Goal: Task Accomplishment & Management: Manage account settings

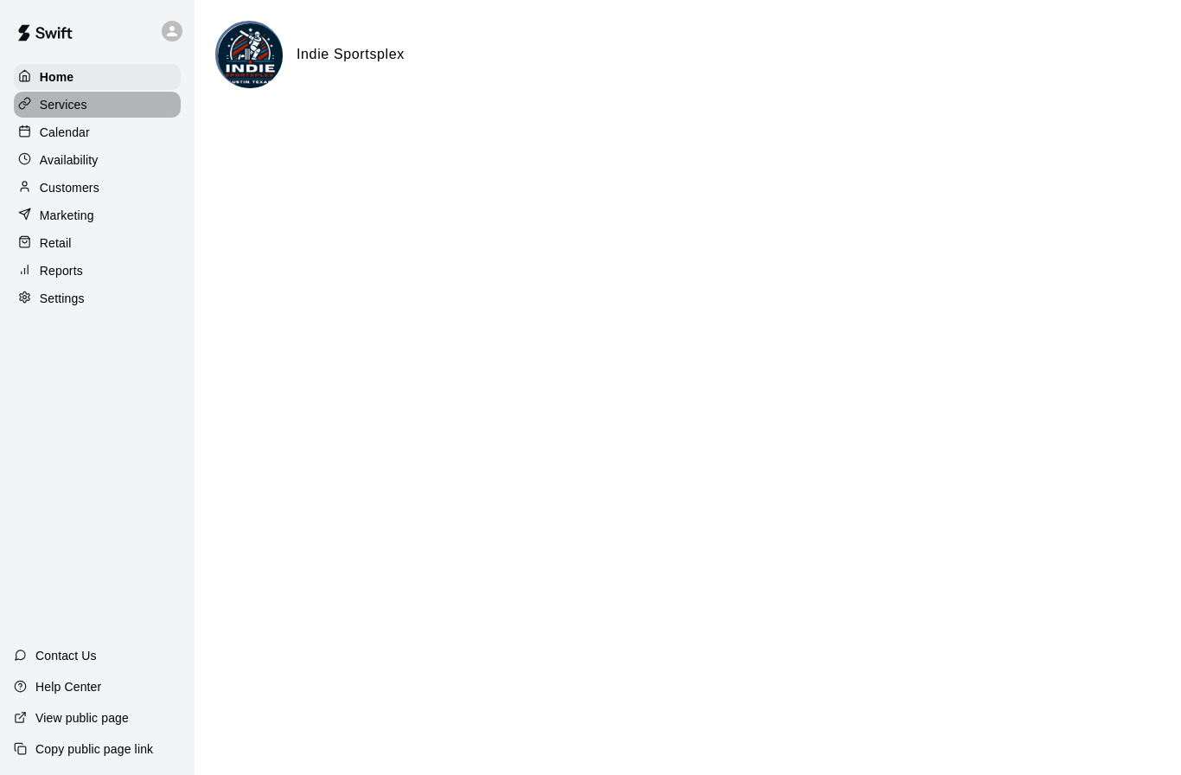
click at [70, 100] on p "Services" at bounding box center [64, 104] width 48 height 17
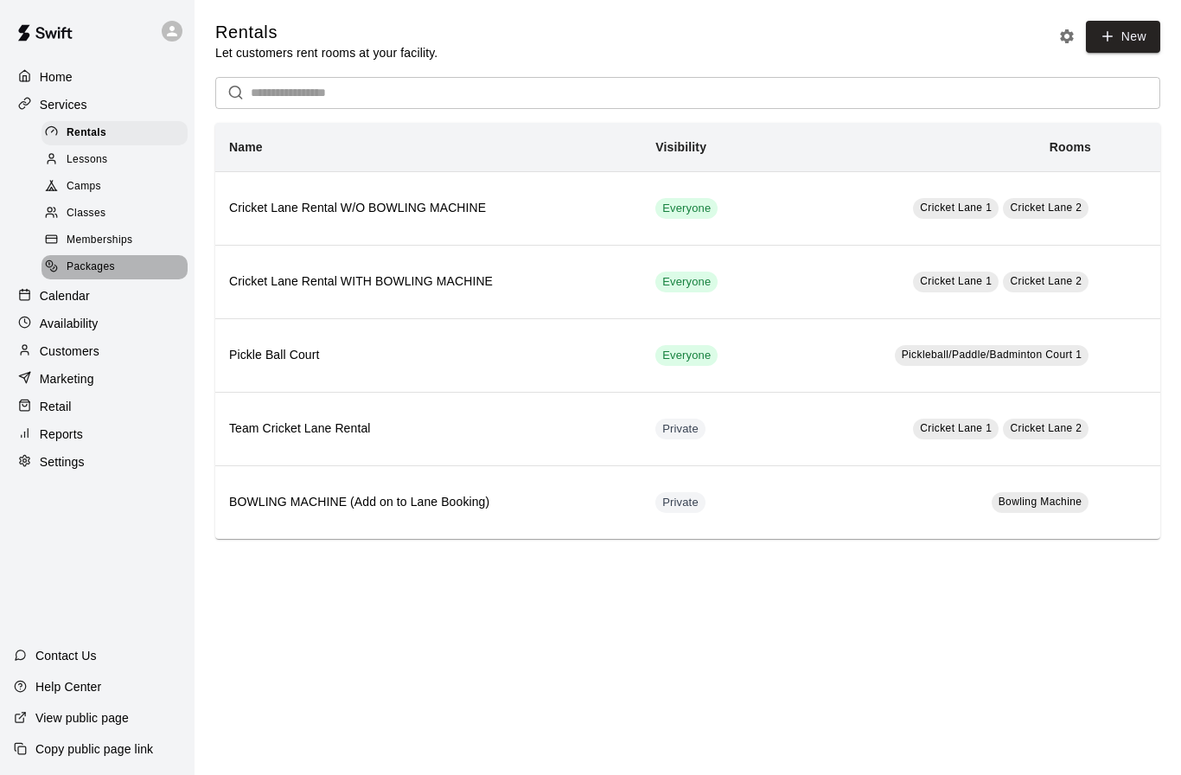
click at [86, 269] on span "Packages" at bounding box center [91, 266] width 48 height 17
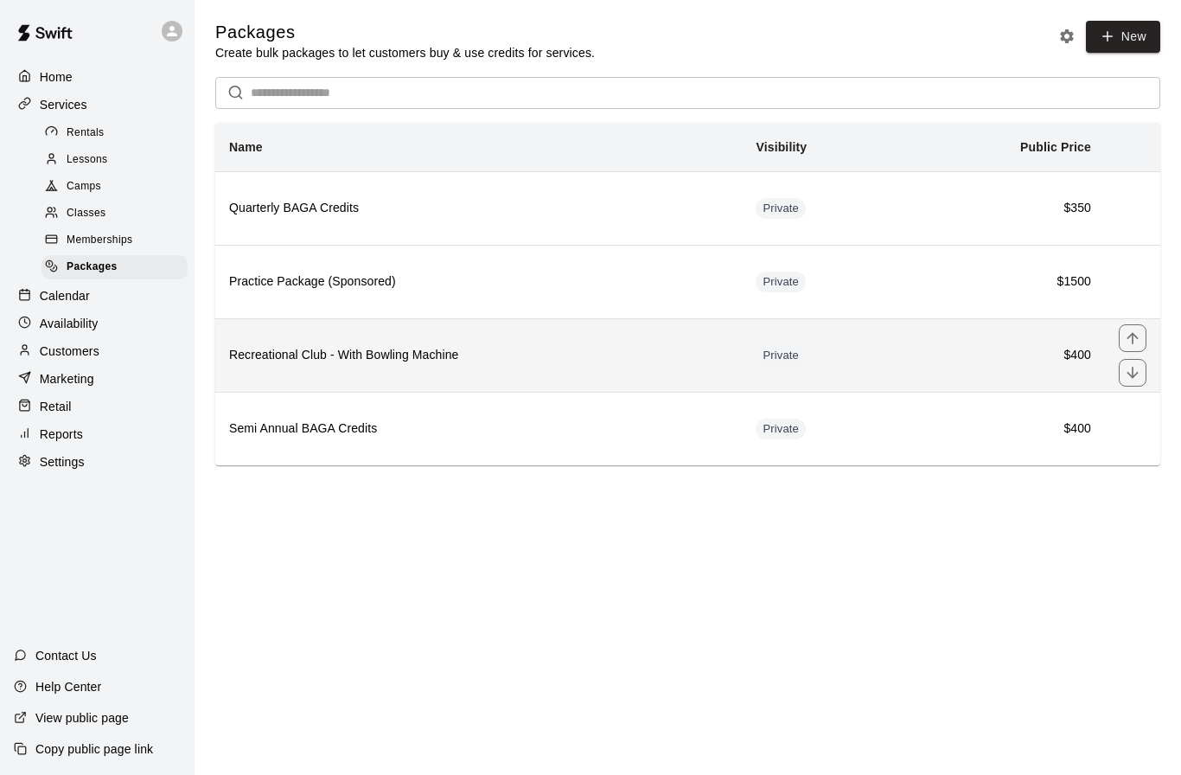
click at [494, 362] on h6 "Recreational Club - With Bowling Machine" at bounding box center [478, 355] width 499 height 19
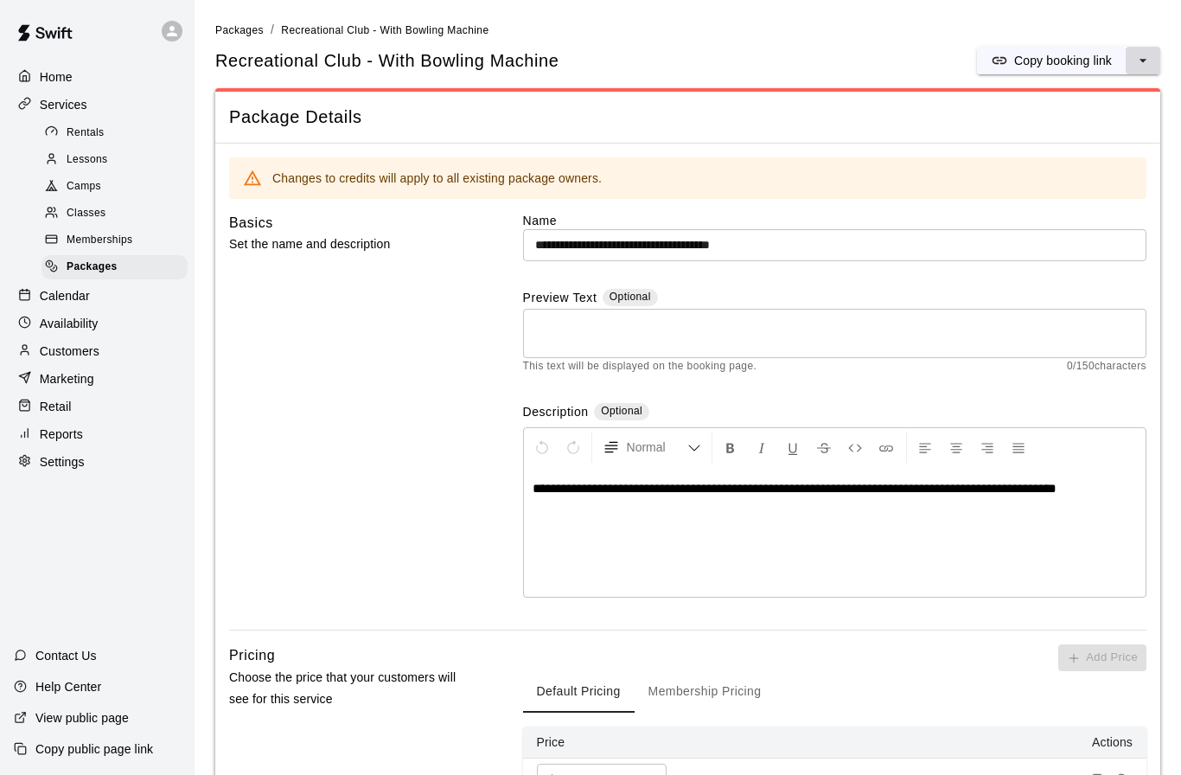
click at [1154, 53] on button "select merge strategy" at bounding box center [1143, 61] width 35 height 28
click at [1088, 122] on h6 "Duplicate package" at bounding box center [1080, 124] width 101 height 19
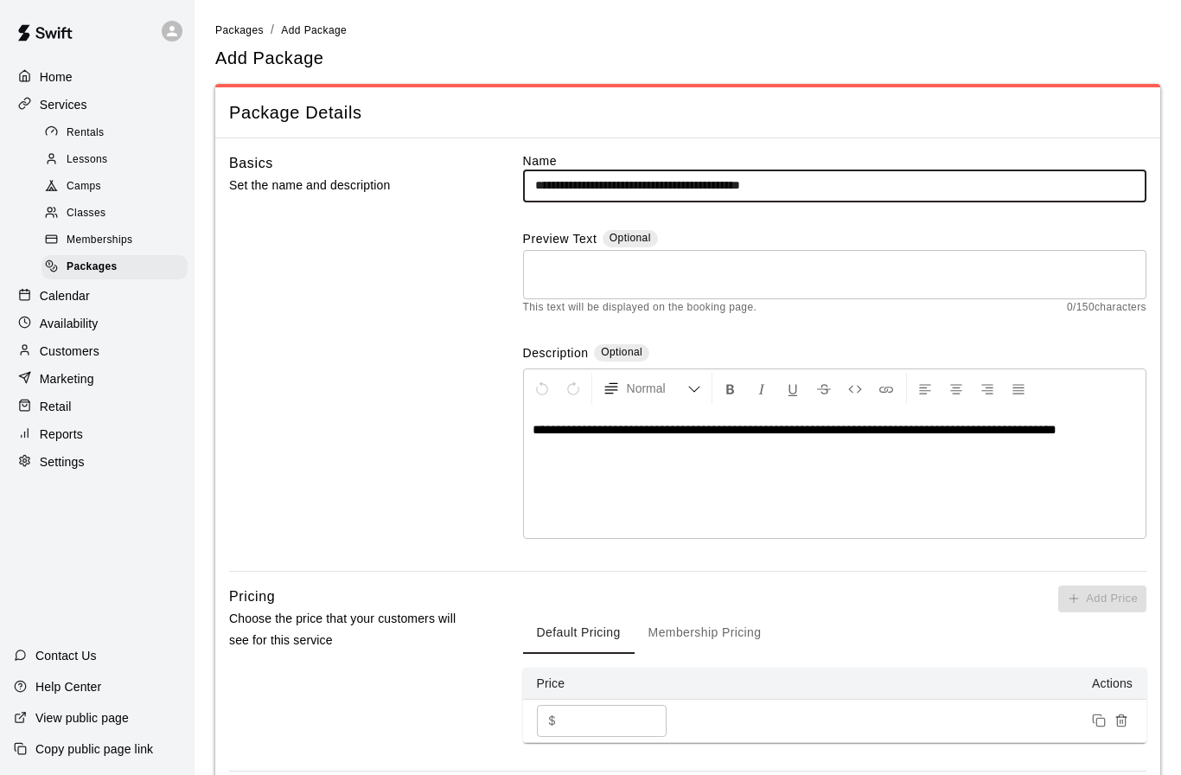
click at [640, 182] on input "**********" at bounding box center [834, 185] width 623 height 32
drag, startPoint x: 678, startPoint y: 182, endPoint x: 519, endPoint y: 162, distance: 160.4
click at [519, 162] on div "**********" at bounding box center [687, 361] width 917 height 418
click at [679, 184] on input "**********" at bounding box center [834, 185] width 623 height 32
type input "**********"
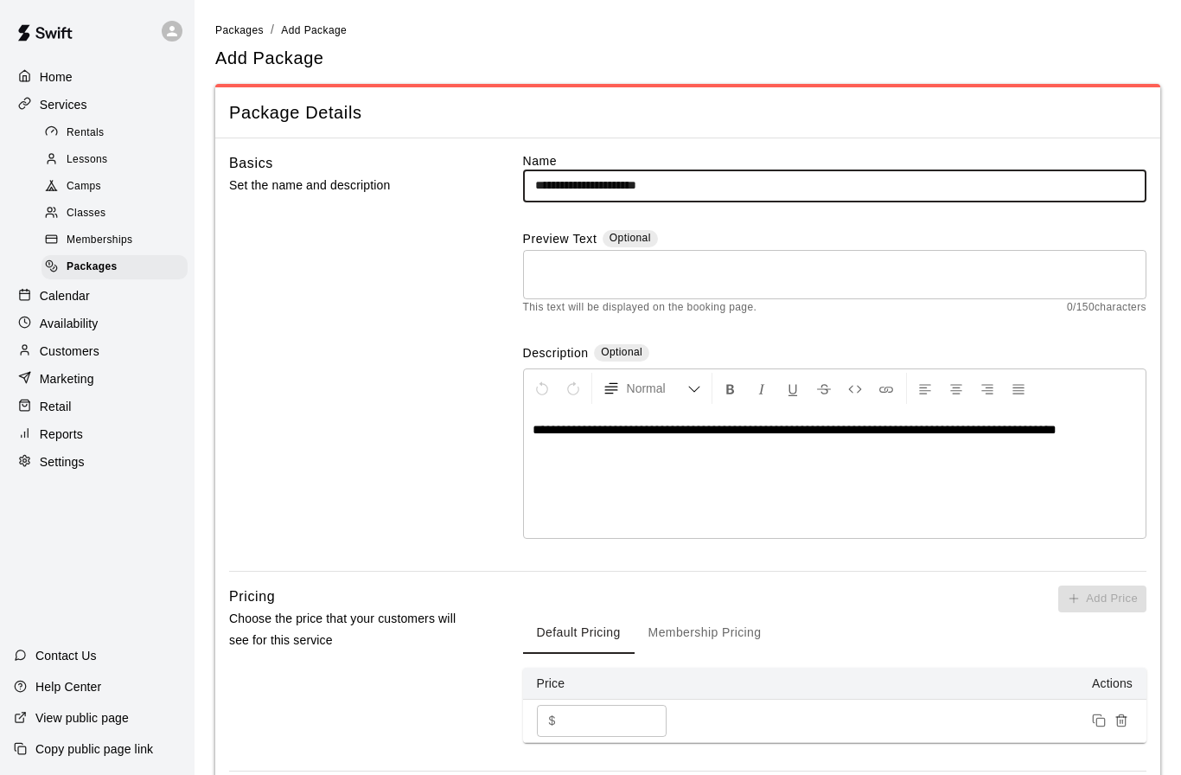
click at [690, 431] on span "**********" at bounding box center [795, 429] width 524 height 13
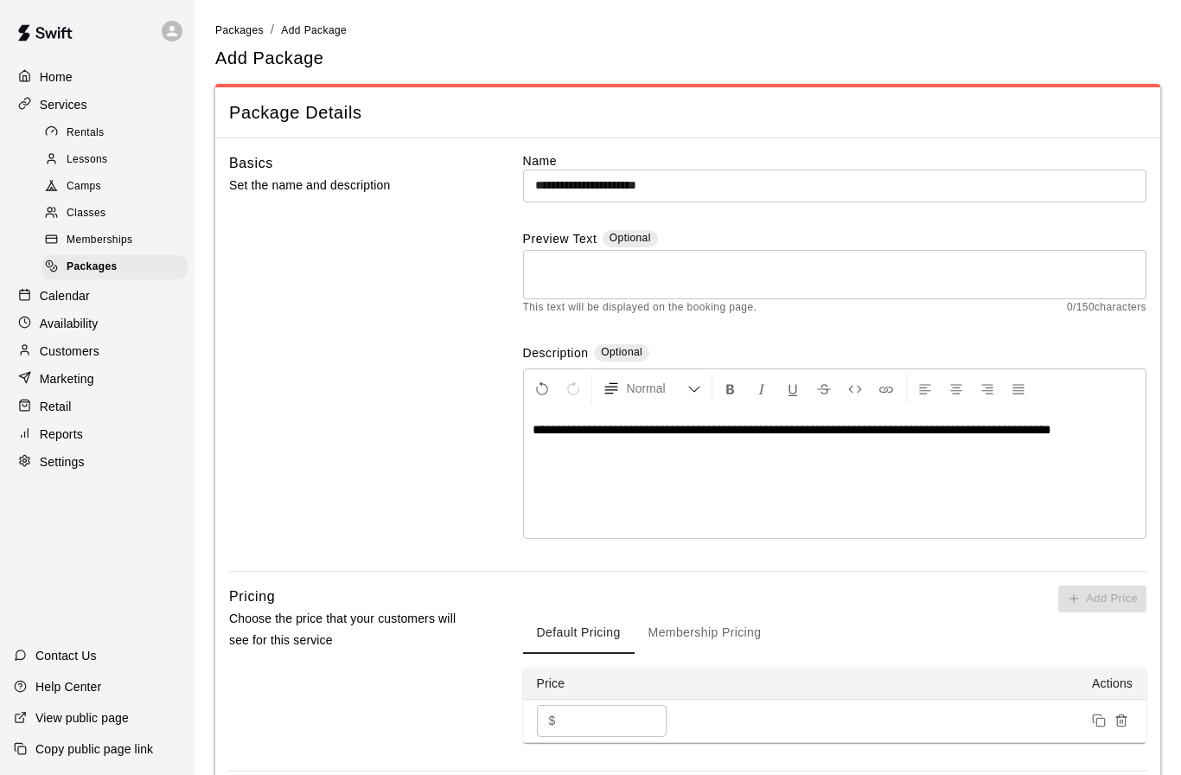
click at [769, 423] on span "**********" at bounding box center [792, 429] width 519 height 13
drag, startPoint x: 771, startPoint y: 422, endPoint x: 848, endPoint y: 430, distance: 77.3
click at [848, 430] on span "**********" at bounding box center [792, 429] width 519 height 13
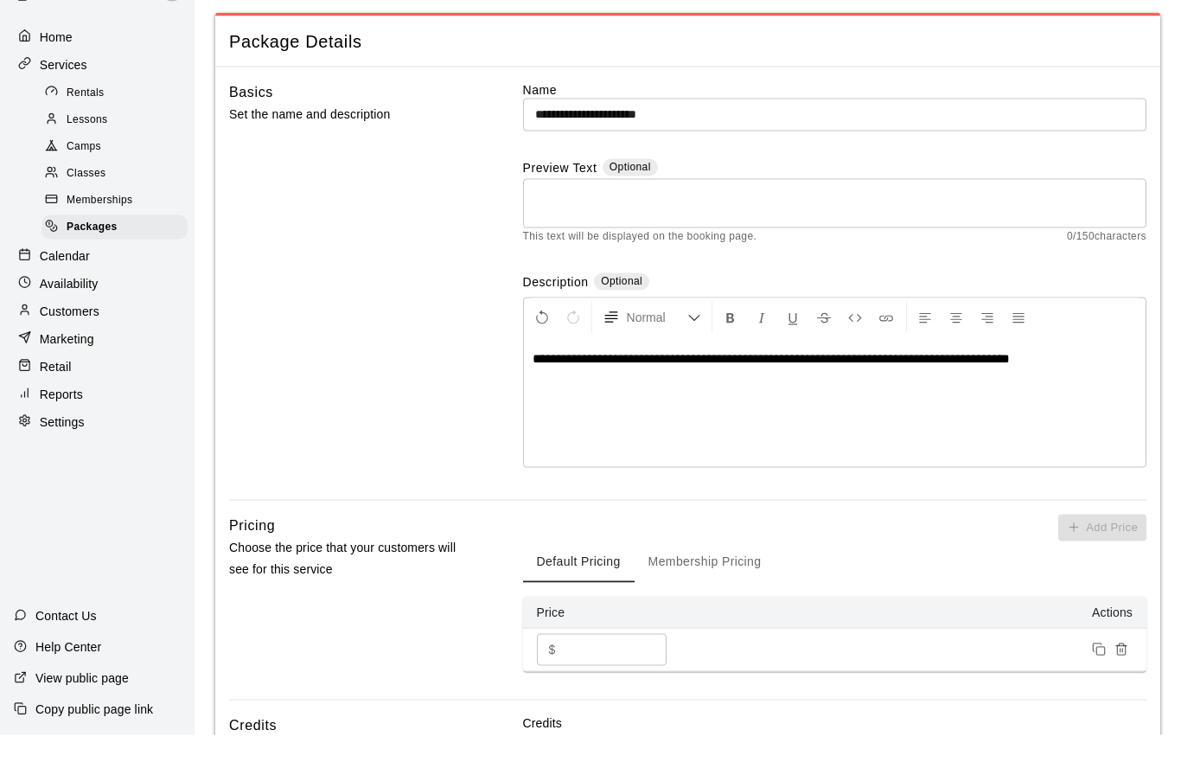
scroll to position [35, 0]
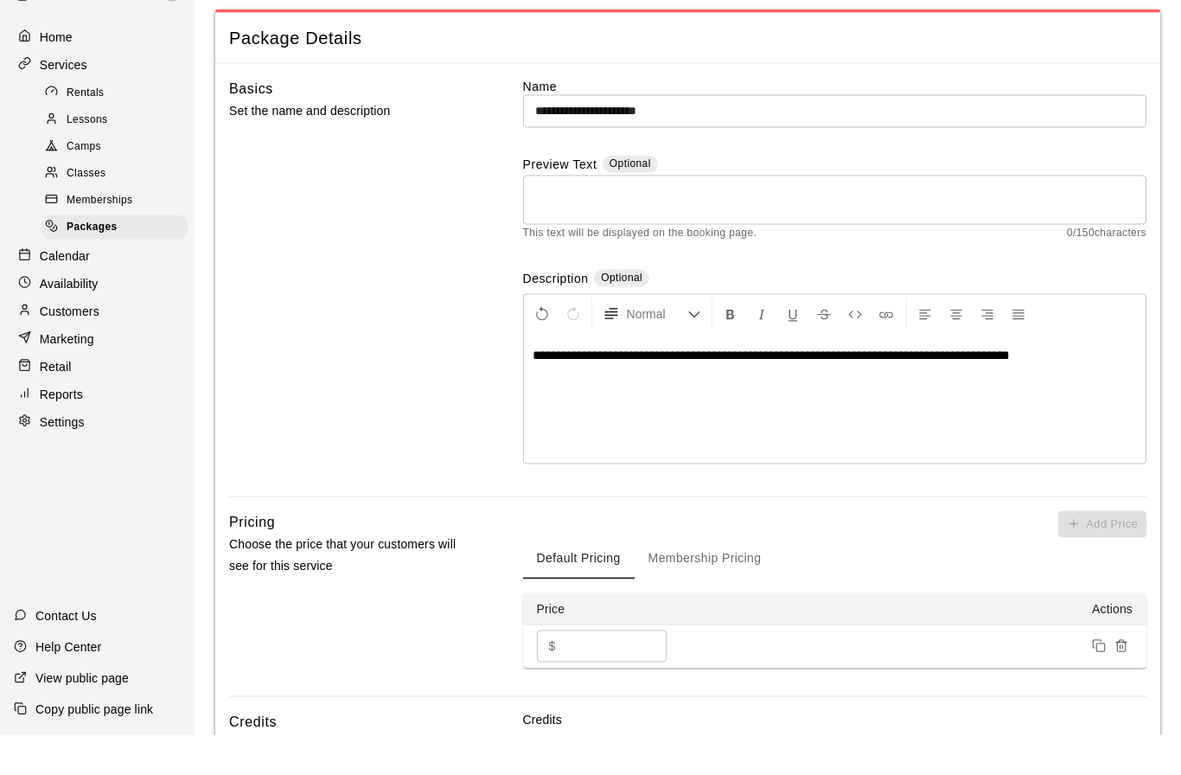
click at [618, 670] on input "***" at bounding box center [615, 686] width 104 height 32
click at [609, 670] on input "***" at bounding box center [615, 686] width 104 height 32
type input "*"
type input "***"
click at [873, 577] on div "Default Pricing Membership Pricing" at bounding box center [834, 597] width 623 height 41
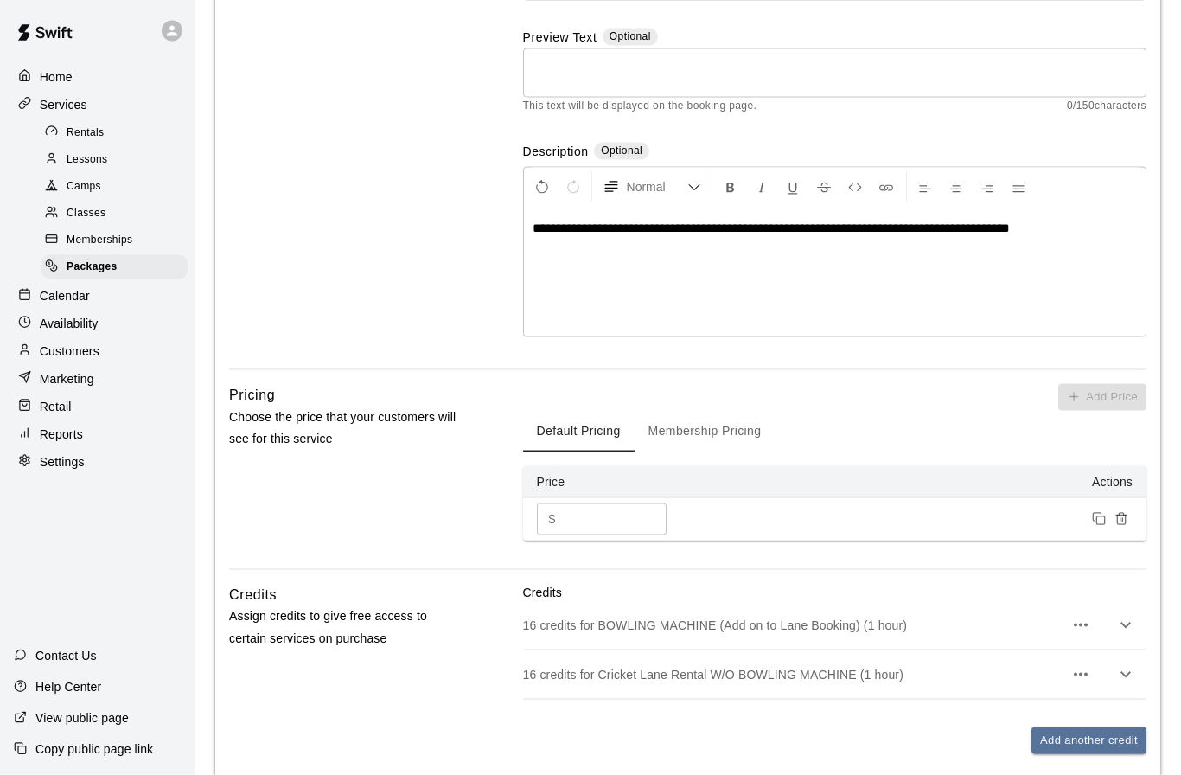
scroll to position [202, 0]
click at [735, 426] on button "Membership Pricing" at bounding box center [705, 430] width 141 height 41
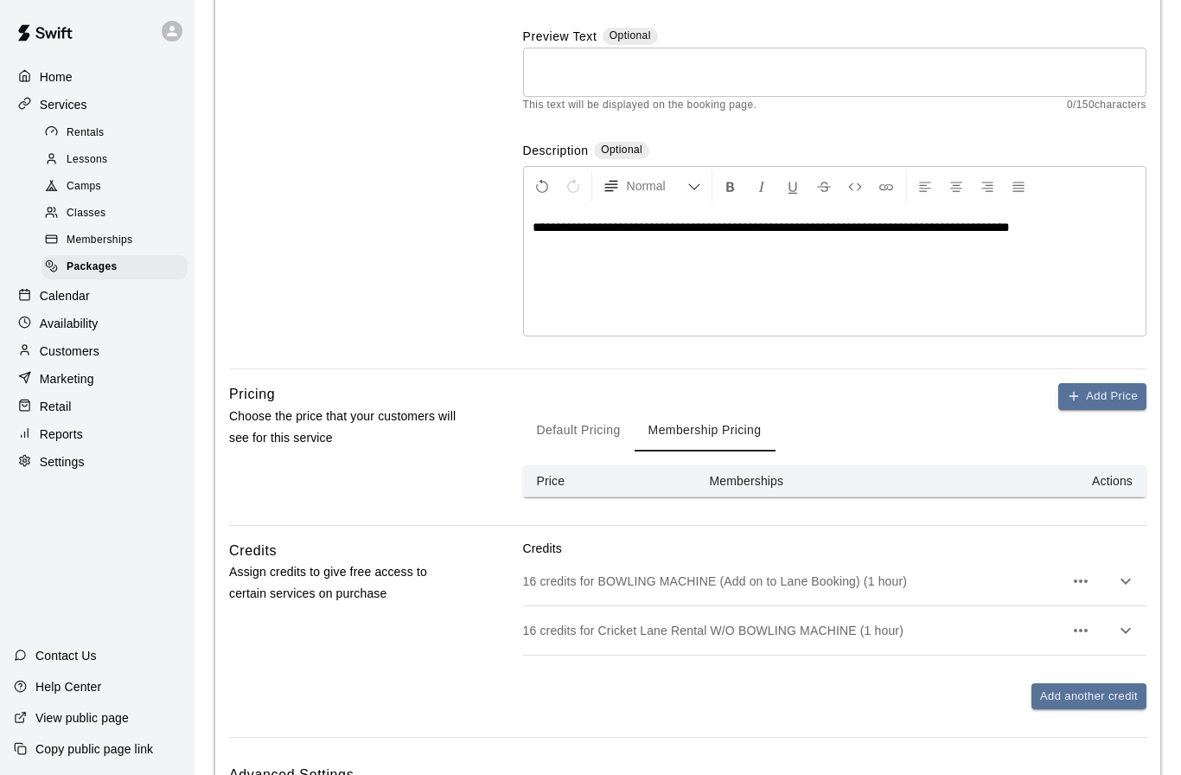
click at [1123, 580] on icon "button" at bounding box center [1125, 581] width 21 height 21
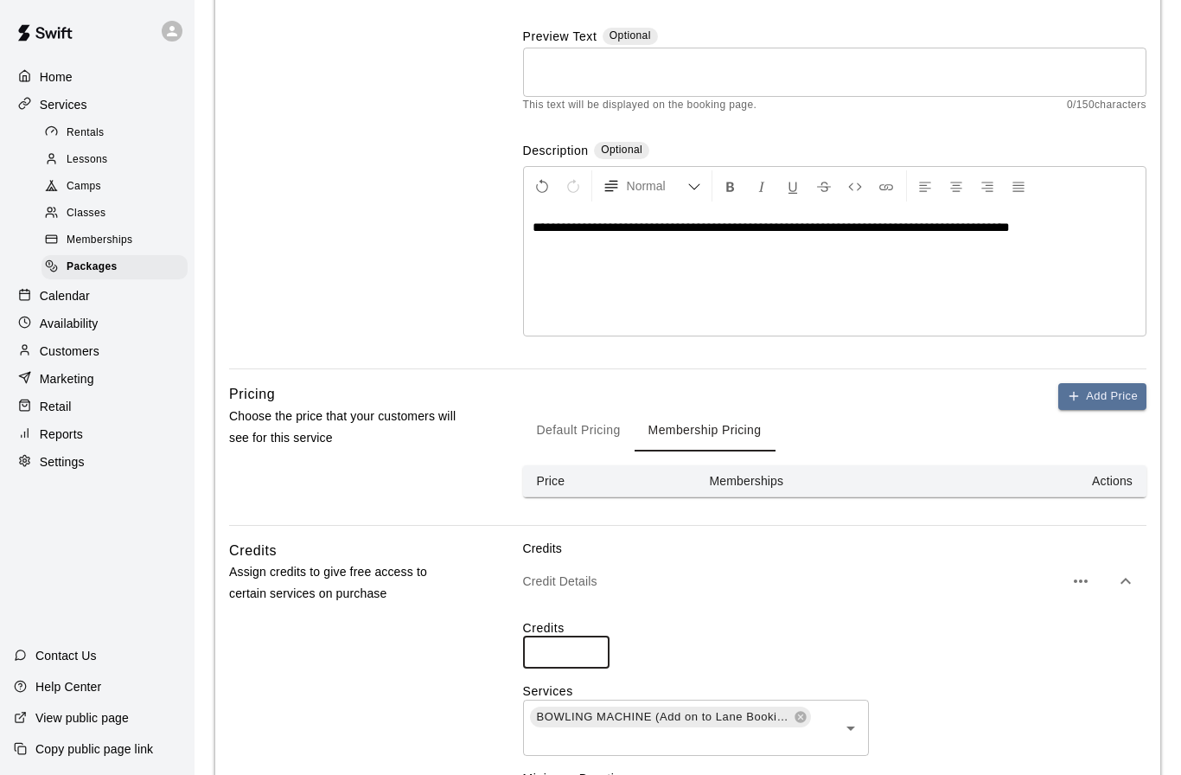
click at [578, 656] on input "**" at bounding box center [566, 652] width 86 height 32
type input "*"
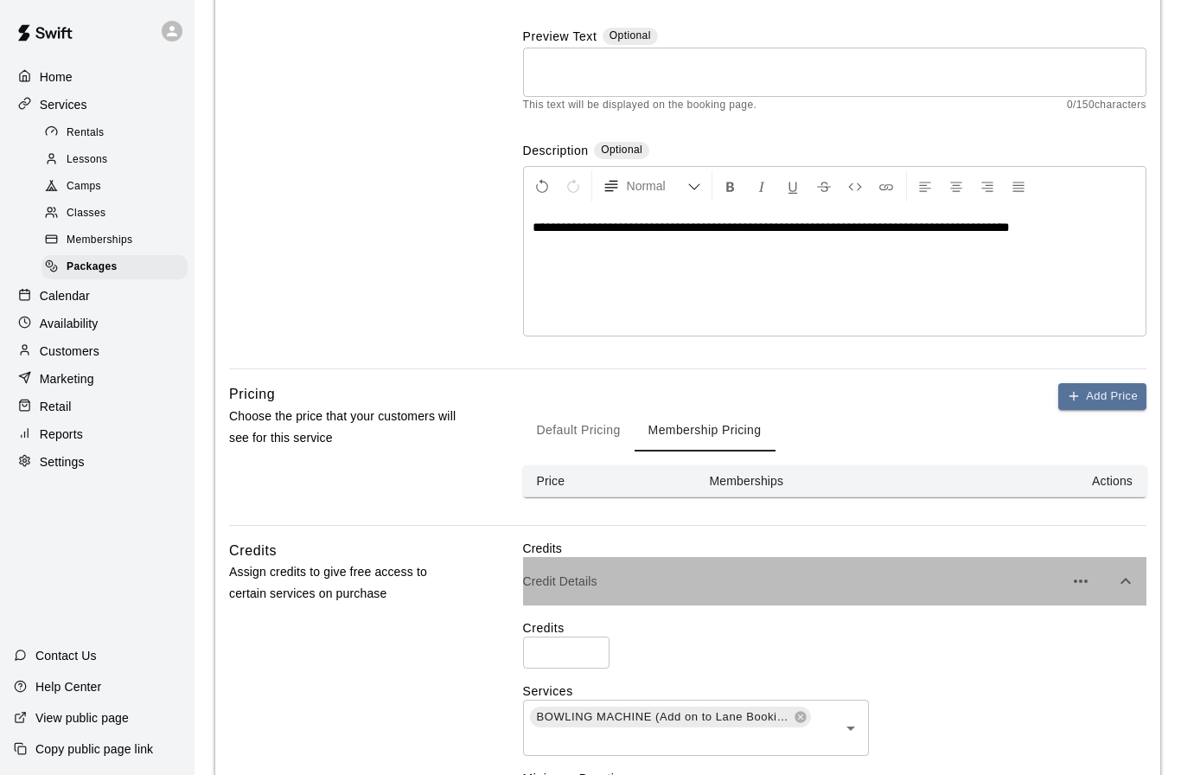
click at [883, 594] on div "Credit Details" at bounding box center [834, 581] width 623 height 48
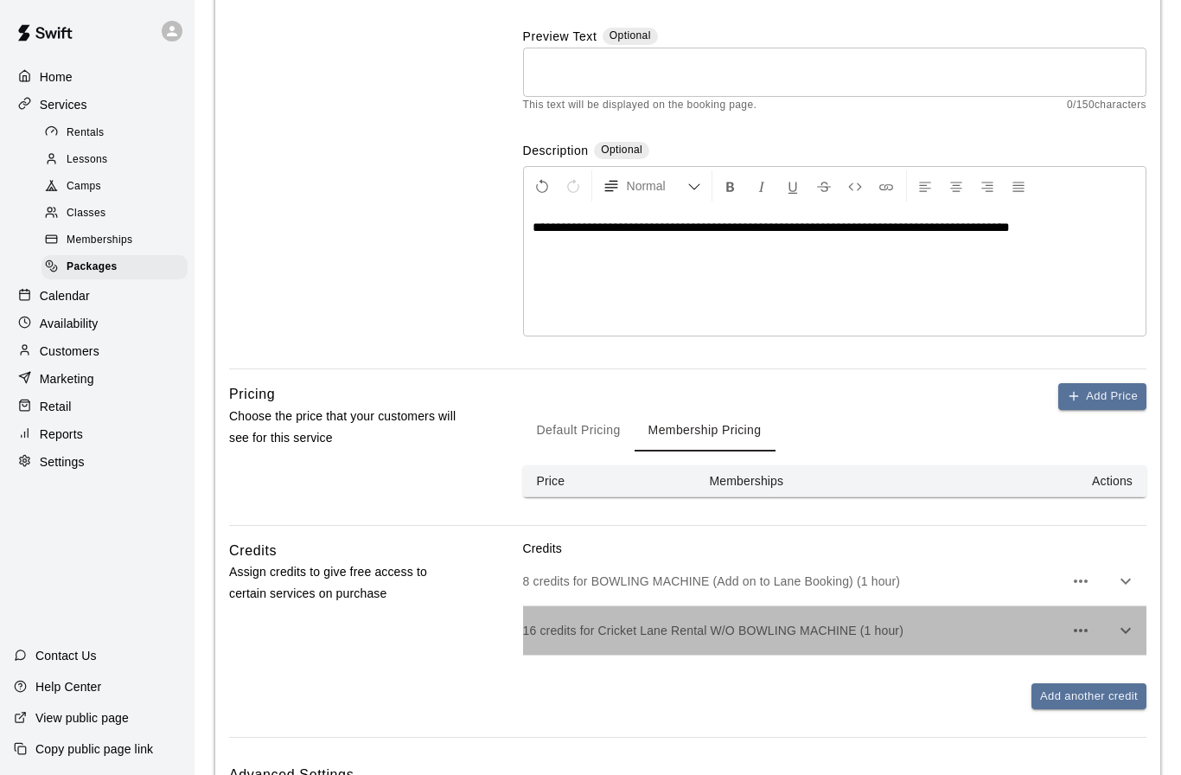
click at [855, 626] on p "16 credits for Cricket Lane Rental W/O BOWLING MACHINE (1 hour)" at bounding box center [793, 630] width 540 height 17
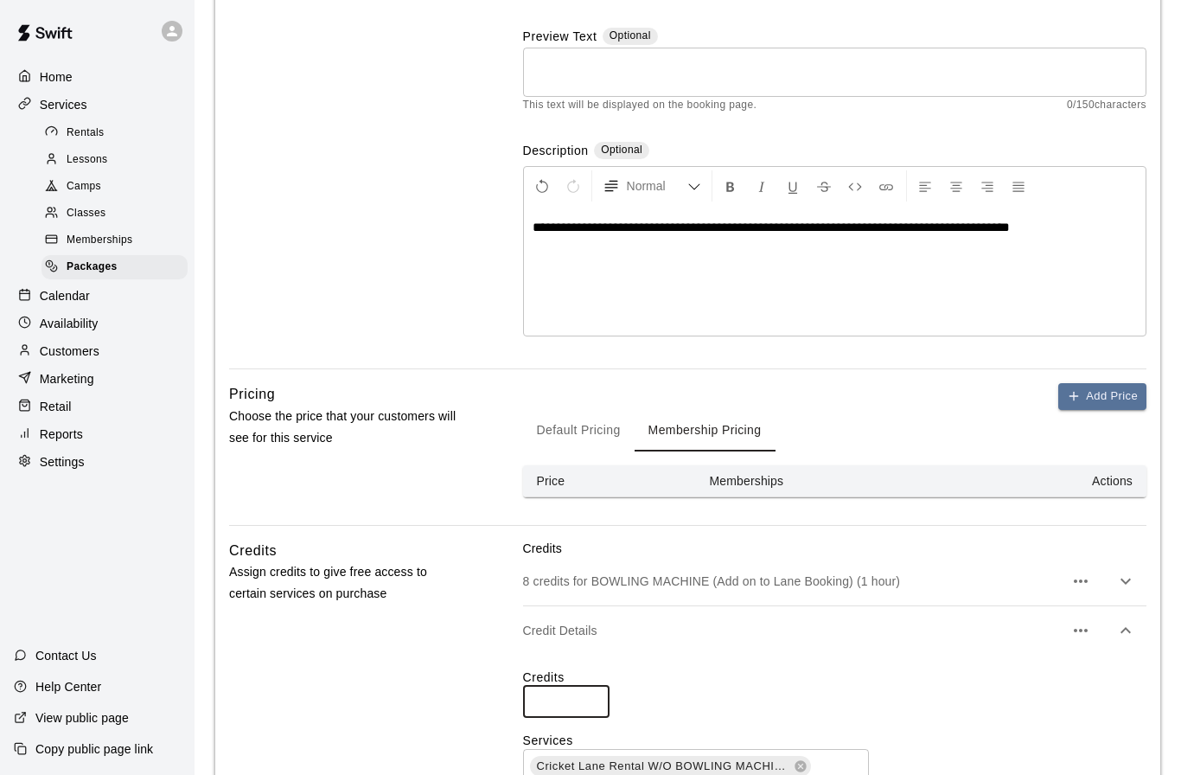
click at [569, 693] on input "**" at bounding box center [566, 702] width 86 height 32
type input "*"
click at [798, 760] on icon at bounding box center [801, 766] width 14 height 14
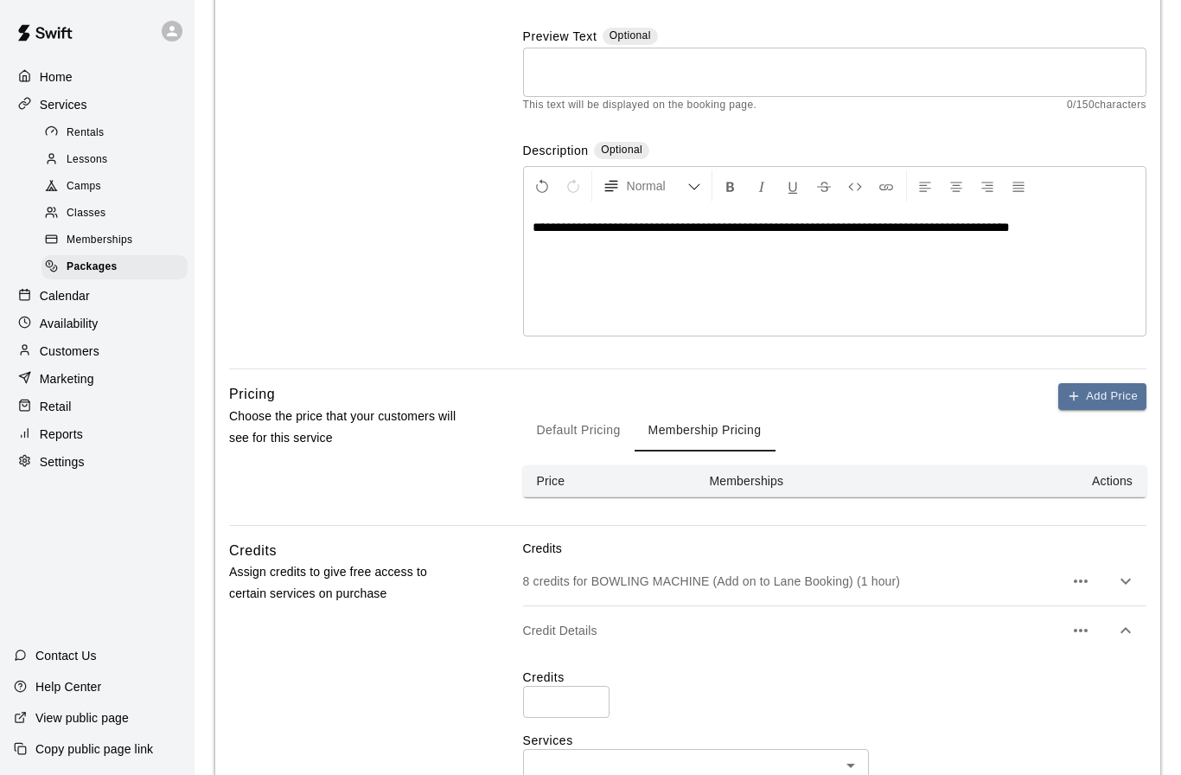
click at [833, 674] on label "Credits" at bounding box center [834, 676] width 623 height 17
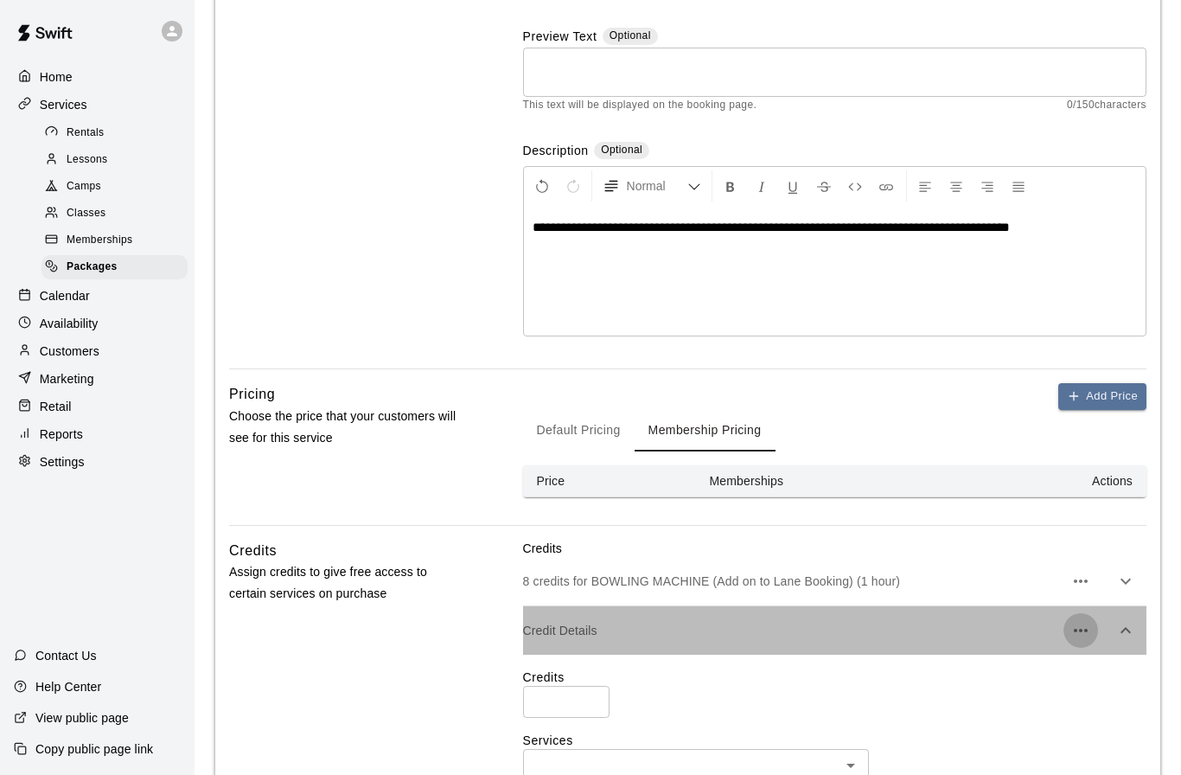
click at [1085, 628] on icon "button" at bounding box center [1081, 629] width 14 height 3
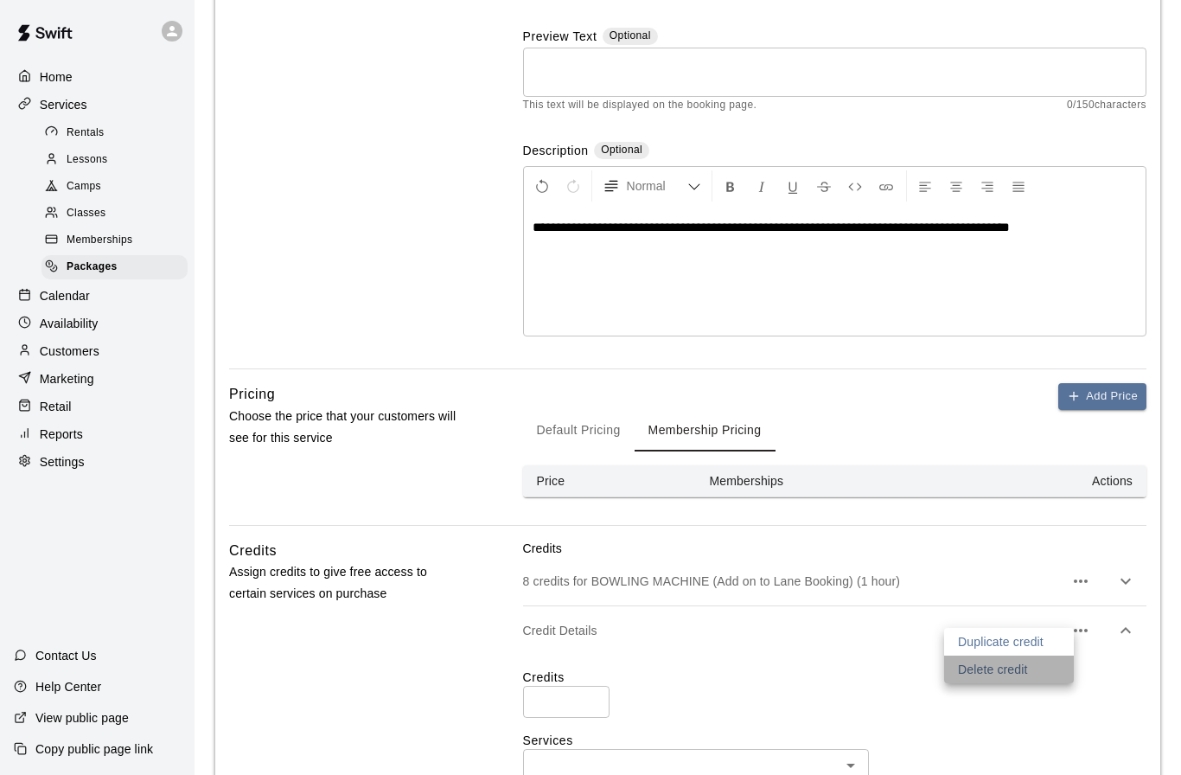
click at [1009, 667] on p "Delete credit" at bounding box center [993, 668] width 70 height 17
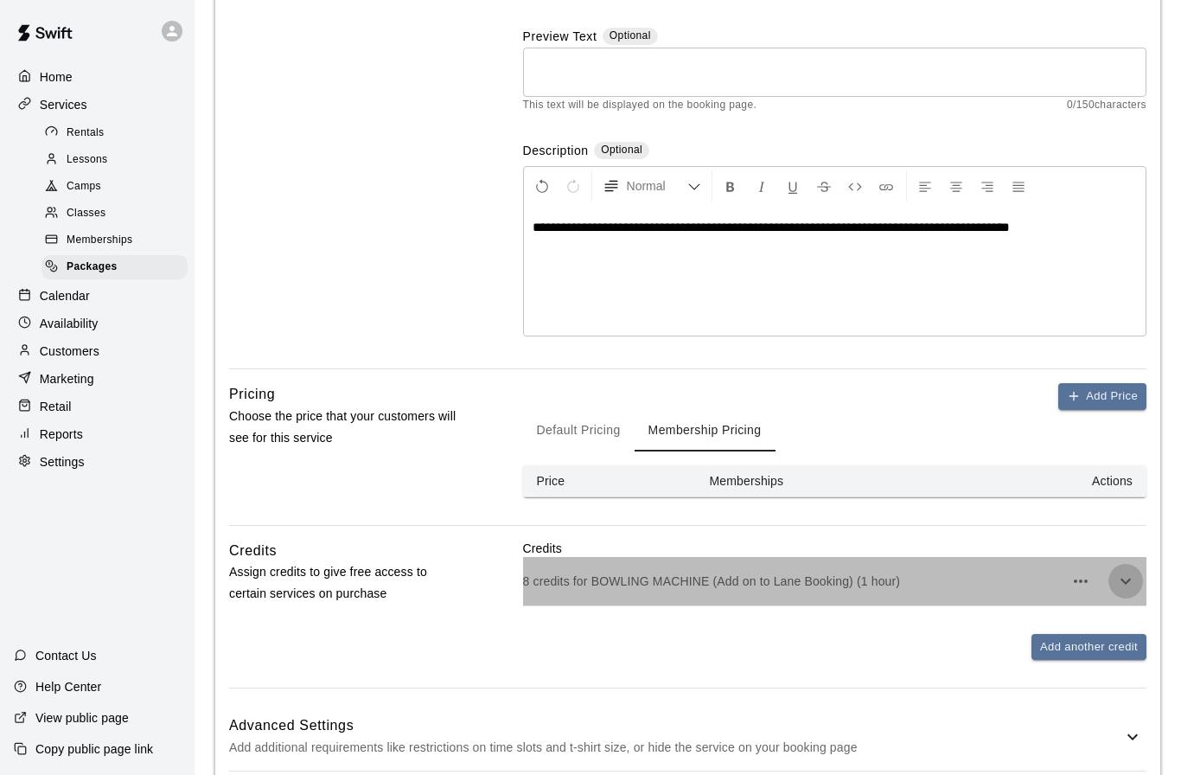
click at [1120, 580] on icon "button" at bounding box center [1125, 581] width 21 height 21
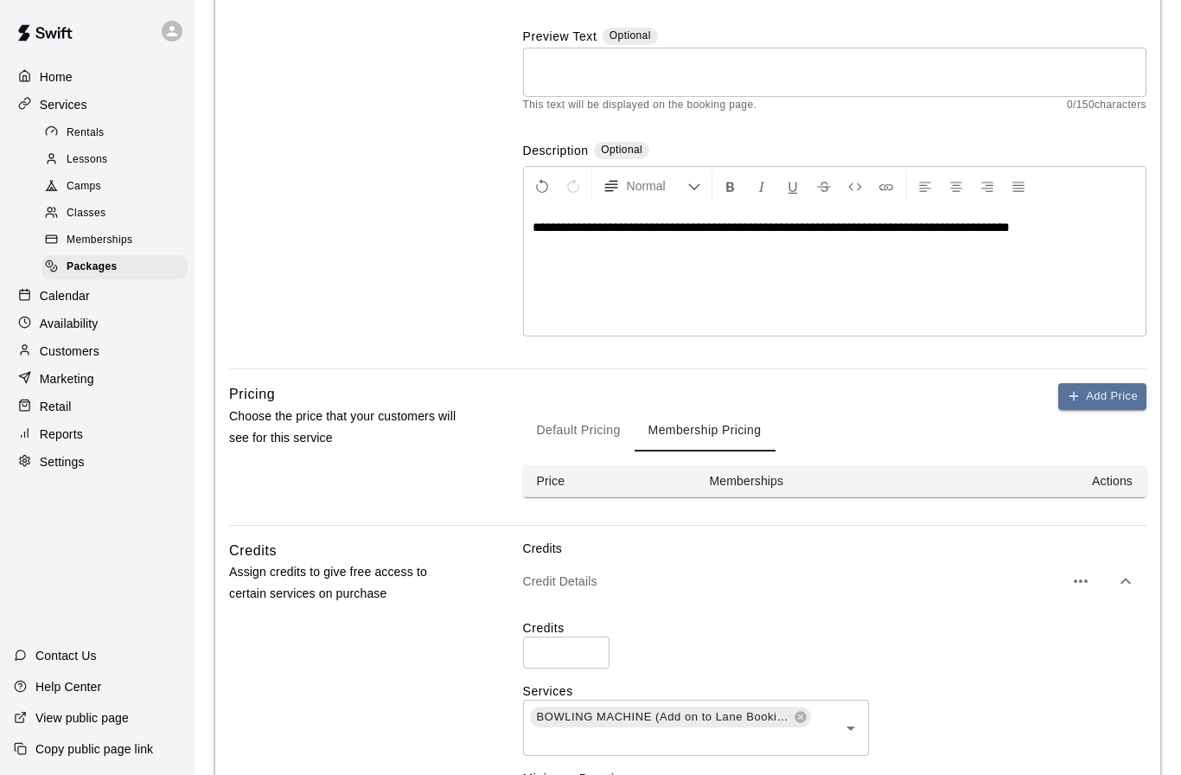
click at [859, 727] on icon "Open" at bounding box center [850, 728] width 21 height 21
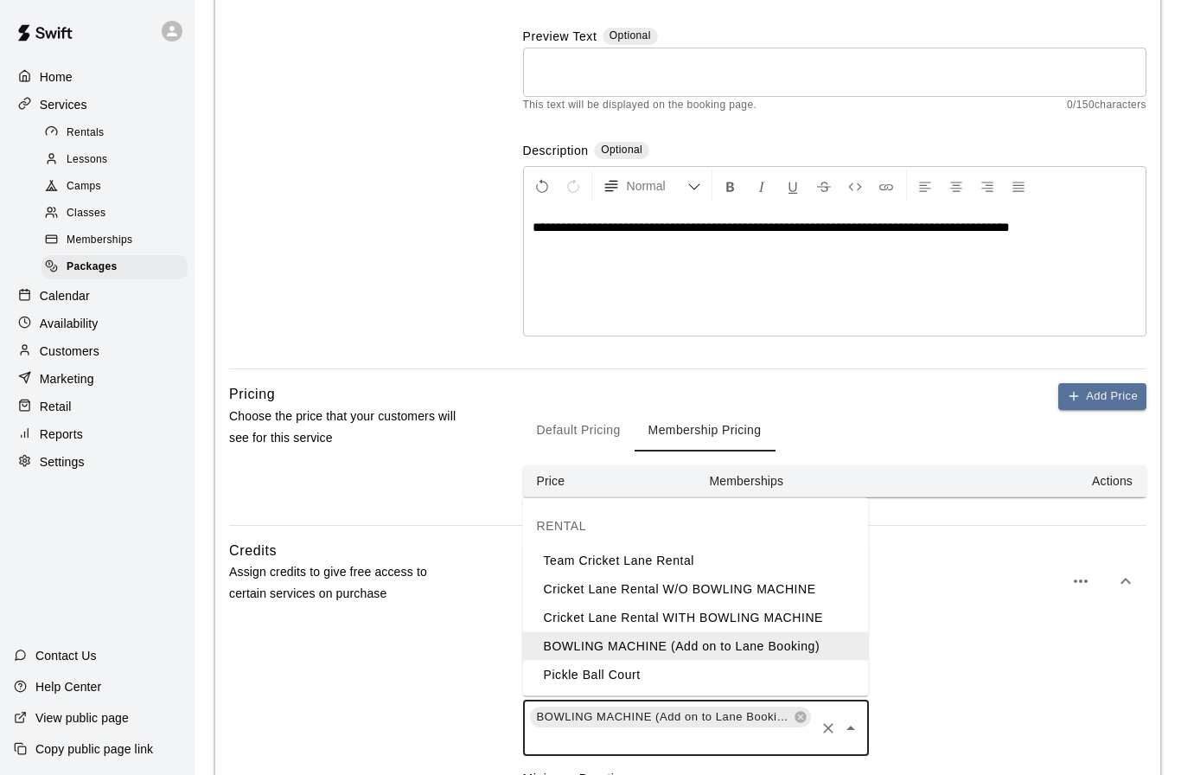
click at [768, 616] on li "Cricket Lane Rental WITH BOWLING MACHINE" at bounding box center [696, 617] width 346 height 29
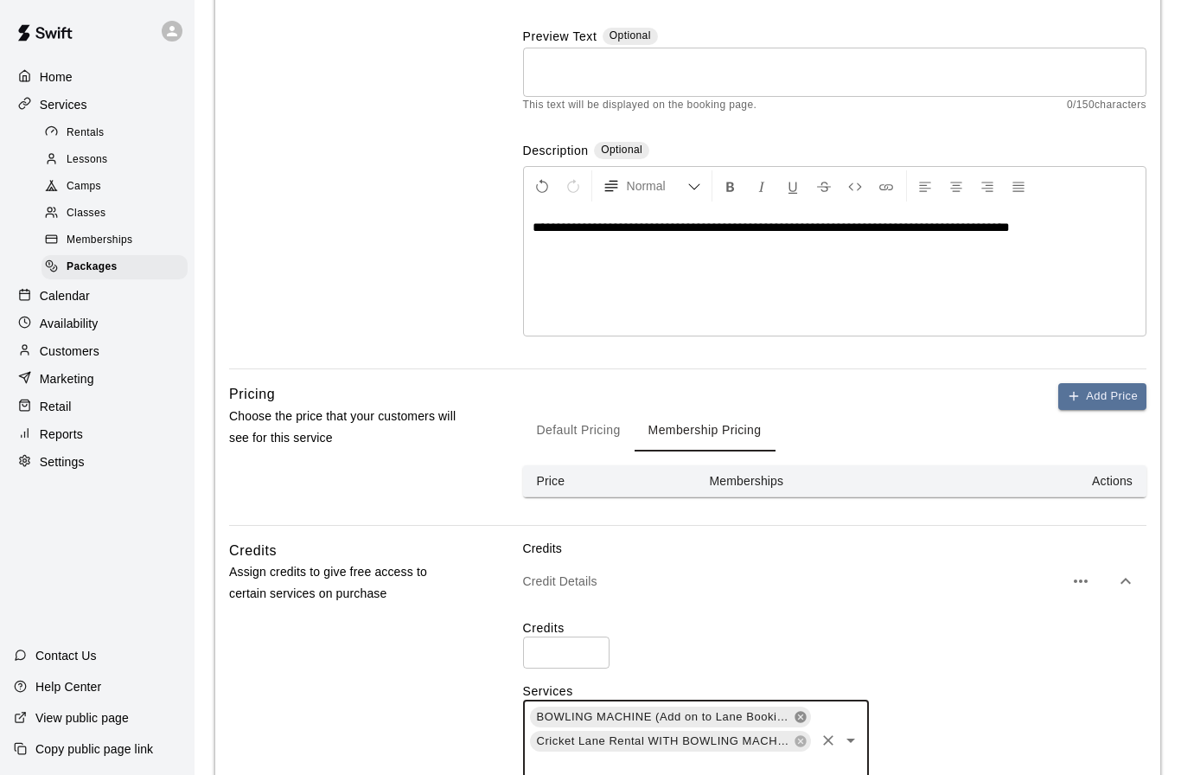
click at [801, 711] on icon at bounding box center [799, 716] width 11 height 11
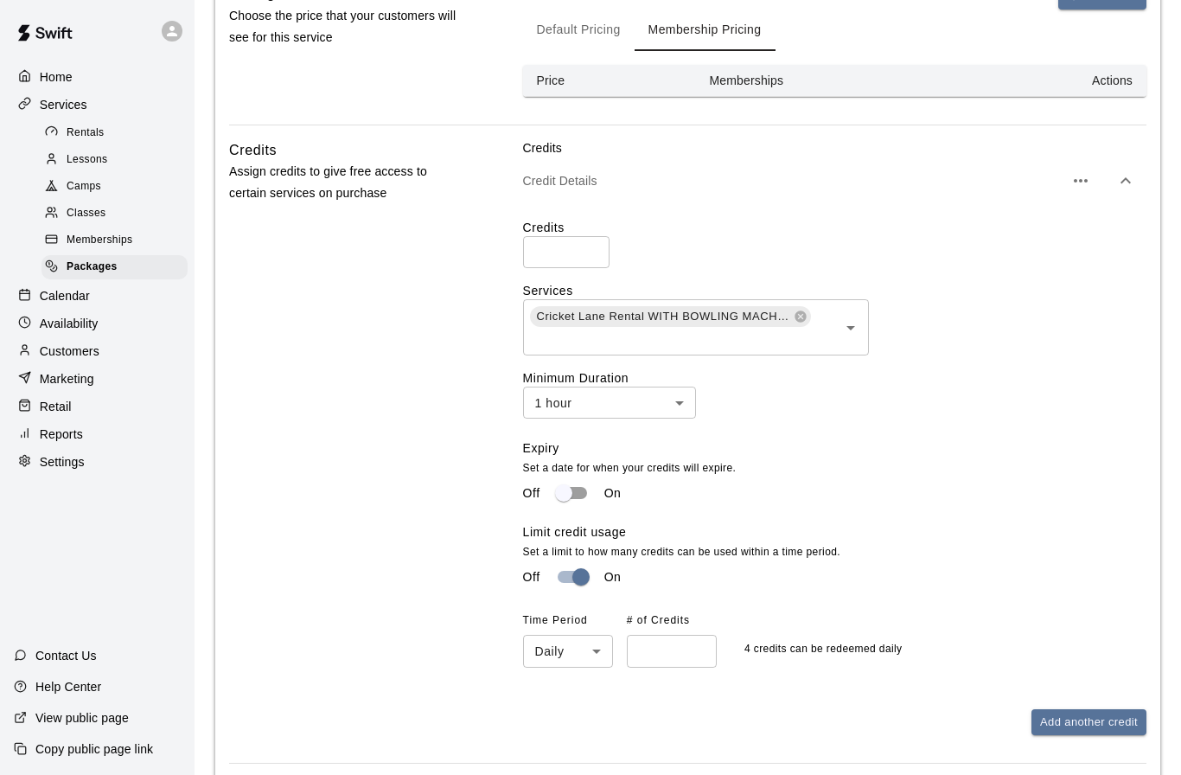
scroll to position [691, 0]
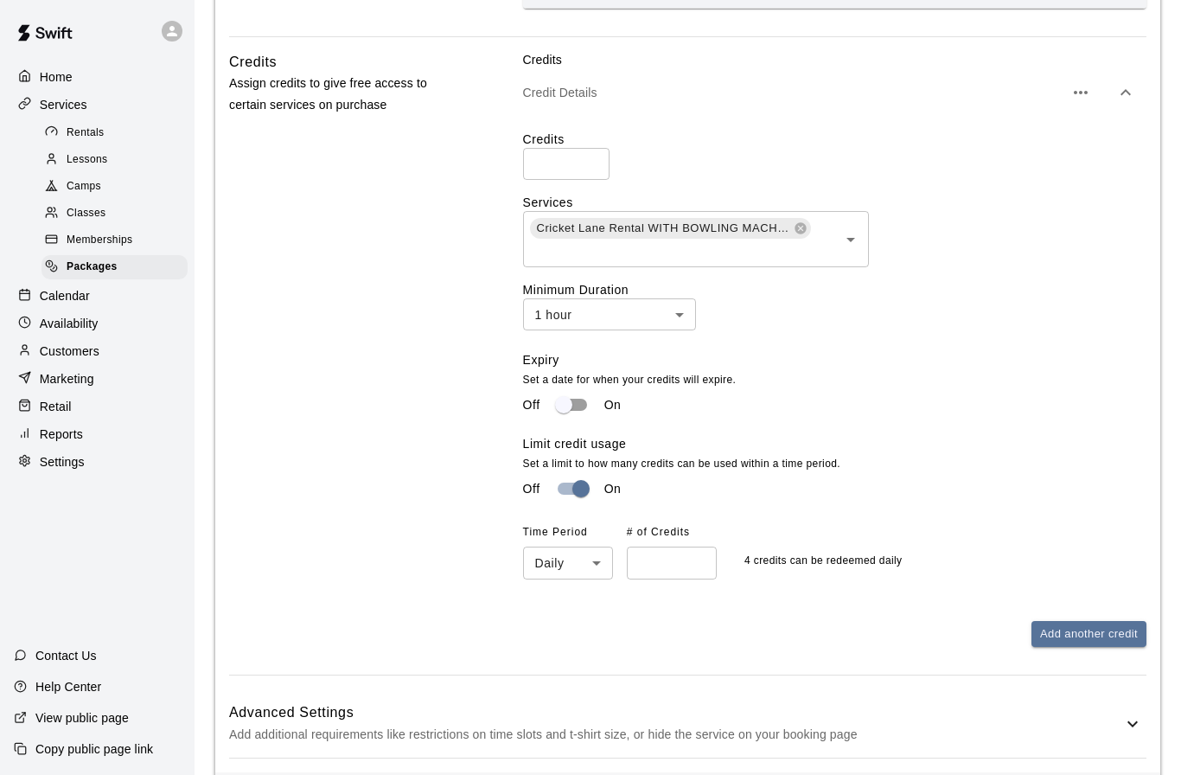
click at [1130, 713] on icon at bounding box center [1132, 723] width 21 height 21
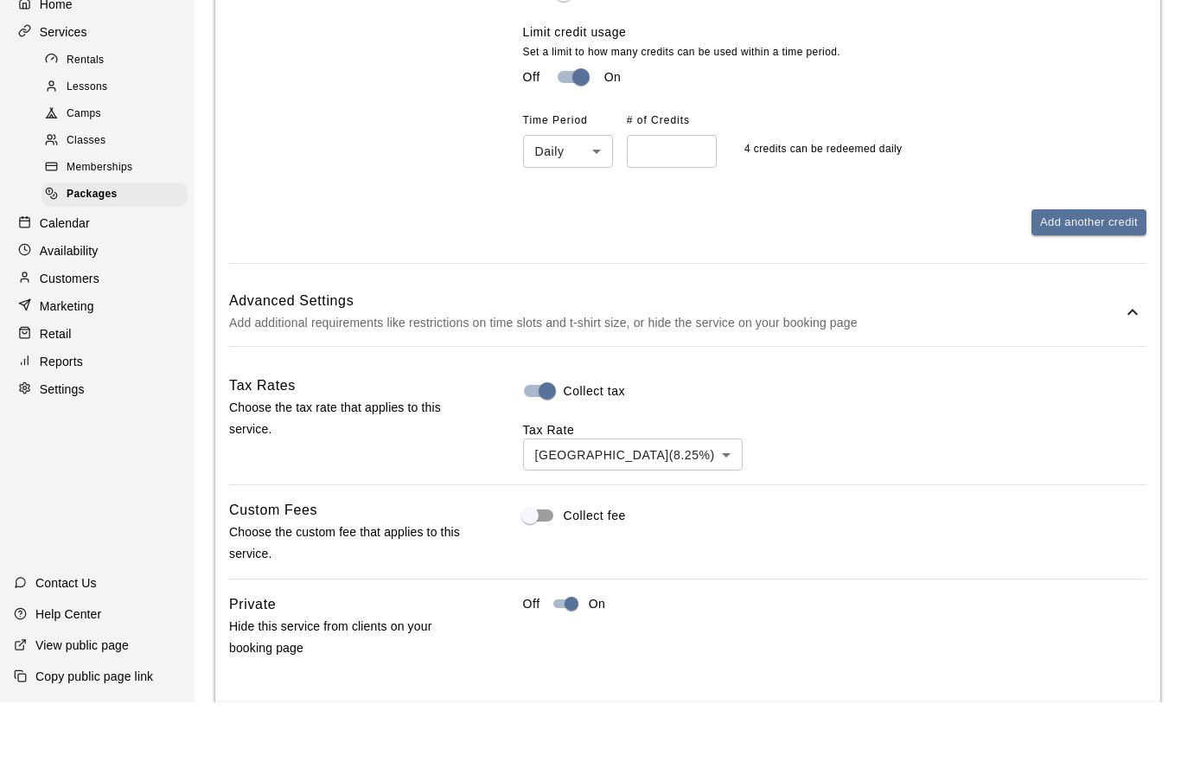
scroll to position [1030, 0]
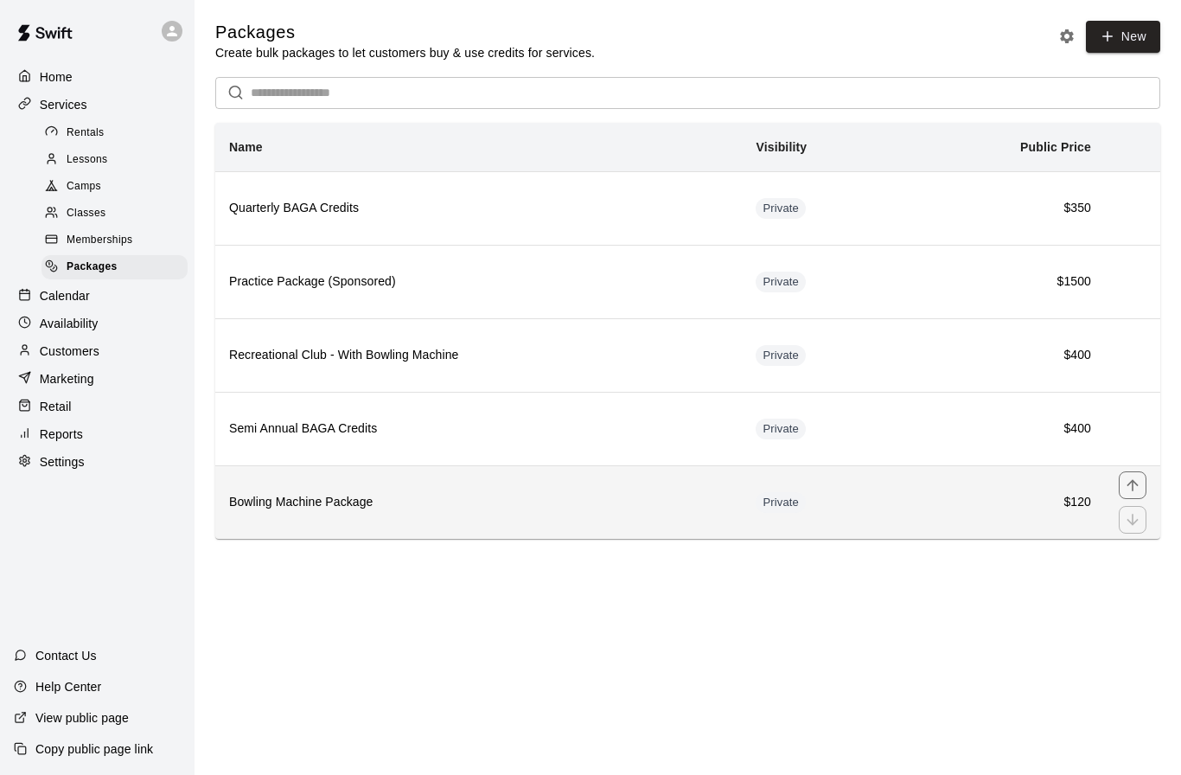
click at [365, 502] on h6 "Bowling Machine Package" at bounding box center [478, 502] width 499 height 19
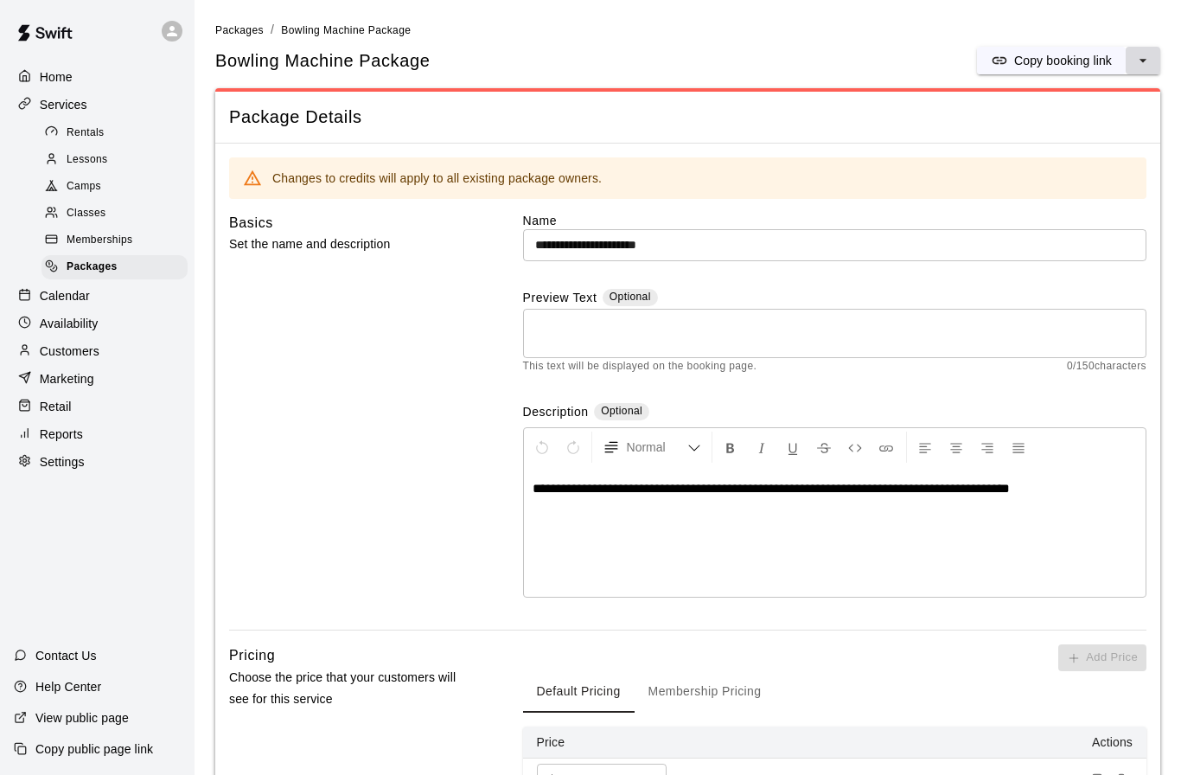
click at [1141, 58] on icon "select merge strategy" at bounding box center [1142, 60] width 17 height 17
click at [1095, 92] on h6 "Copy booking link" at bounding box center [1078, 95] width 97 height 19
click at [70, 124] on span "Rentals" at bounding box center [86, 132] width 38 height 17
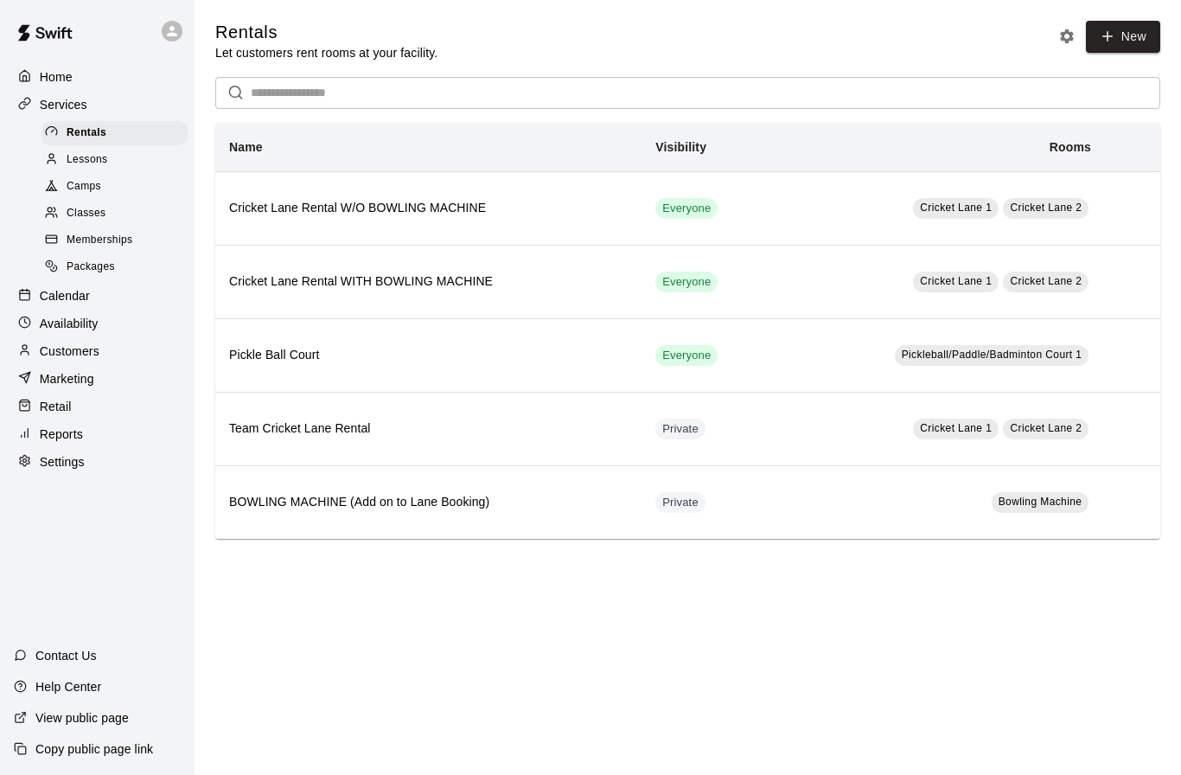
click at [436, 573] on html "Home Services Rentals Lessons Camps Classes Memberships Packages Calendar Avail…" at bounding box center [590, 286] width 1181 height 573
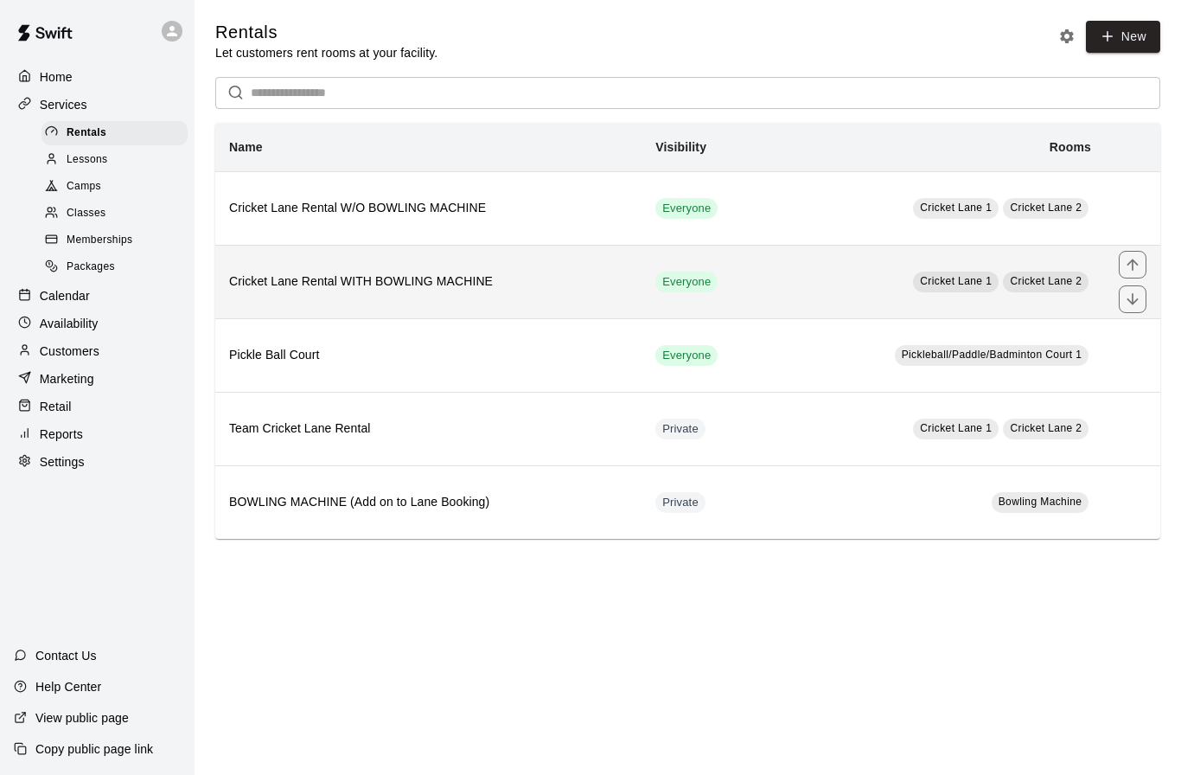
click at [419, 273] on h6 "Cricket Lane Rental WITH BOWLING MACHINE" at bounding box center [428, 281] width 399 height 19
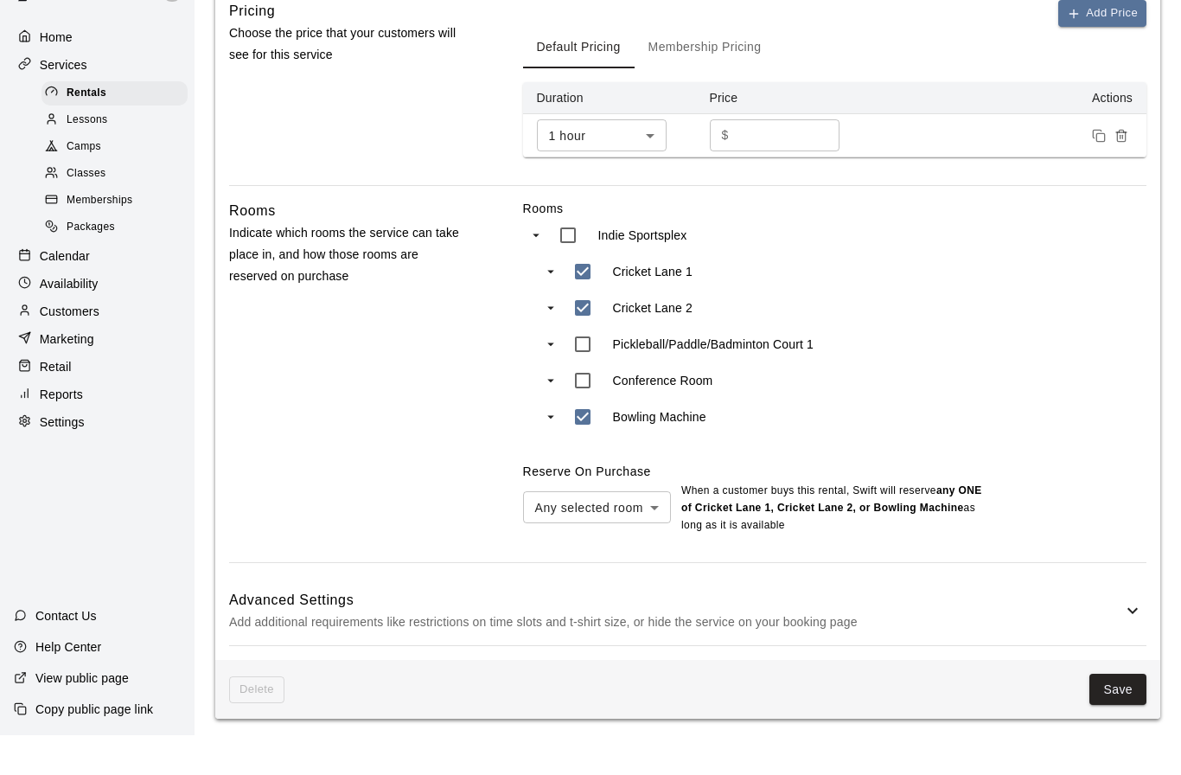
scroll to position [549, 0]
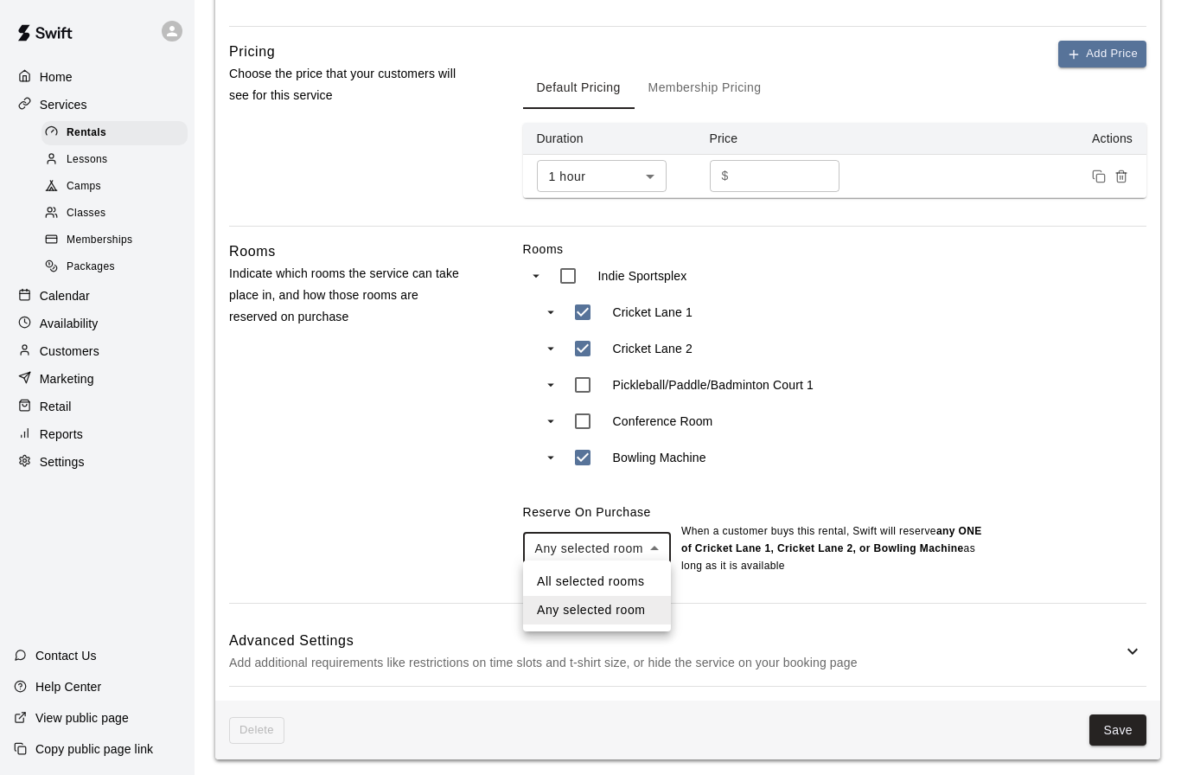
click at [654, 544] on body "**********" at bounding box center [590, 115] width 1181 height 1329
click at [628, 584] on li "All selected rooms" at bounding box center [597, 581] width 148 height 29
type input "***"
click at [653, 544] on body "**********" at bounding box center [590, 115] width 1181 height 1329
click at [653, 544] on div at bounding box center [590, 387] width 1181 height 775
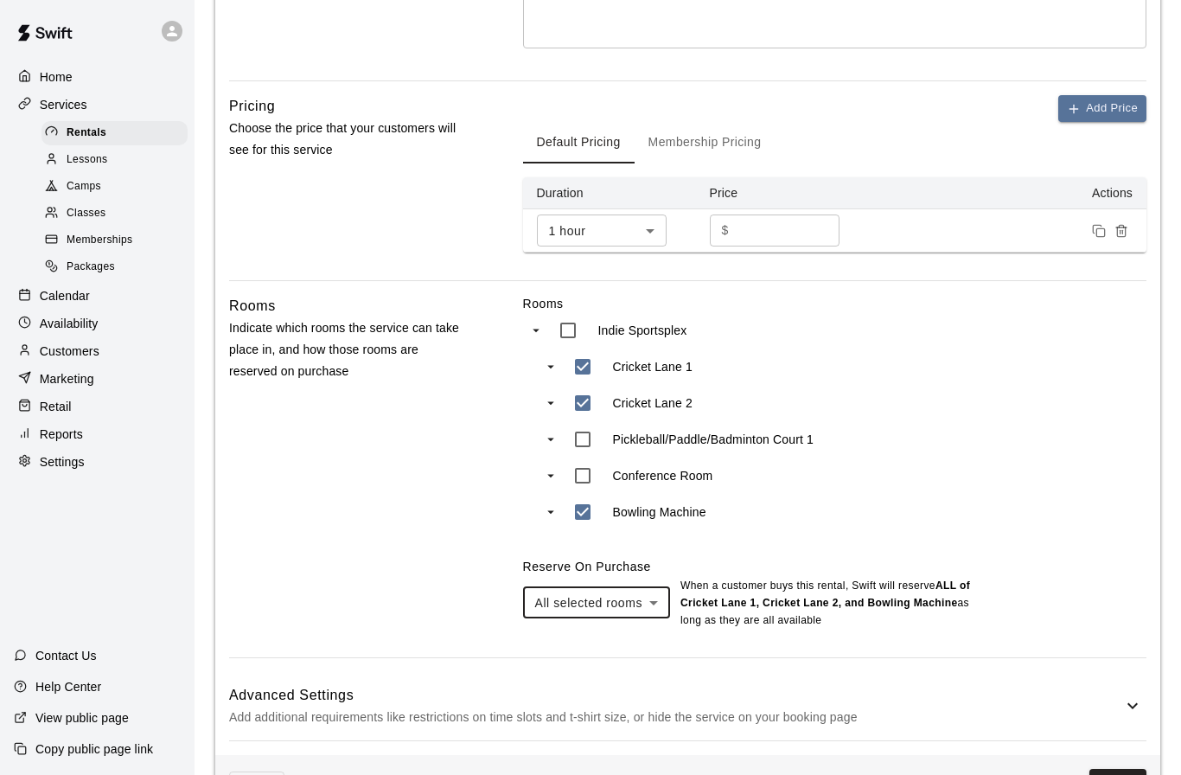
scroll to position [478, 0]
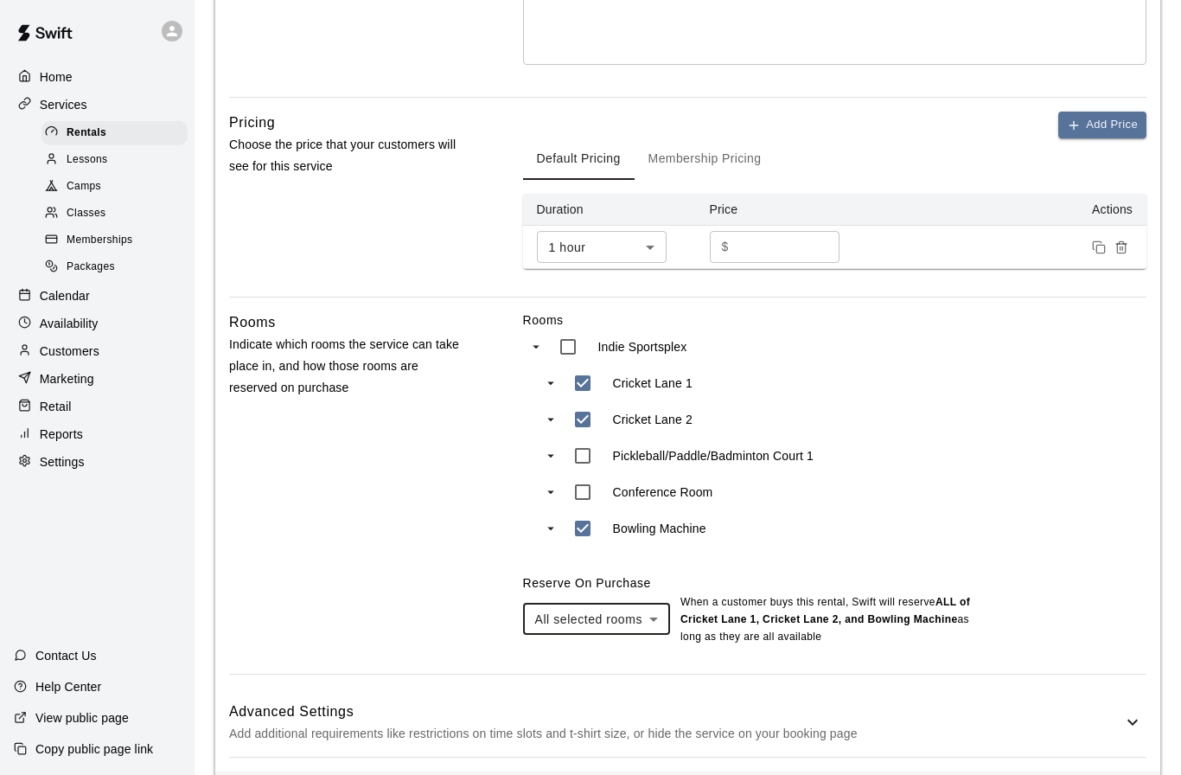
click at [657, 622] on body "**********" at bounding box center [590, 186] width 1181 height 1329
click at [657, 622] on div at bounding box center [590, 387] width 1181 height 775
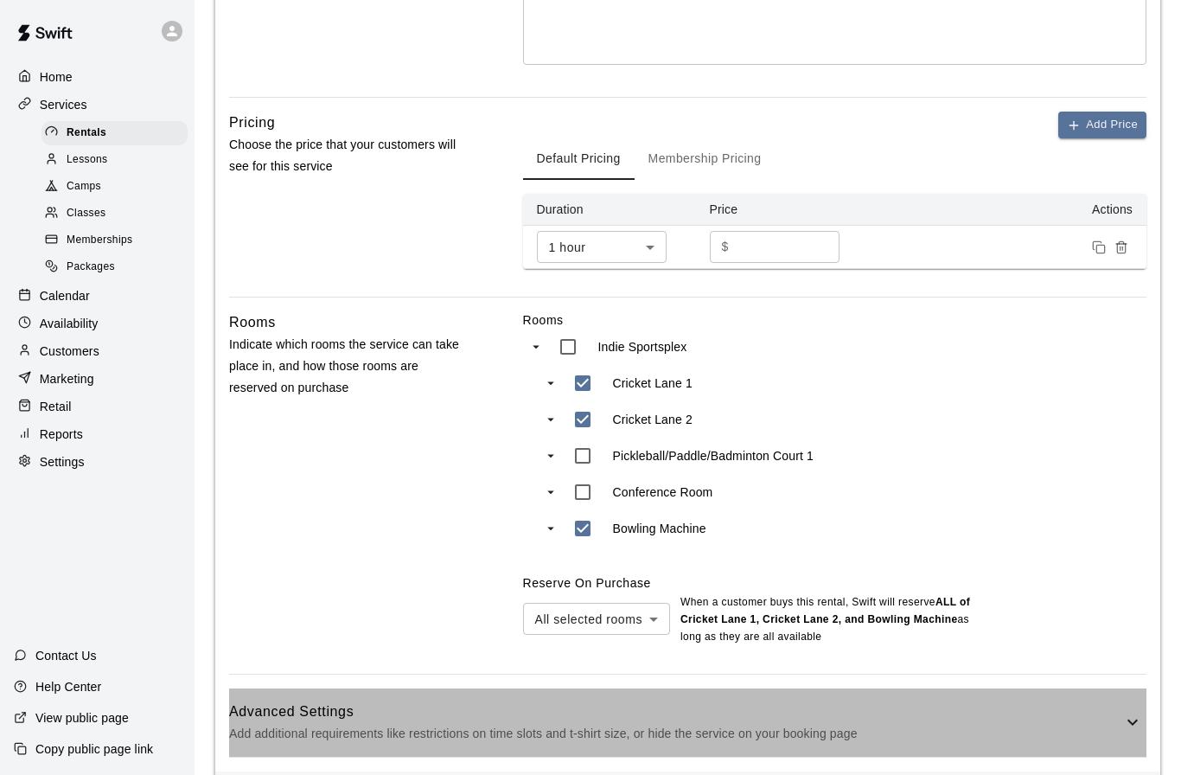
click at [1133, 726] on icon at bounding box center [1132, 721] width 21 height 21
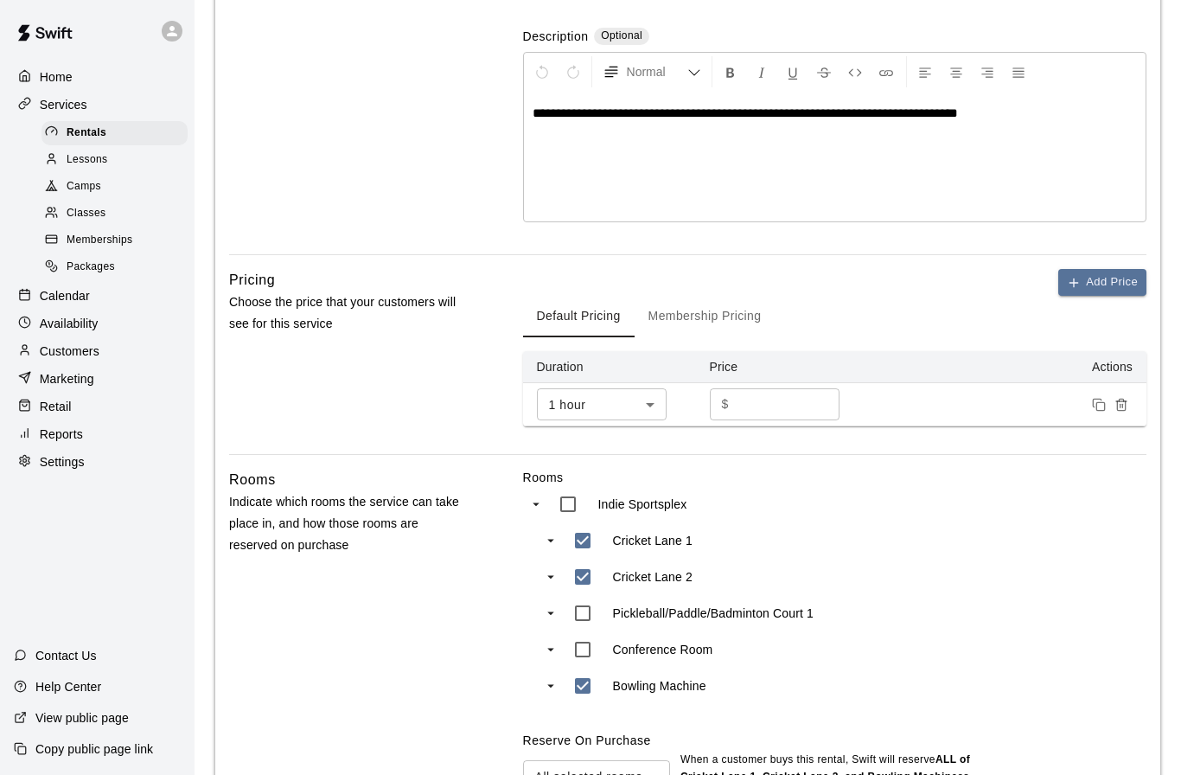
scroll to position [326, 0]
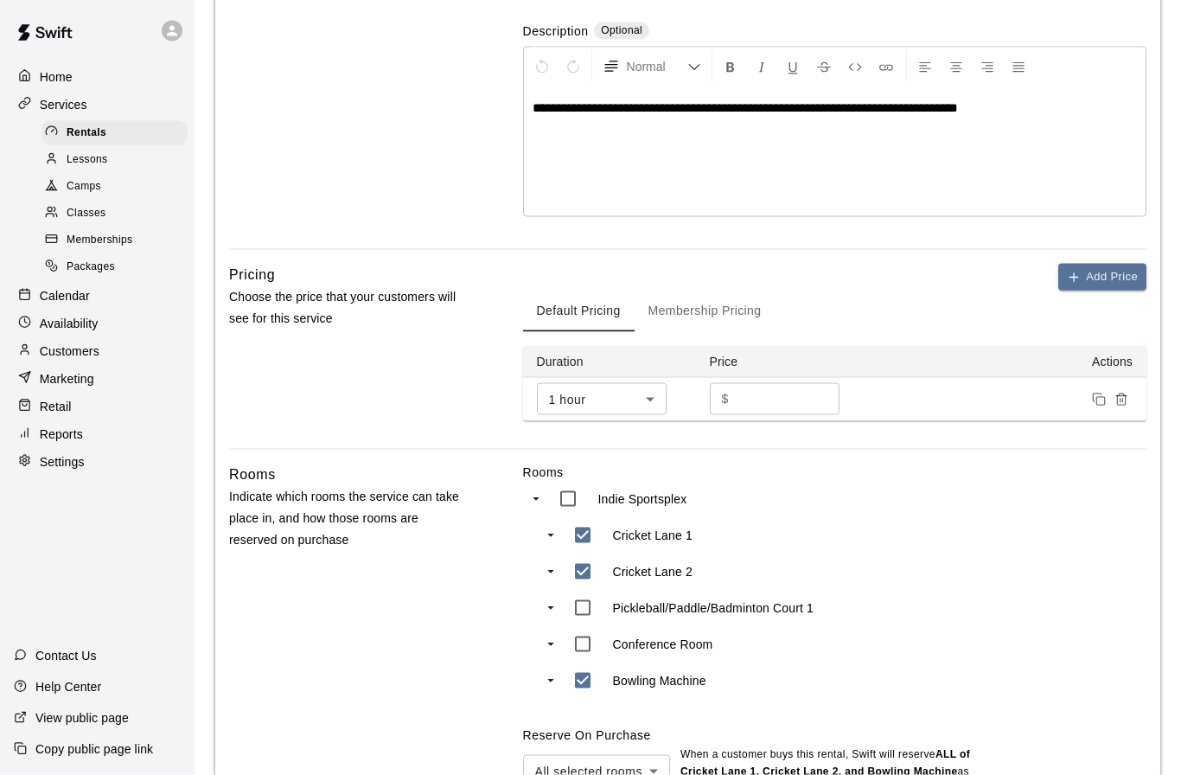
click at [686, 306] on button "Membership Pricing" at bounding box center [705, 310] width 141 height 41
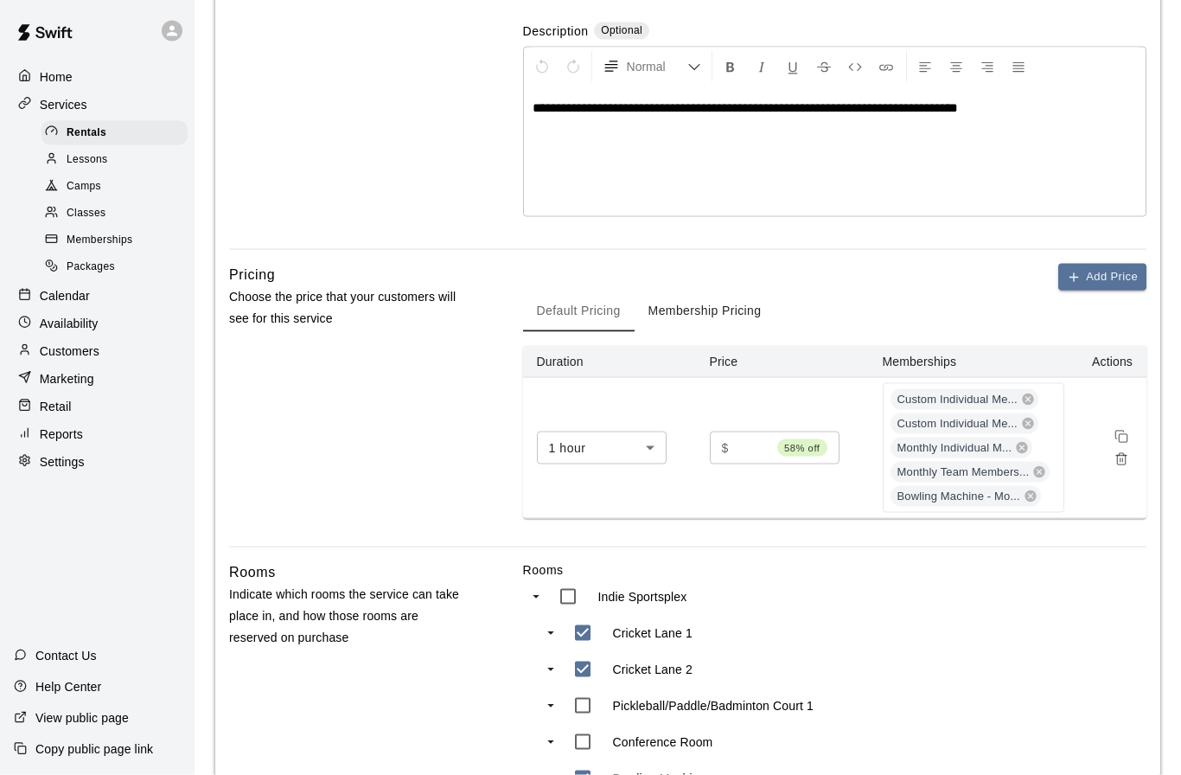
scroll to position [327, 0]
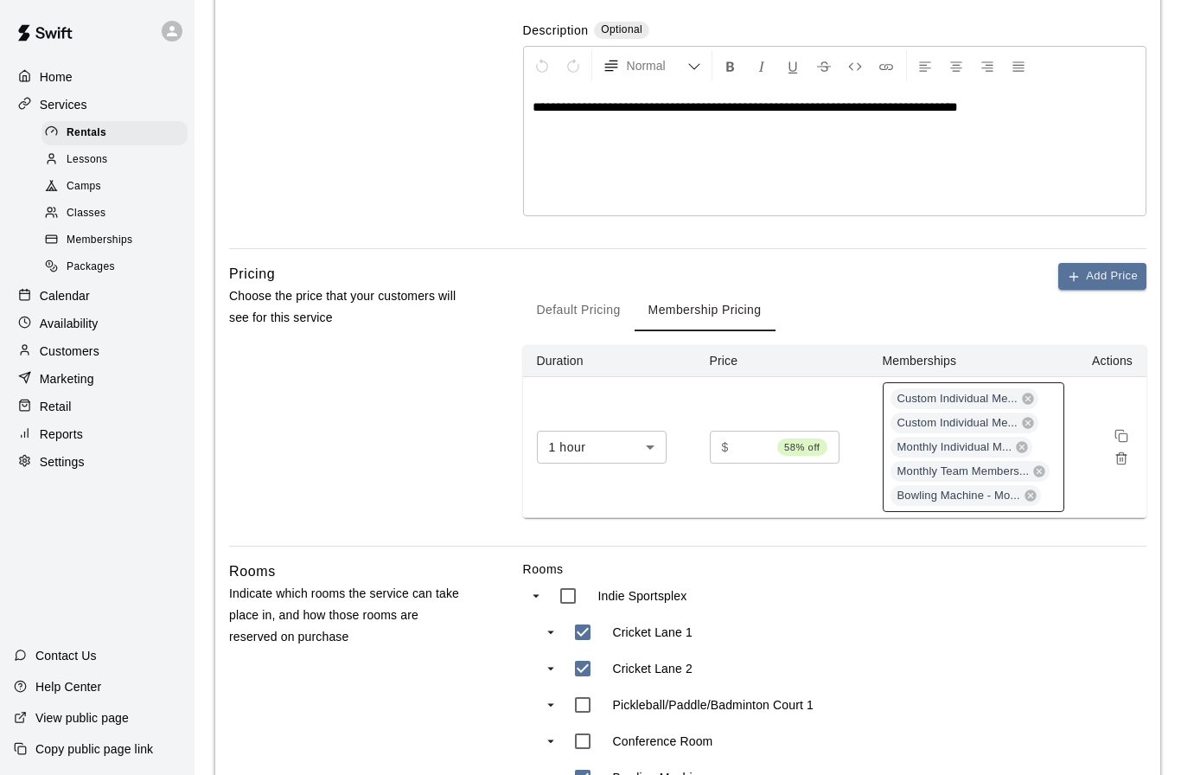
click at [941, 440] on span "Monthly Individual M..." at bounding box center [954, 447] width 129 height 16
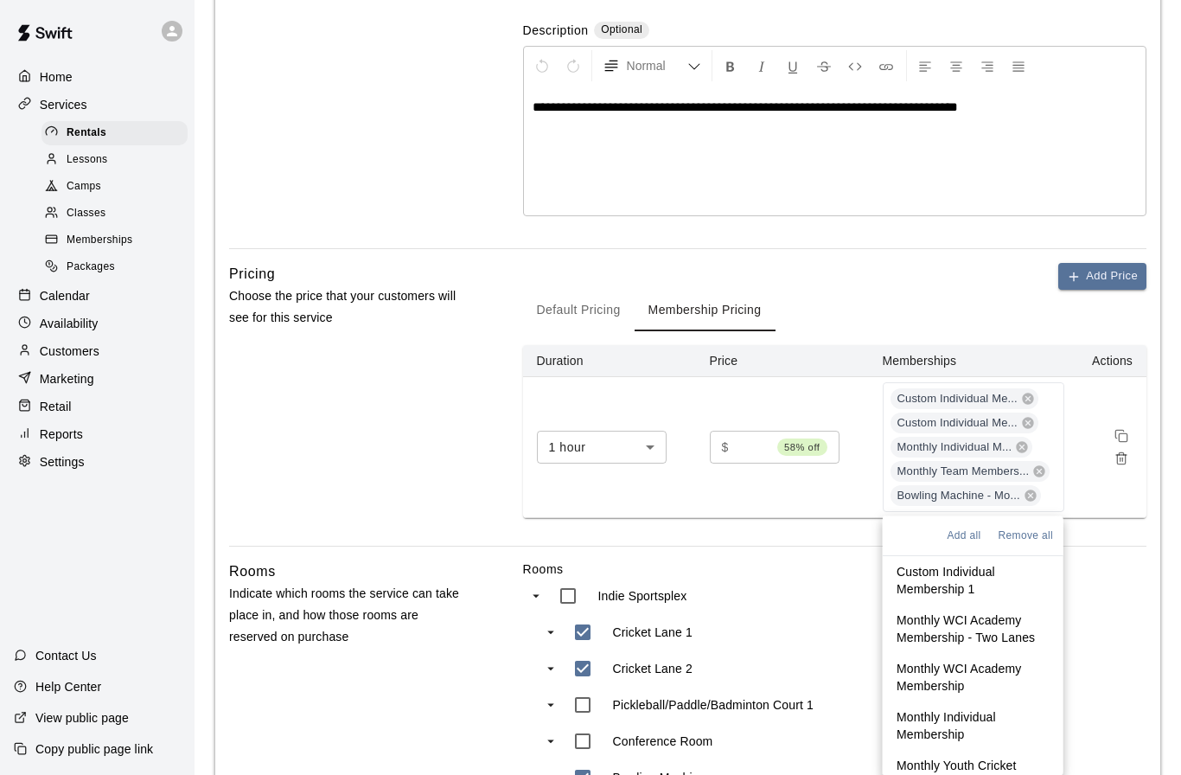
scroll to position [0, 0]
click at [1107, 610] on div "Rooms Indie Sportsplex [GEOGRAPHIC_DATA] 2 Pickleball/Paddle/Badminton Court 1 …" at bounding box center [834, 727] width 623 height 335
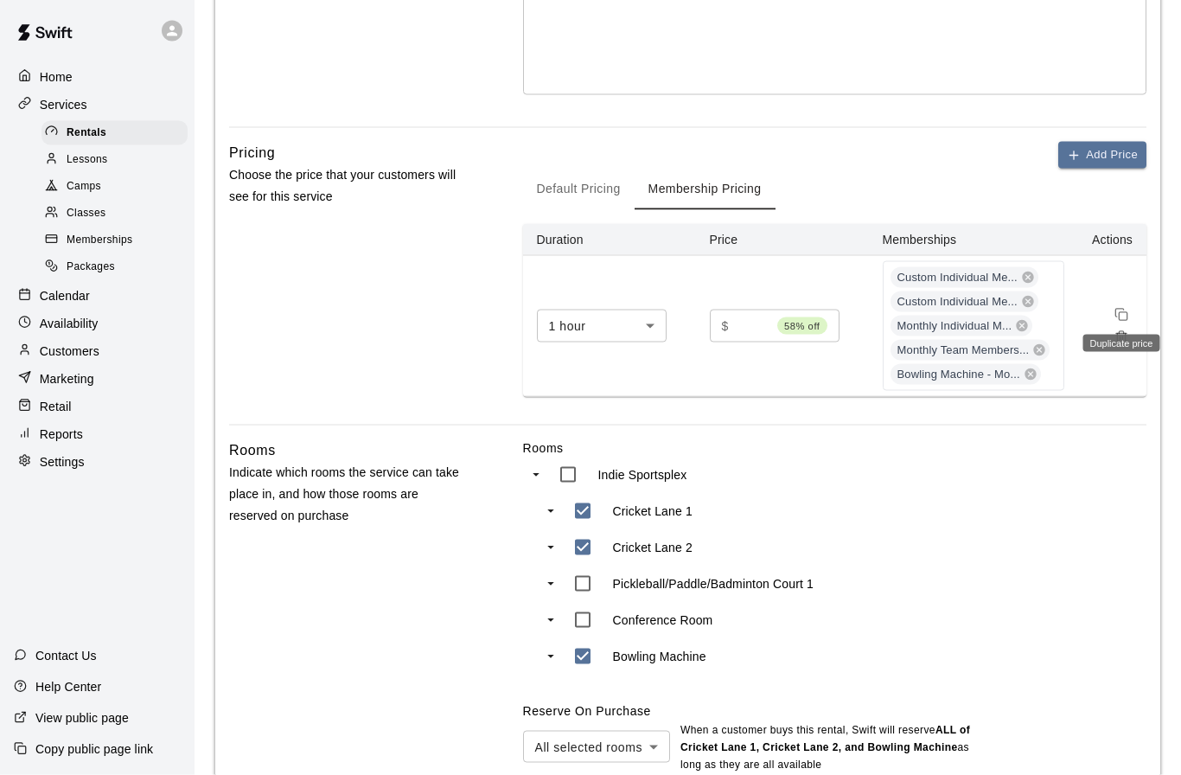
scroll to position [449, 0]
click at [1125, 307] on icon "Duplicate price" at bounding box center [1121, 314] width 14 height 14
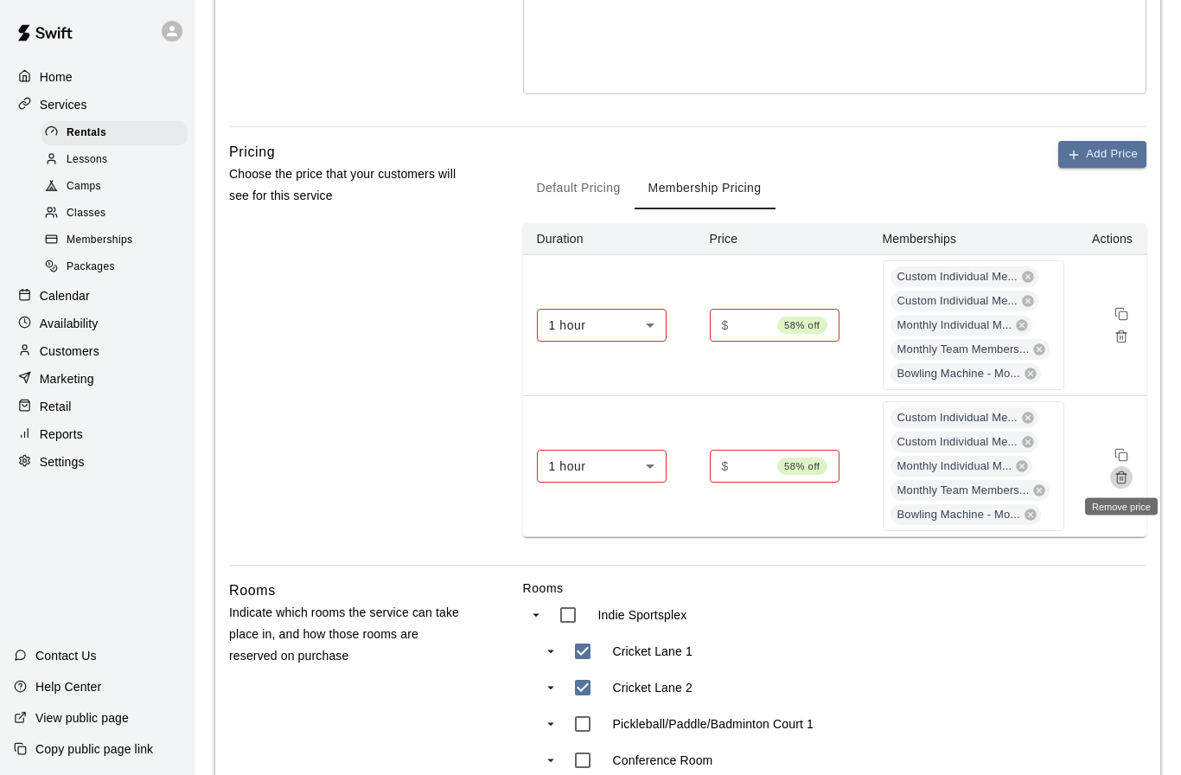
click at [1127, 473] on icon "Remove price" at bounding box center [1121, 477] width 14 height 14
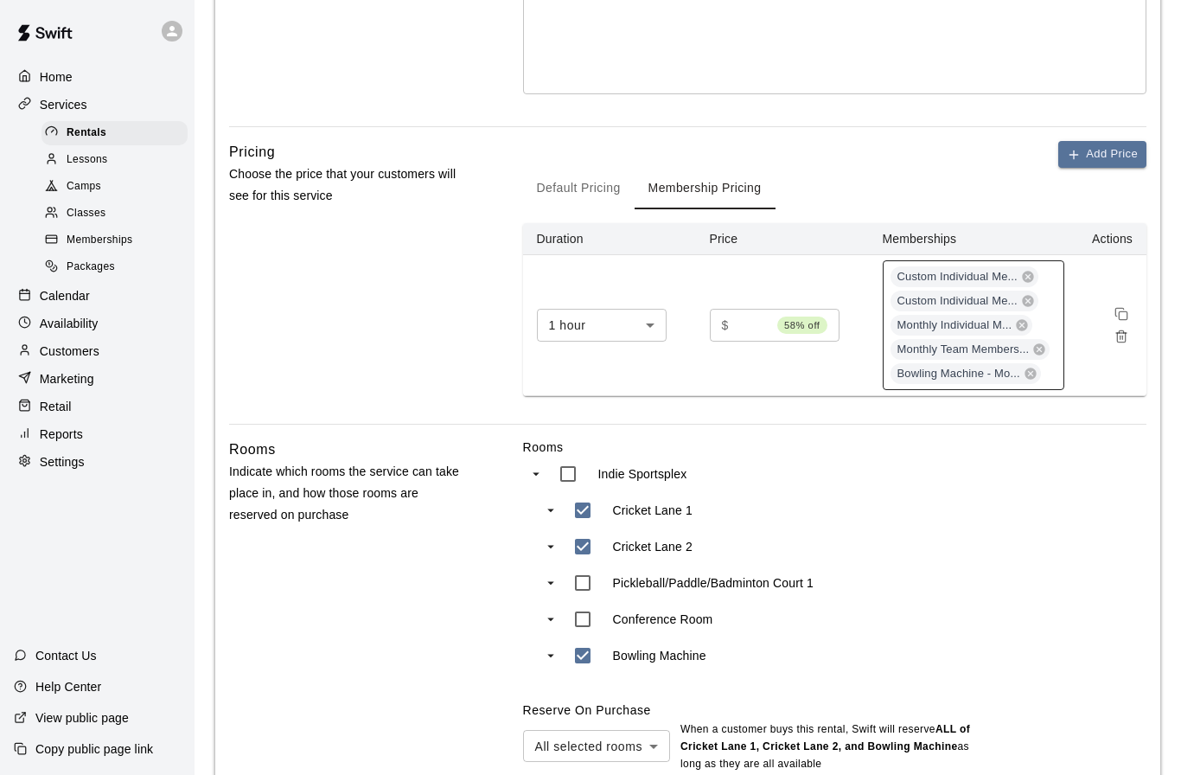
click at [973, 324] on span "Monthly Individual M..." at bounding box center [954, 325] width 129 height 16
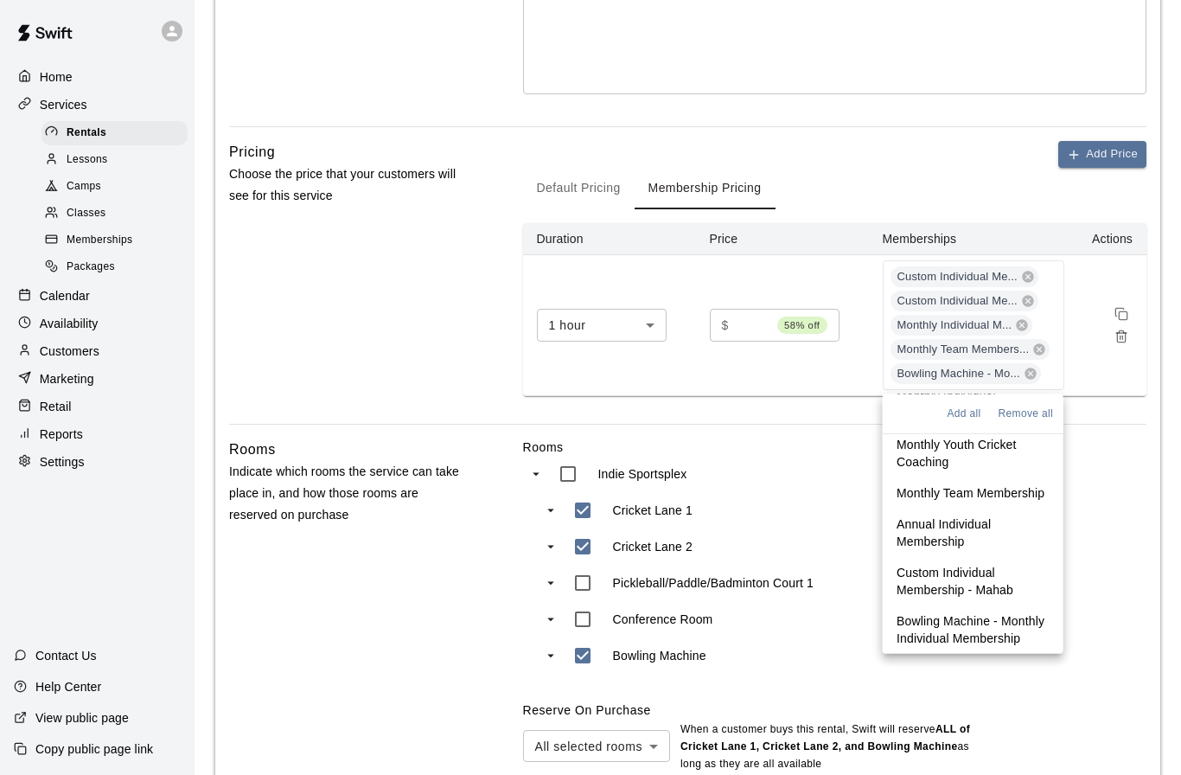
scroll to position [199, 0]
click at [1107, 465] on div "Rooms Indie Sportsplex [GEOGRAPHIC_DATA] 2 Pickleball/Paddle/Badminton Court 1 …" at bounding box center [834, 605] width 623 height 335
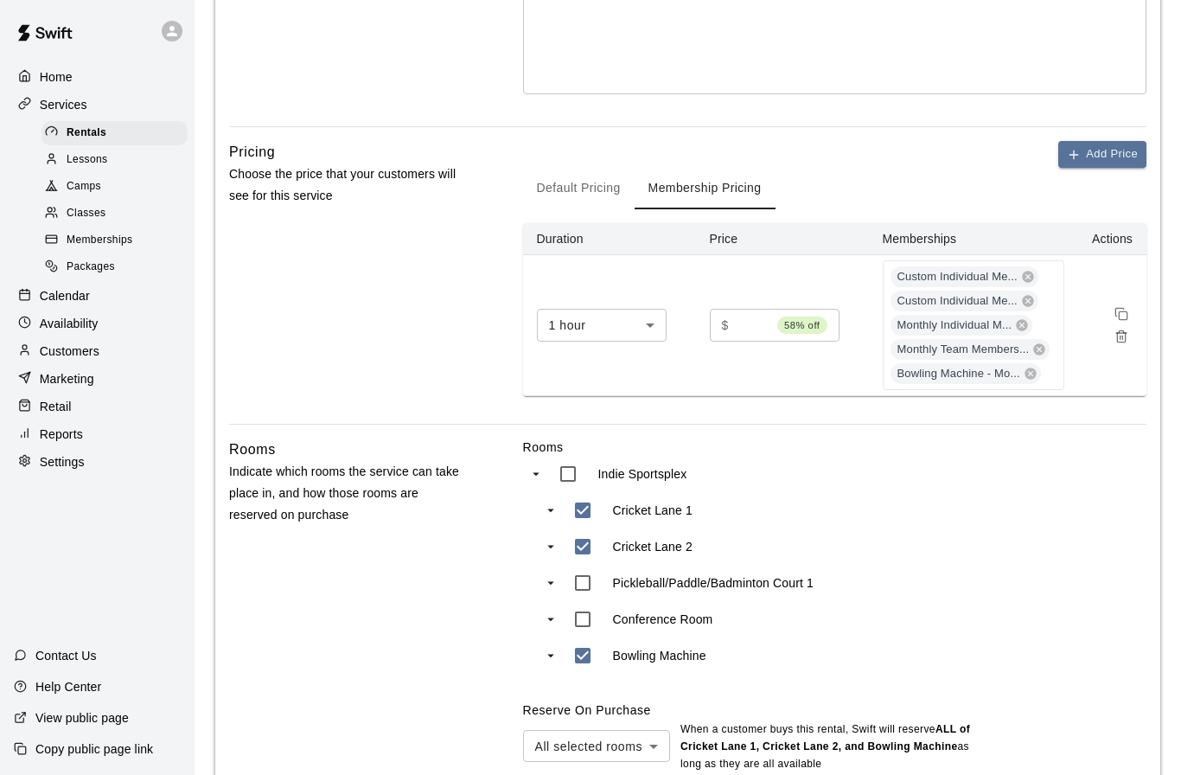
click at [284, 346] on div "Pricing Choose the price that your customers will see for this service" at bounding box center [348, 282] width 239 height 283
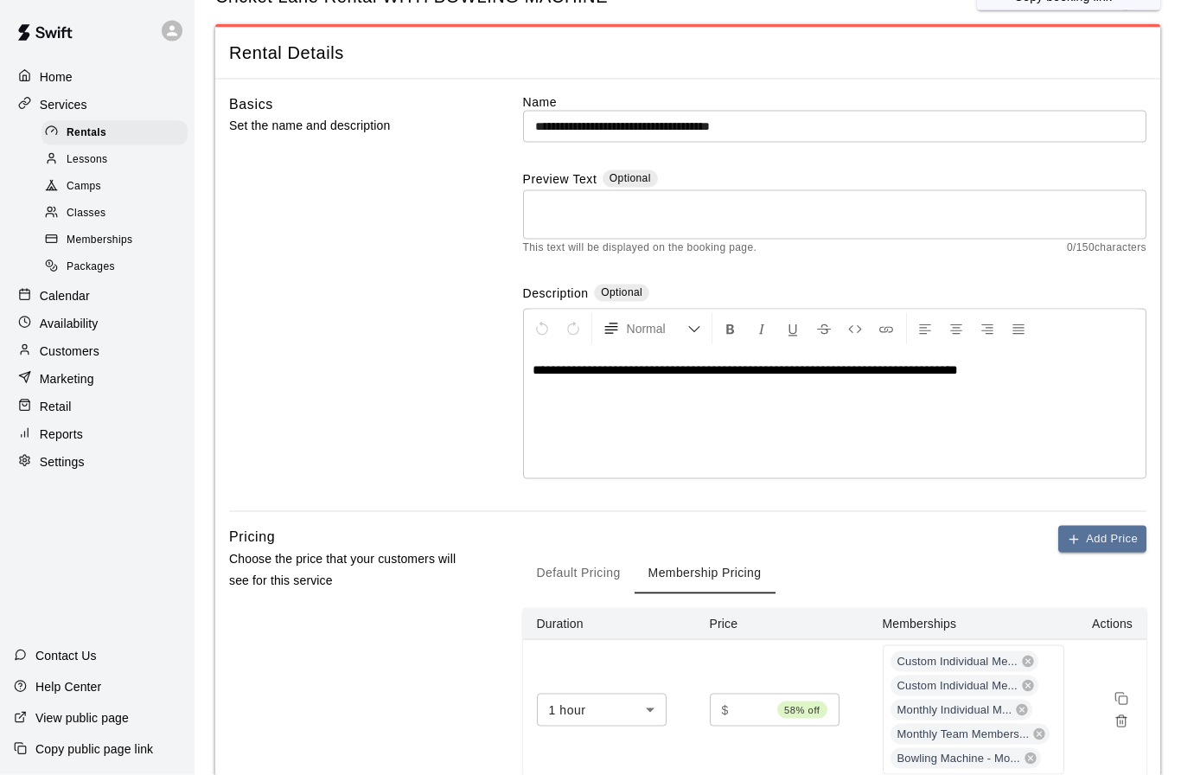
scroll to position [54, 0]
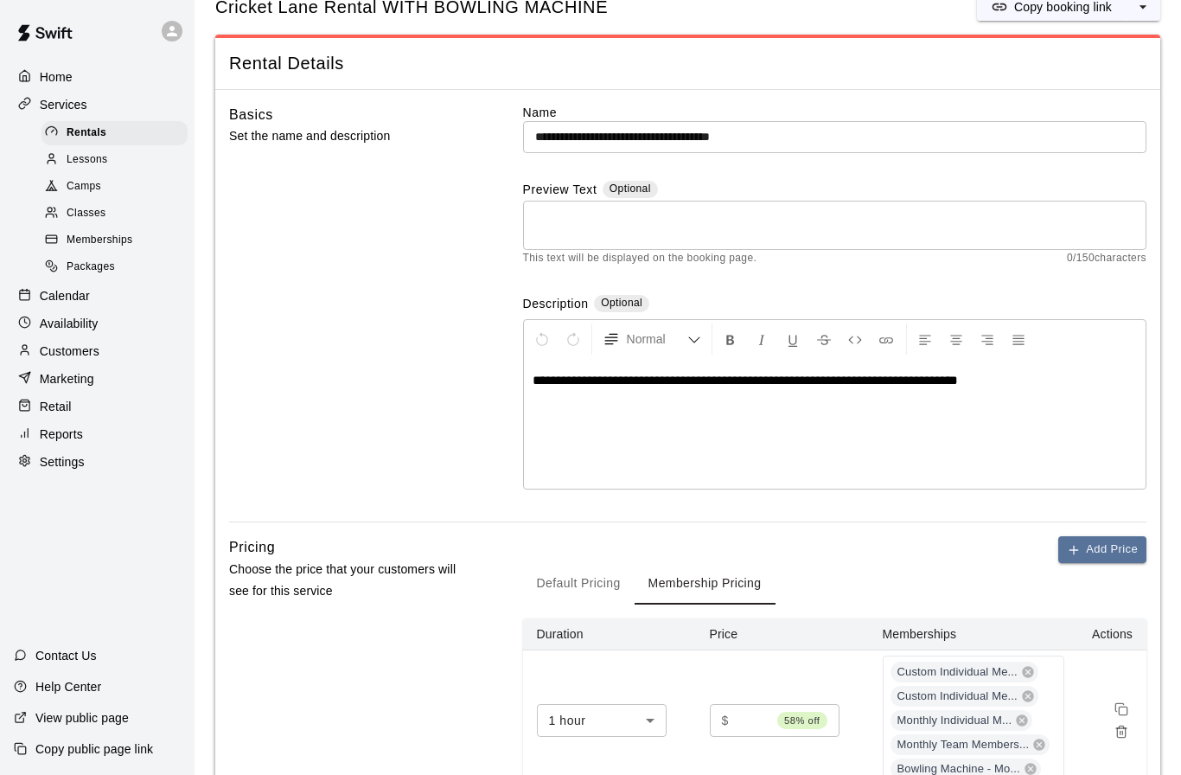
click at [610, 135] on input "**********" at bounding box center [834, 137] width 623 height 32
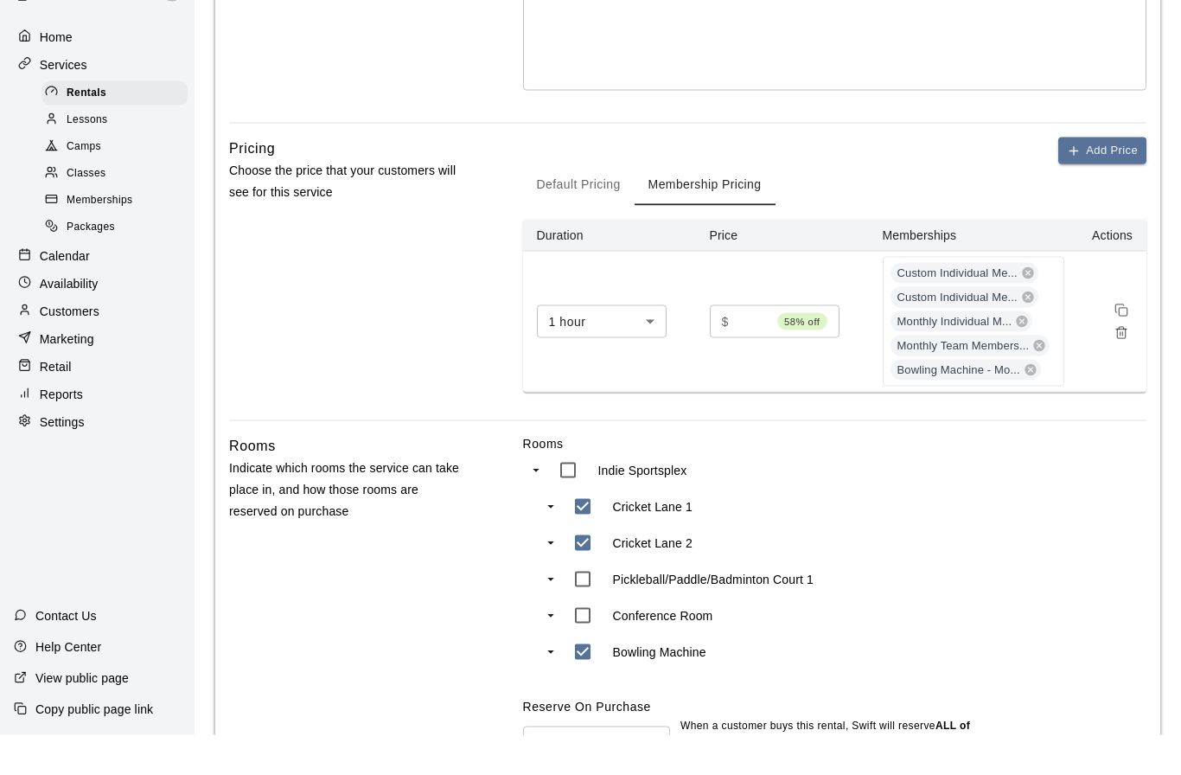
scroll to position [417, 0]
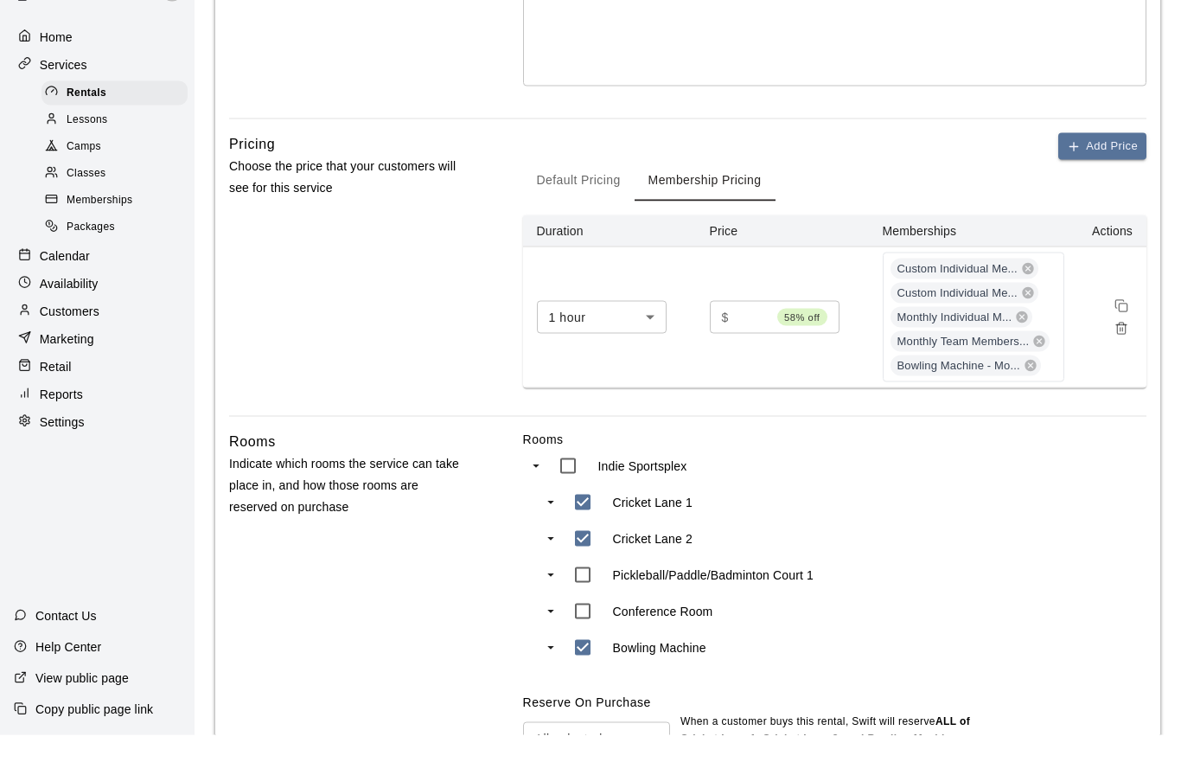
type input "**********"
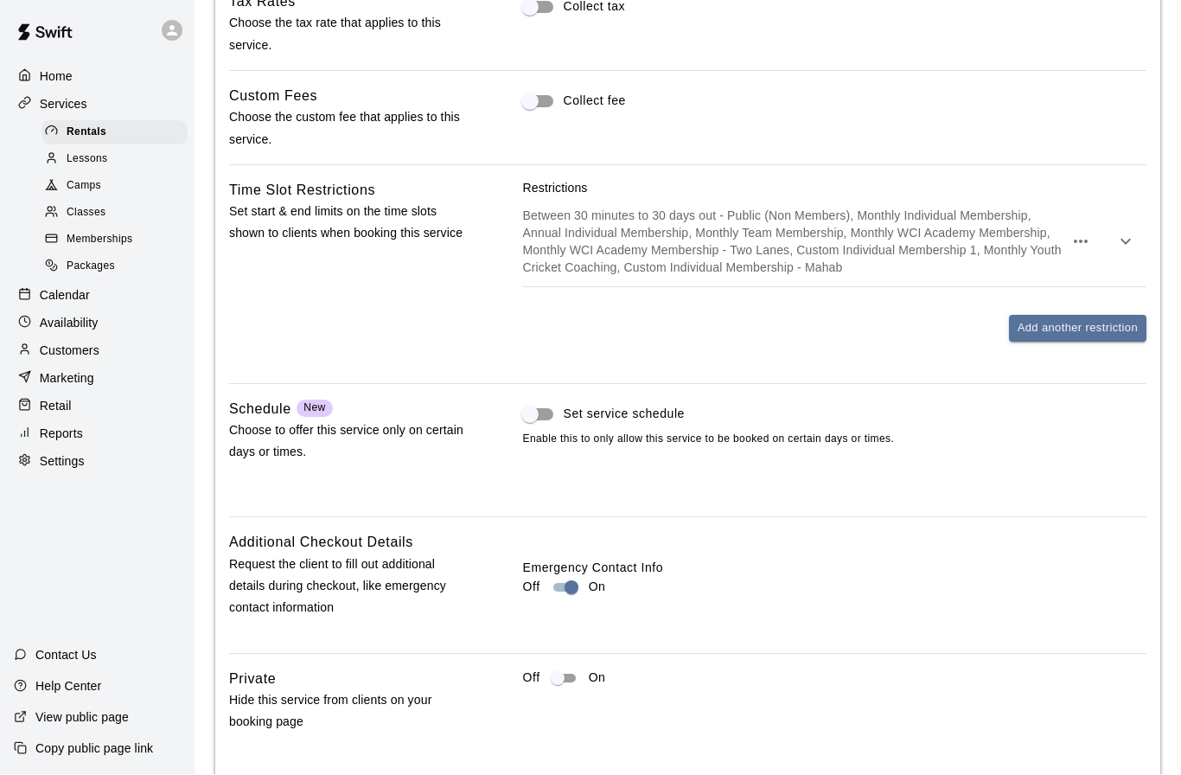
scroll to position [1440, 0]
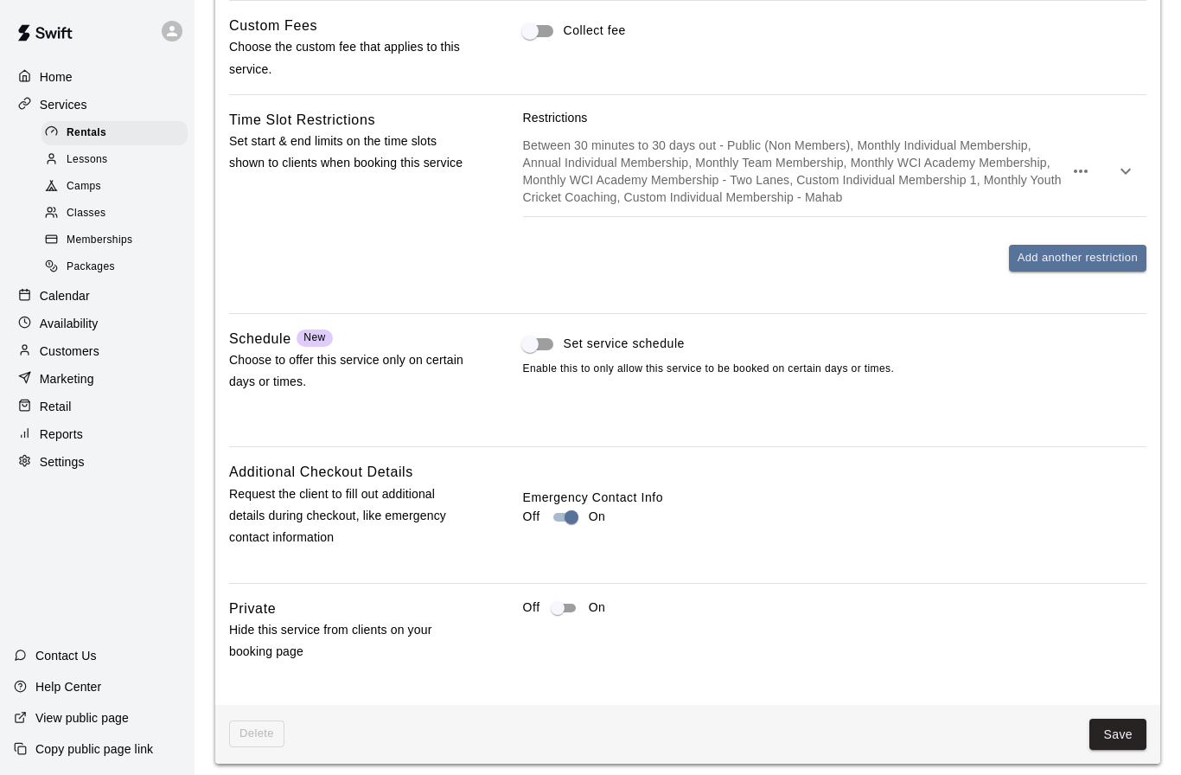
click at [1113, 721] on button "Save" at bounding box center [1117, 734] width 57 height 32
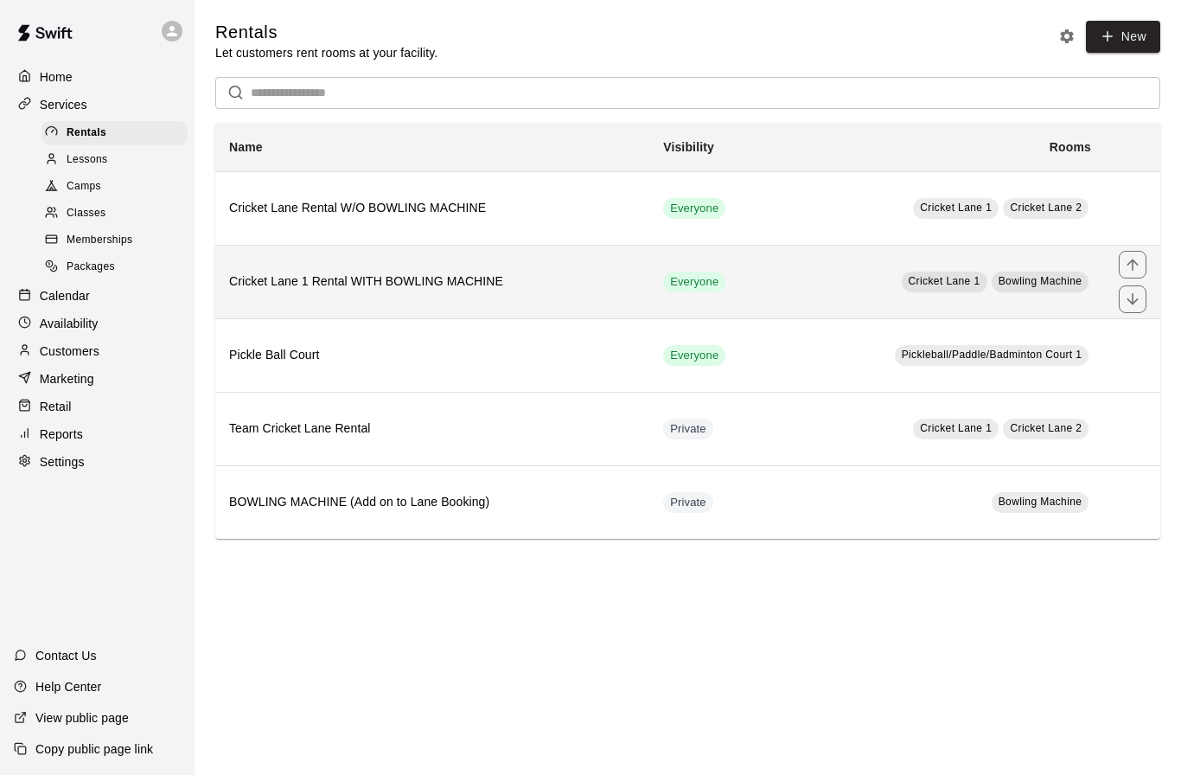
click at [401, 297] on th "Cricket Lane 1 Rental WITH BOWLING MACHINE" at bounding box center [432, 281] width 434 height 73
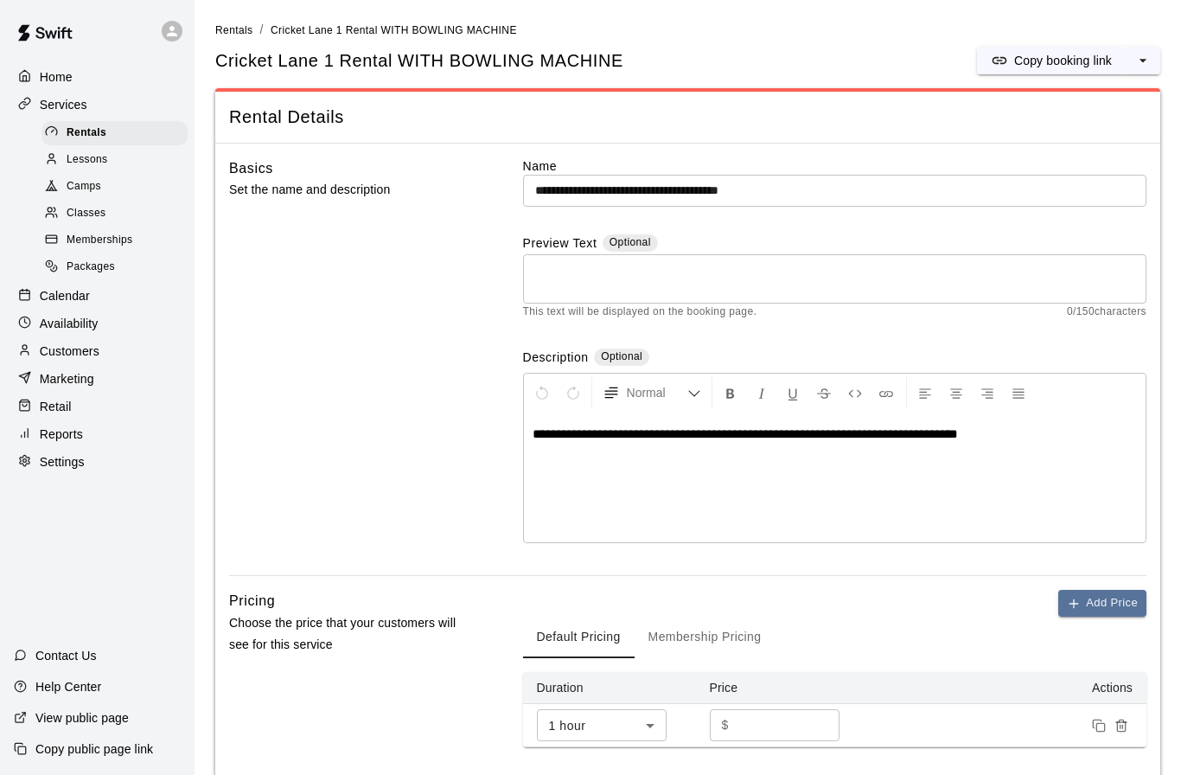
click at [401, 297] on div "Basics Set the name and description" at bounding box center [348, 366] width 239 height 418
click at [619, 187] on input "**********" at bounding box center [834, 191] width 623 height 32
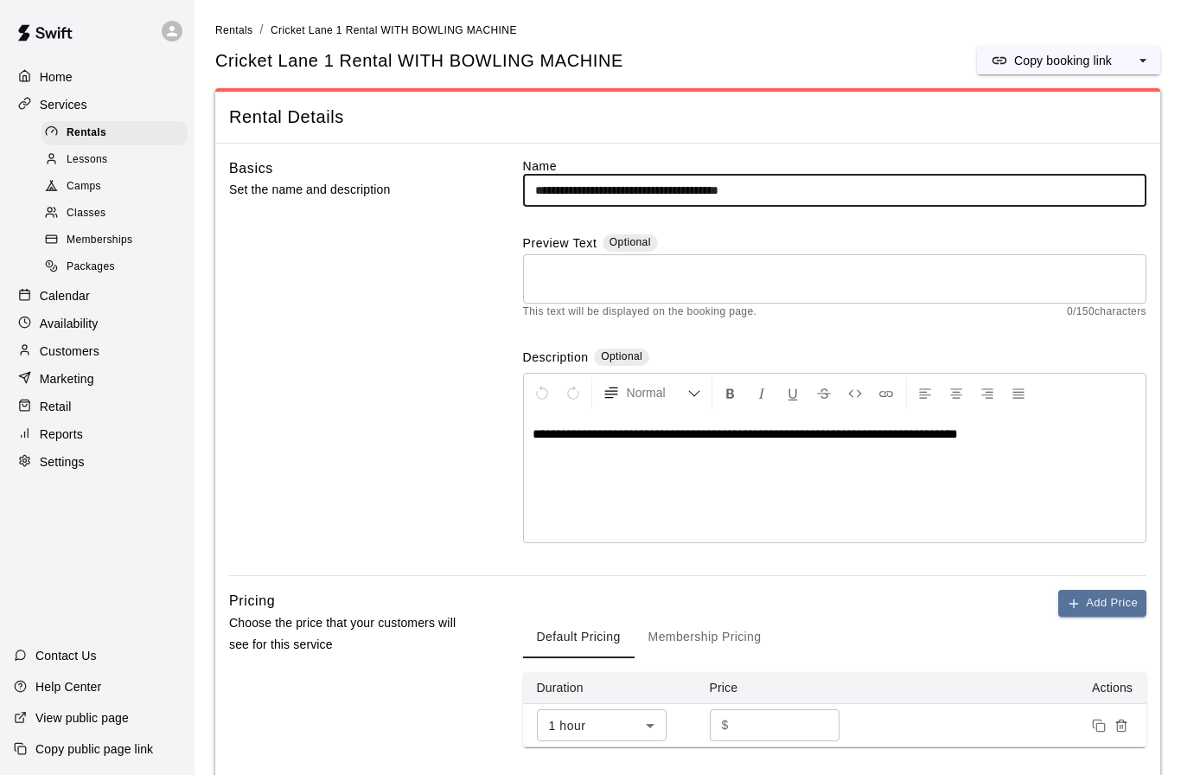
type input "**********"
click at [420, 339] on div "Basics Set the name and description" at bounding box center [348, 366] width 239 height 418
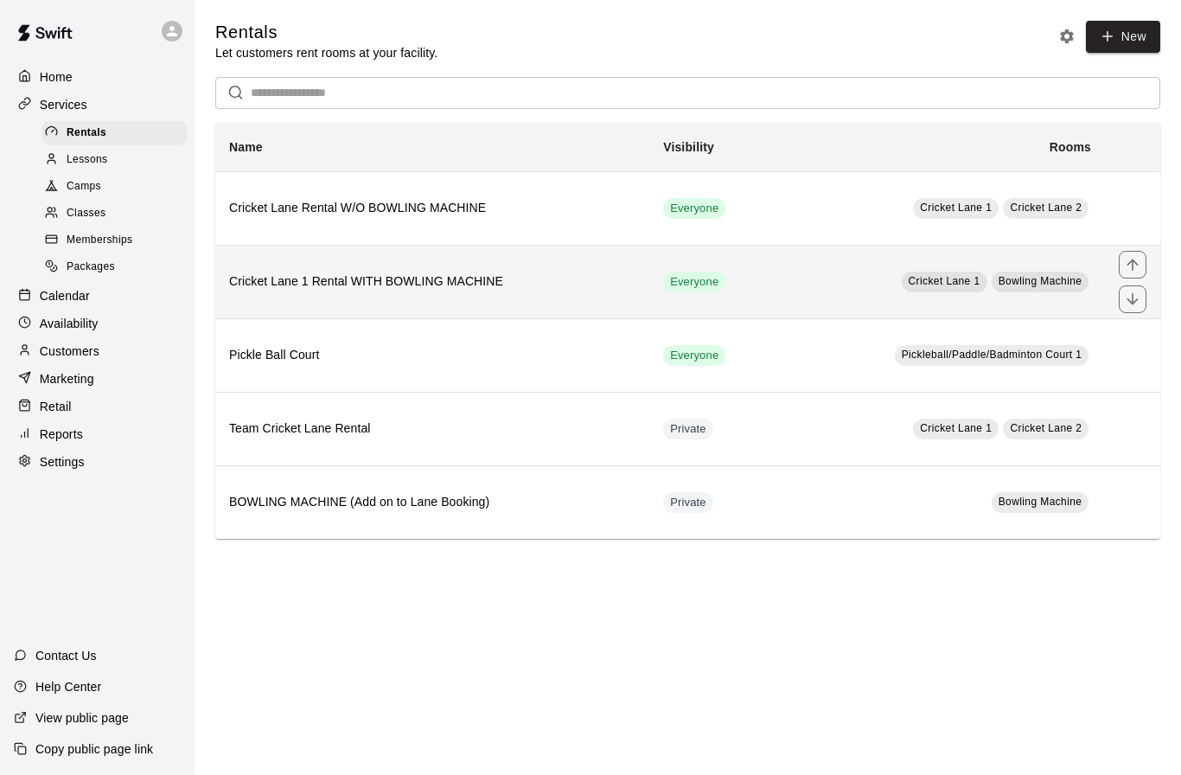
click at [472, 290] on h6 "Cricket Lane 1 Rental WITH BOWLING MACHINE" at bounding box center [432, 281] width 406 height 19
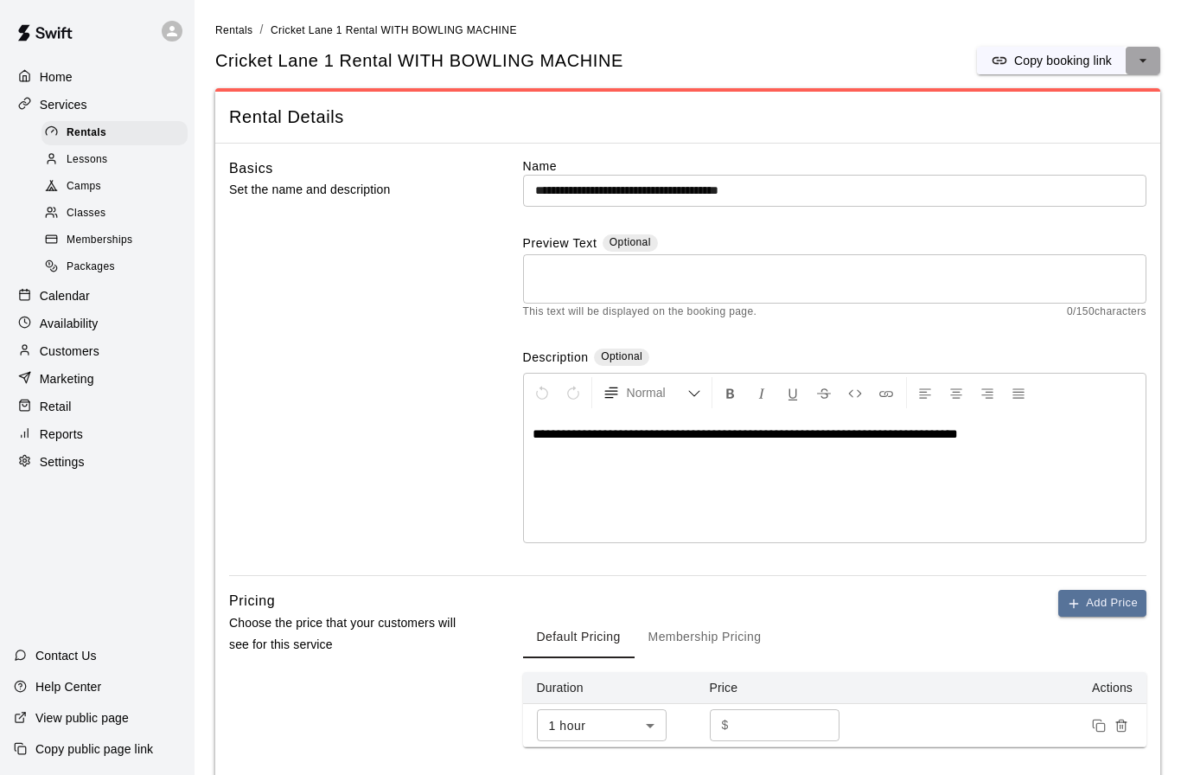
click at [1138, 57] on icon "select merge strategy" at bounding box center [1142, 60] width 17 height 17
click at [1081, 126] on h6 "Duplicate rental" at bounding box center [1075, 124] width 86 height 19
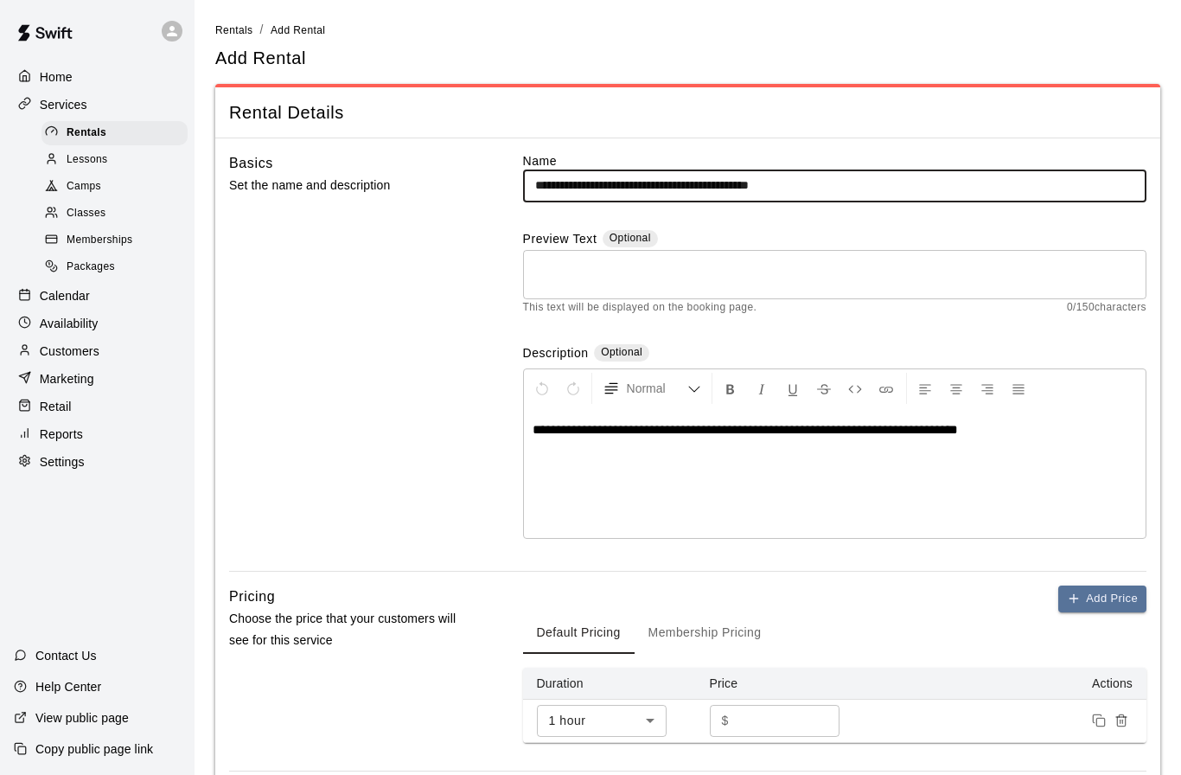
click at [619, 179] on input "**********" at bounding box center [834, 185] width 623 height 32
click at [918, 188] on input "**********" at bounding box center [834, 185] width 623 height 32
type input "**********"
click at [429, 354] on div "Basics Set the name and description" at bounding box center [348, 361] width 239 height 418
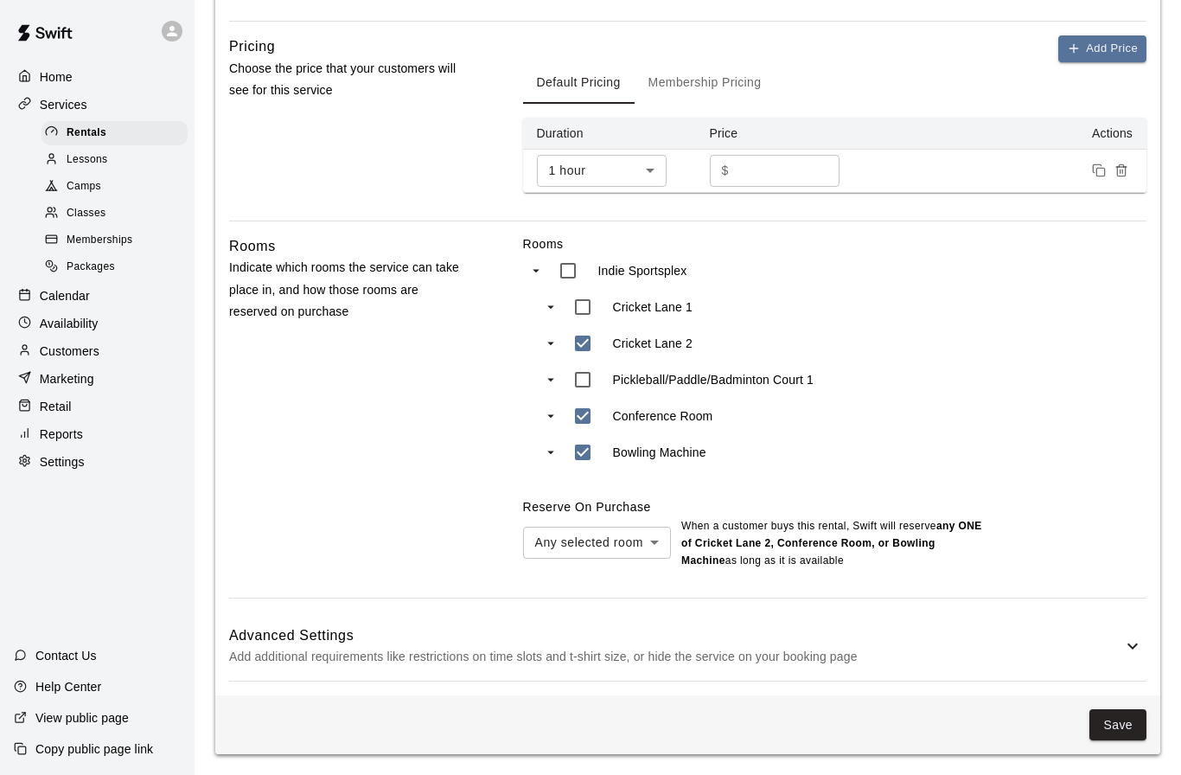
scroll to position [544, 0]
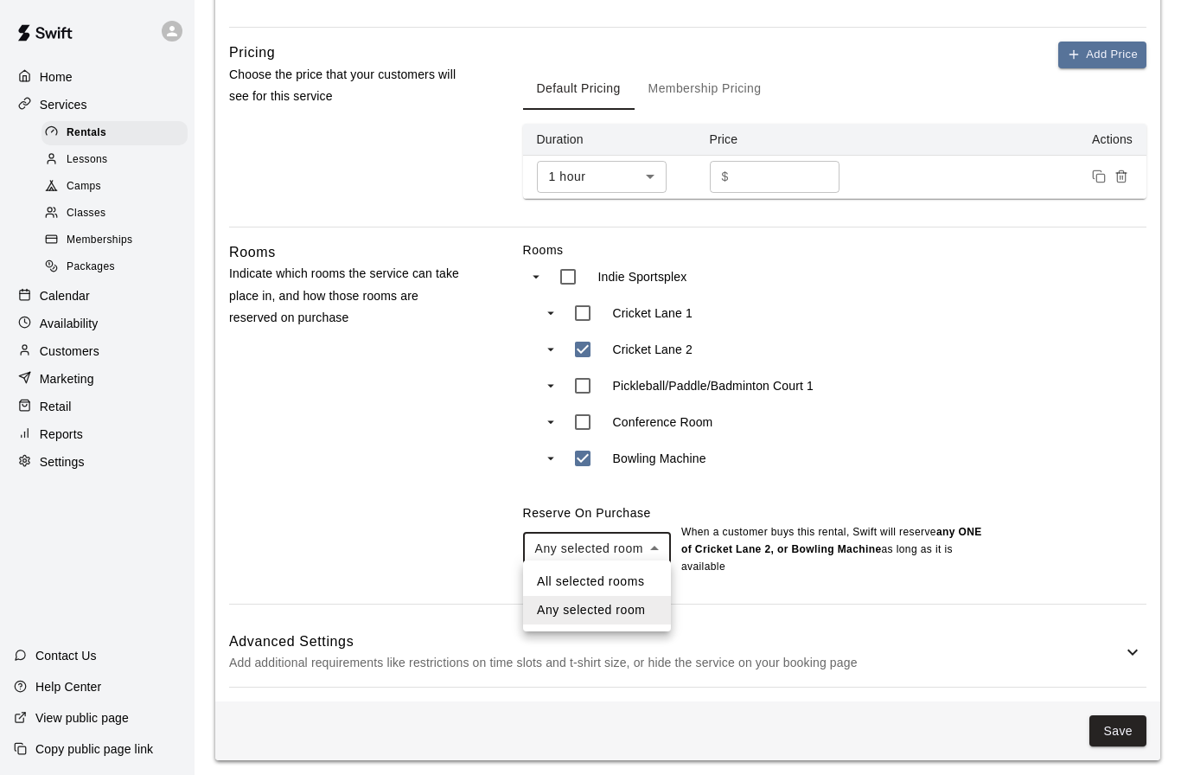
click at [650, 542] on body "**********" at bounding box center [590, 118] width 1181 height 1324
click at [615, 579] on li "All selected rooms" at bounding box center [597, 581] width 148 height 29
type input "***"
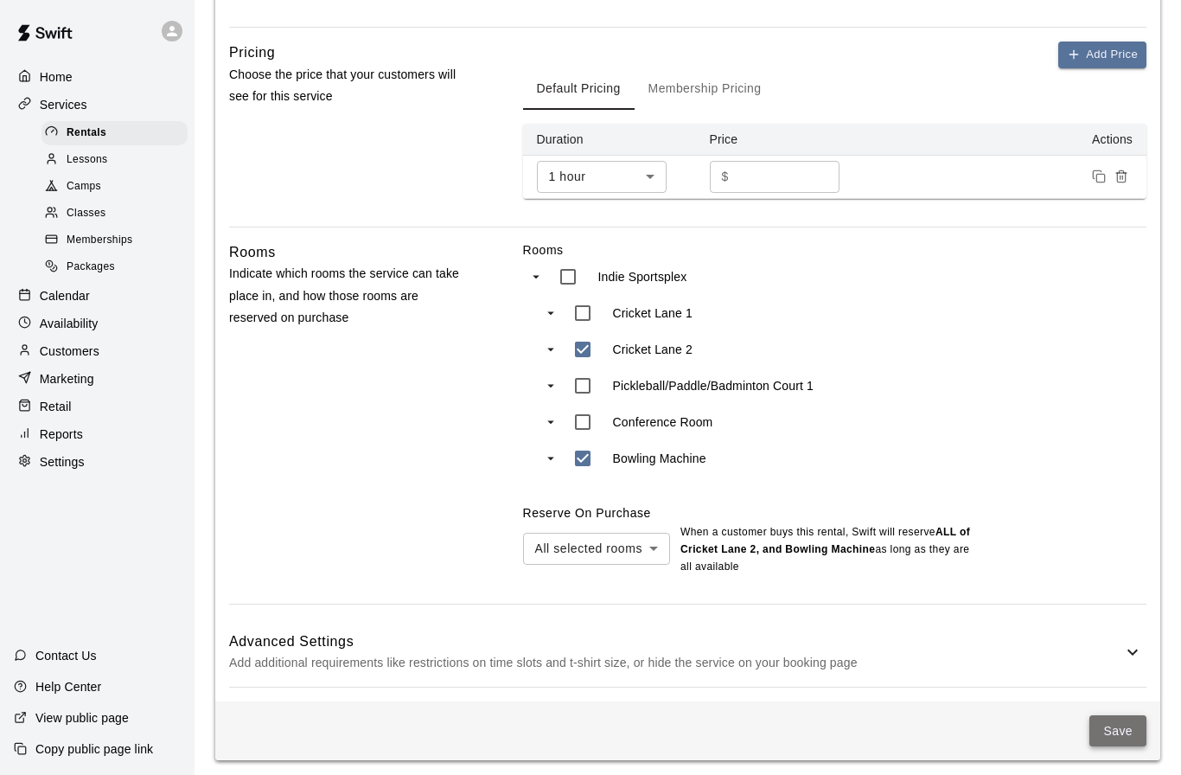
click at [1126, 724] on button "Save" at bounding box center [1117, 731] width 57 height 32
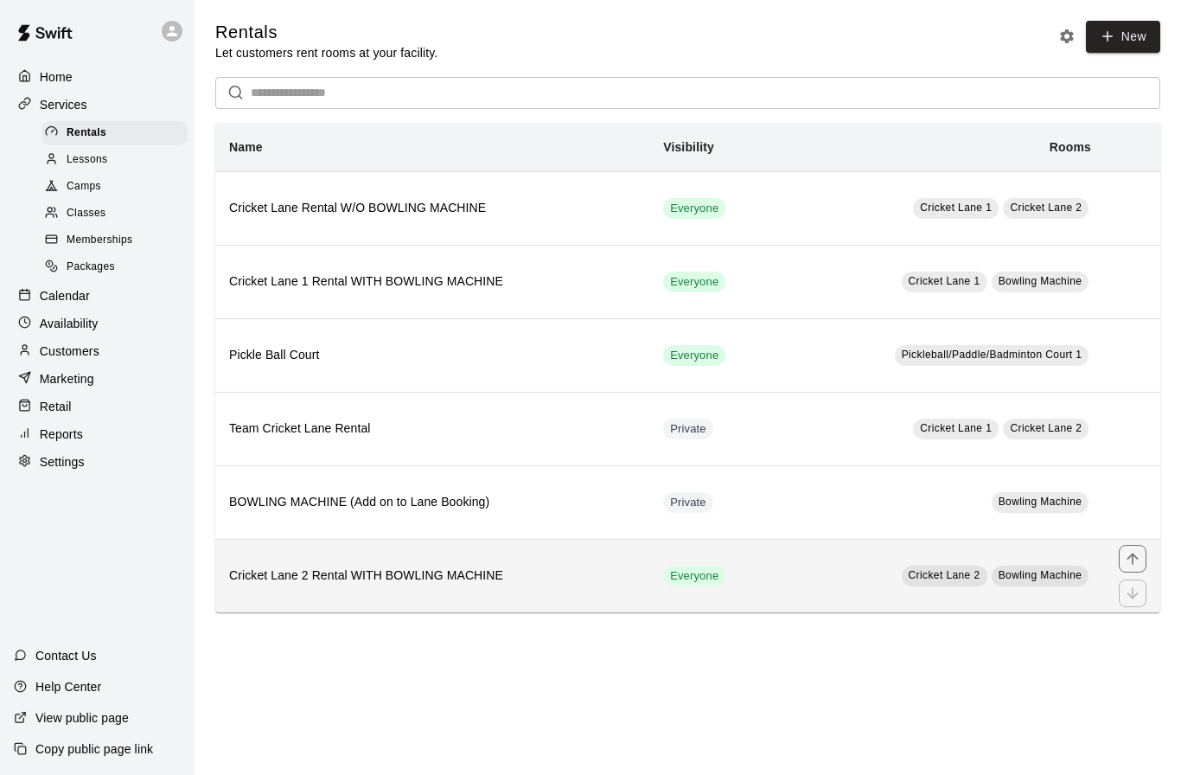
click at [579, 567] on h6 "Cricket Lane 2 Rental WITH BOWLING MACHINE" at bounding box center [432, 575] width 406 height 19
click at [1137, 564] on icon "move item up" at bounding box center [1132, 558] width 17 height 17
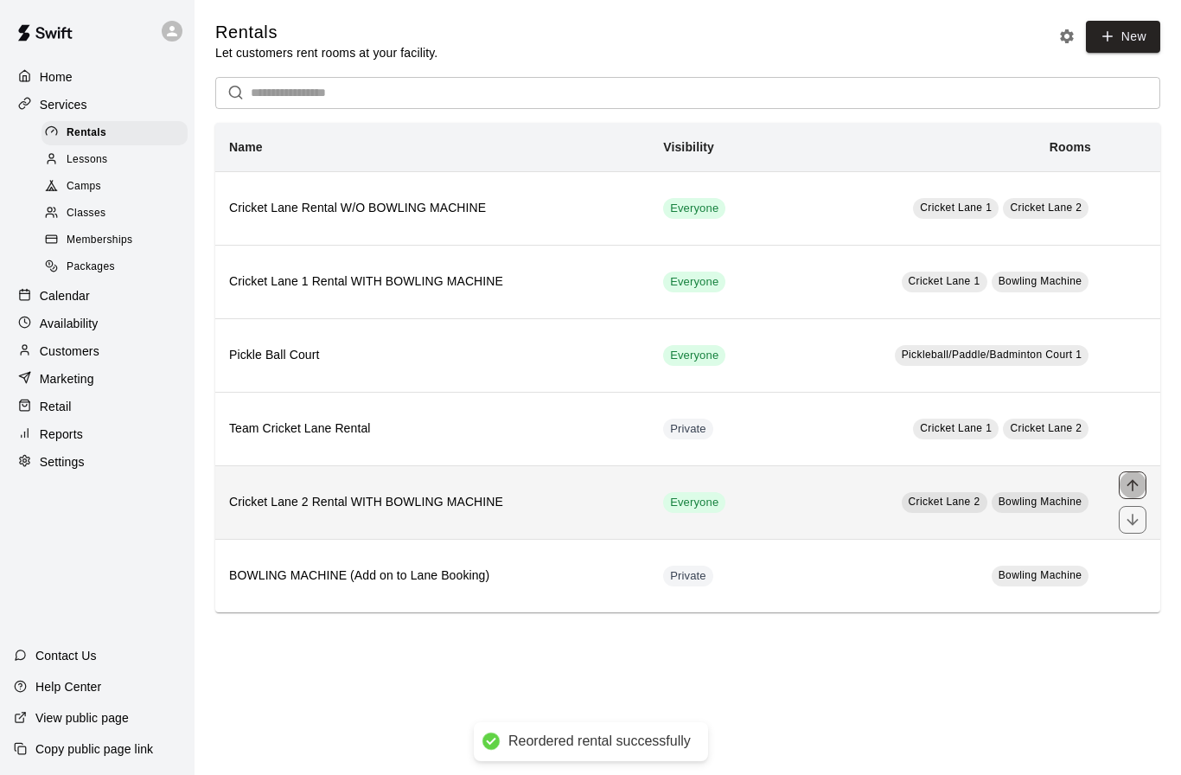
click at [1132, 489] on icon "move item up" at bounding box center [1131, 484] width 11 height 11
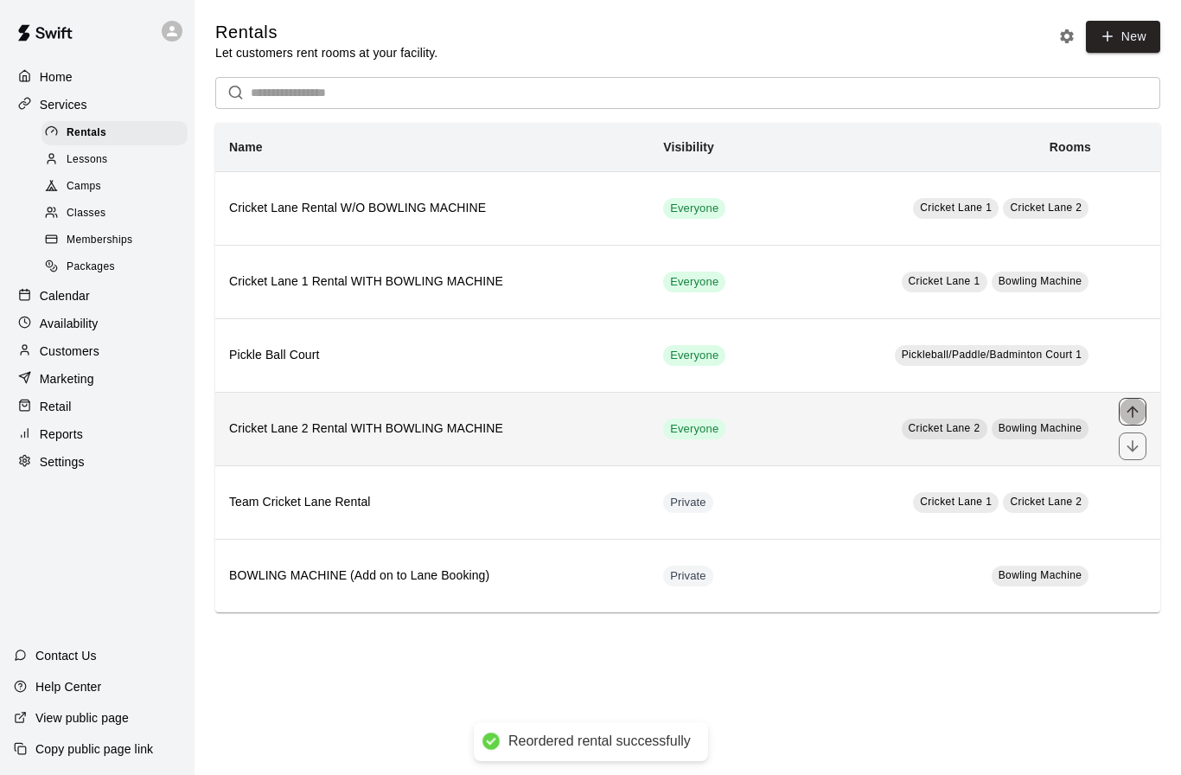
click at [1130, 412] on icon "move item up" at bounding box center [1132, 411] width 17 height 17
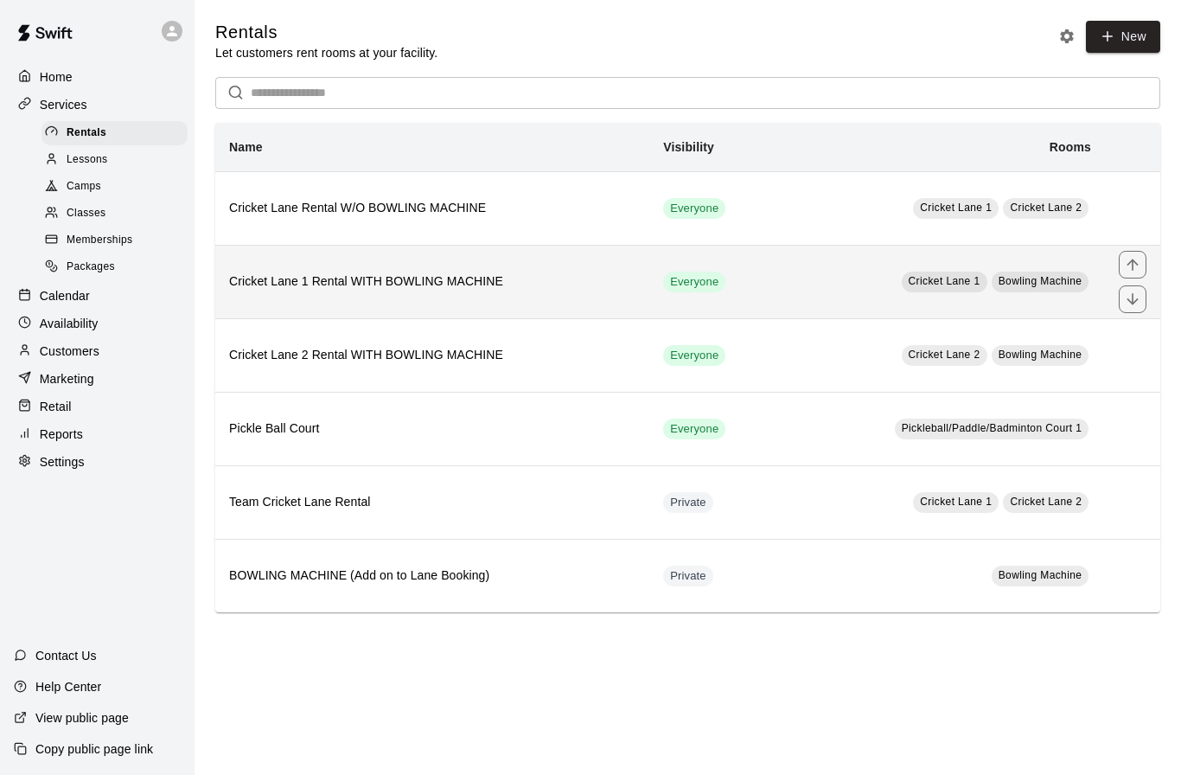
click at [455, 285] on h6 "Cricket Lane 1 Rental WITH BOWLING MACHINE" at bounding box center [432, 281] width 406 height 19
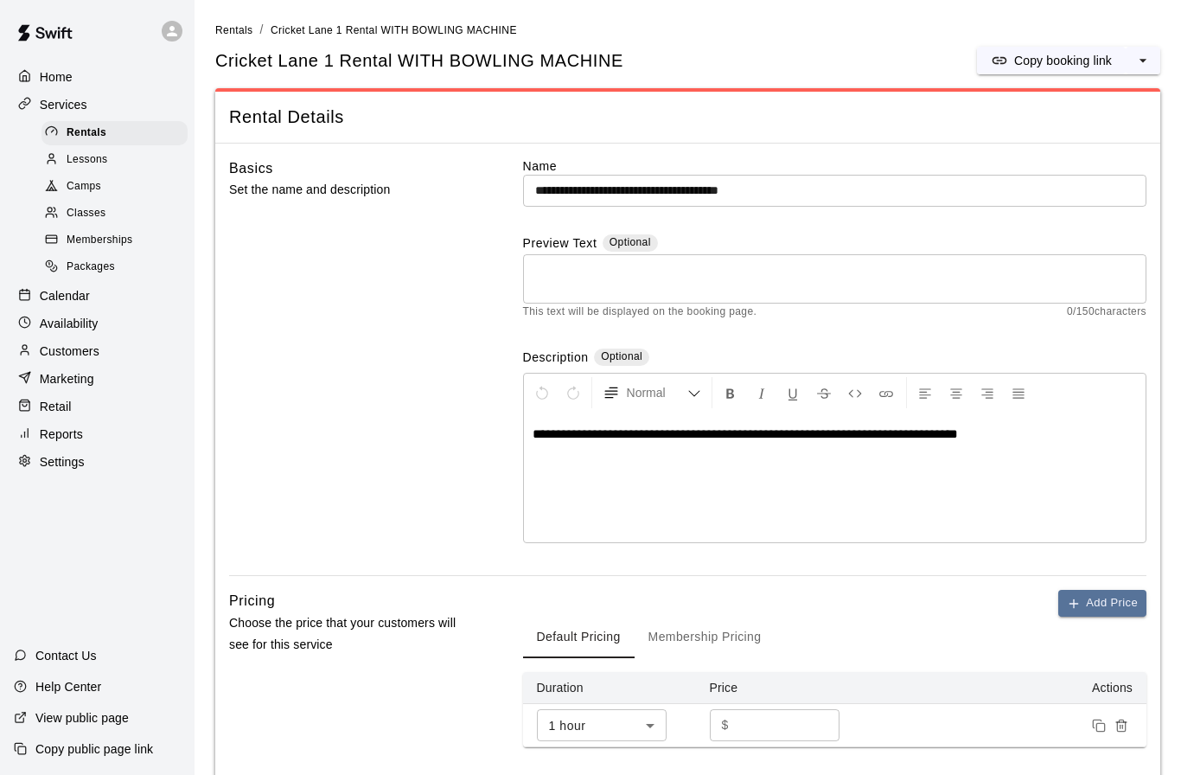
click at [455, 285] on div "Basics Set the name and description" at bounding box center [348, 366] width 239 height 418
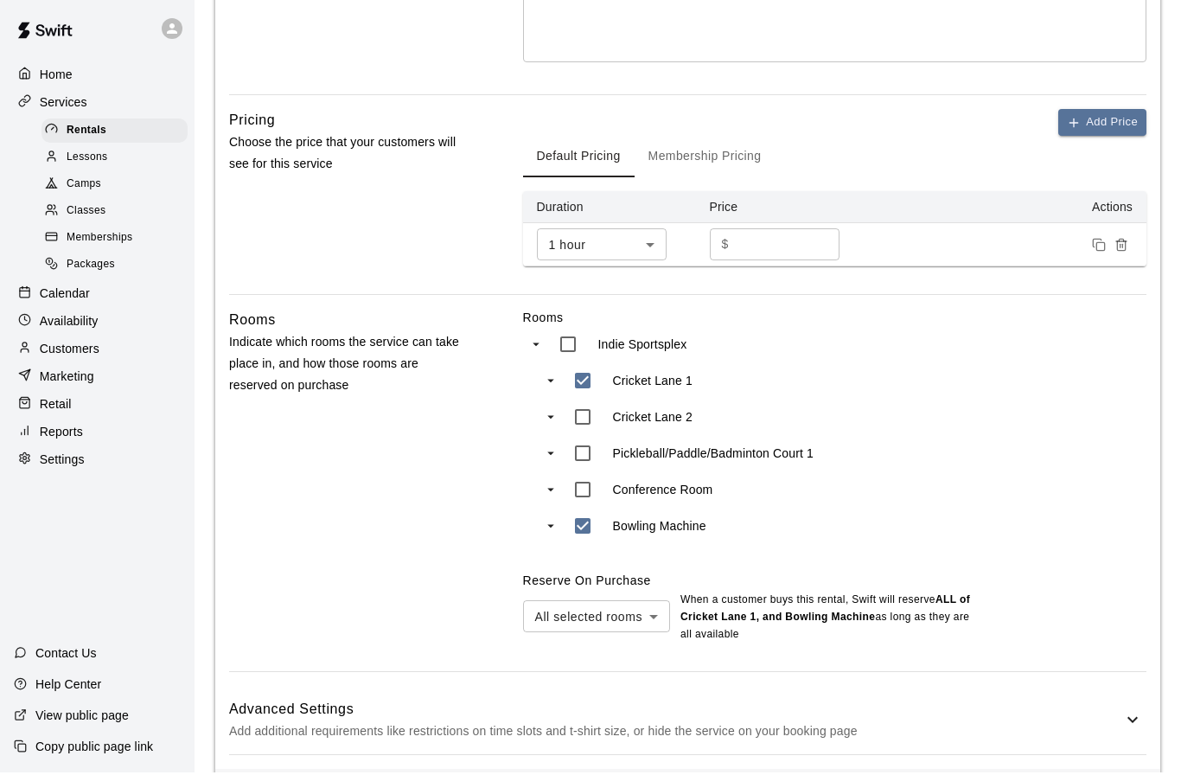
scroll to position [549, 0]
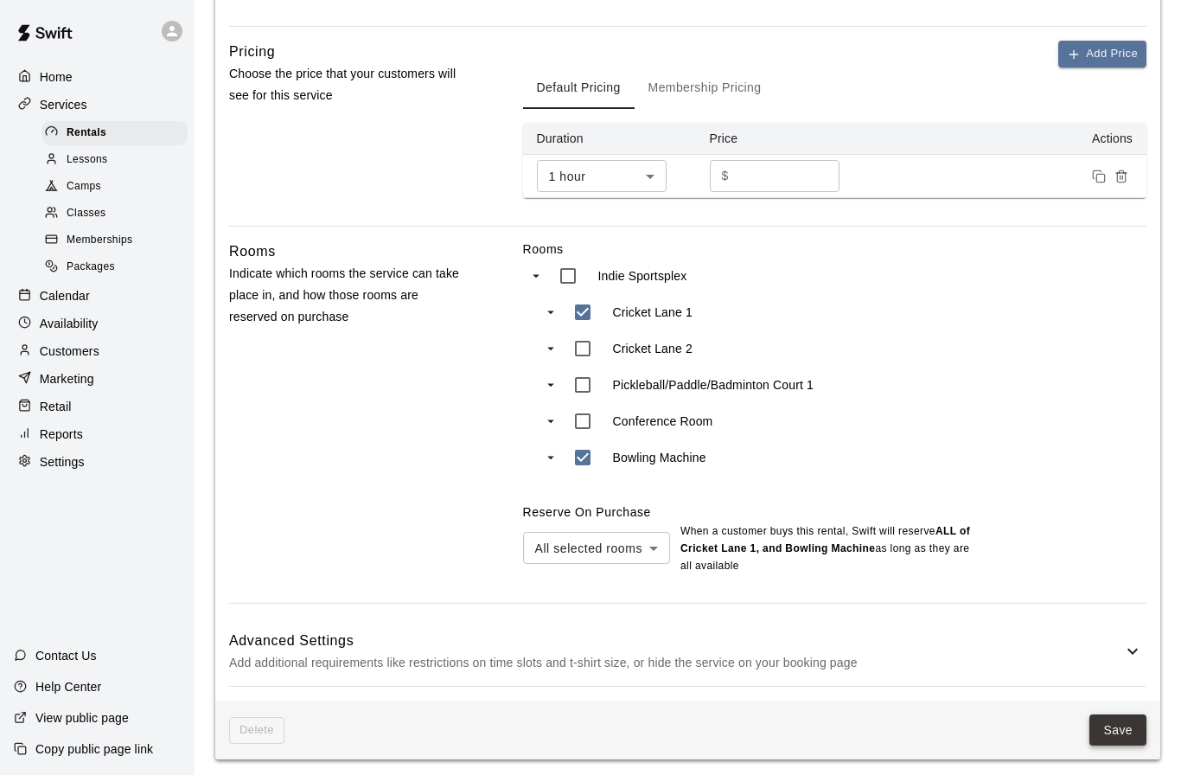
click at [1113, 723] on button "Save" at bounding box center [1117, 730] width 57 height 32
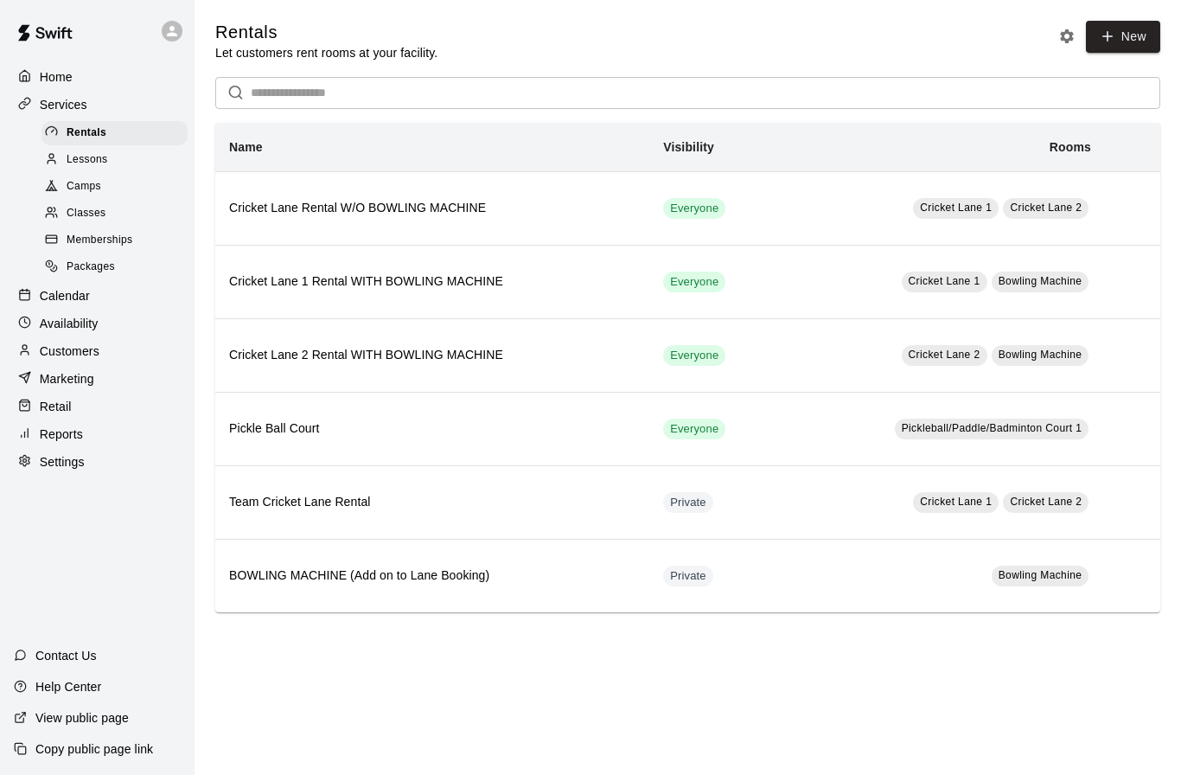
click at [67, 298] on p "Calendar" at bounding box center [65, 295] width 50 height 17
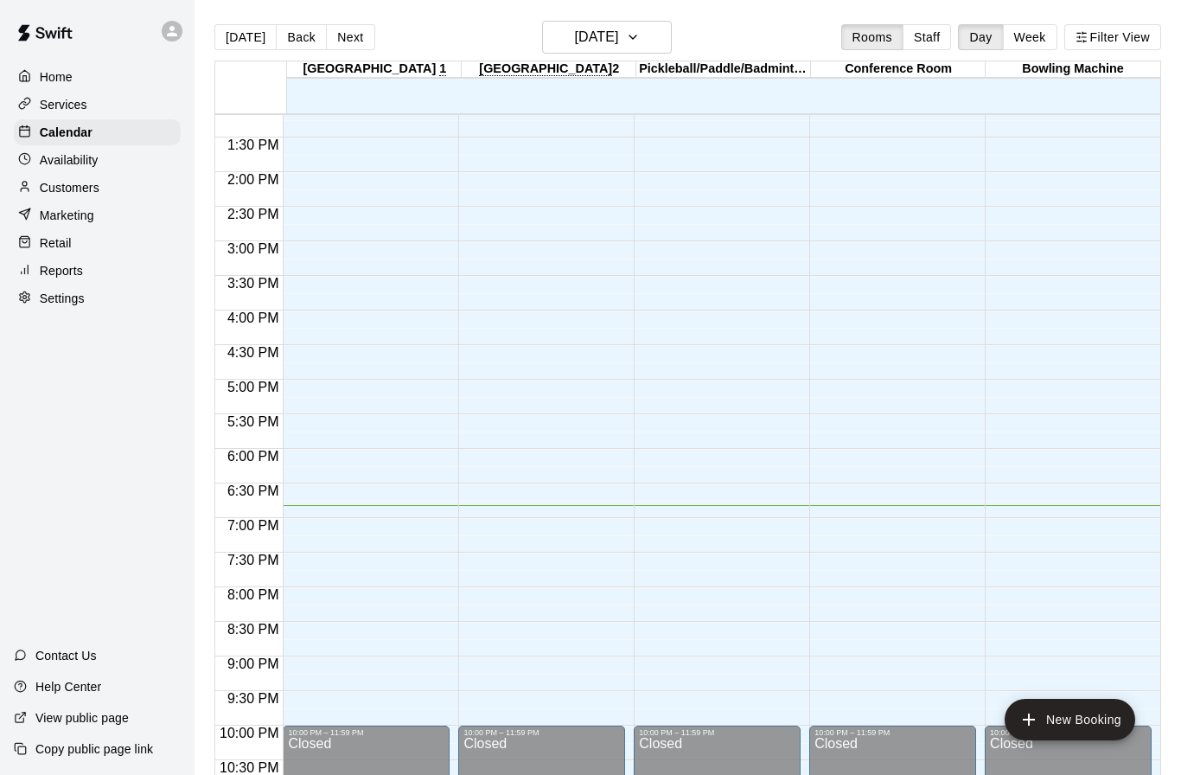
scroll to position [910, 0]
click at [356, 535] on div "12:00 AM – 6:00 AM Closed 10:00 PM – 11:59 PM Closed" at bounding box center [366, 35] width 167 height 1660
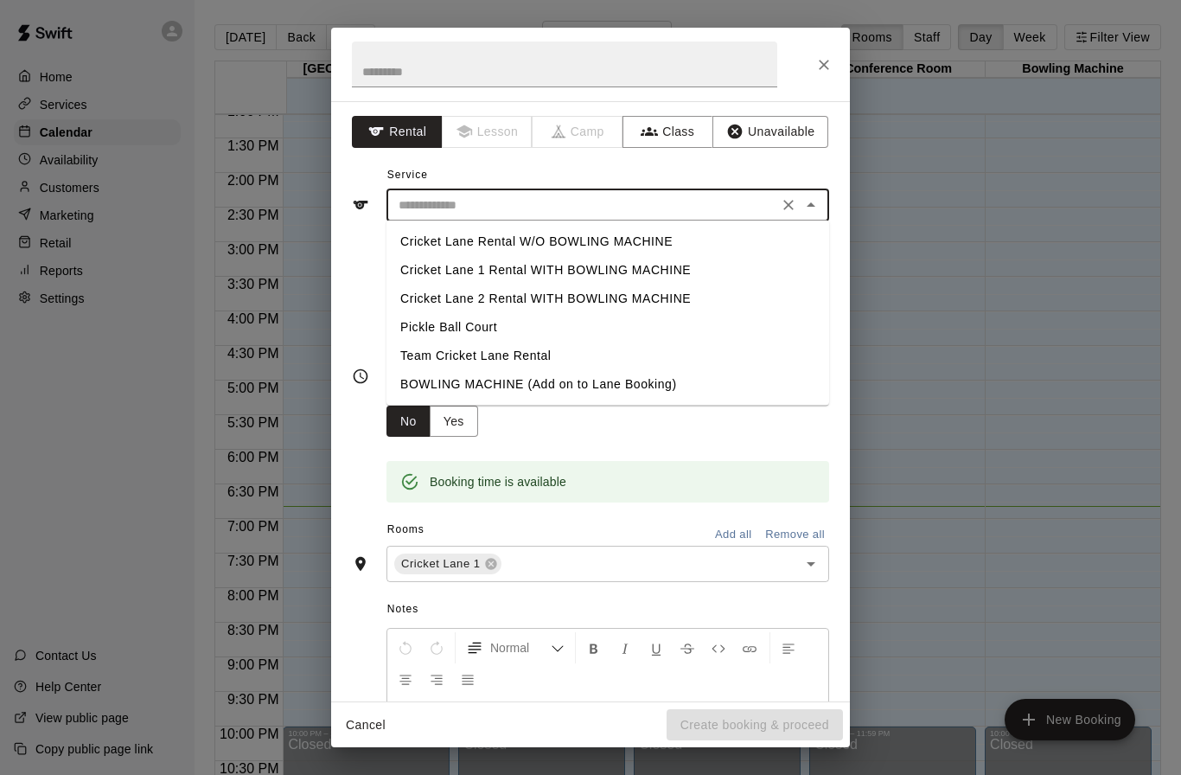
click at [640, 197] on input "text" at bounding box center [582, 206] width 381 height 22
click at [536, 271] on li "Cricket Lane 1 Rental WITH BOWLING MACHINE" at bounding box center [607, 270] width 443 height 29
type input "**********"
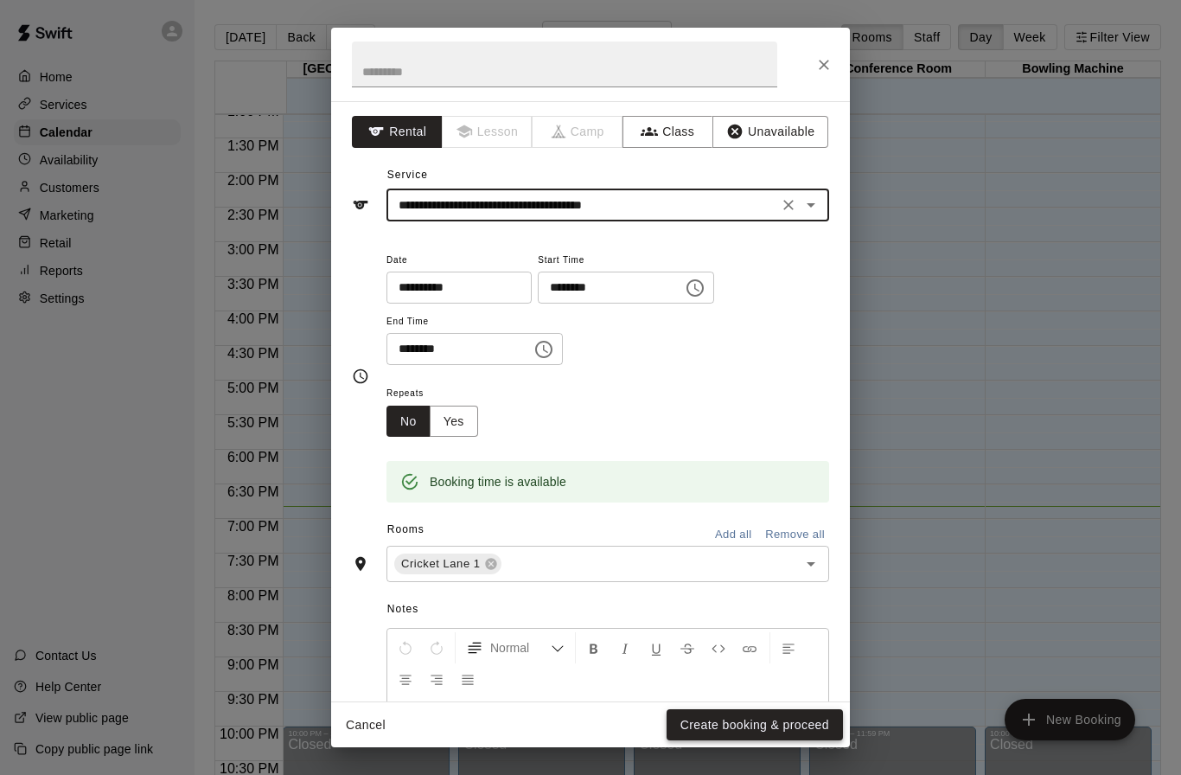
click at [717, 725] on button "Create booking & proceed" at bounding box center [755, 725] width 176 height 32
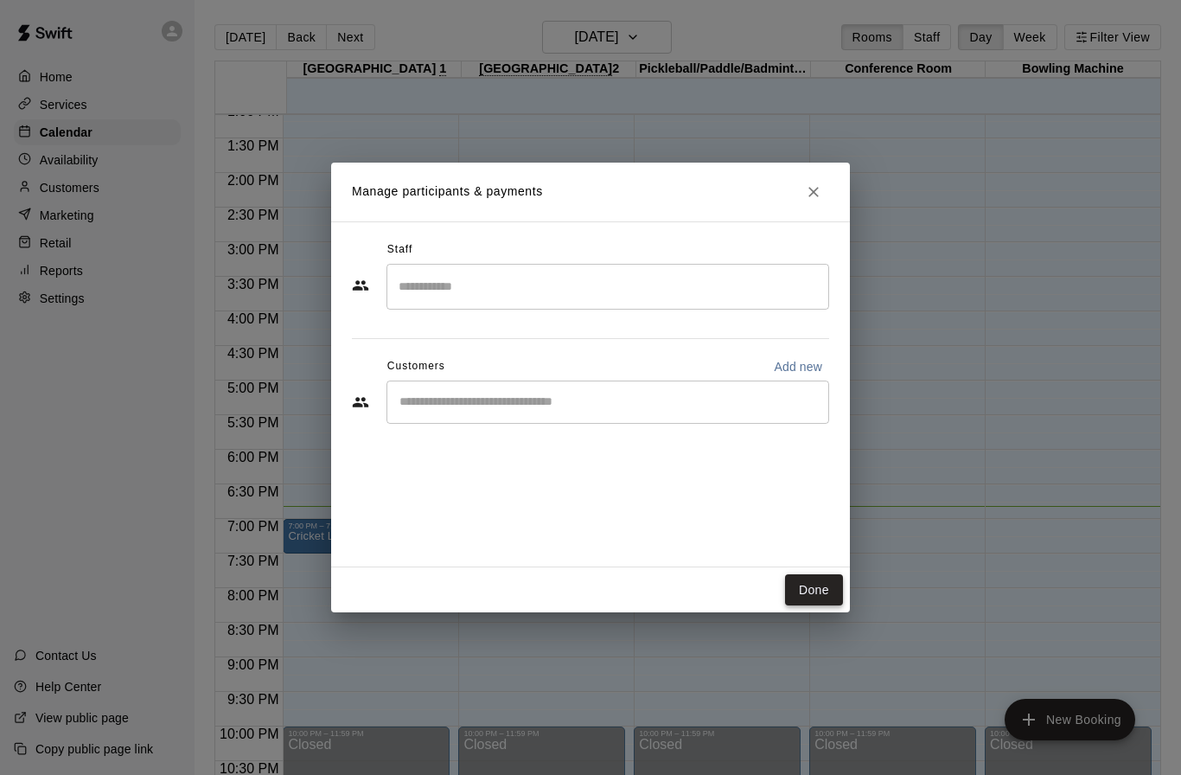
click at [815, 591] on button "Done" at bounding box center [814, 590] width 58 height 32
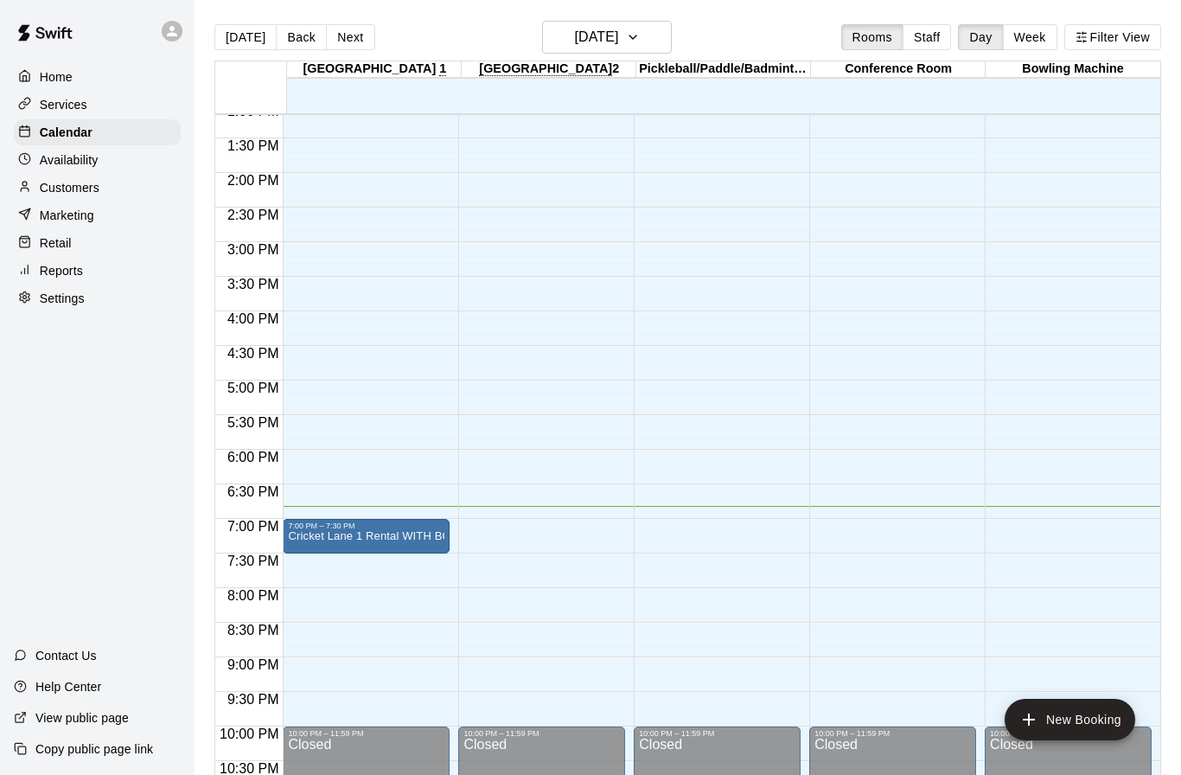
click at [500, 534] on div "12:00 AM – 6:00 AM Closed 10:00 PM – 11:59 PM Closed" at bounding box center [541, 35] width 167 height 1660
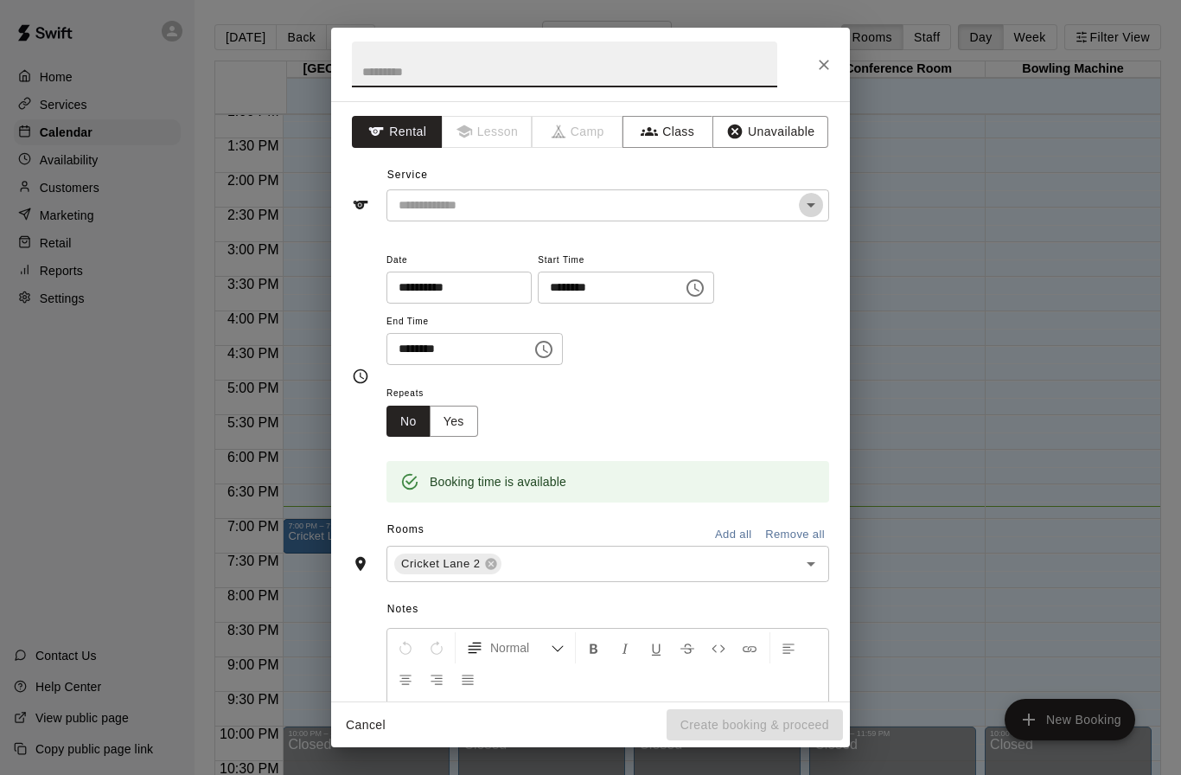
click at [807, 200] on icon "Open" at bounding box center [811, 205] width 21 height 21
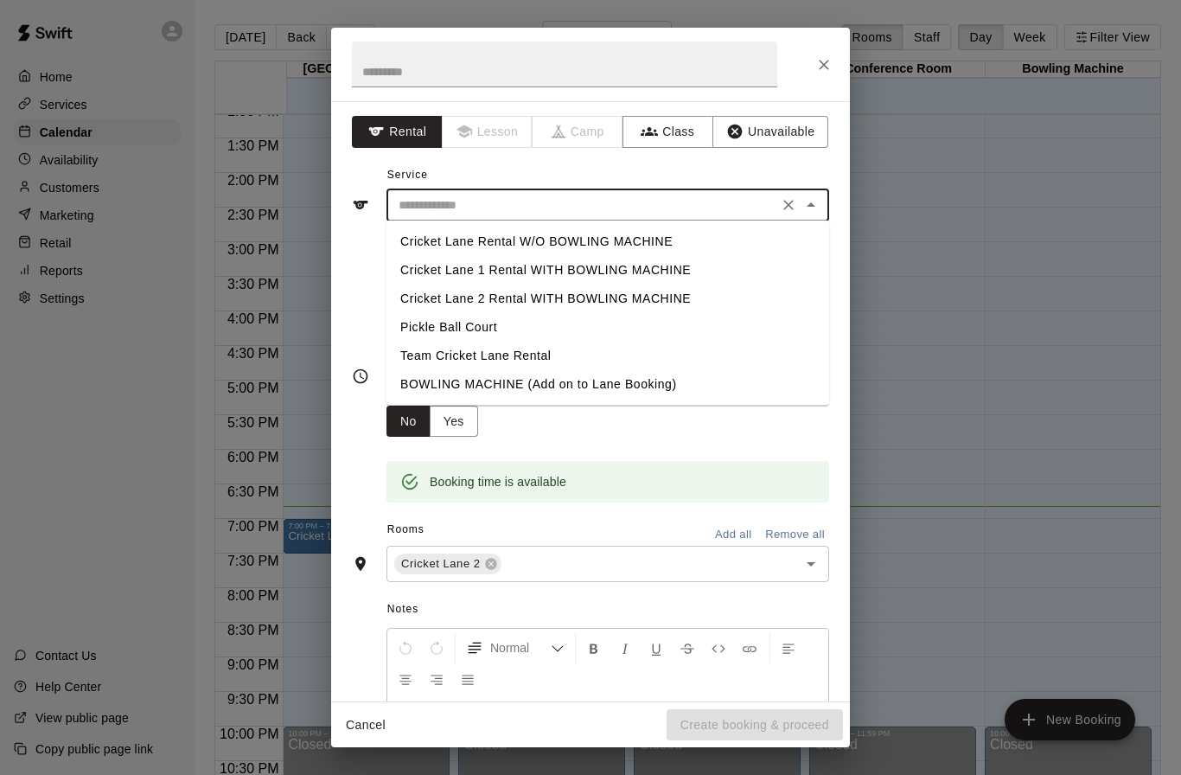
click at [606, 299] on li "Cricket Lane 2 Rental WITH BOWLING MACHINE" at bounding box center [607, 298] width 443 height 29
type input "**********"
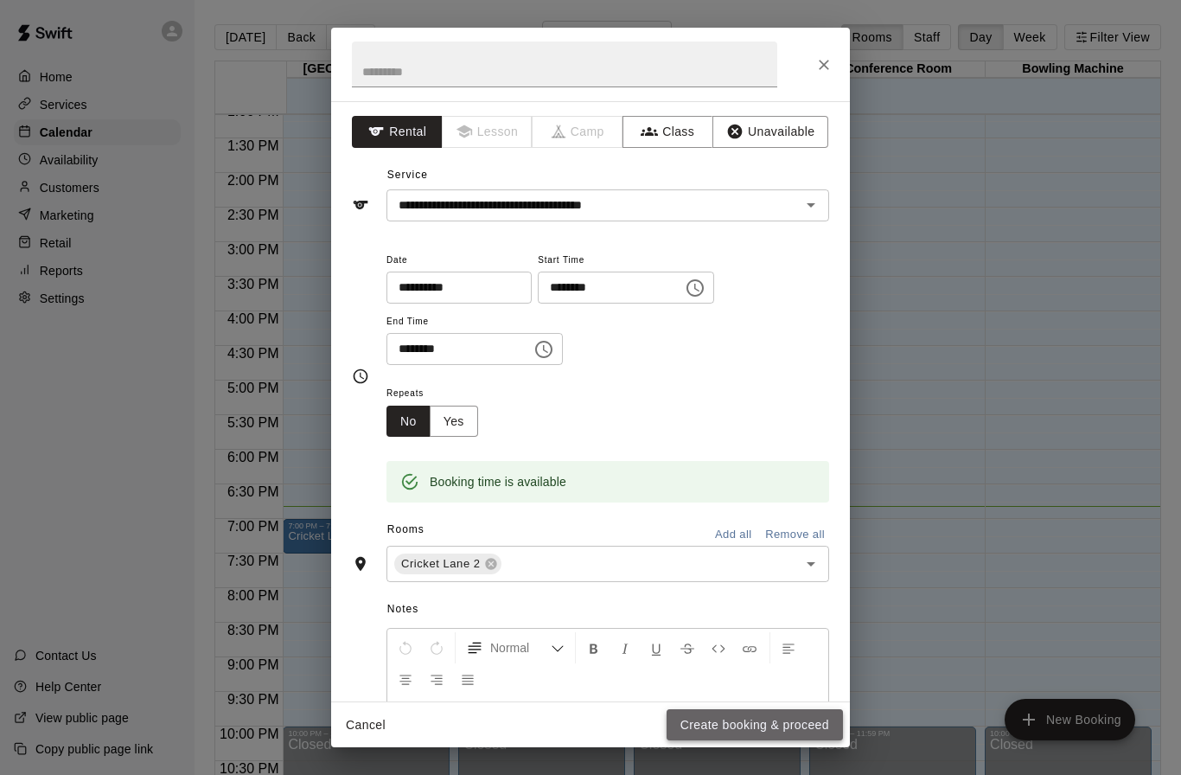
click at [743, 725] on button "Create booking & proceed" at bounding box center [755, 725] width 176 height 32
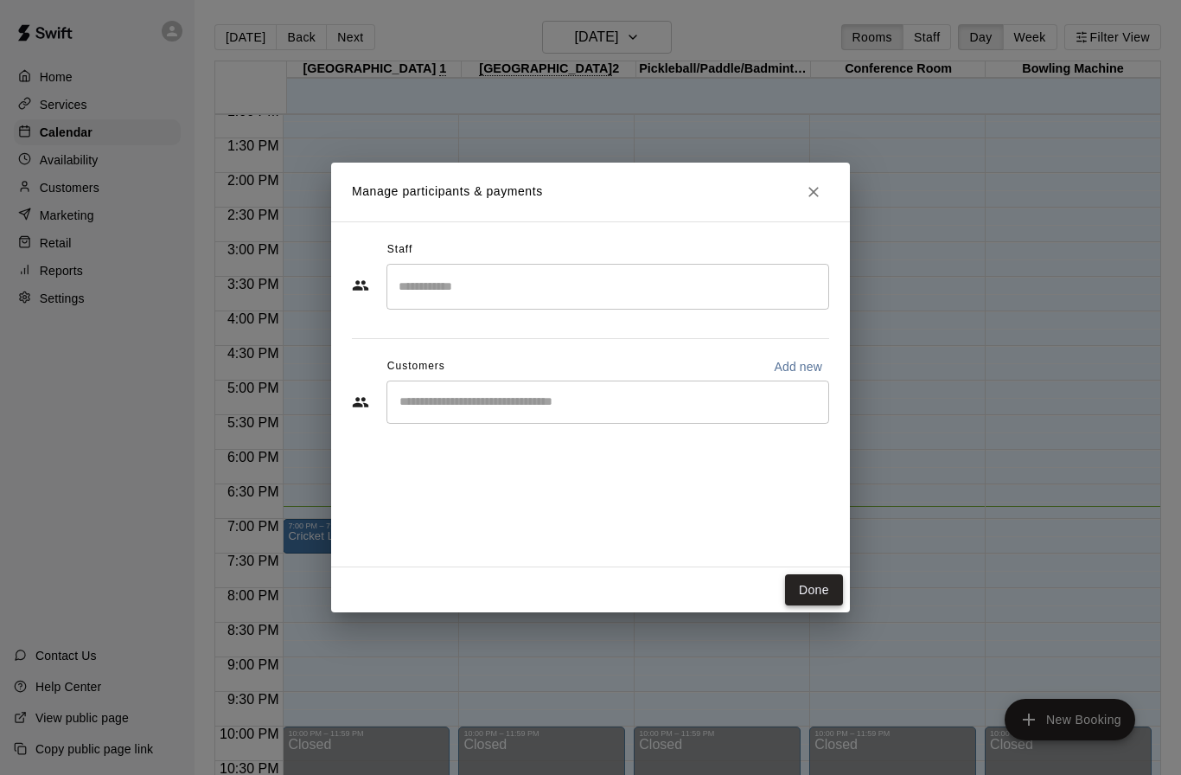
click at [827, 597] on button "Done" at bounding box center [814, 590] width 58 height 32
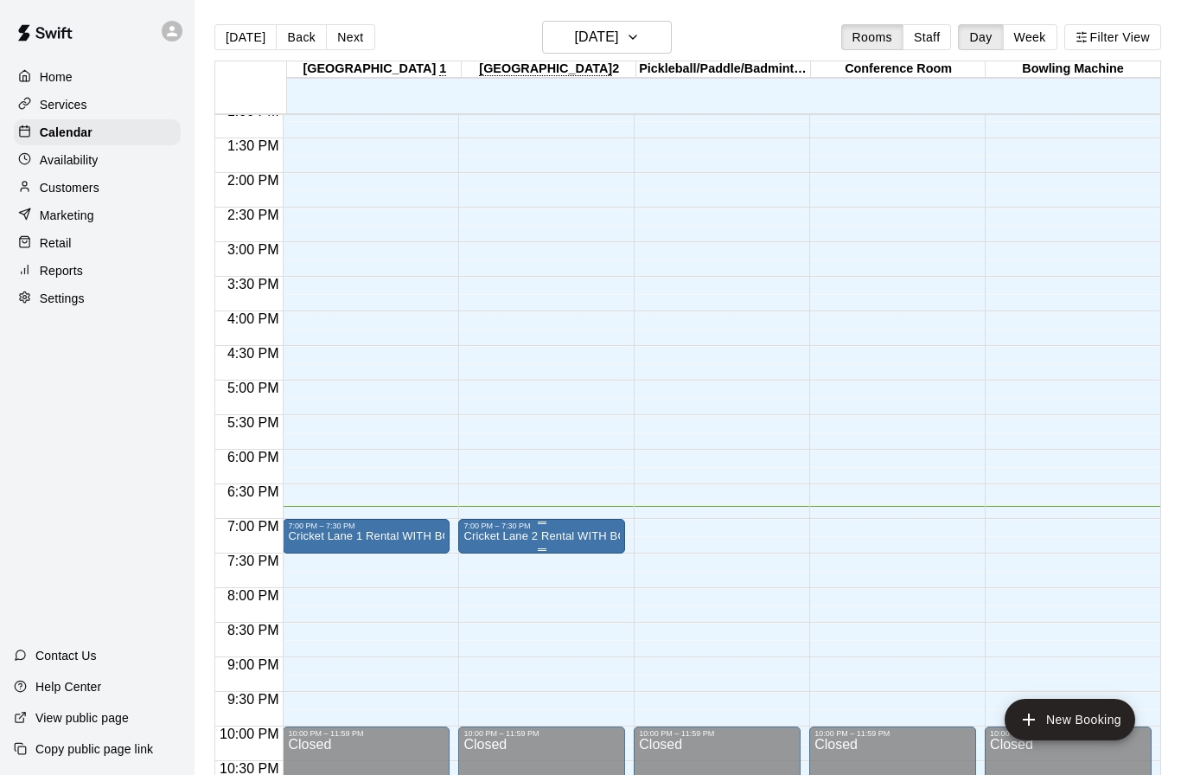
click at [560, 536] on p "Cricket Lane 2 Rental WITH BOWLING MACHINE" at bounding box center [541, 536] width 156 height 0
click at [485, 638] on icon "delete" at bounding box center [484, 638] width 12 height 16
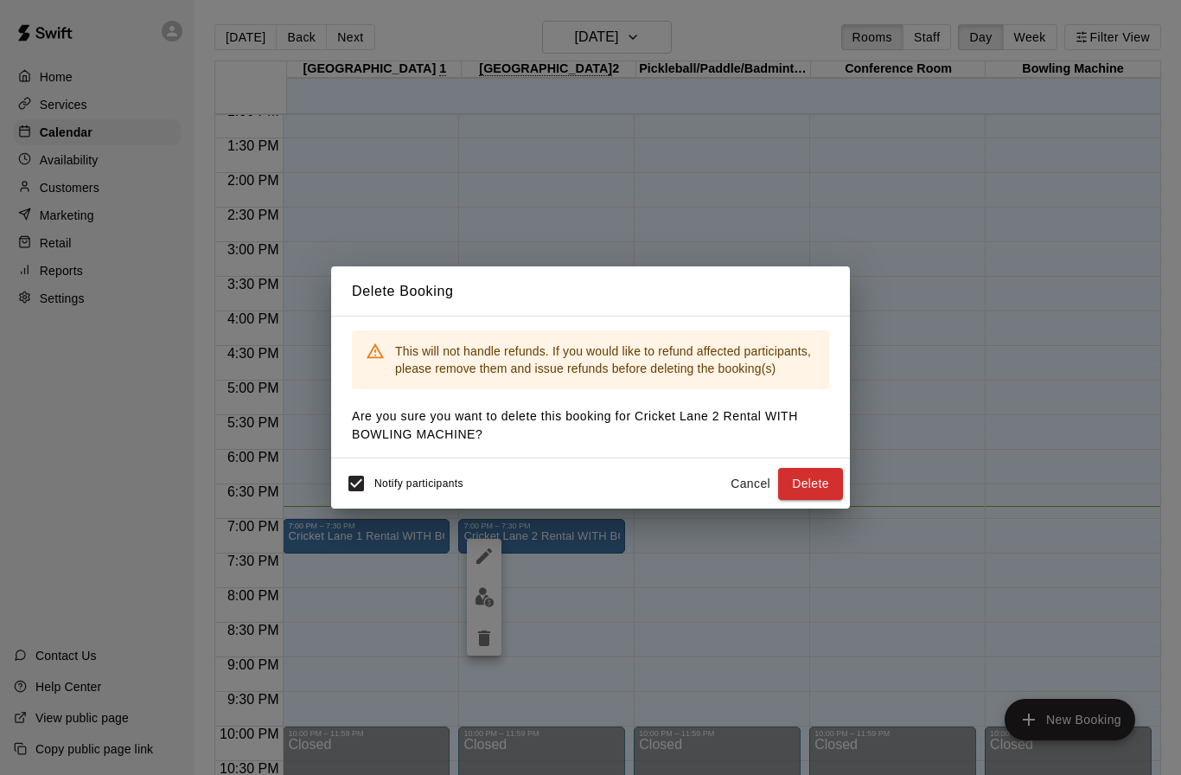
click at [826, 480] on button "Delete" at bounding box center [810, 484] width 65 height 32
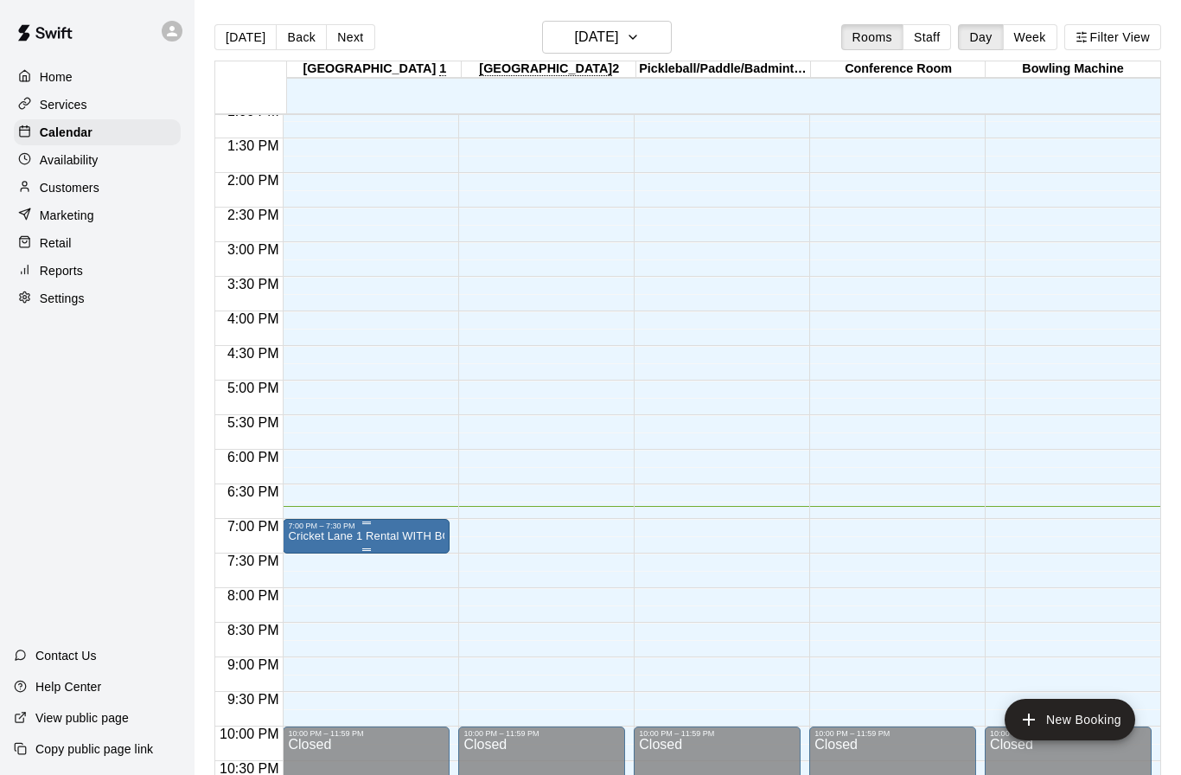
click at [398, 536] on p "Cricket Lane 1 Rental WITH BOWLING MACHINE" at bounding box center [366, 536] width 156 height 0
click at [309, 636] on icon "delete" at bounding box center [309, 638] width 12 height 16
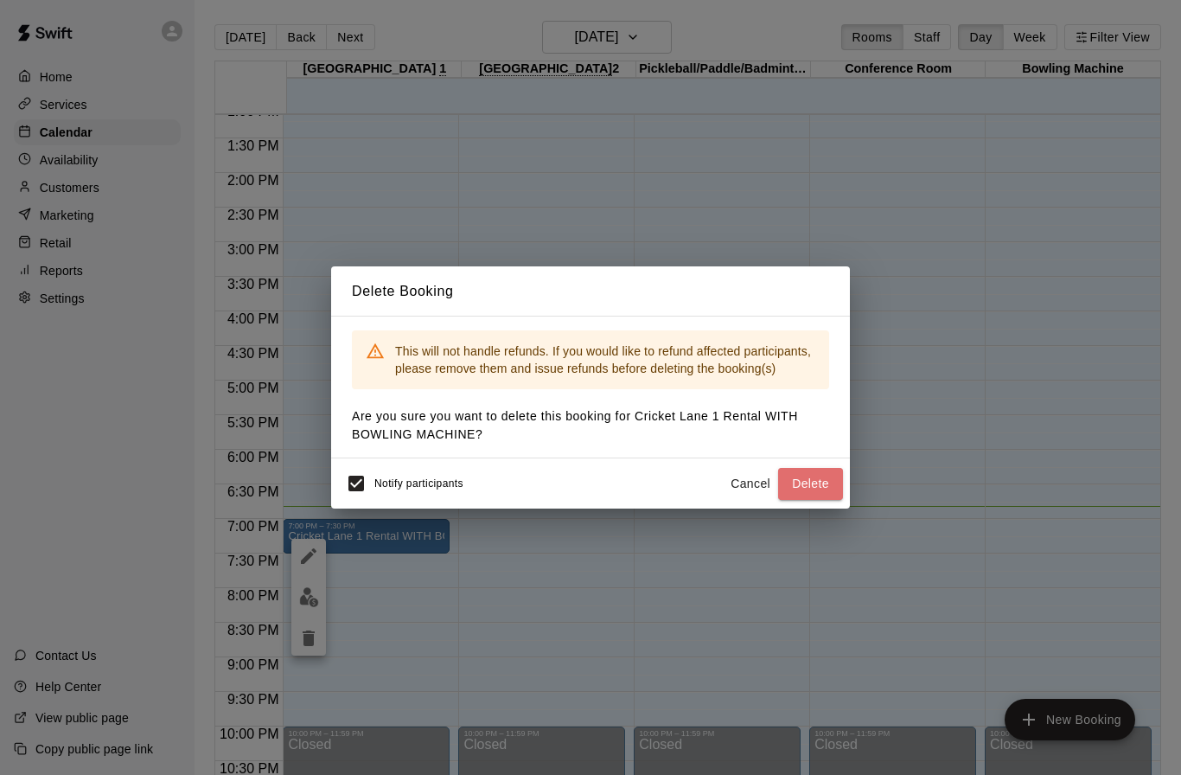
click at [828, 482] on button "Delete" at bounding box center [810, 484] width 65 height 32
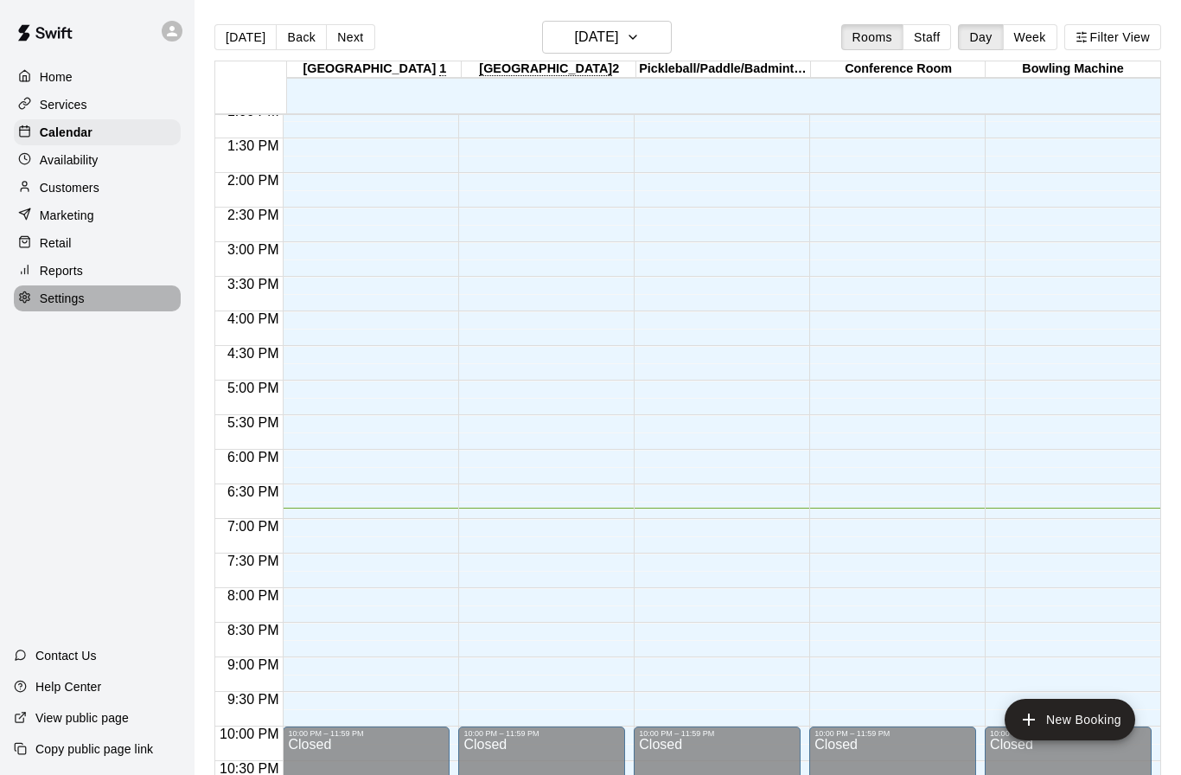
click at [76, 301] on p "Settings" at bounding box center [62, 298] width 45 height 17
select select "**"
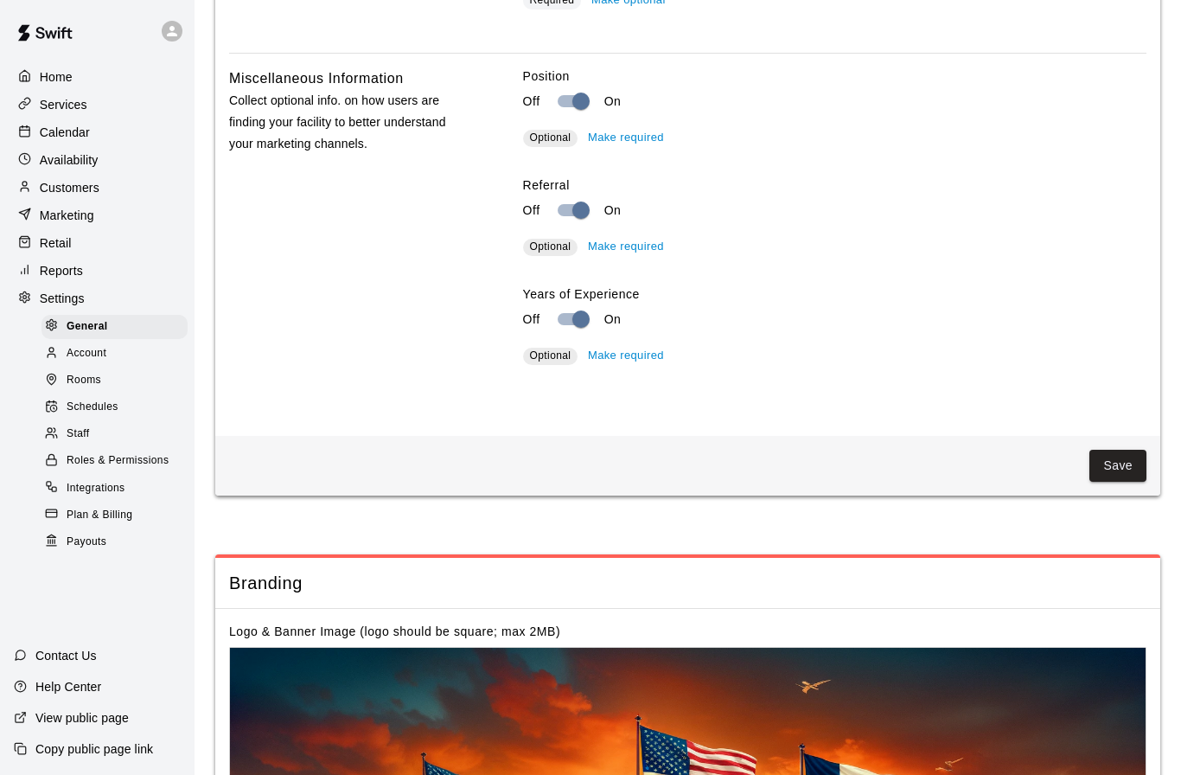
scroll to position [3488, 0]
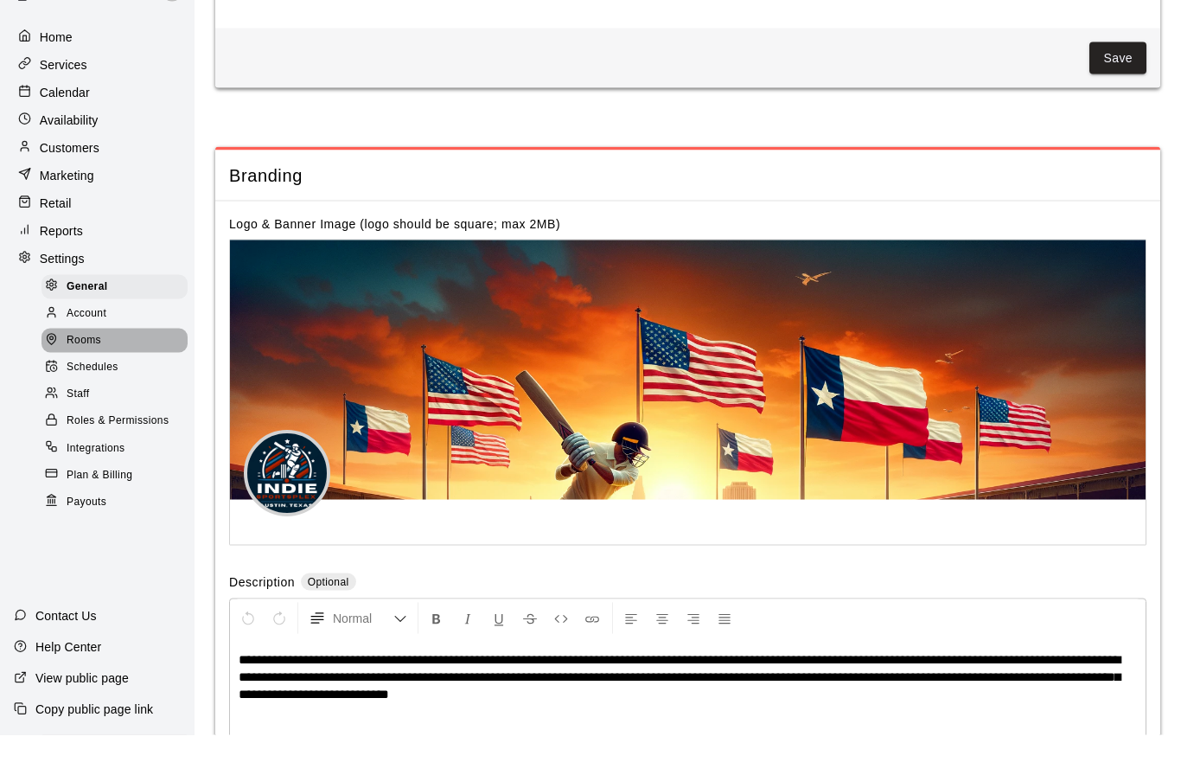
click at [79, 372] on span "Rooms" at bounding box center [84, 380] width 35 height 17
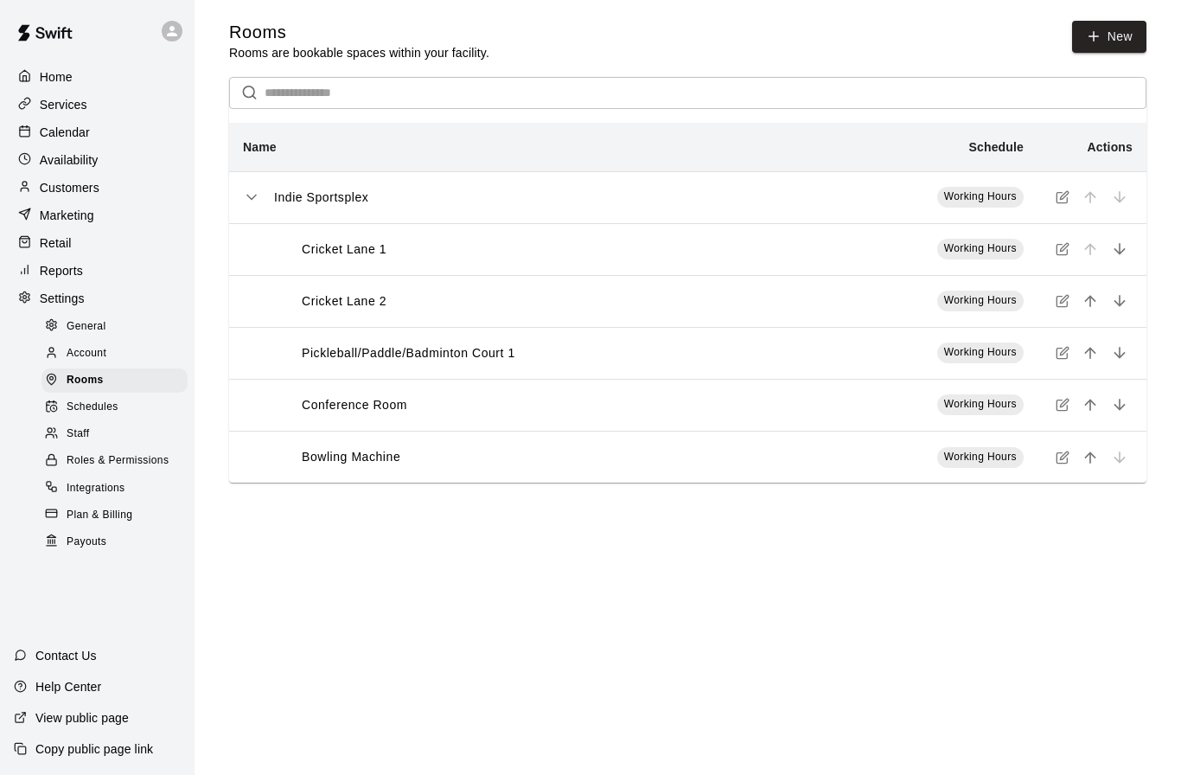
click at [1067, 254] on icon "simple table" at bounding box center [1061, 250] width 10 height 10
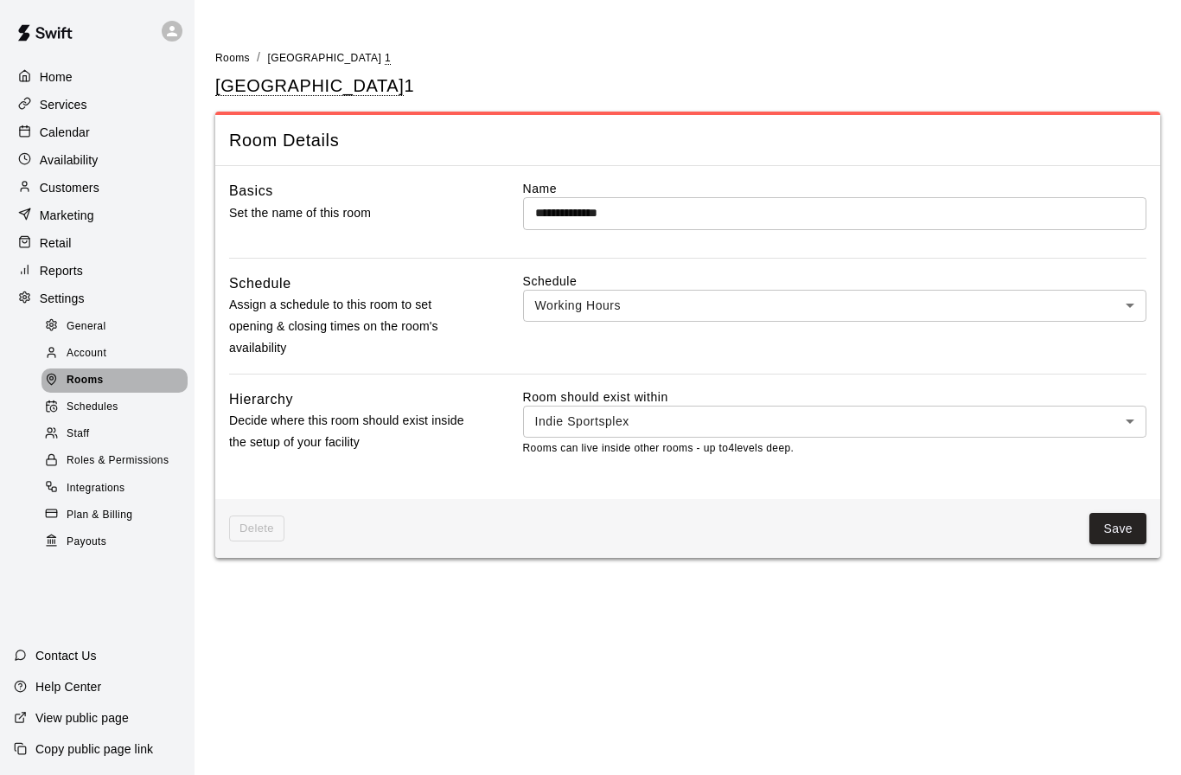
click at [85, 386] on span "Rooms" at bounding box center [85, 380] width 37 height 17
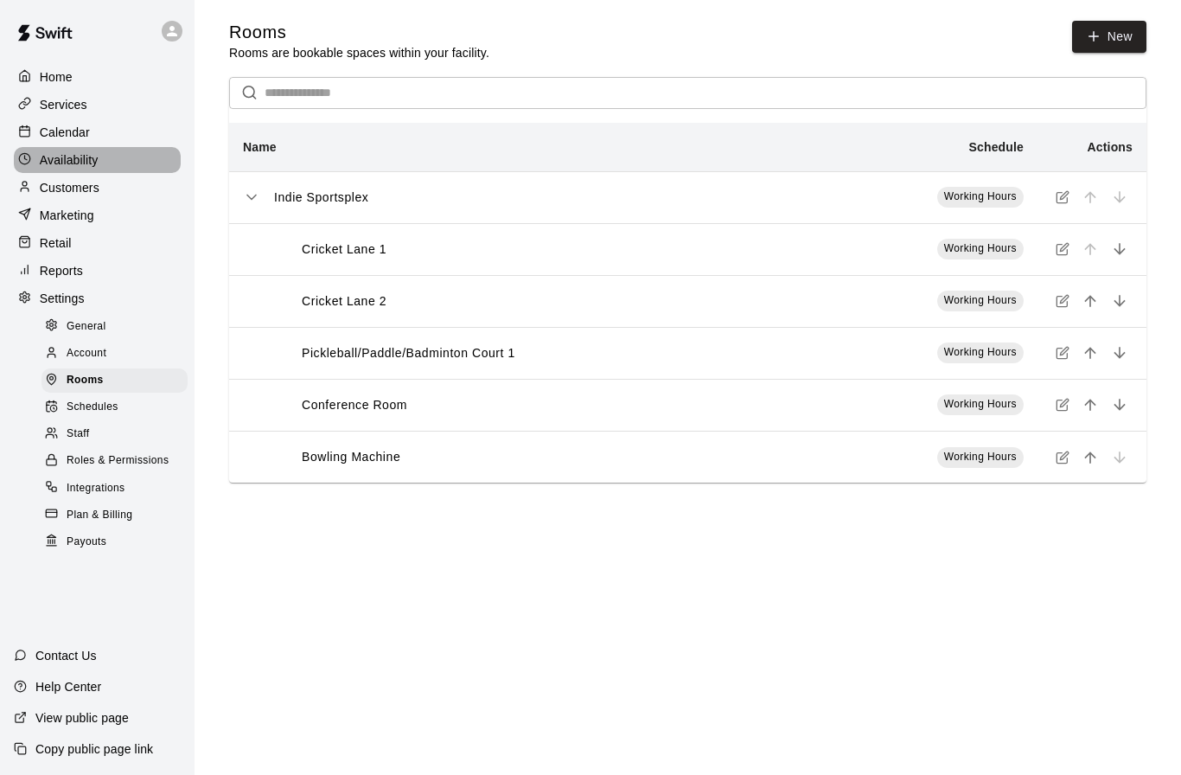
click at [70, 163] on p "Availability" at bounding box center [69, 159] width 59 height 17
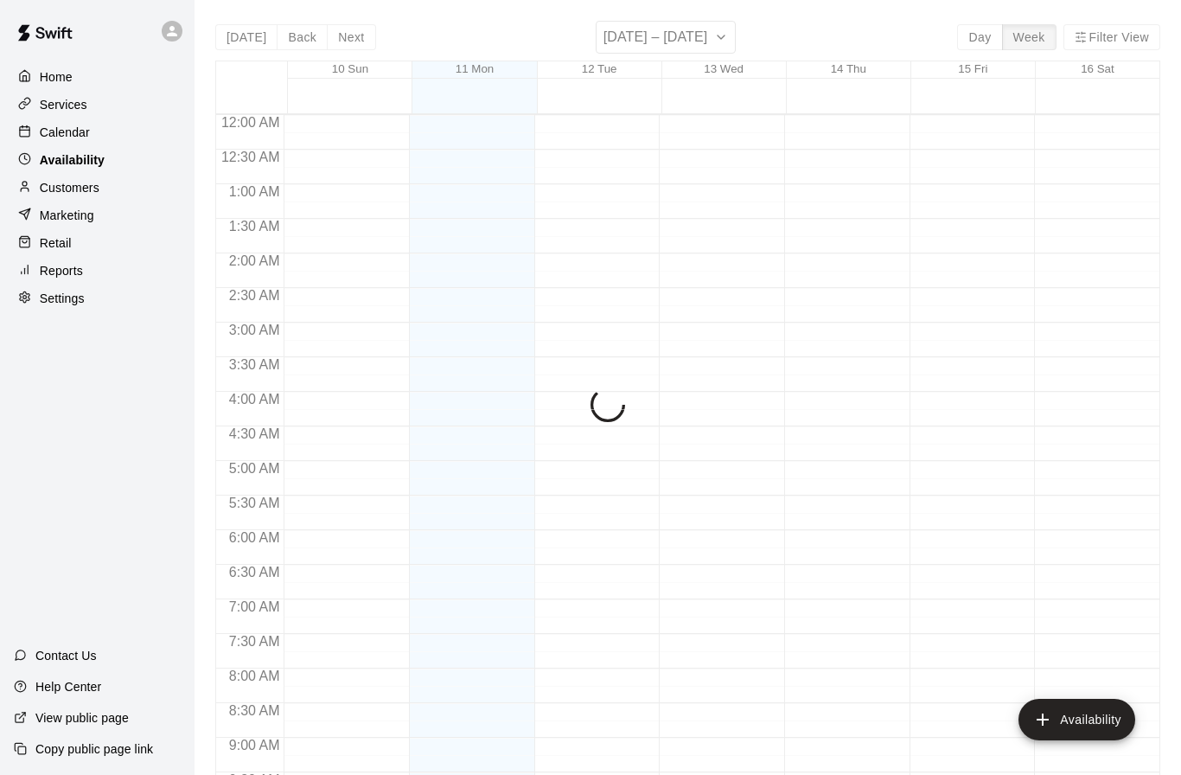
scroll to position [910, 0]
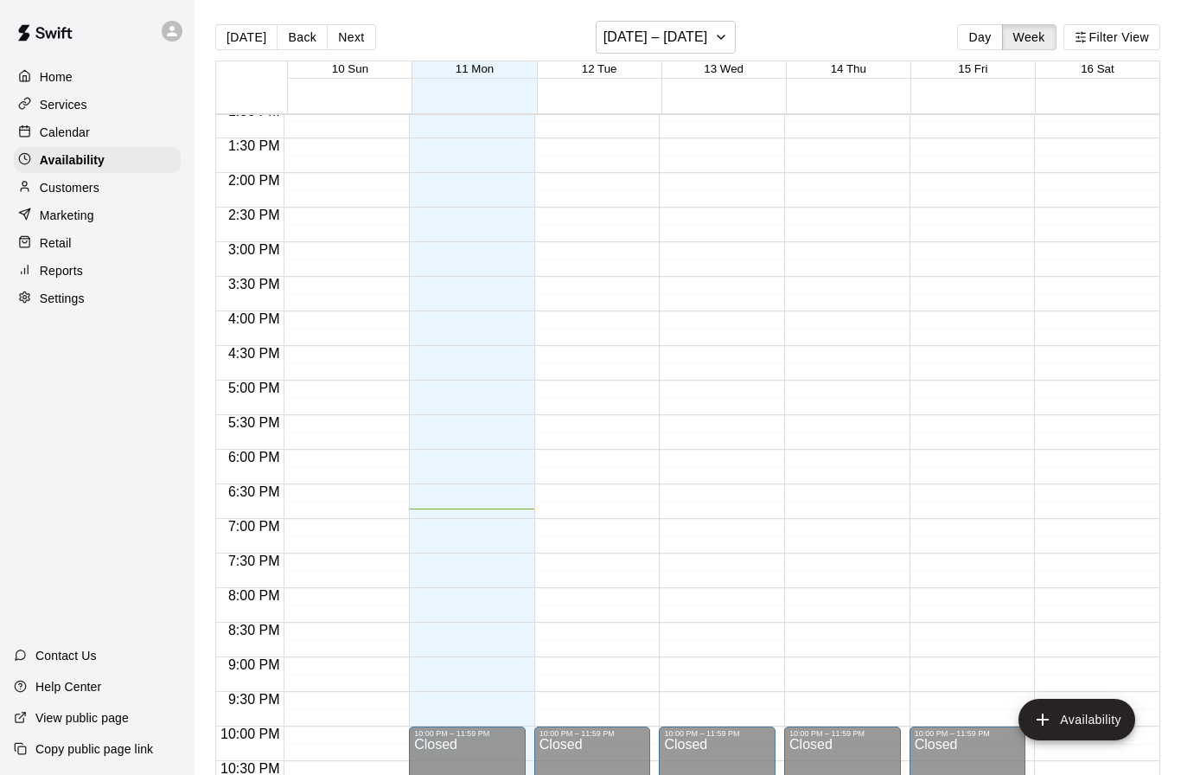
click at [68, 107] on p "Services" at bounding box center [64, 104] width 48 height 17
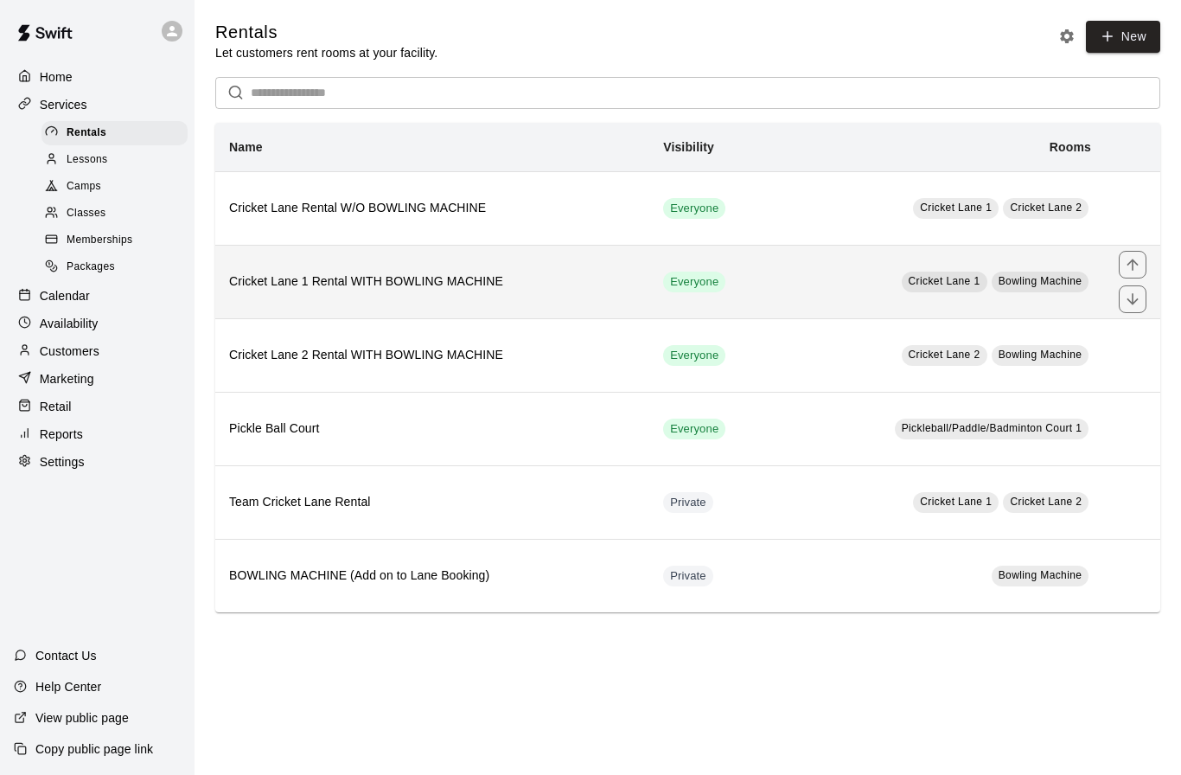
click at [344, 284] on h6 "Cricket Lane 1 Rental WITH BOWLING MACHINE" at bounding box center [432, 281] width 406 height 19
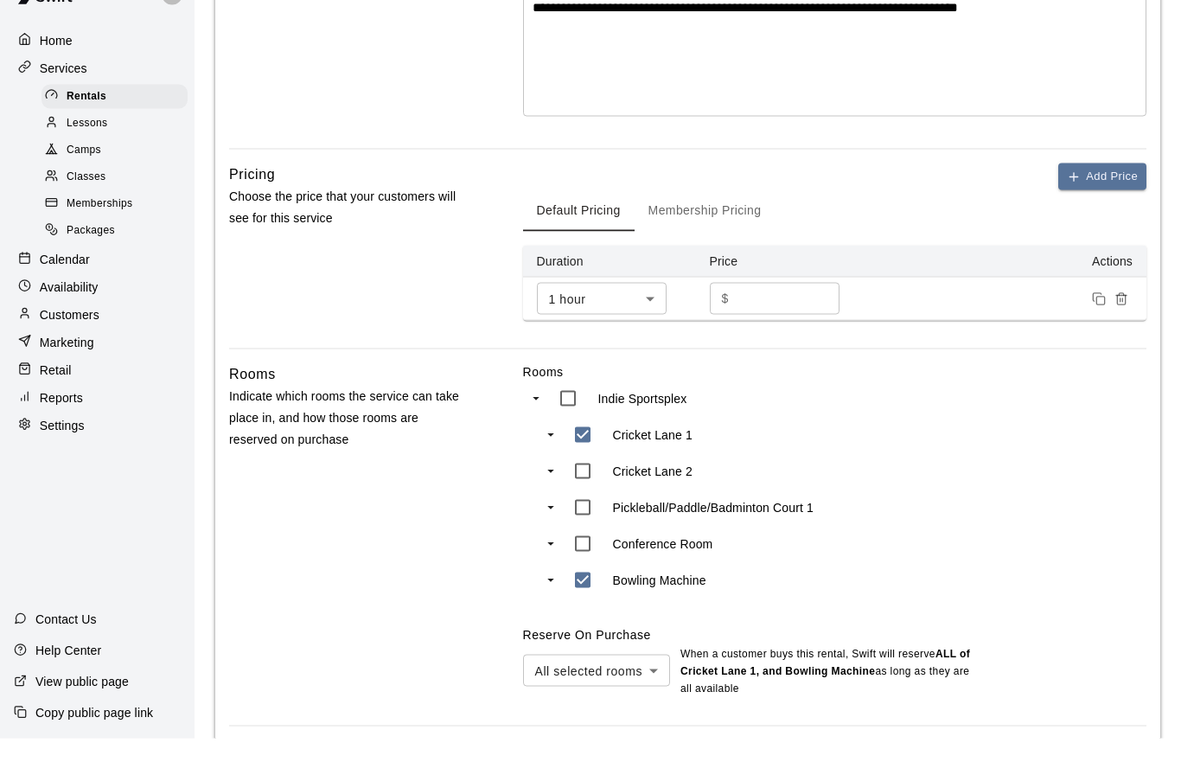
scroll to position [398, 0]
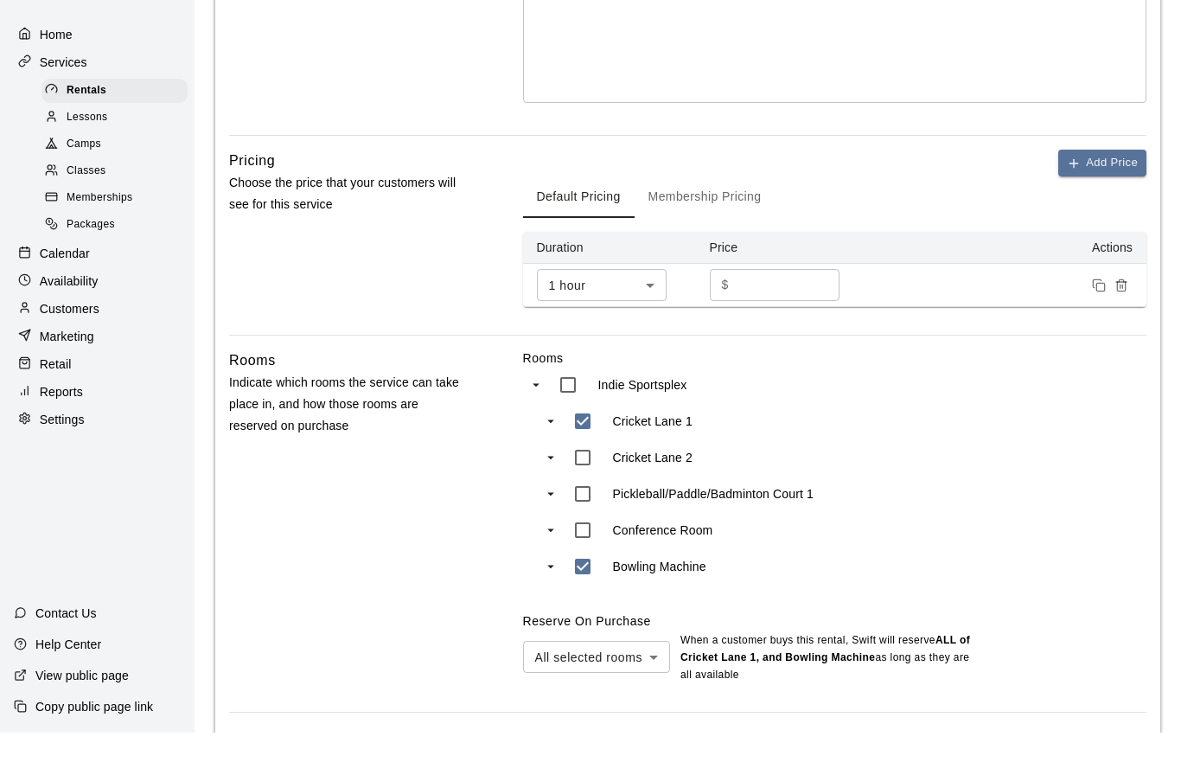
click at [534, 419] on icon "swift facility view" at bounding box center [536, 427] width 16 height 16
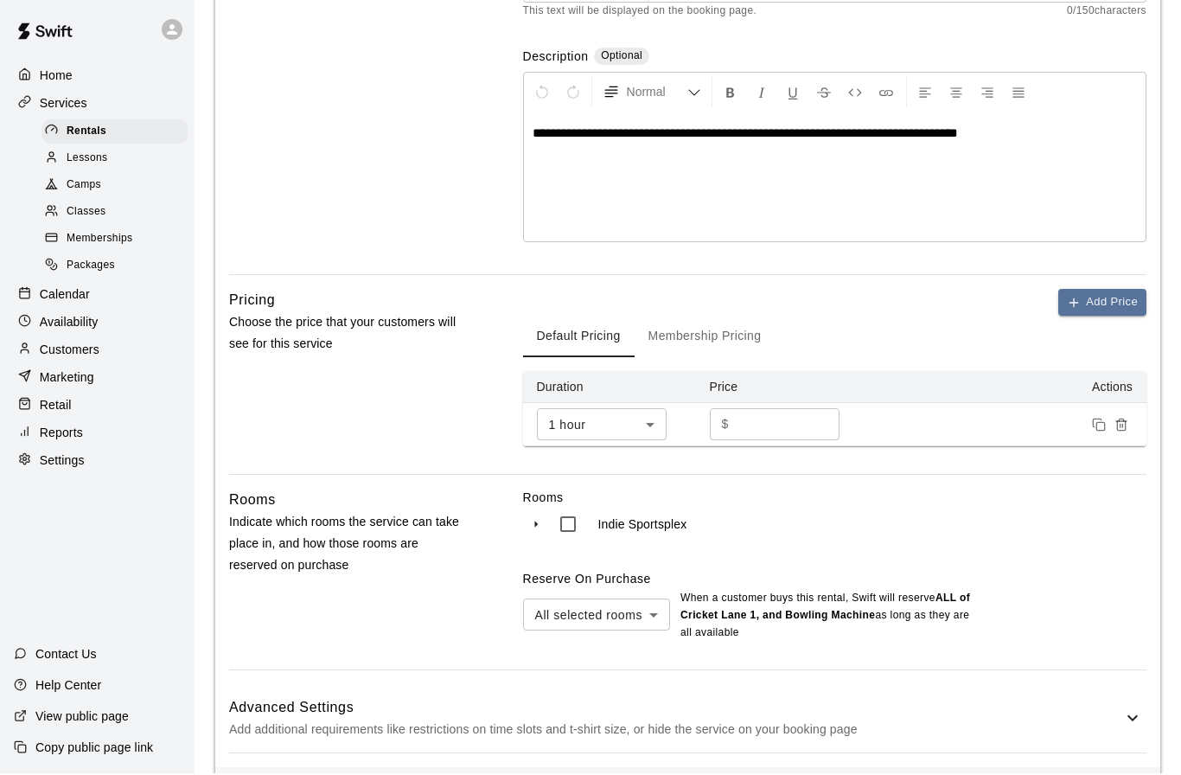
scroll to position [297, 0]
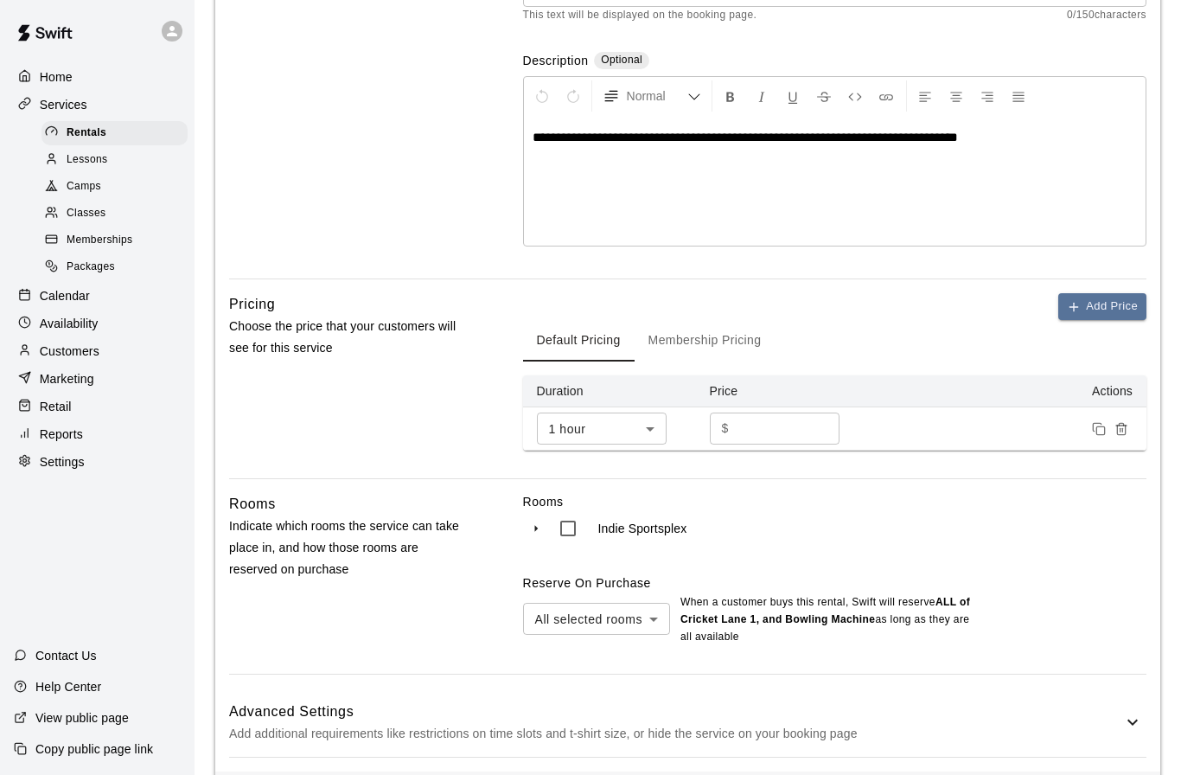
click at [538, 526] on icon "swift facility view" at bounding box center [536, 528] width 16 height 16
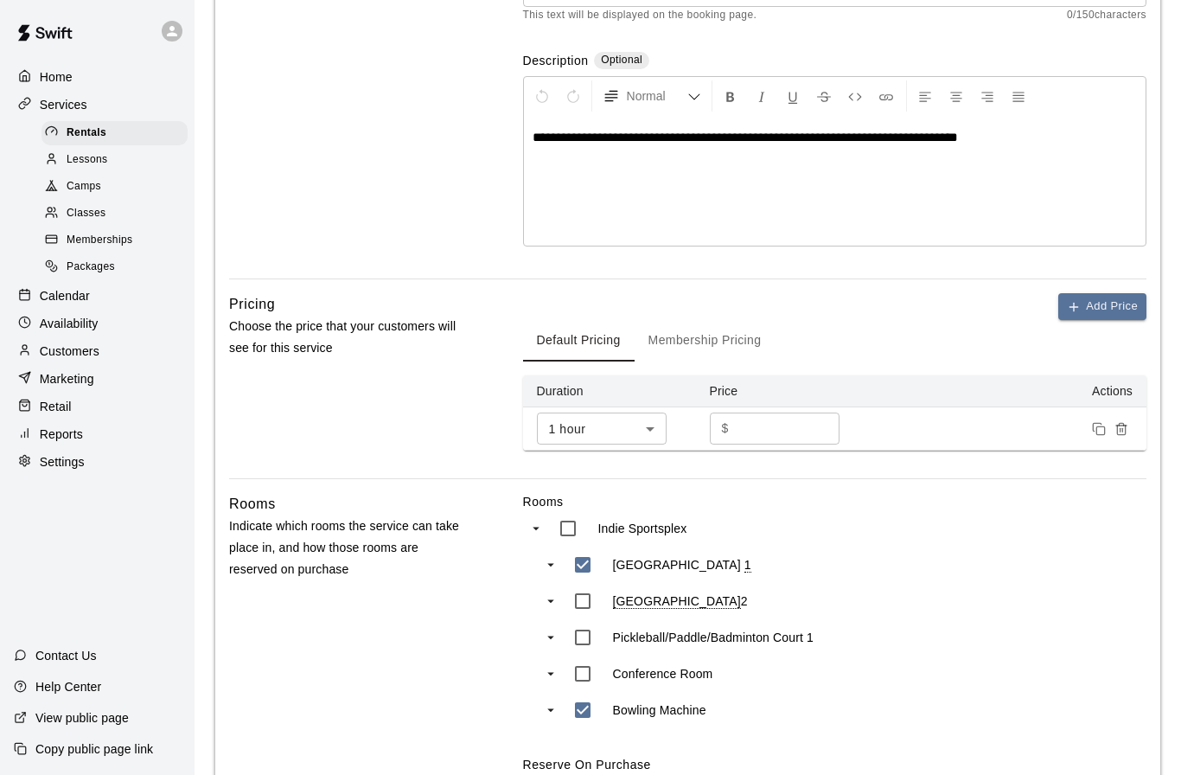
drag, startPoint x: 50, startPoint y: 463, endPoint x: 50, endPoint y: 392, distance: 70.9
click at [50, 463] on p "Settings" at bounding box center [62, 461] width 45 height 17
select select "**"
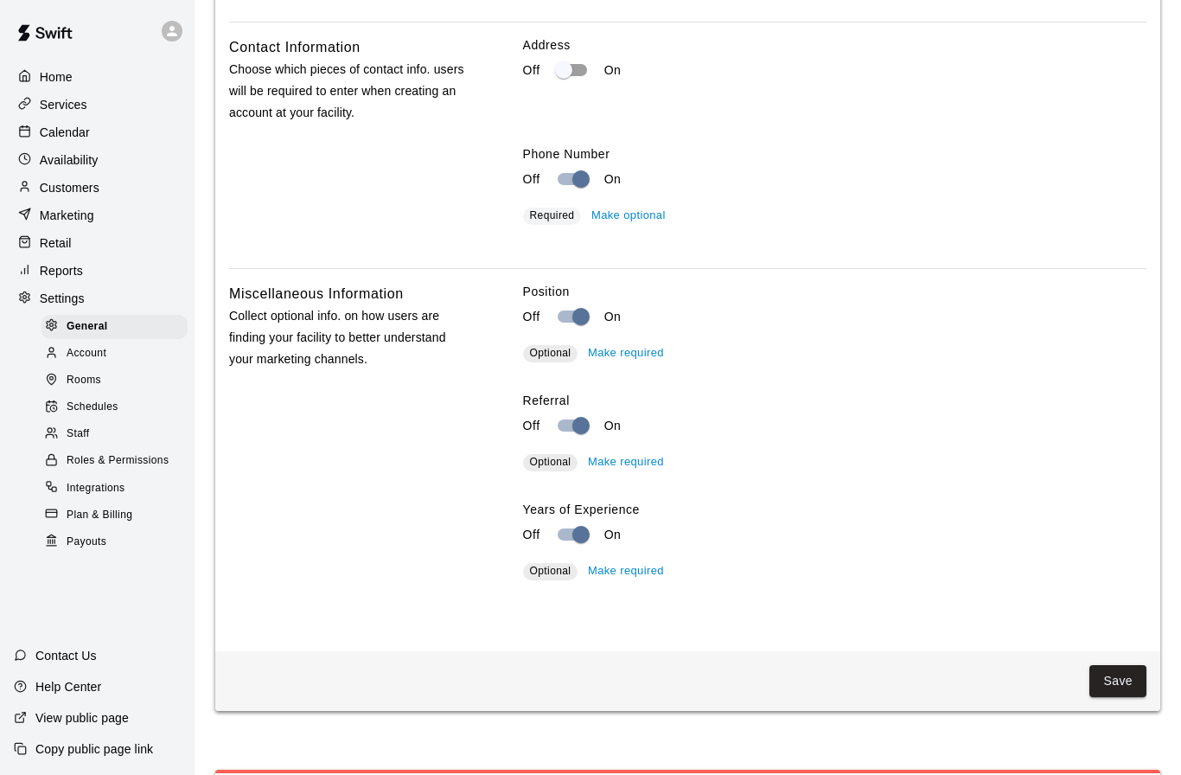
scroll to position [3640, 0]
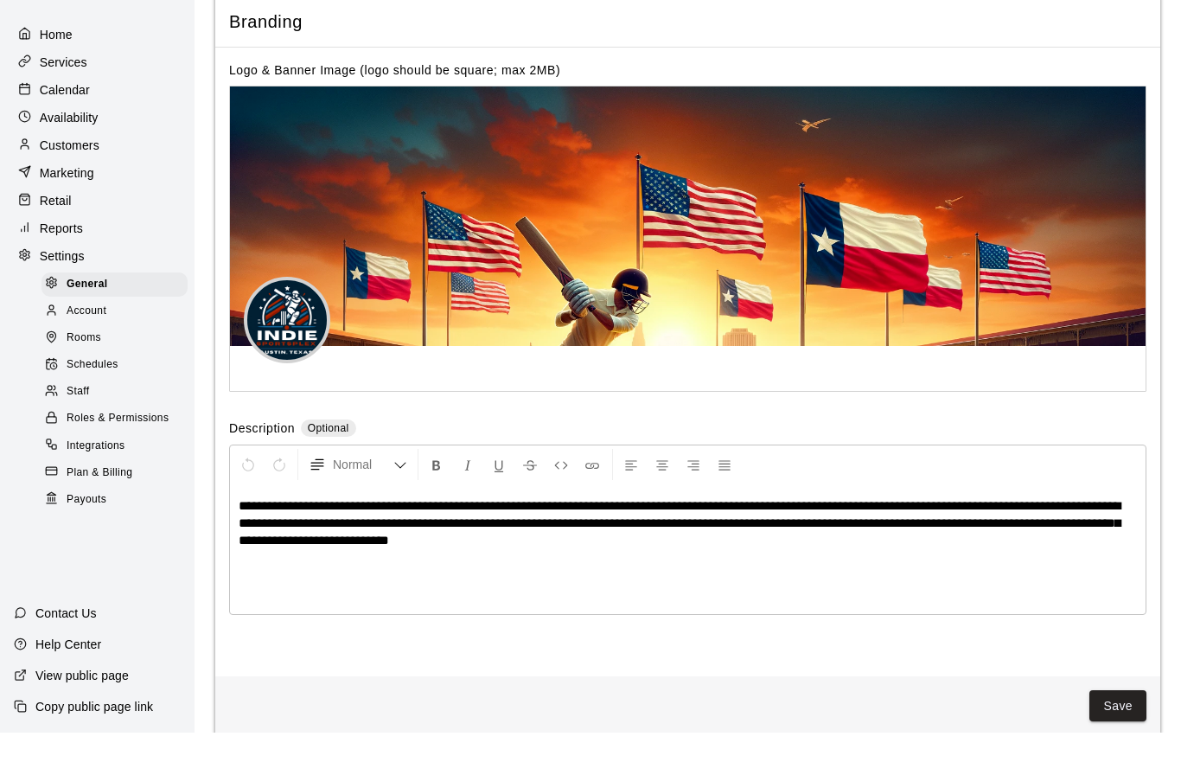
click at [94, 372] on span "Rooms" at bounding box center [84, 380] width 35 height 17
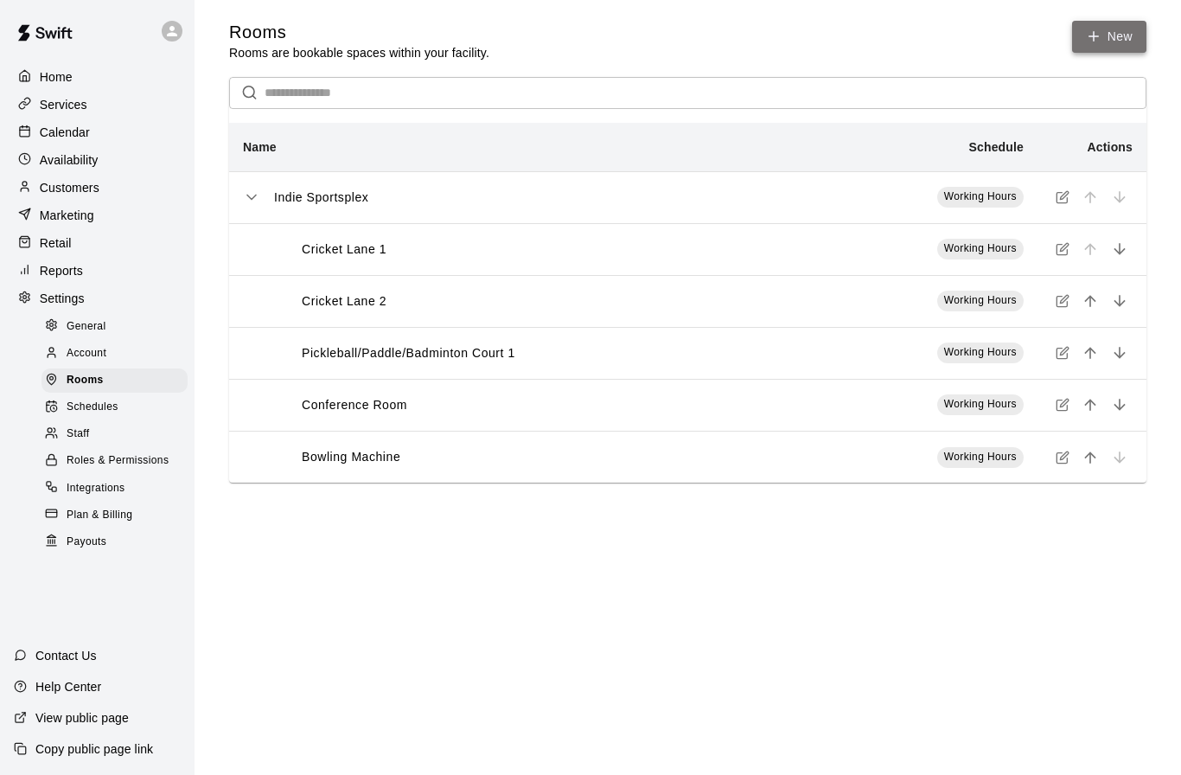
click at [1092, 33] on icon at bounding box center [1094, 37] width 16 height 16
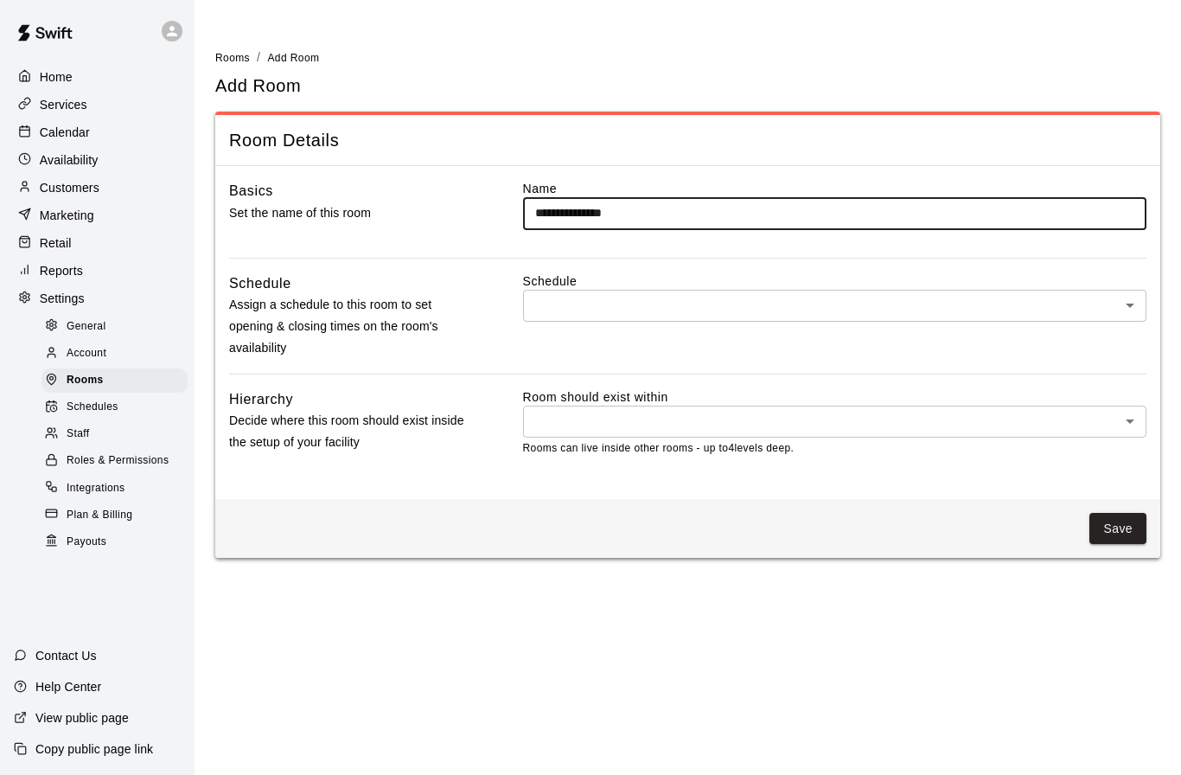
type input "**********"
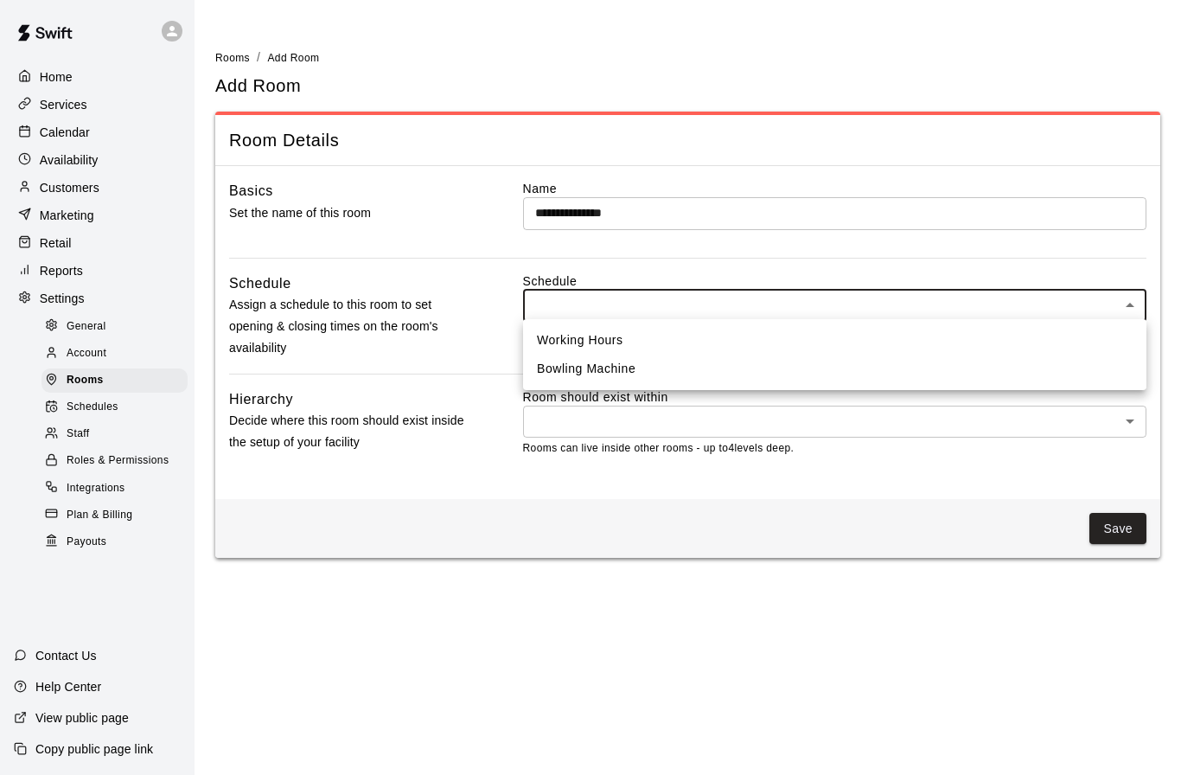
click at [676, 299] on body "**********" at bounding box center [590, 289] width 1181 height 578
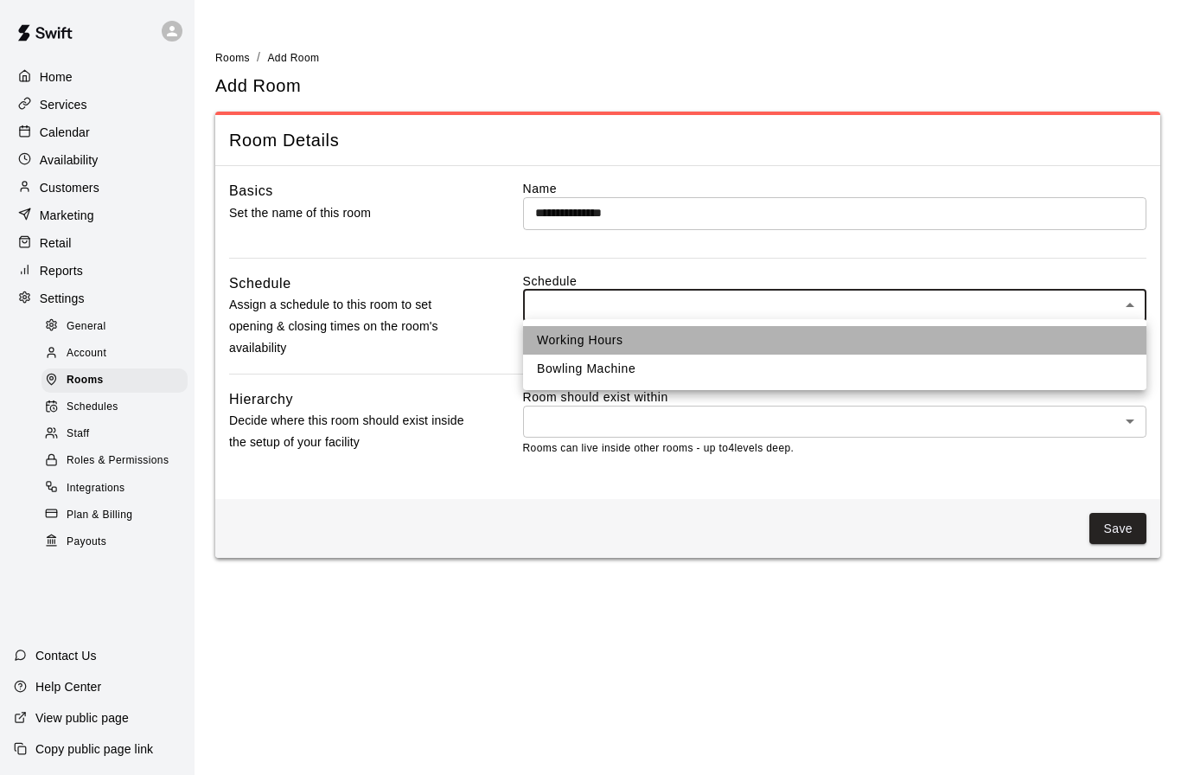
click at [607, 338] on li "Working Hours" at bounding box center [834, 340] width 623 height 29
type input "***"
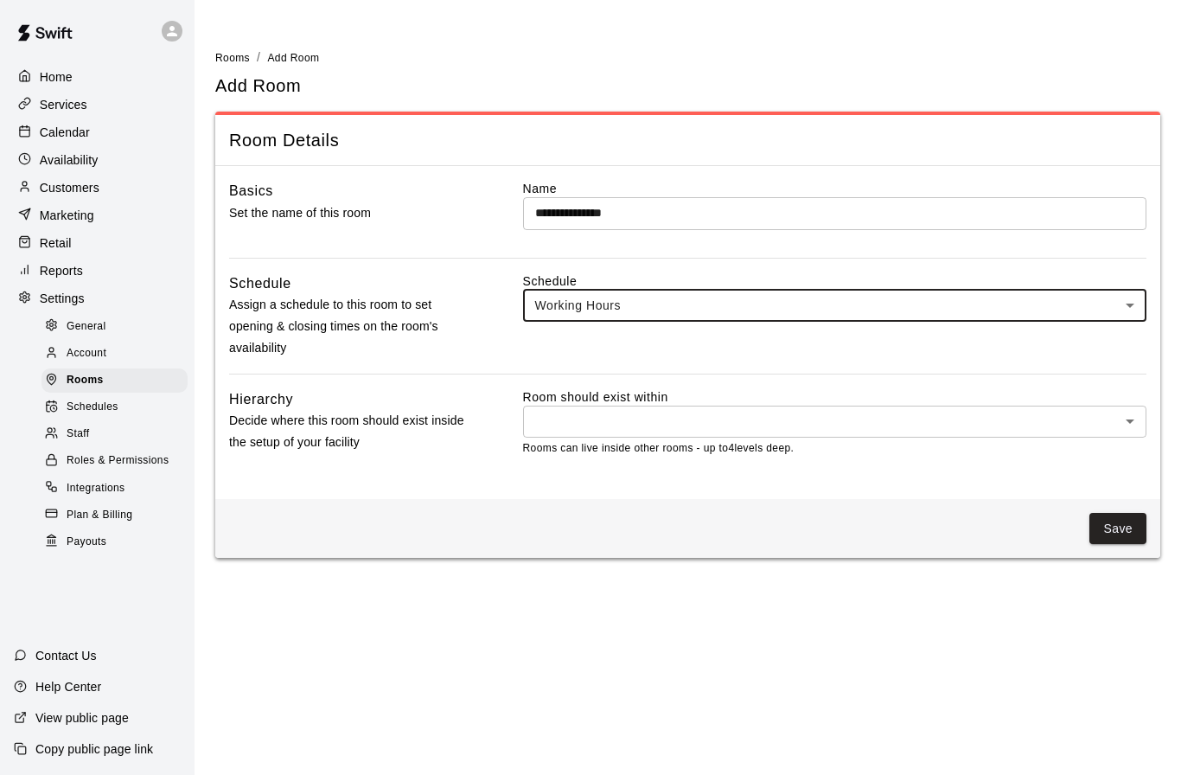
click at [627, 578] on html "**********" at bounding box center [590, 289] width 1181 height 578
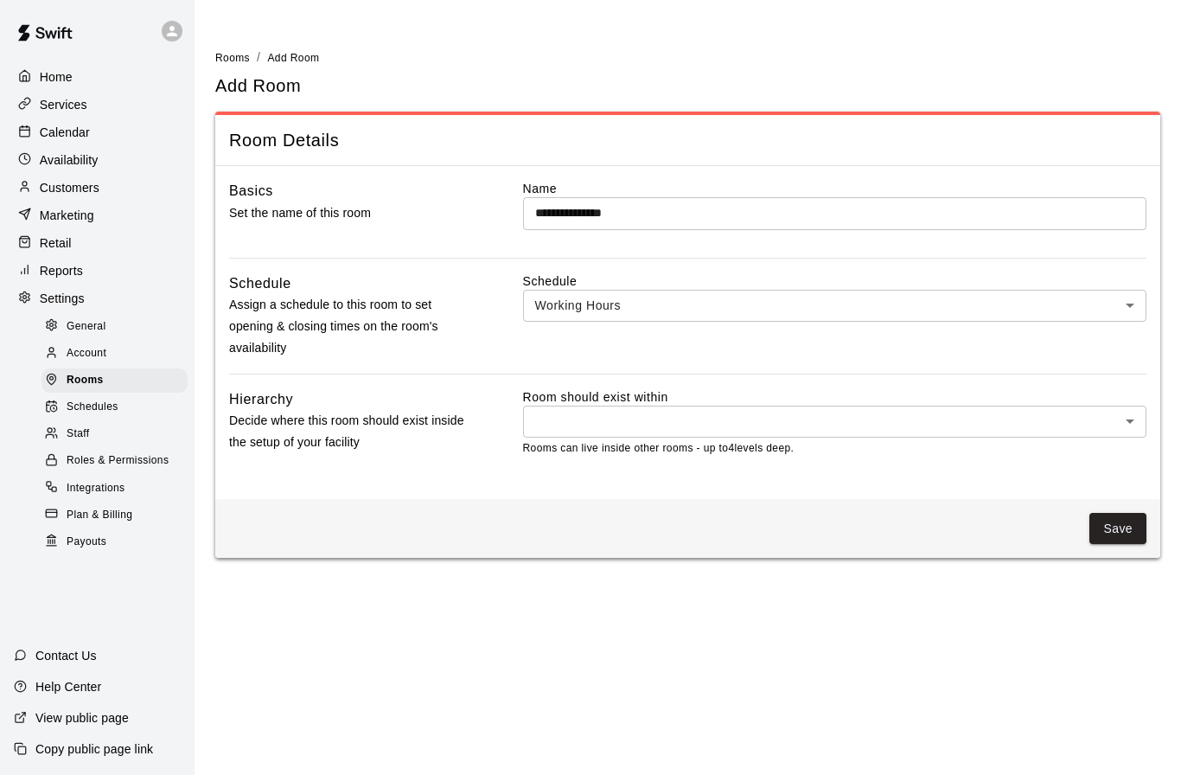
click at [1132, 422] on body "**********" at bounding box center [590, 289] width 1181 height 578
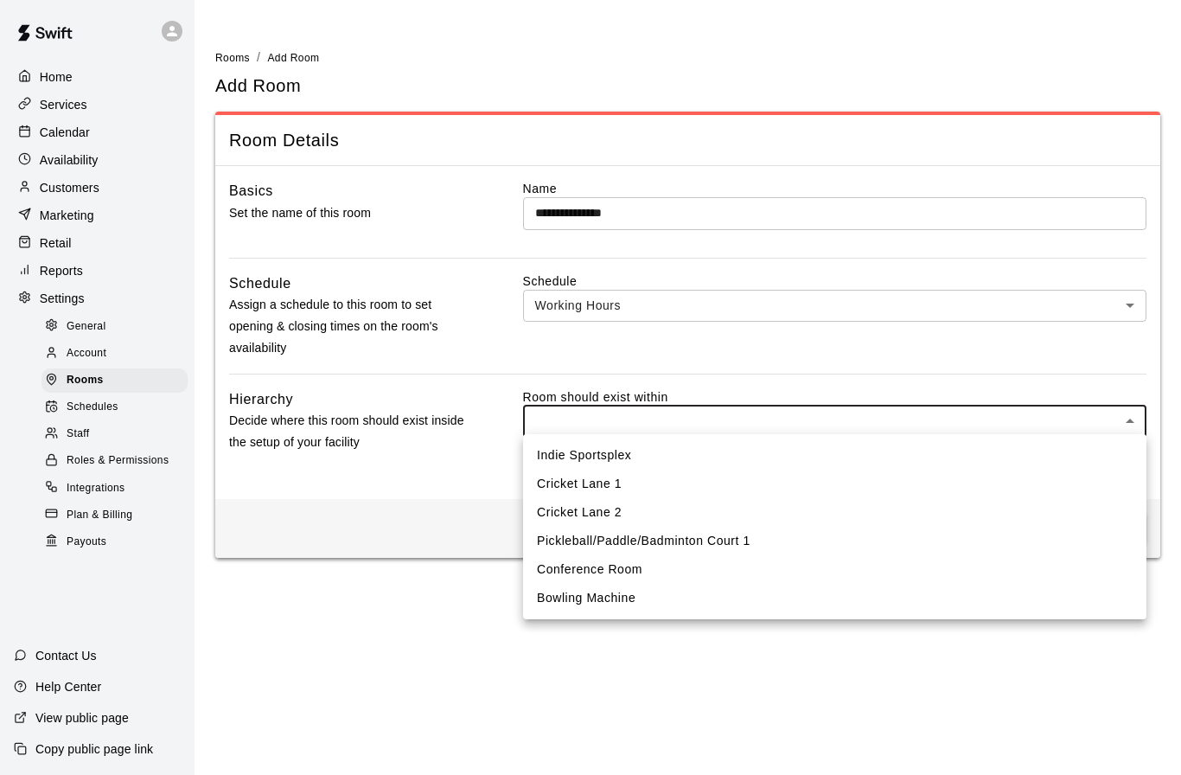
click at [1132, 421] on div at bounding box center [590, 387] width 1181 height 775
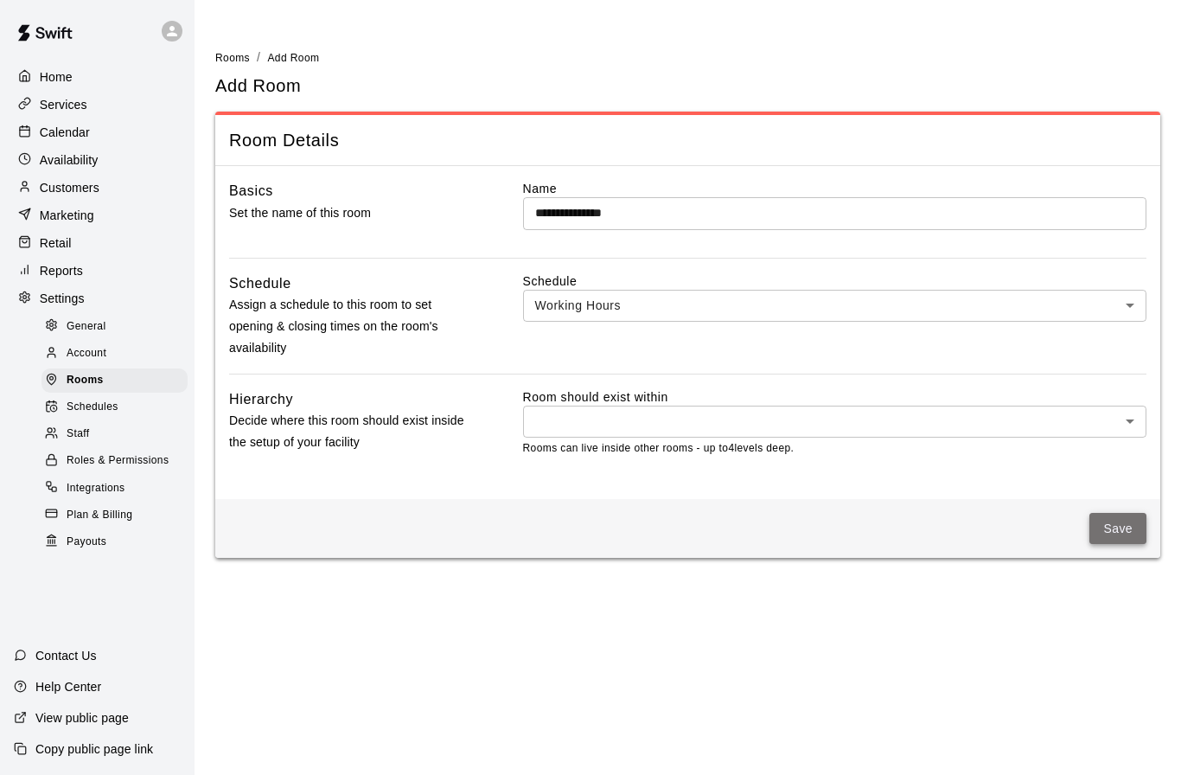
click at [1114, 520] on button "Save" at bounding box center [1117, 529] width 57 height 32
click at [1130, 422] on body "**********" at bounding box center [590, 288] width 1181 height 576
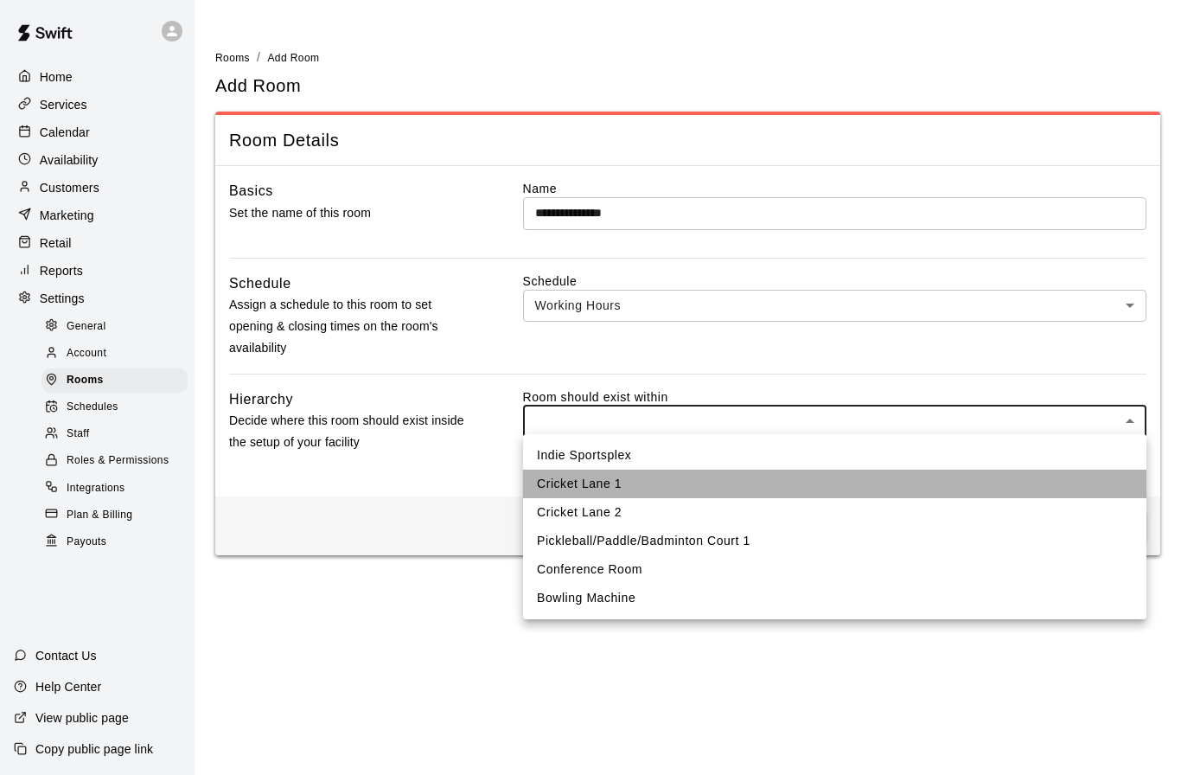
click at [571, 486] on li "Cricket Lane 1" at bounding box center [834, 483] width 623 height 29
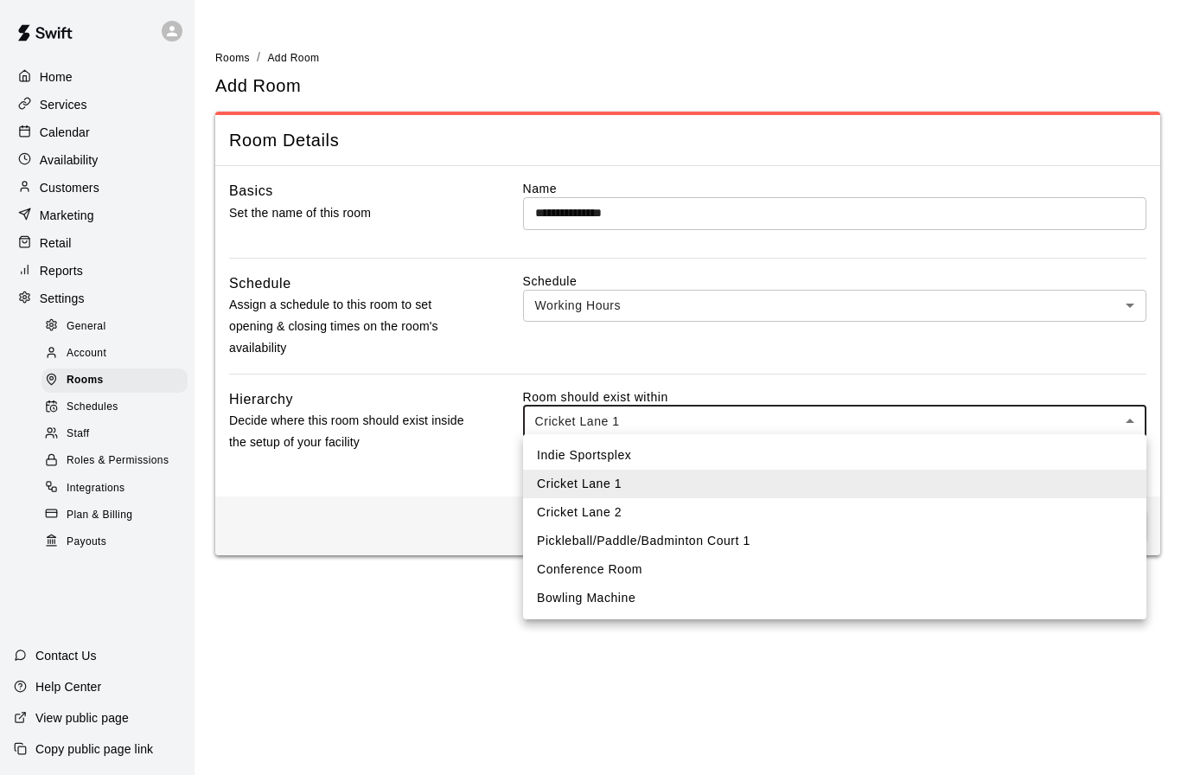
click at [1137, 414] on body "**********" at bounding box center [590, 288] width 1181 height 576
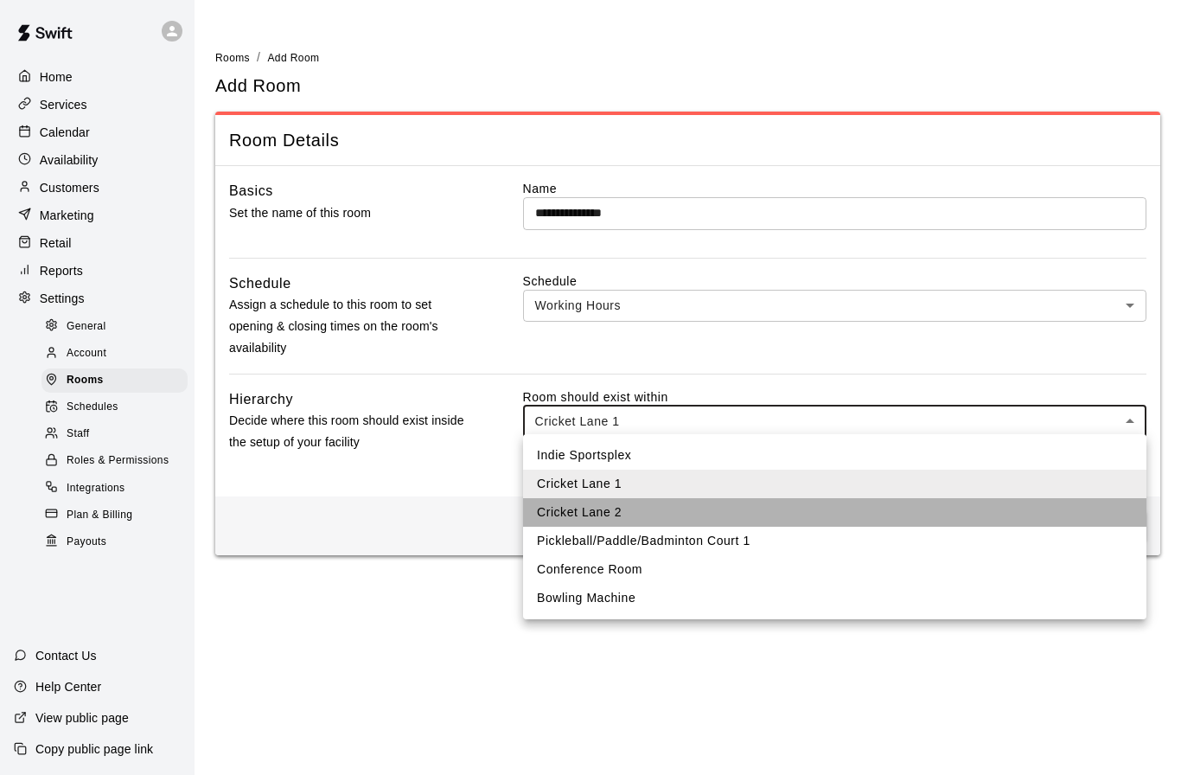
click at [635, 514] on li "Cricket Lane 2" at bounding box center [834, 512] width 623 height 29
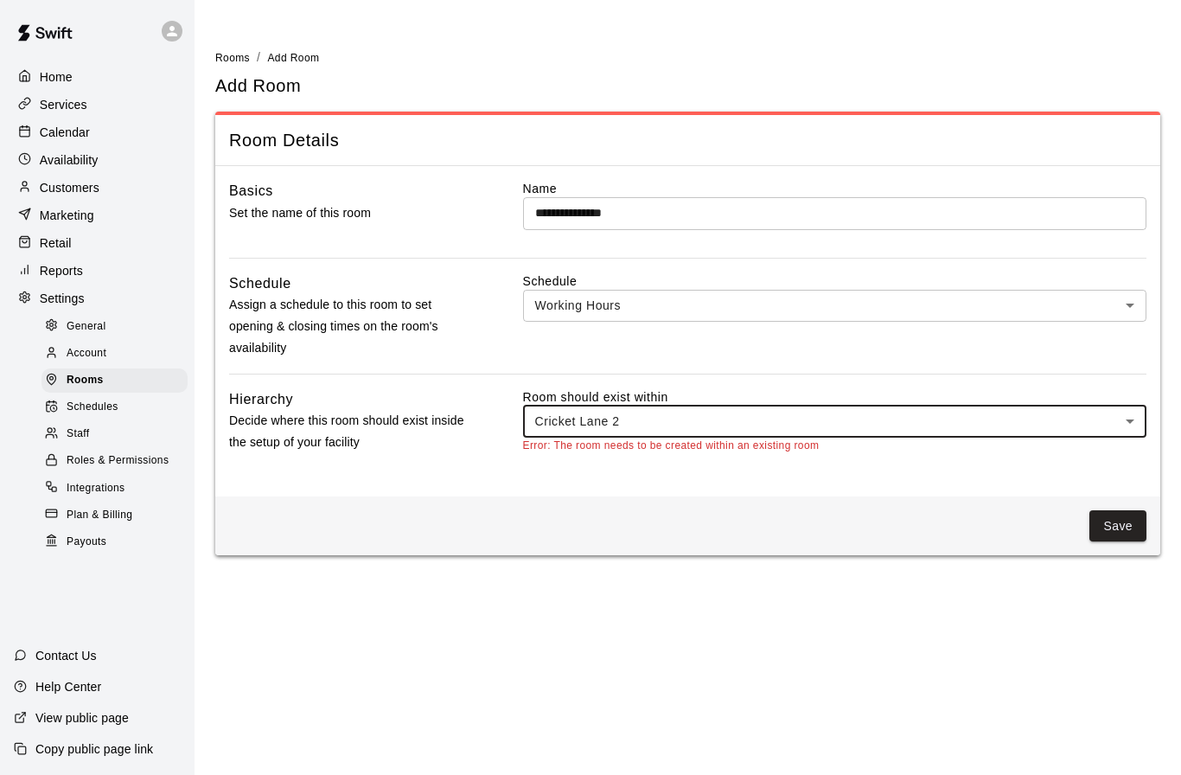
click at [758, 421] on body "**********" at bounding box center [590, 288] width 1181 height 576
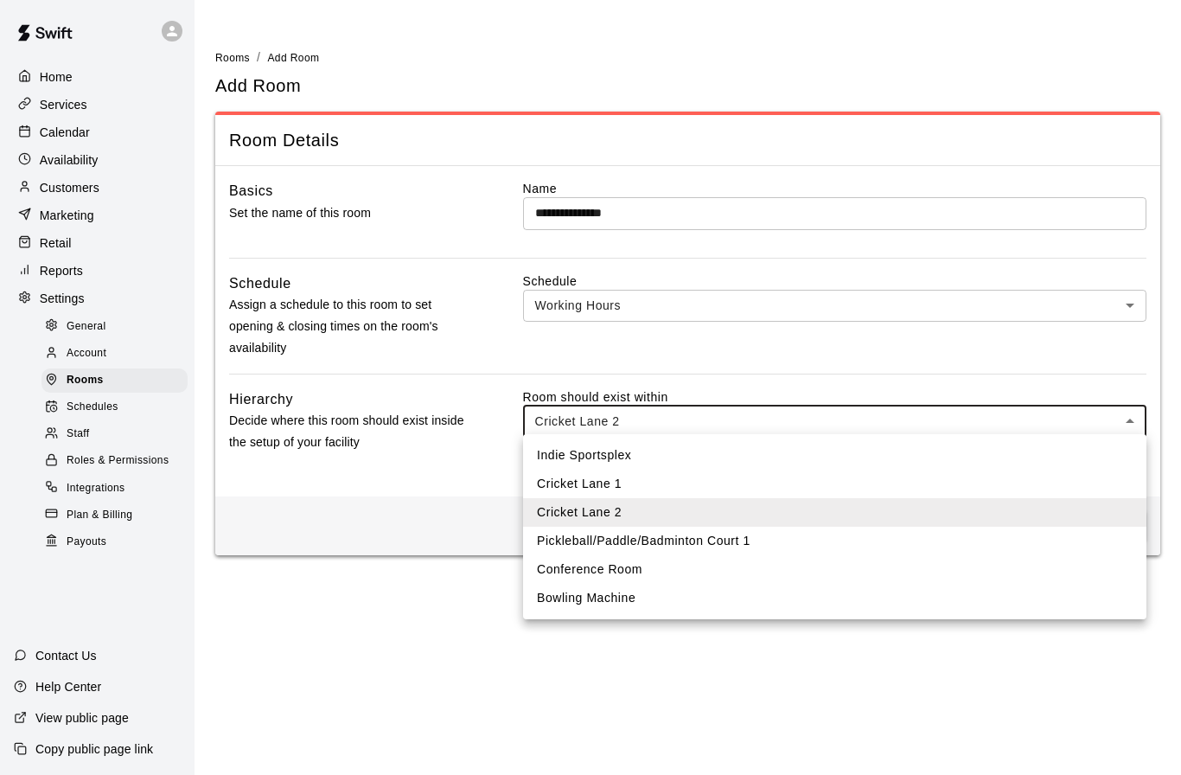
click at [629, 450] on li "Indie Sportsplex" at bounding box center [834, 455] width 623 height 29
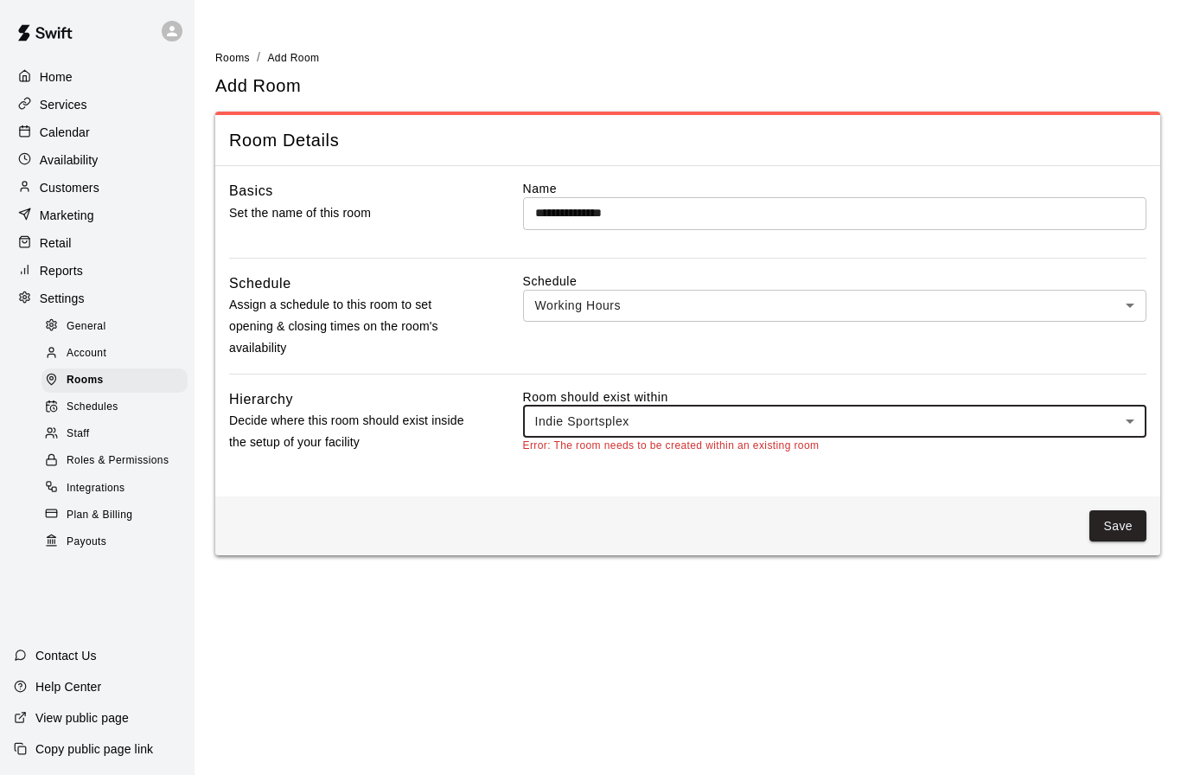
type input "****"
click at [672, 211] on input "**********" at bounding box center [834, 213] width 623 height 32
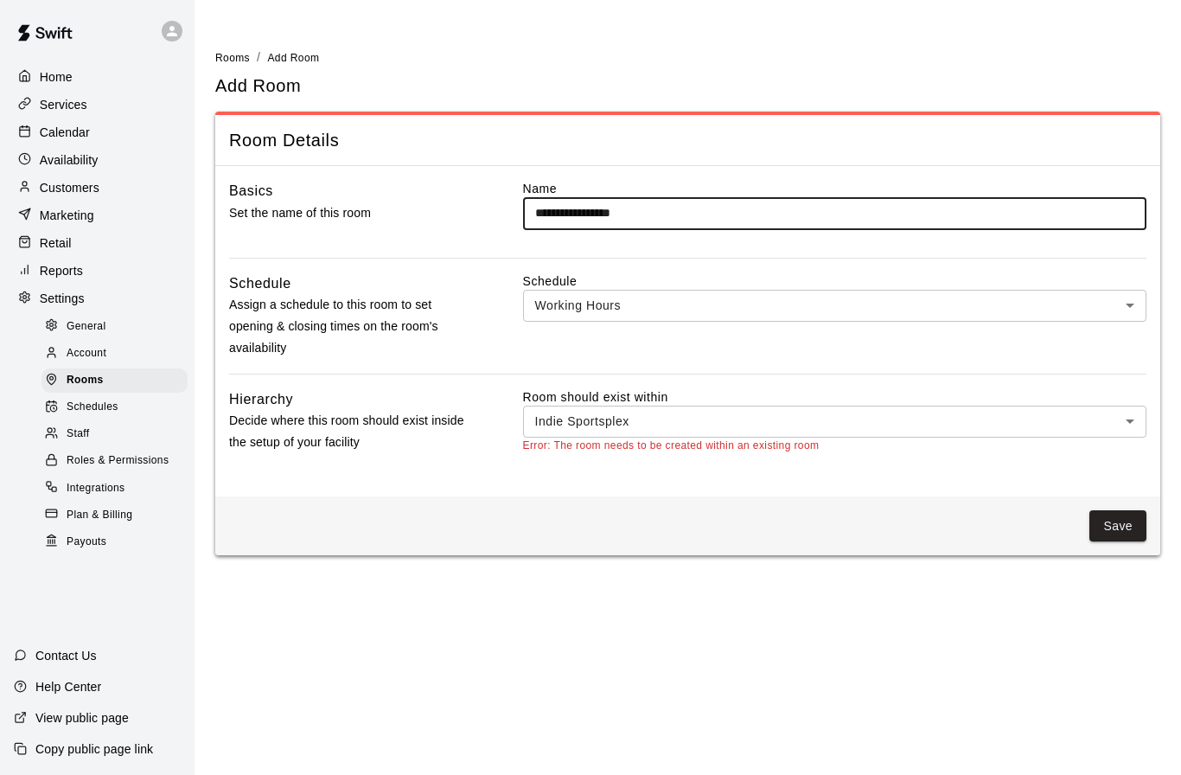
type input "**********"
click at [571, 414] on body "**********" at bounding box center [590, 288] width 1181 height 576
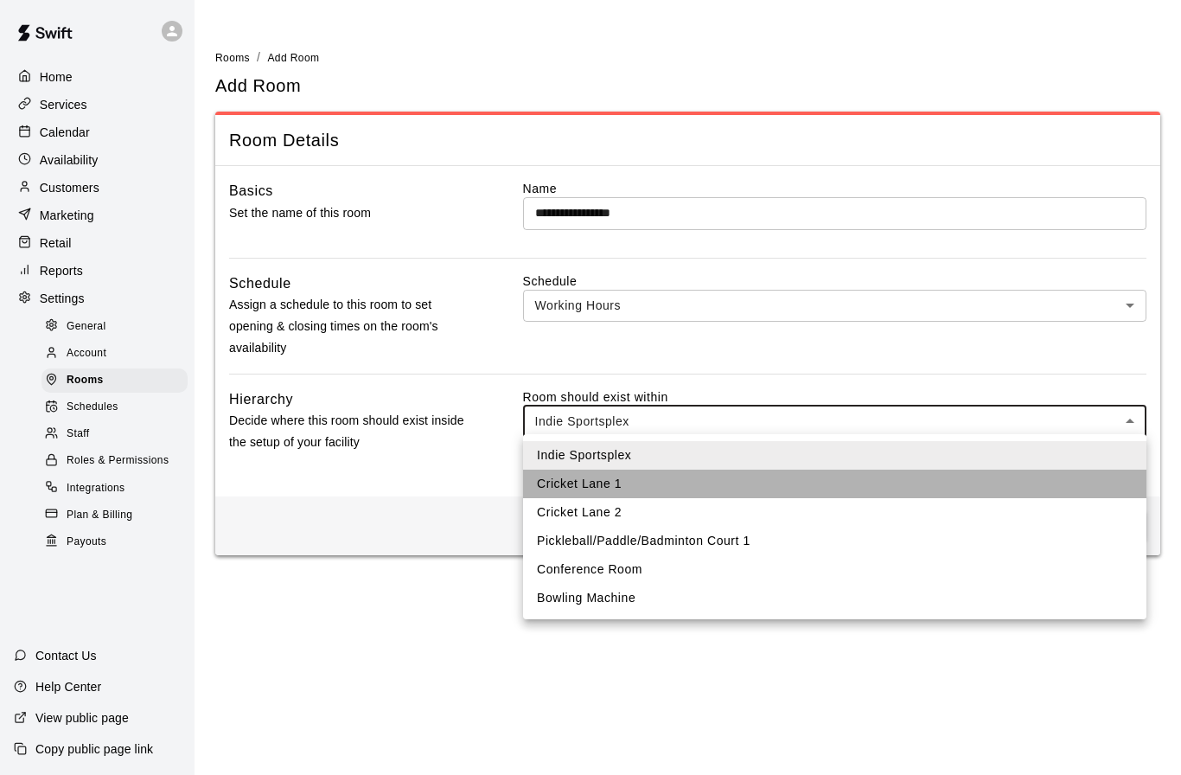
click at [611, 485] on li "Cricket Lane 1" at bounding box center [834, 483] width 623 height 29
type input "****"
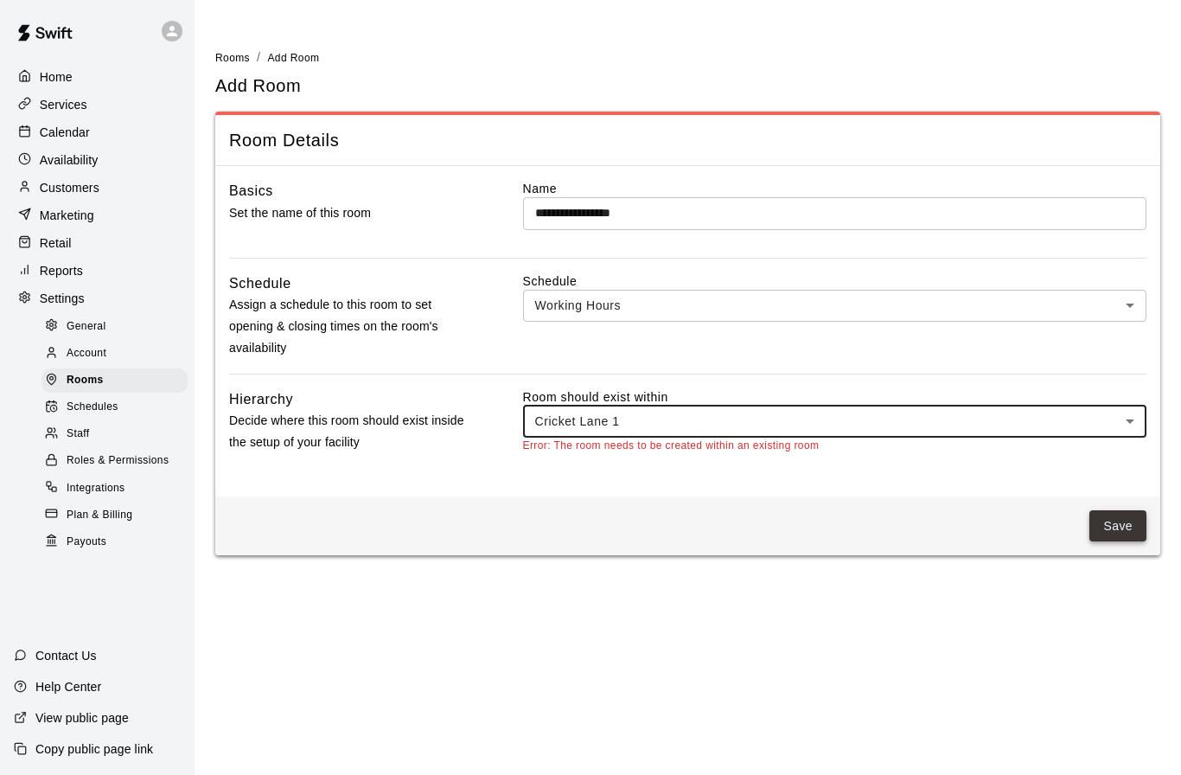
click at [1101, 526] on button "Save" at bounding box center [1117, 526] width 57 height 32
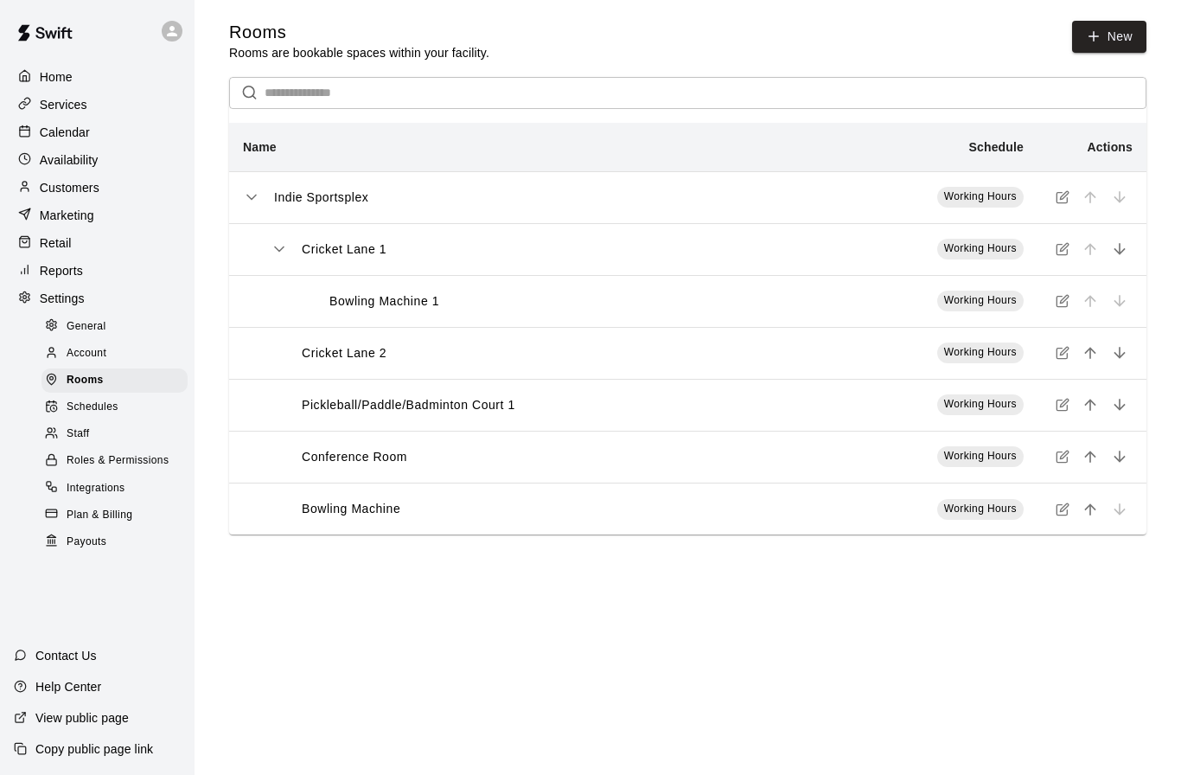
click at [804, 308] on th "Bowling Machine 1" at bounding box center [521, 301] width 585 height 52
click at [1063, 305] on icon "simple table" at bounding box center [1063, 301] width 14 height 14
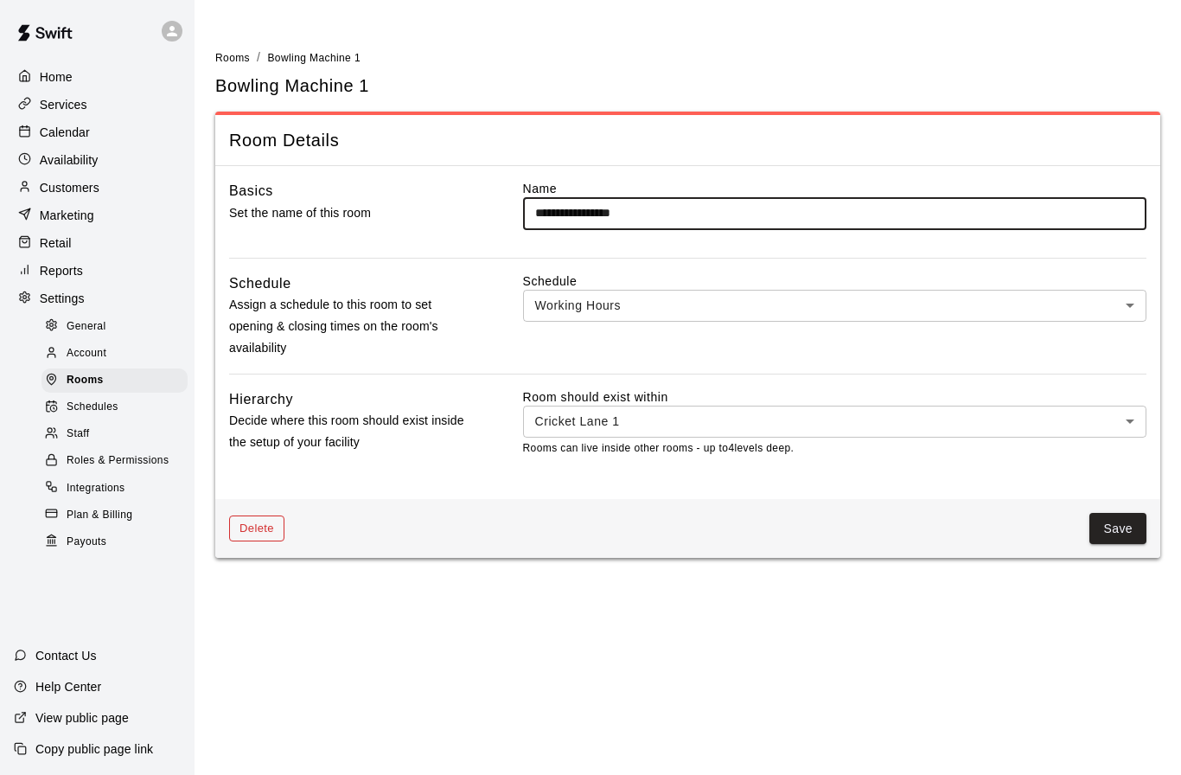
click at [265, 521] on button "Delete" at bounding box center [256, 528] width 55 height 27
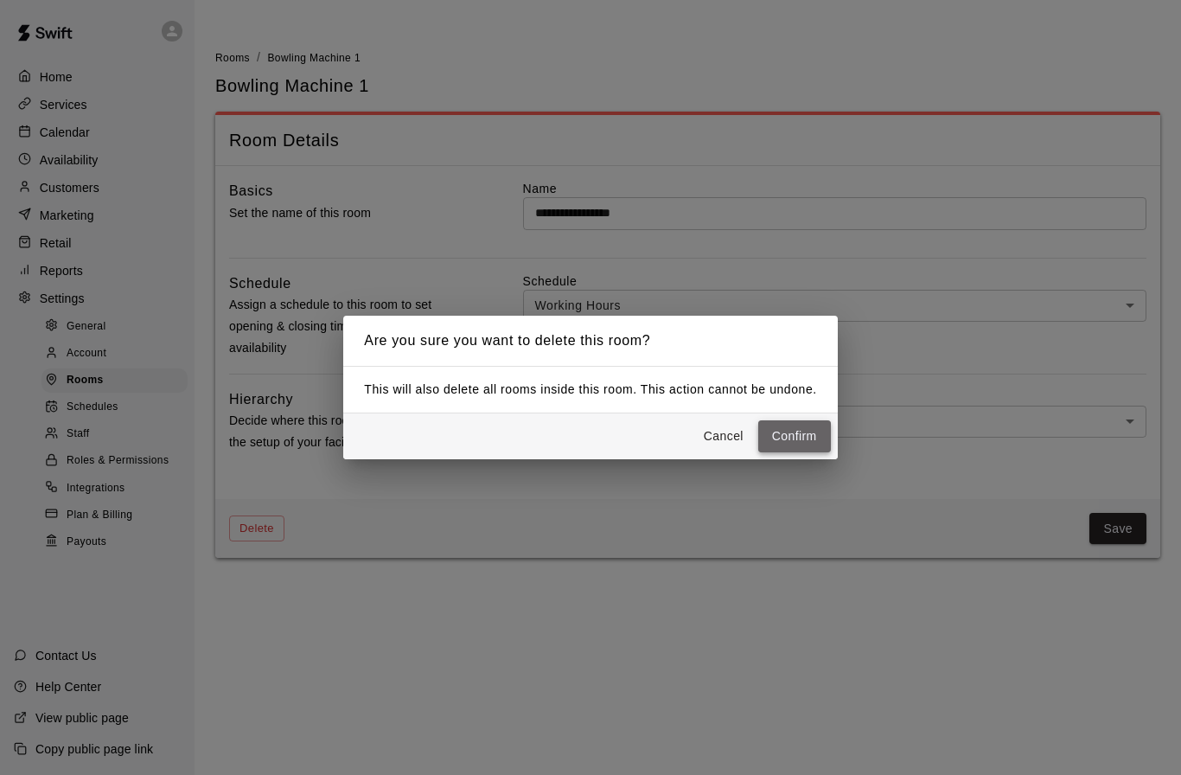
click at [791, 436] on button "Confirm" at bounding box center [794, 436] width 73 height 32
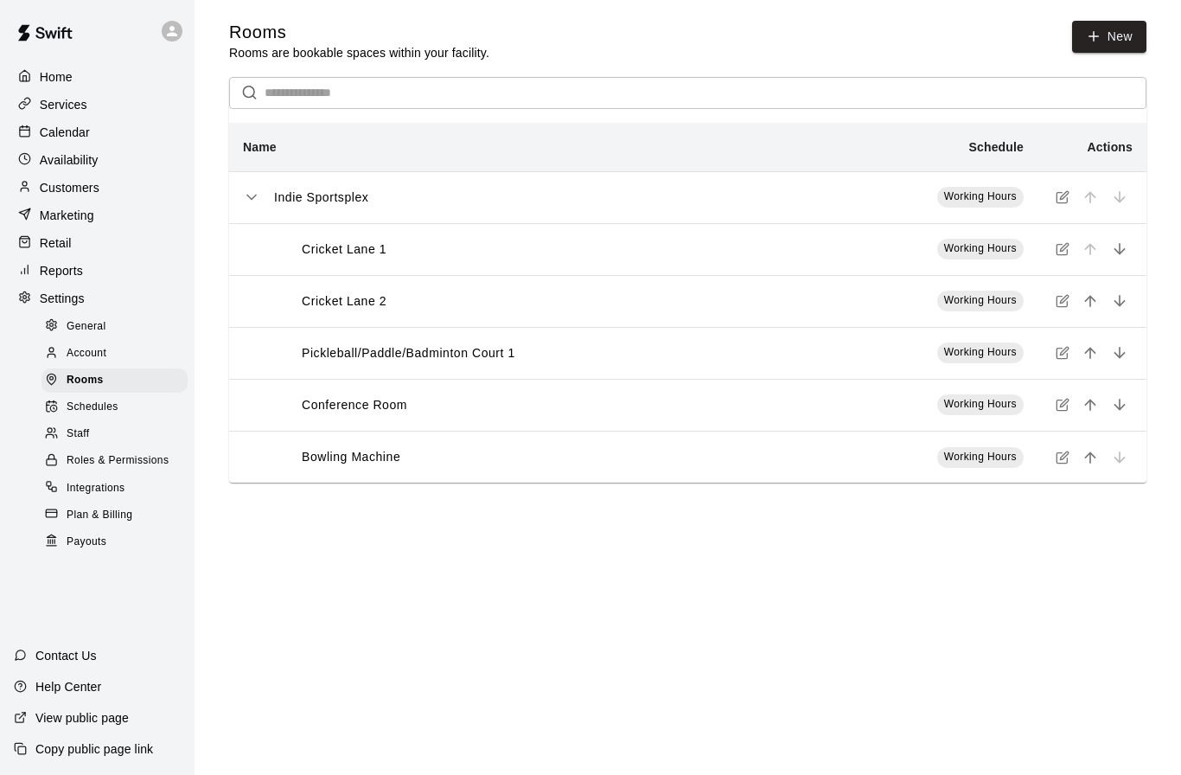
click at [569, 471] on th "Bowling Machine" at bounding box center [521, 457] width 585 height 52
click at [1064, 463] on icon "simple table" at bounding box center [1063, 457] width 14 height 14
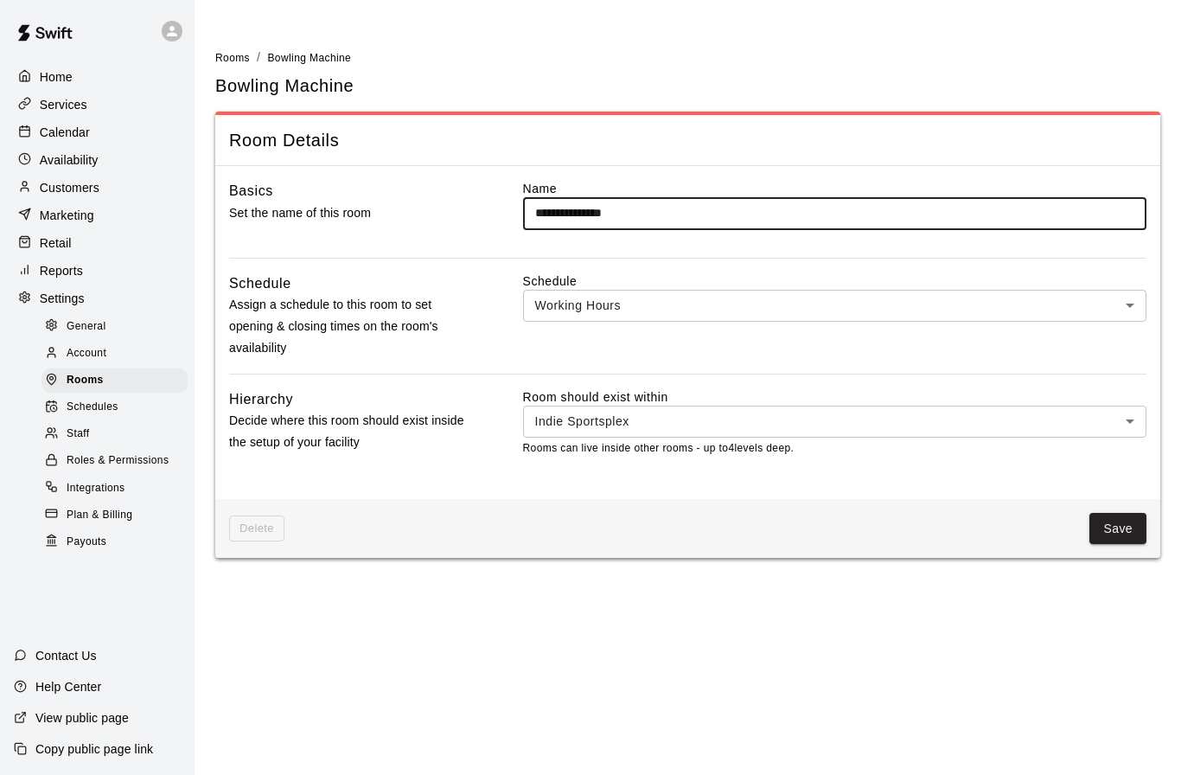
click at [716, 306] on body "**********" at bounding box center [590, 289] width 1181 height 578
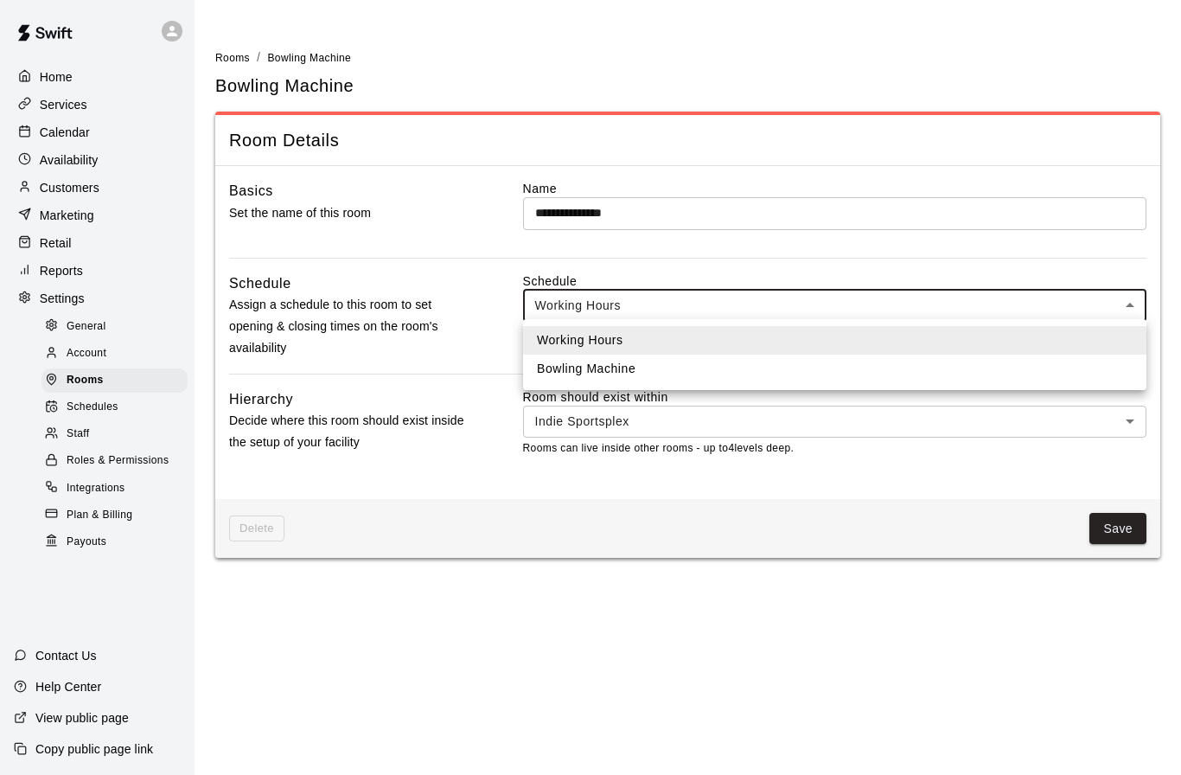
click at [480, 316] on div at bounding box center [590, 387] width 1181 height 775
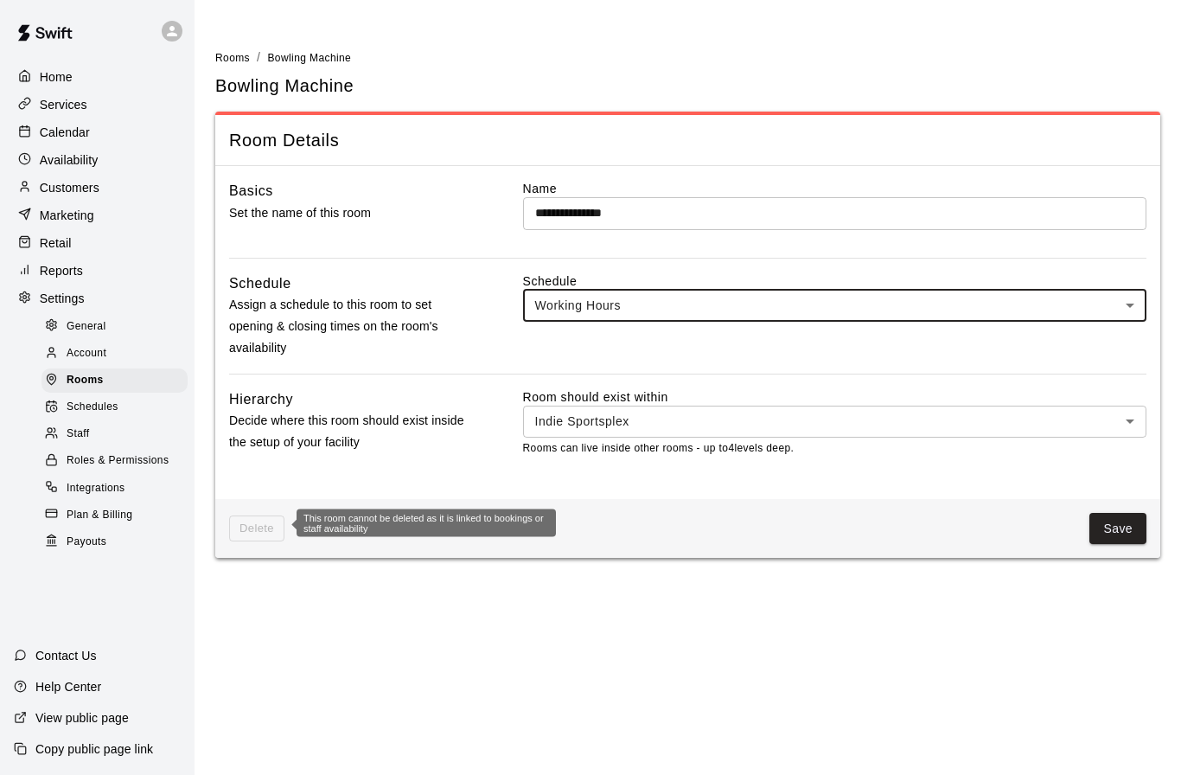
click at [257, 532] on span "Delete" at bounding box center [256, 528] width 55 height 27
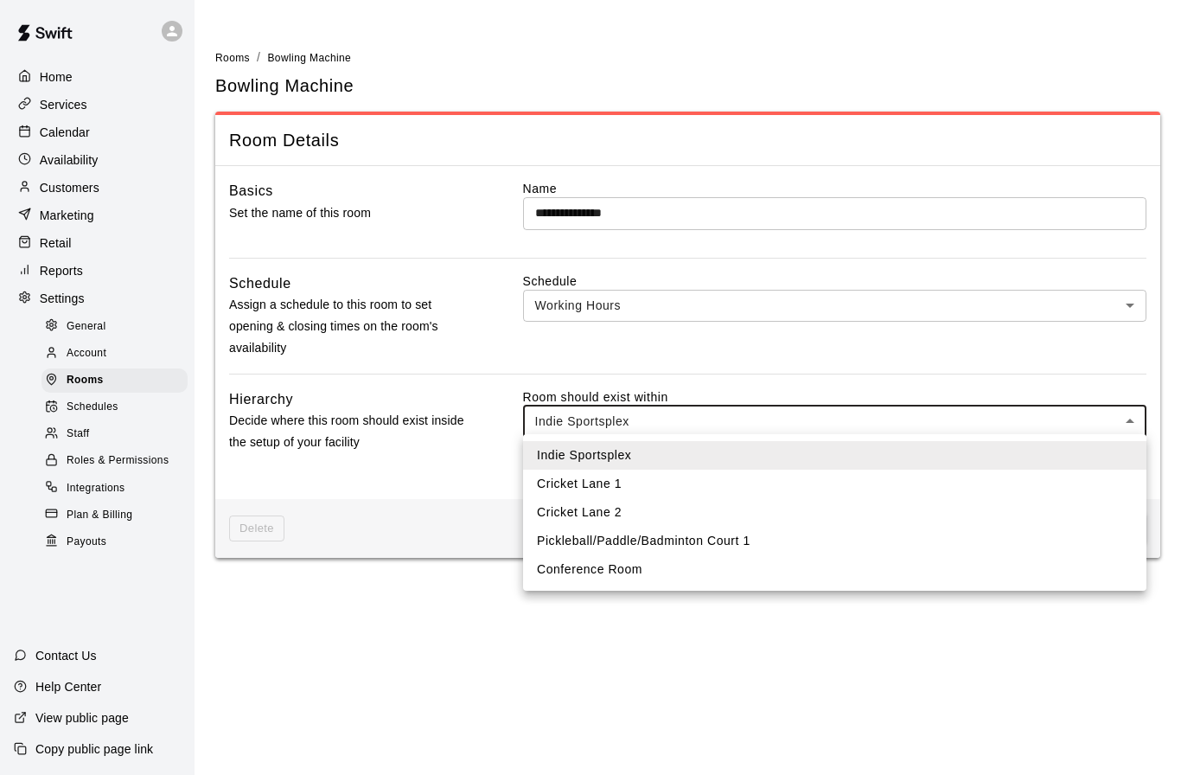
click at [678, 421] on body "**********" at bounding box center [590, 289] width 1181 height 578
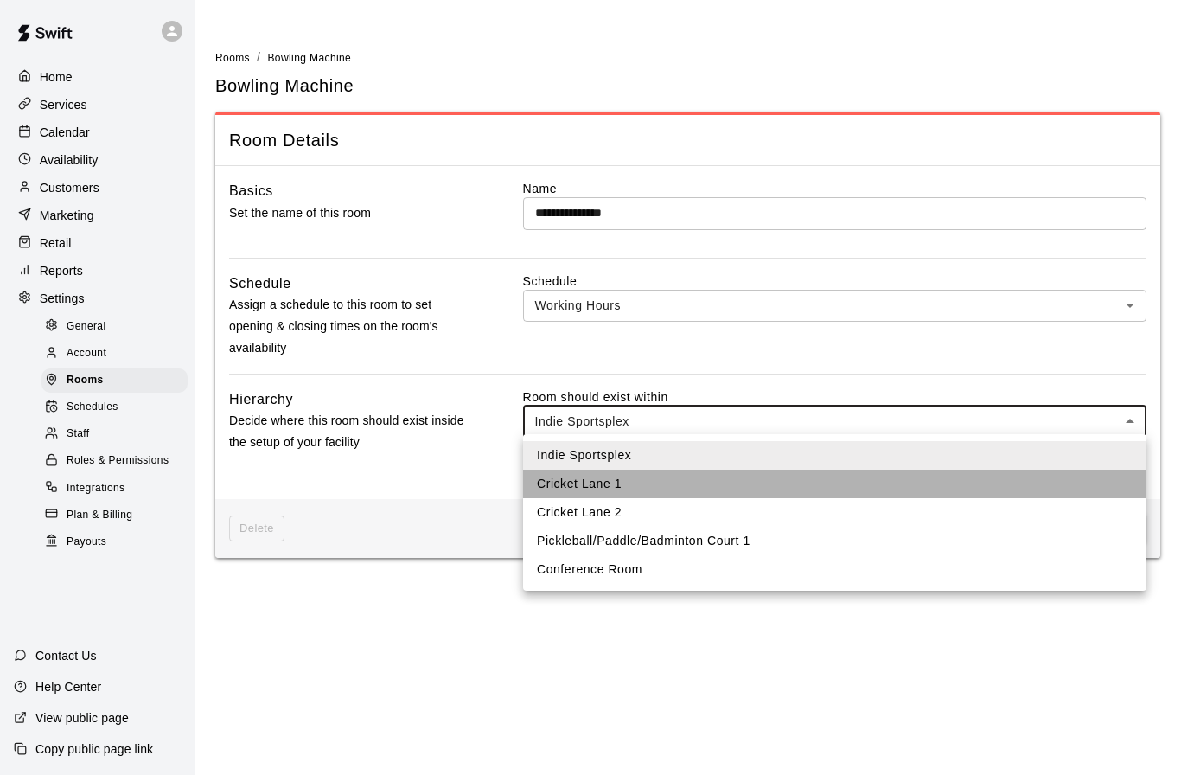
click at [613, 485] on li "Cricket Lane 1" at bounding box center [834, 483] width 623 height 29
type input "****"
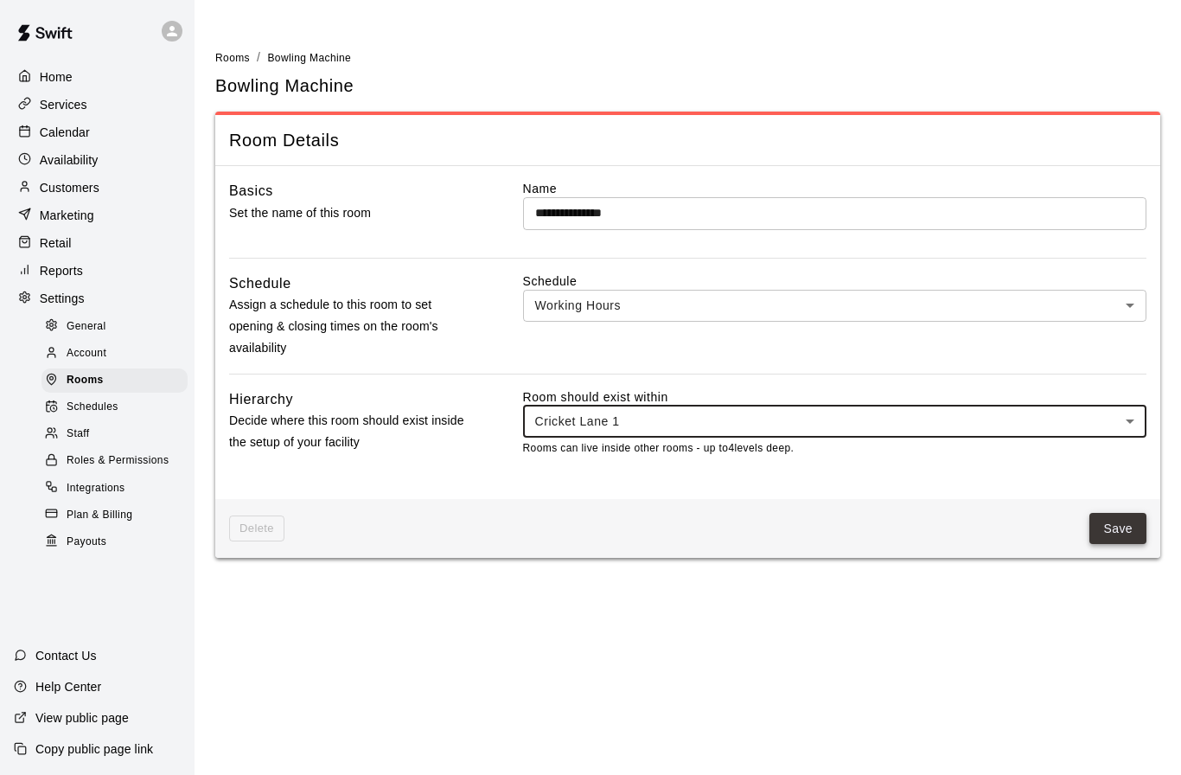
click at [1107, 530] on button "Save" at bounding box center [1117, 529] width 57 height 32
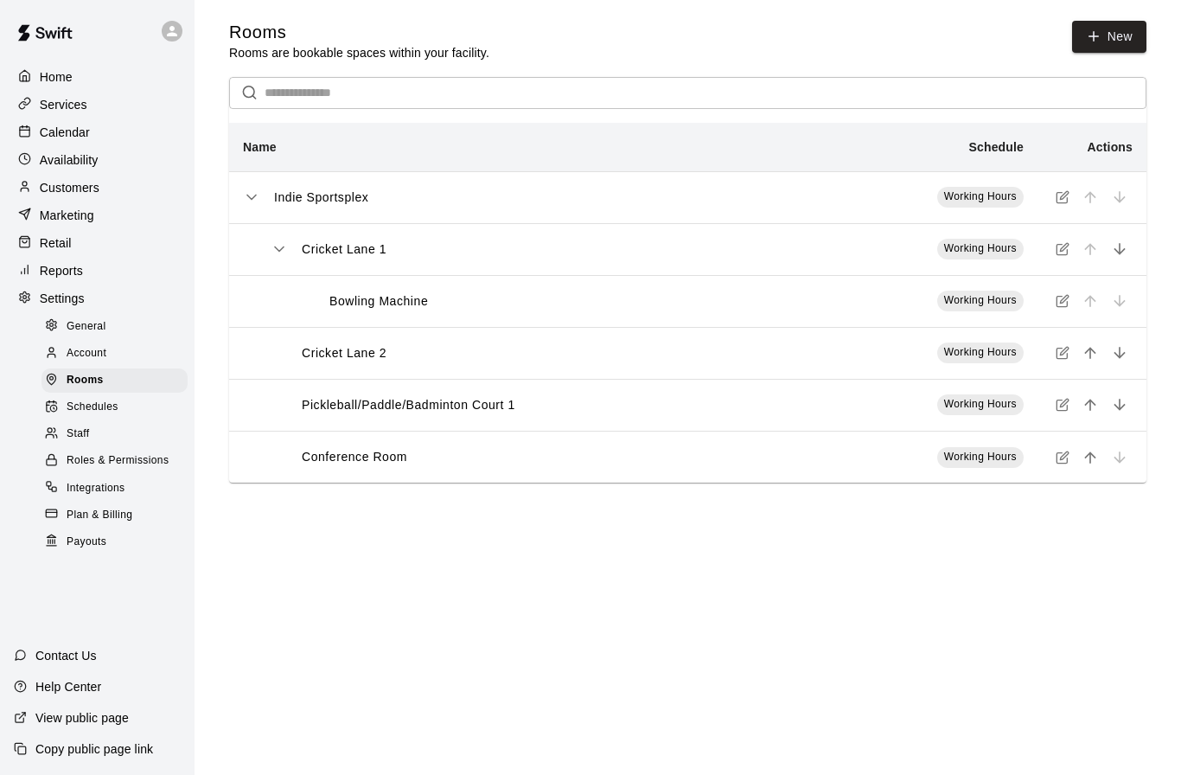
click at [35, 671] on div "Contact Us" at bounding box center [55, 655] width 111 height 31
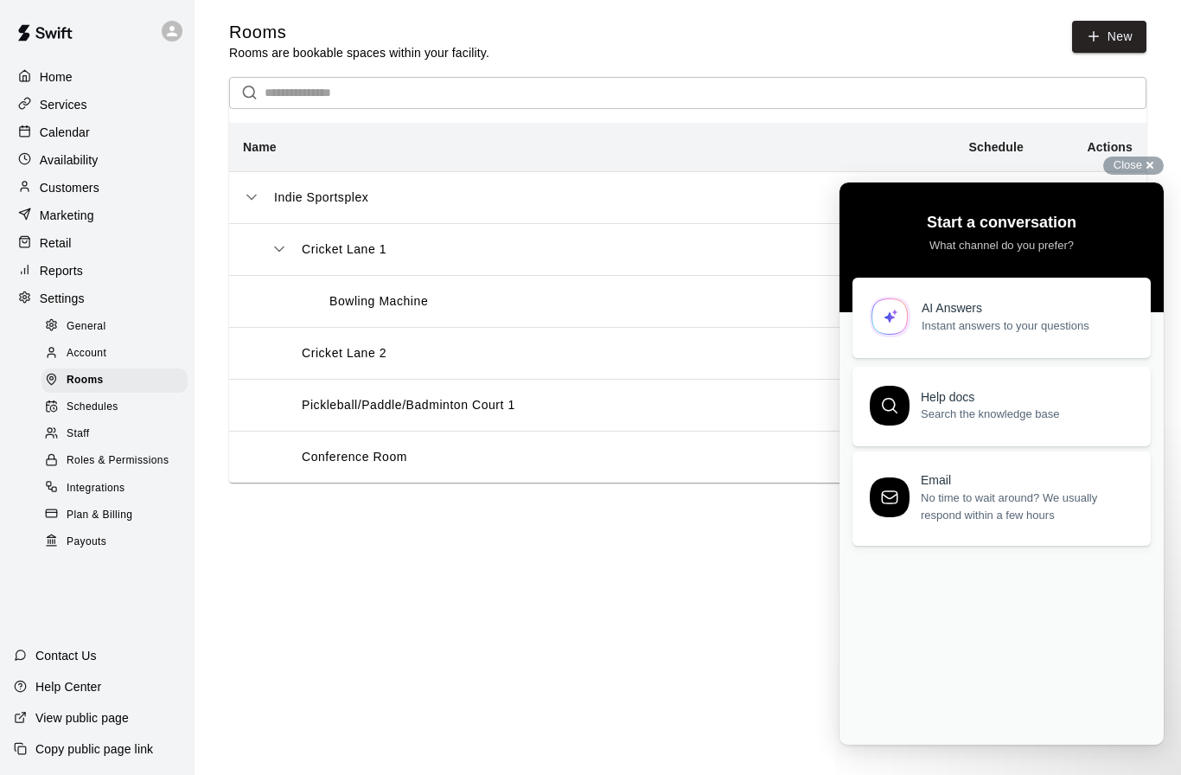
click at [936, 328] on span "Instant answers to your questions" at bounding box center [1026, 325] width 209 height 17
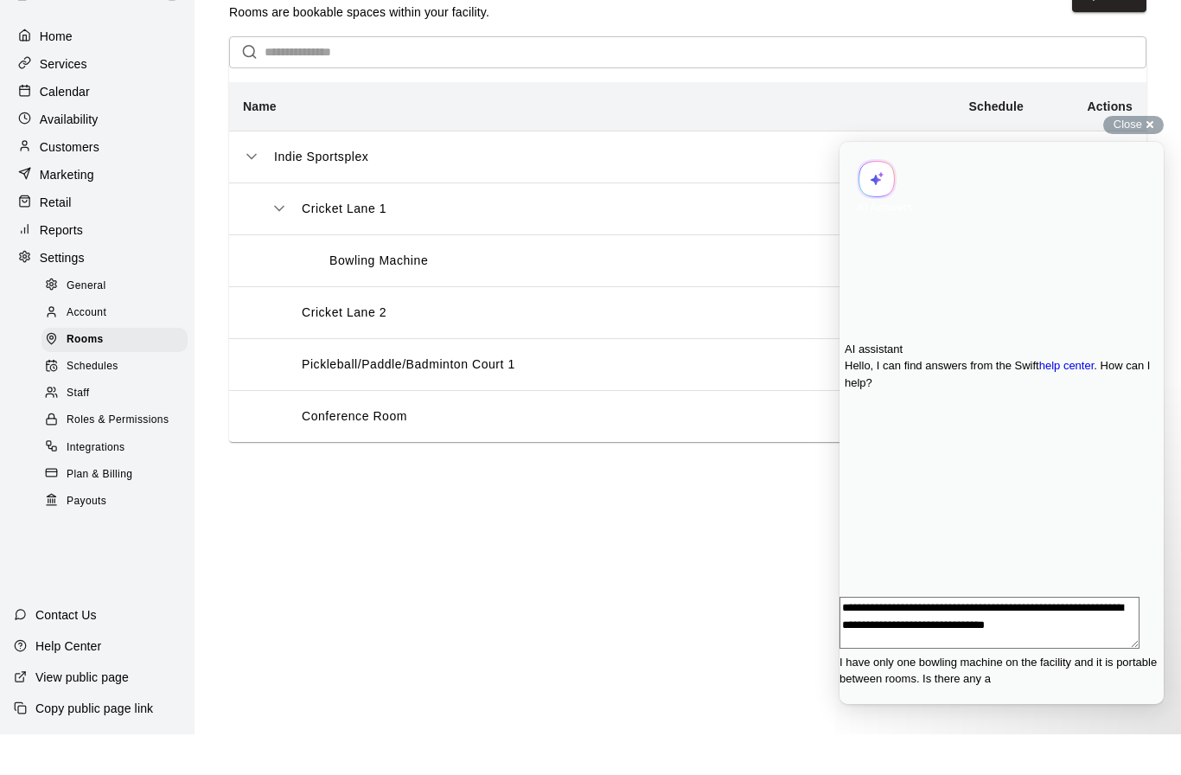
scroll to position [3, 0]
type textarea "**********"
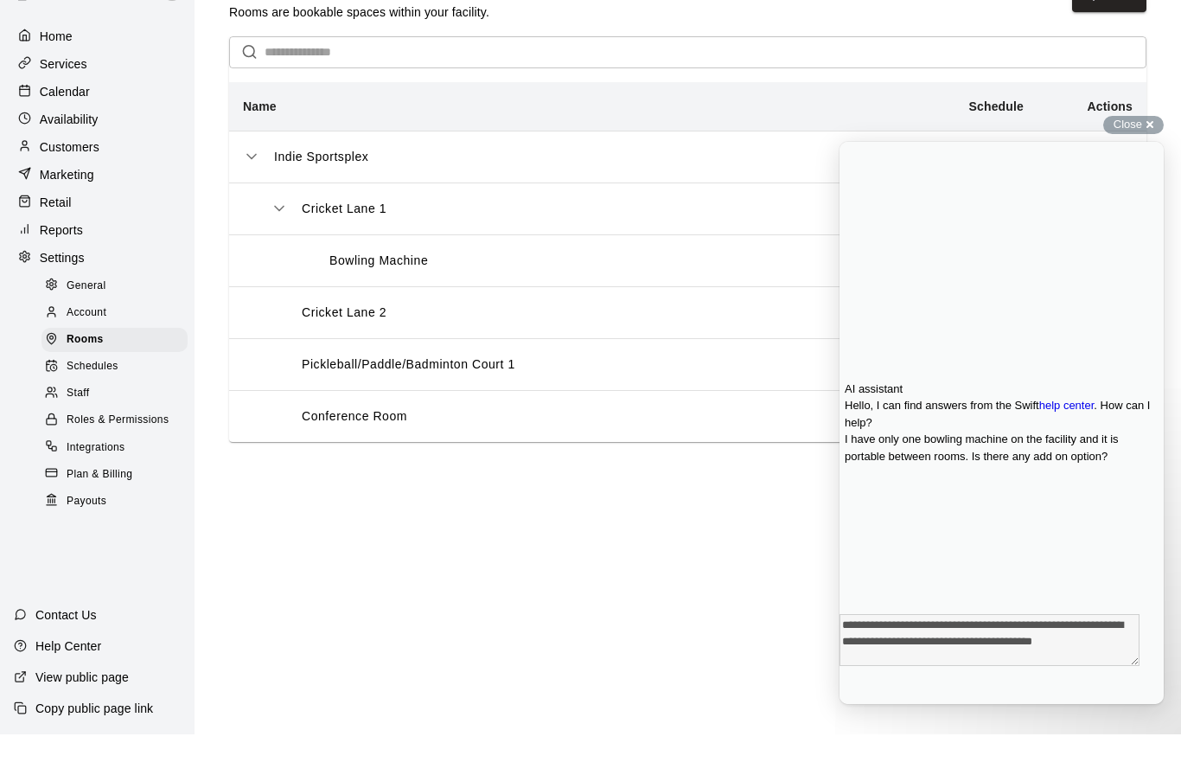
scroll to position [0, 0]
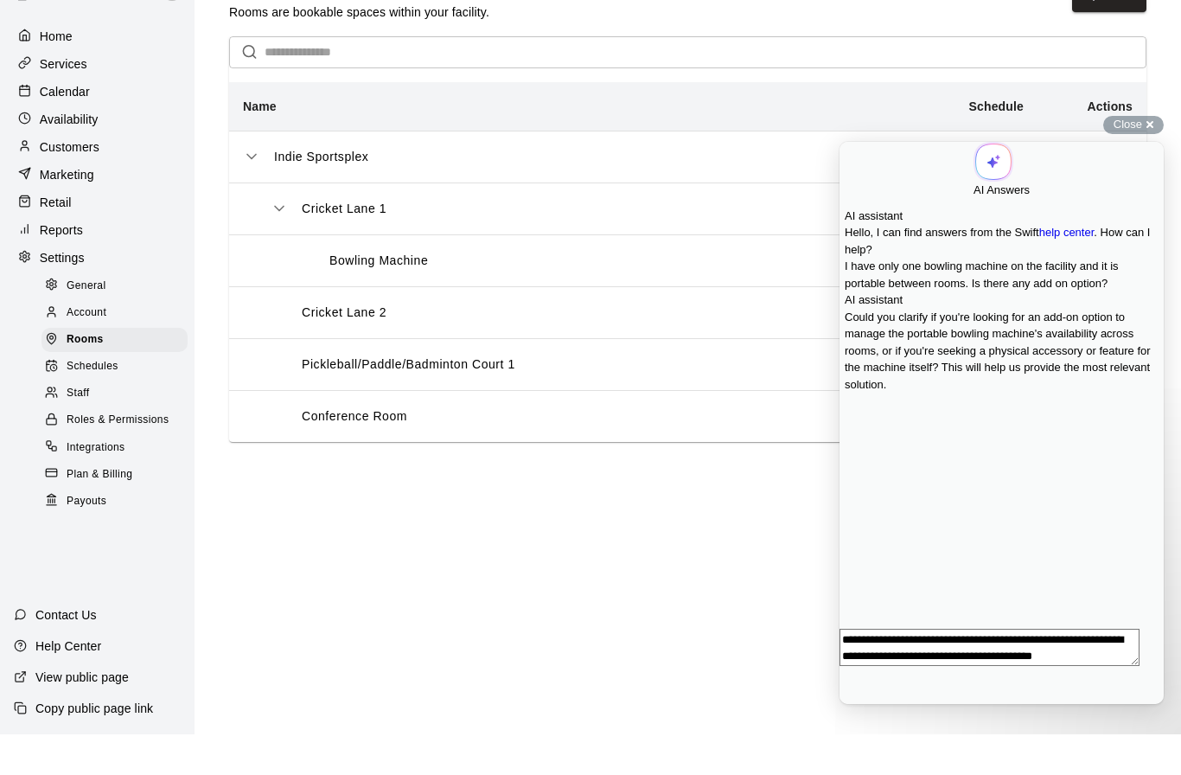
click at [934, 666] on textarea "**********" at bounding box center [989, 646] width 300 height 37
click at [909, 666] on textarea "**********" at bounding box center [989, 646] width 300 height 37
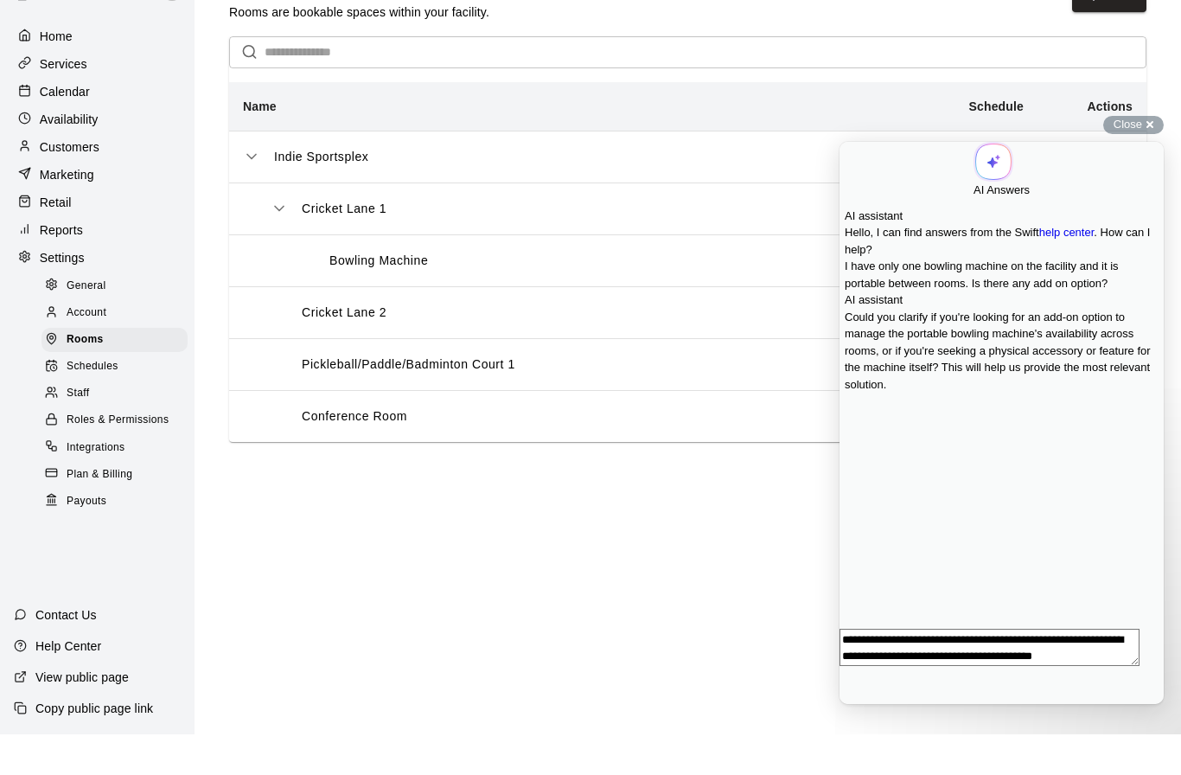
click at [909, 666] on textarea "**********" at bounding box center [989, 646] width 300 height 37
click at [935, 657] on div "**********" at bounding box center [1001, 666] width 324 height 76
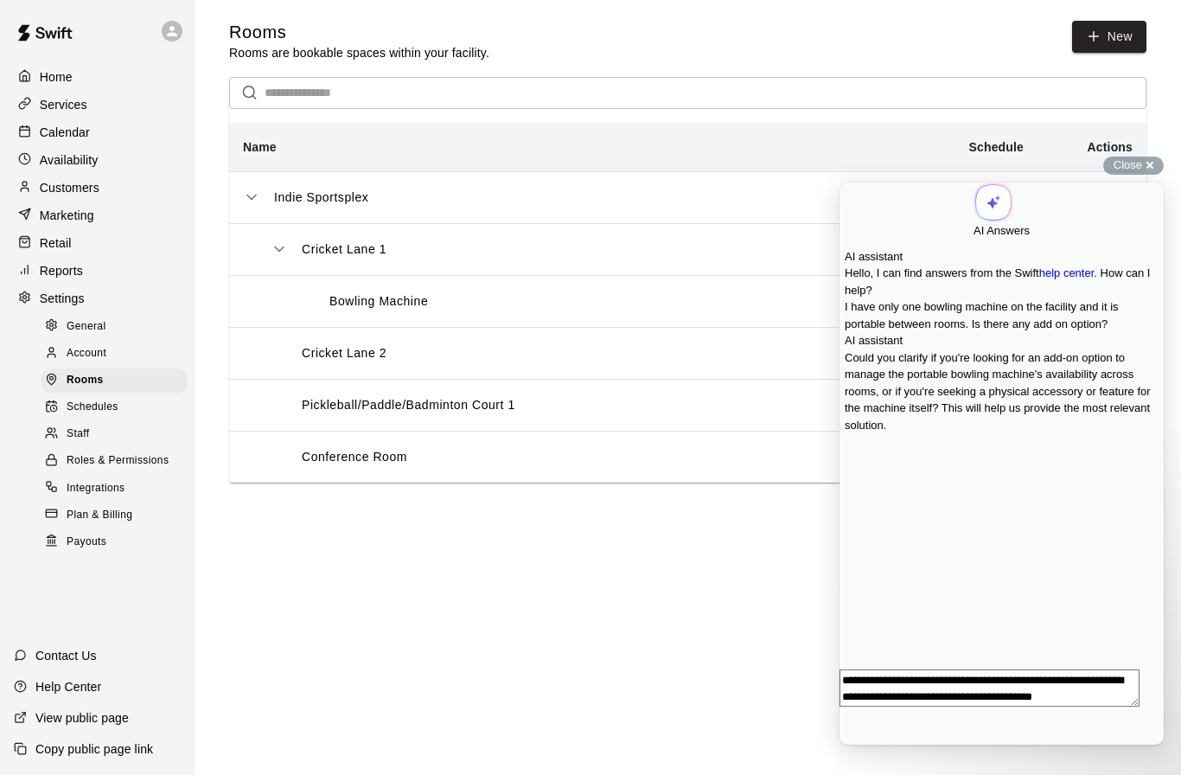
click at [947, 706] on textarea "**********" at bounding box center [989, 687] width 300 height 37
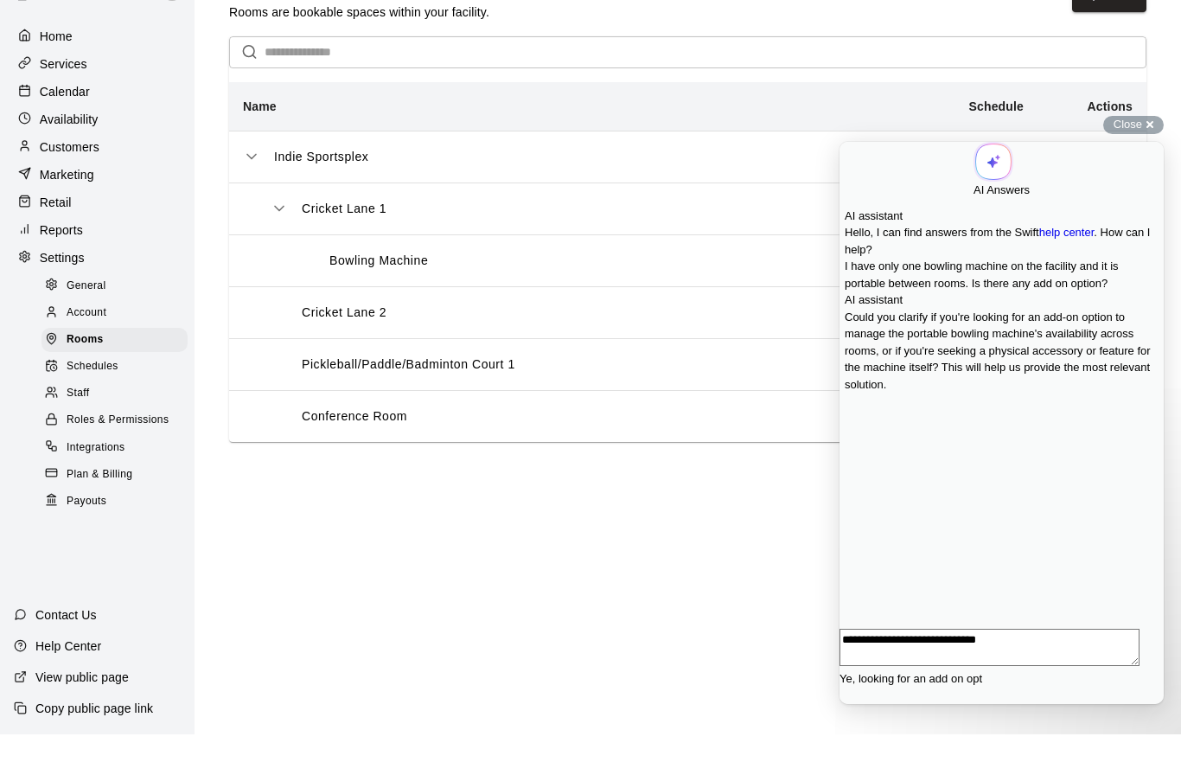
type textarea "**********"
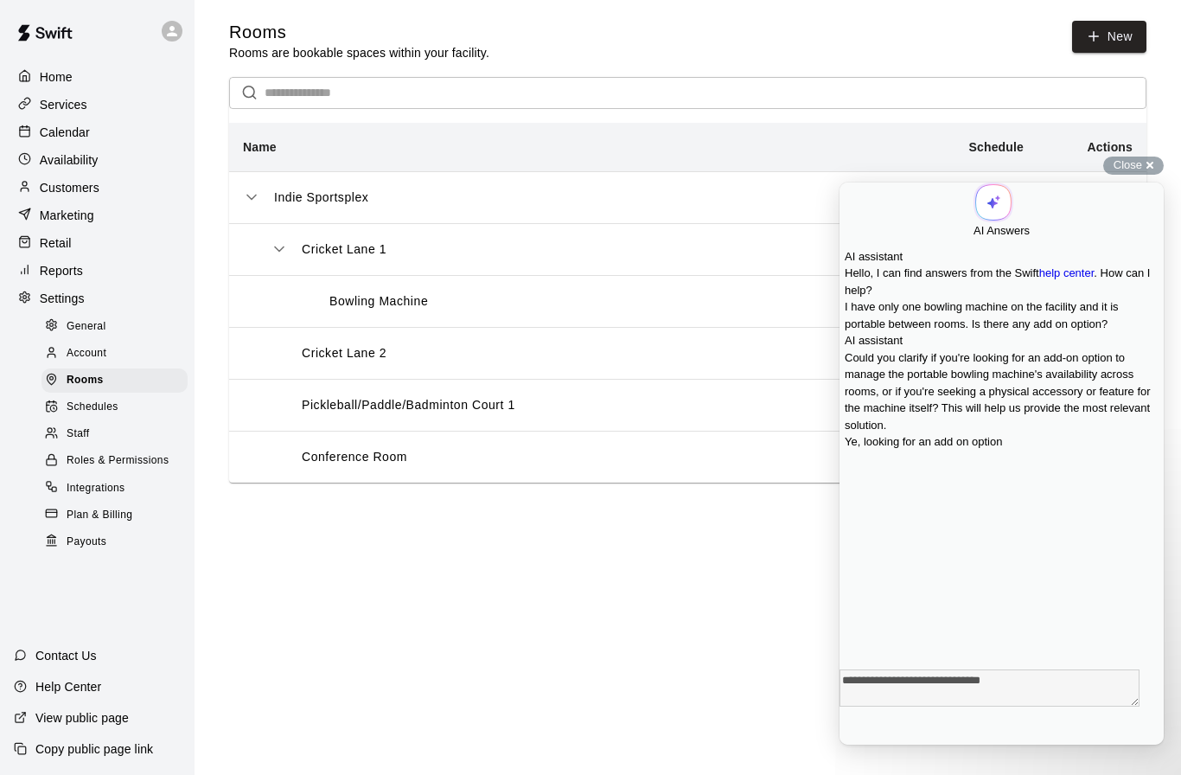
click at [691, 304] on div "Bowling Machine" at bounding box center [549, 301] width 502 height 18
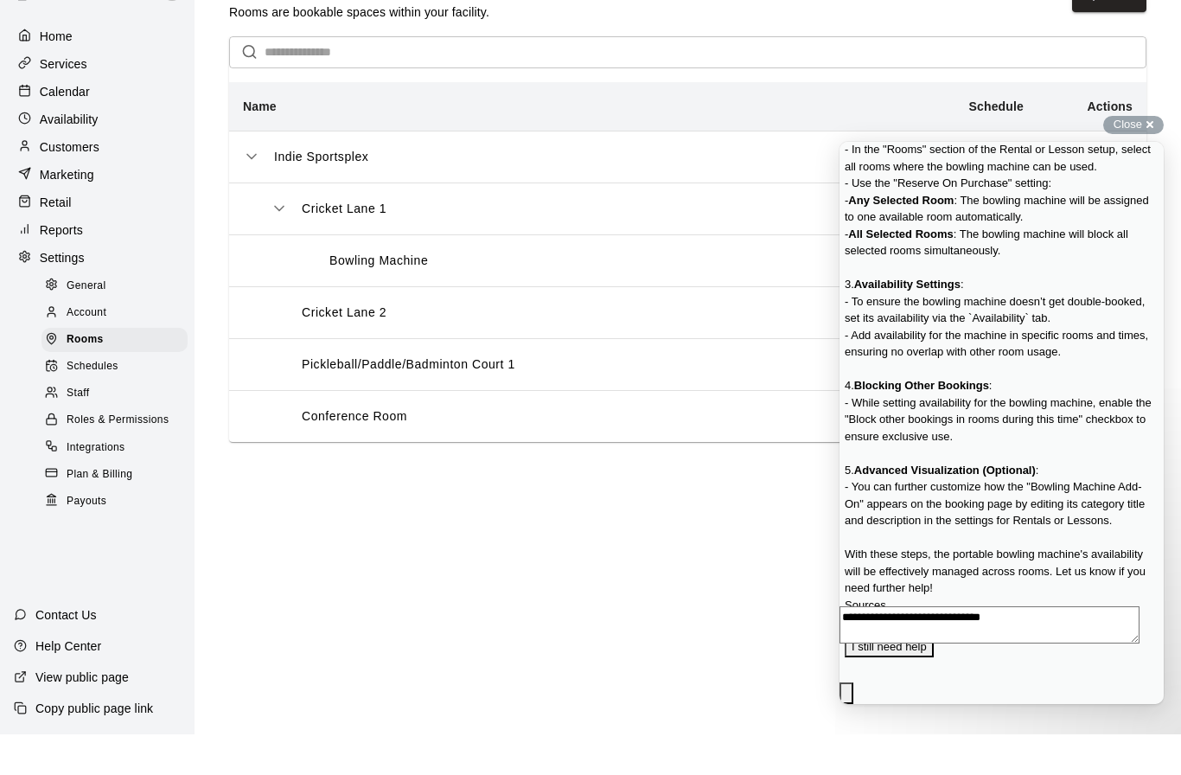
scroll to position [794, 0]
click at [724, 517] on html "Home Services Calendar Availability Customers Marketing Retail Reports Settings…" at bounding box center [590, 258] width 1181 height 517
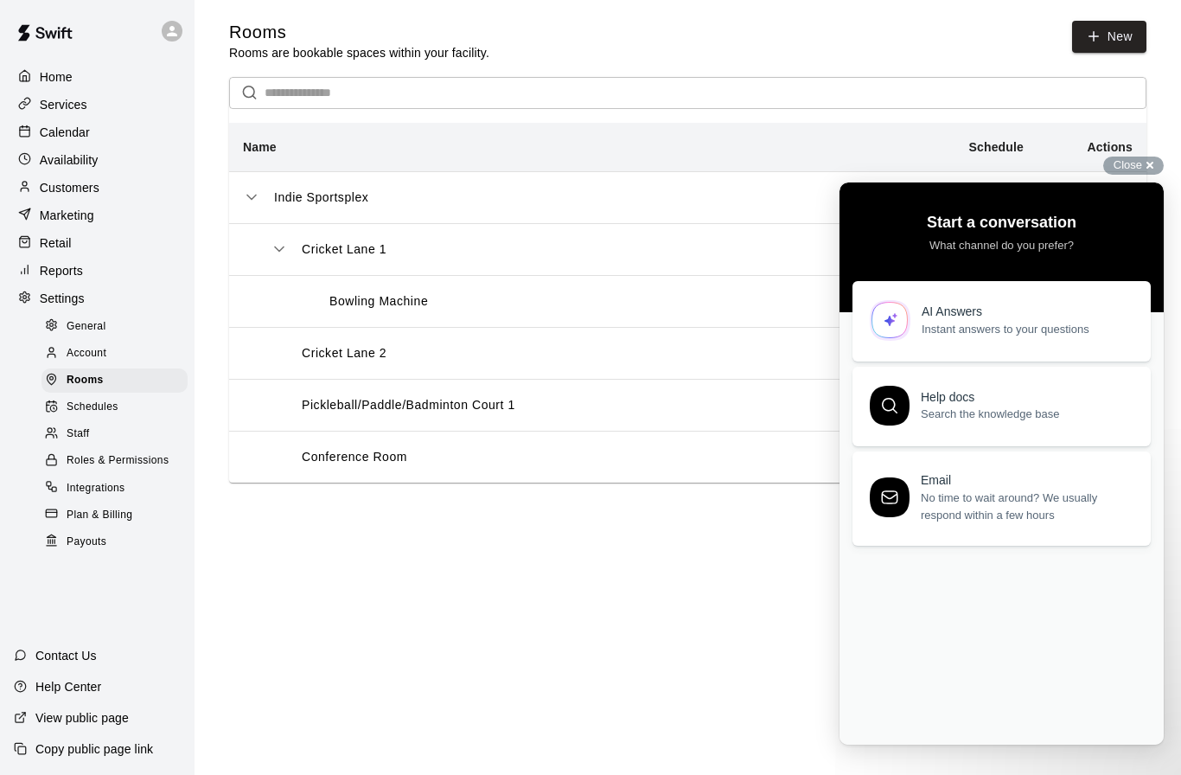
scroll to position [0, 0]
click at [673, 517] on html "Home Services Calendar Availability Customers Marketing Retail Reports Settings…" at bounding box center [590, 258] width 1181 height 517
click at [1139, 162] on span "Close" at bounding box center [1127, 164] width 29 height 13
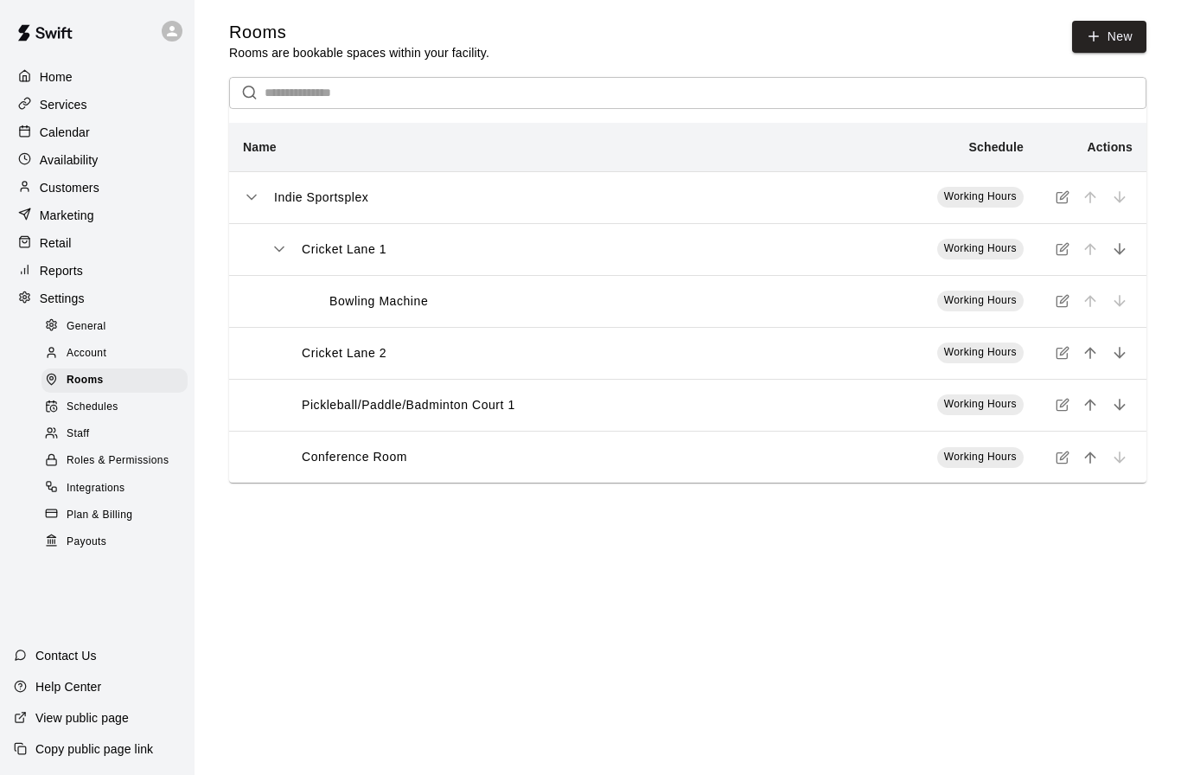
click at [518, 307] on div "Bowling Machine" at bounding box center [549, 301] width 502 height 18
click at [1065, 303] on icon "simple table" at bounding box center [1063, 301] width 14 height 14
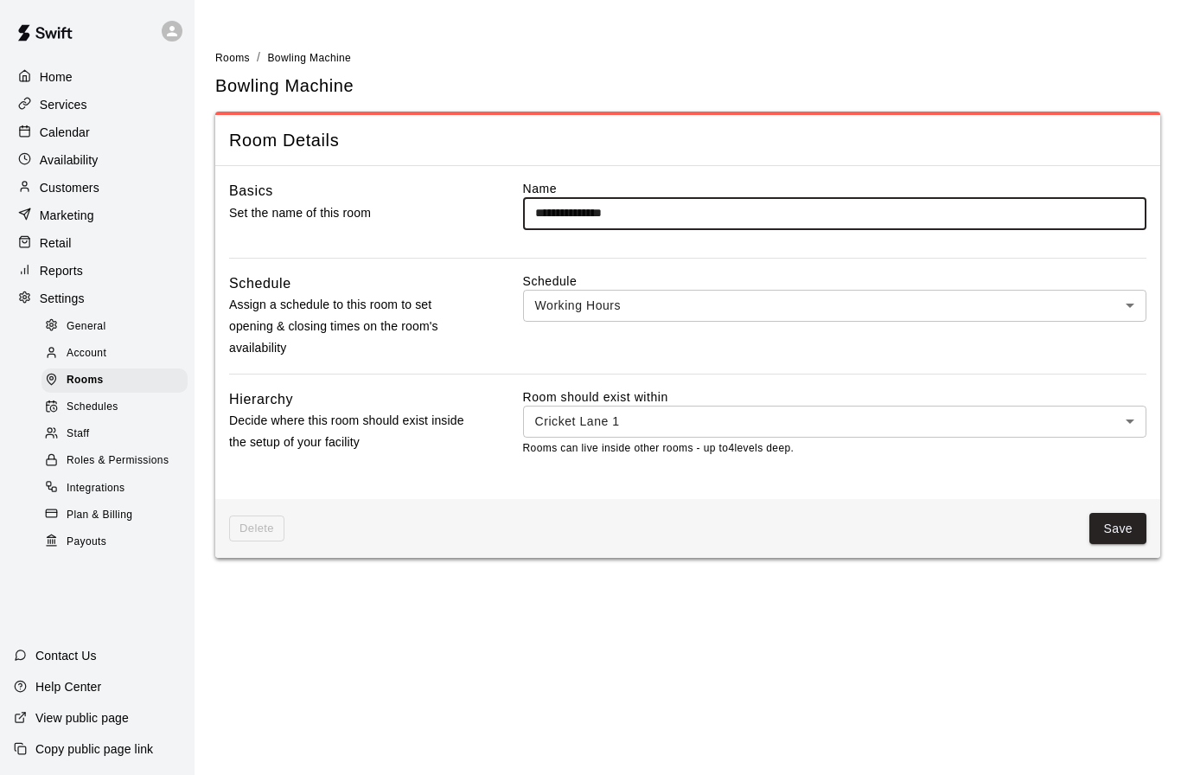
click at [1130, 415] on body "**********" at bounding box center [590, 289] width 1181 height 578
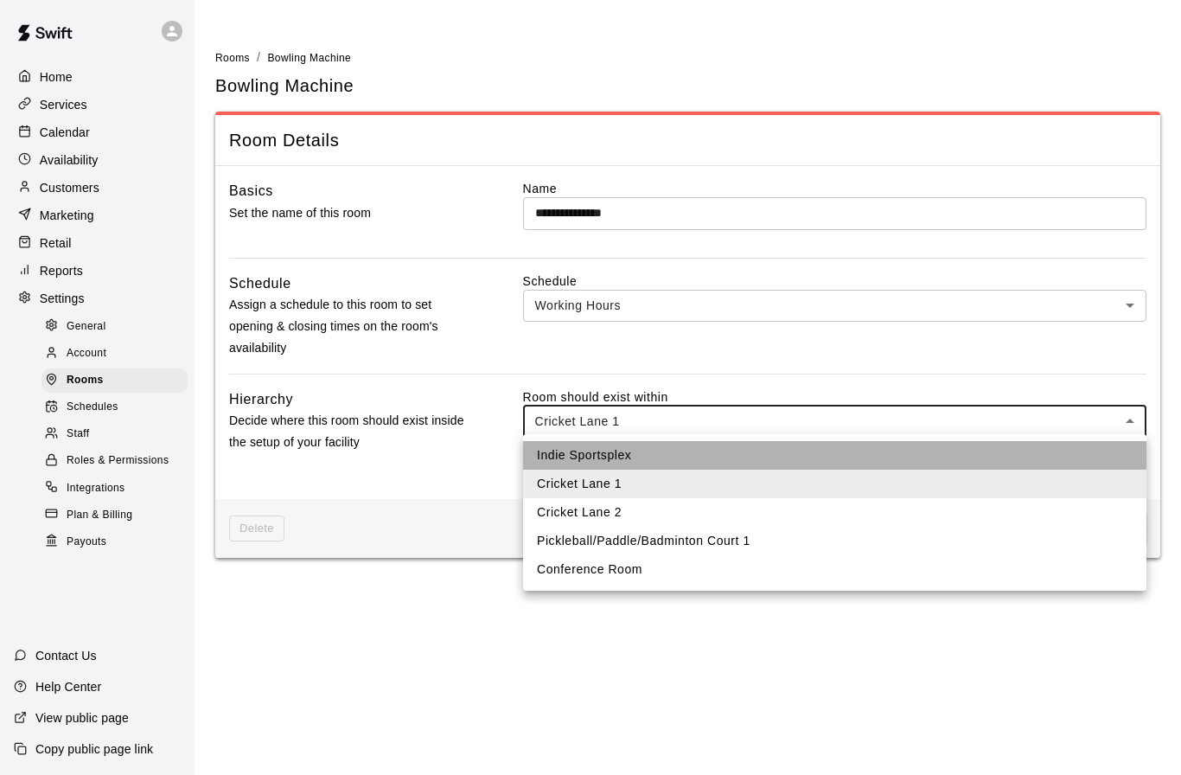
click at [619, 451] on li "Indie Sportsplex" at bounding box center [834, 455] width 623 height 29
type input "****"
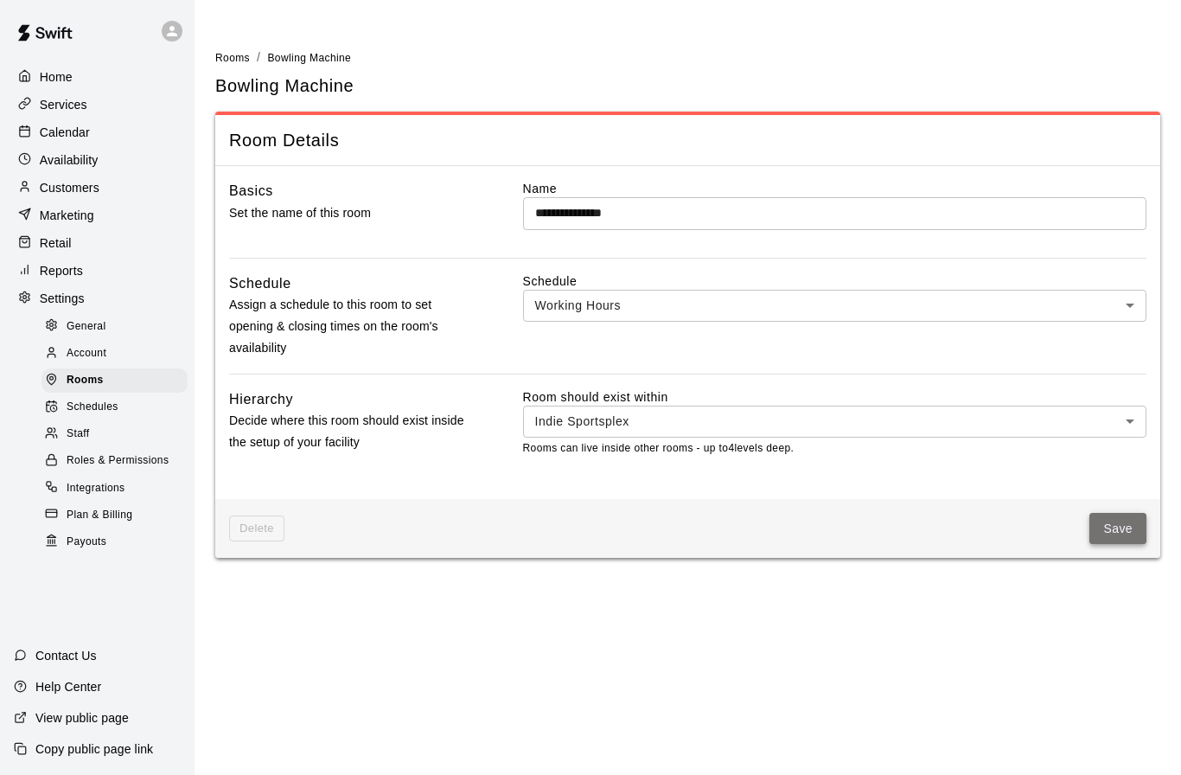
click at [1117, 521] on button "Save" at bounding box center [1117, 529] width 57 height 32
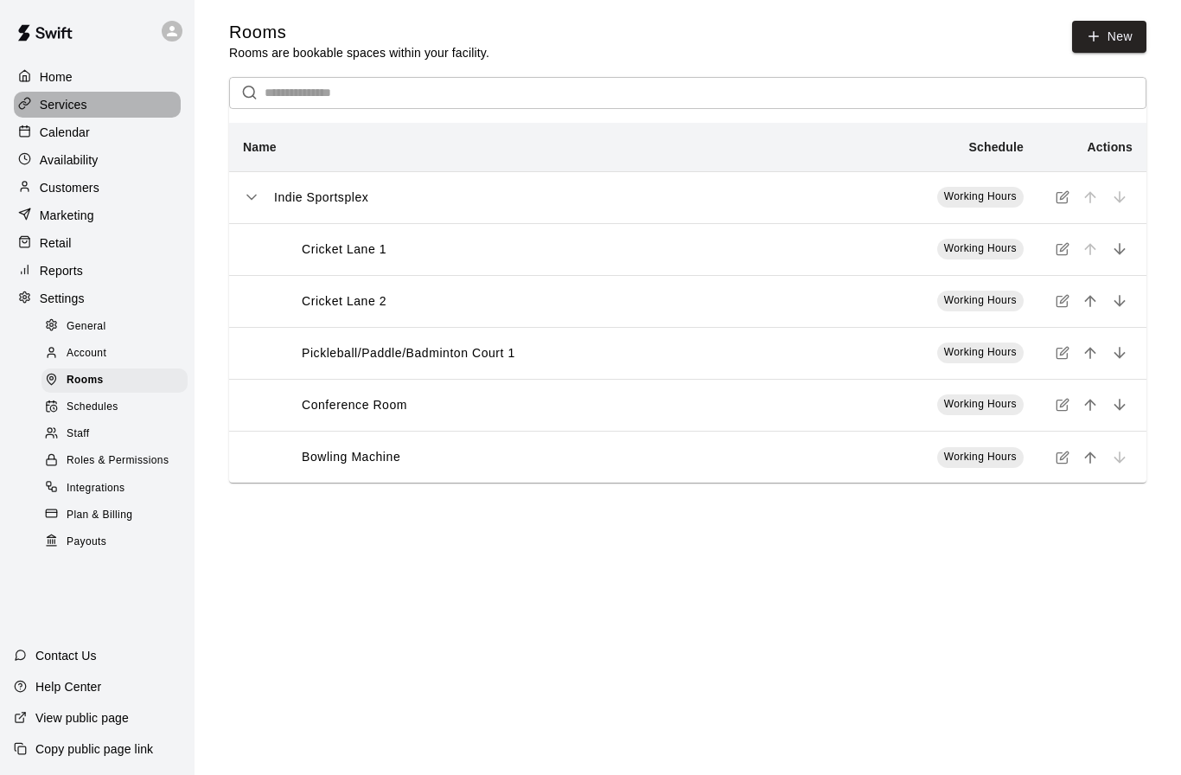
click at [73, 105] on p "Services" at bounding box center [64, 104] width 48 height 17
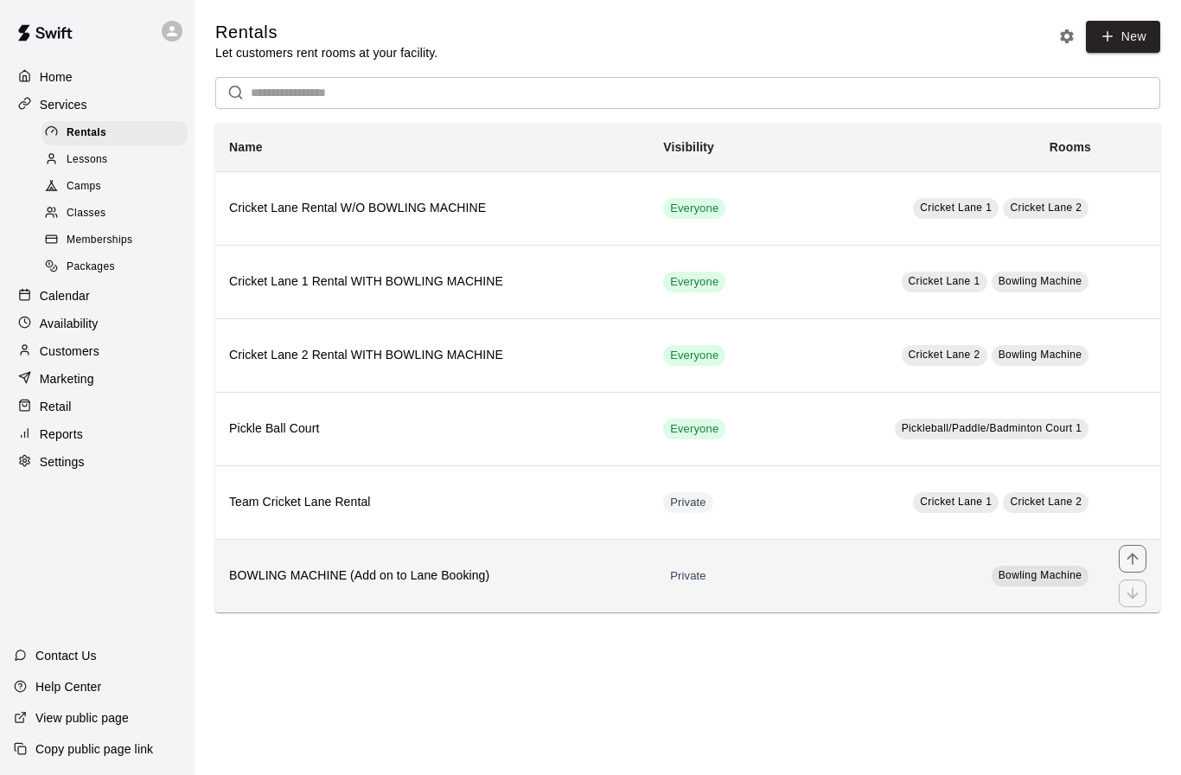
click at [471, 600] on th "BOWLING MACHINE (Add on to Lane Booking)" at bounding box center [432, 575] width 434 height 73
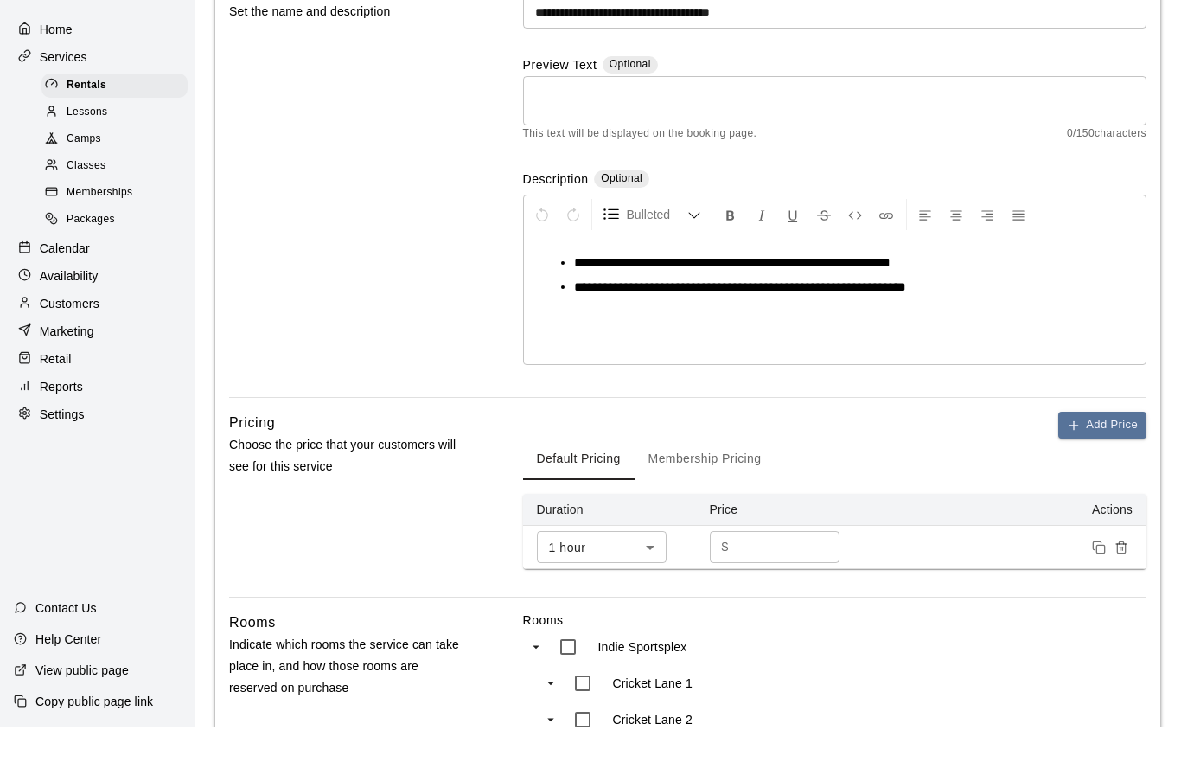
scroll to position [136, 0]
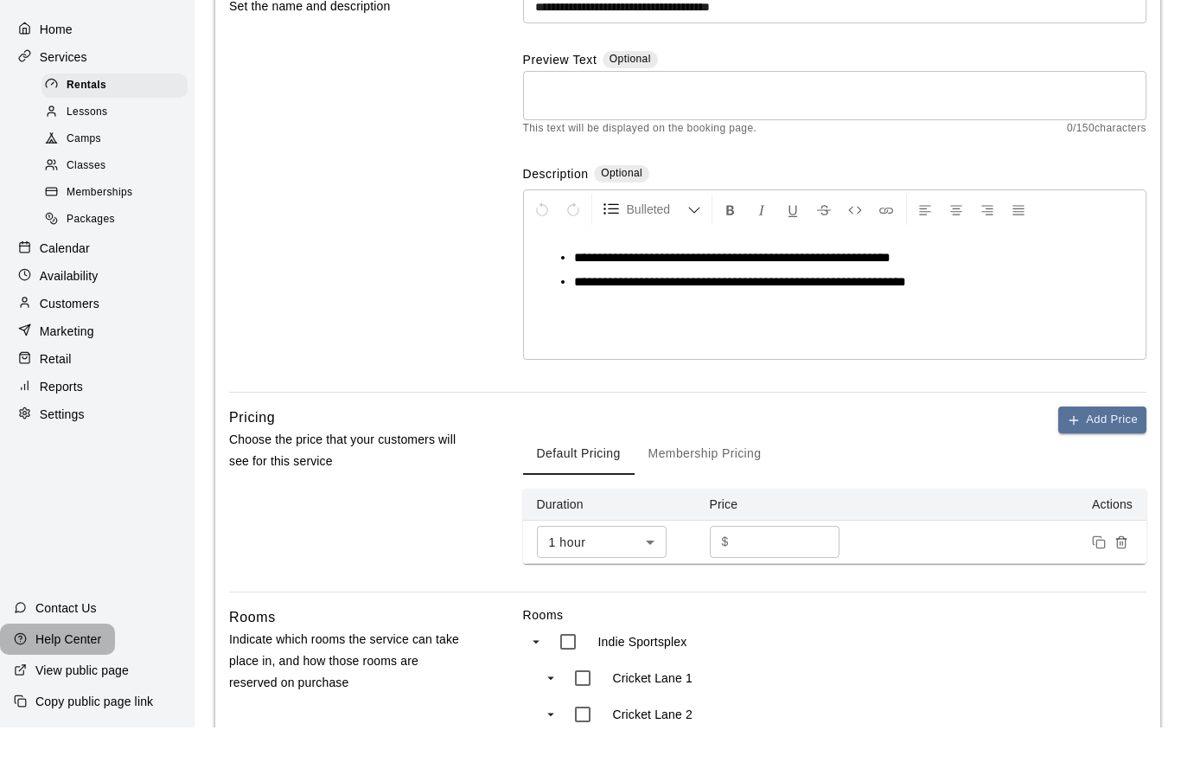
click at [41, 695] on p "Help Center" at bounding box center [68, 686] width 66 height 17
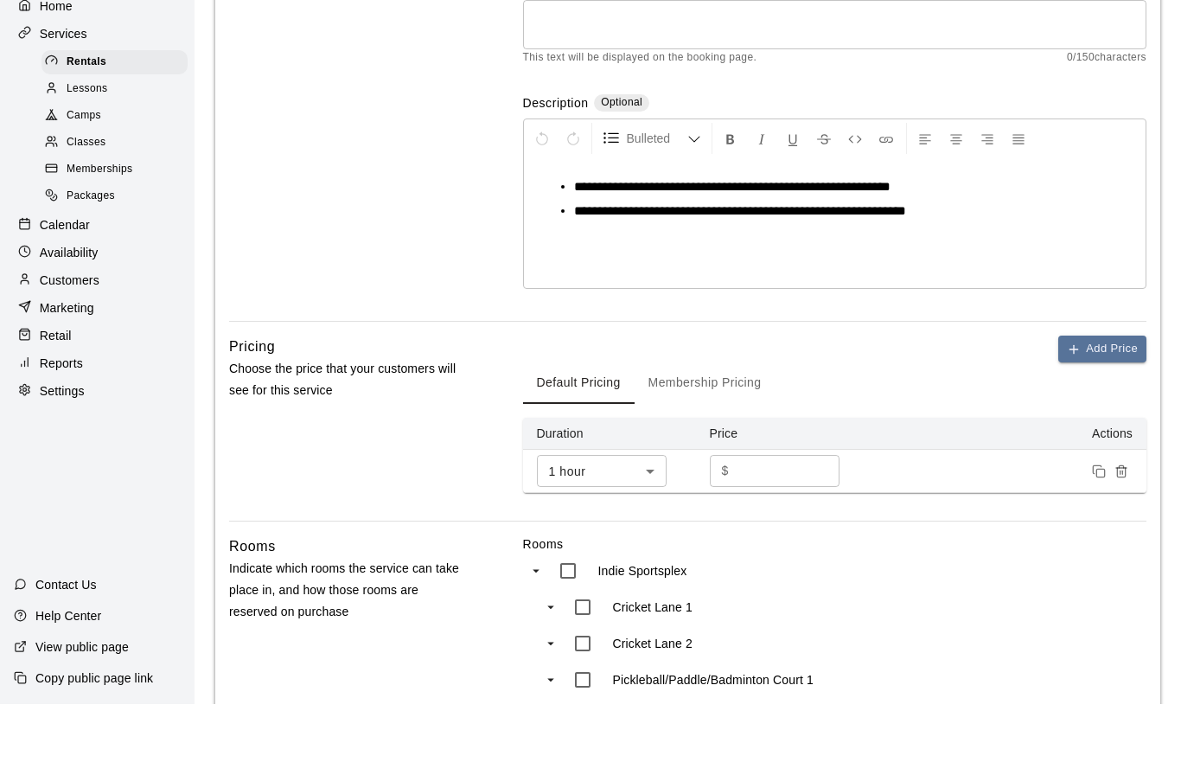
click at [51, 724] on div "Home Services Rentals Lessons Camps Classes Memberships Packages Calendar Avail…" at bounding box center [97, 472] width 195 height 1311
click at [24, 726] on div "Home Services Rentals Lessons Camps Classes Memberships Packages Calendar Avail…" at bounding box center [97, 472] width 195 height 1311
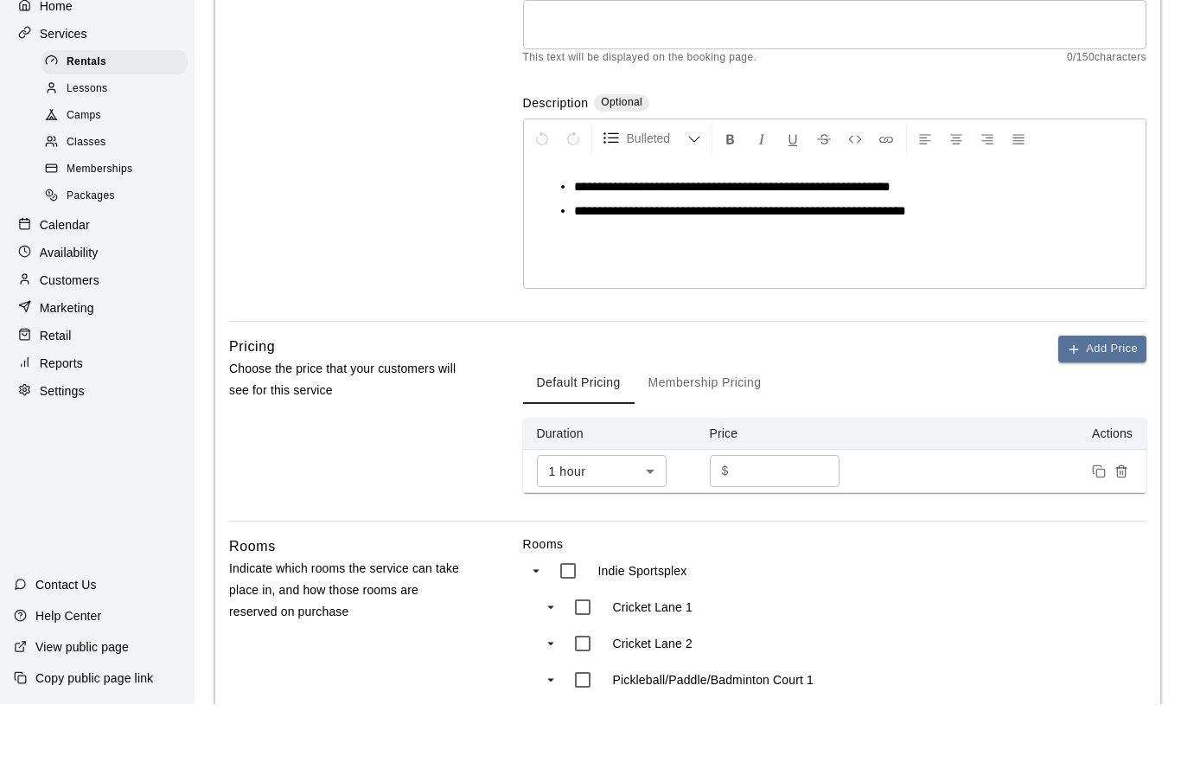
click at [17, 728] on div "Home Services Rentals Lessons Camps Classes Memberships Packages Calendar Avail…" at bounding box center [97, 472] width 195 height 1311
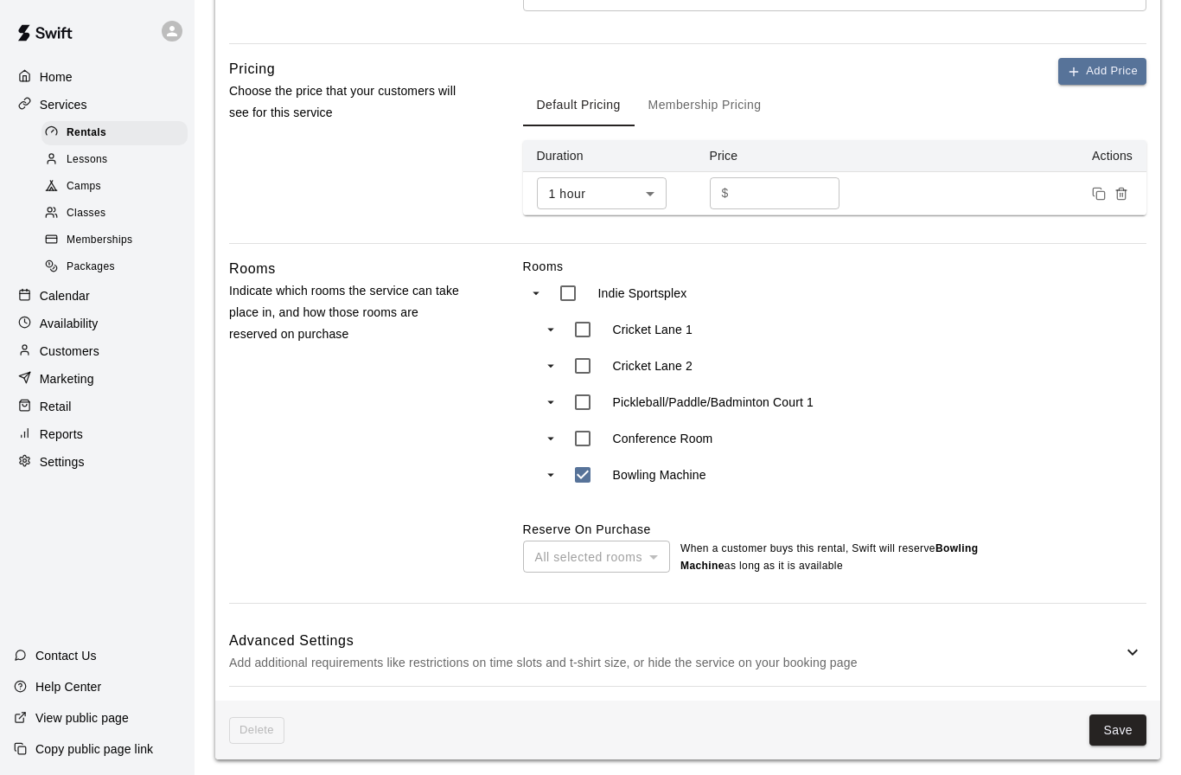
scroll to position [533, 0]
click at [26, 671] on div "Contact Us" at bounding box center [55, 655] width 111 height 31
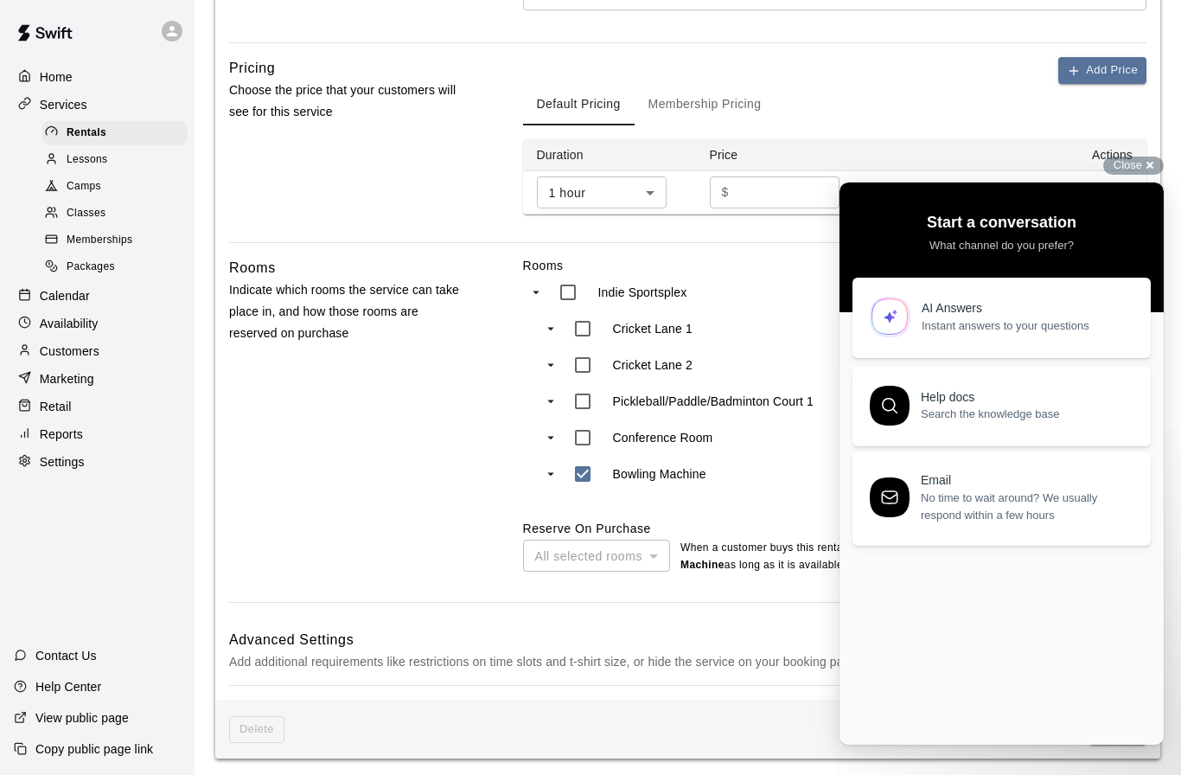
click at [1015, 303] on div "AI Answers" at bounding box center [1026, 308] width 209 height 15
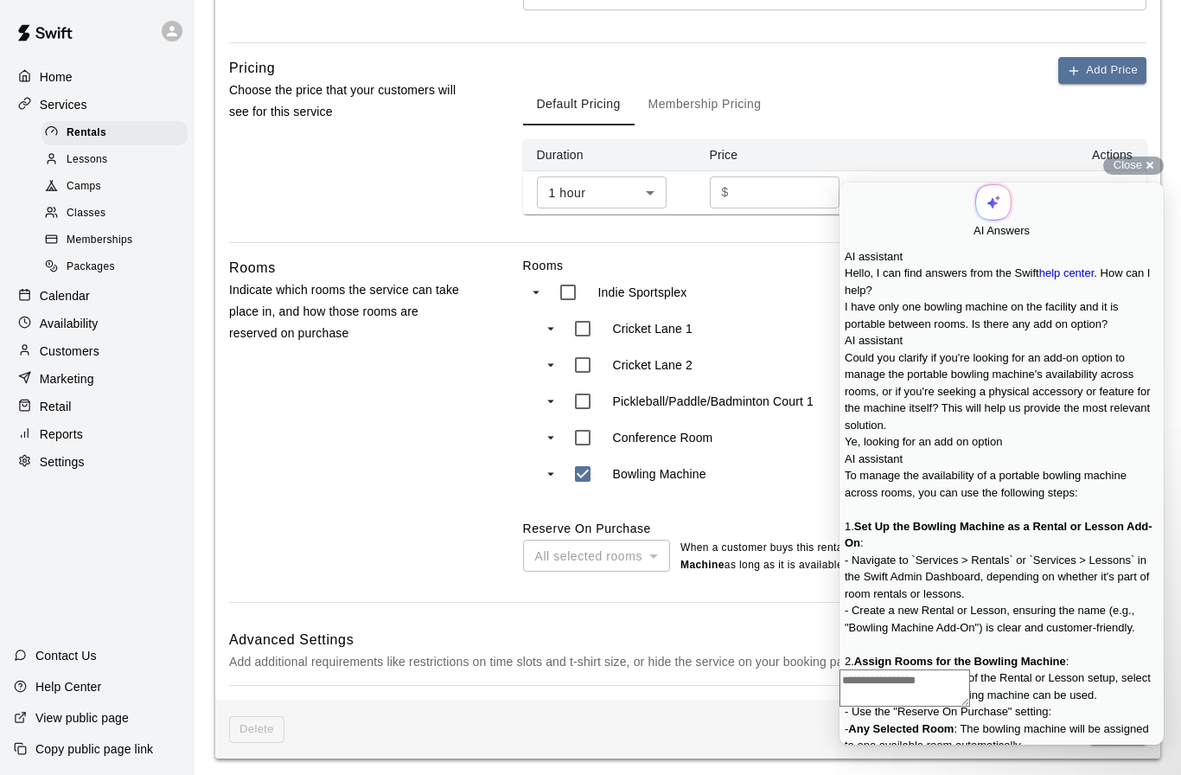
scroll to position [173, 0]
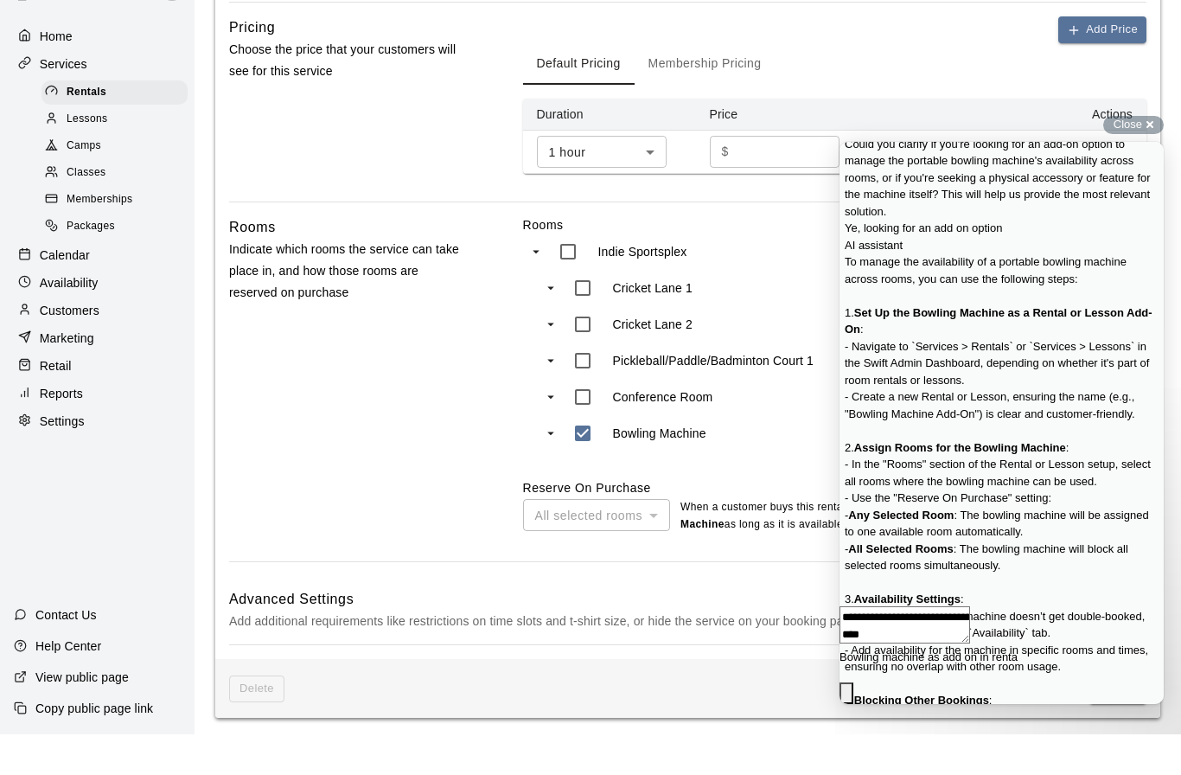
type textarea "**********"
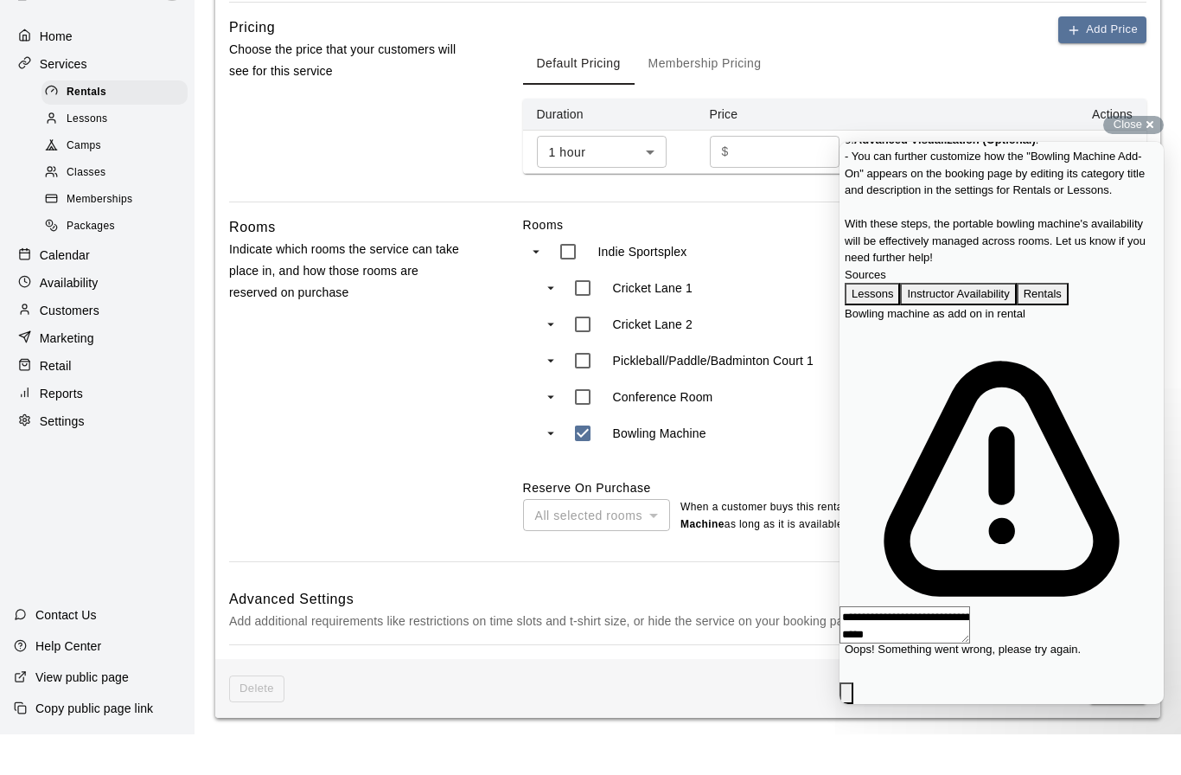
scroll to position [993, 0]
click at [348, 468] on div "Rooms Indicate which rooms the service can take place in, and how those rooms a…" at bounding box center [348, 429] width 239 height 345
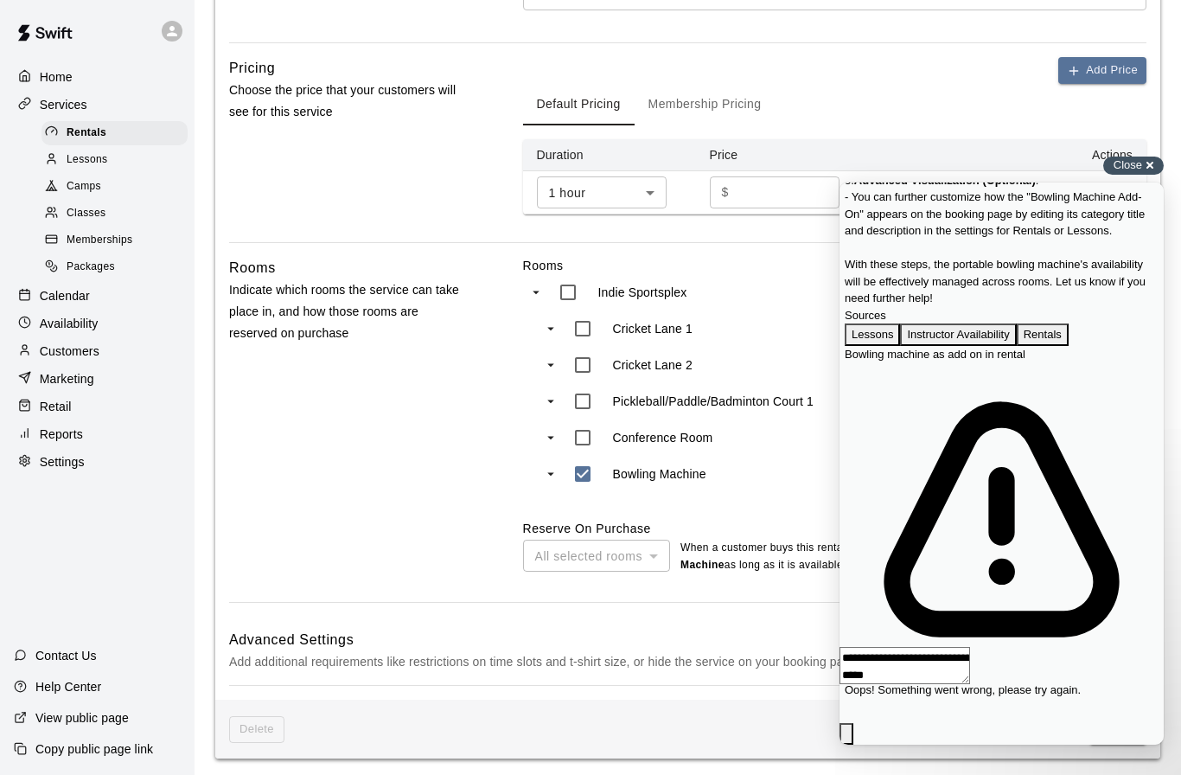
click at [1131, 165] on span "Close" at bounding box center [1127, 164] width 29 height 13
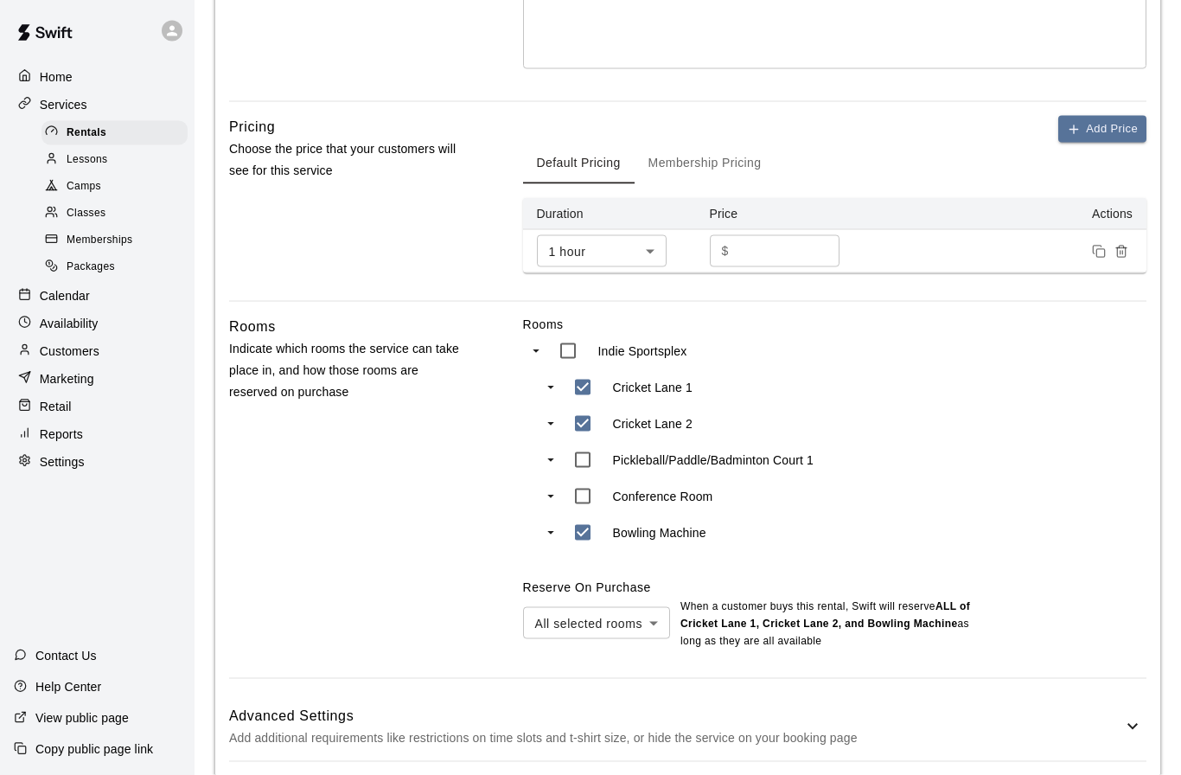
scroll to position [475, 0]
click at [655, 620] on body "**********" at bounding box center [590, 189] width 1181 height 1329
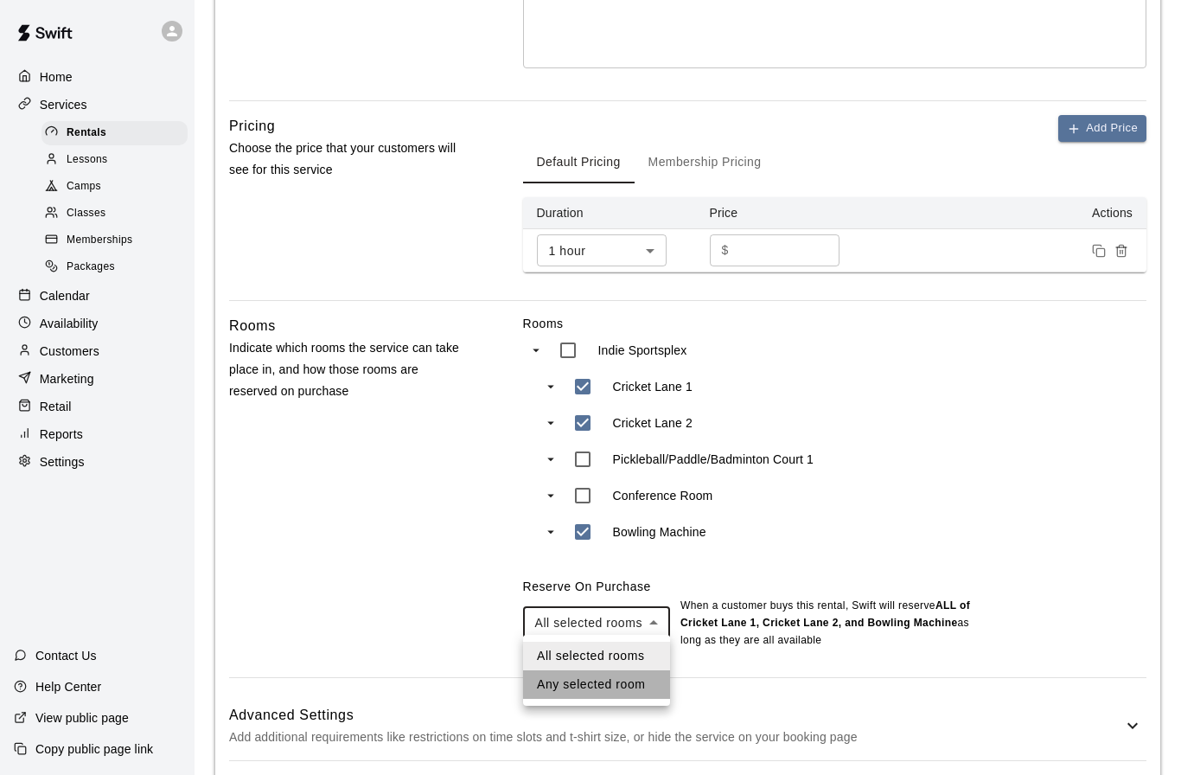
click at [594, 686] on li "Any selected room" at bounding box center [596, 684] width 147 height 29
type input "***"
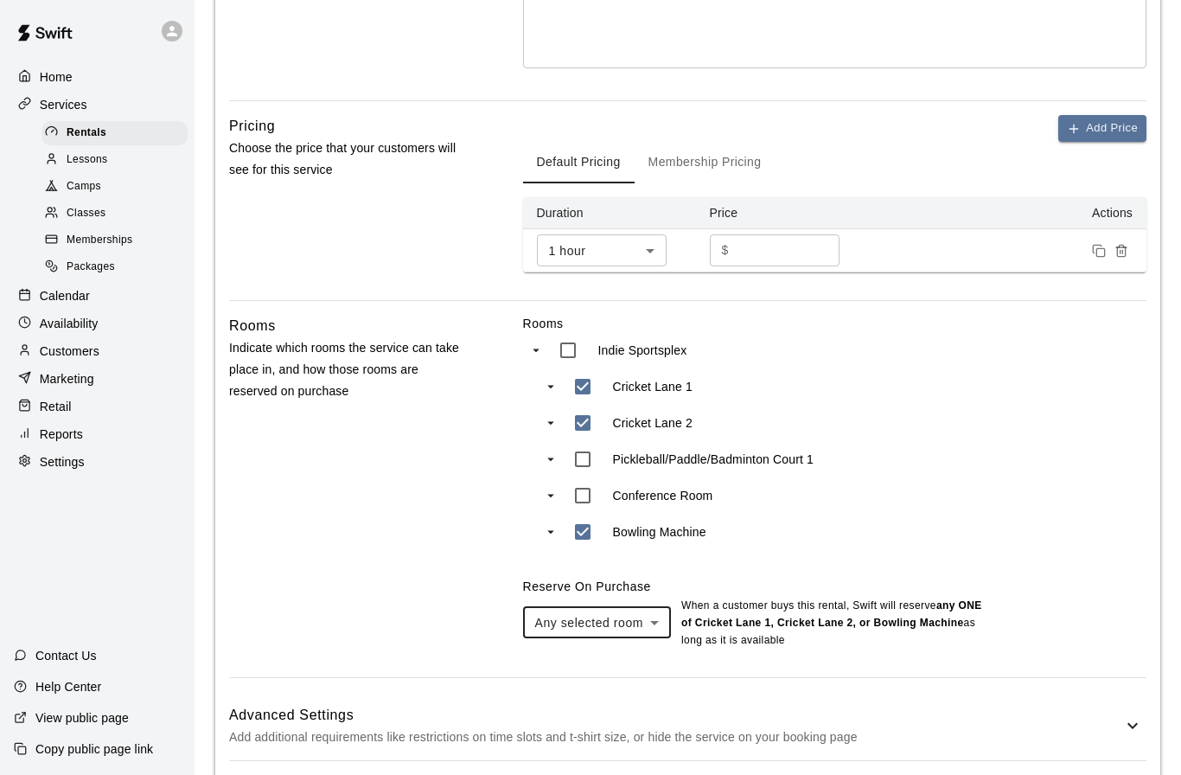
click at [25, 660] on icon at bounding box center [21, 655] width 10 height 10
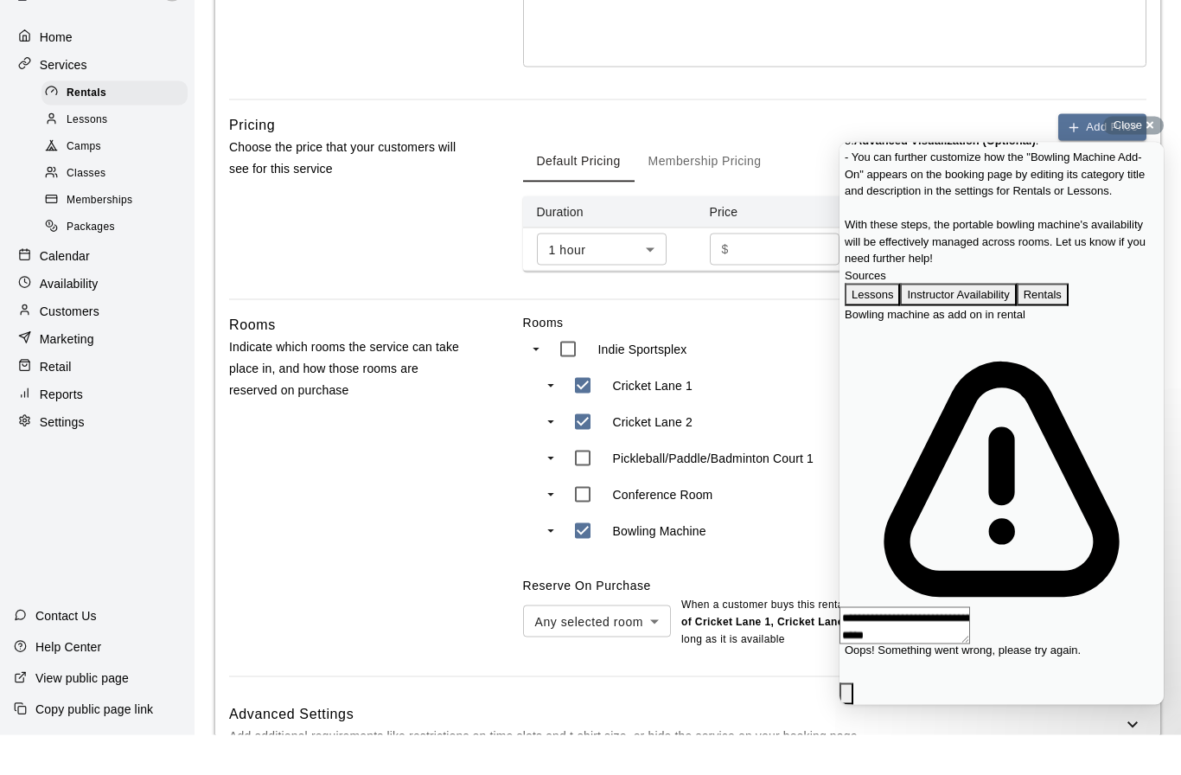
scroll to position [1075, 0]
click at [75, 315] on p "Availability" at bounding box center [69, 323] width 59 height 17
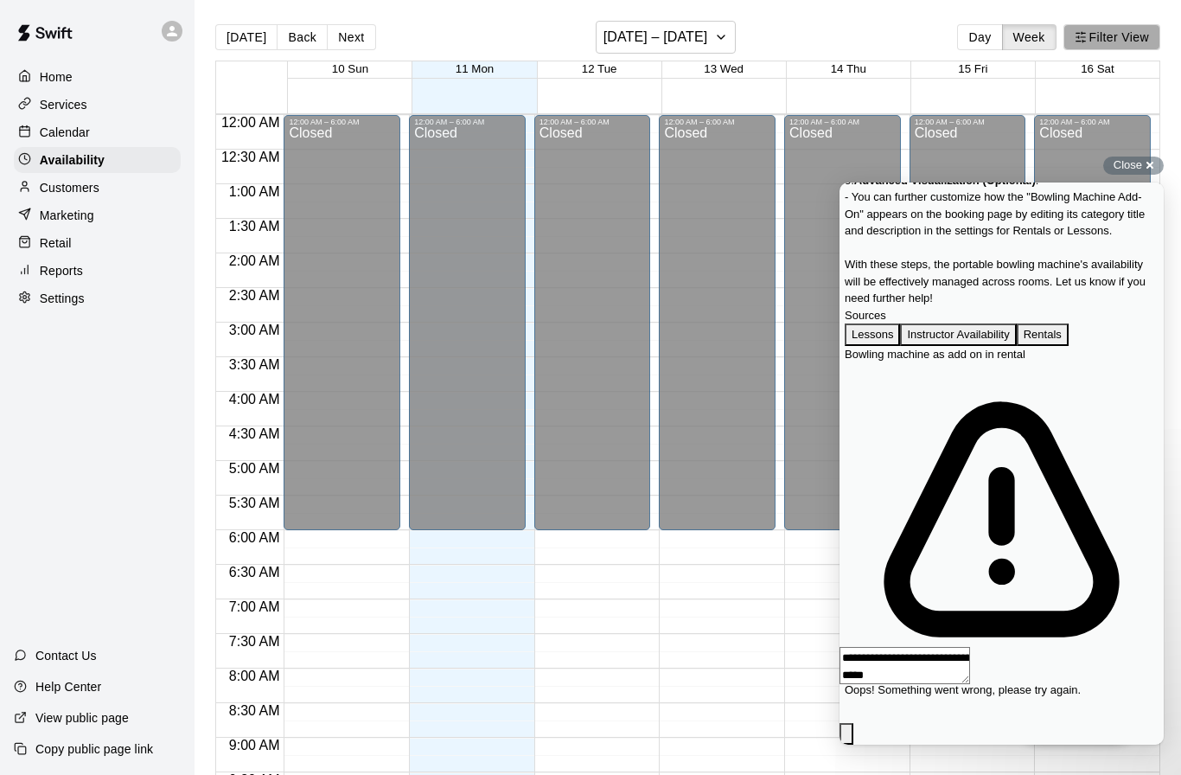
click at [1121, 42] on button "Filter View" at bounding box center [1111, 37] width 97 height 26
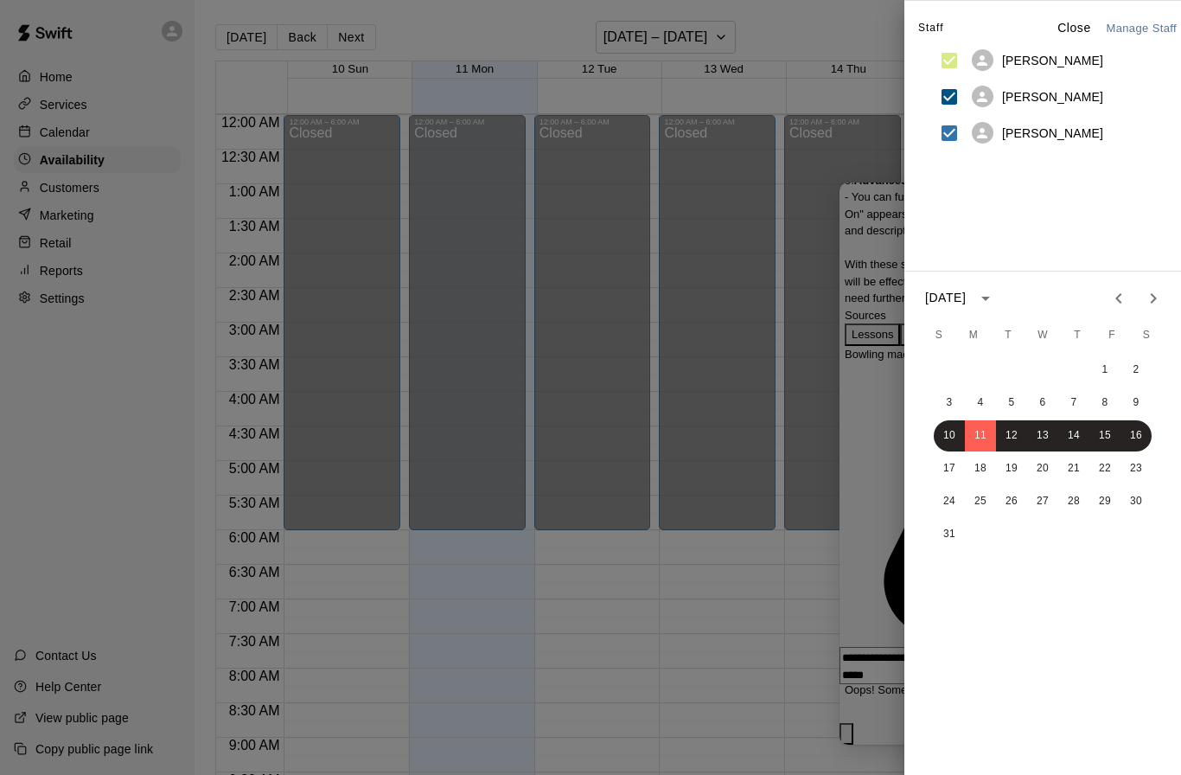
click at [813, 25] on div at bounding box center [590, 387] width 1181 height 775
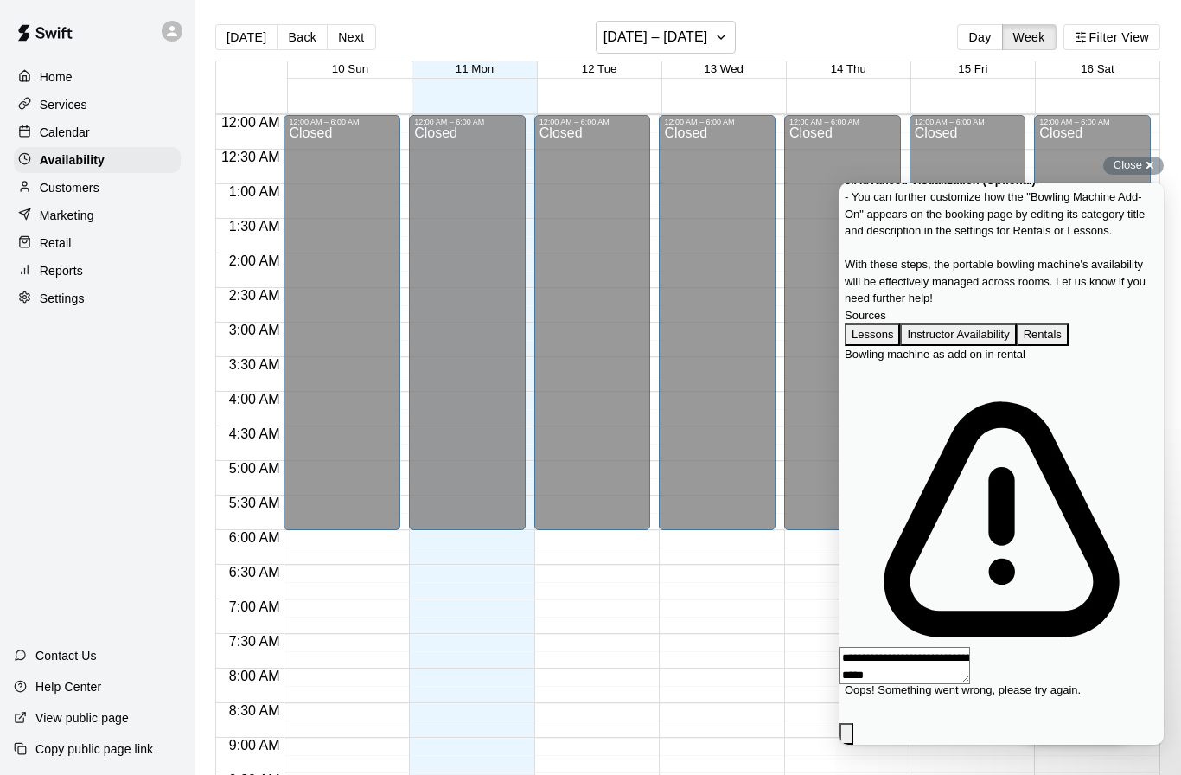
scroll to position [1080, 0]
click at [64, 107] on p "Services" at bounding box center [64, 104] width 48 height 17
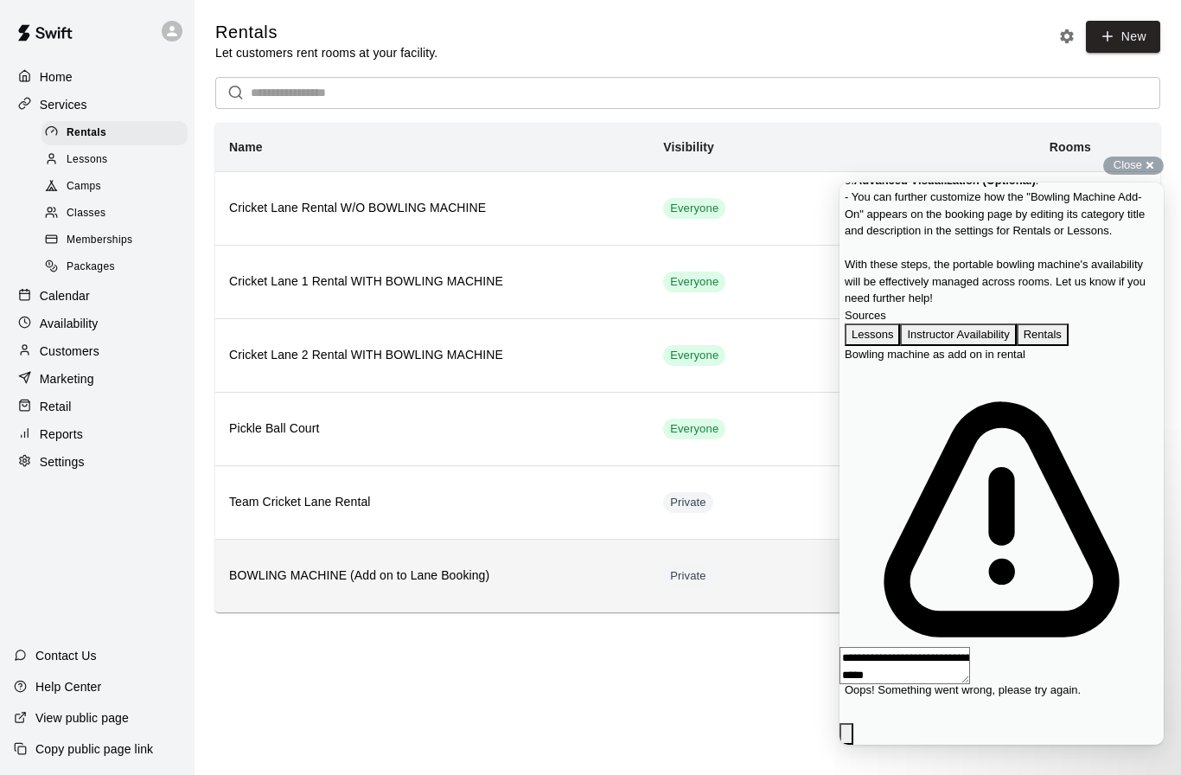
click at [357, 571] on h6 "BOWLING MACHINE (Add on to Lane Booking)" at bounding box center [432, 575] width 406 height 19
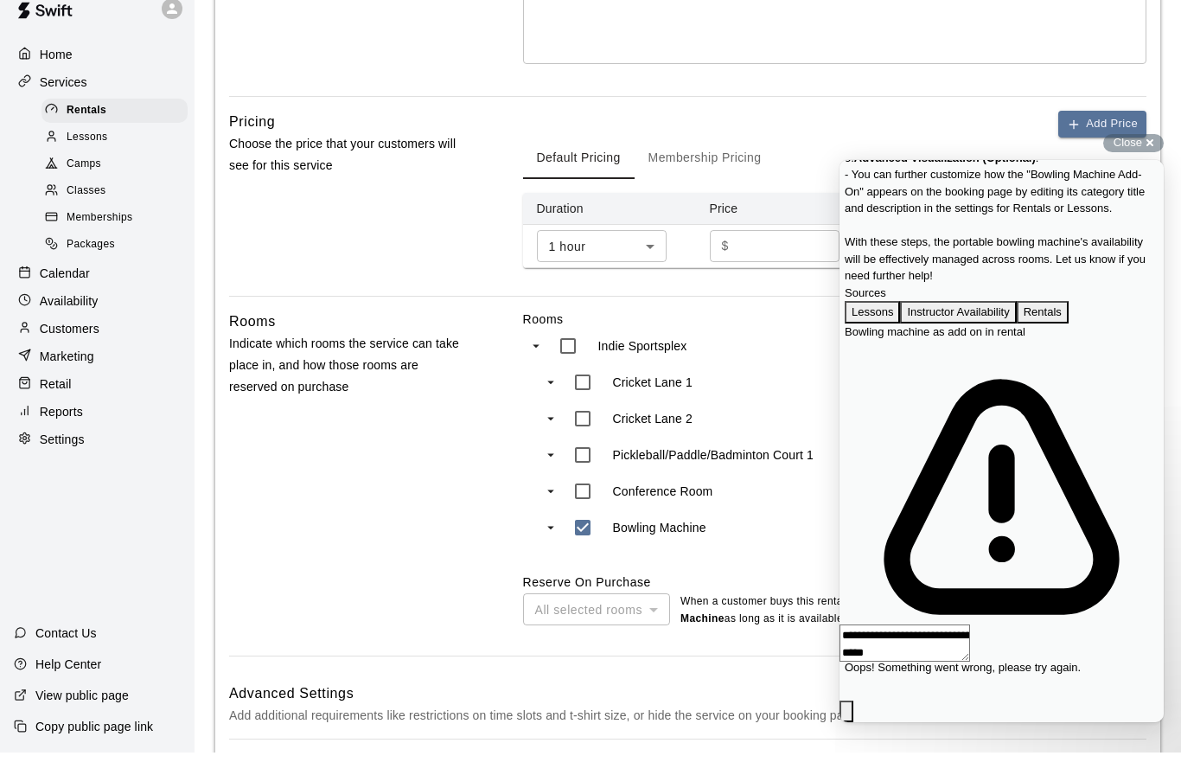
scroll to position [533, 0]
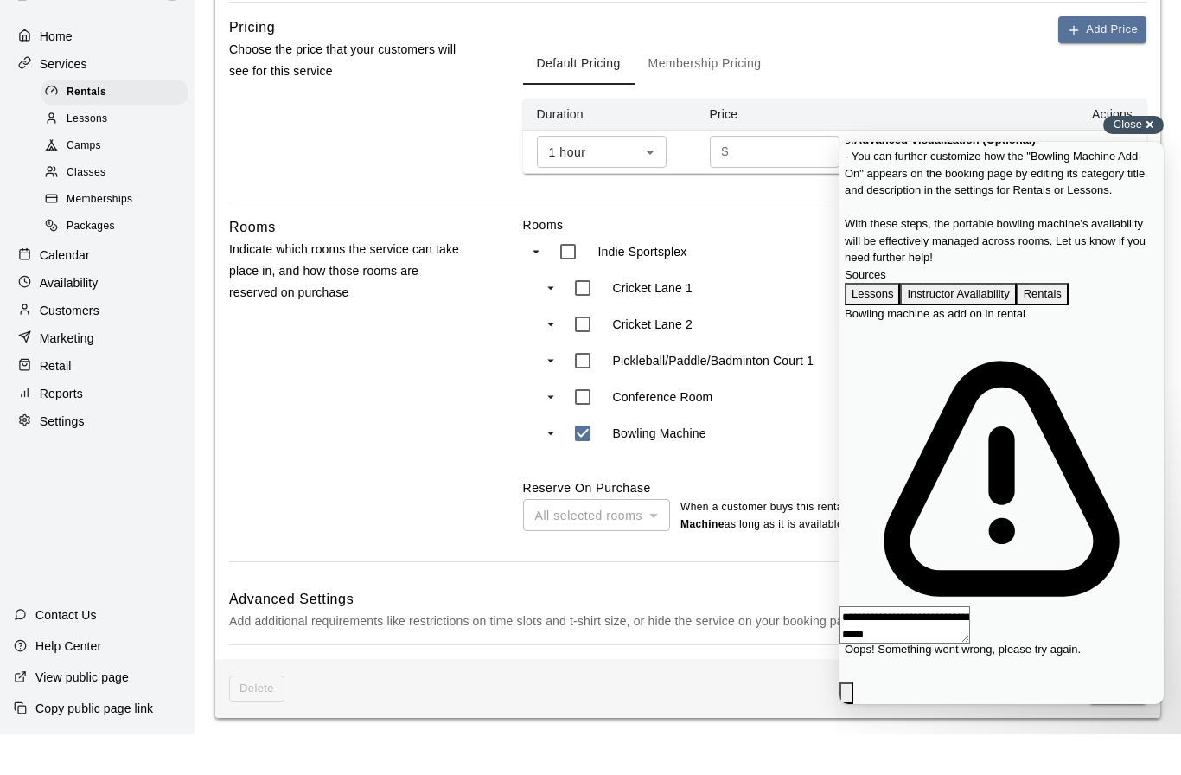
click at [1132, 158] on span "Close" at bounding box center [1127, 164] width 29 height 13
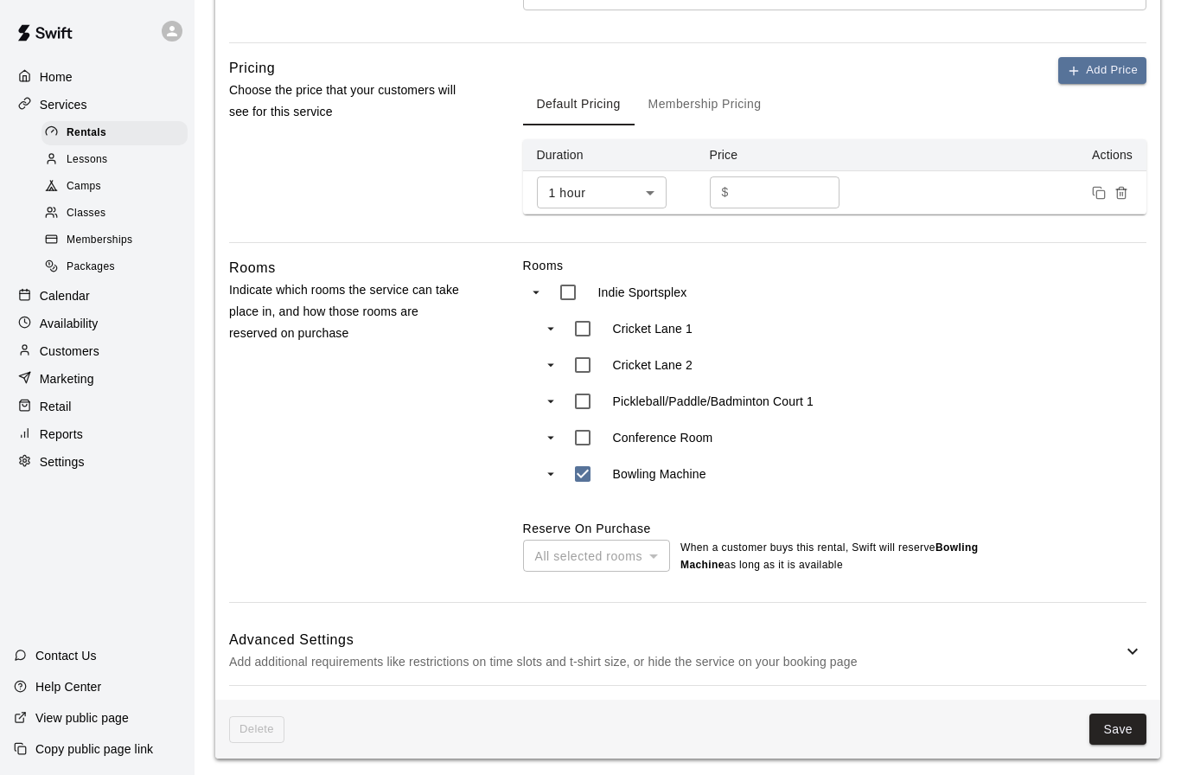
click at [1133, 648] on icon at bounding box center [1132, 651] width 10 height 6
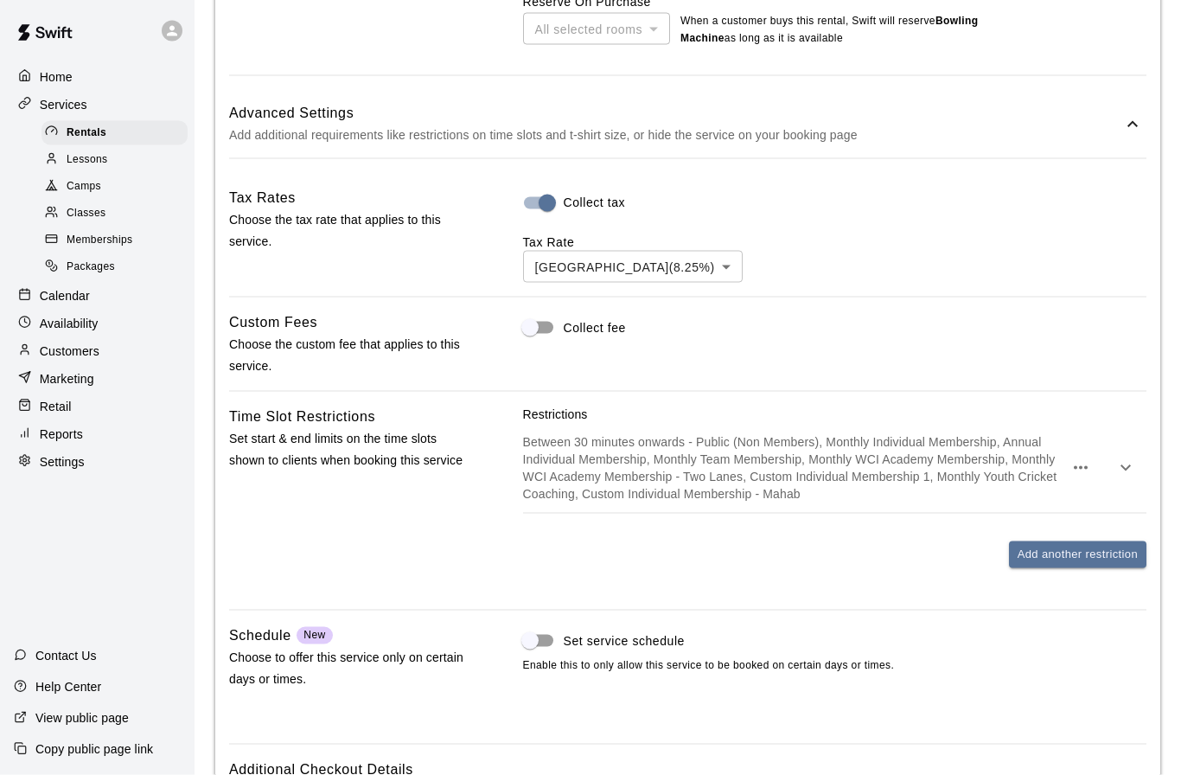
scroll to position [1060, 0]
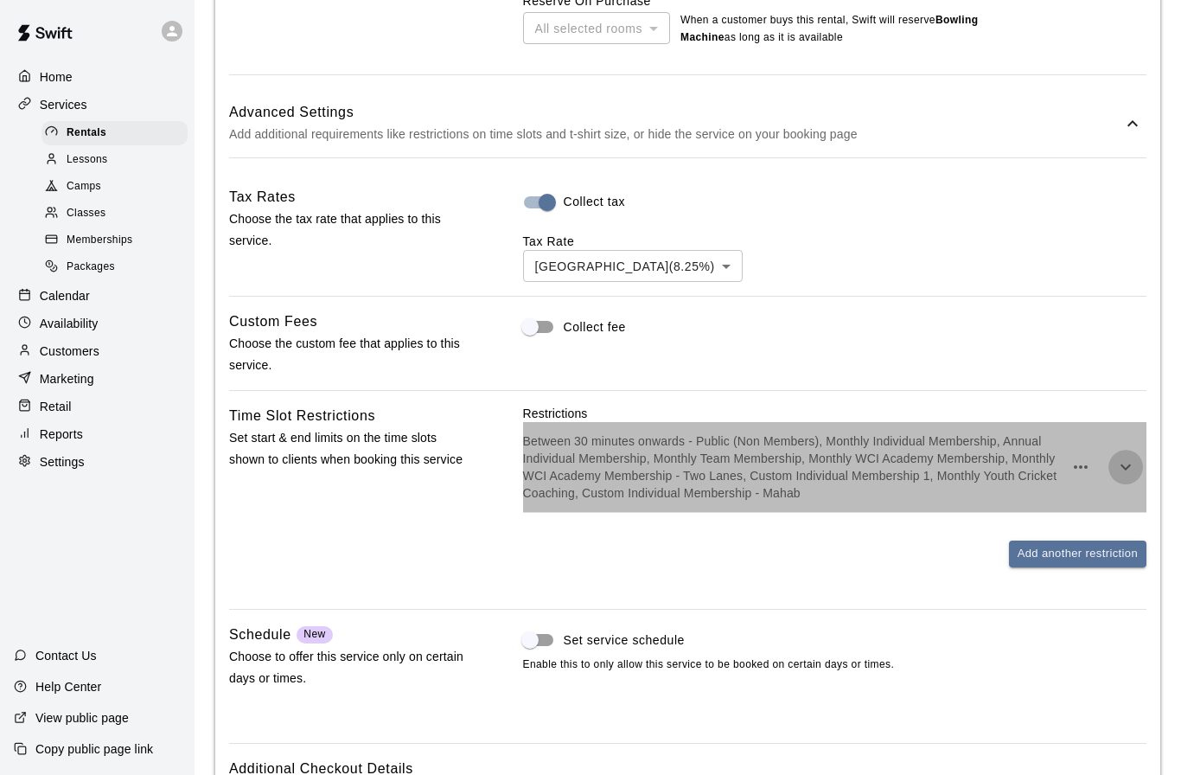
click at [1123, 464] on icon "button" at bounding box center [1125, 467] width 10 height 6
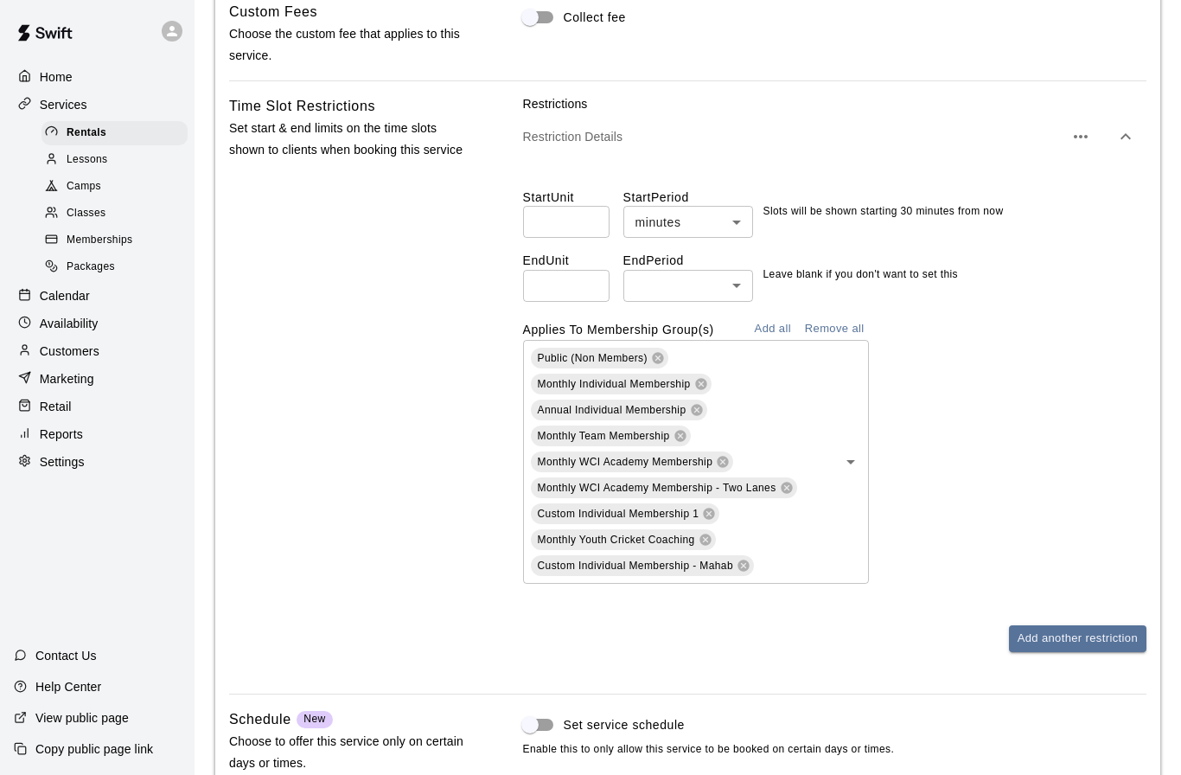
scroll to position [1368, 0]
click at [49, 664] on p "Contact Us" at bounding box center [65, 655] width 61 height 17
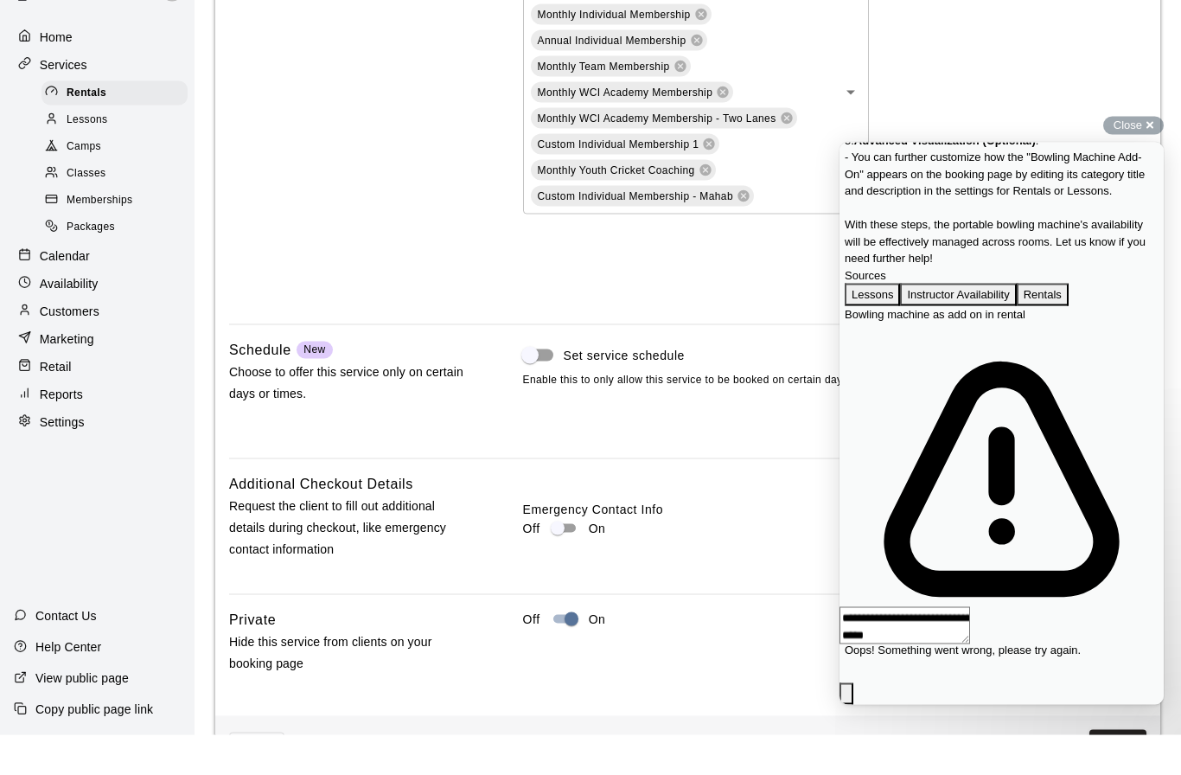
scroll to position [1007, 0]
click at [51, 453] on p "Settings" at bounding box center [62, 461] width 45 height 17
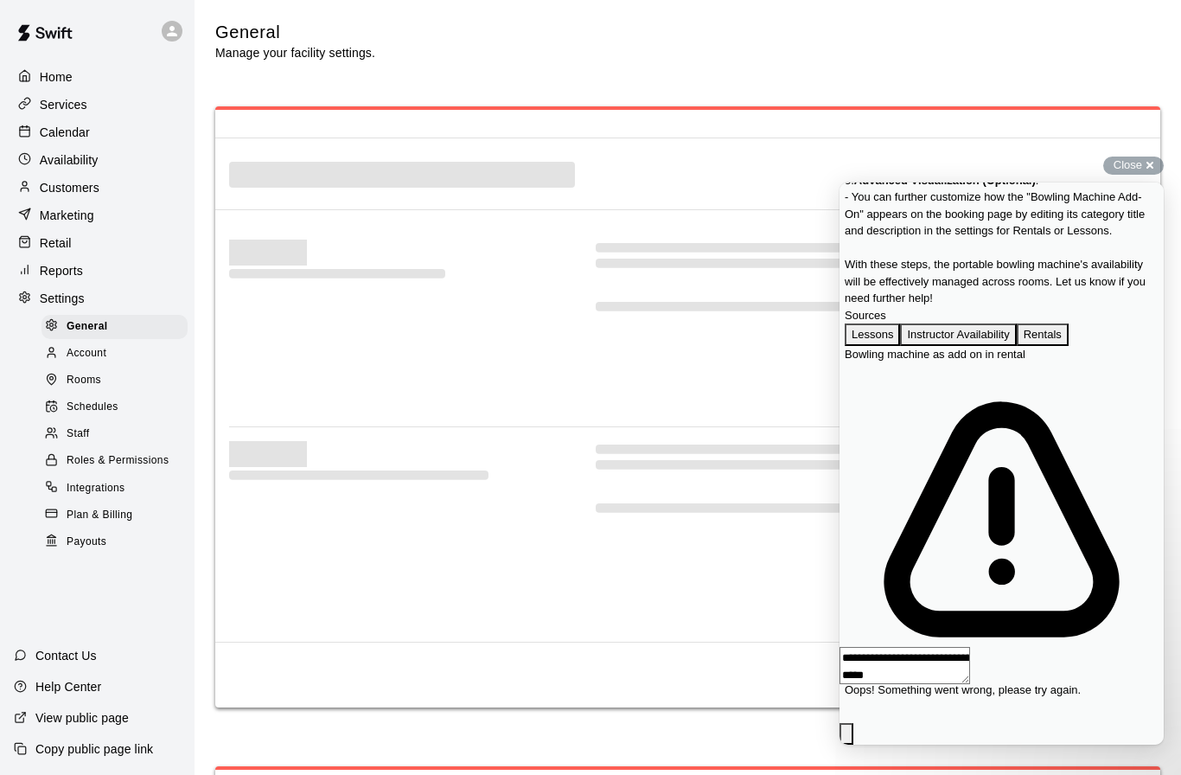
select select "**"
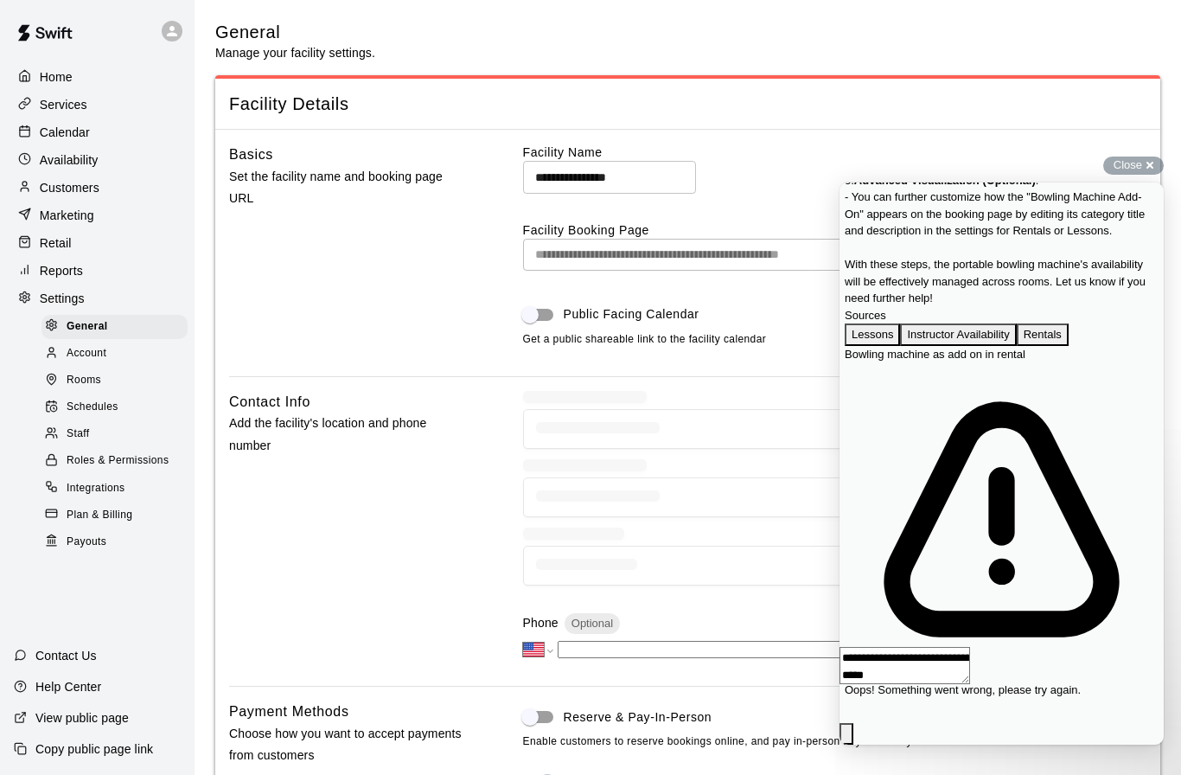
scroll to position [3640, 0]
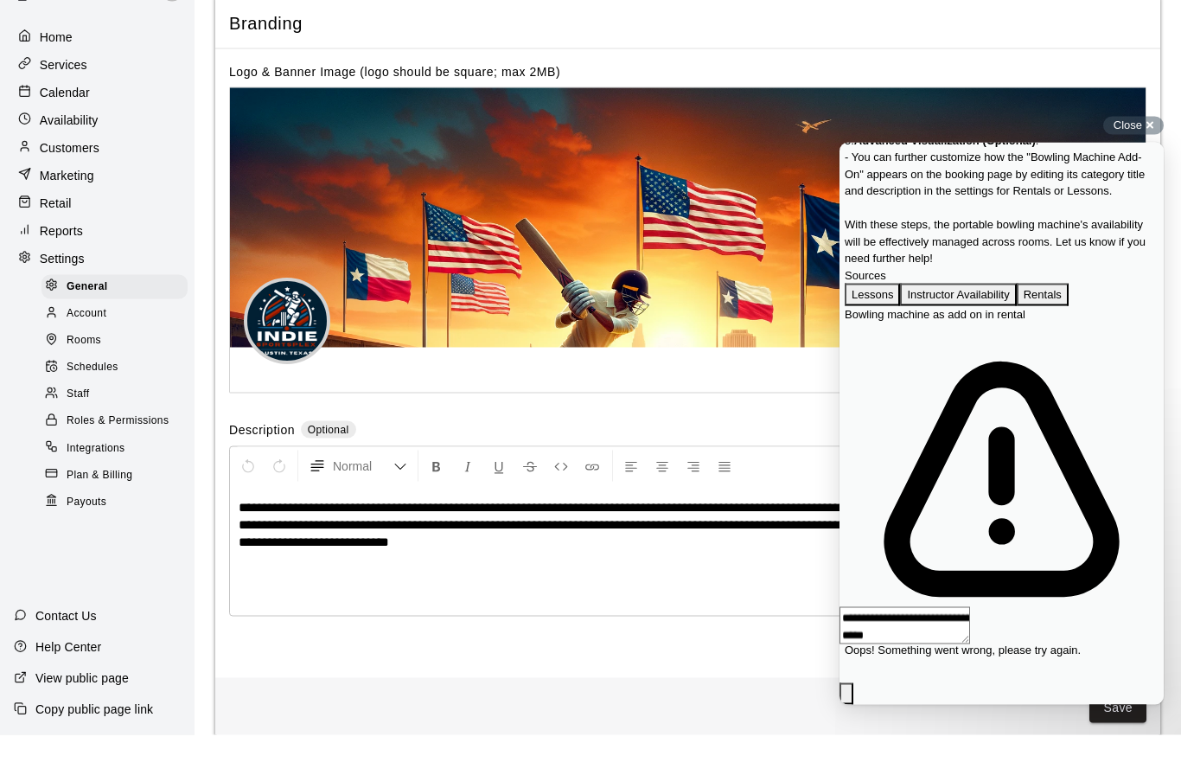
click at [67, 372] on span "Rooms" at bounding box center [84, 380] width 35 height 17
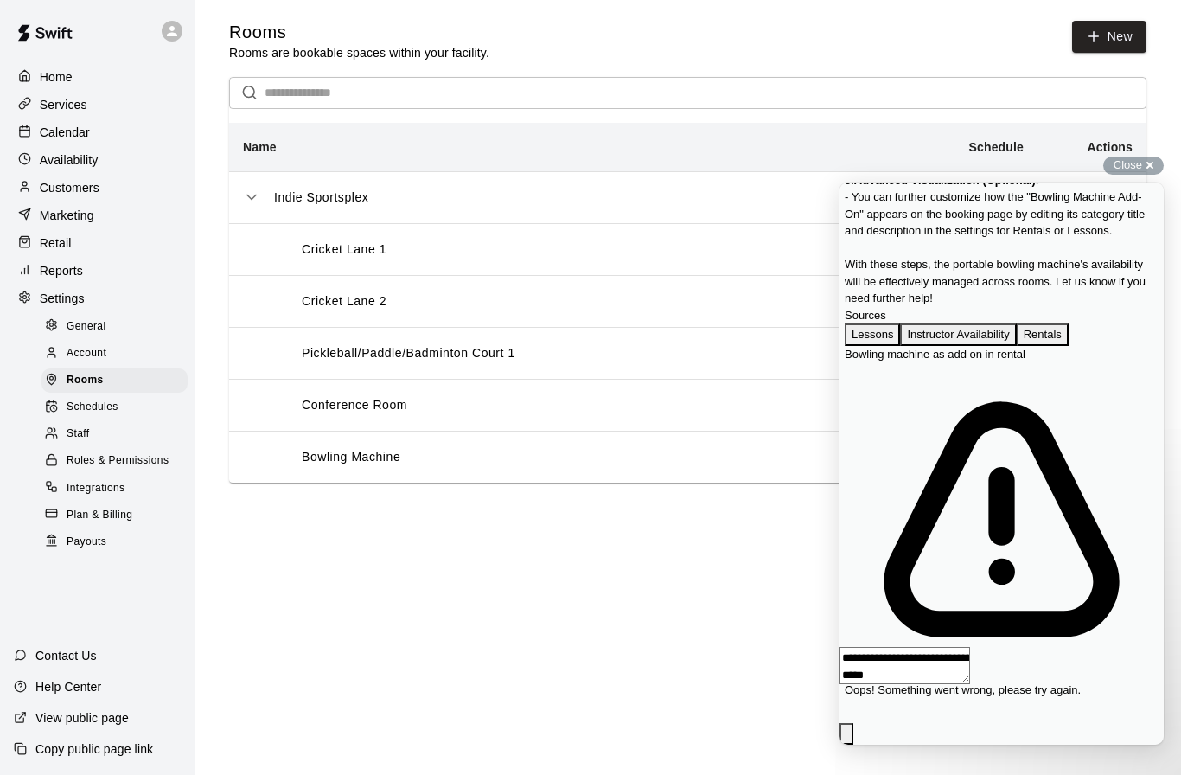
click at [312, 459] on p "Bowling Machine" at bounding box center [351, 457] width 99 height 18
click at [318, 455] on p "Bowling Machine" at bounding box center [351, 457] width 99 height 18
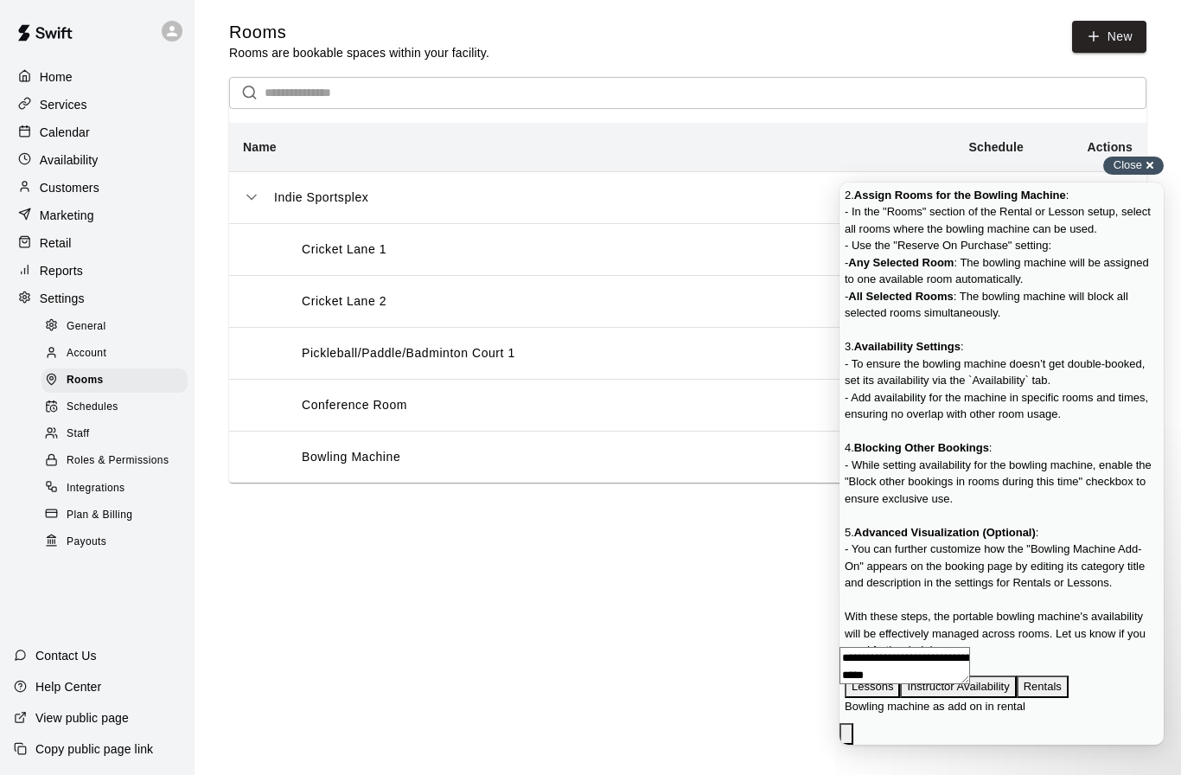
click at [1133, 158] on span "Close" at bounding box center [1127, 164] width 29 height 13
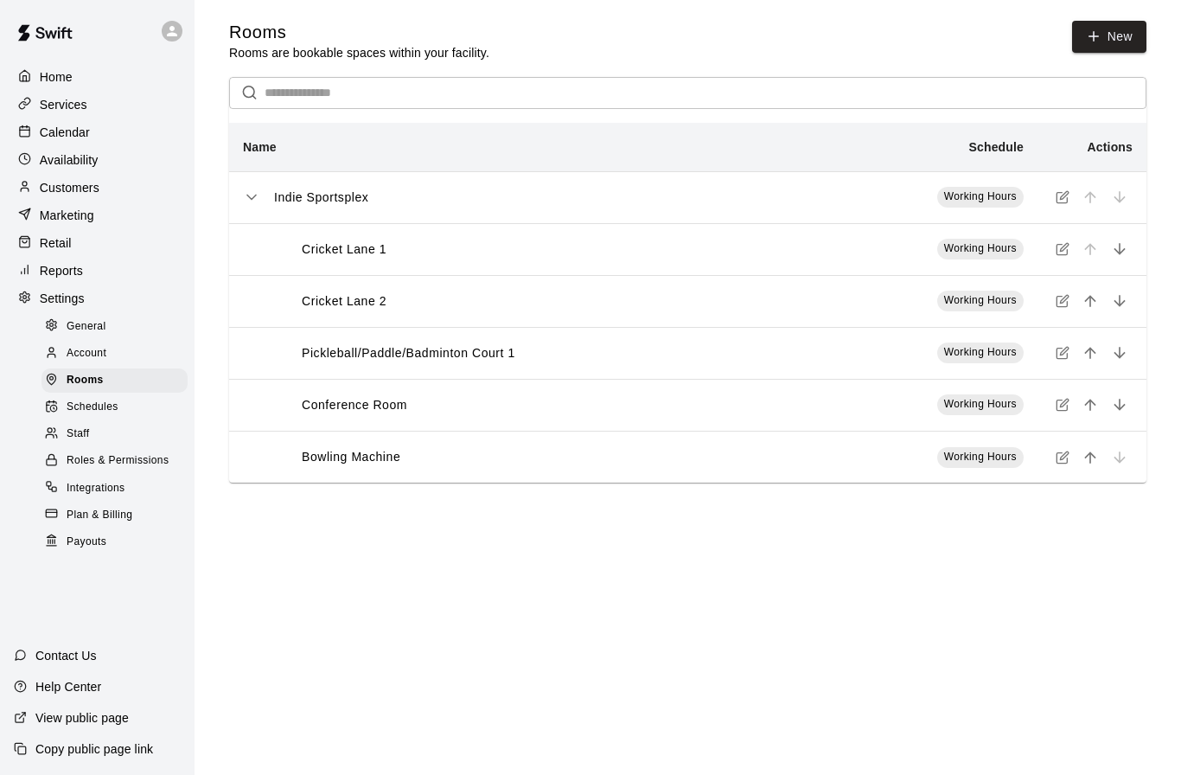
click at [1008, 463] on span "Working Hours" at bounding box center [980, 456] width 73 height 12
click at [1000, 454] on span "Working Hours" at bounding box center [980, 456] width 73 height 12
click at [1058, 454] on icon "simple table" at bounding box center [1061, 457] width 10 height 10
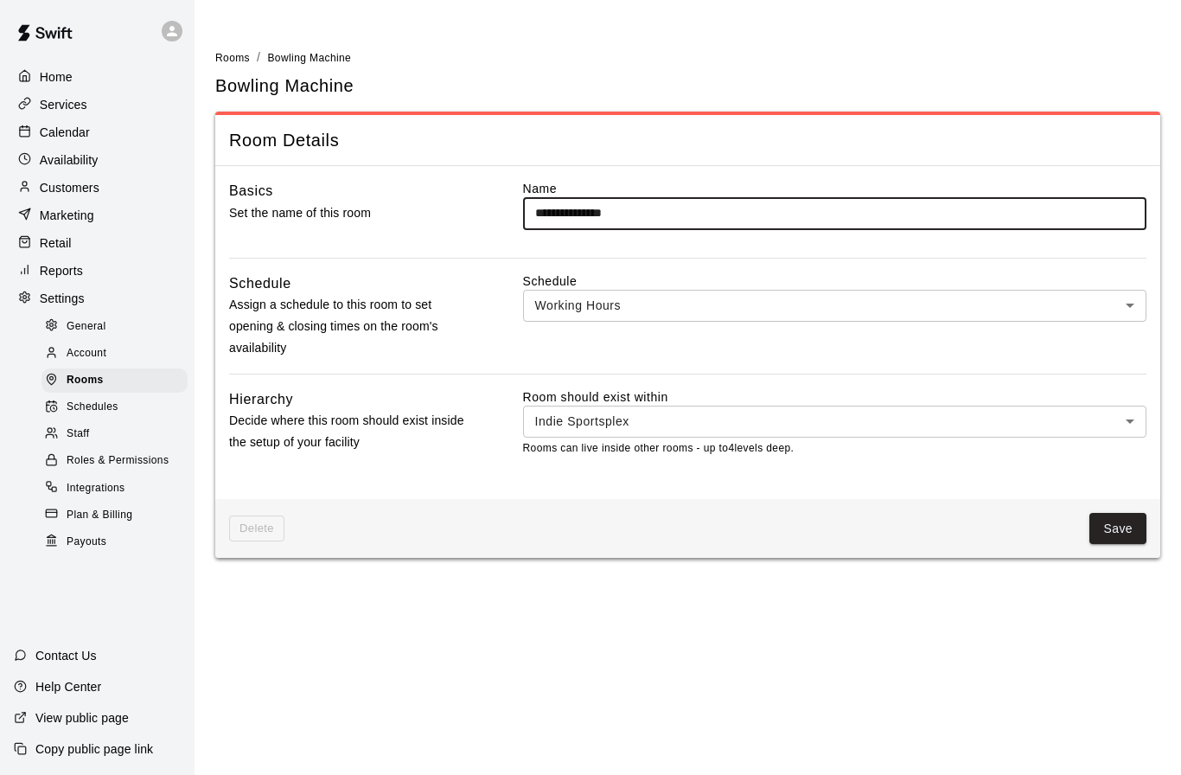
click at [1126, 297] on body "**********" at bounding box center [590, 289] width 1181 height 578
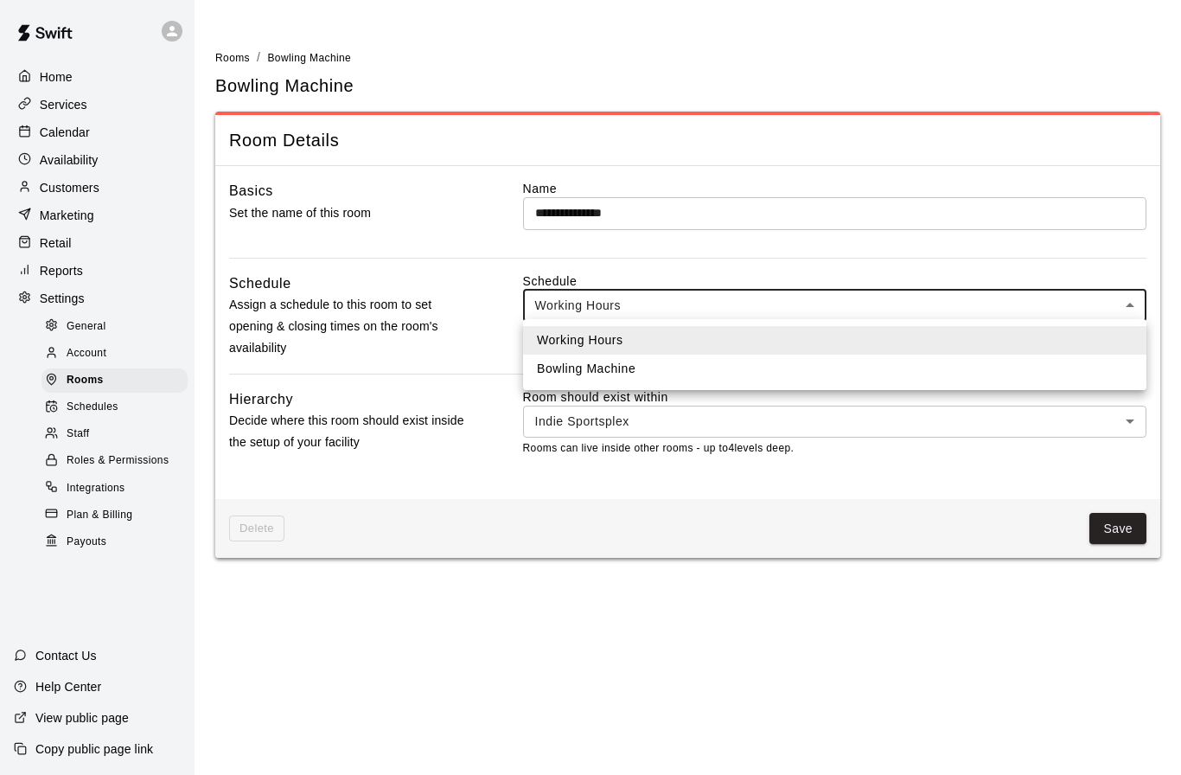
click at [884, 375] on li "Bowling Machine" at bounding box center [834, 368] width 623 height 29
type input "***"
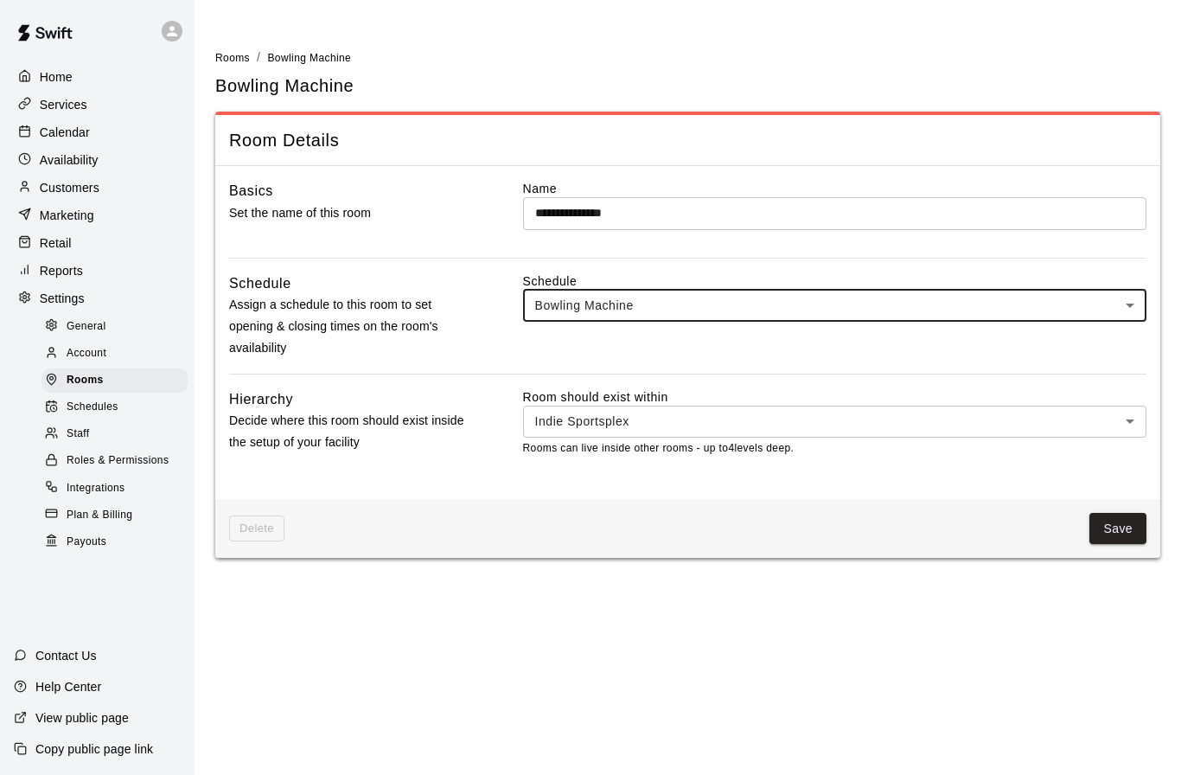
click at [1049, 578] on html "**********" at bounding box center [590, 289] width 1181 height 578
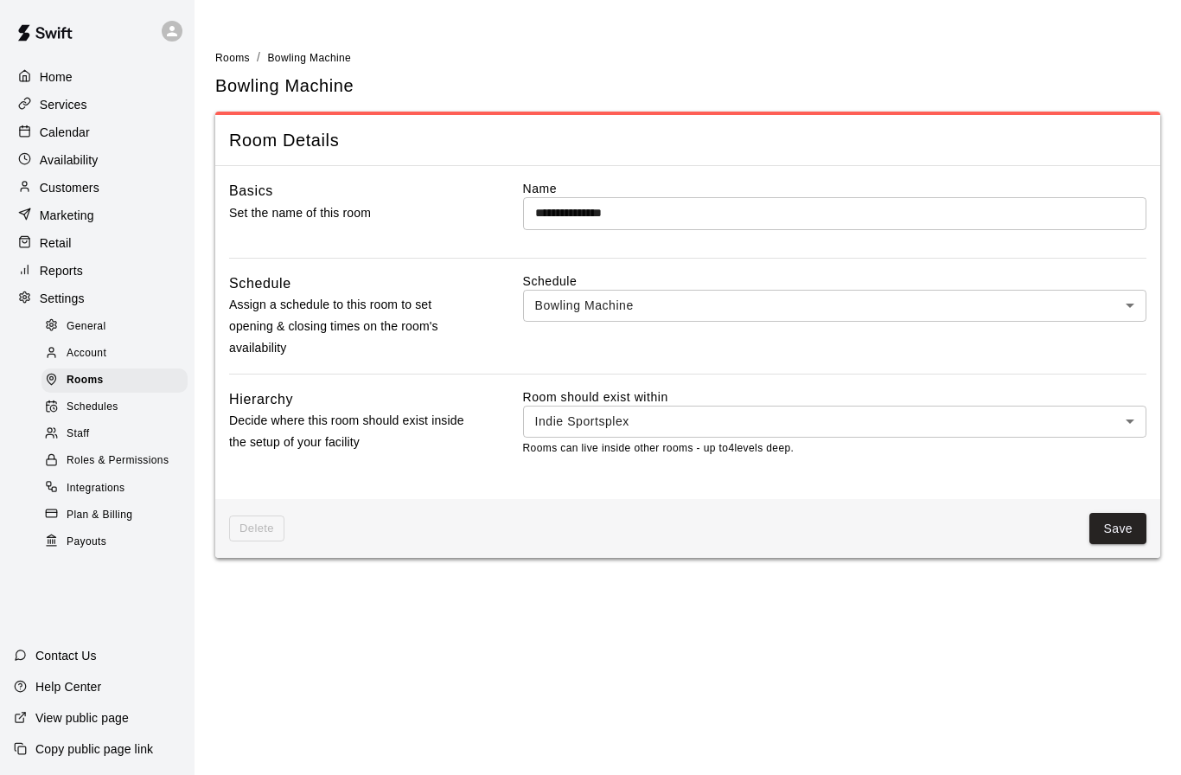
click at [67, 319] on span "General" at bounding box center [87, 326] width 40 height 17
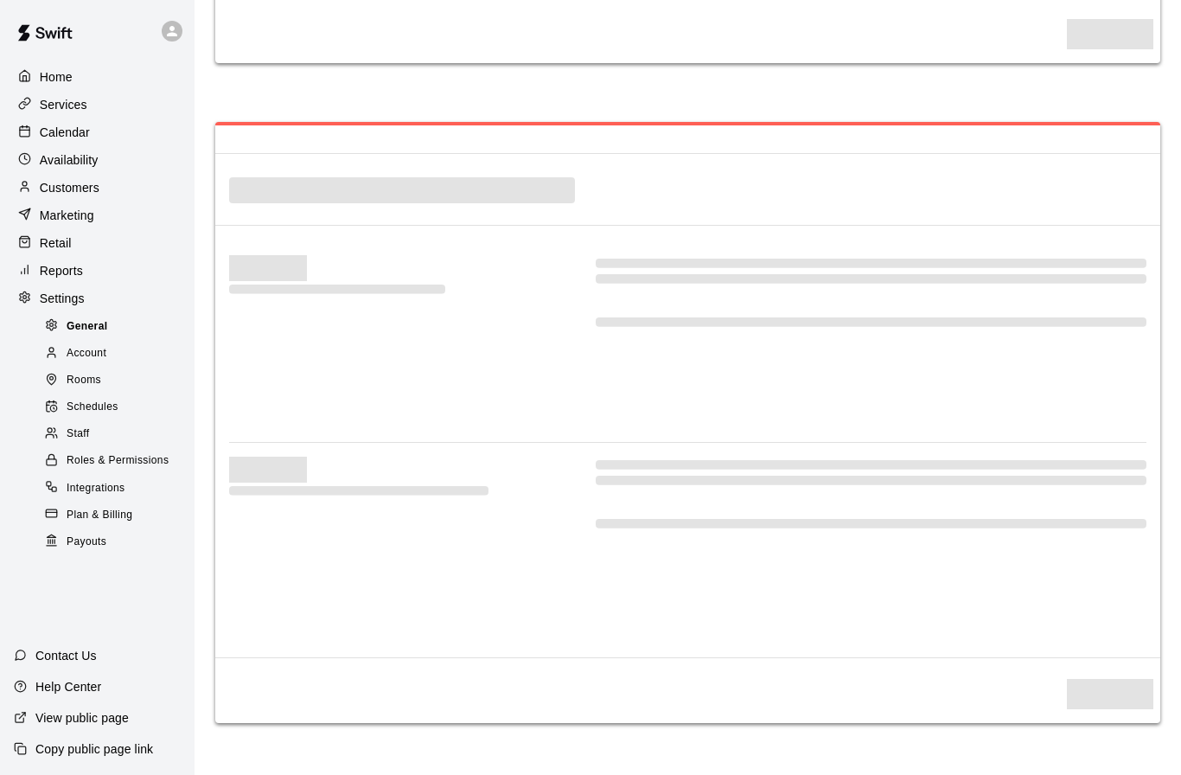
select select "**"
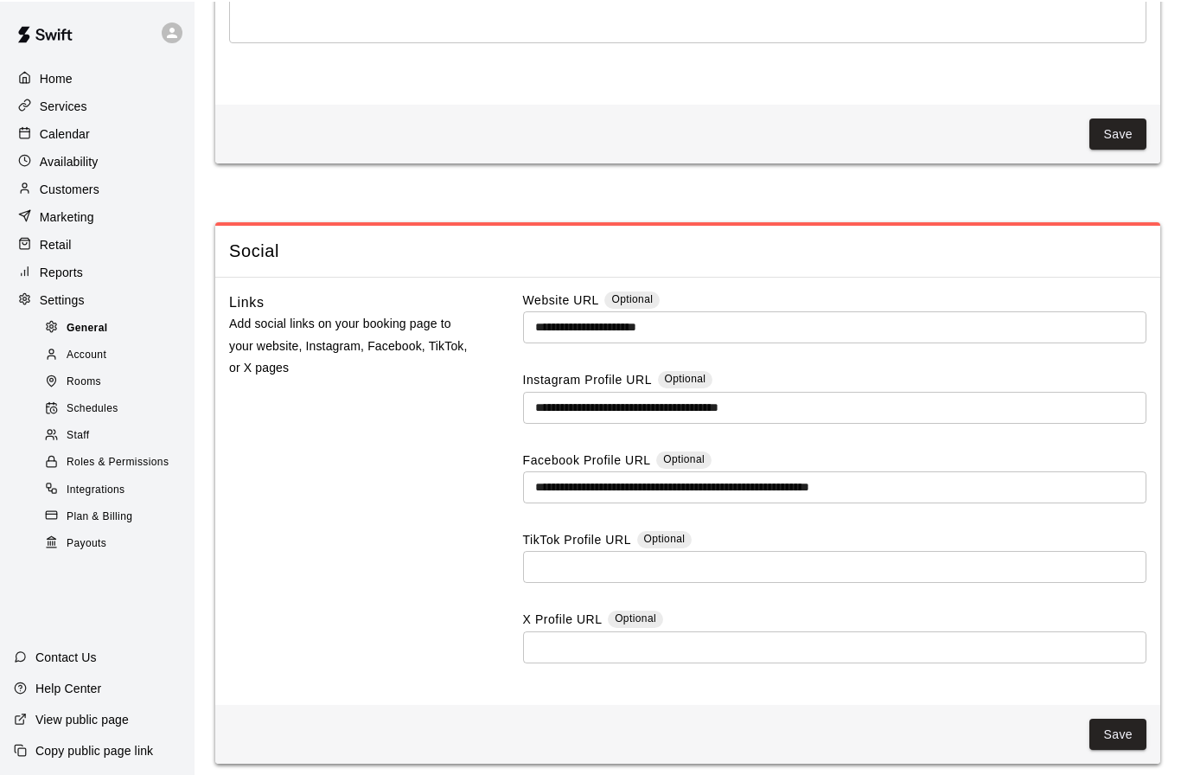
scroll to position [4278, 0]
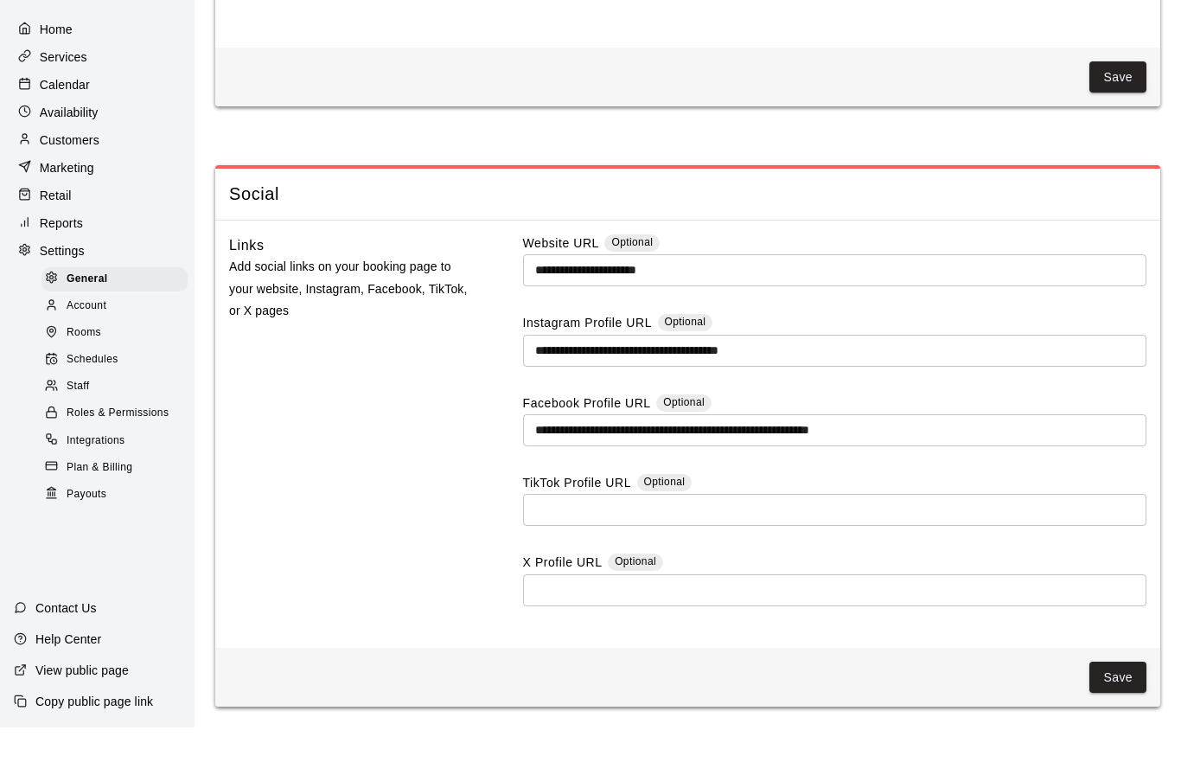
click at [74, 345] on span "Account" at bounding box center [87, 353] width 40 height 17
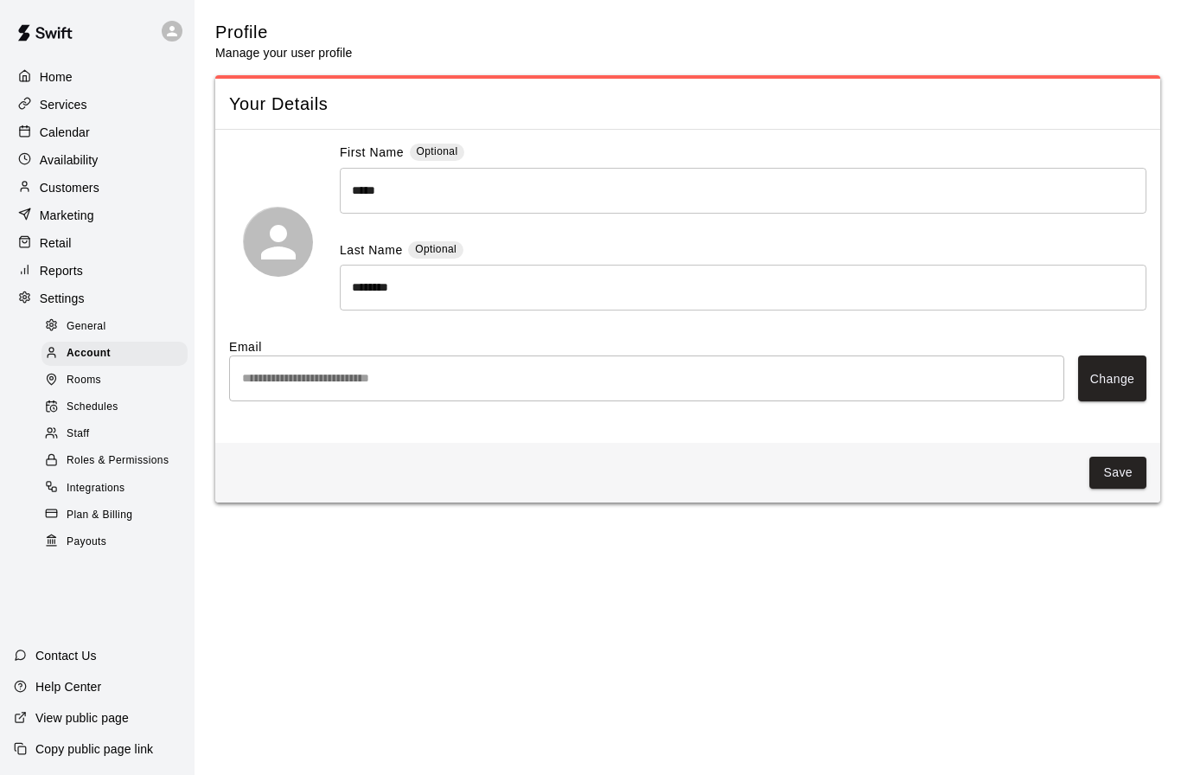
click at [82, 378] on span "Rooms" at bounding box center [84, 380] width 35 height 17
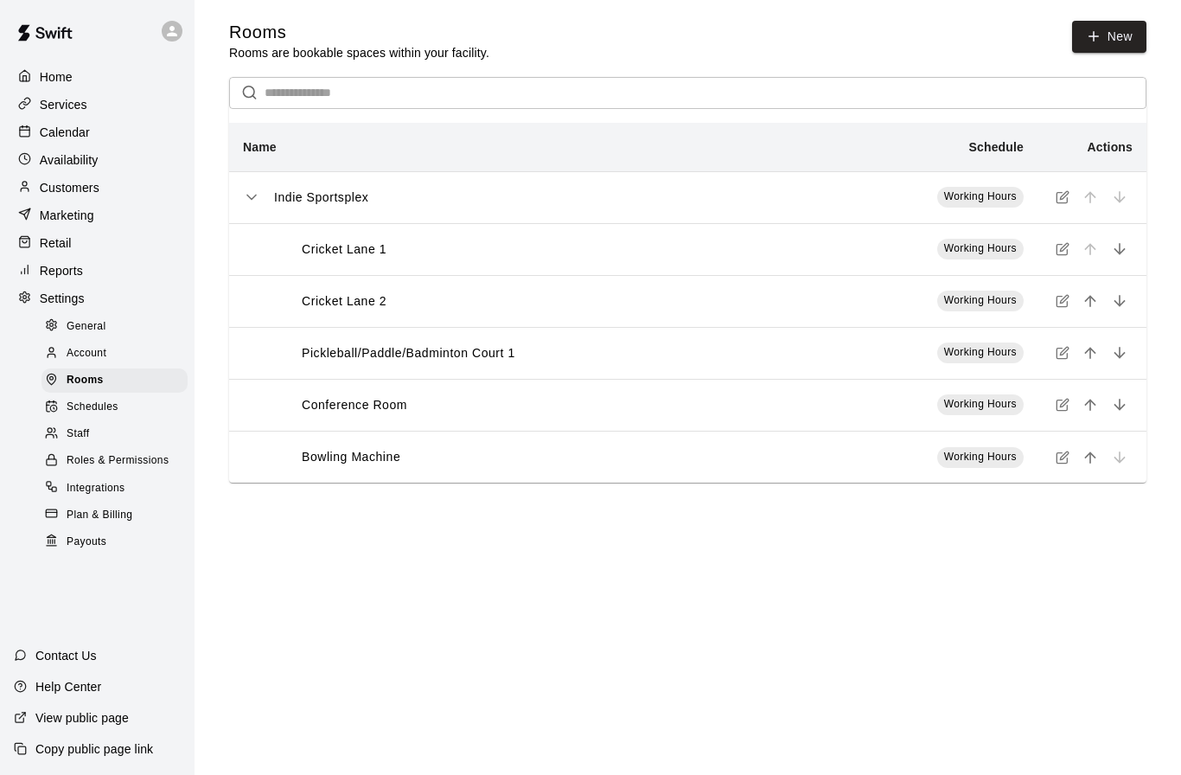
click at [82, 408] on span "Schedules" at bounding box center [93, 407] width 52 height 17
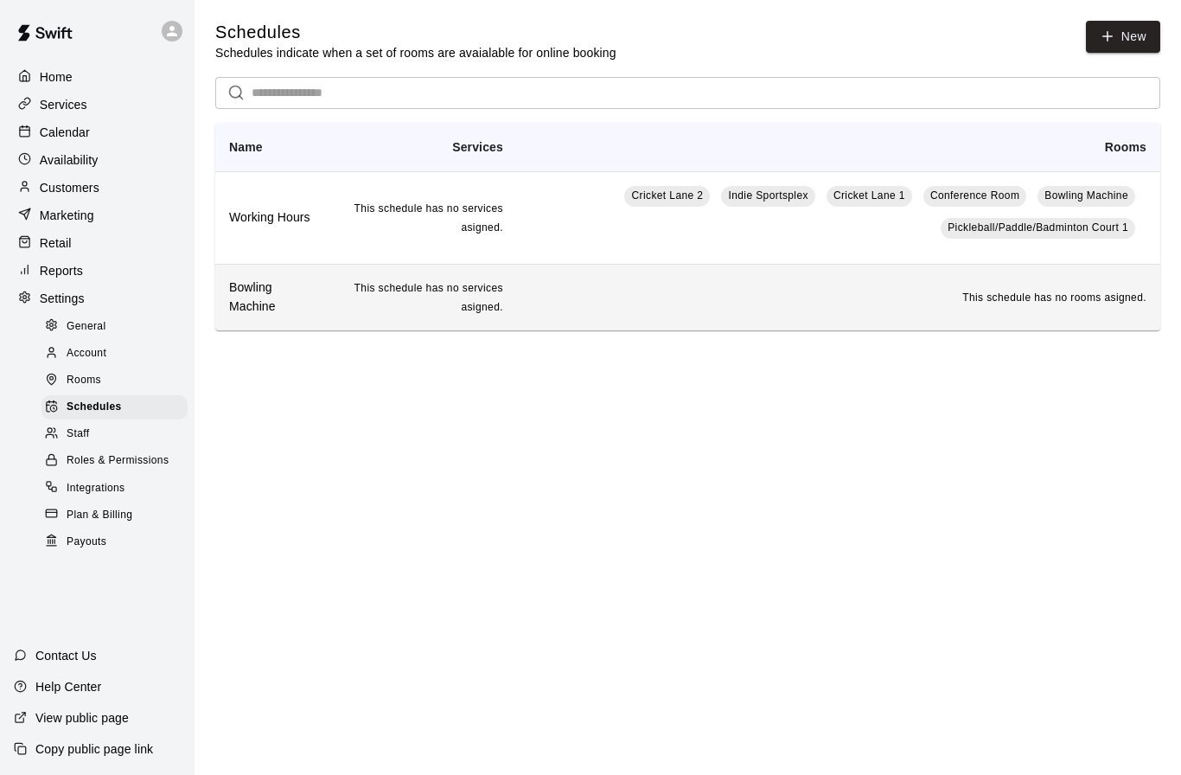
click at [694, 296] on td "This schedule has no rooms asigned." at bounding box center [838, 297] width 643 height 66
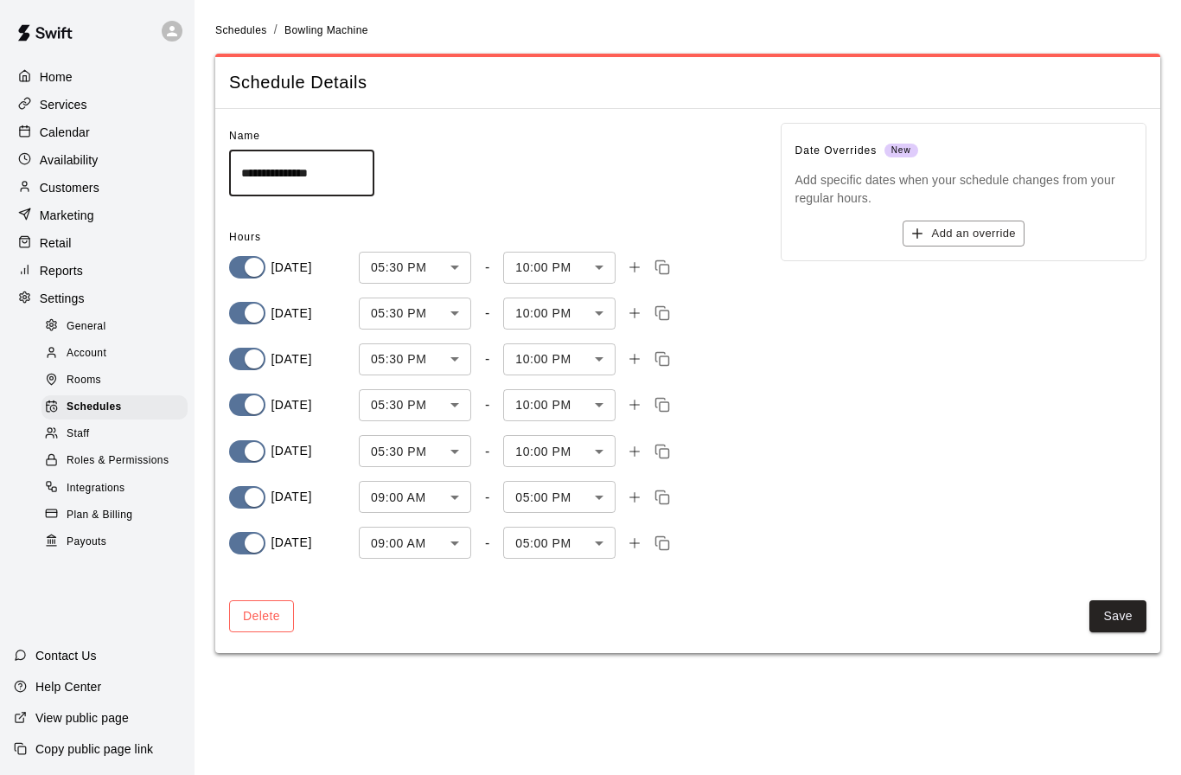
click at [259, 615] on button "Delete" at bounding box center [261, 616] width 65 height 32
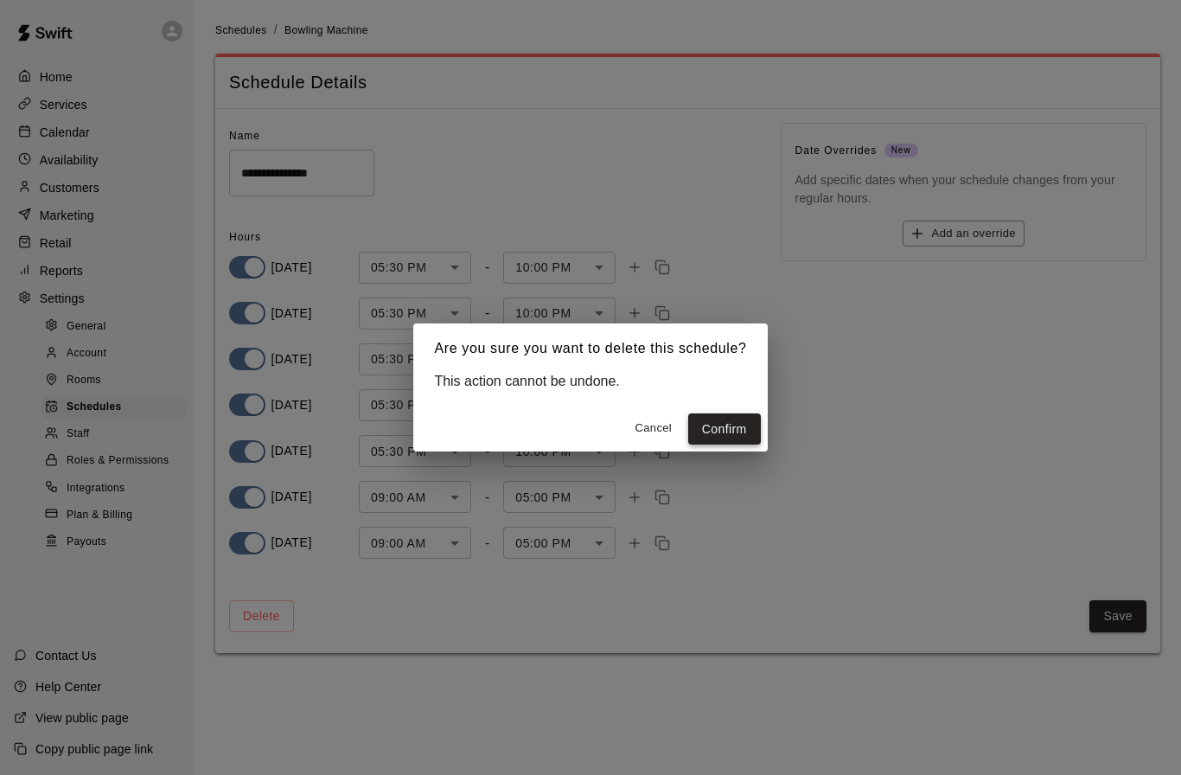
click at [743, 425] on button "Confirm" at bounding box center [724, 429] width 73 height 32
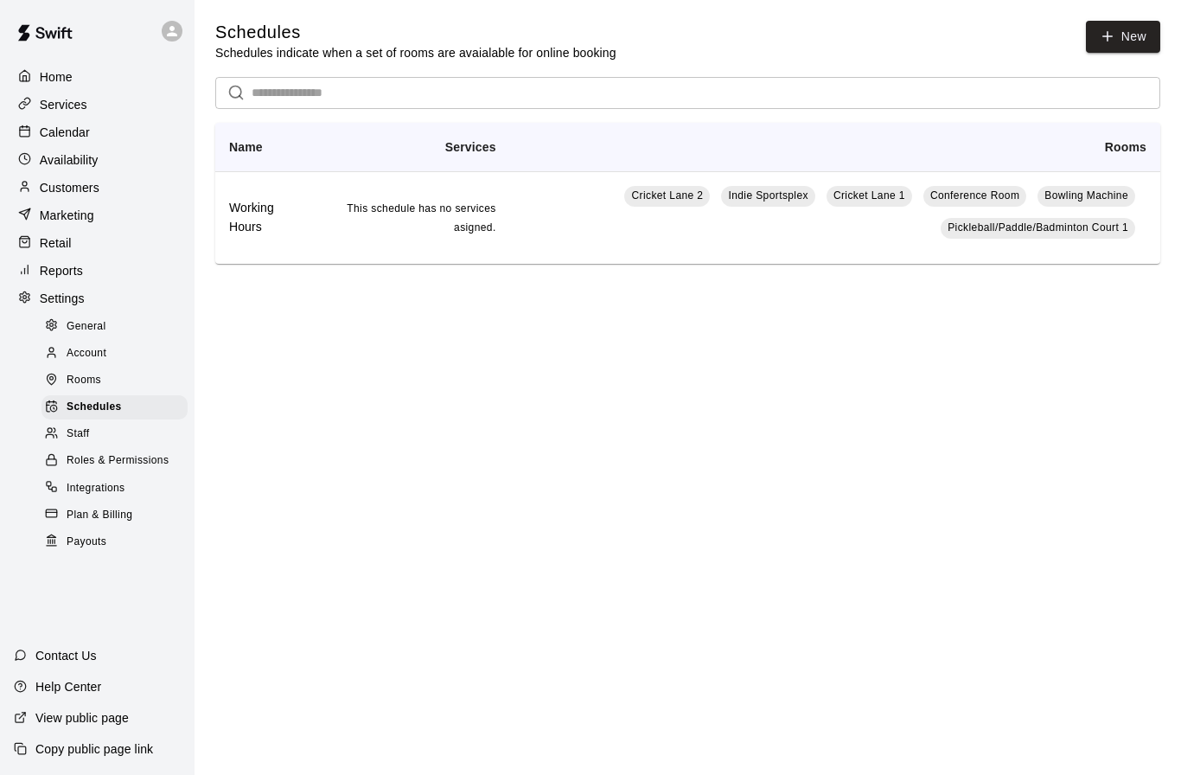
click at [33, 671] on div "Contact Us" at bounding box center [55, 655] width 111 height 31
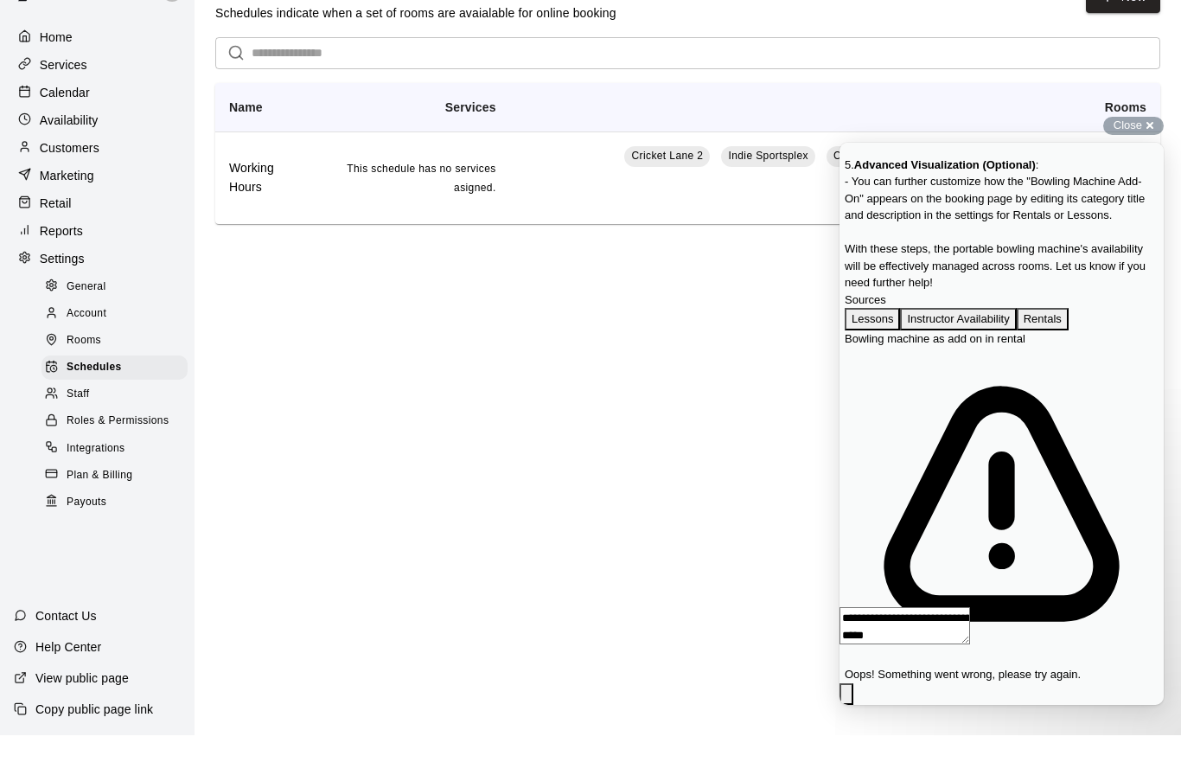
scroll to position [794, 0]
click at [309, 312] on html "Home Services Calendar Availability Customers Marketing Retail Reports Settings…" at bounding box center [590, 156] width 1181 height 312
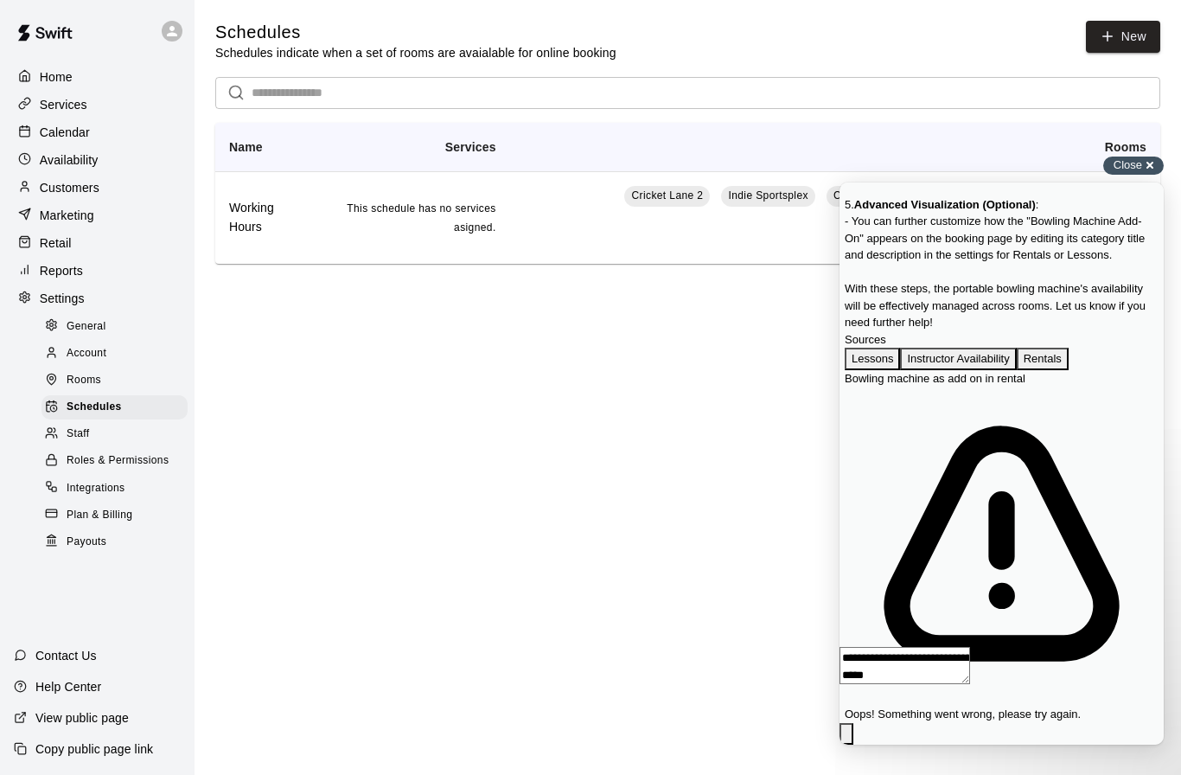
click at [1155, 160] on div "Close cross-small" at bounding box center [1133, 165] width 61 height 18
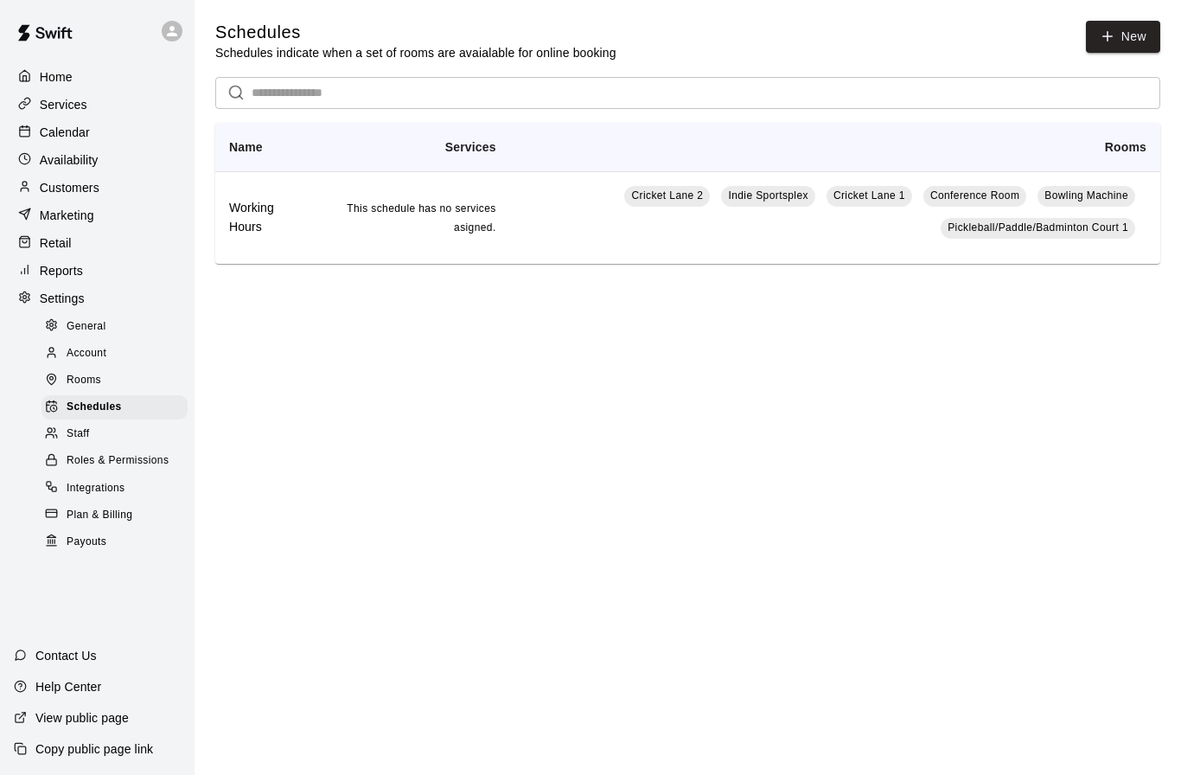
click at [44, 105] on p "Services" at bounding box center [64, 104] width 48 height 17
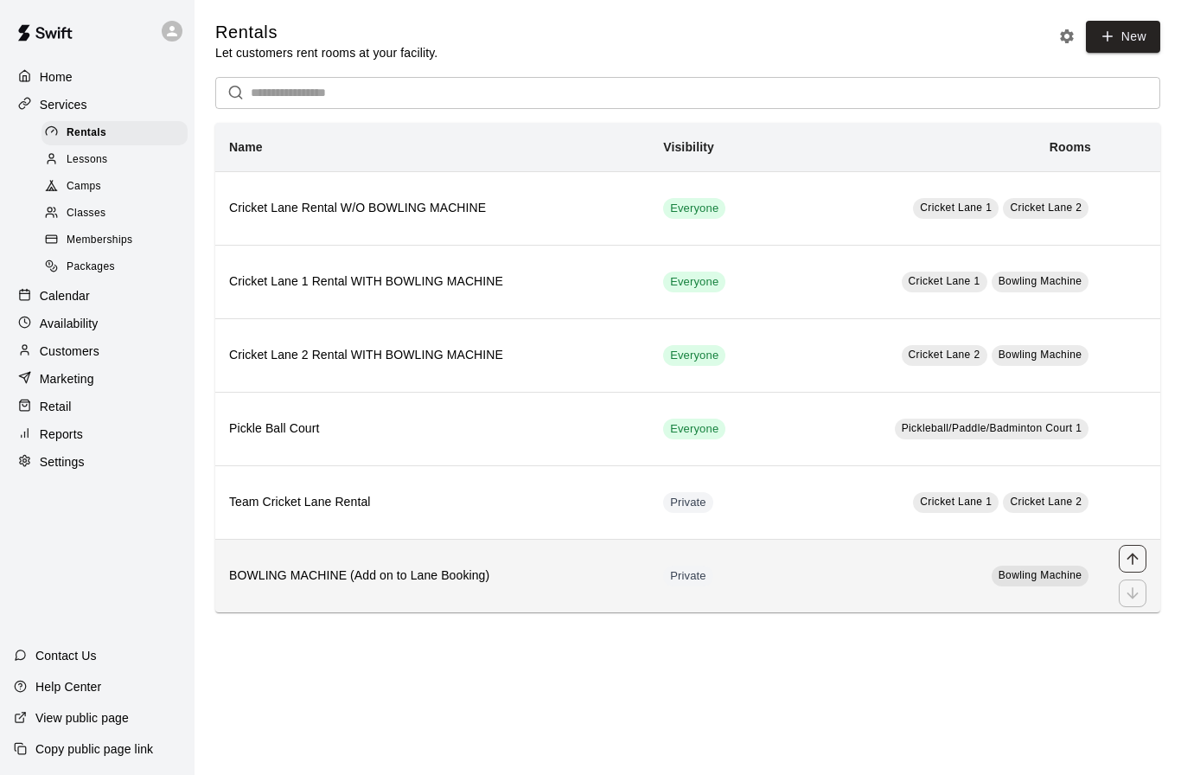
click at [1134, 556] on icon "move item up" at bounding box center [1131, 557] width 11 height 11
click at [1133, 556] on icon "move item up" at bounding box center [1131, 557] width 11 height 11
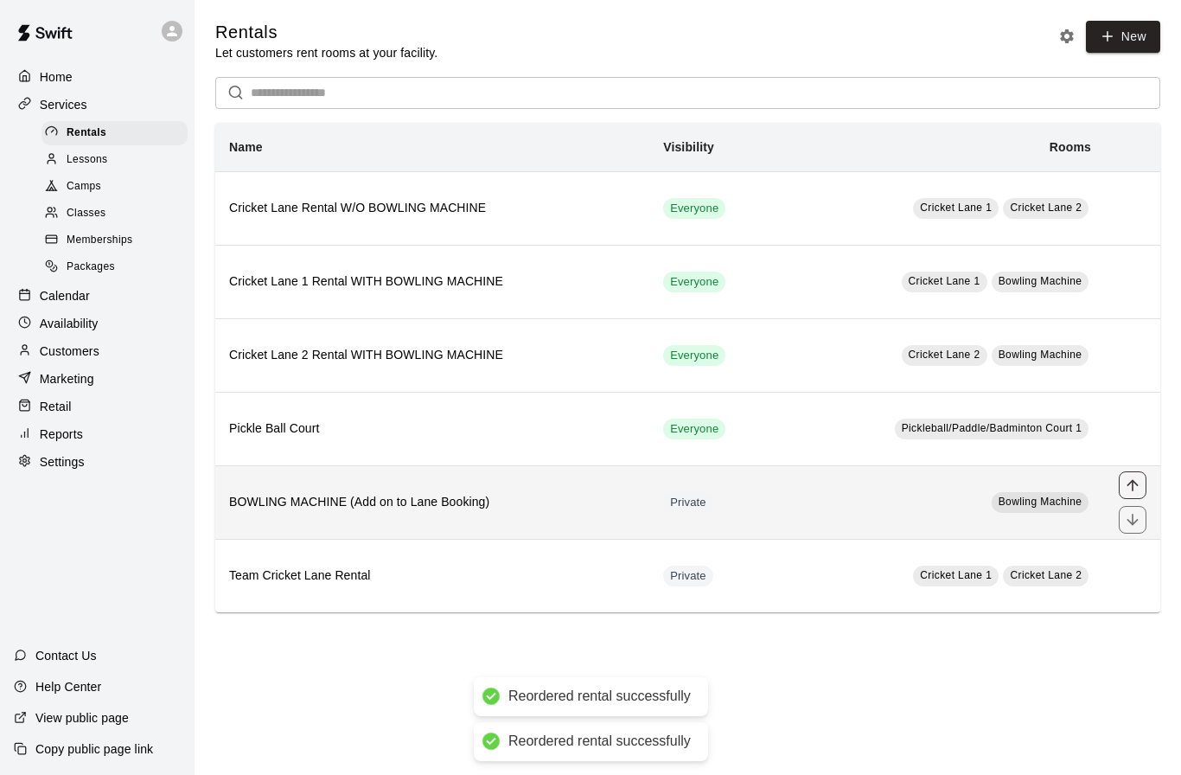
click at [1137, 477] on icon "move item up" at bounding box center [1132, 484] width 17 height 17
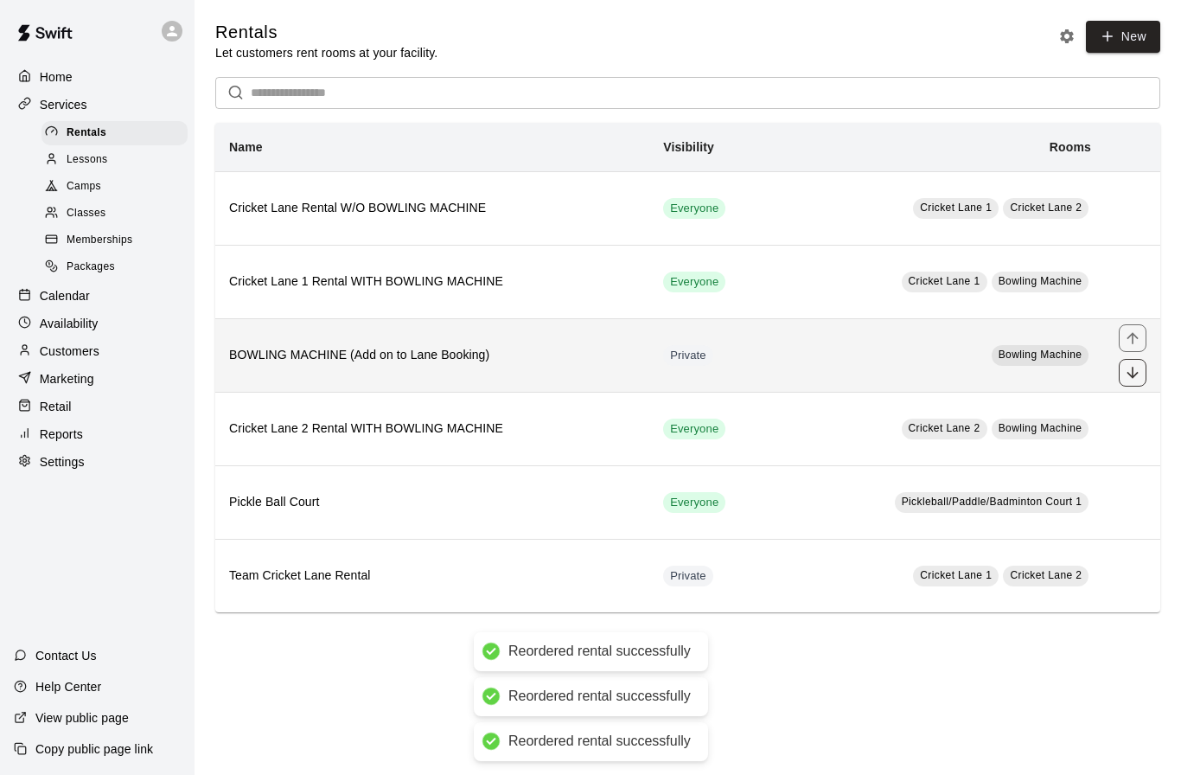
click at [1139, 363] on button "move item down" at bounding box center [1133, 373] width 28 height 28
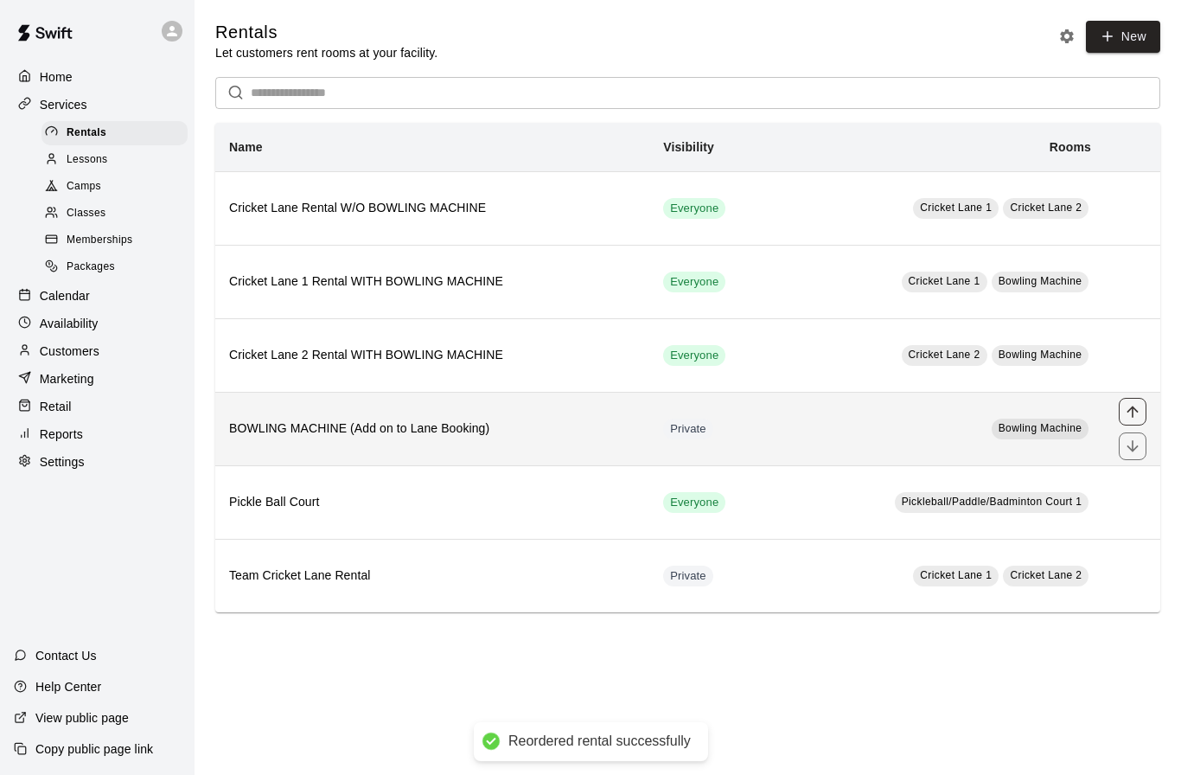
click at [1135, 410] on icon "move item up" at bounding box center [1131, 410] width 11 height 11
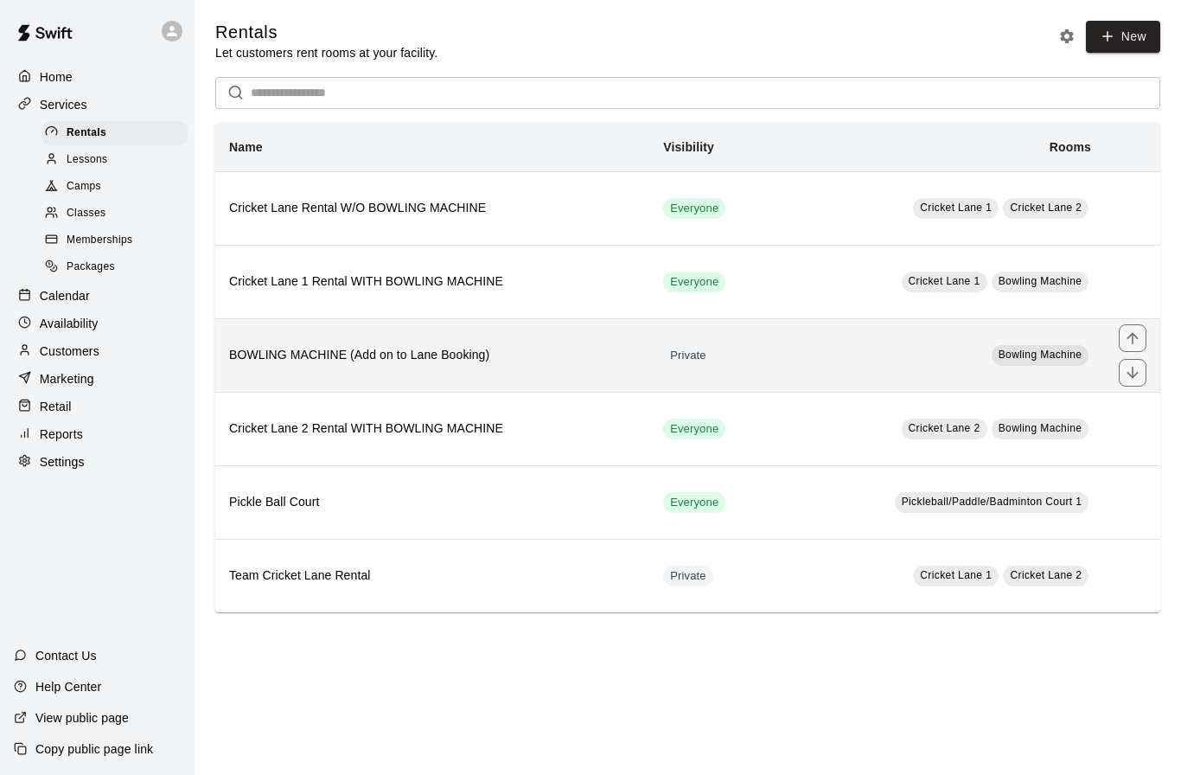
click at [265, 350] on h6 "BOWLING MACHINE (Add on to Lane Booking)" at bounding box center [432, 355] width 406 height 19
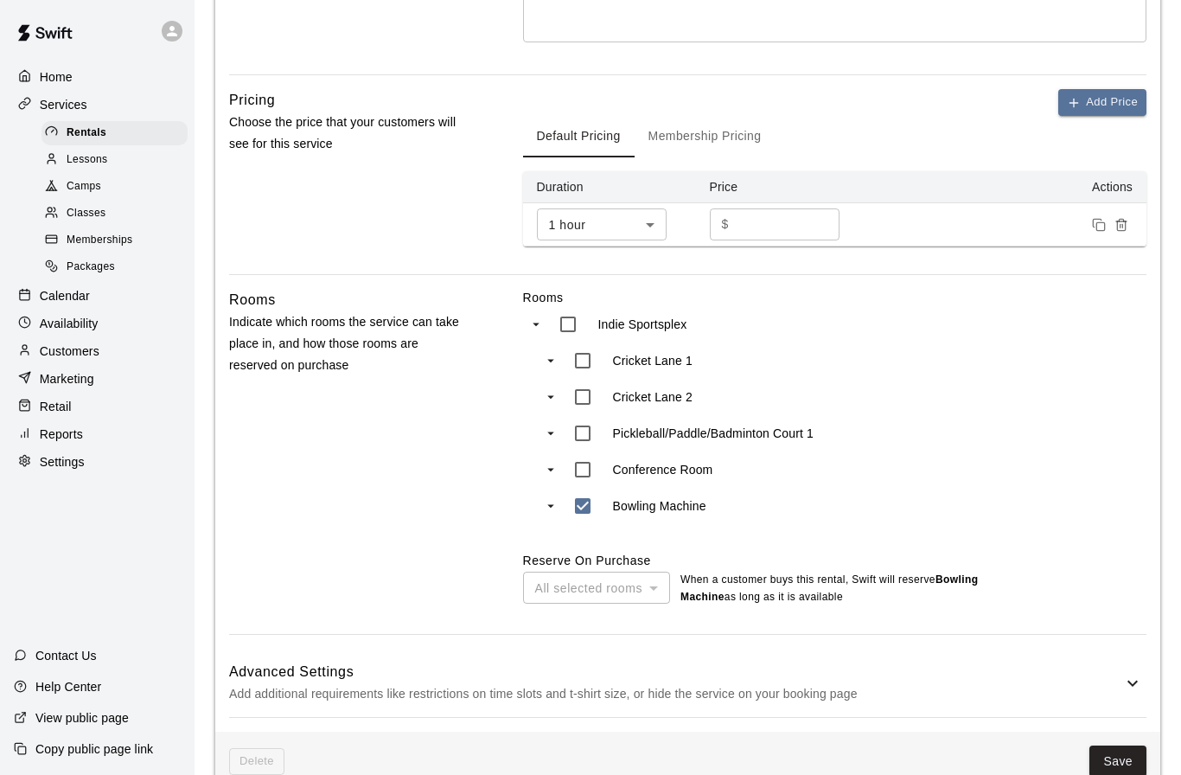
scroll to position [501, 0]
click at [941, 361] on div "Rooms Indie Sportsplex [GEOGRAPHIC_DATA] 2 Pickleball/Paddle/Badminton Court 1 …" at bounding box center [834, 446] width 623 height 317
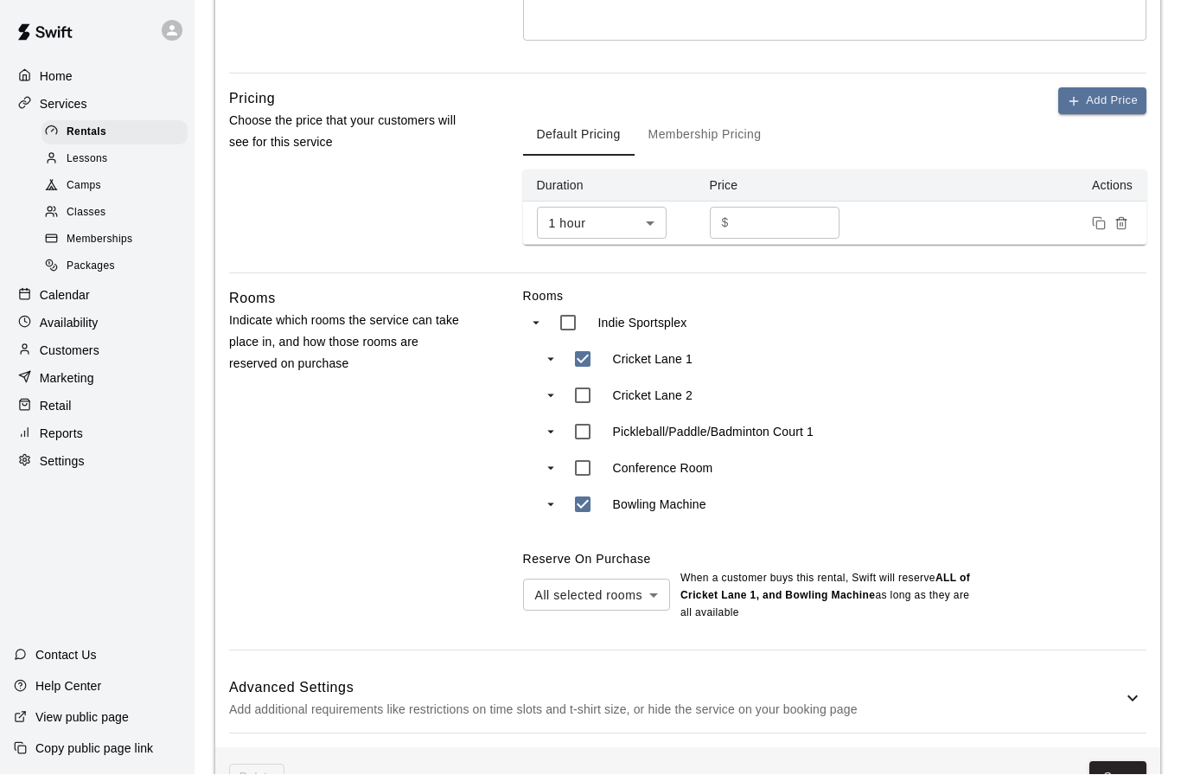
scroll to position [478, 0]
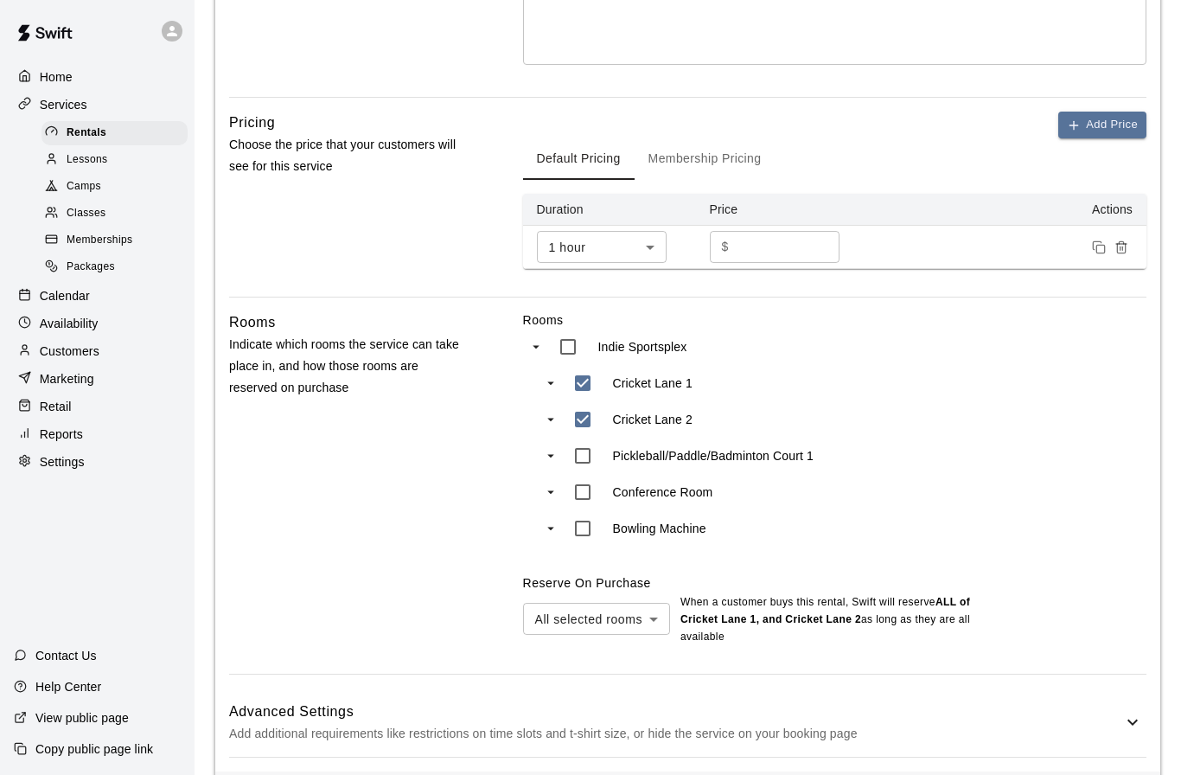
click at [631, 616] on body "**********" at bounding box center [590, 186] width 1181 height 1329
click at [633, 684] on li "Any selected room" at bounding box center [596, 681] width 147 height 29
type input "***"
click at [1081, 507] on div "Rooms Indie Sportsplex [GEOGRAPHIC_DATA] 2 Pickleball/Paddle/Badminton Court 1 …" at bounding box center [834, 478] width 623 height 335
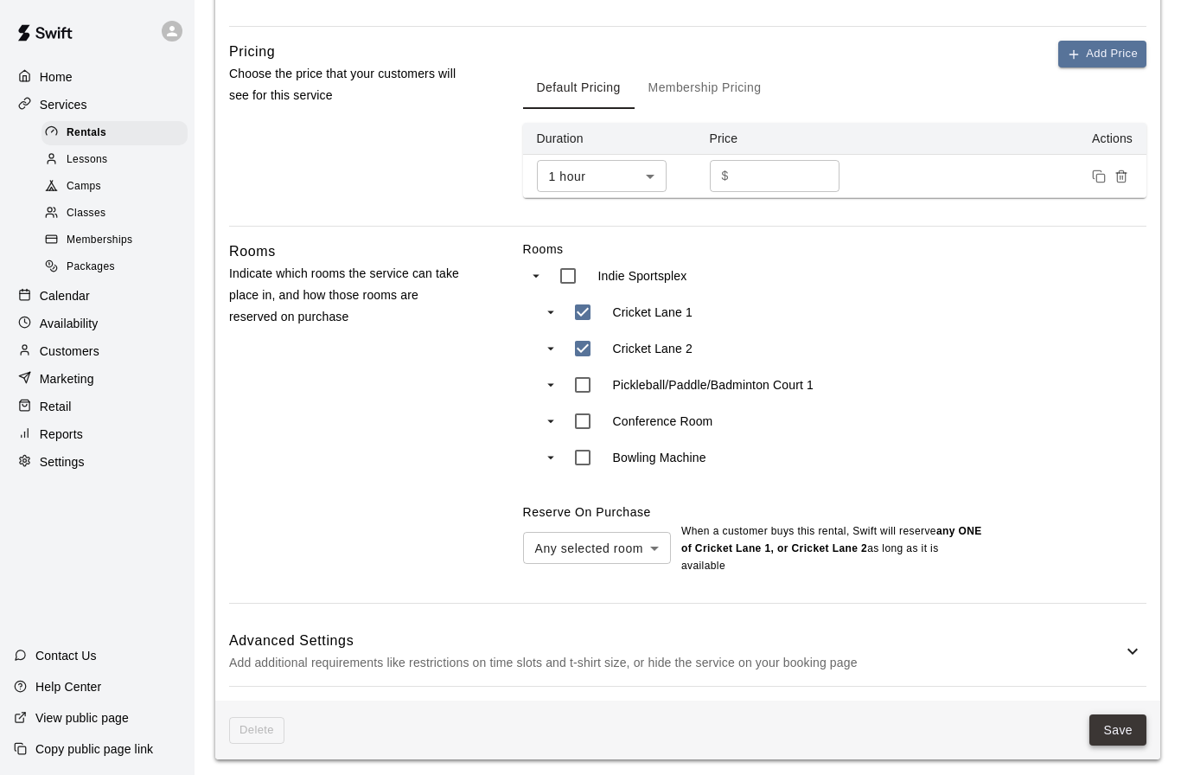
click at [1132, 722] on button "Save" at bounding box center [1117, 730] width 57 height 32
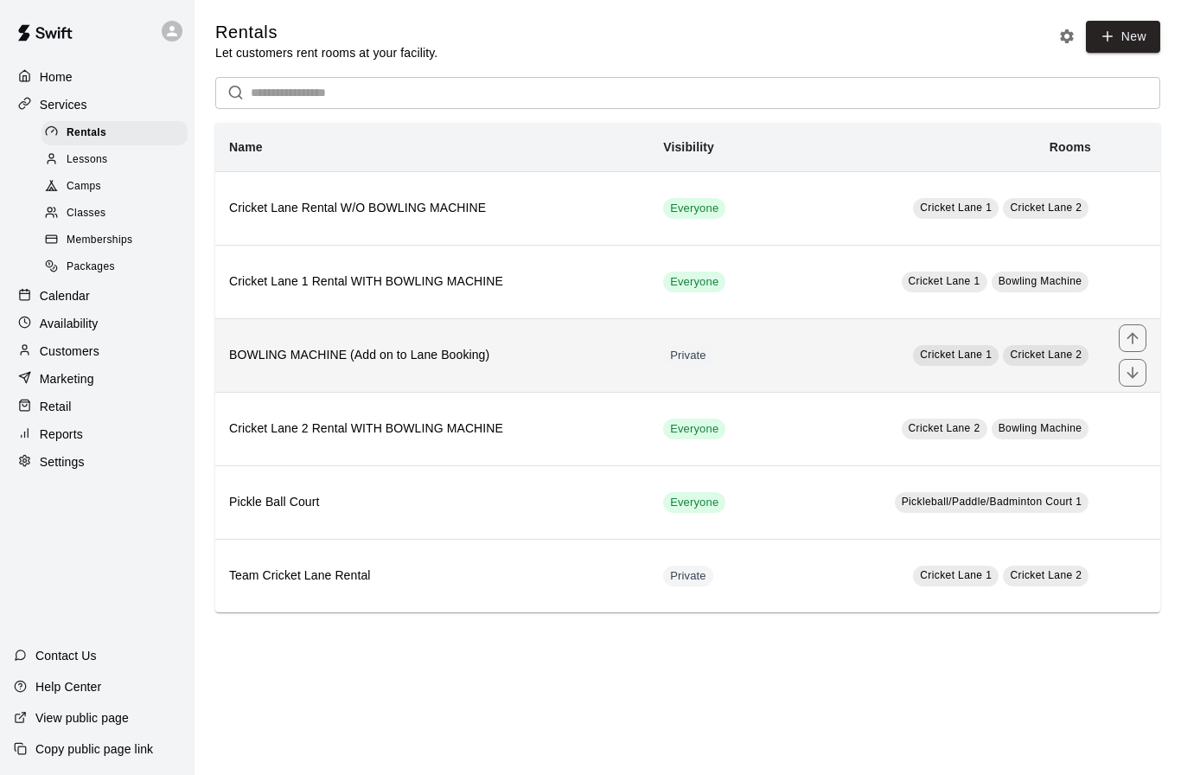
click at [705, 363] on span "Private" at bounding box center [688, 356] width 50 height 16
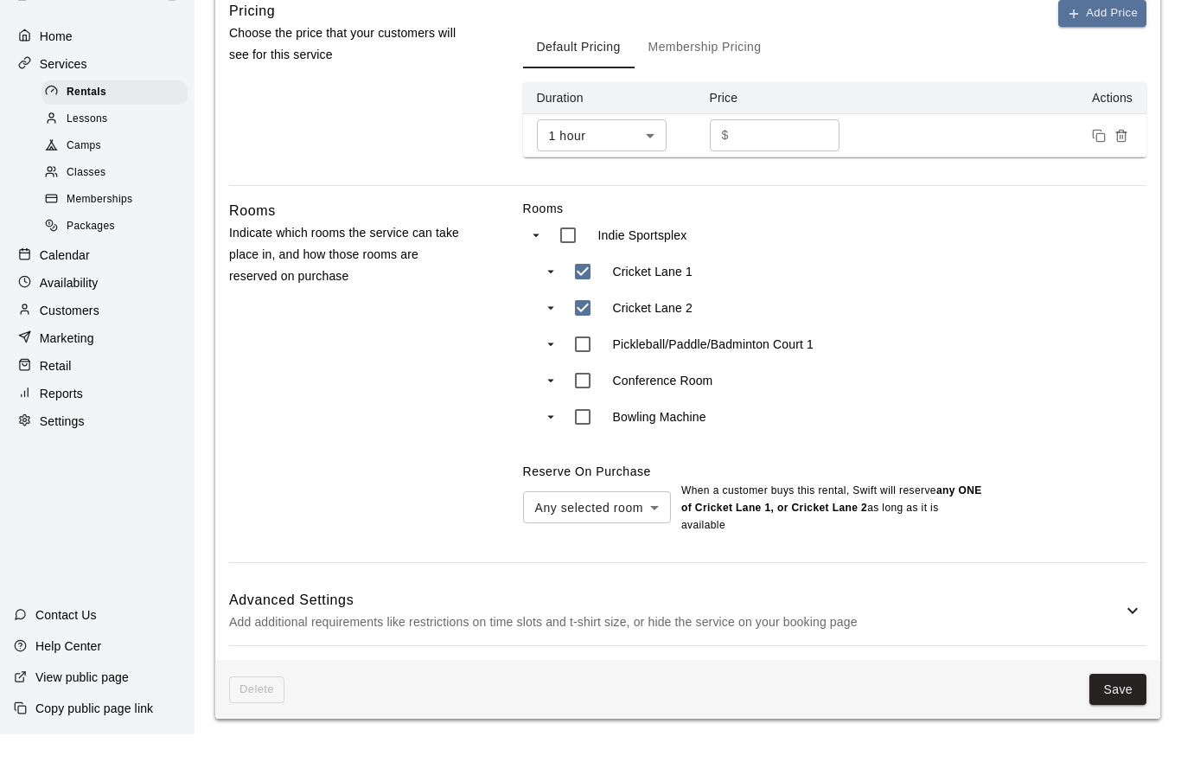
click at [1138, 641] on icon at bounding box center [1132, 651] width 21 height 21
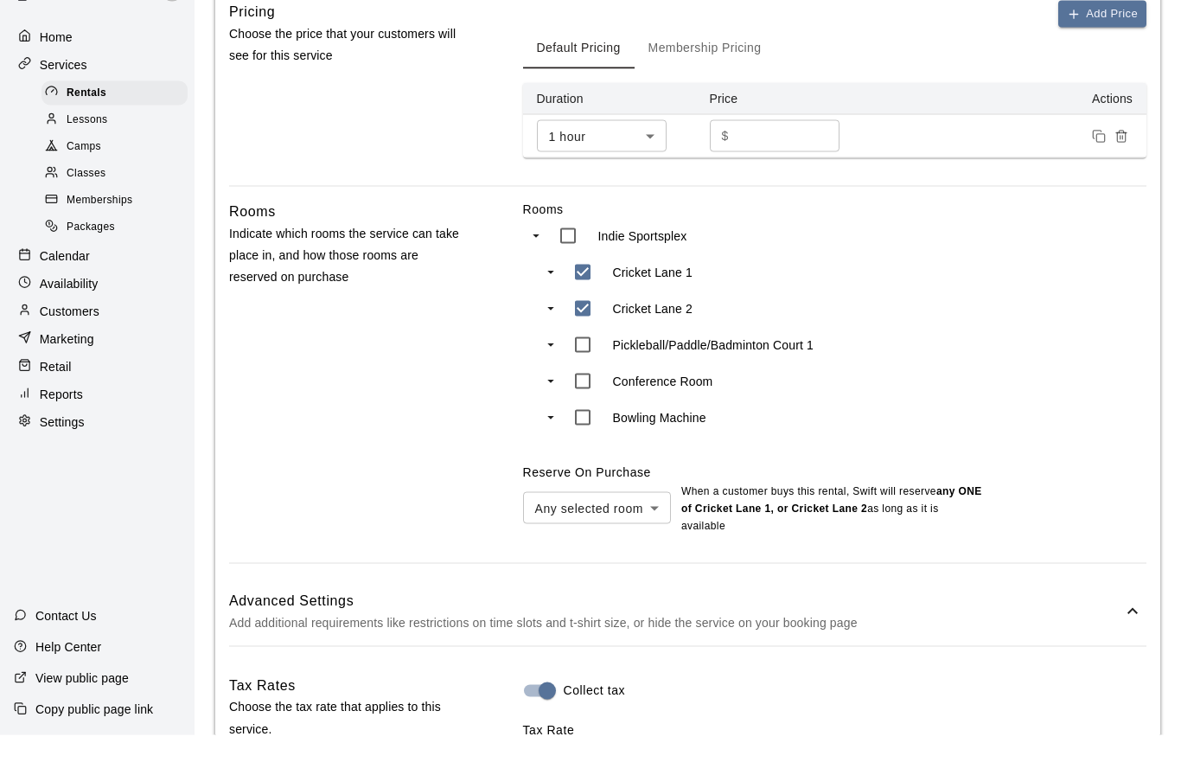
click at [1138, 641] on icon at bounding box center [1132, 651] width 21 height 21
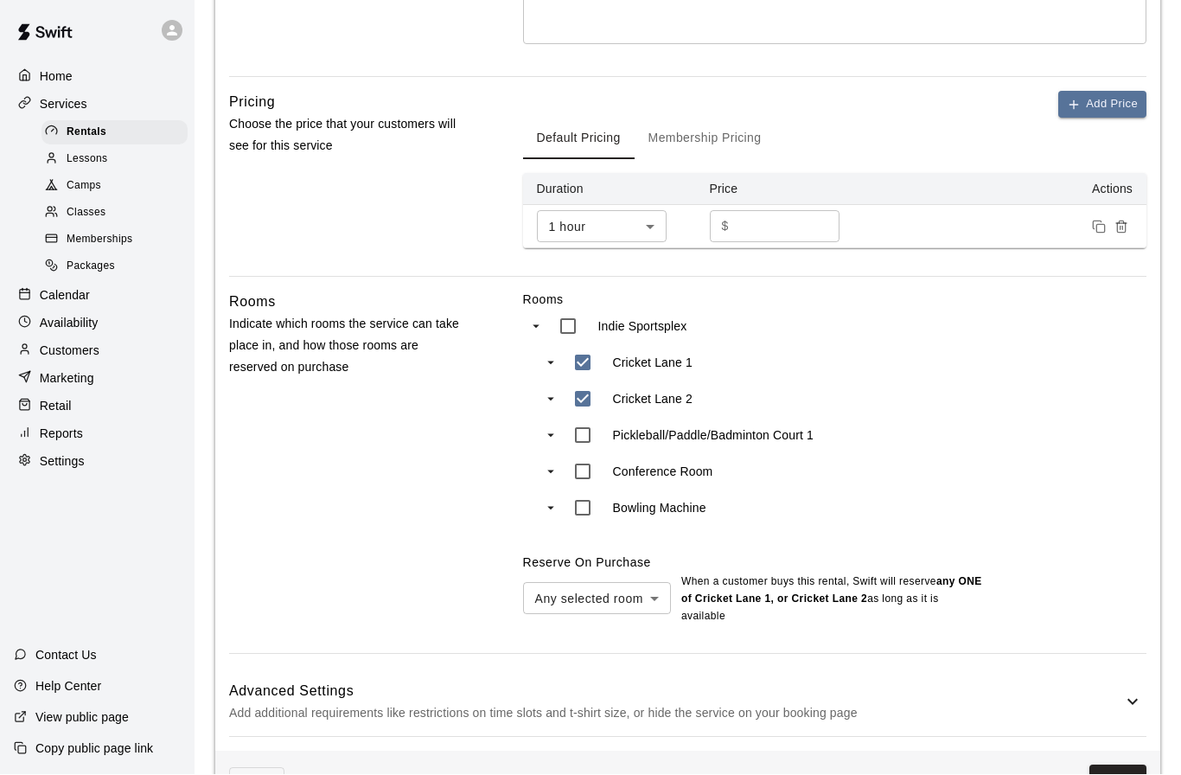
scroll to position [478, 0]
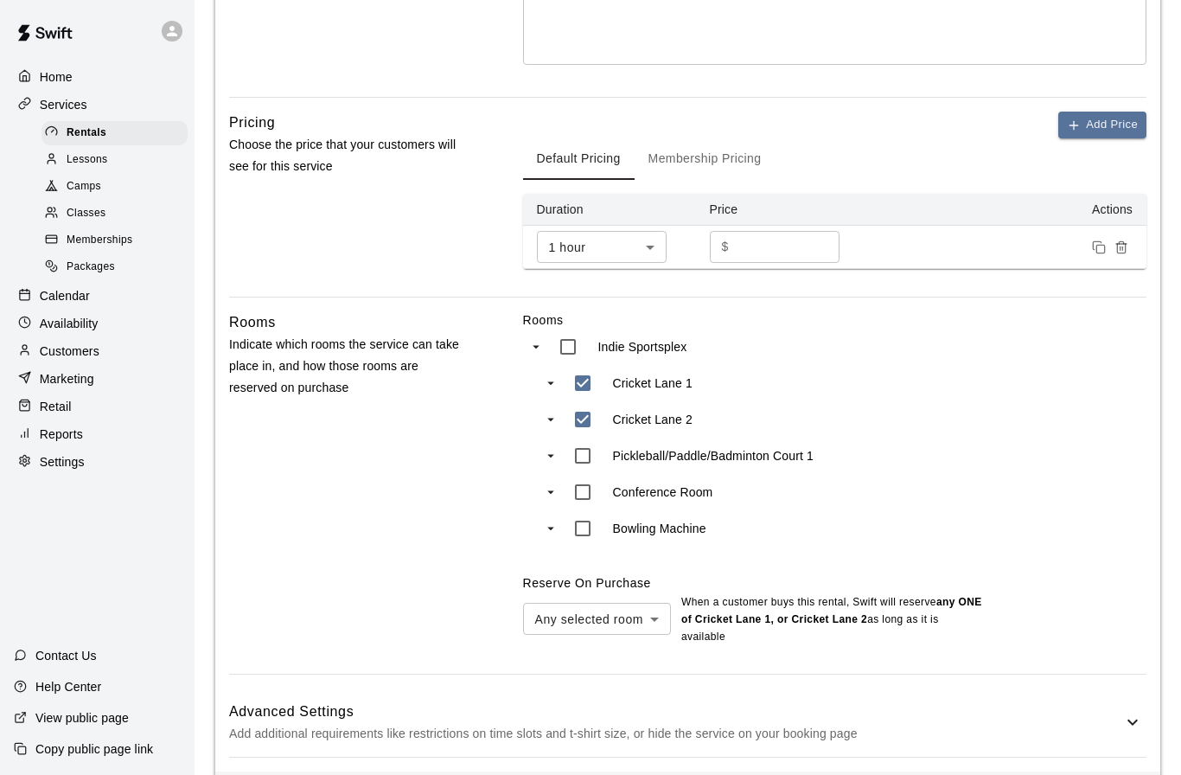
click at [1123, 719] on icon at bounding box center [1132, 721] width 21 height 21
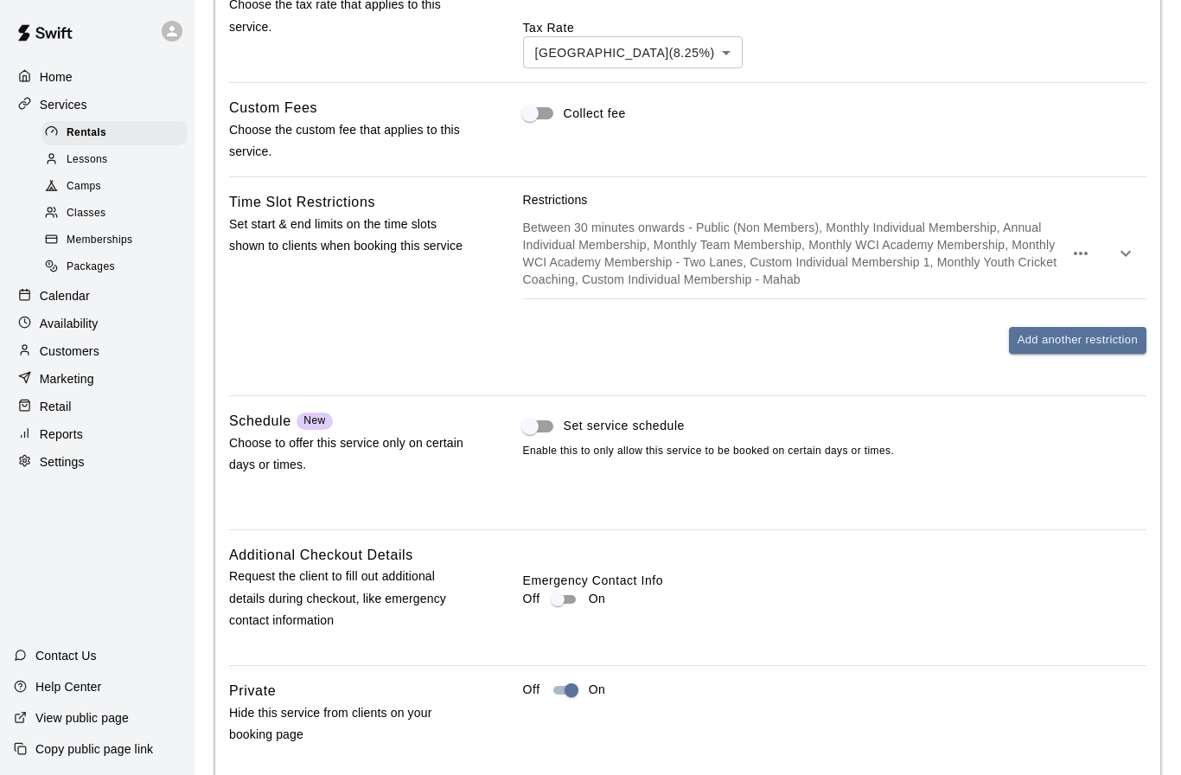
scroll to position [1304, 0]
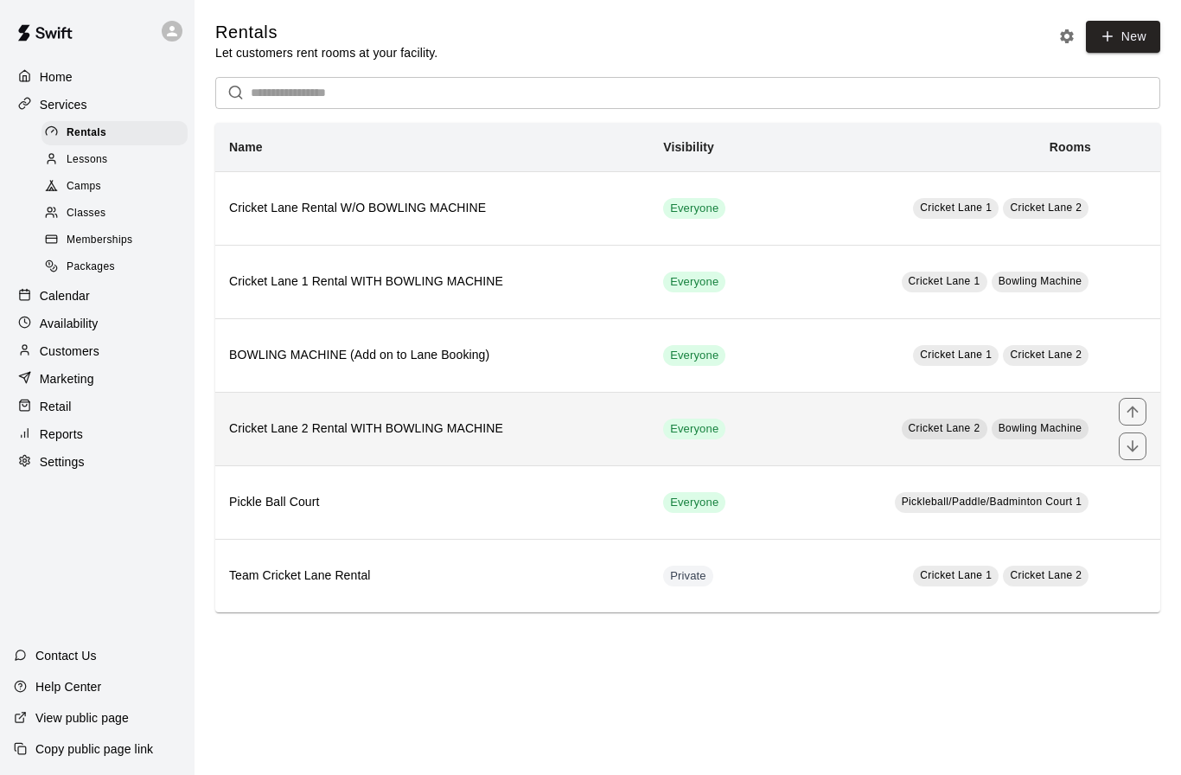
click at [758, 443] on td "Everyone" at bounding box center [714, 428] width 130 height 73
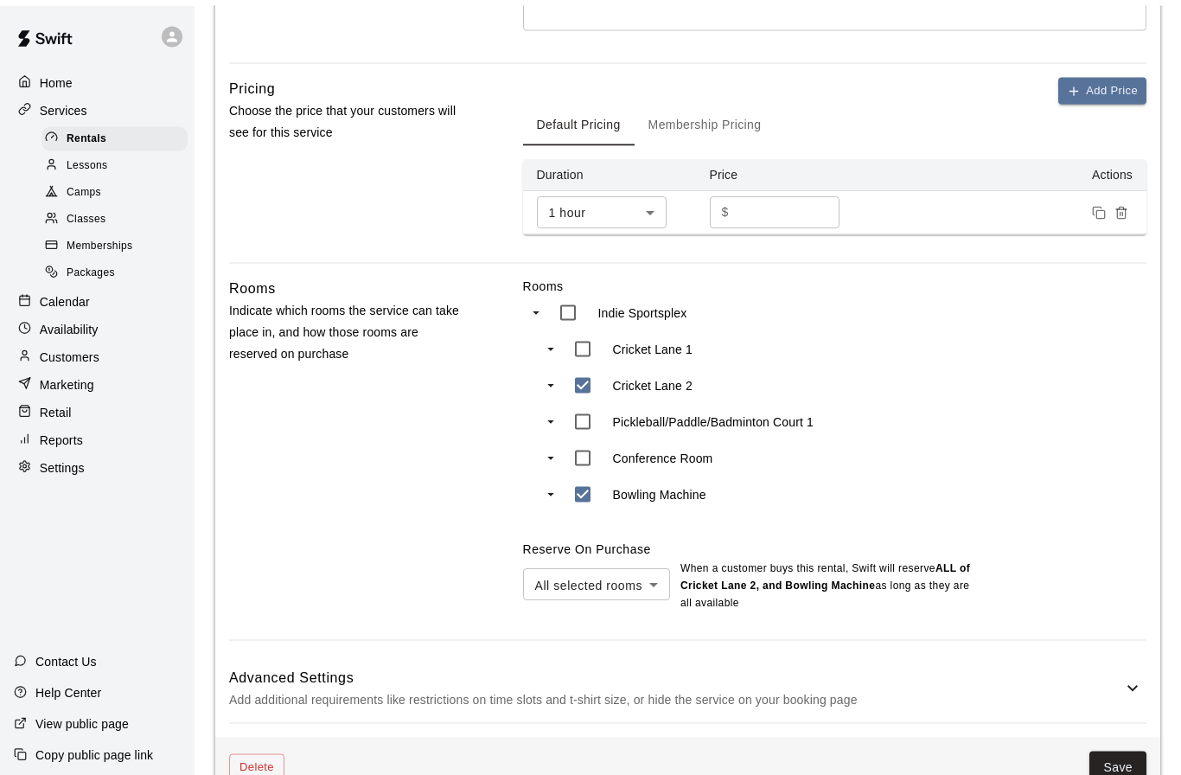
scroll to position [518, 0]
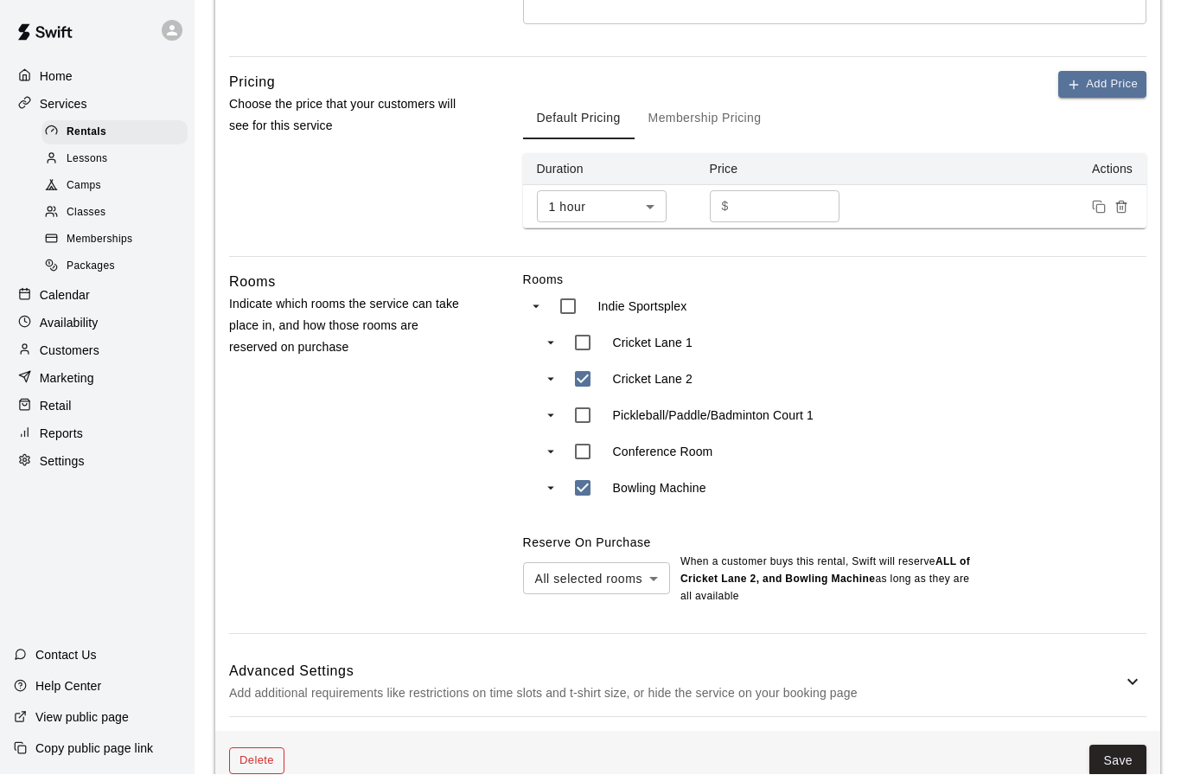
click at [256, 755] on button "Delete" at bounding box center [256, 761] width 55 height 27
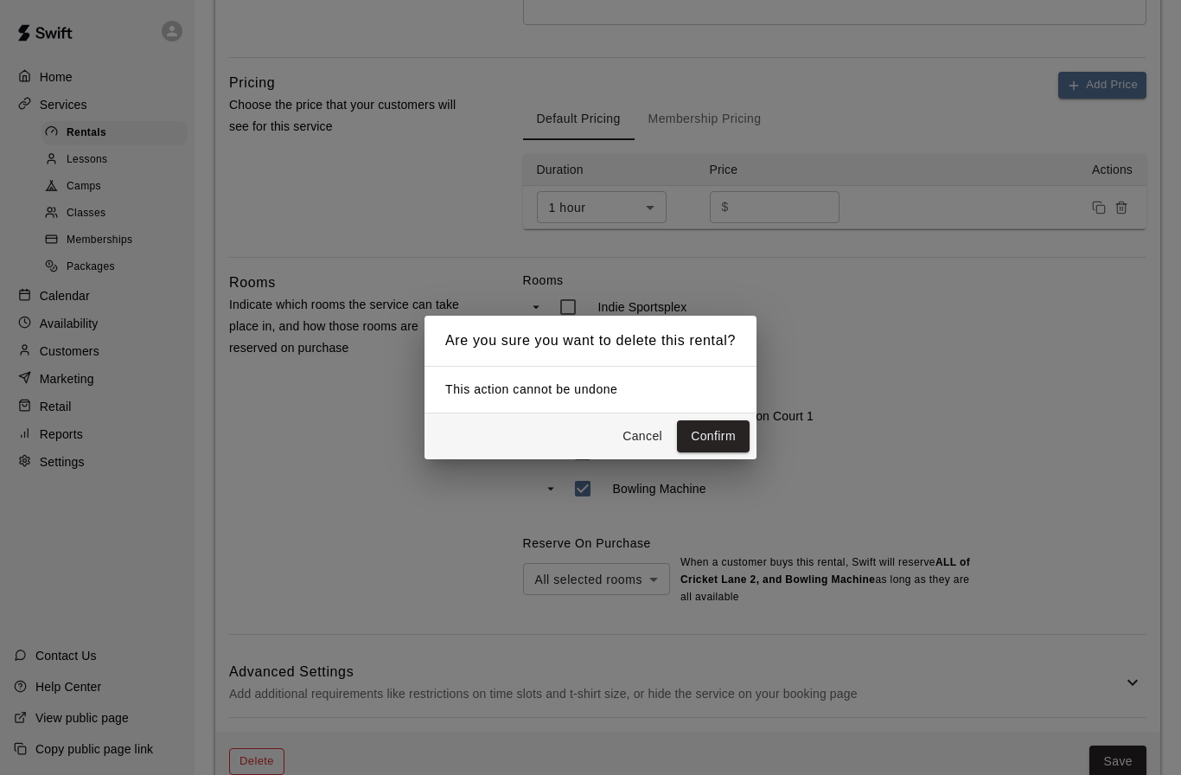
scroll to position [478, 0]
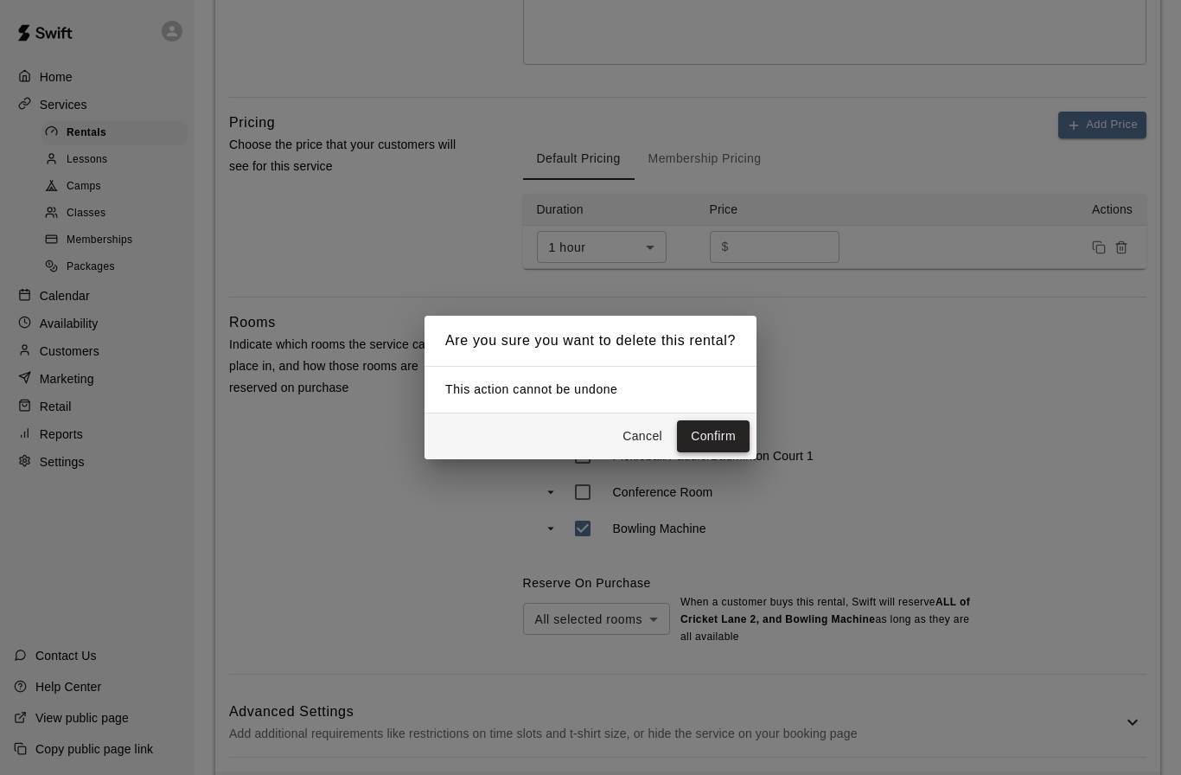
click at [735, 452] on button "Confirm" at bounding box center [713, 436] width 73 height 32
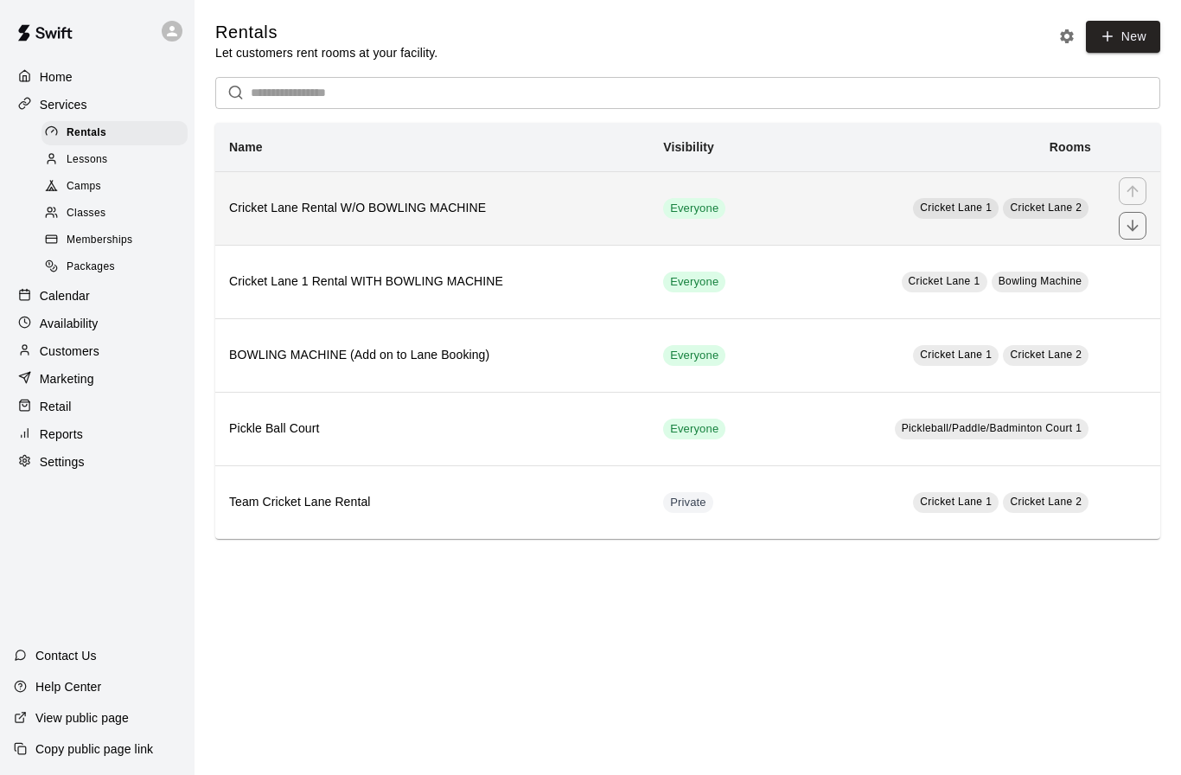
click at [264, 207] on h6 "Cricket Lane Rental W/O BOWLING MACHINE" at bounding box center [432, 208] width 406 height 19
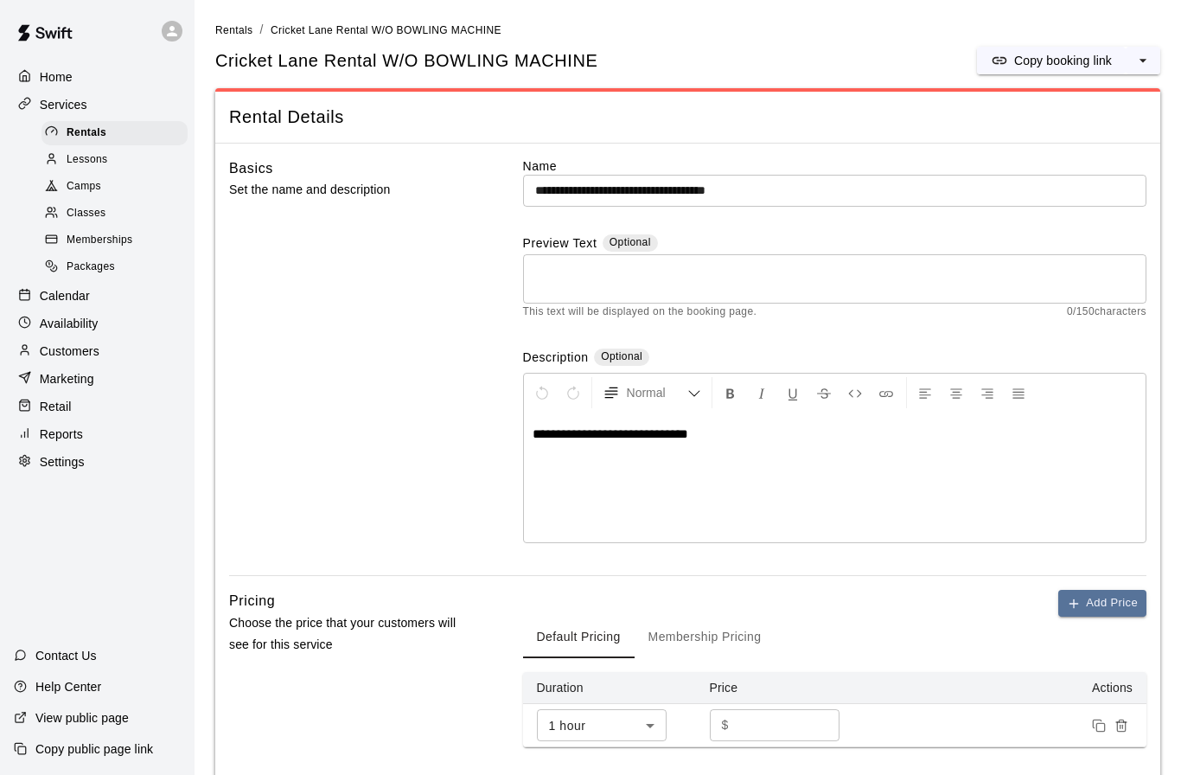
click at [885, 196] on input "**********" at bounding box center [834, 191] width 623 height 32
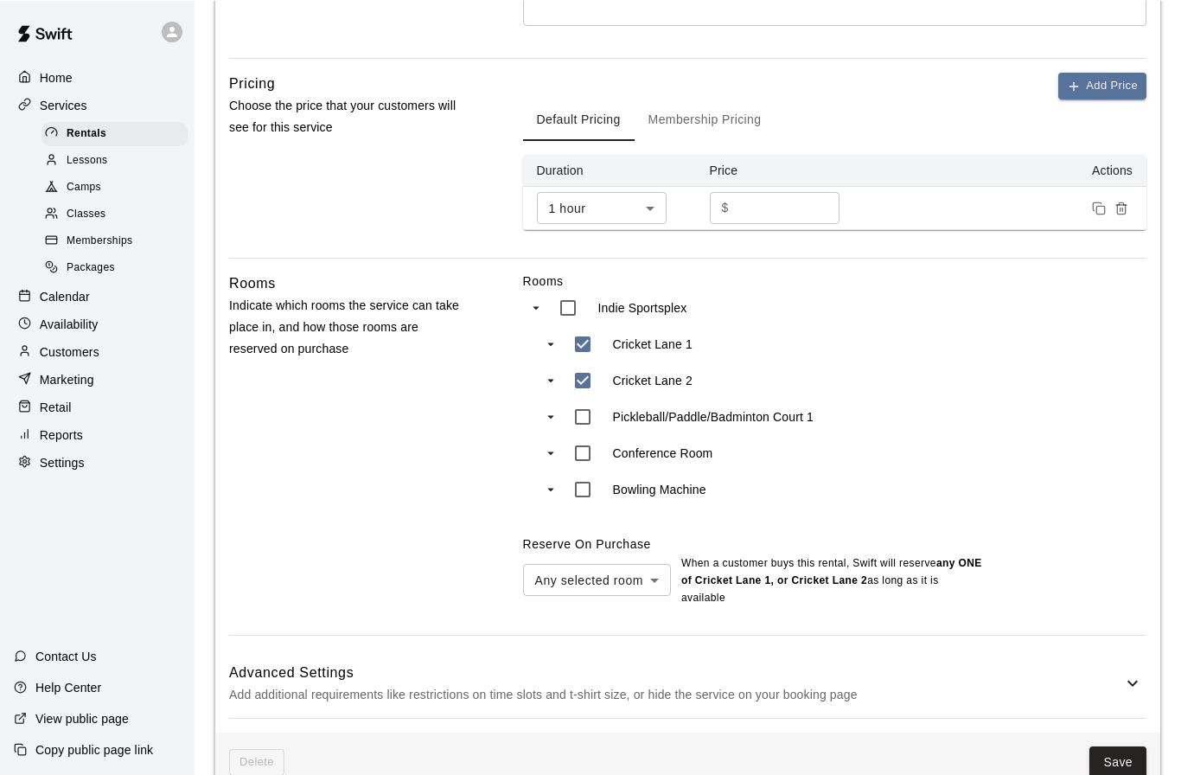
scroll to position [518, 0]
type input "**********"
click at [1131, 754] on button "Save" at bounding box center [1117, 761] width 57 height 32
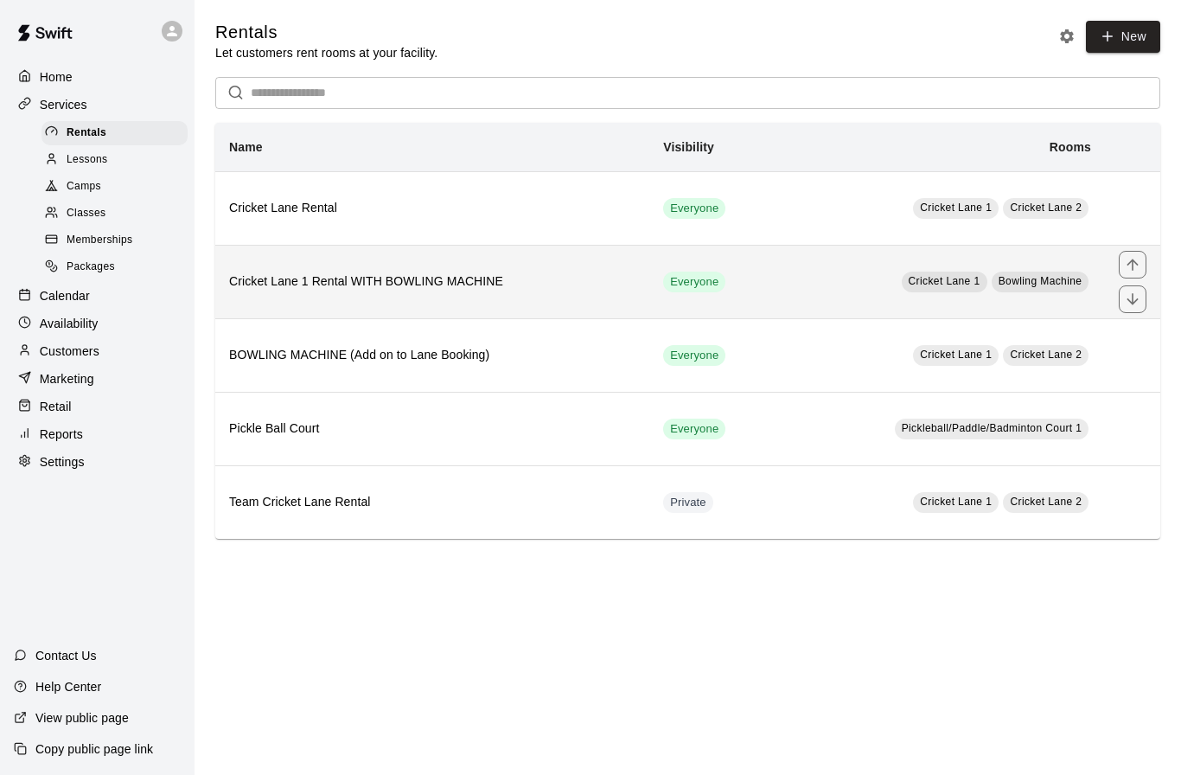
click at [265, 292] on th "Cricket Lane 1 Rental WITH BOWLING MACHINE" at bounding box center [432, 281] width 434 height 73
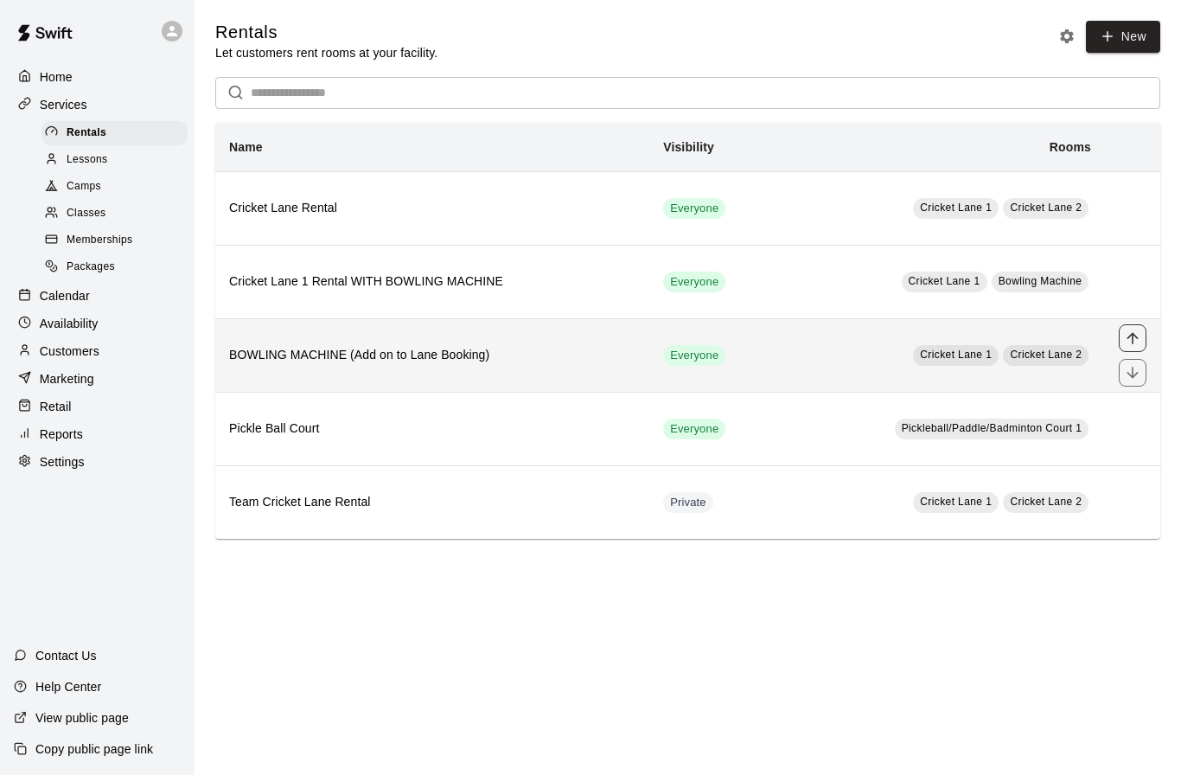
click at [1139, 336] on icon "move item up" at bounding box center [1132, 337] width 17 height 17
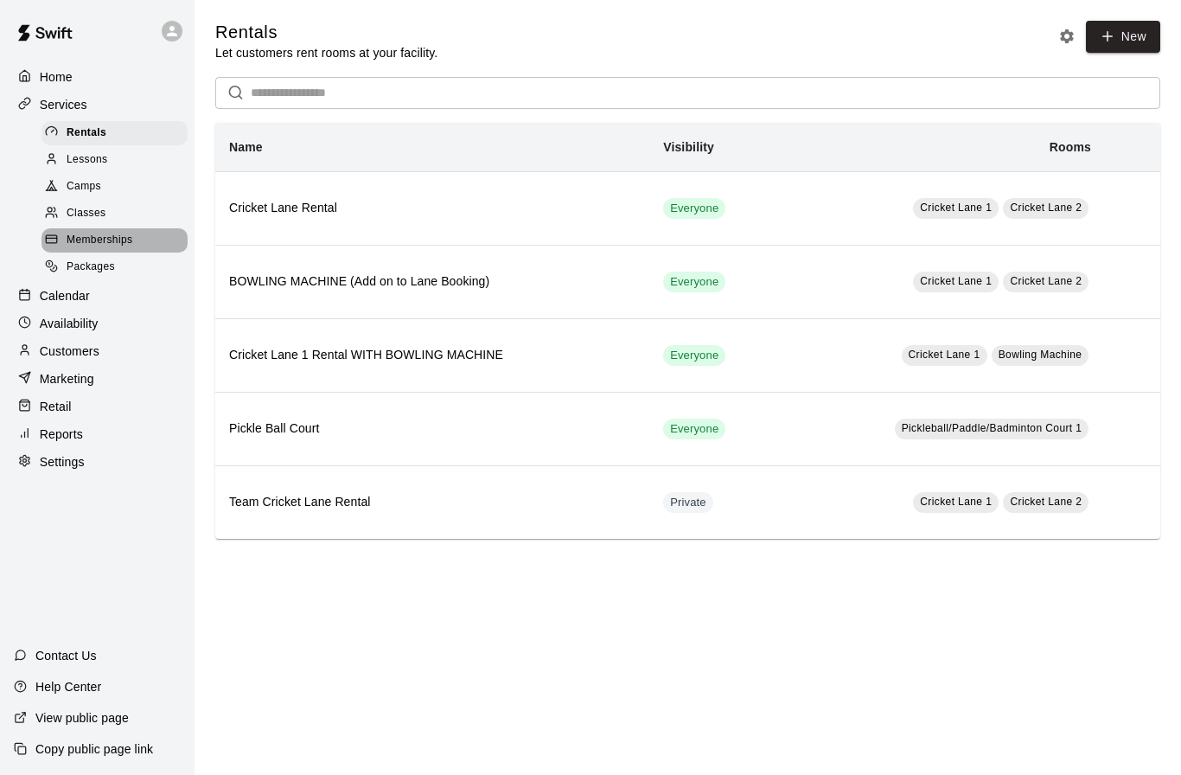
click at [73, 240] on span "Memberships" at bounding box center [100, 240] width 66 height 17
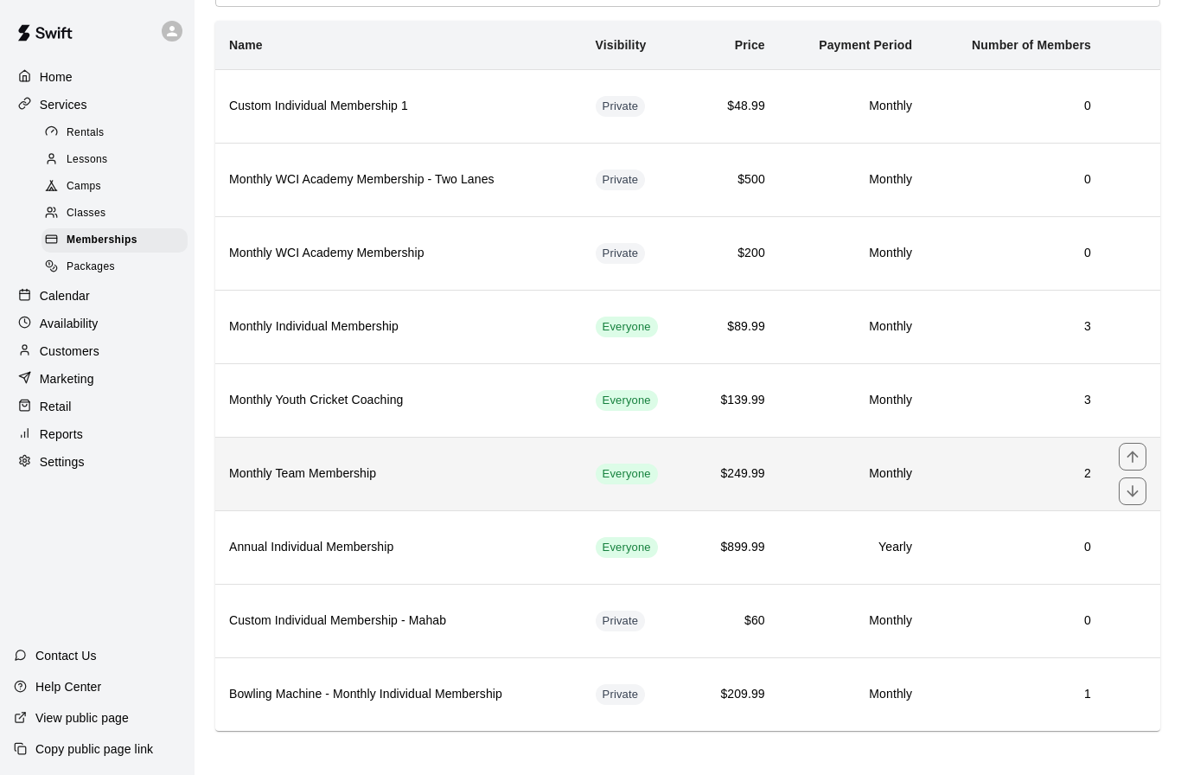
scroll to position [107, 0]
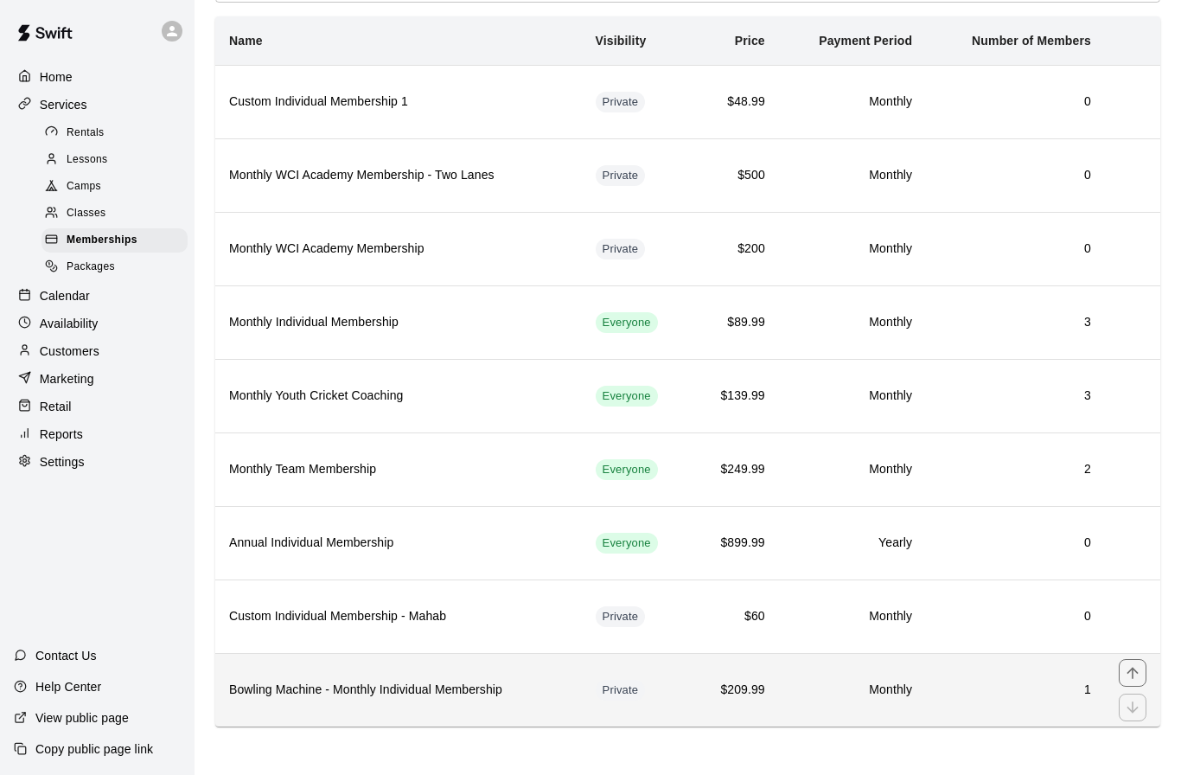
click at [490, 692] on h6 "Bowling Machine - Monthly Individual Membership" at bounding box center [398, 689] width 339 height 19
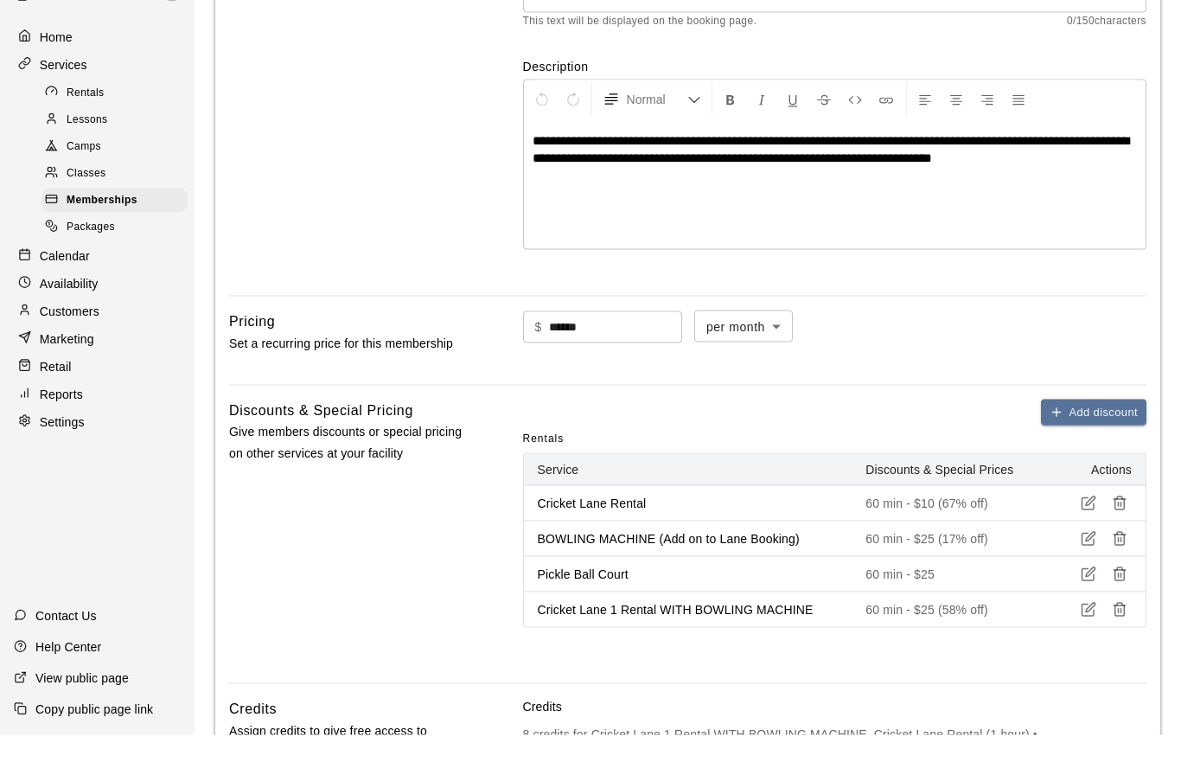
scroll to position [252, 0]
click at [1121, 641] on icon "button" at bounding box center [1120, 649] width 16 height 16
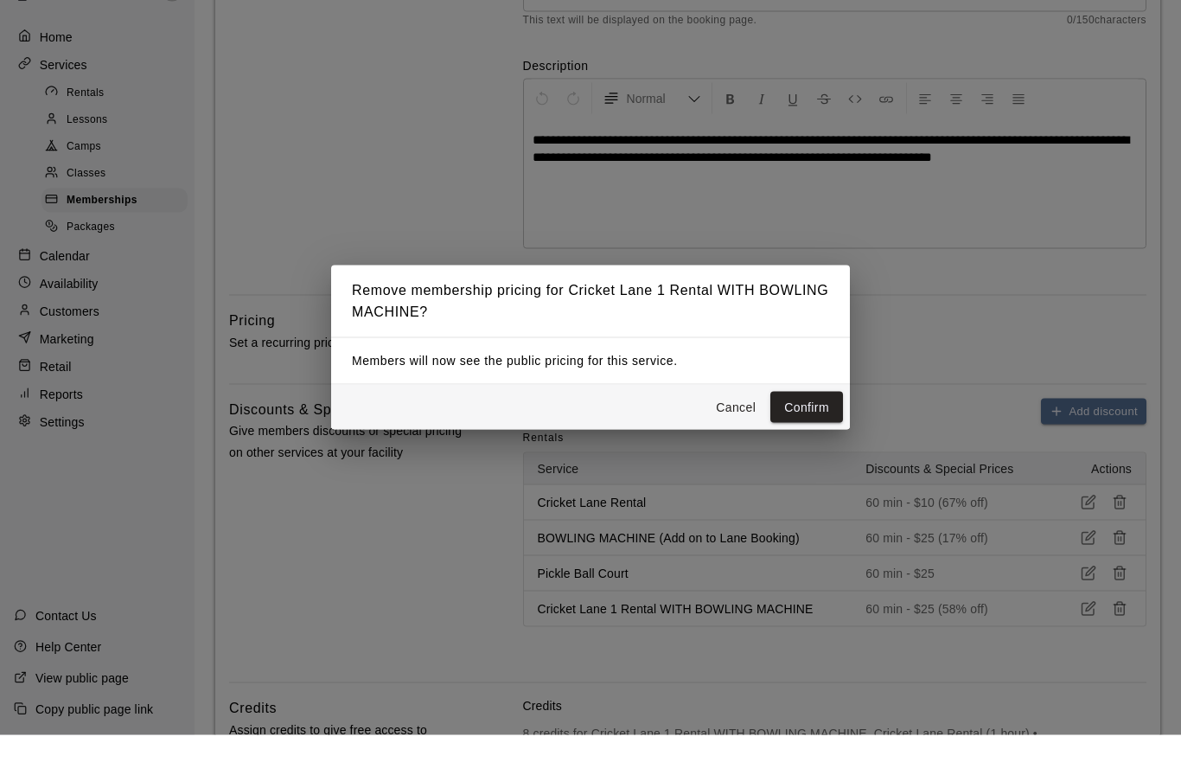
scroll to position [292, 0]
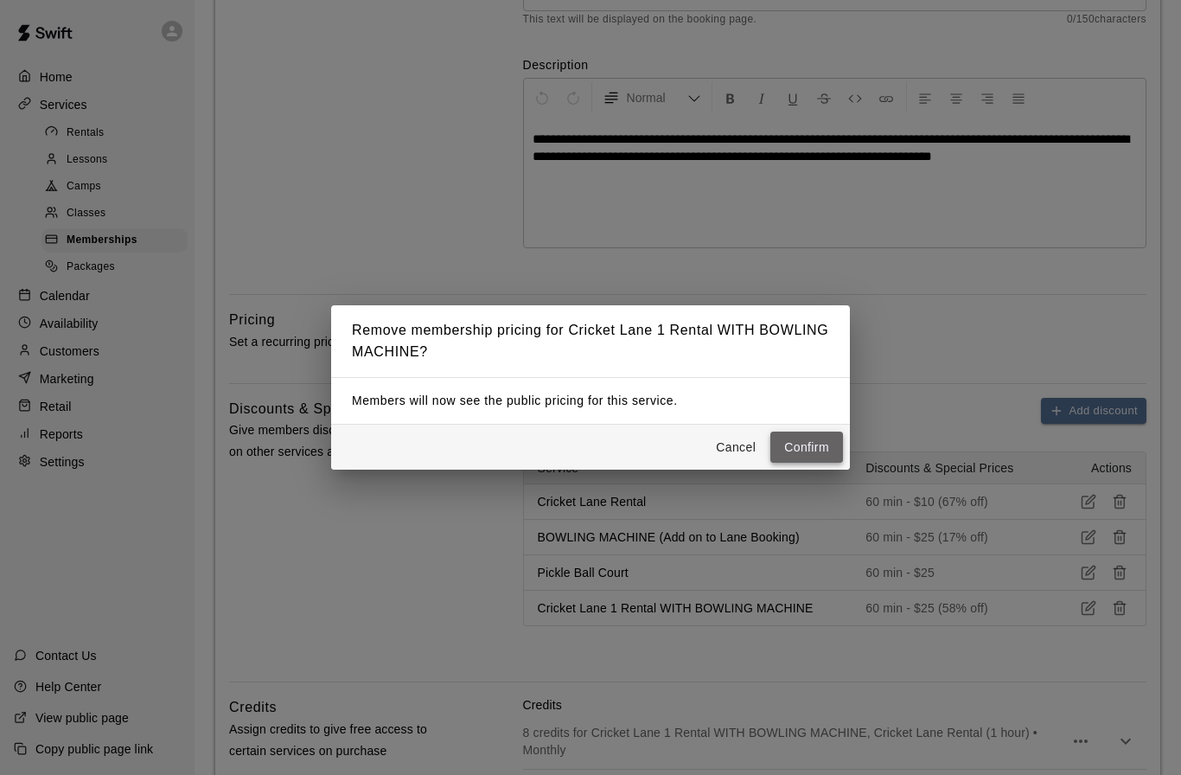
click at [799, 463] on button "Confirm" at bounding box center [806, 447] width 73 height 32
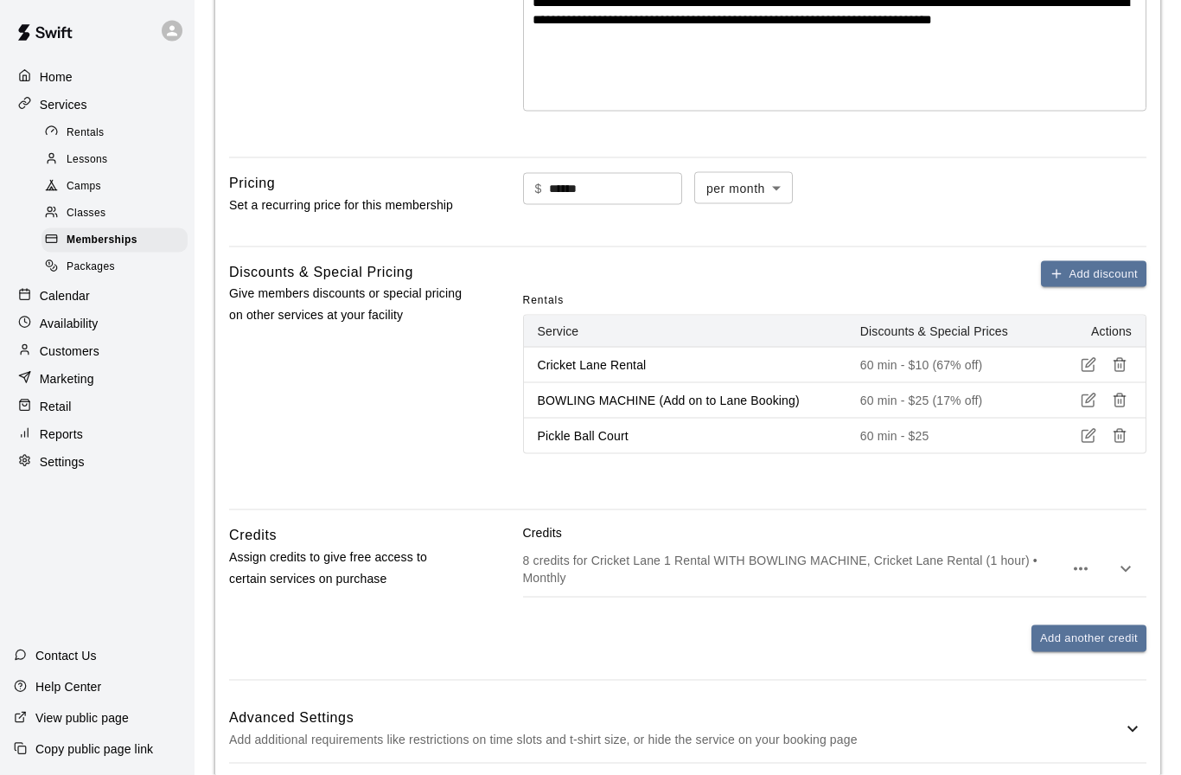
scroll to position [430, 0]
click at [1127, 567] on icon "button" at bounding box center [1125, 568] width 21 height 21
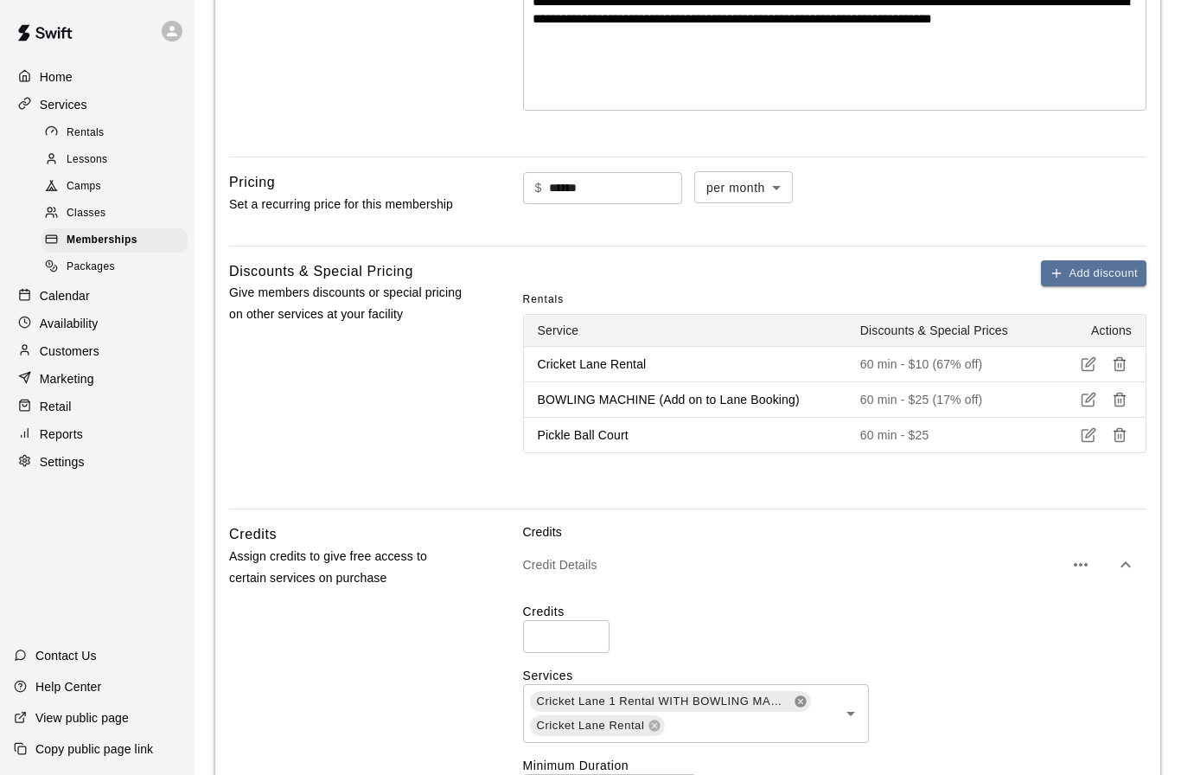
click at [800, 698] on icon at bounding box center [801, 701] width 14 height 14
click at [853, 699] on icon "Open" at bounding box center [850, 701] width 9 height 4
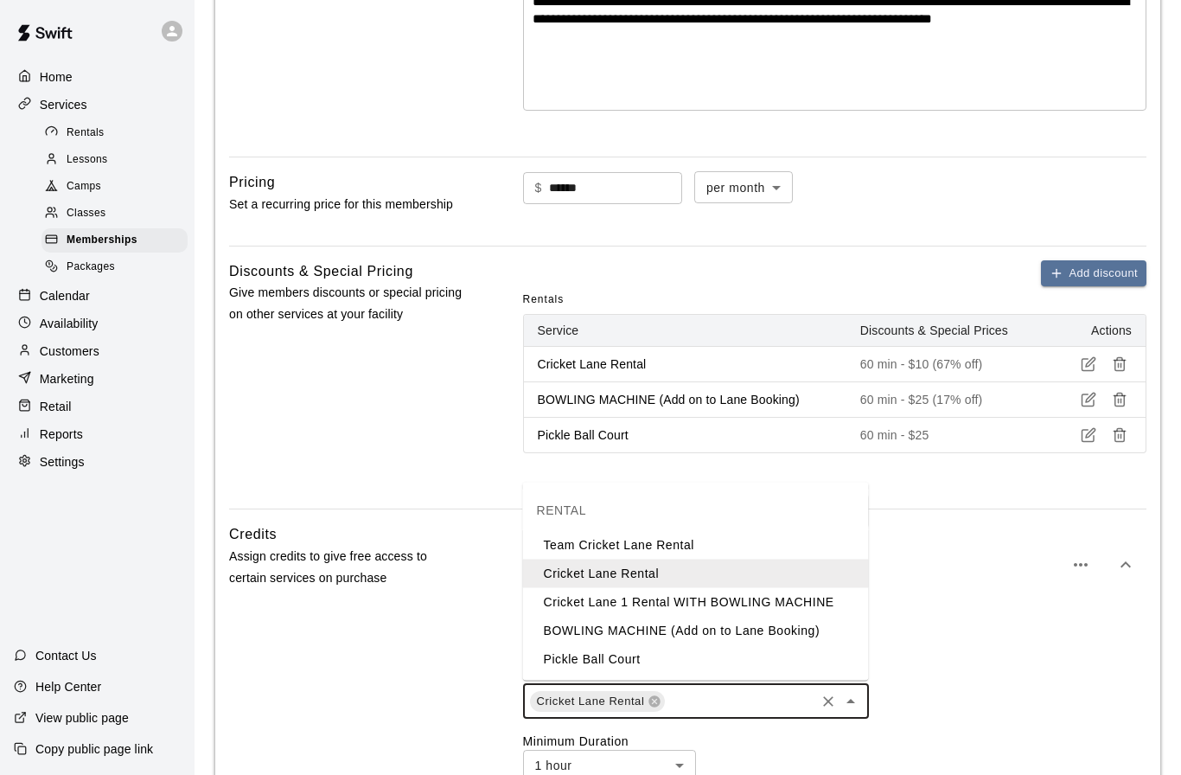
click at [651, 631] on li "BOWLING MACHINE (Add on to Lane Booking)" at bounding box center [696, 630] width 346 height 29
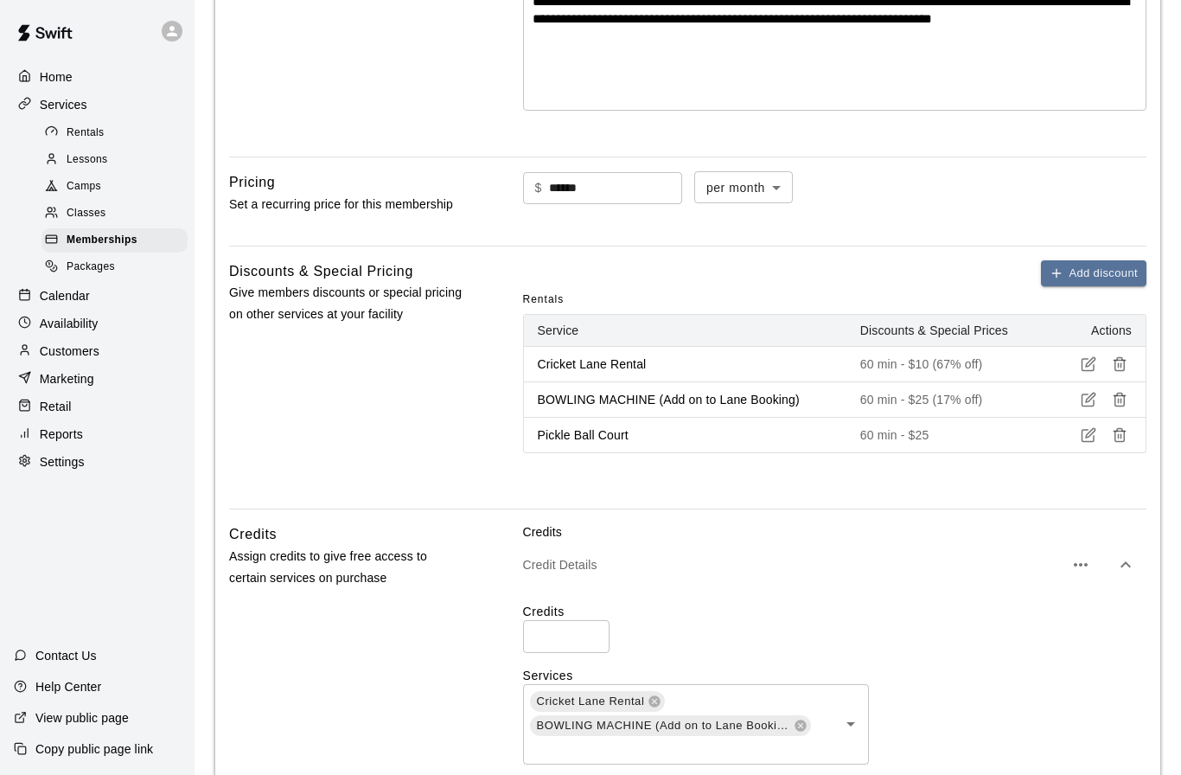
click at [990, 670] on label "Services" at bounding box center [834, 675] width 623 height 17
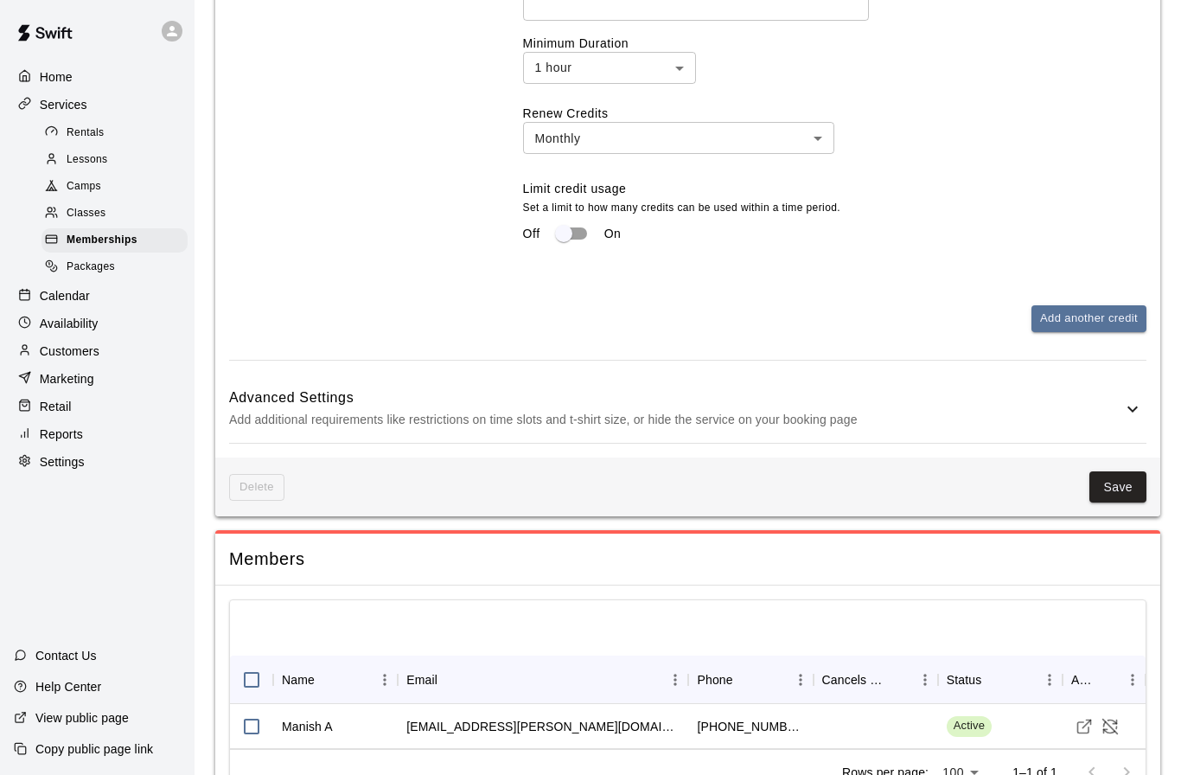
scroll to position [1244, 0]
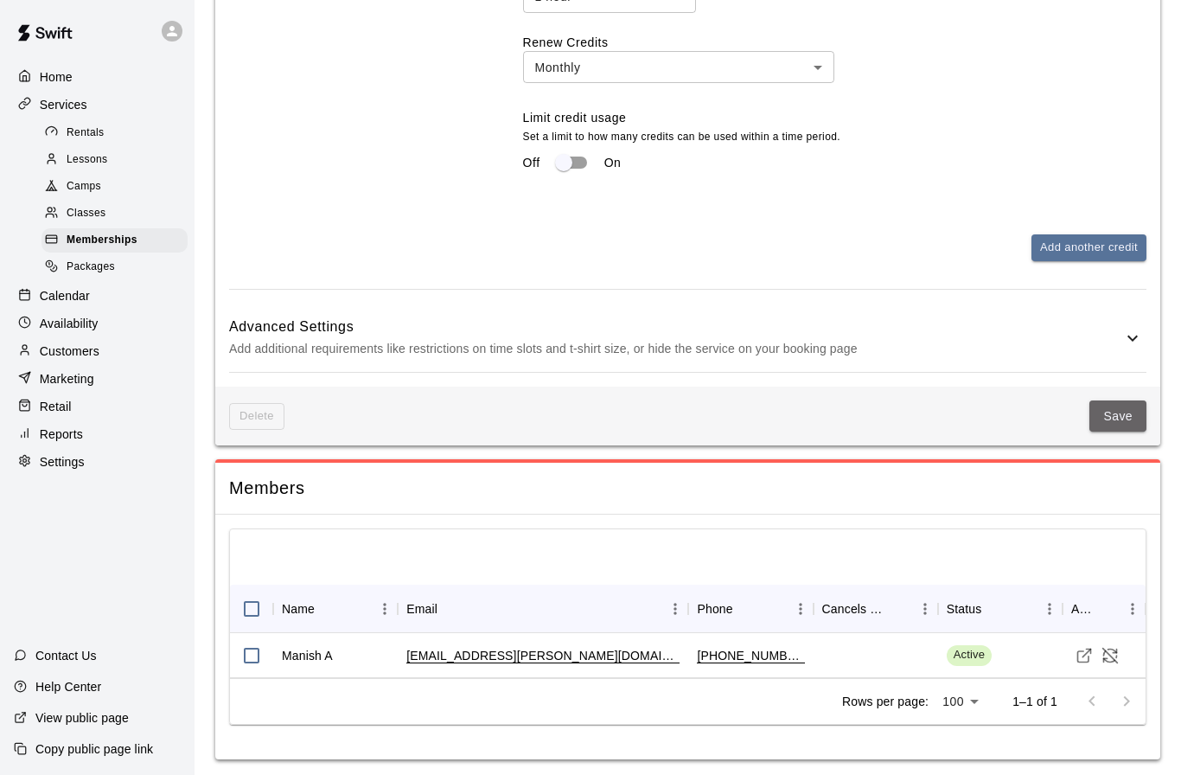
click at [1119, 415] on button "Save" at bounding box center [1117, 416] width 57 height 32
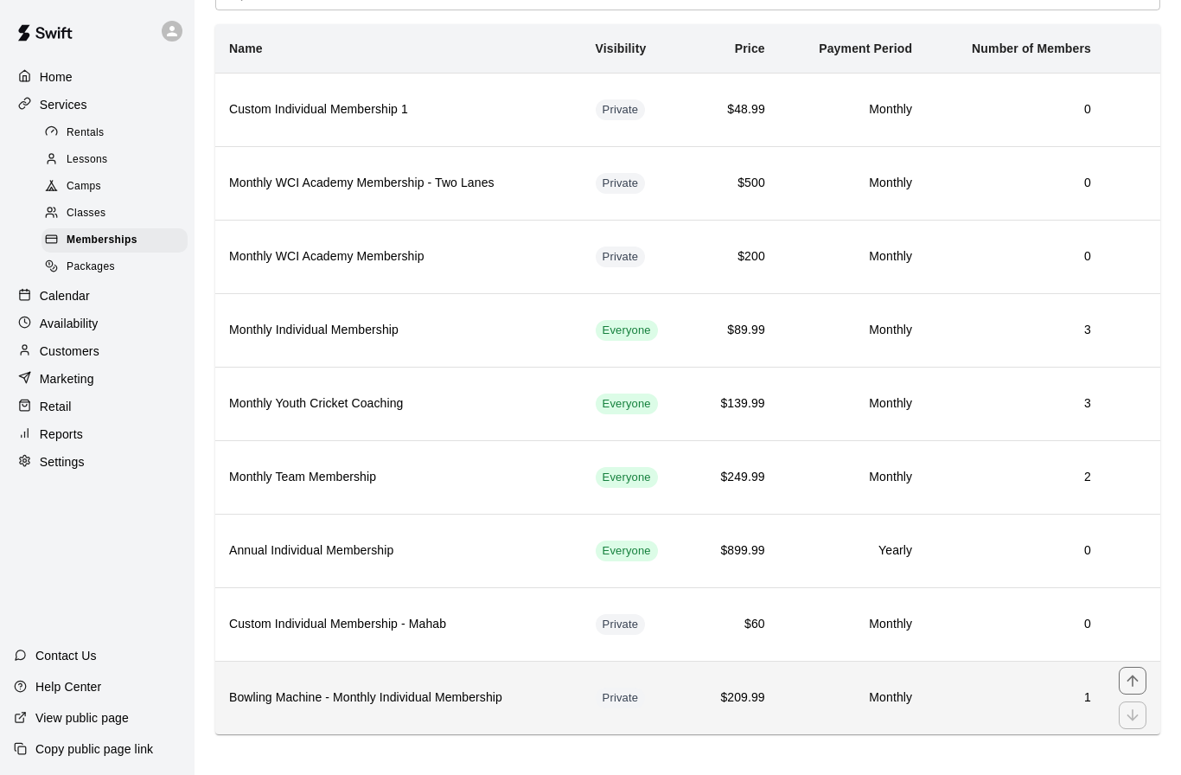
click at [369, 705] on h6 "Bowling Machine - Monthly Individual Membership" at bounding box center [398, 697] width 339 height 19
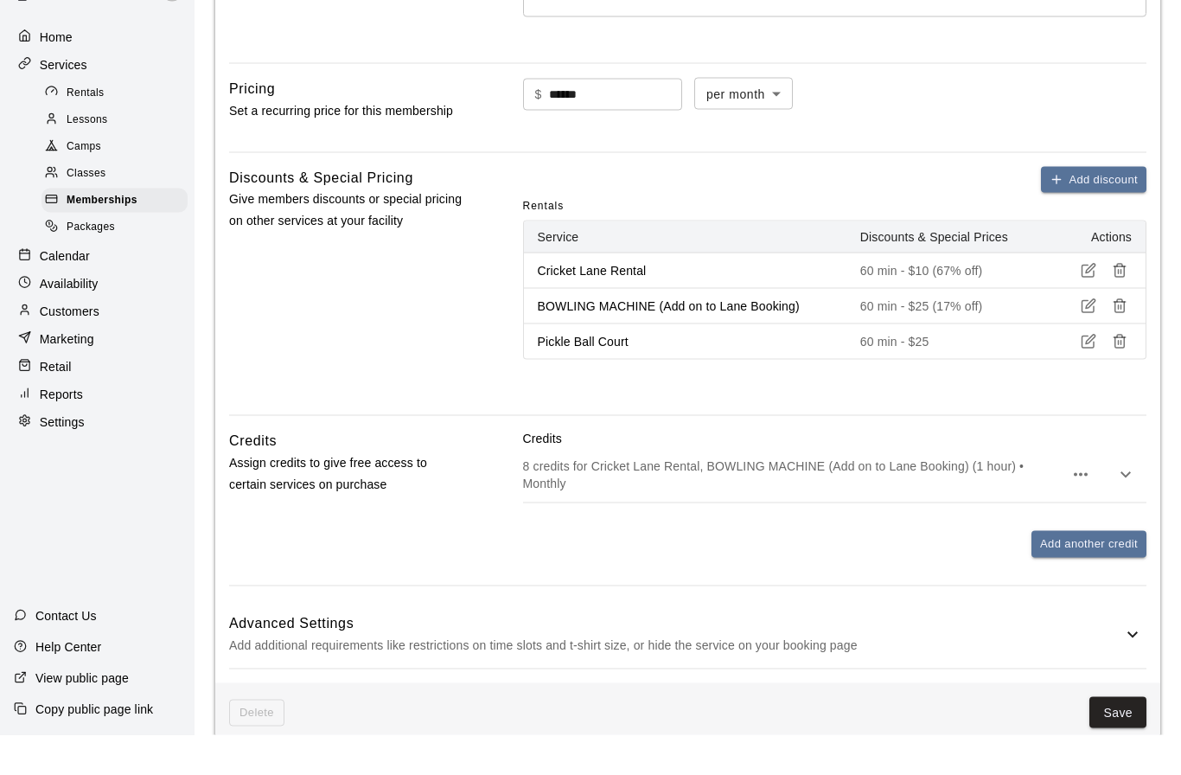
scroll to position [483, 0]
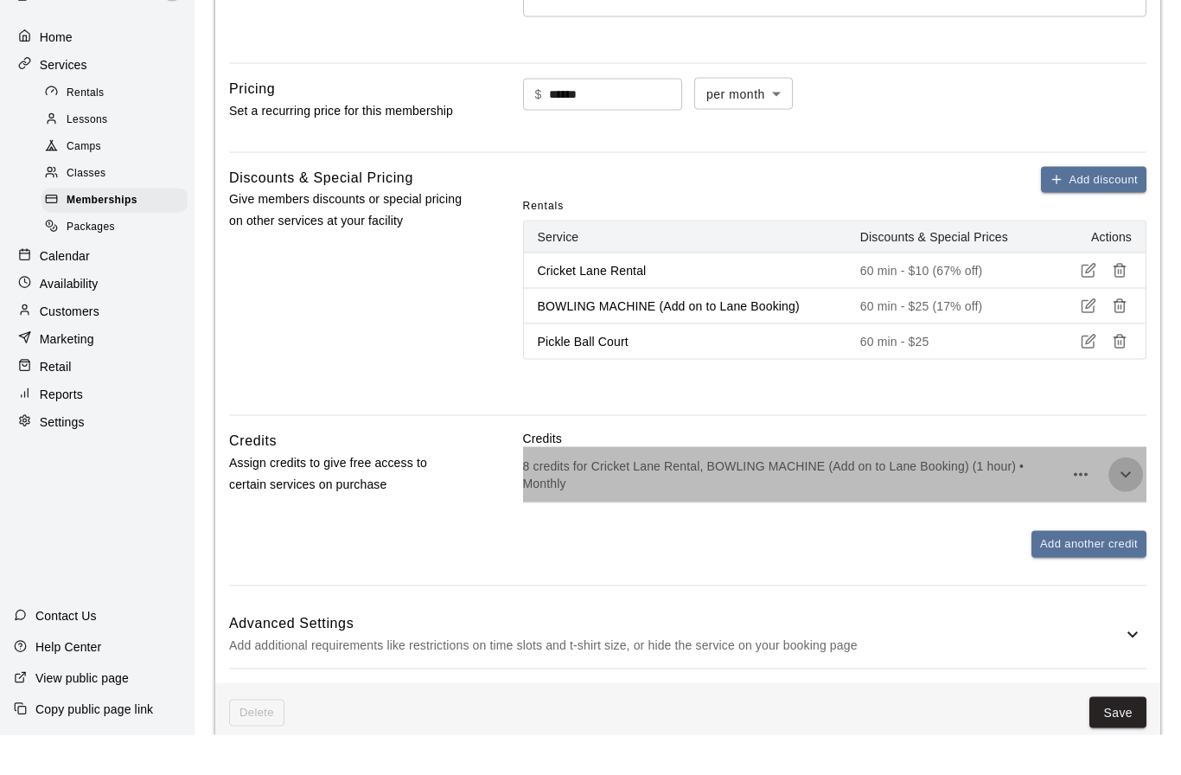
click at [1124, 504] on icon "button" at bounding box center [1125, 514] width 21 height 21
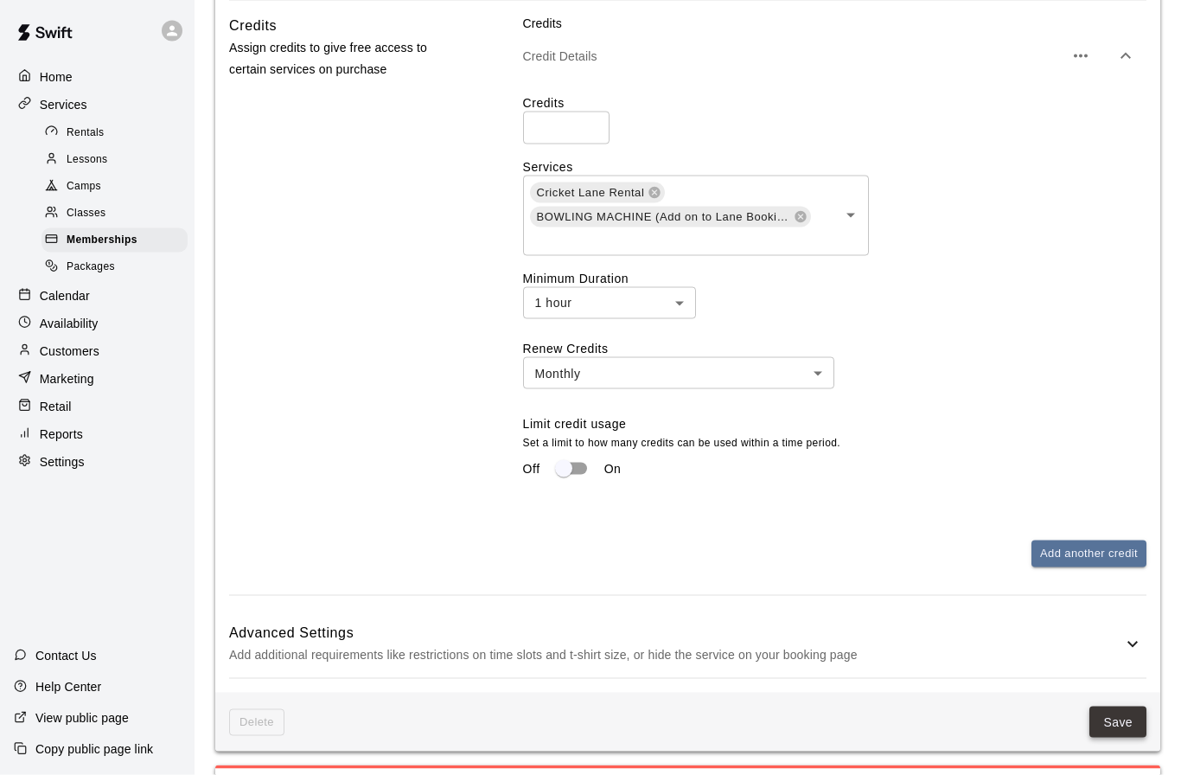
scroll to position [939, 0]
click at [1121, 718] on button "Save" at bounding box center [1117, 721] width 57 height 32
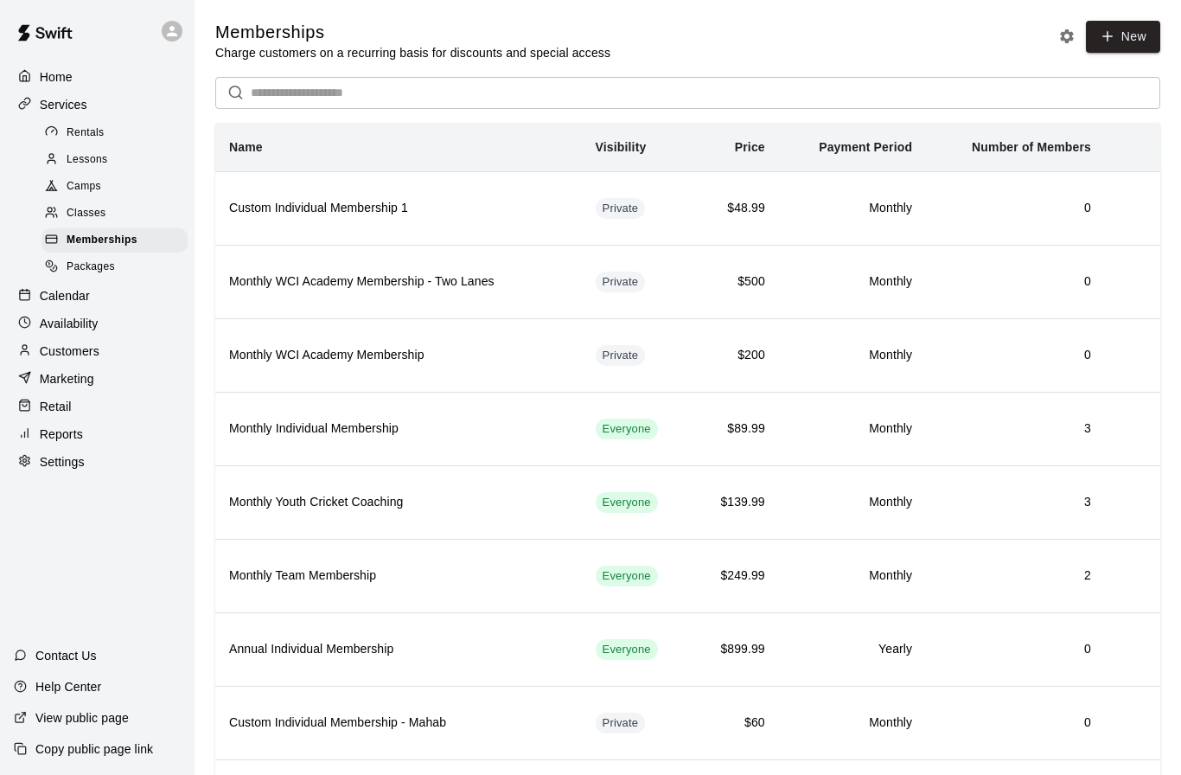
click at [94, 140] on span "Rentals" at bounding box center [86, 132] width 38 height 17
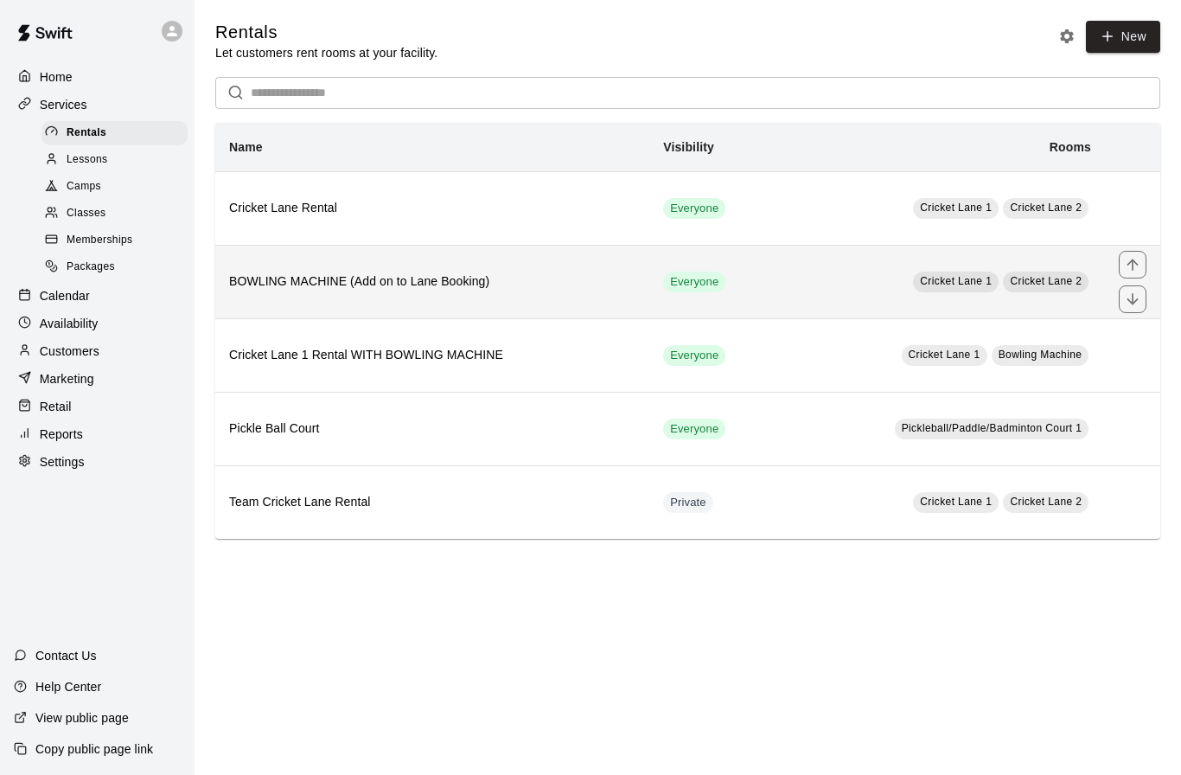
click at [370, 296] on th "BOWLING MACHINE (Add on to Lane Booking)" at bounding box center [432, 281] width 434 height 73
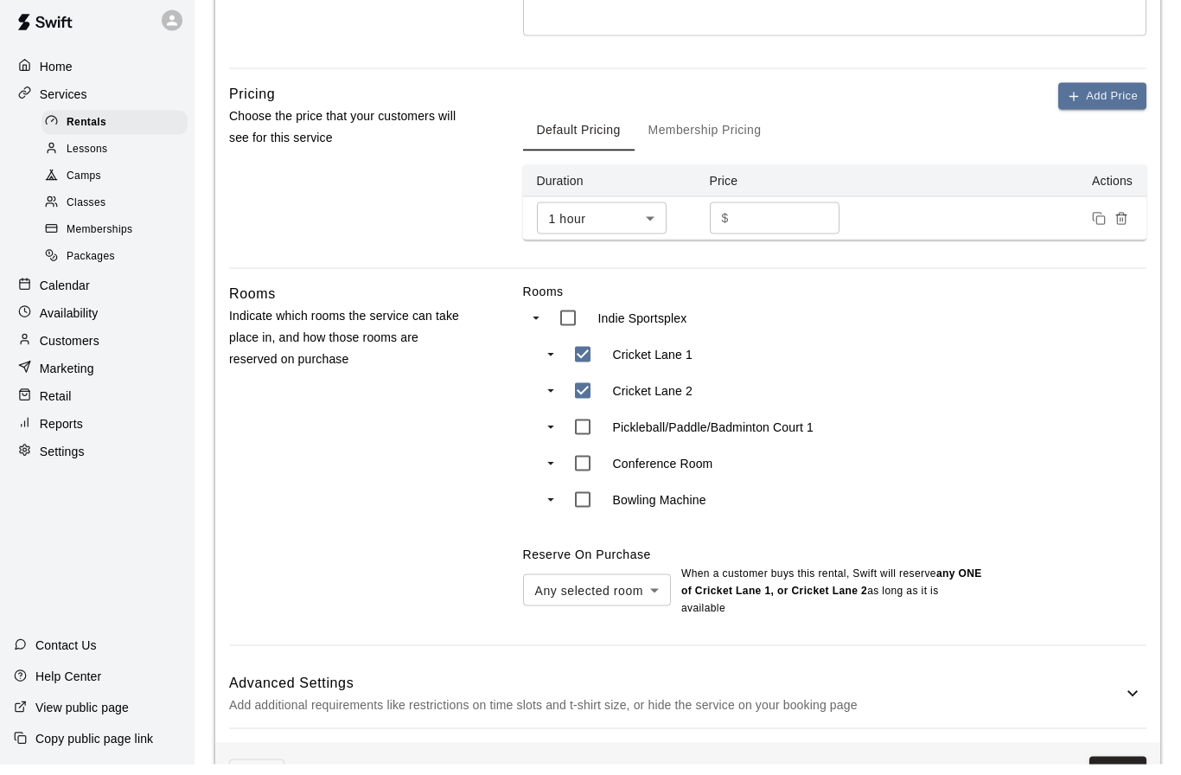
scroll to position [497, 0]
click at [1115, 766] on button "Save" at bounding box center [1117, 782] width 57 height 32
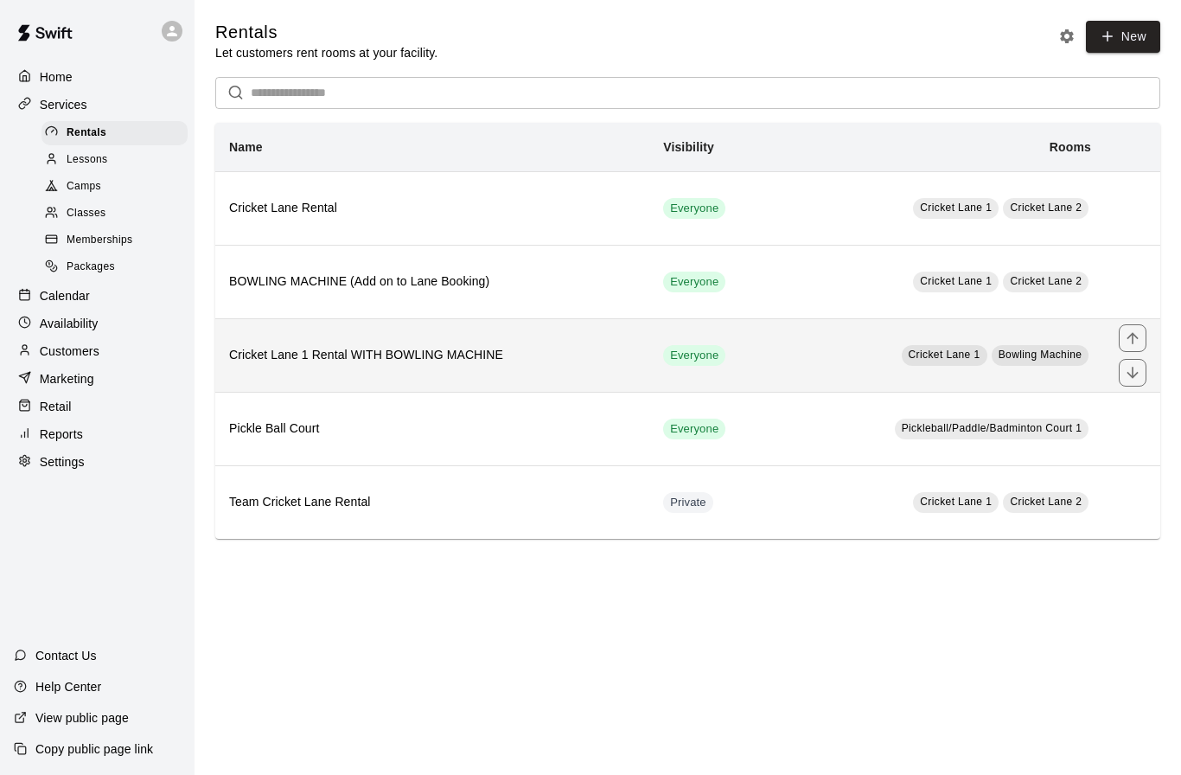
click at [509, 352] on h6 "Cricket Lane 1 Rental WITH BOWLING MACHINE" at bounding box center [432, 355] width 406 height 19
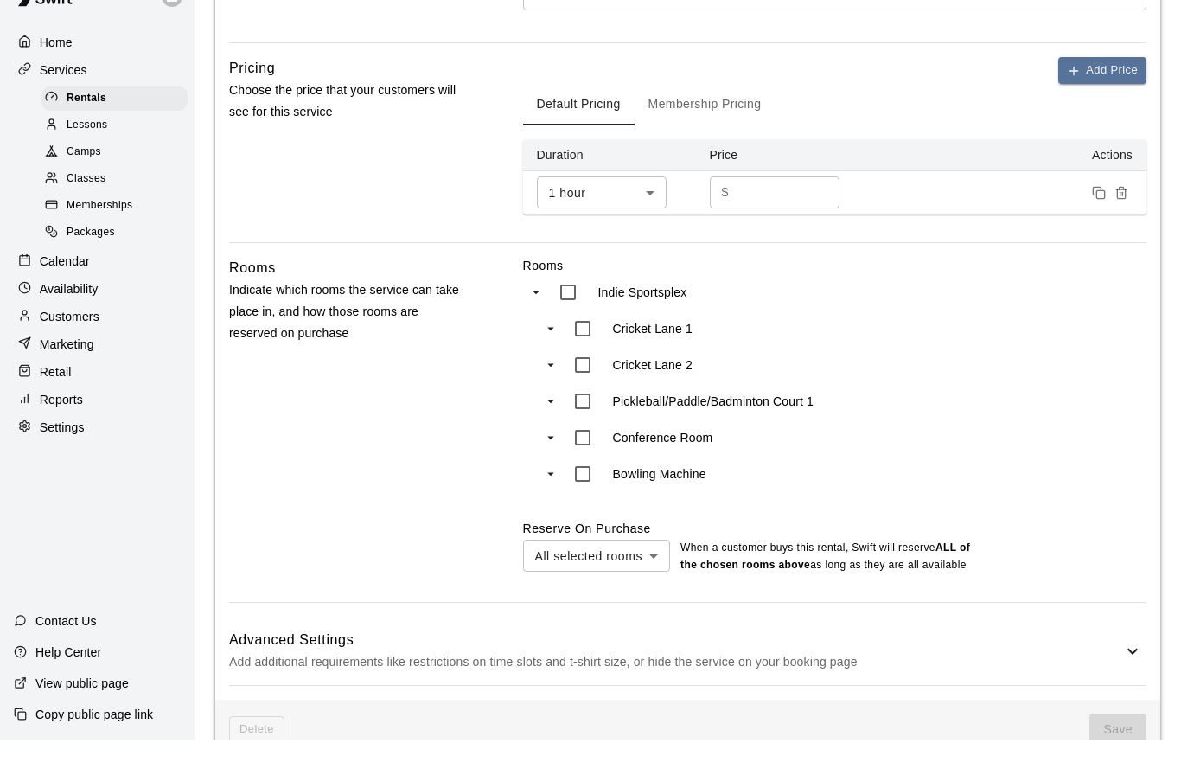
scroll to position [533, 0]
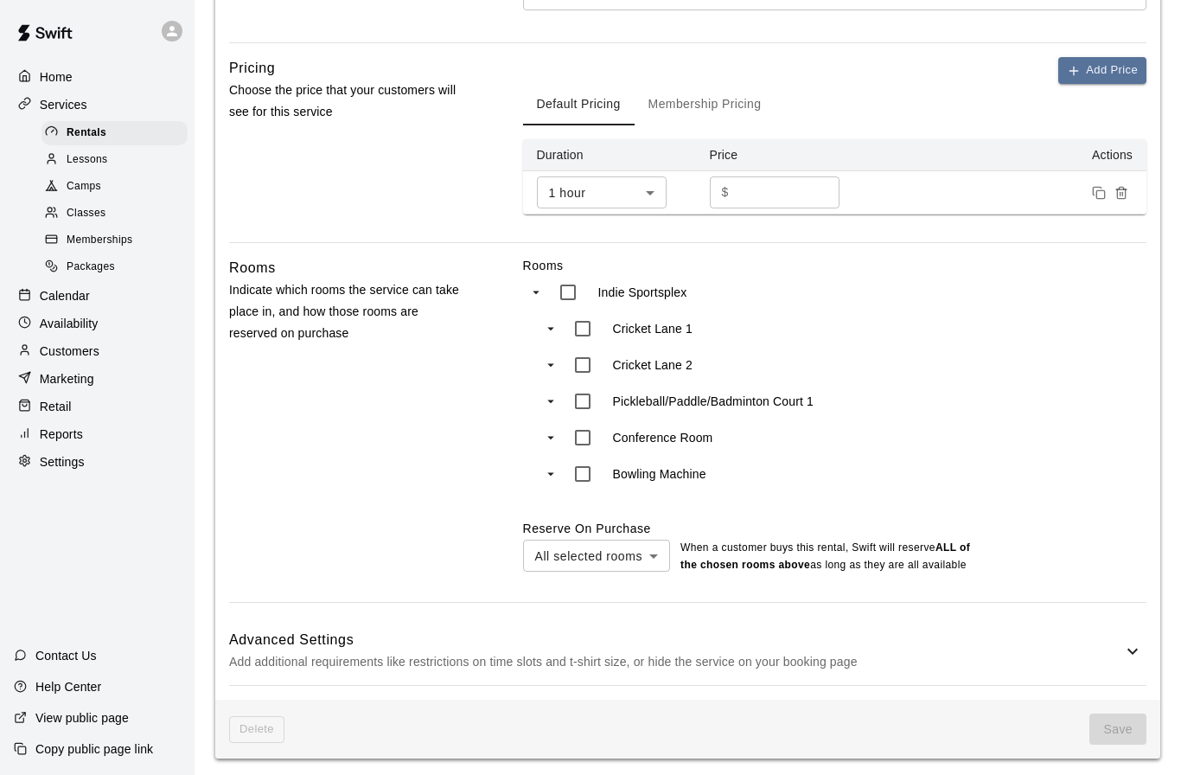
click at [1133, 646] on icon at bounding box center [1132, 651] width 21 height 21
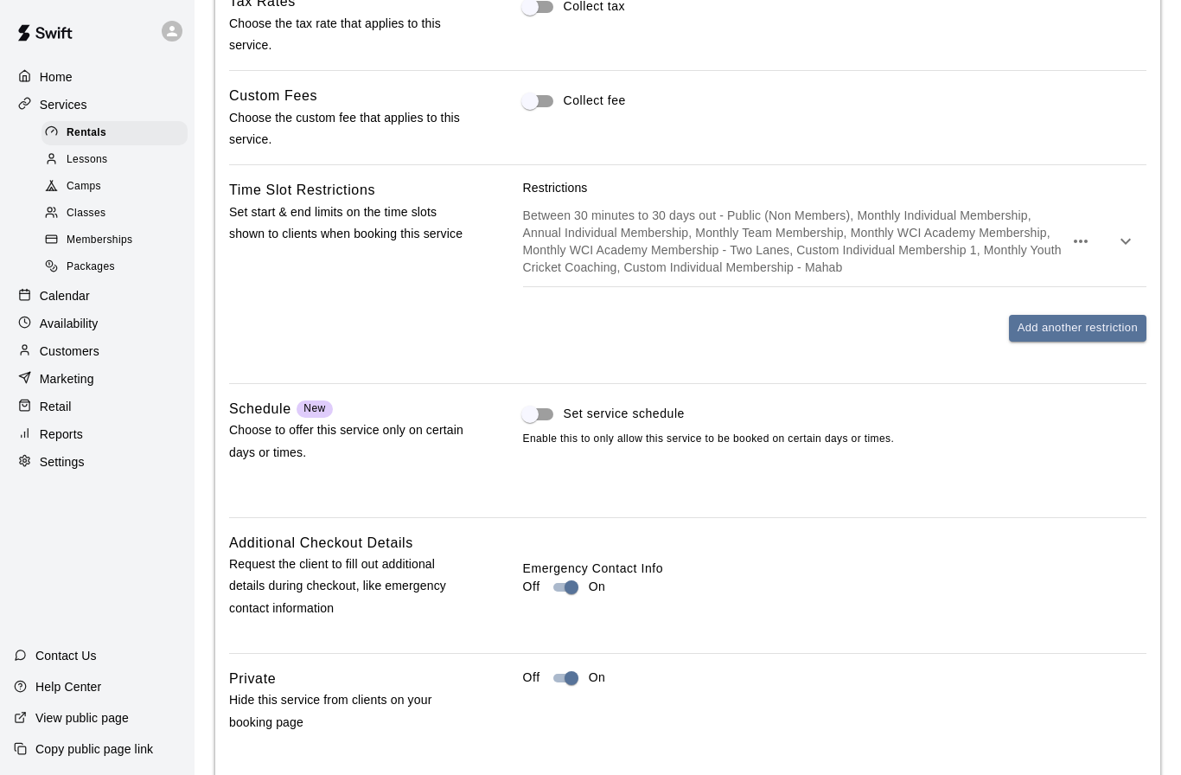
scroll to position [1326, 0]
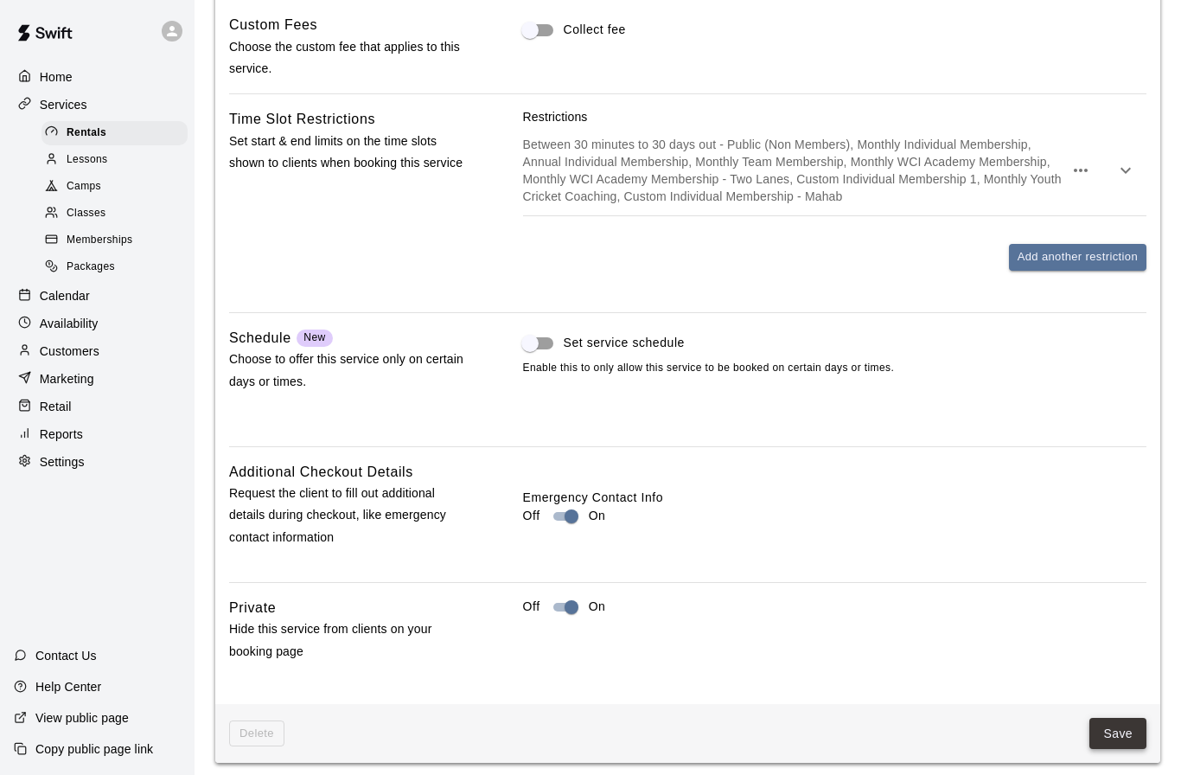
click at [1102, 723] on button "Save" at bounding box center [1117, 734] width 57 height 32
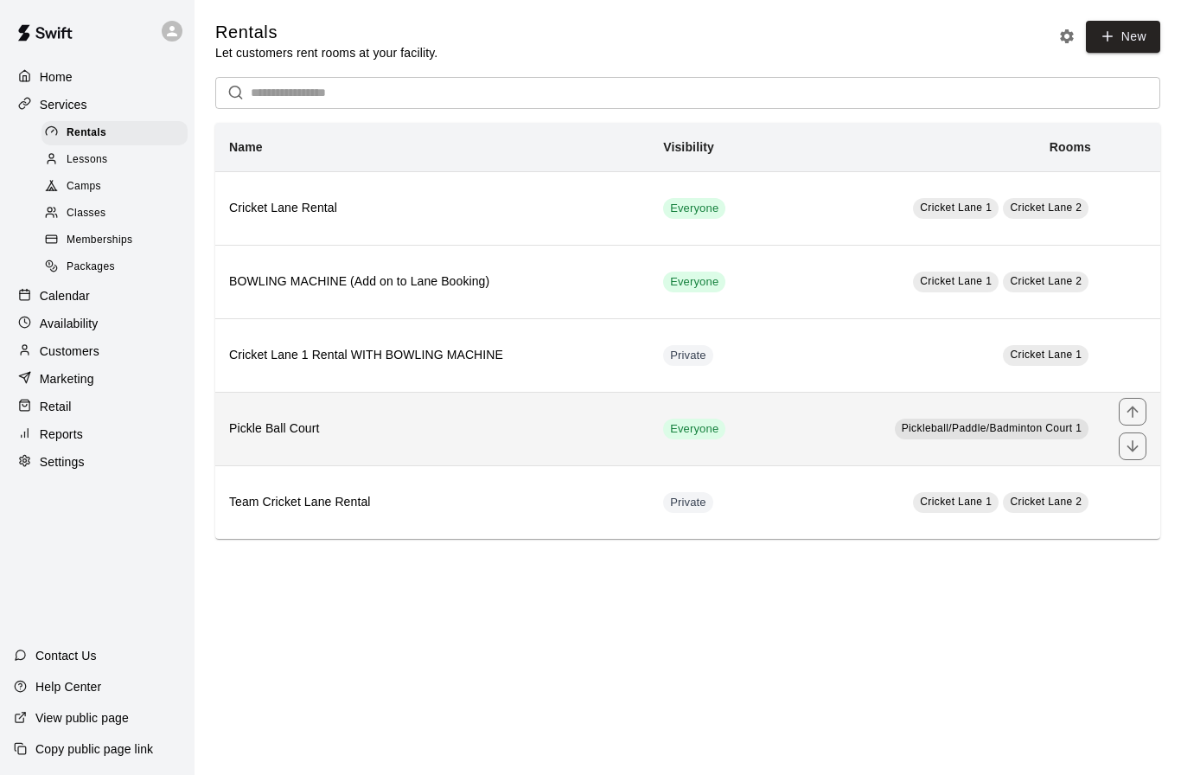
click at [284, 435] on h6 "Pickle Ball Court" at bounding box center [432, 428] width 406 height 19
click at [1130, 418] on icon "move item up" at bounding box center [1132, 411] width 17 height 17
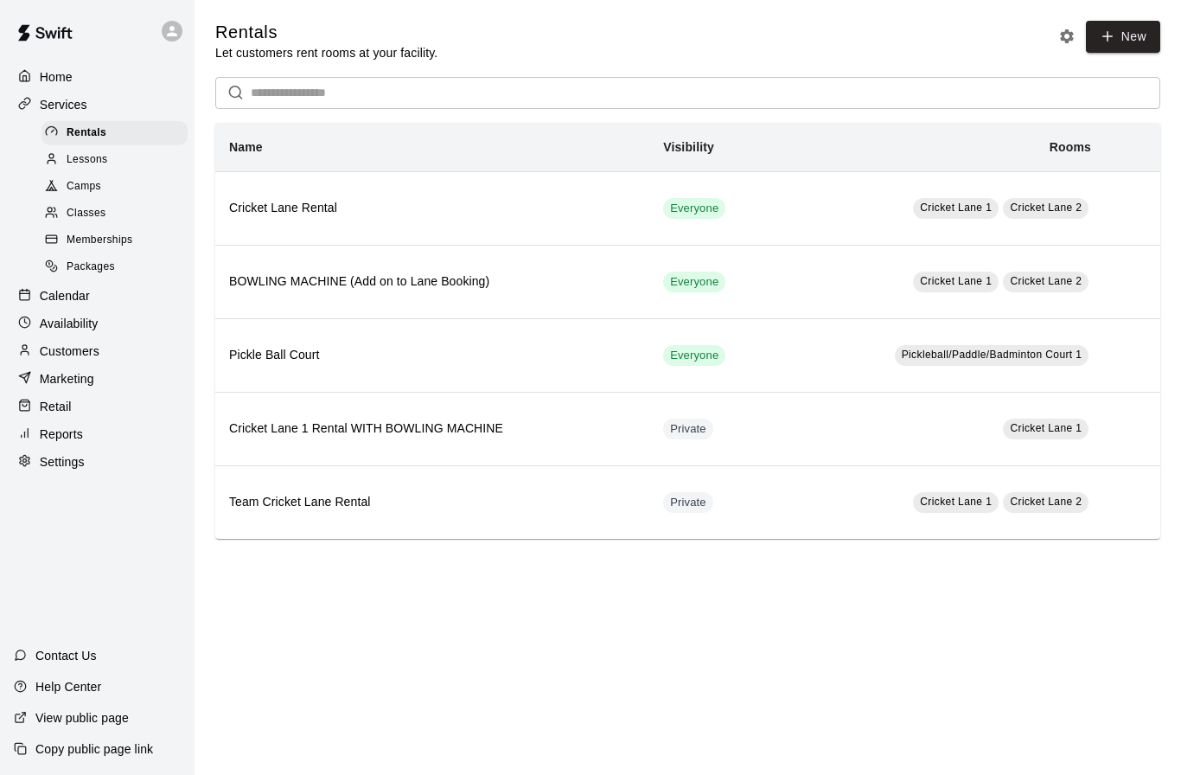
click at [87, 273] on span "Packages" at bounding box center [91, 266] width 48 height 17
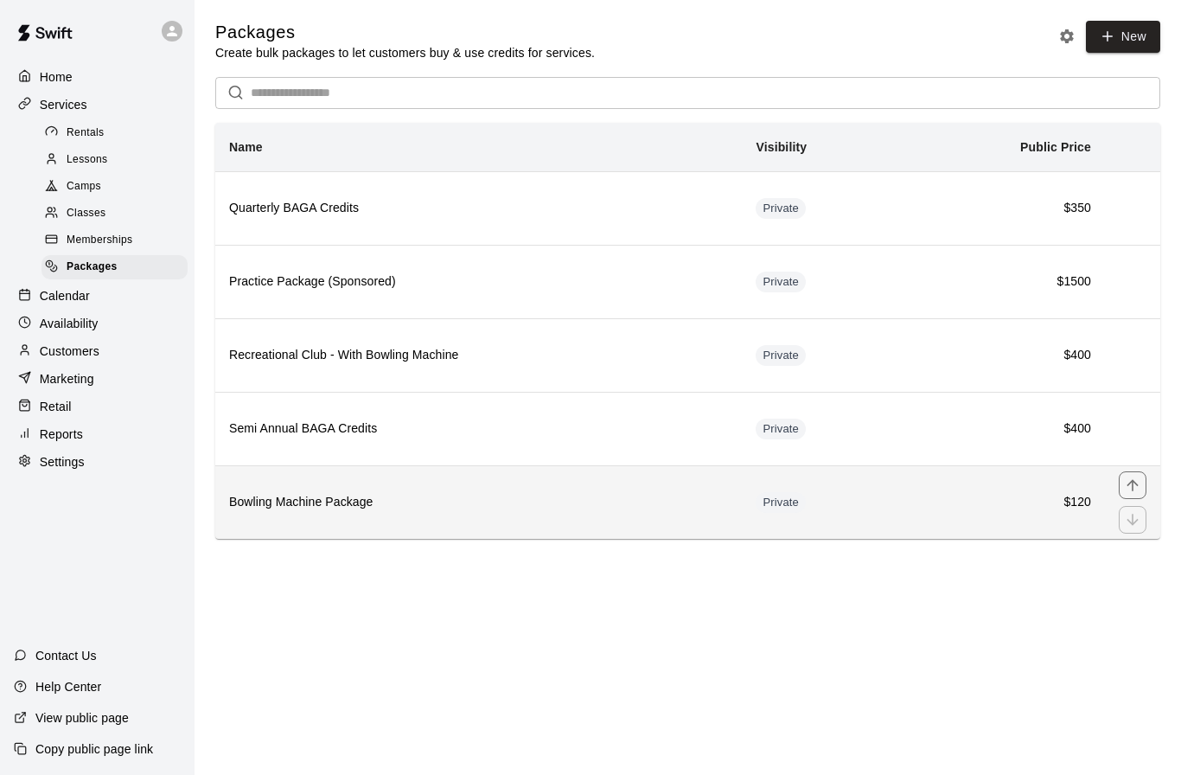
click at [358, 516] on th "Bowling Machine Package" at bounding box center [478, 501] width 526 height 73
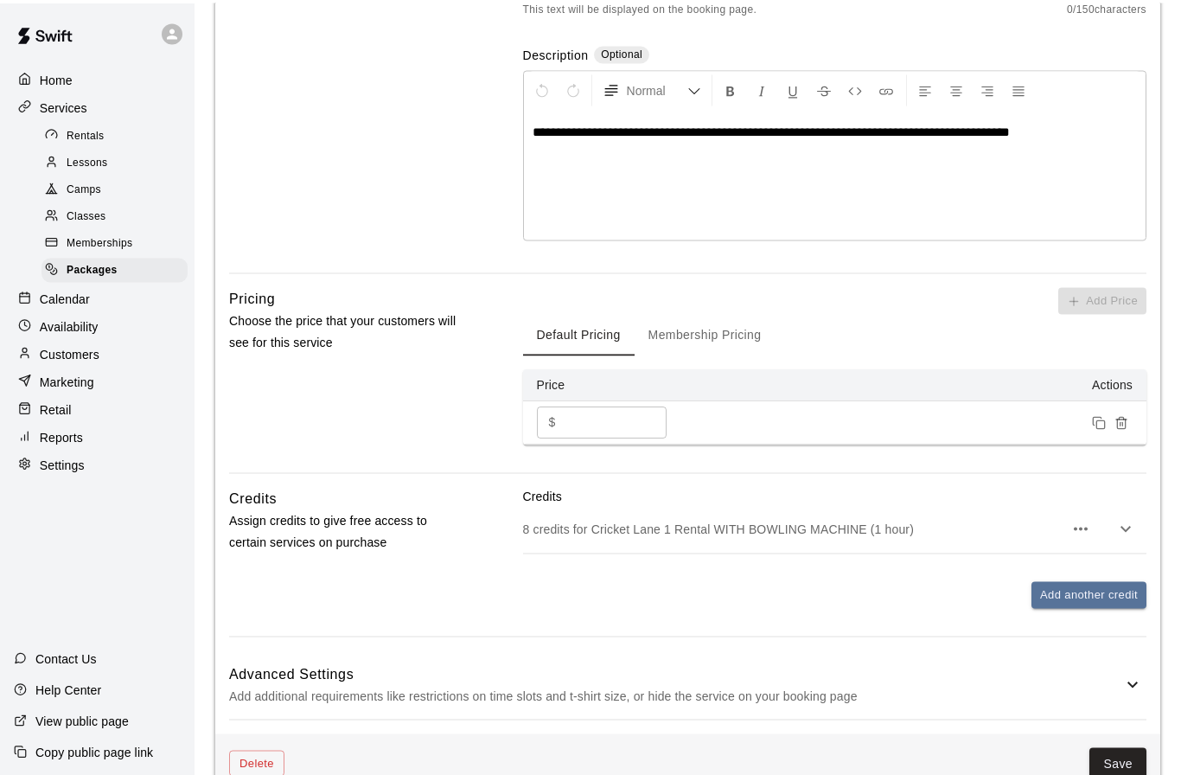
scroll to position [360, 0]
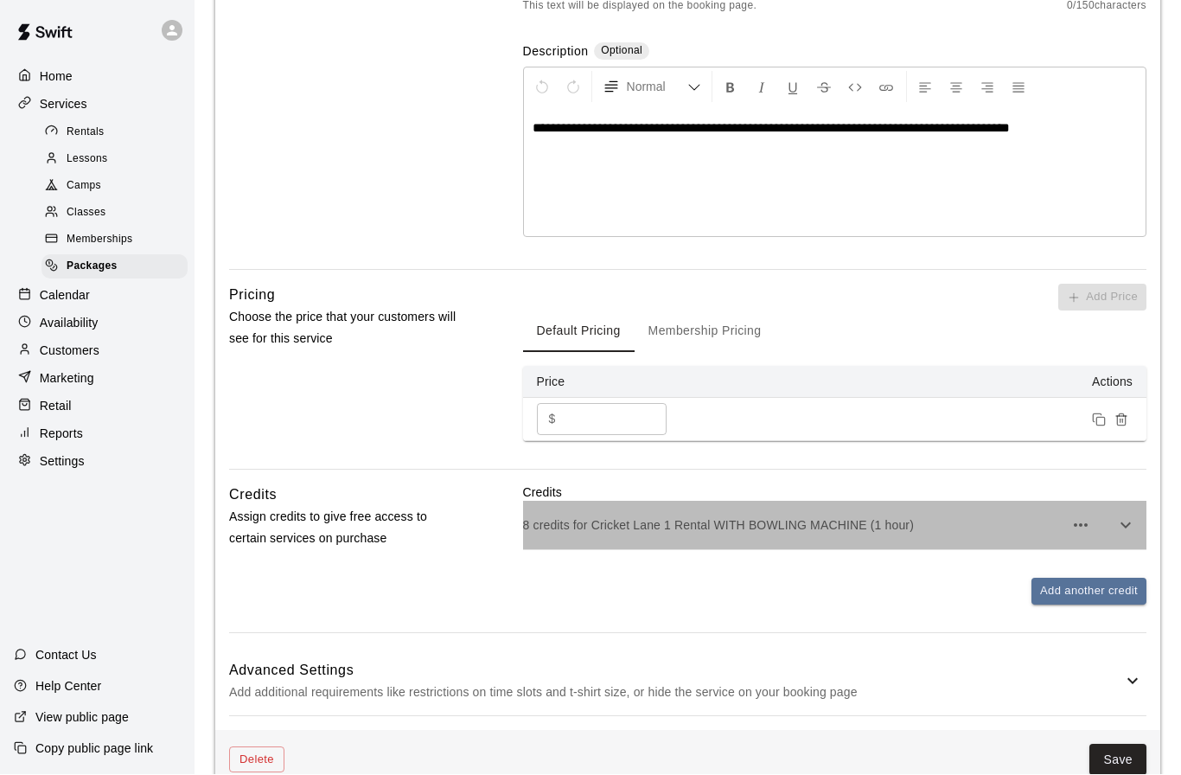
click at [633, 521] on p "8 credits for Cricket Lane 1 Rental WITH BOWLING MACHINE (1 hour)" at bounding box center [793, 525] width 540 height 17
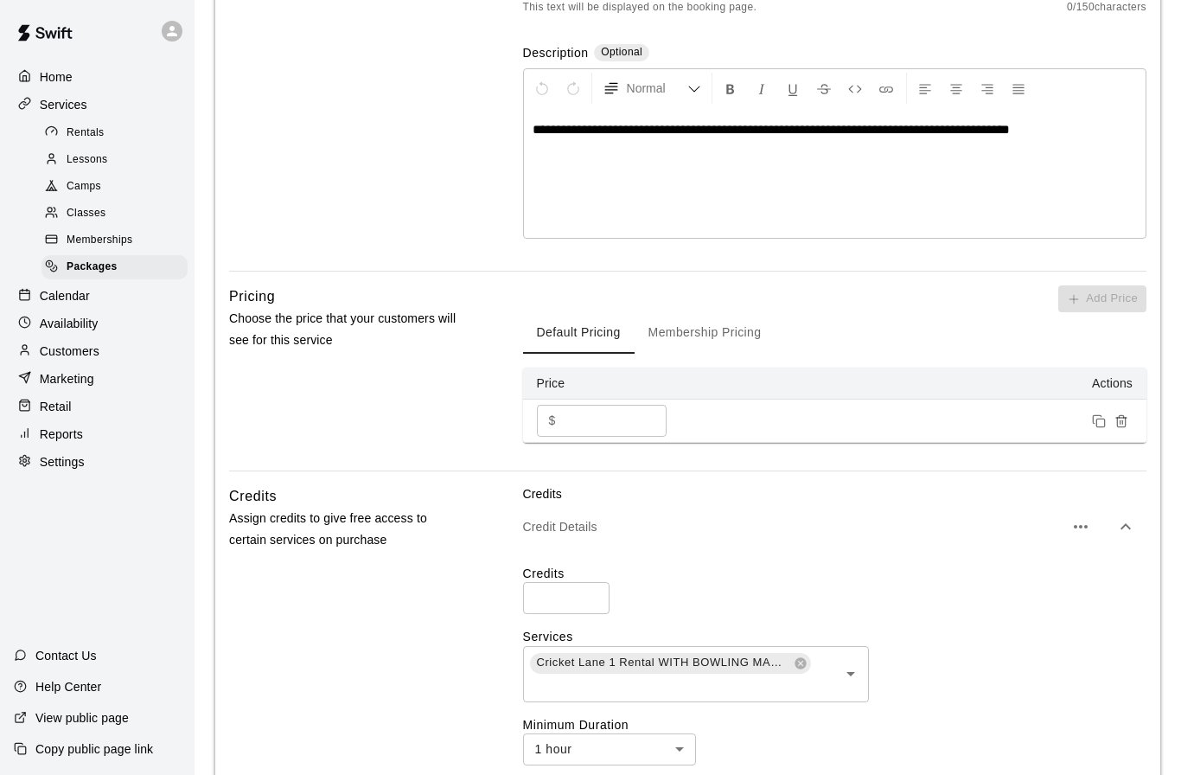
click at [801, 657] on icon at bounding box center [799, 662] width 11 height 11
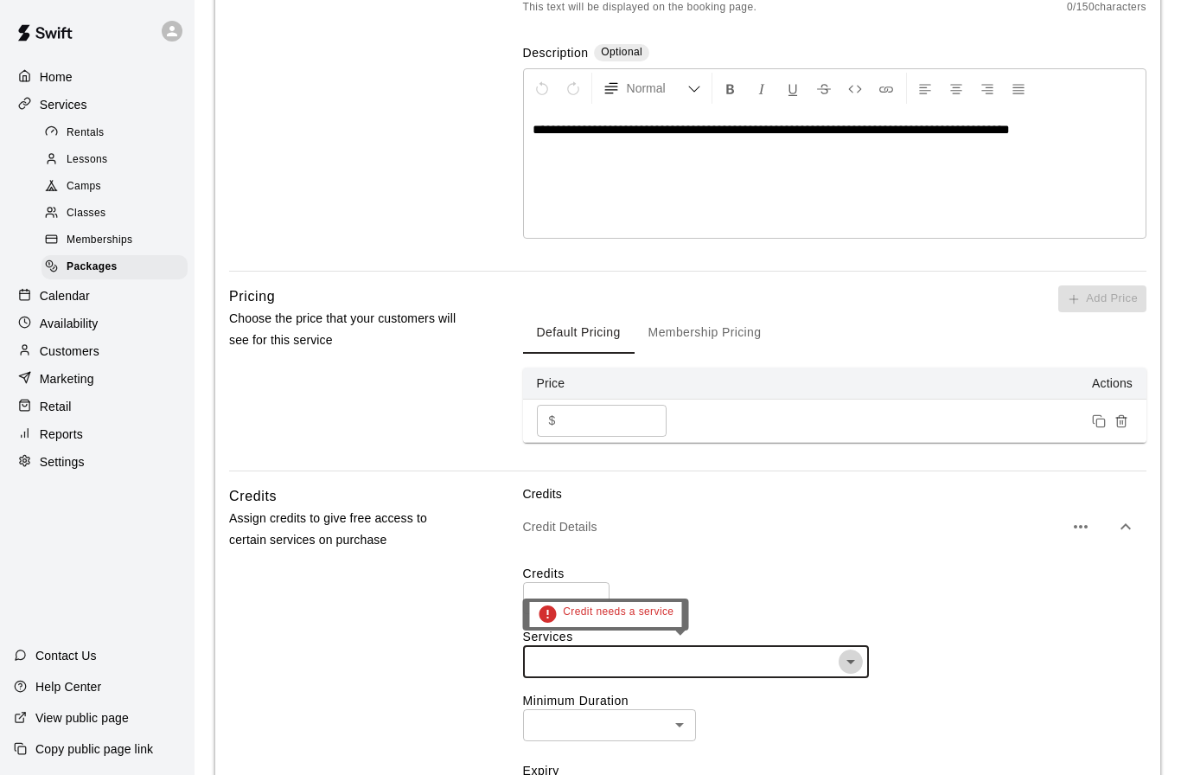
click at [848, 660] on icon "Open" at bounding box center [850, 662] width 9 height 4
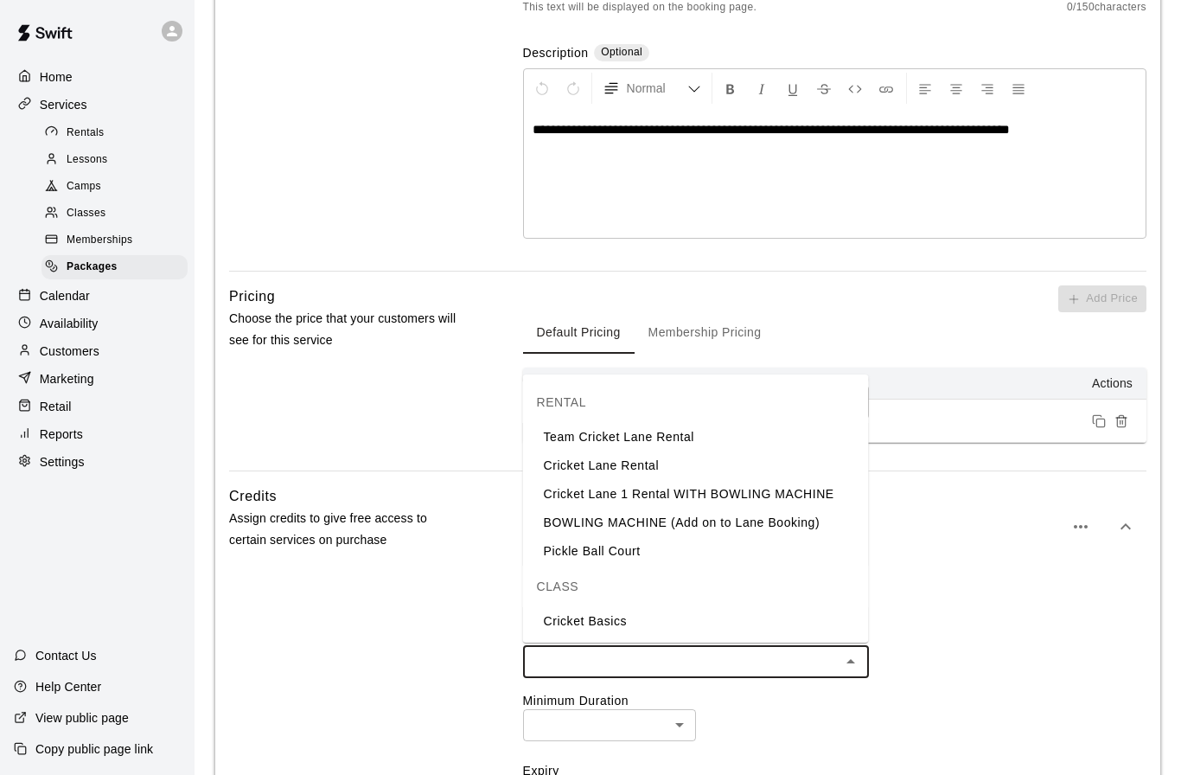
click at [638, 465] on li "Cricket Lane Rental" at bounding box center [696, 465] width 346 height 29
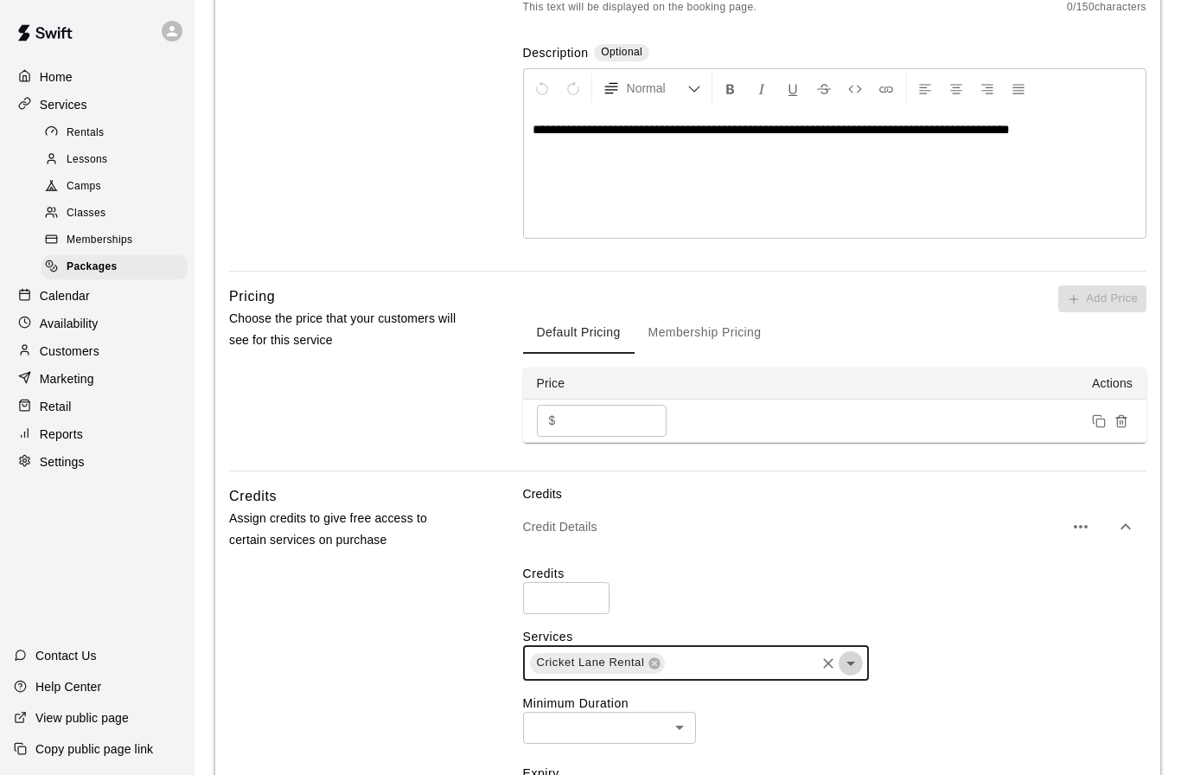
click at [854, 662] on icon "Open" at bounding box center [850, 663] width 21 height 21
click at [852, 664] on icon "Open" at bounding box center [850, 663] width 21 height 21
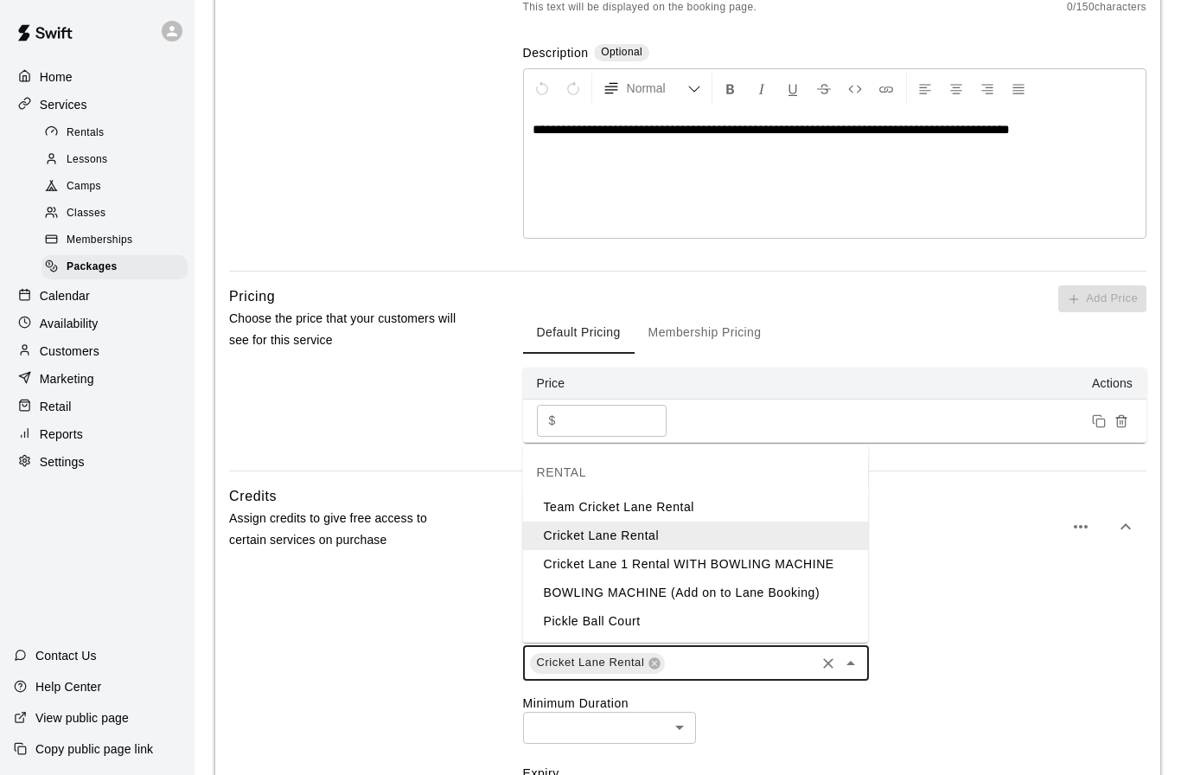
click at [675, 597] on li "BOWLING MACHINE (Add on to Lane Booking)" at bounding box center [696, 592] width 346 height 29
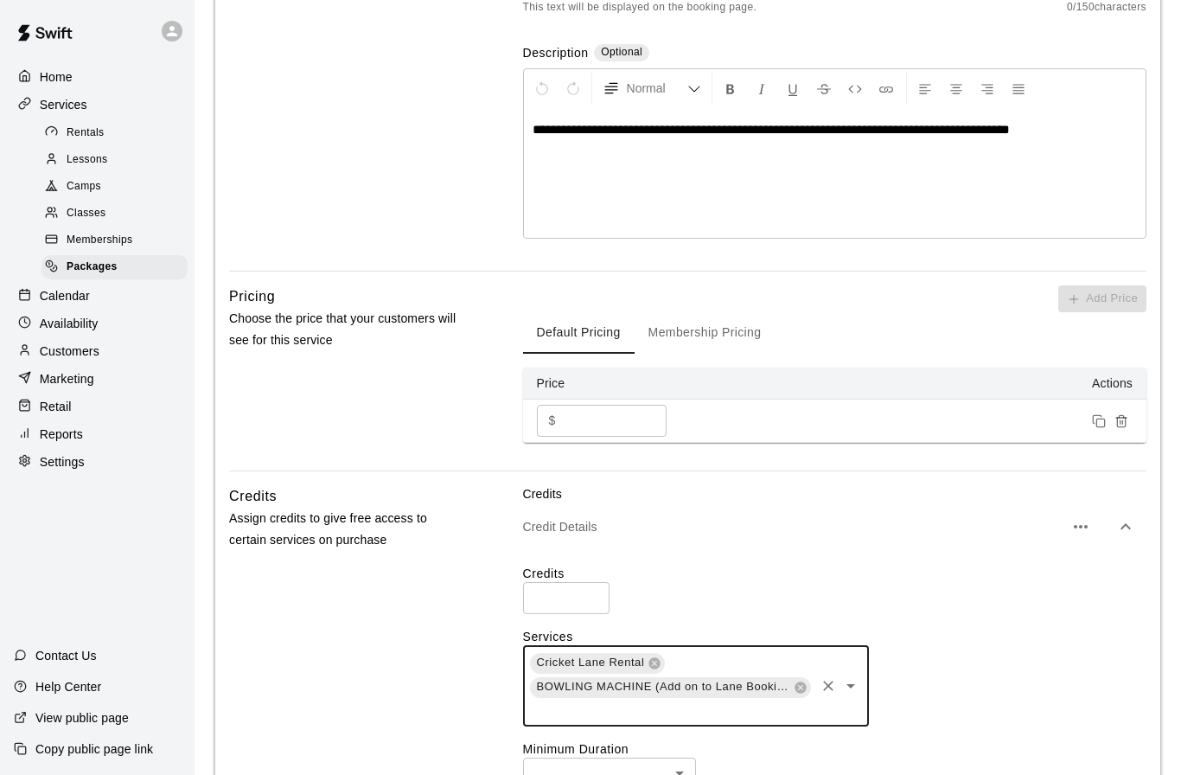
click at [1006, 646] on div "Cricket Lane Rental BOWLING MACHINE (Add on to Lane Booking) ​" at bounding box center [834, 686] width 623 height 80
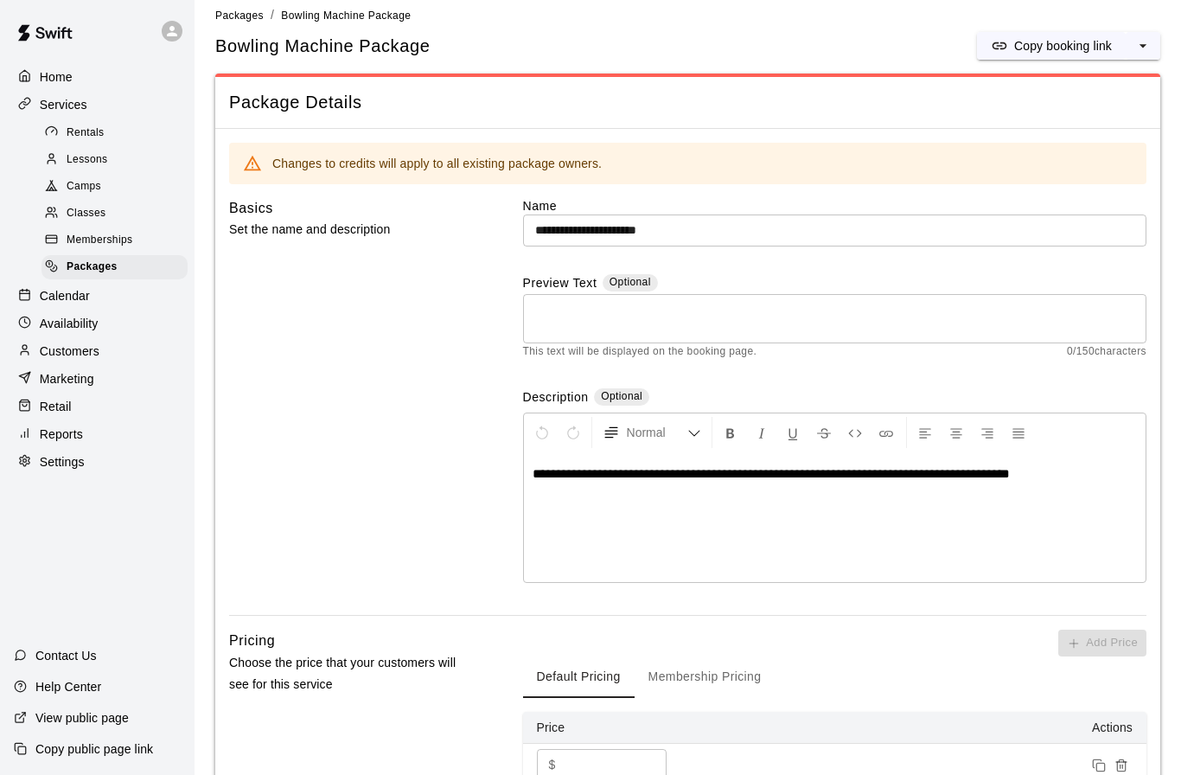
scroll to position [0, 0]
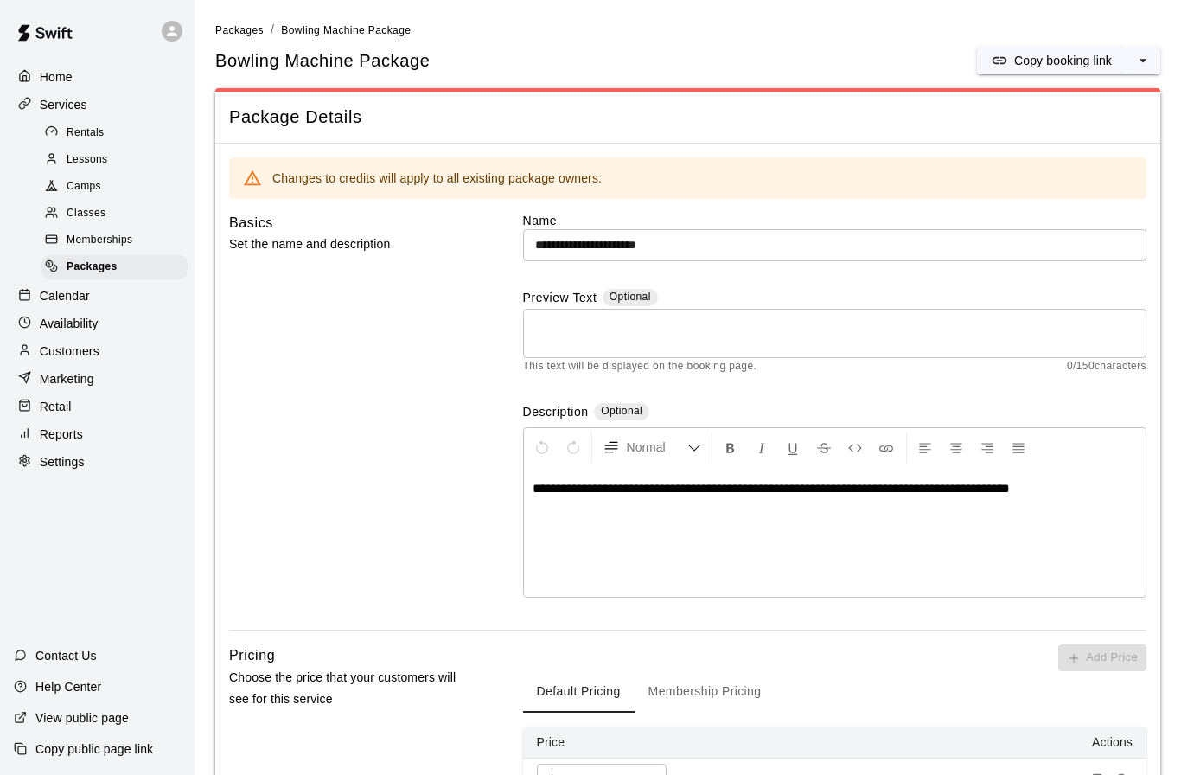
click at [766, 328] on textarea at bounding box center [834, 333] width 599 height 35
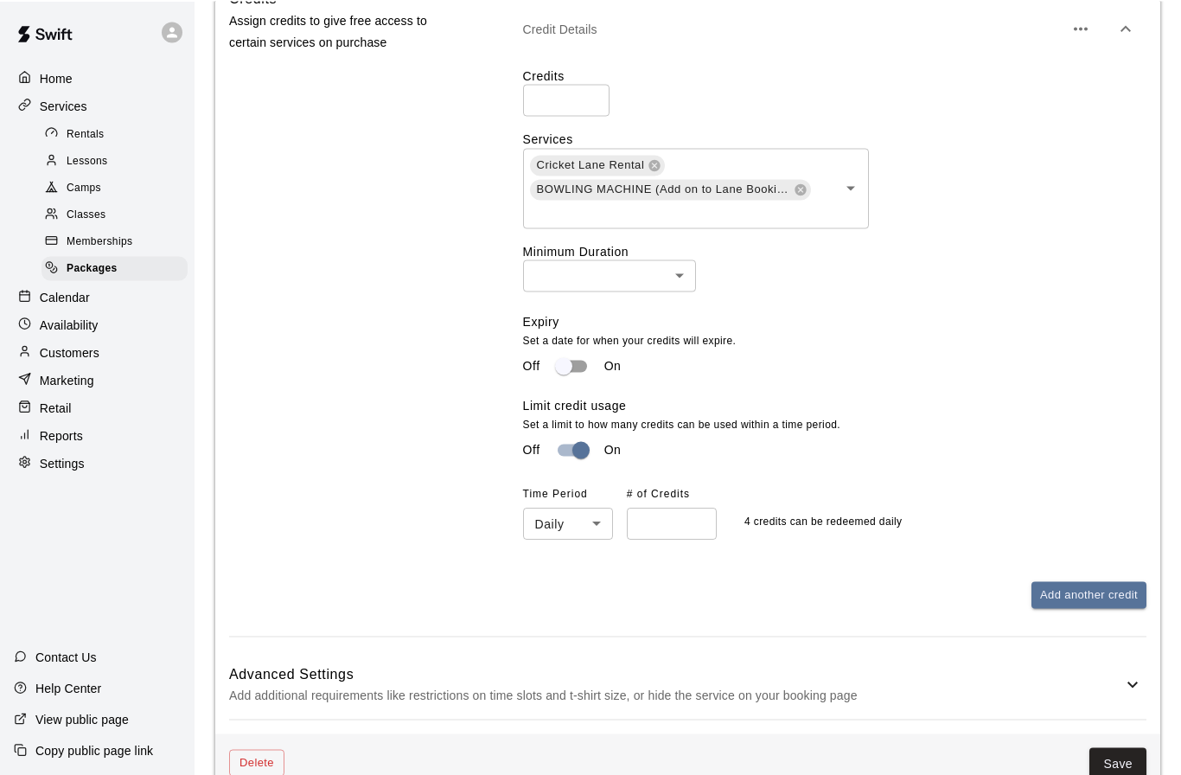
scroll to position [858, 0]
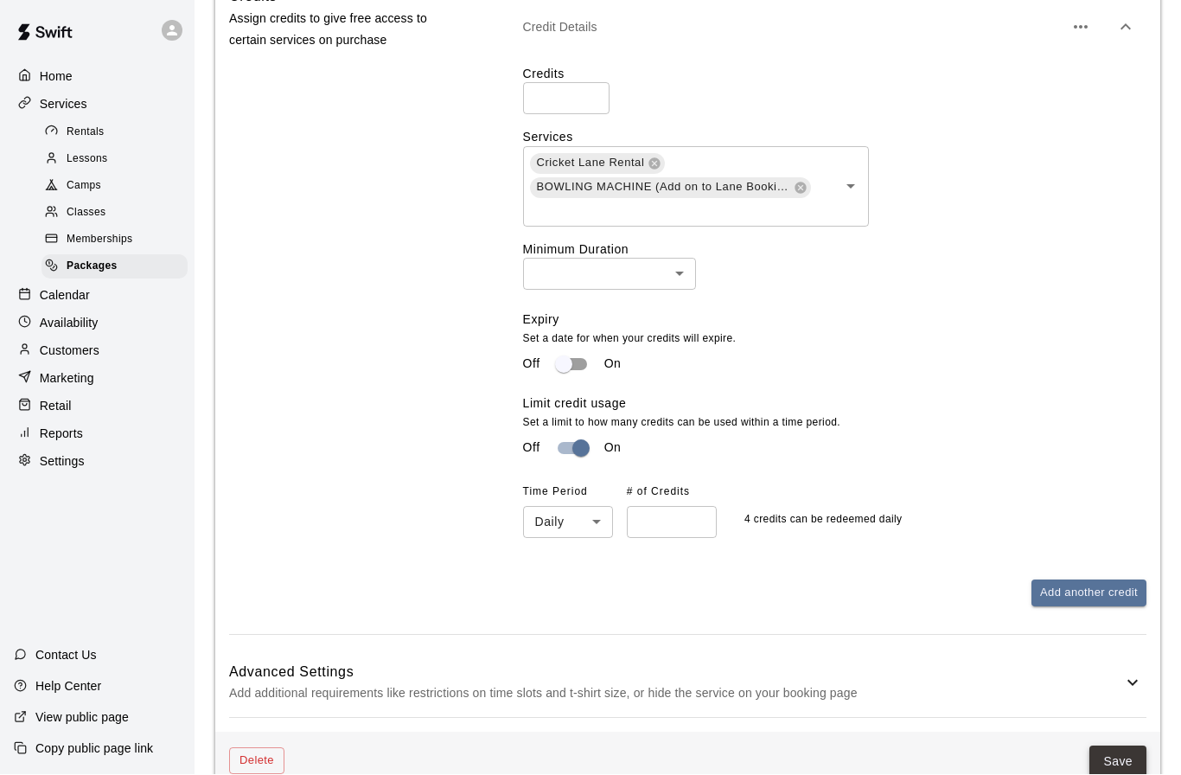
type textarea "**********"
click at [1107, 761] on button "Save" at bounding box center [1117, 762] width 57 height 32
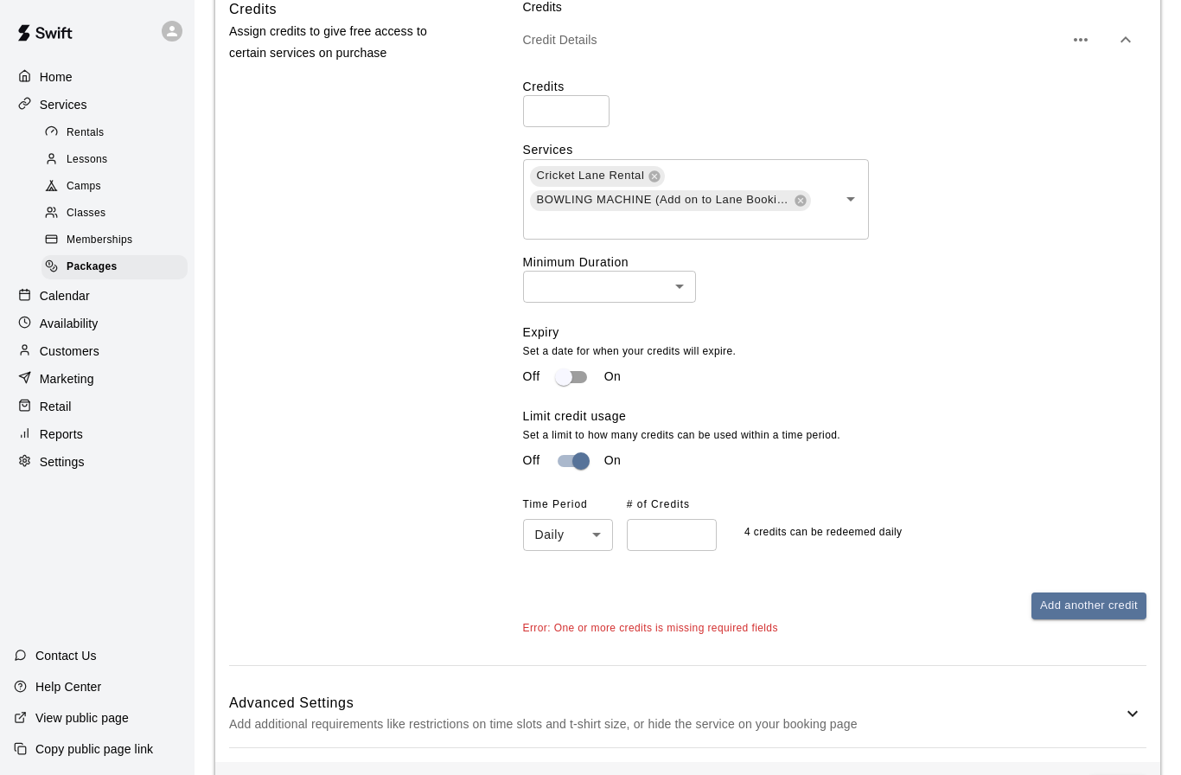
scroll to position [845, 0]
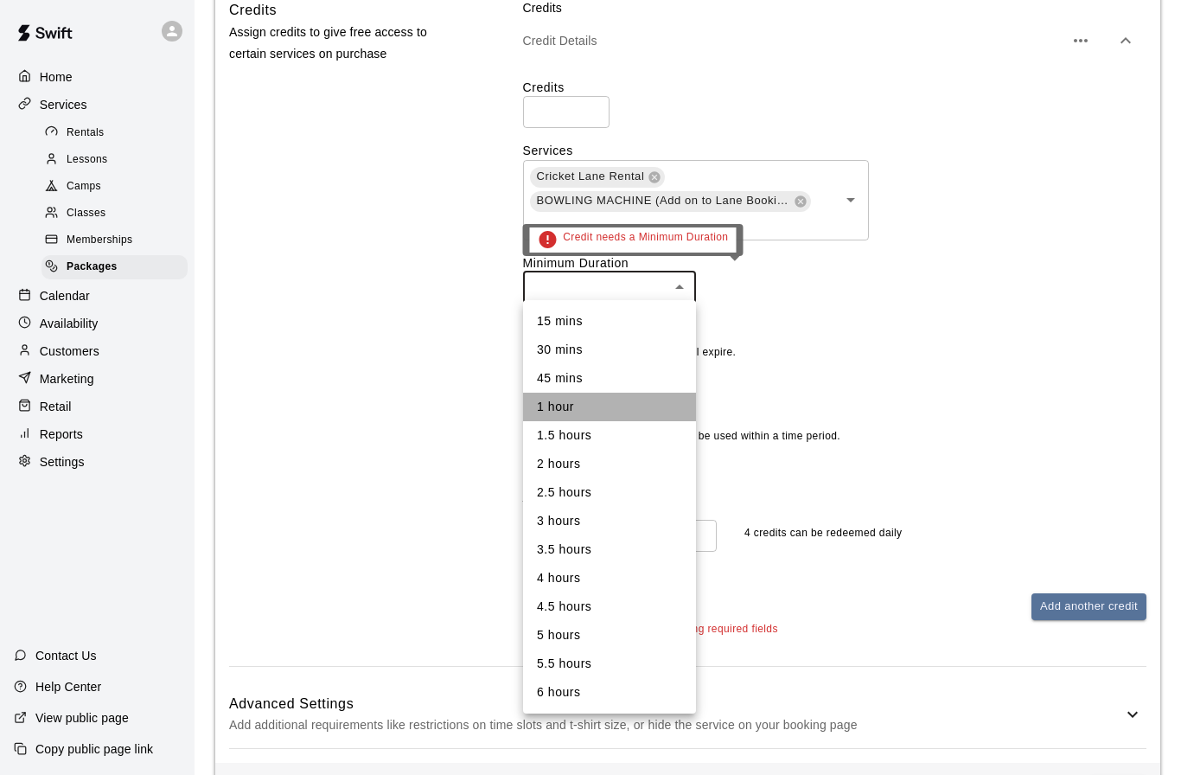
click at [578, 408] on li "1 hour" at bounding box center [609, 406] width 173 height 29
type input "**"
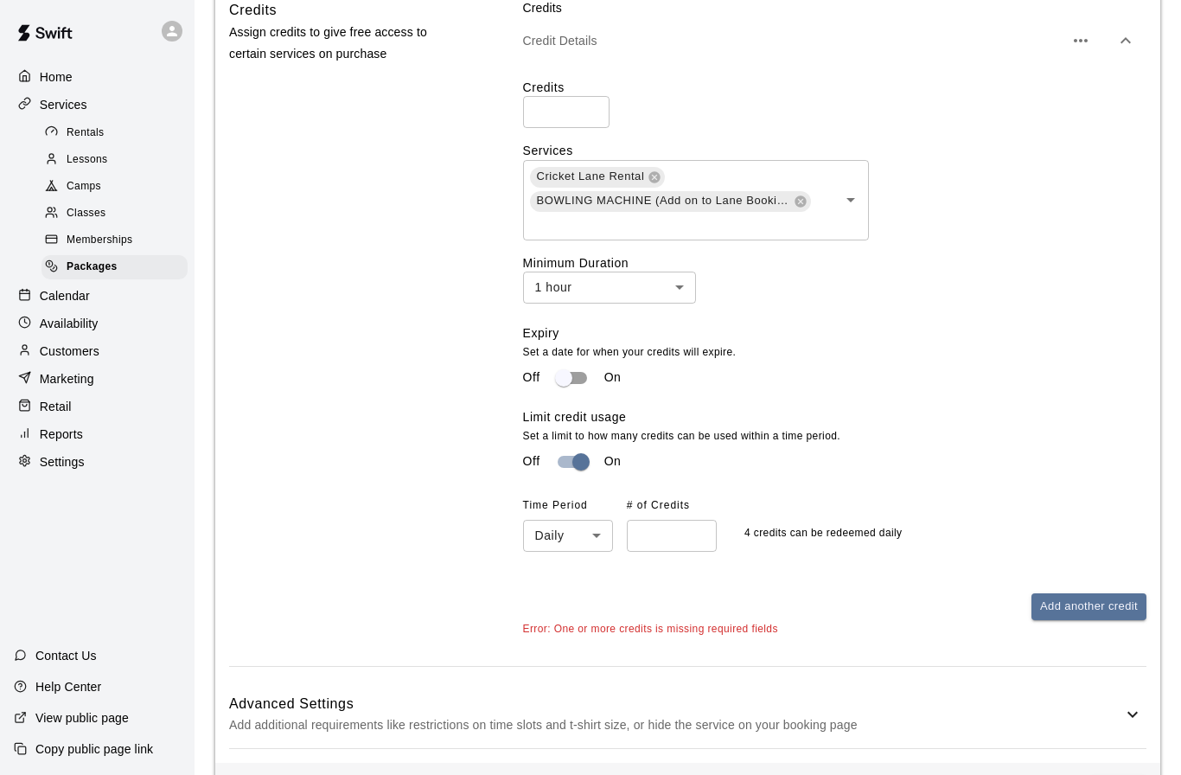
click at [947, 340] on div "Expiry Set a date for when your credits will expire. Off On" at bounding box center [827, 366] width 609 height 84
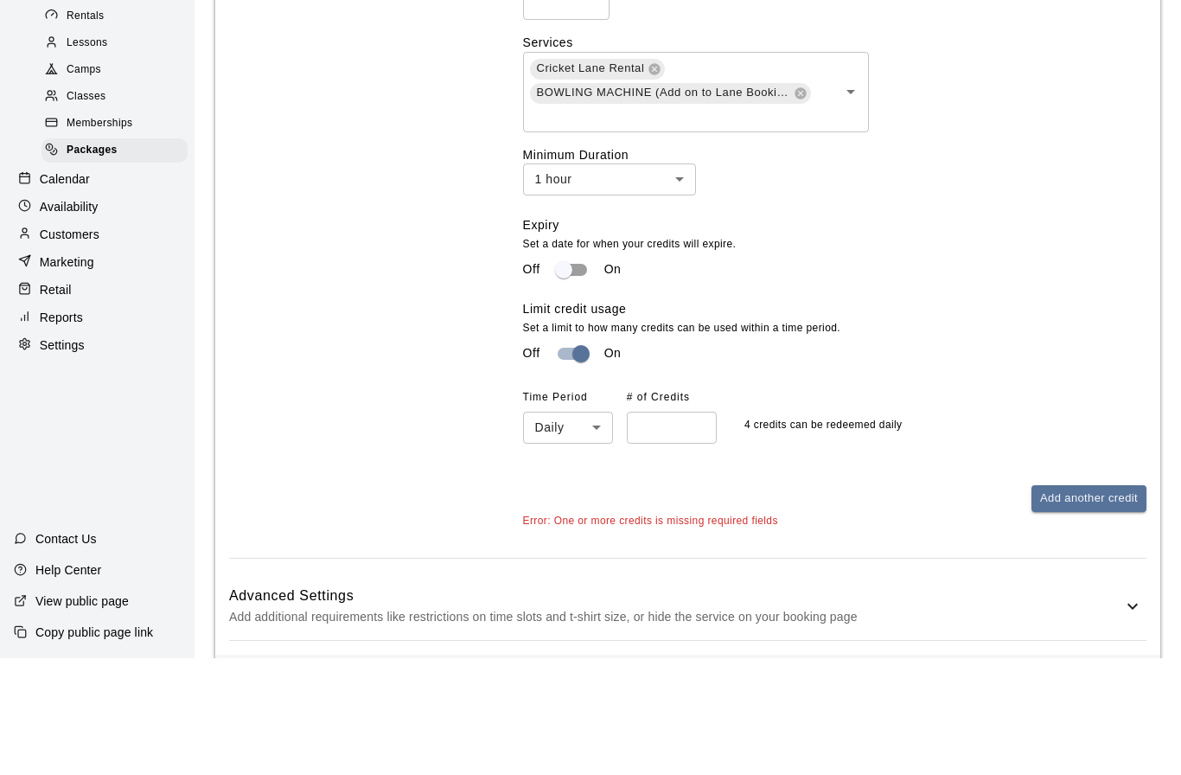
scroll to position [836, 0]
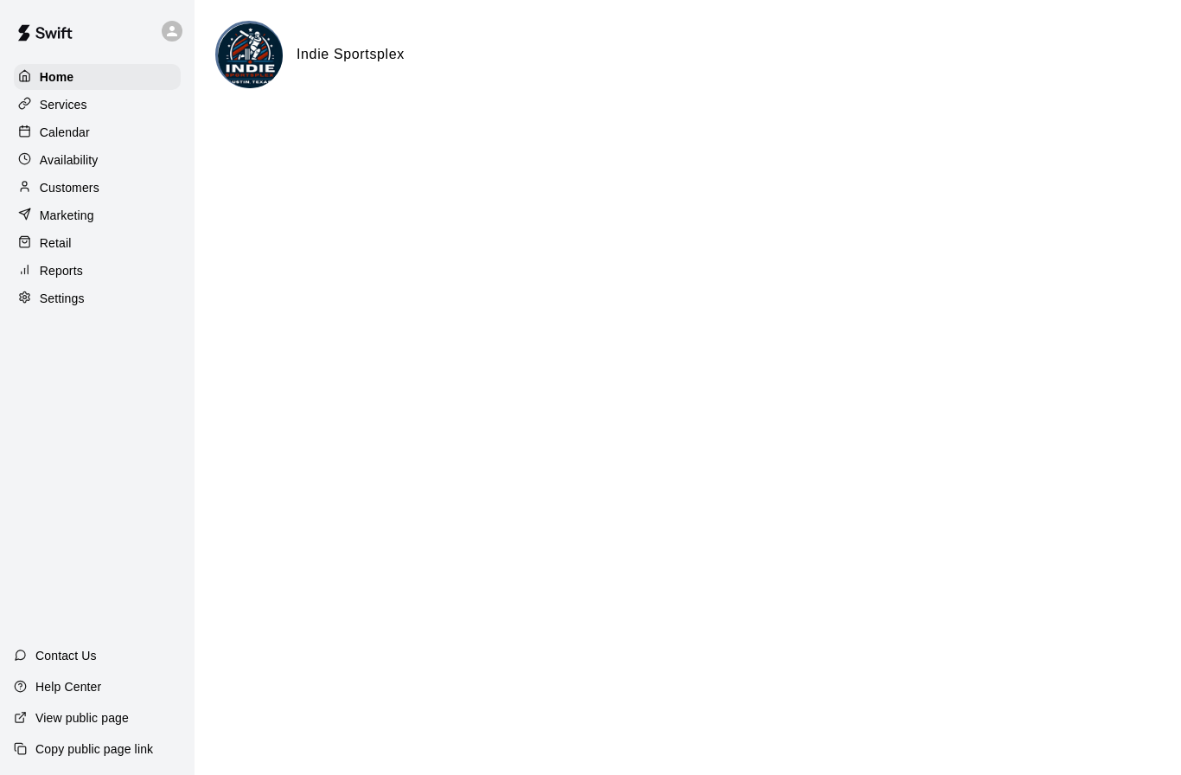
click at [171, 32] on icon at bounding box center [172, 31] width 16 height 16
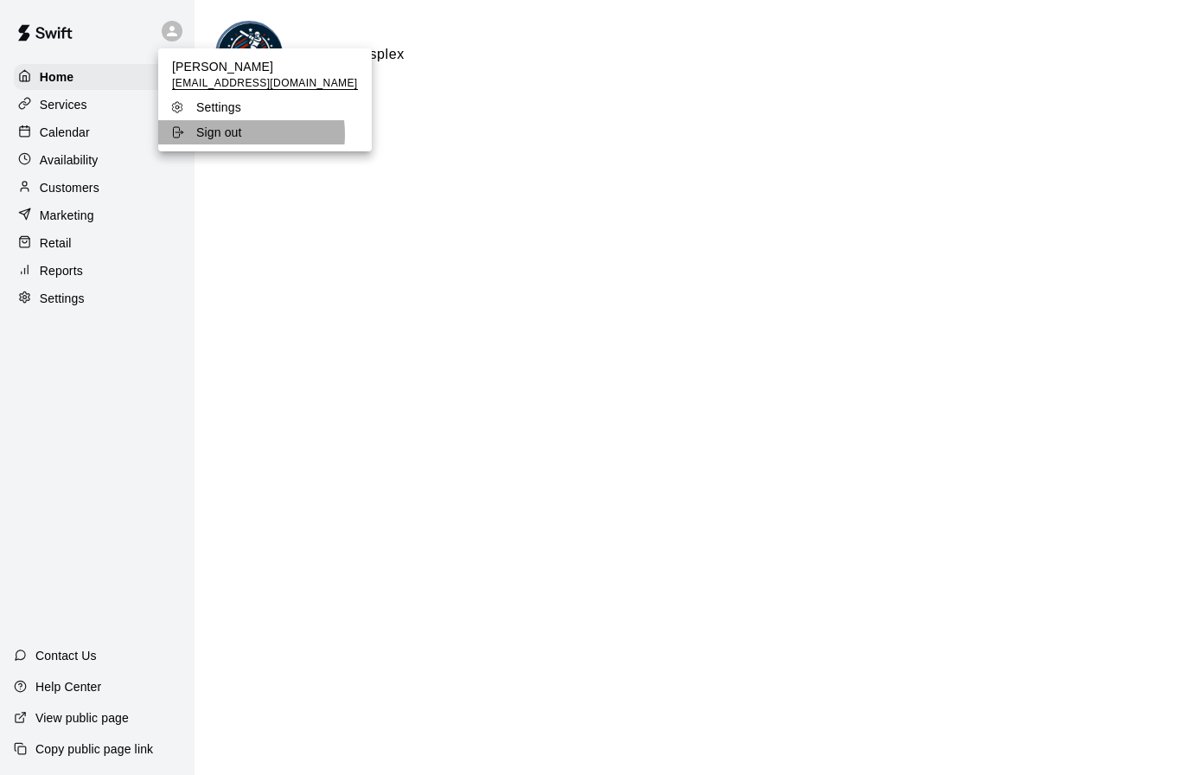
click at [229, 133] on p "Sign out" at bounding box center [219, 132] width 46 height 17
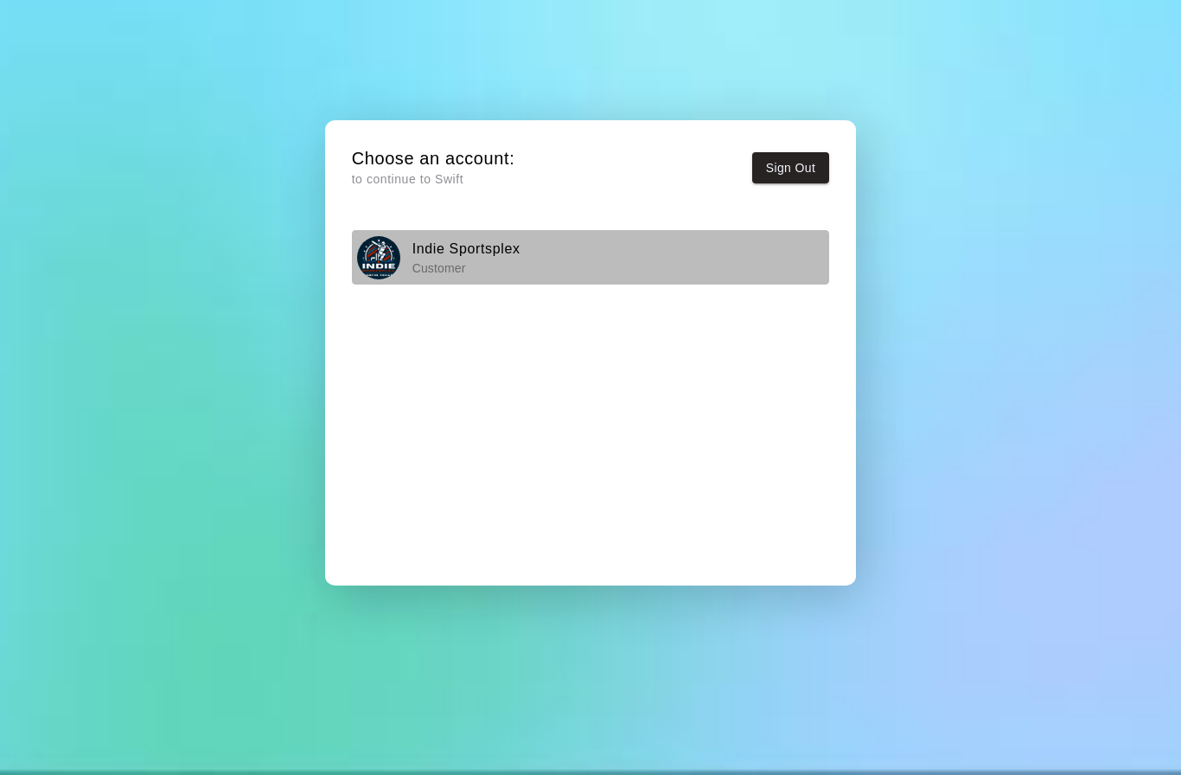
click at [463, 259] on p "Customer" at bounding box center [466, 267] width 108 height 17
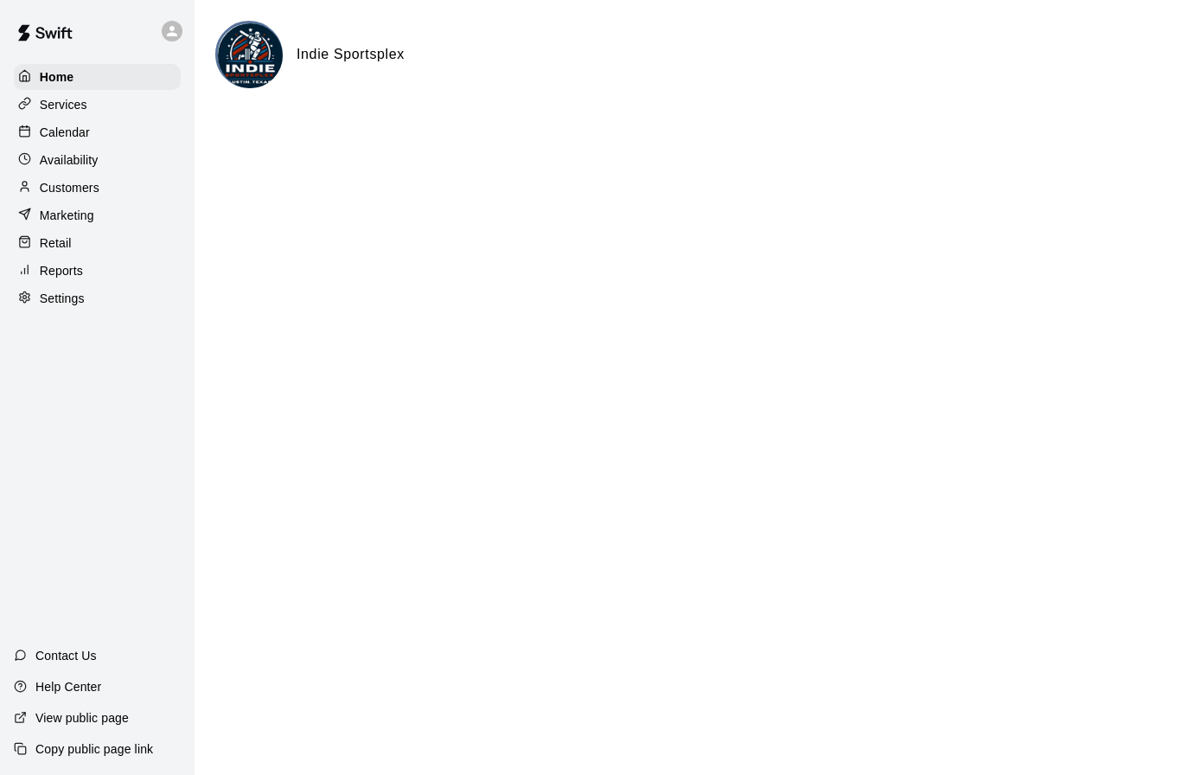
click at [84, 188] on p "Customers" at bounding box center [70, 187] width 60 height 17
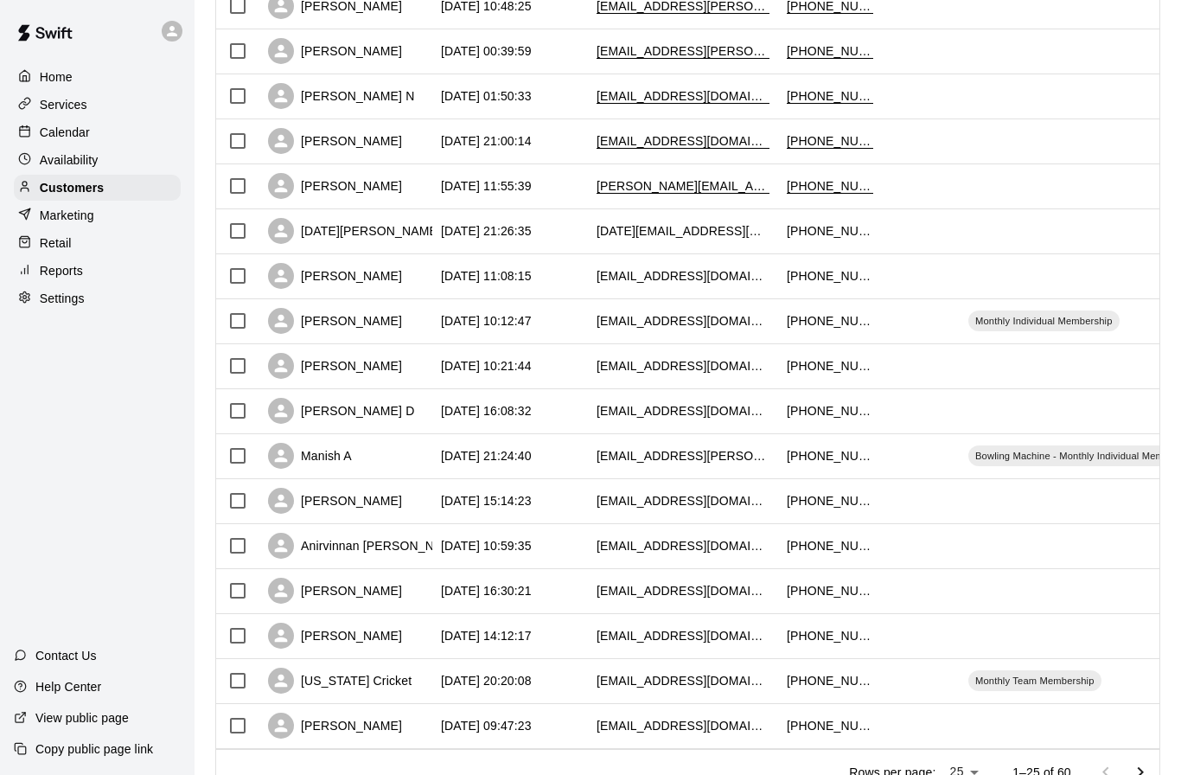
scroll to position [648, 0]
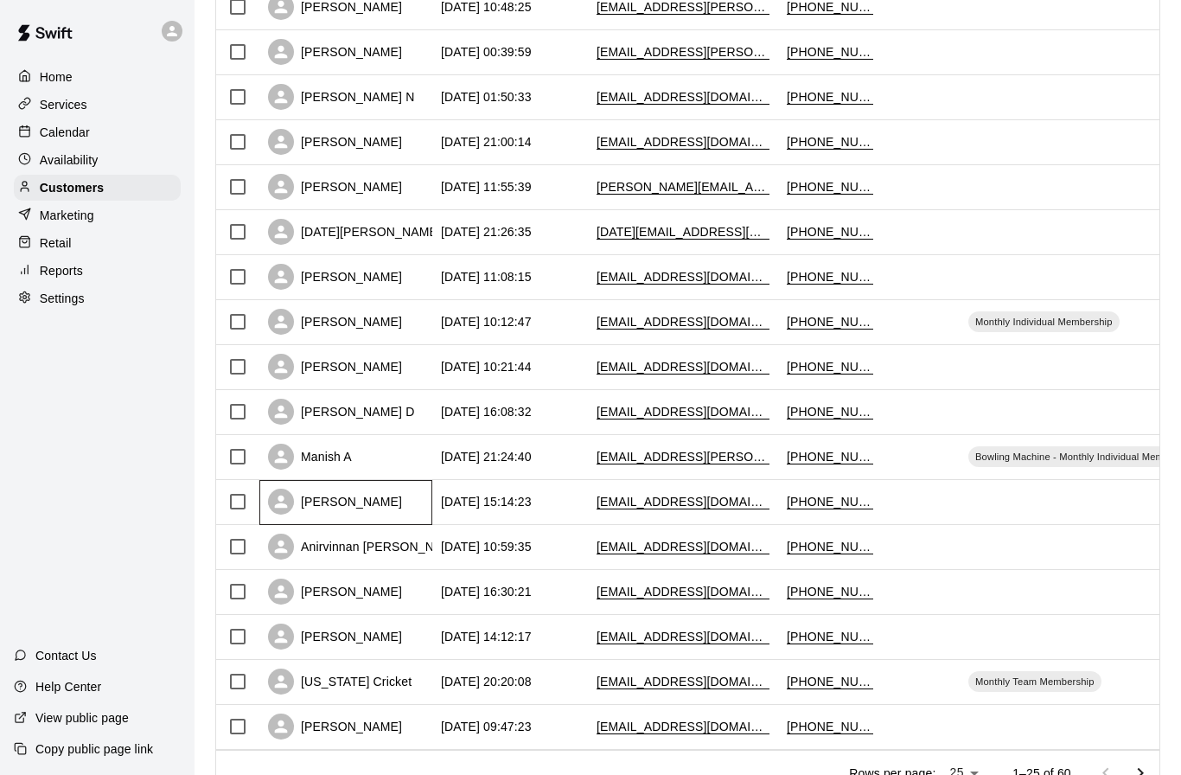
click at [381, 507] on div "[PERSON_NAME]" at bounding box center [335, 501] width 134 height 26
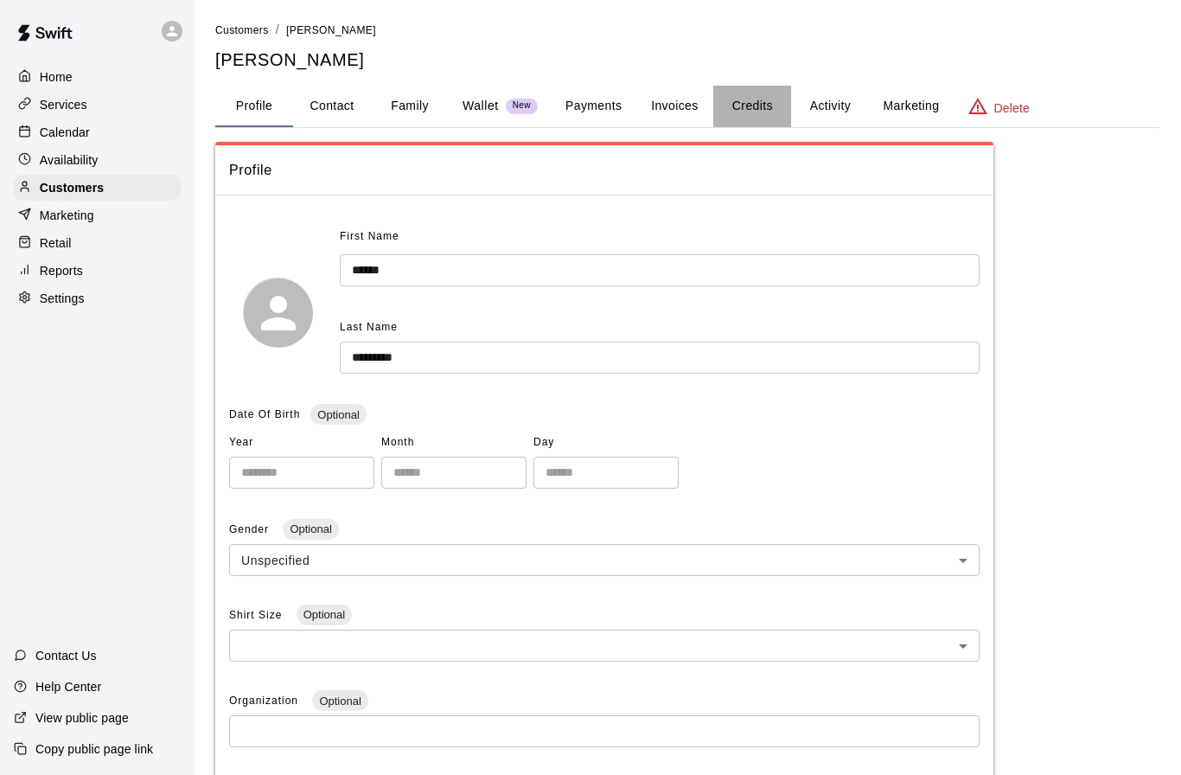
click at [764, 106] on button "Credits" at bounding box center [752, 106] width 78 height 41
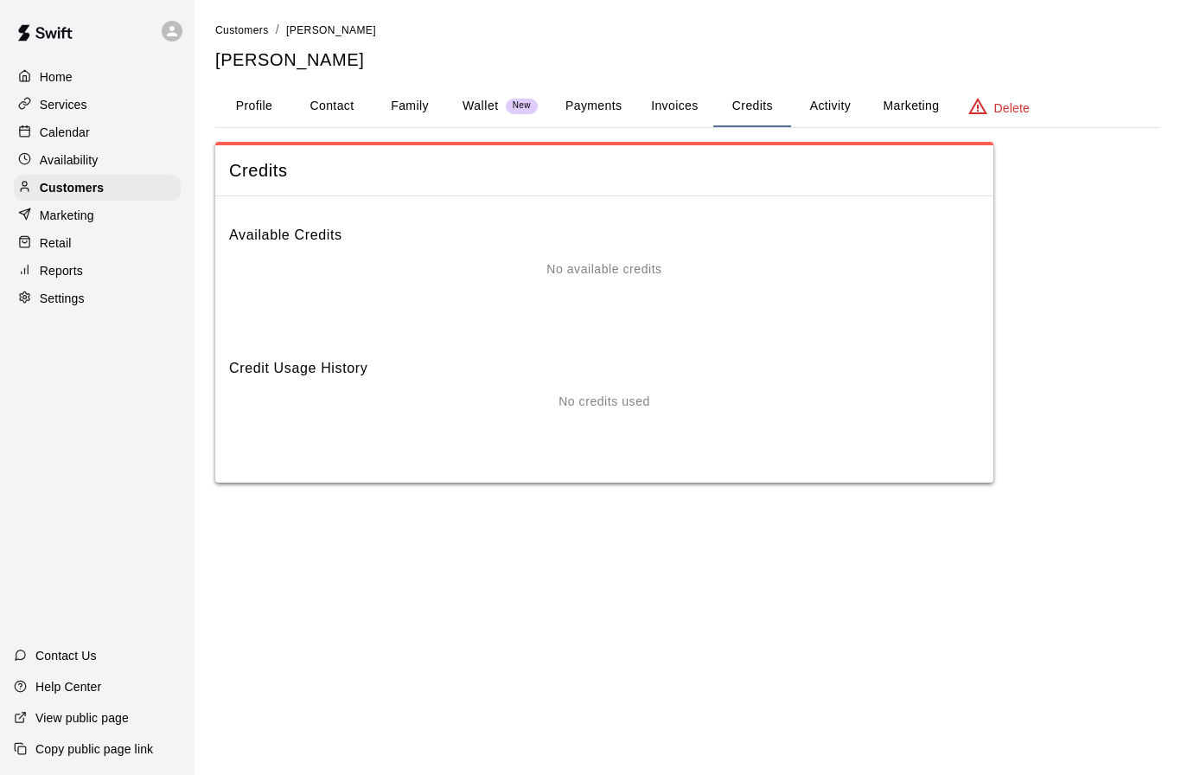
click at [622, 322] on div "No available credits" at bounding box center [604, 294] width 750 height 69
click at [610, 245] on div "Available Credits No available credits" at bounding box center [604, 269] width 750 height 119
click at [677, 112] on button "Invoices" at bounding box center [674, 106] width 78 height 41
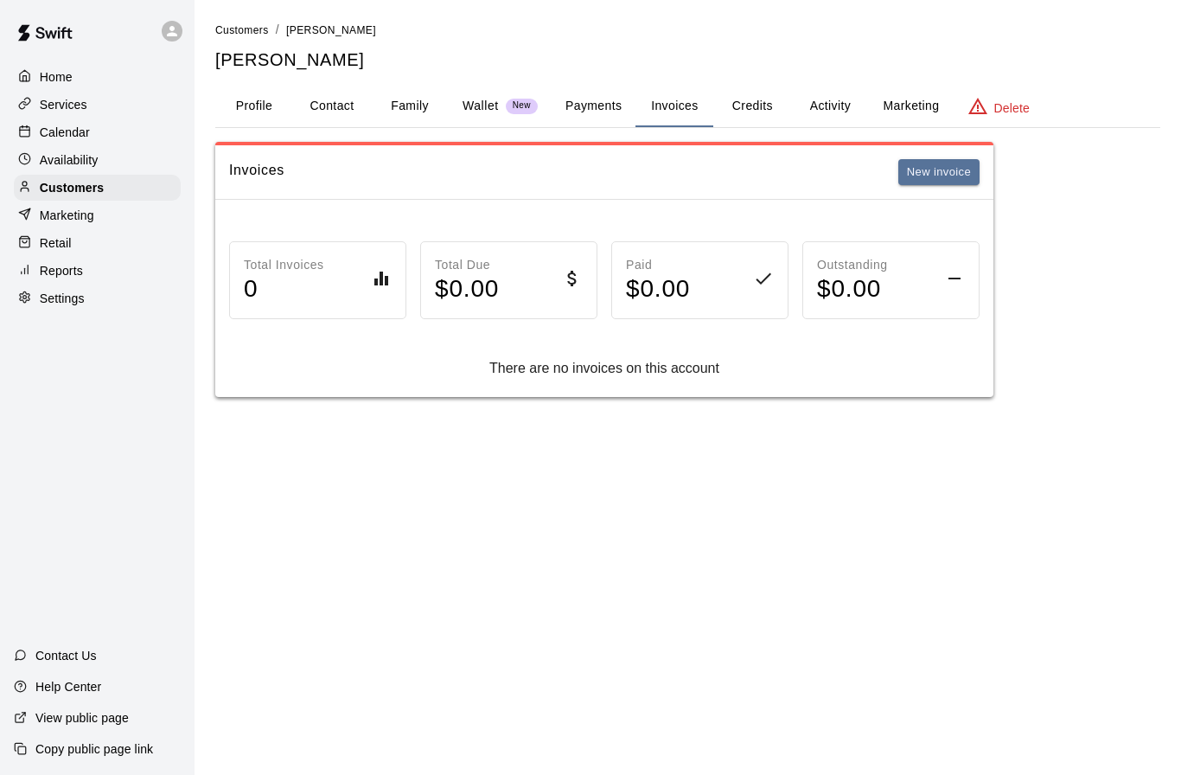
click at [405, 105] on button "Family" at bounding box center [410, 106] width 78 height 41
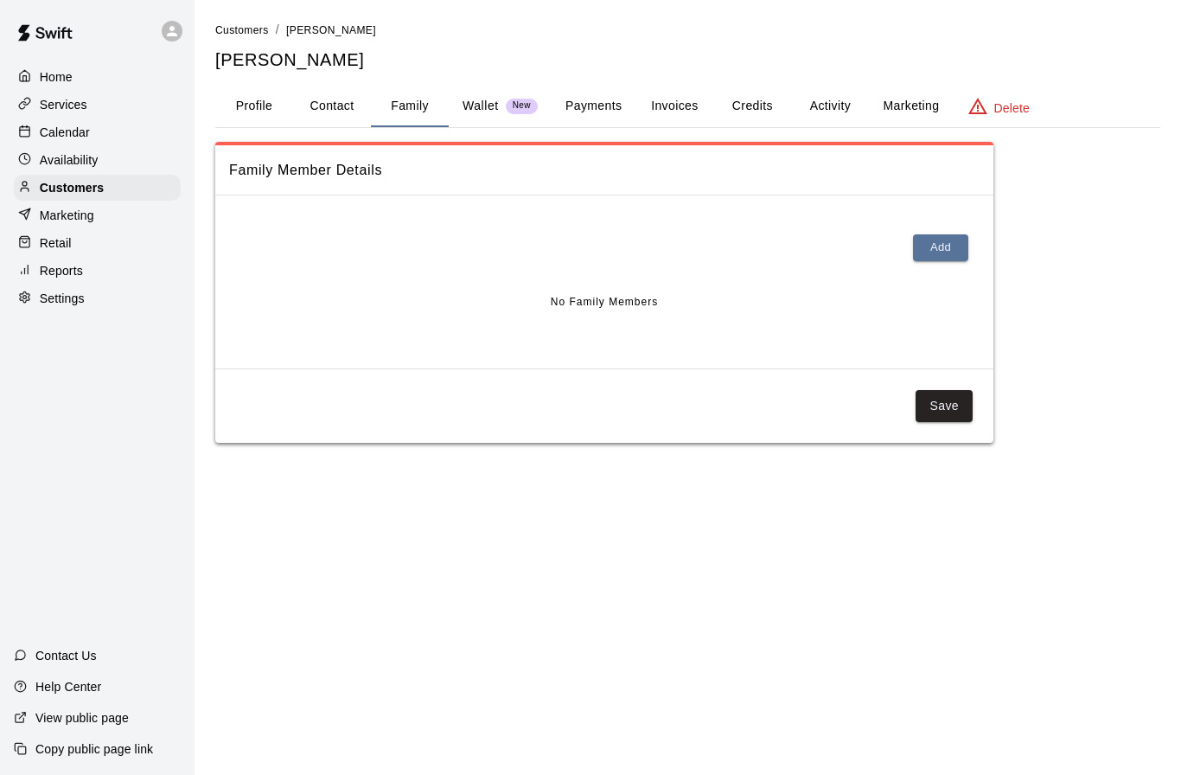
click at [331, 101] on button "Contact" at bounding box center [332, 106] width 78 height 41
select select "**"
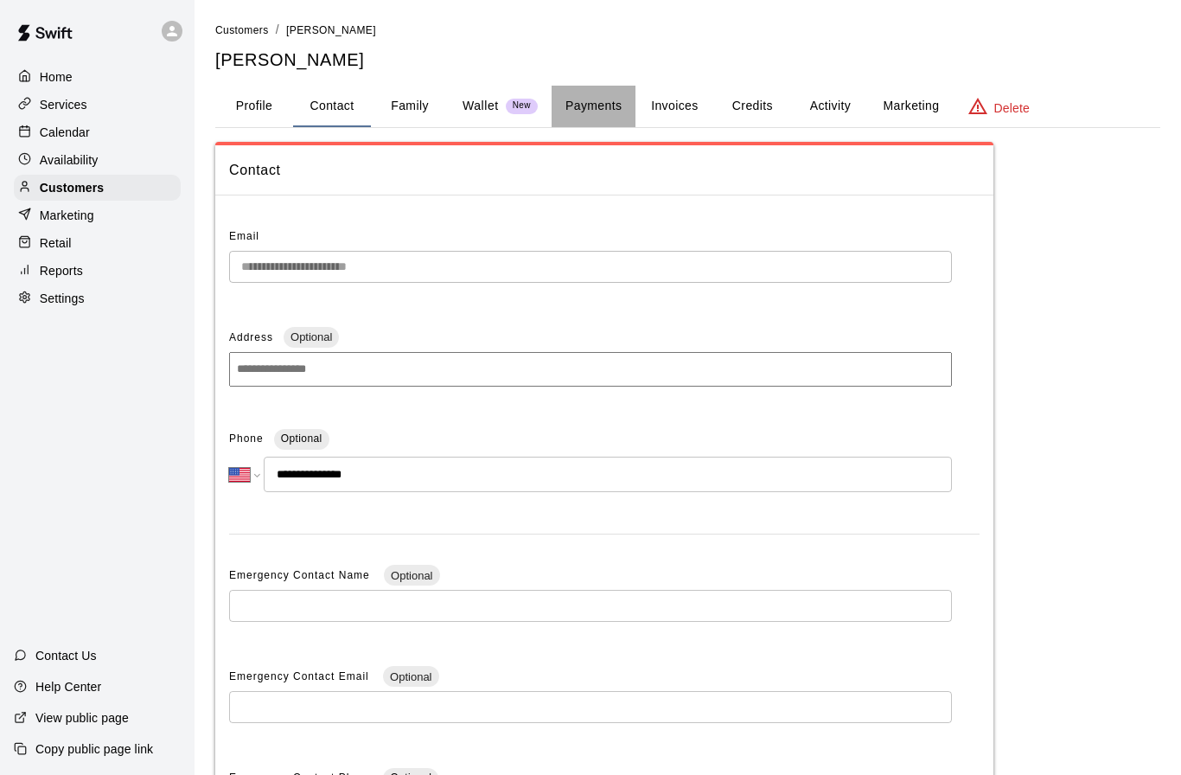
click at [599, 109] on button "Payments" at bounding box center [594, 106] width 84 height 41
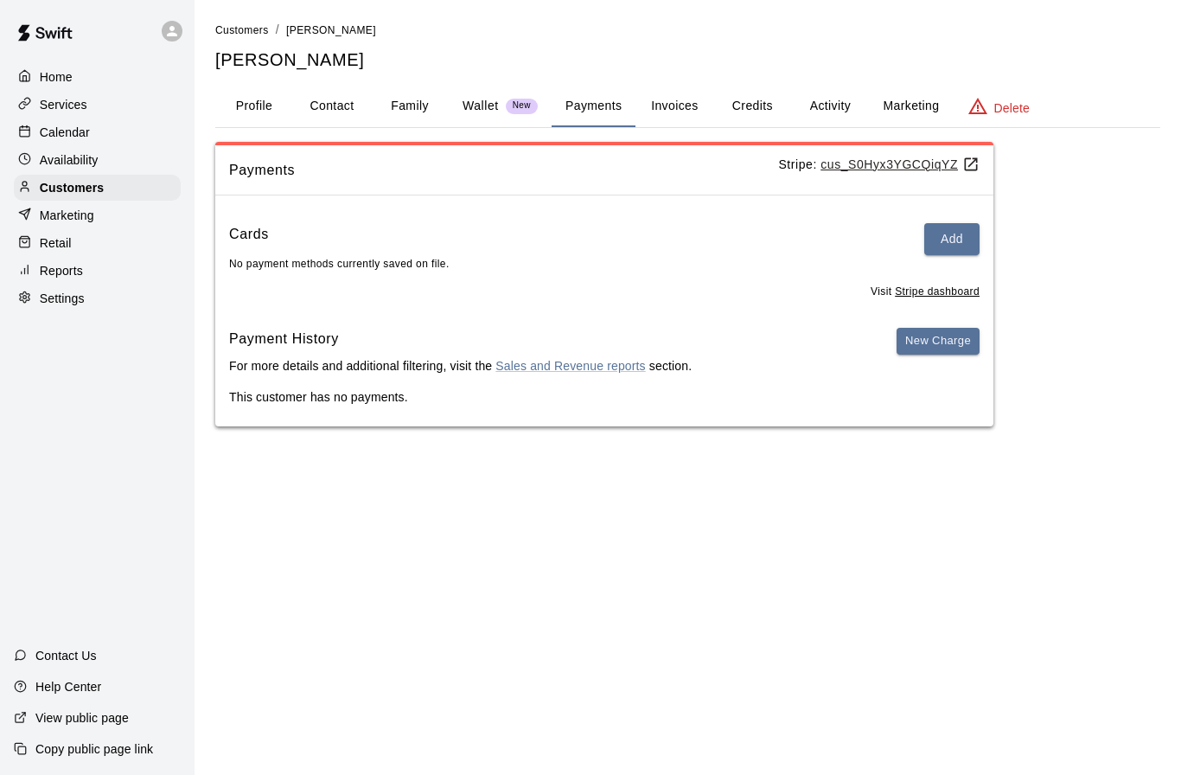
click at [666, 111] on button "Invoices" at bounding box center [674, 106] width 78 height 41
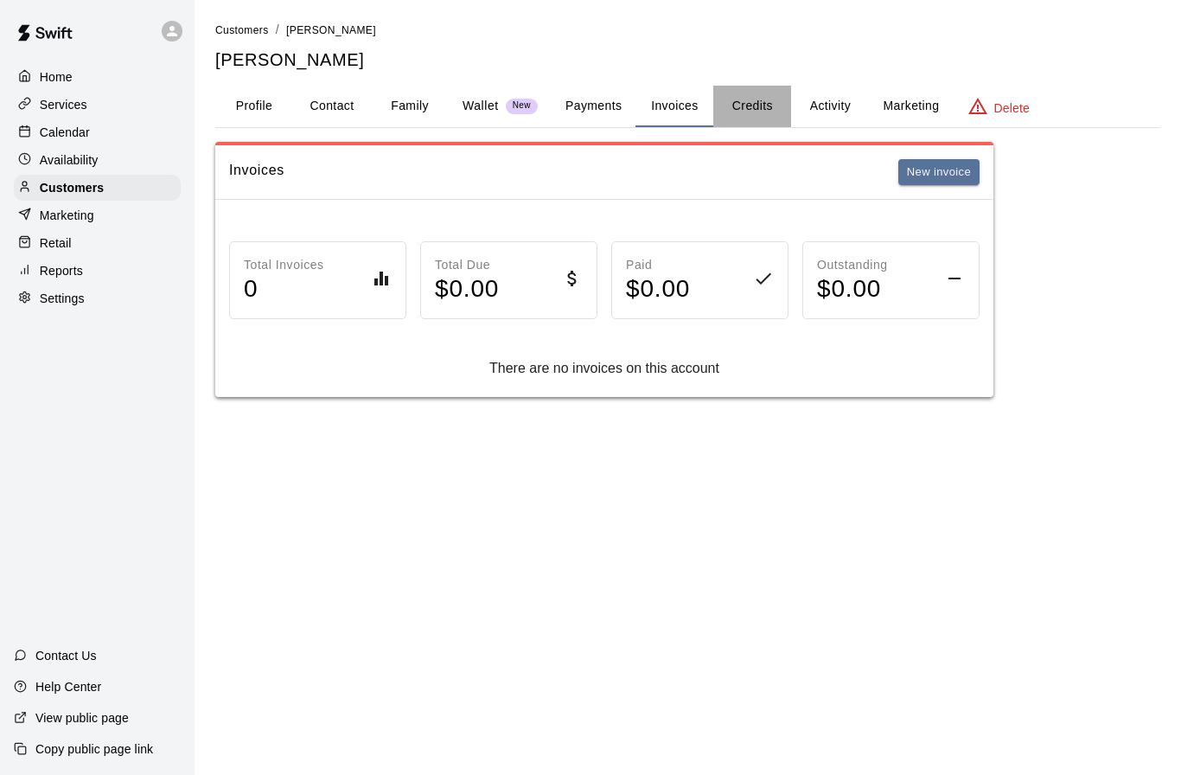
click at [738, 107] on button "Credits" at bounding box center [752, 106] width 78 height 41
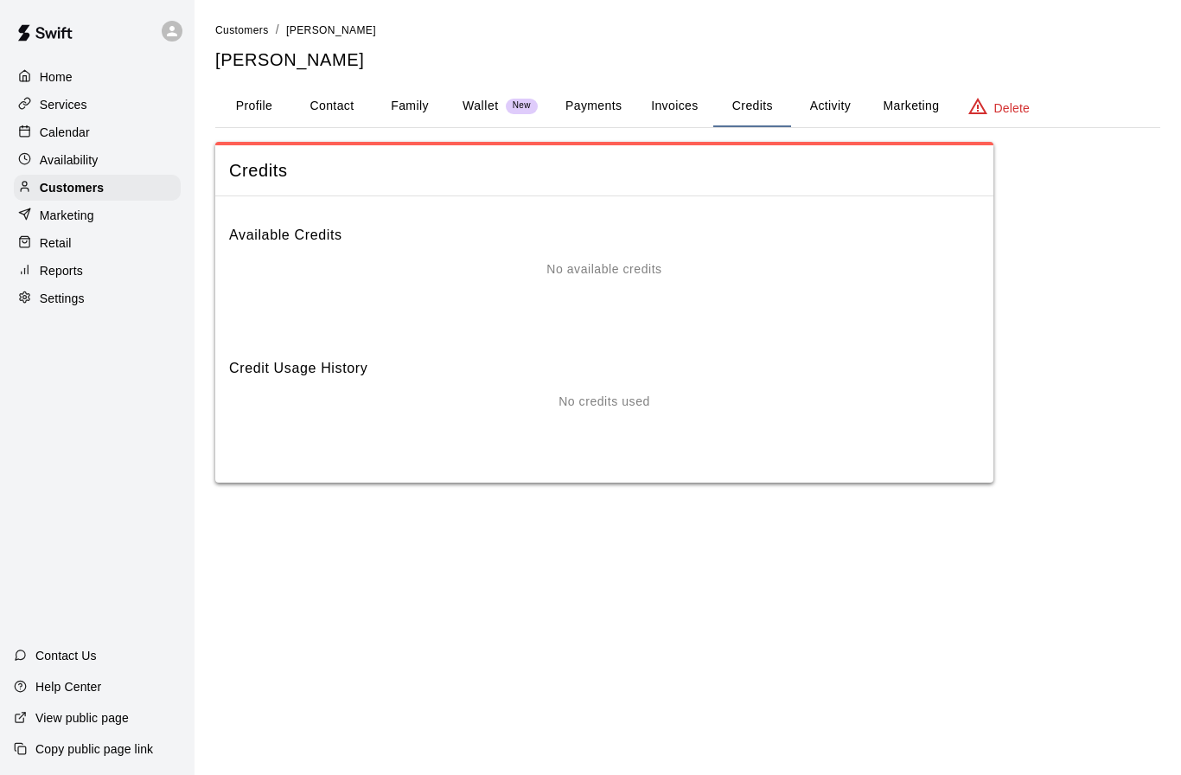
click at [598, 288] on div "No available credits" at bounding box center [604, 294] width 750 height 69
click at [412, 107] on button "Family" at bounding box center [410, 106] width 78 height 41
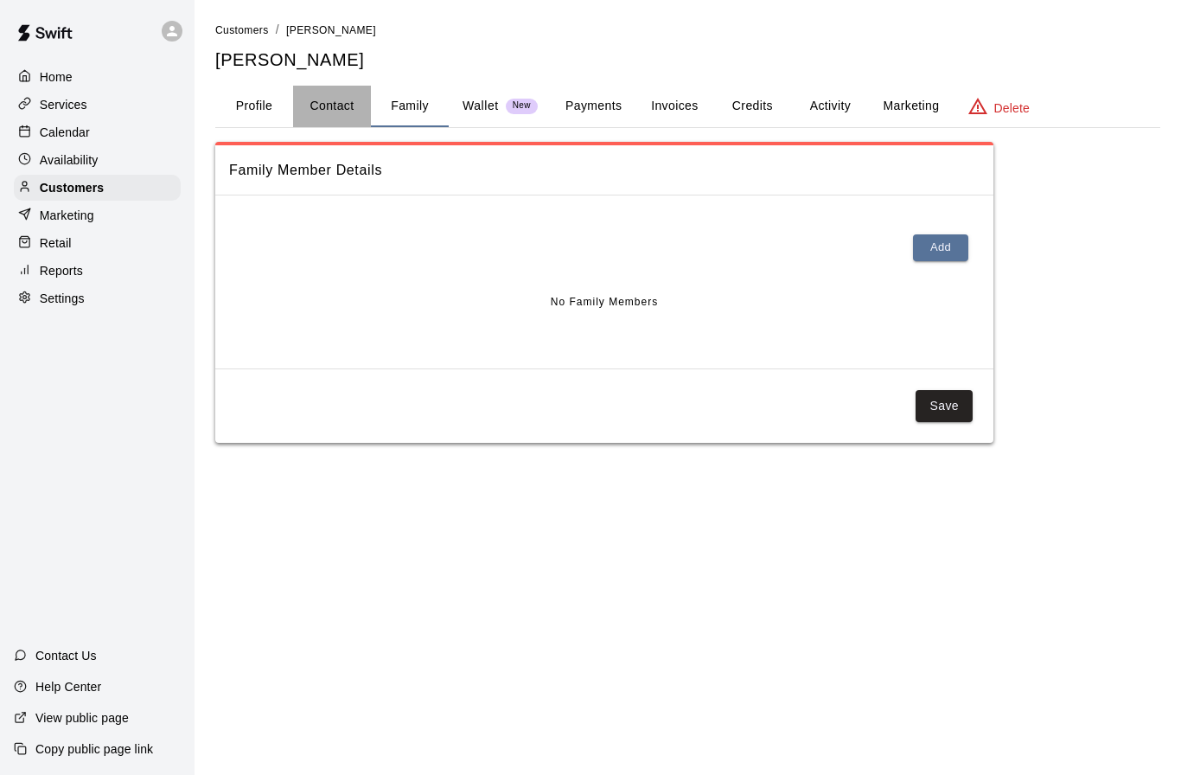
click at [348, 99] on button "Contact" at bounding box center [332, 106] width 78 height 41
select select "**"
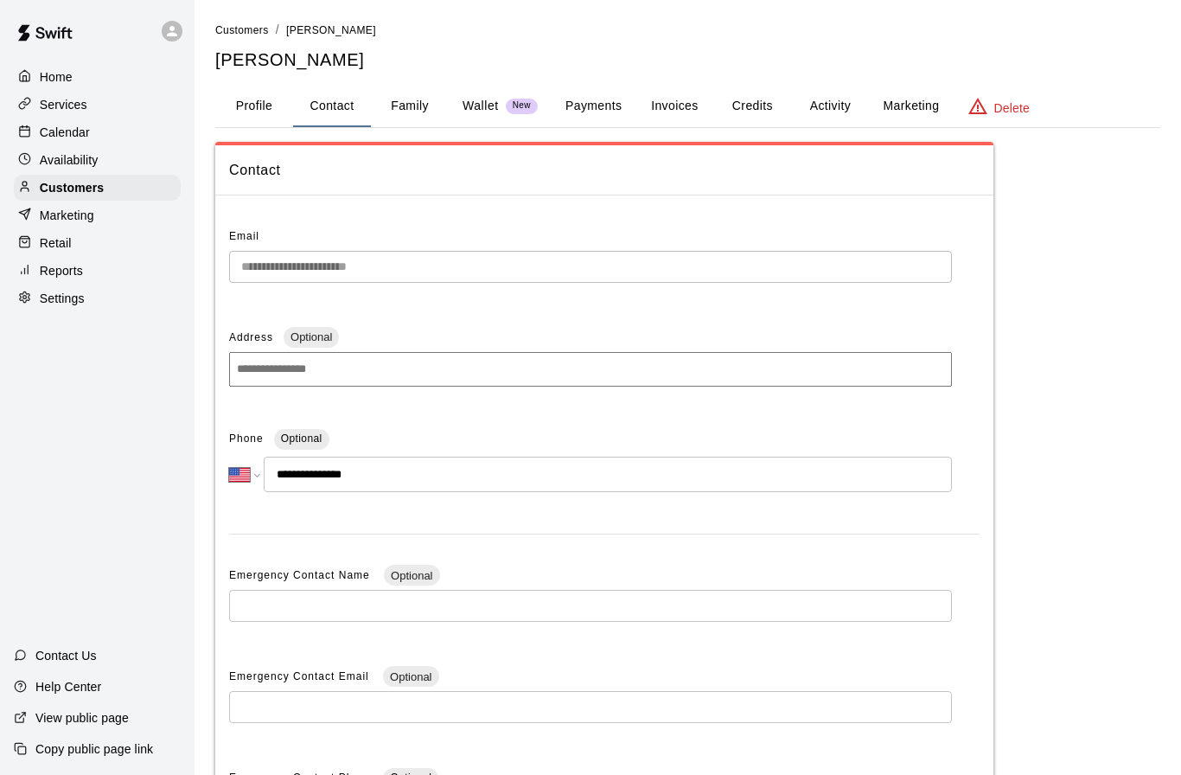
click at [283, 108] on button "Profile" at bounding box center [254, 106] width 78 height 41
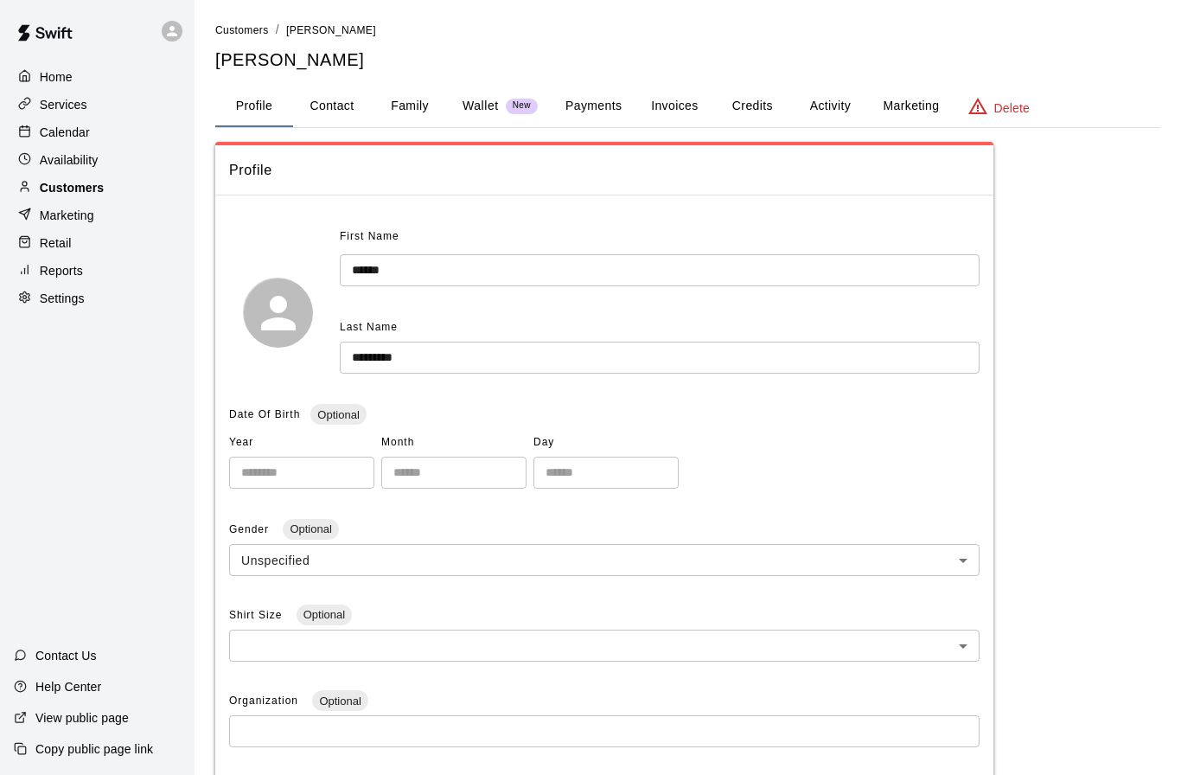
click at [84, 187] on p "Customers" at bounding box center [72, 187] width 64 height 17
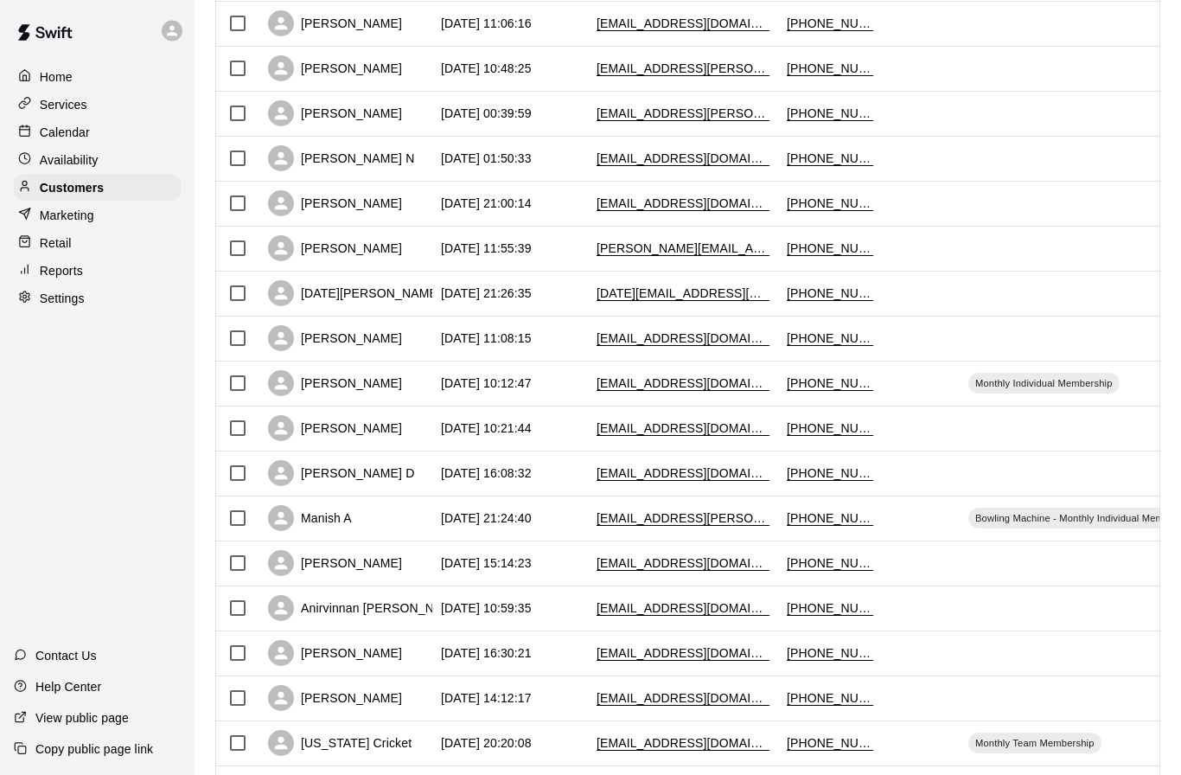
scroll to position [586, 0]
click at [320, 523] on div "Manish A" at bounding box center [310, 518] width 84 height 26
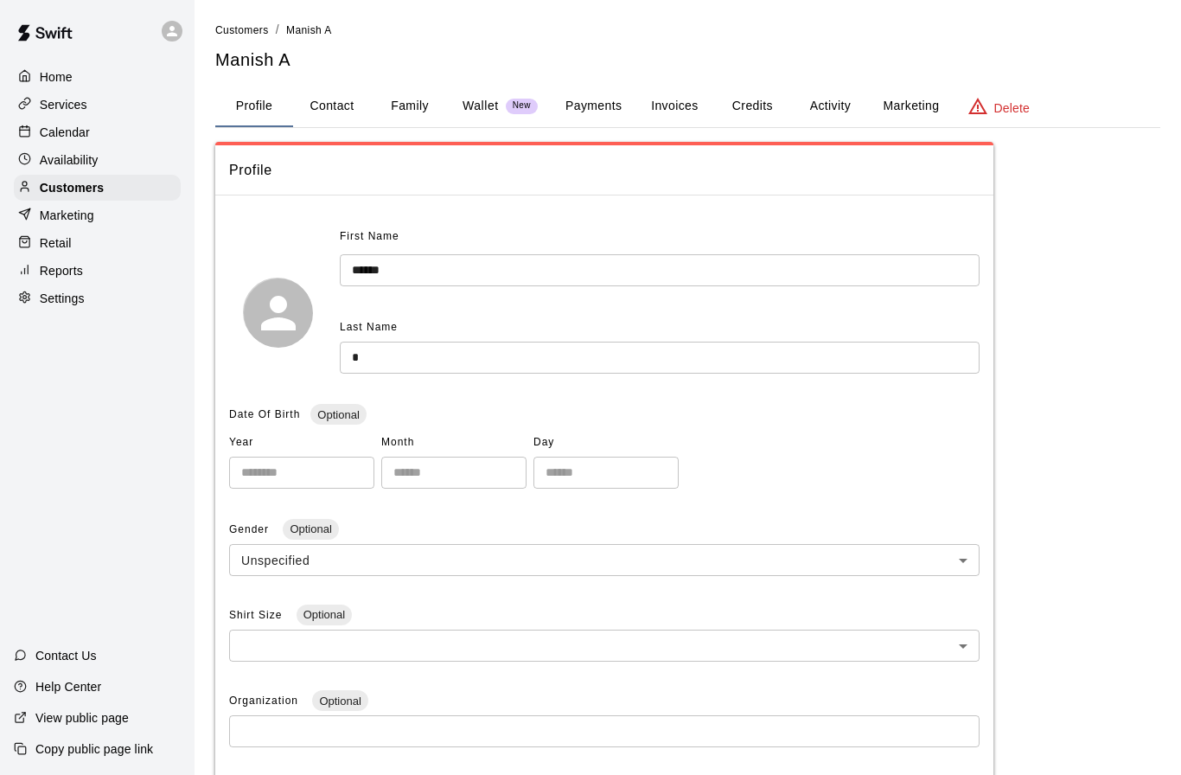
click at [755, 107] on button "Credits" at bounding box center [752, 106] width 78 height 41
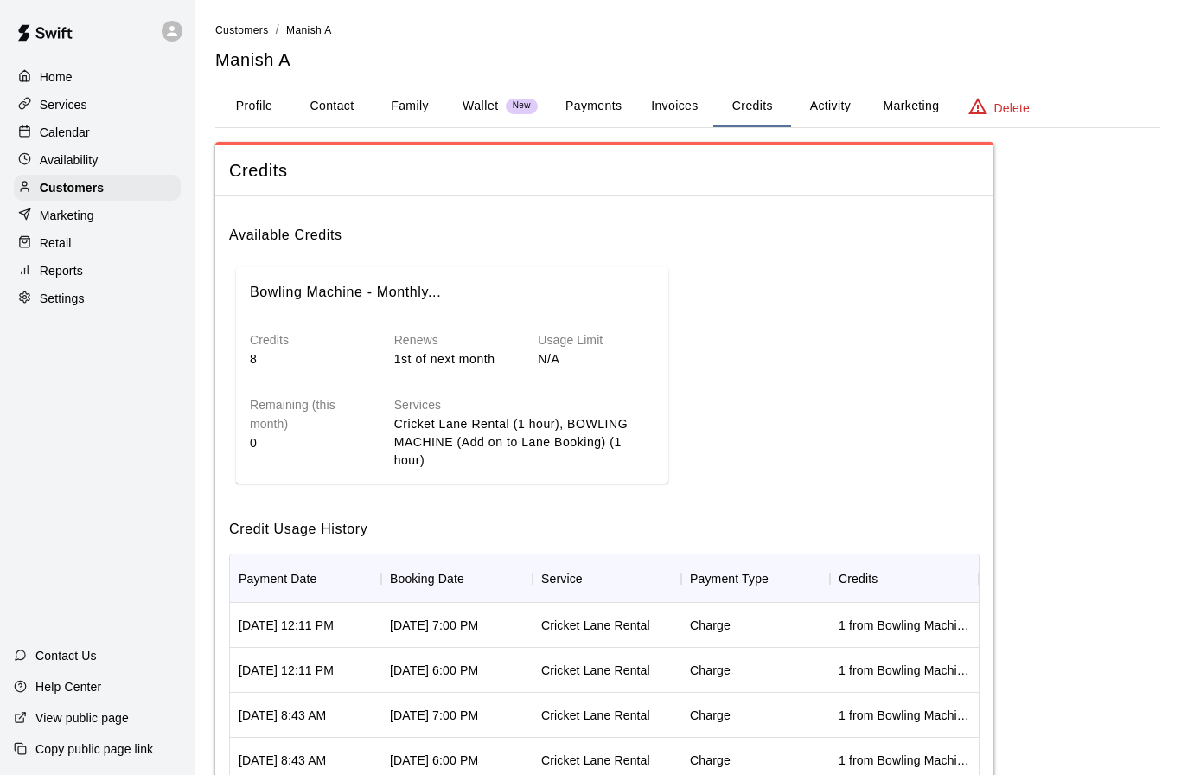
click at [545, 337] on h6 "Usage Limit" at bounding box center [596, 340] width 117 height 19
click at [687, 112] on button "Invoices" at bounding box center [674, 106] width 78 height 41
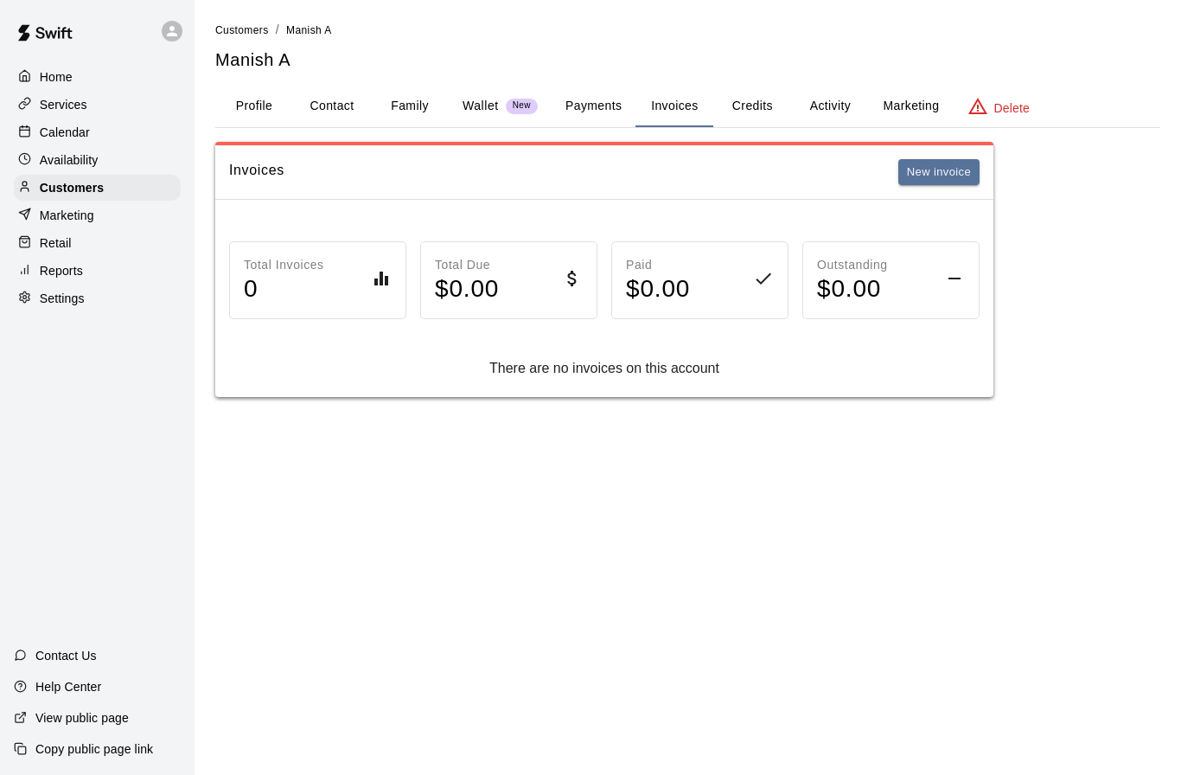
click at [608, 110] on button "Payments" at bounding box center [594, 106] width 84 height 41
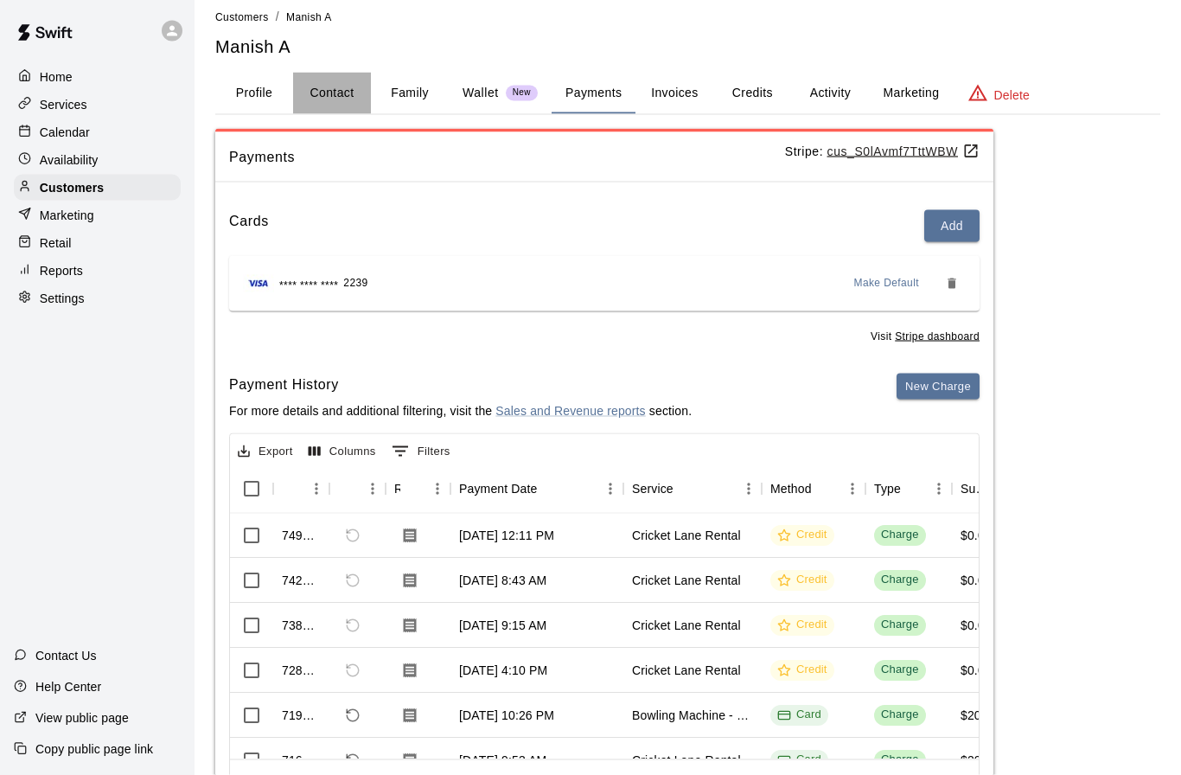
scroll to position [14, 0]
click at [332, 93] on button "Contact" at bounding box center [332, 92] width 78 height 41
select select "**"
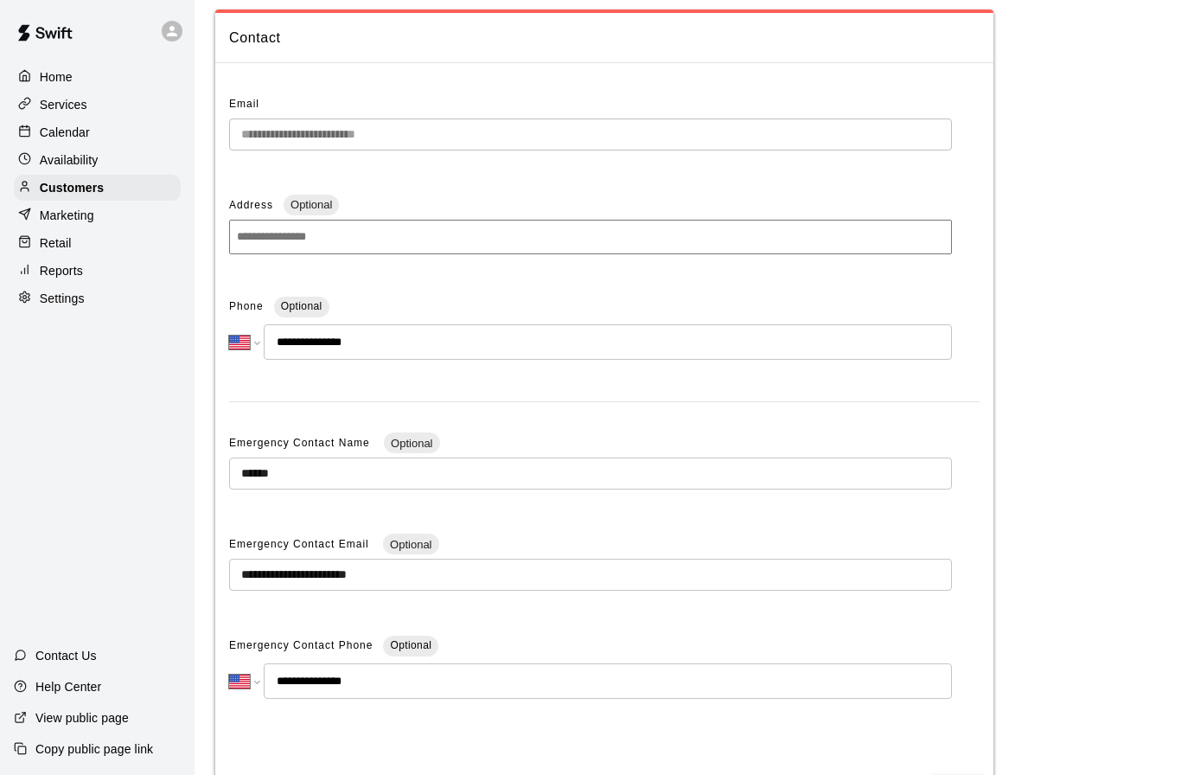
scroll to position [0, 0]
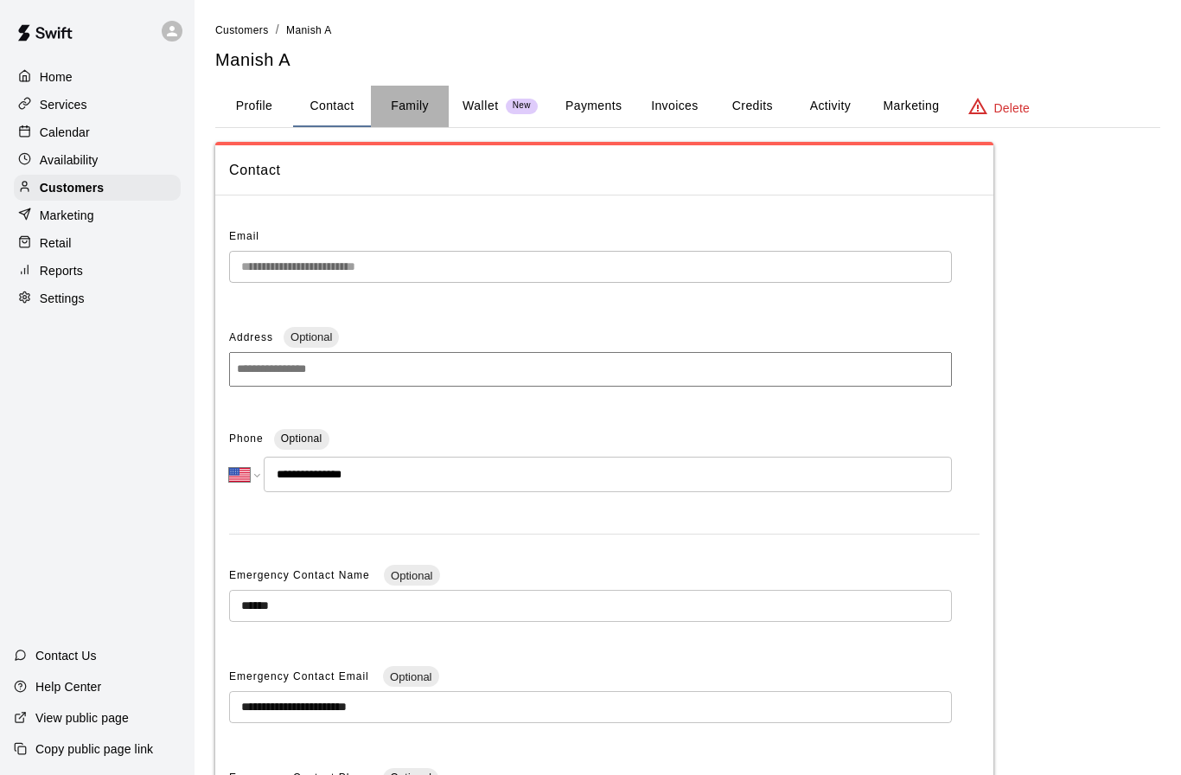
click at [419, 99] on button "Family" at bounding box center [410, 106] width 78 height 41
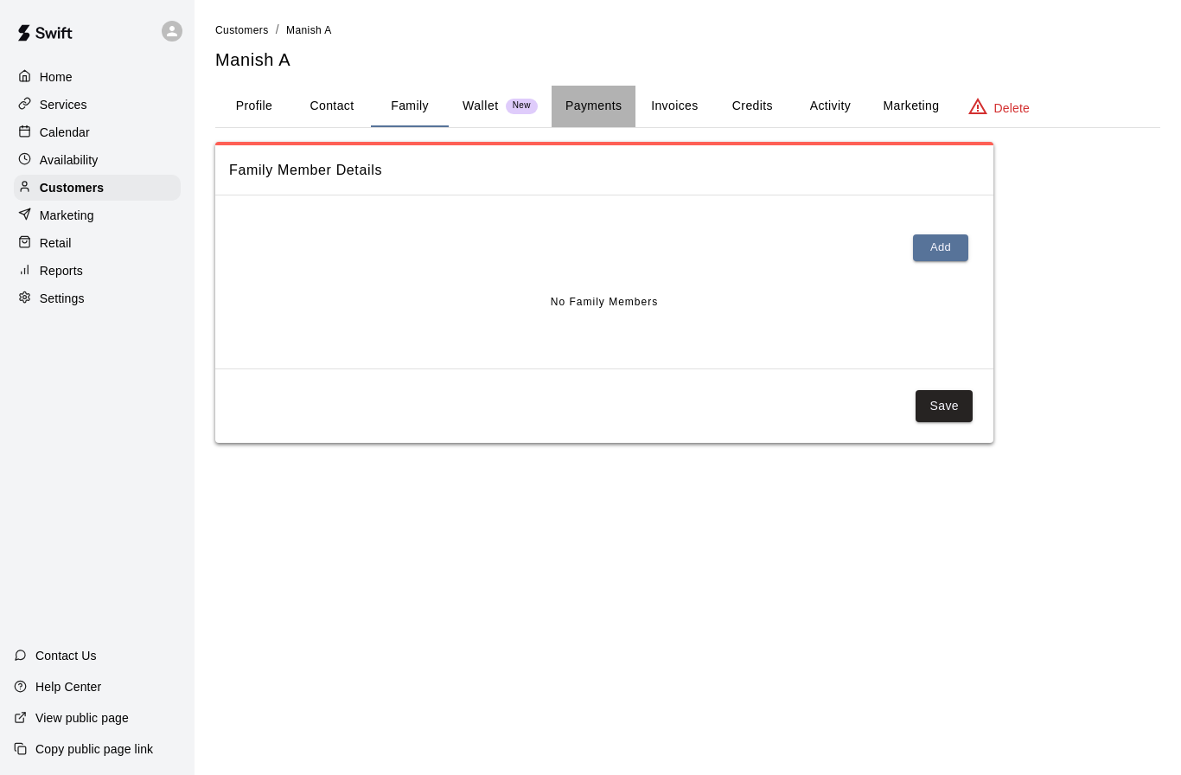
click at [577, 101] on button "Payments" at bounding box center [594, 106] width 84 height 41
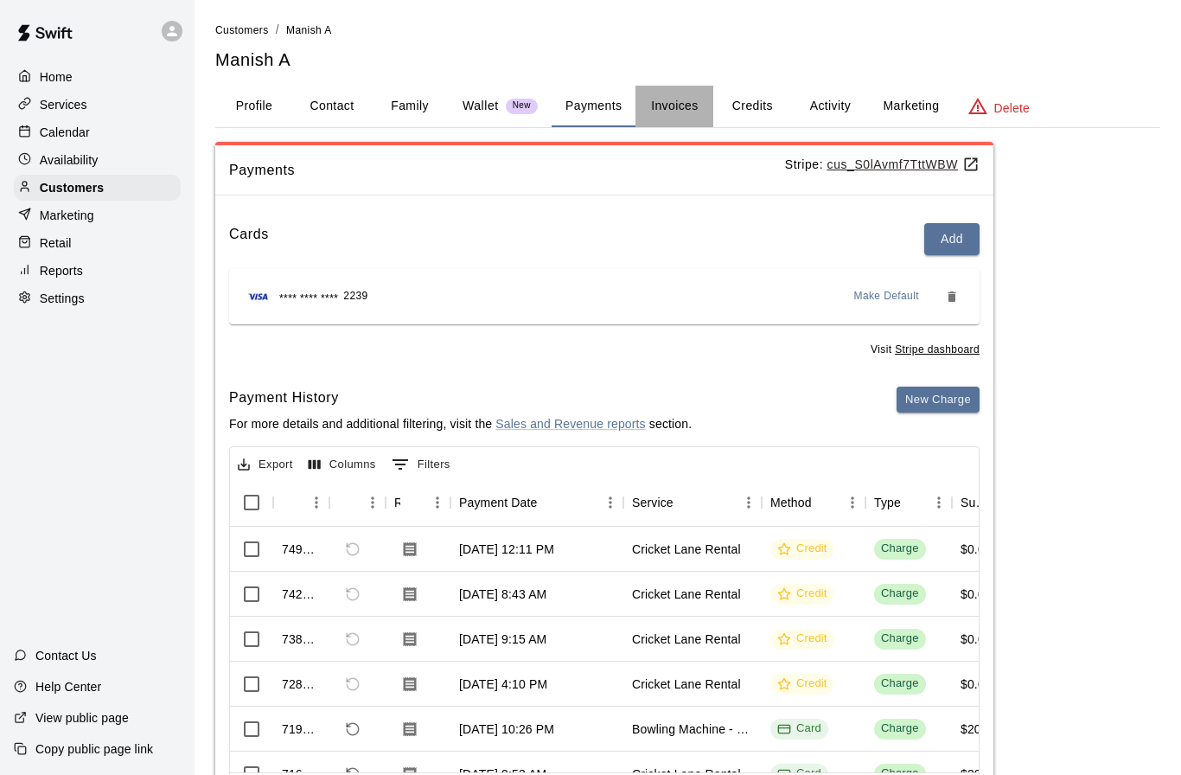
click at [664, 108] on button "Invoices" at bounding box center [674, 106] width 78 height 41
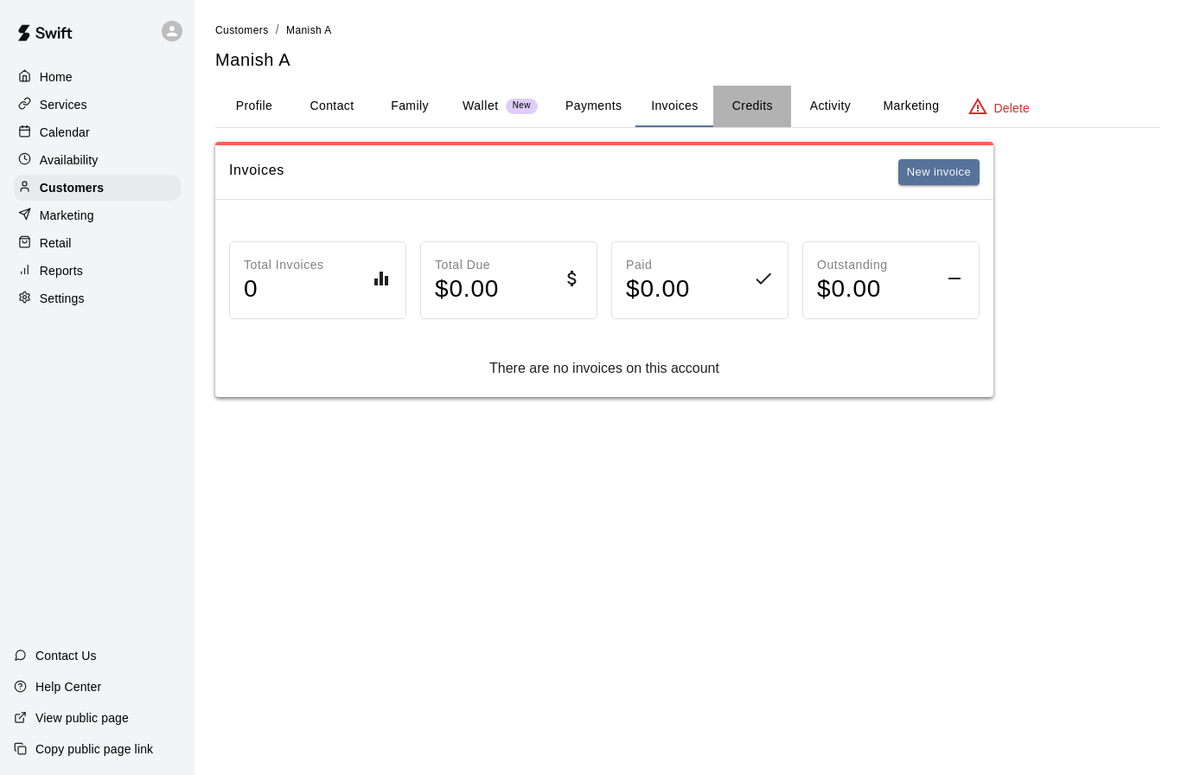
click at [744, 109] on button "Credits" at bounding box center [752, 106] width 78 height 41
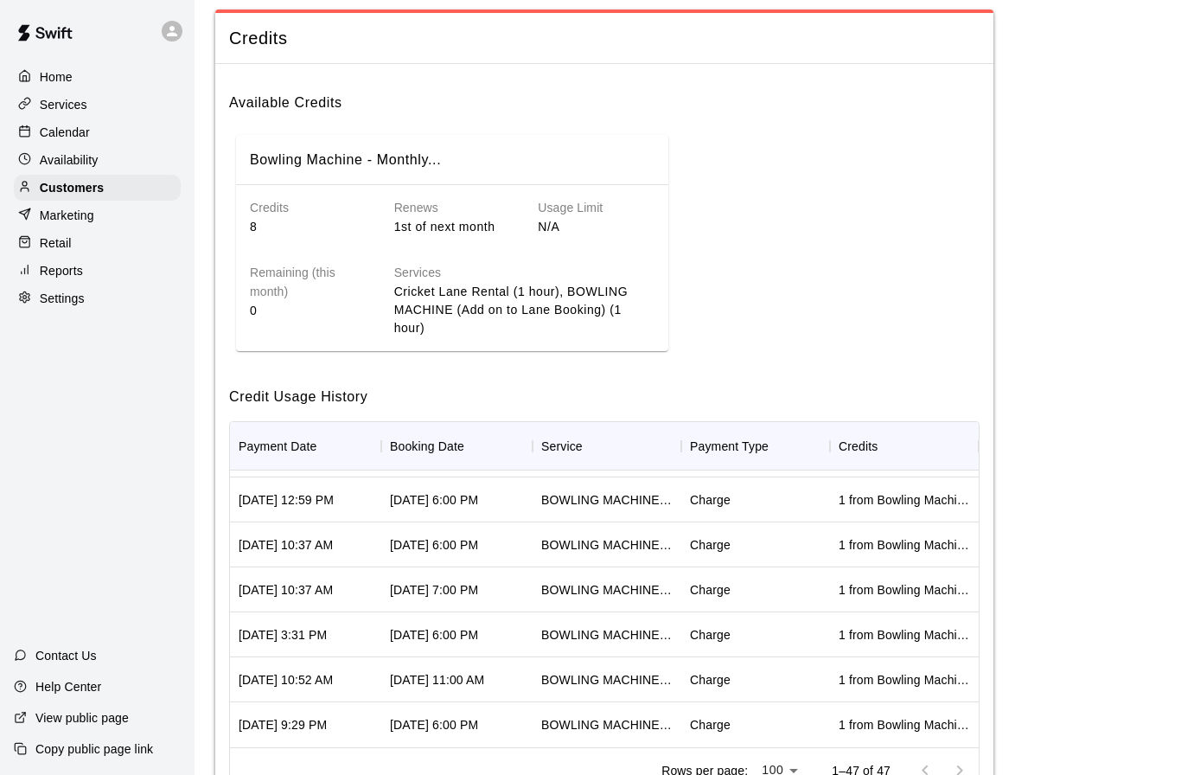
scroll to position [1836, 0]
click at [618, 465] on div "Service" at bounding box center [611, 446] width 140 height 48
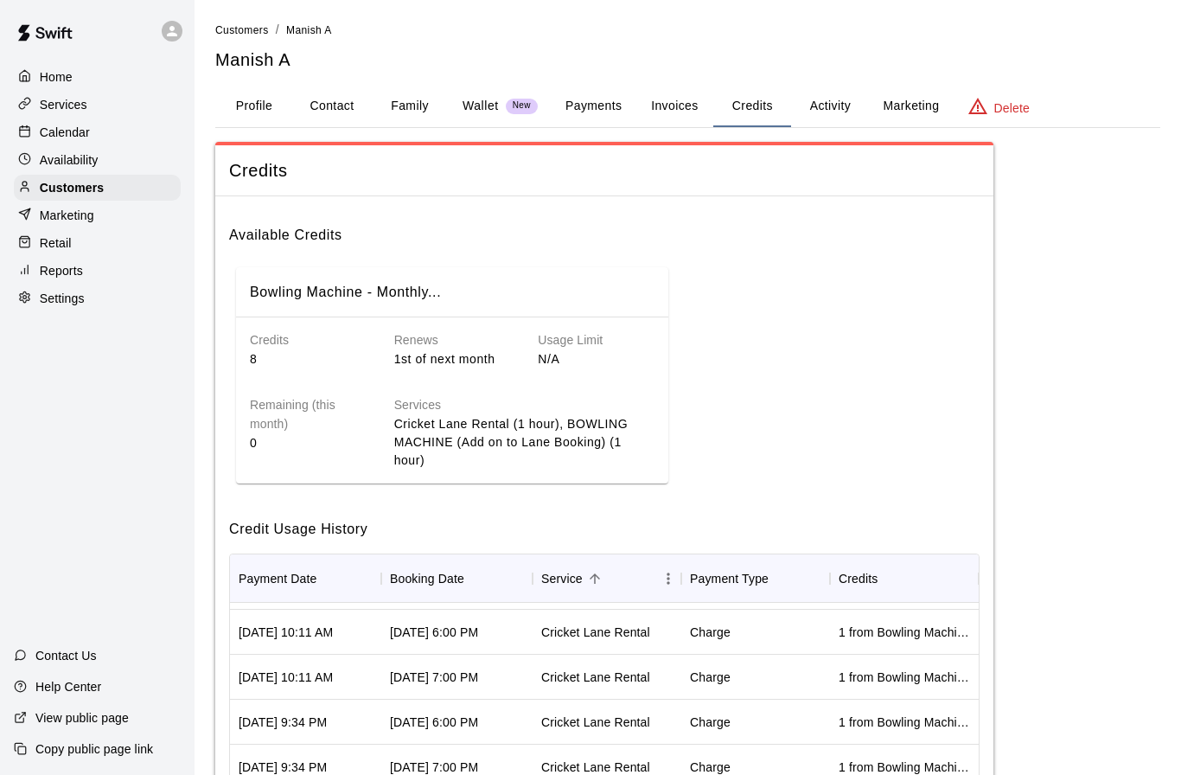
click at [826, 99] on button "Activity" at bounding box center [830, 106] width 78 height 41
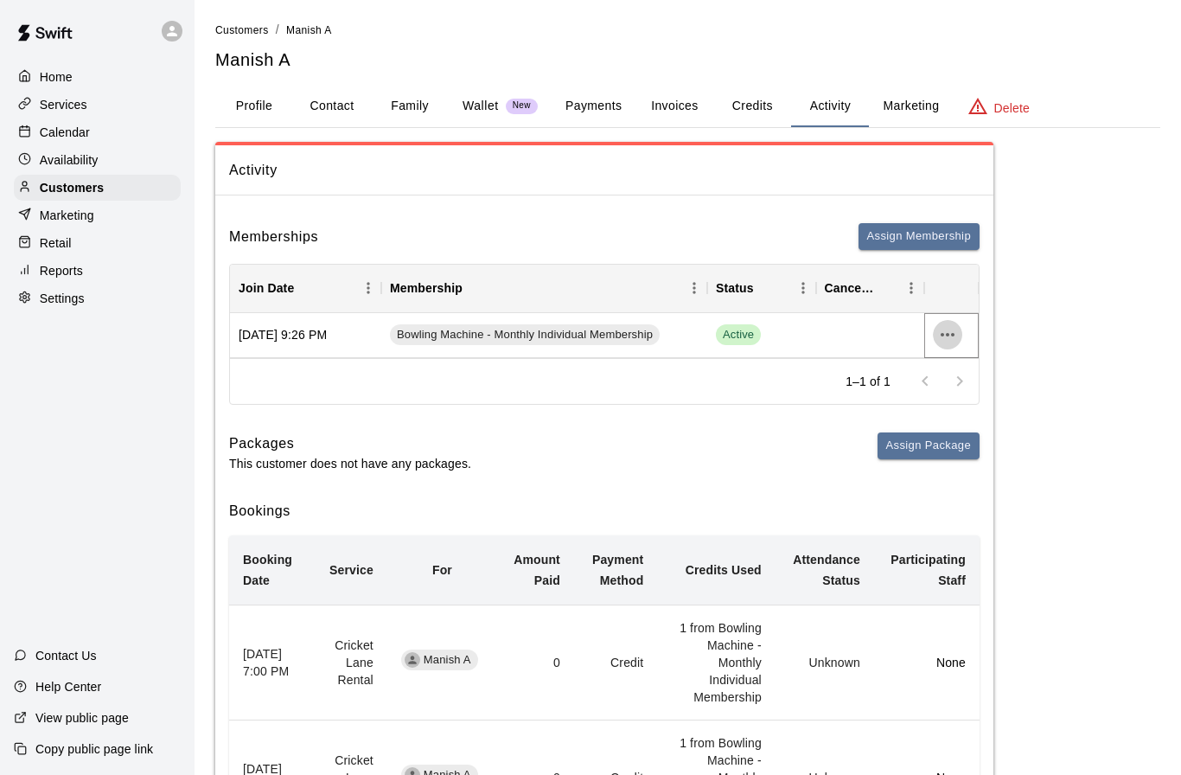
click at [949, 331] on icon "more actions" at bounding box center [947, 334] width 21 height 21
click at [977, 371] on li "View details" at bounding box center [982, 368] width 98 height 29
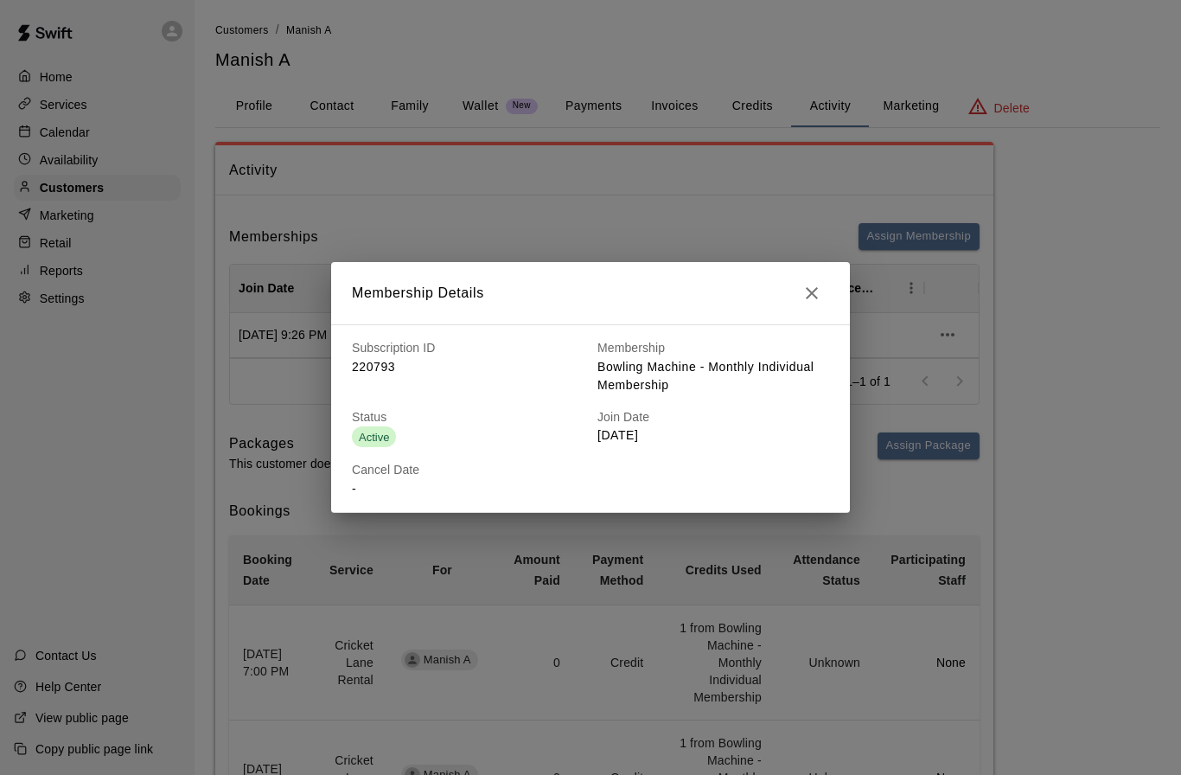
click at [649, 423] on h6 "Join Date" at bounding box center [713, 417] width 232 height 19
click at [814, 304] on button "button" at bounding box center [811, 293] width 35 height 35
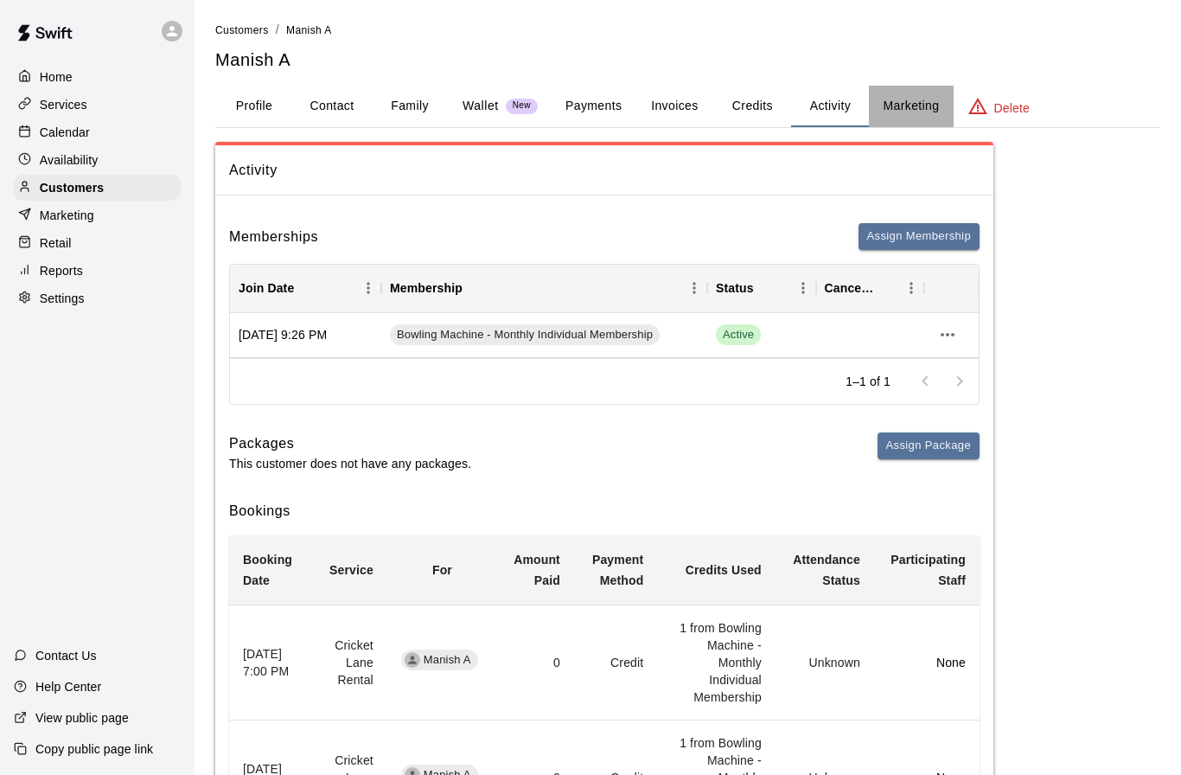
click at [925, 109] on button "Marketing" at bounding box center [911, 106] width 84 height 41
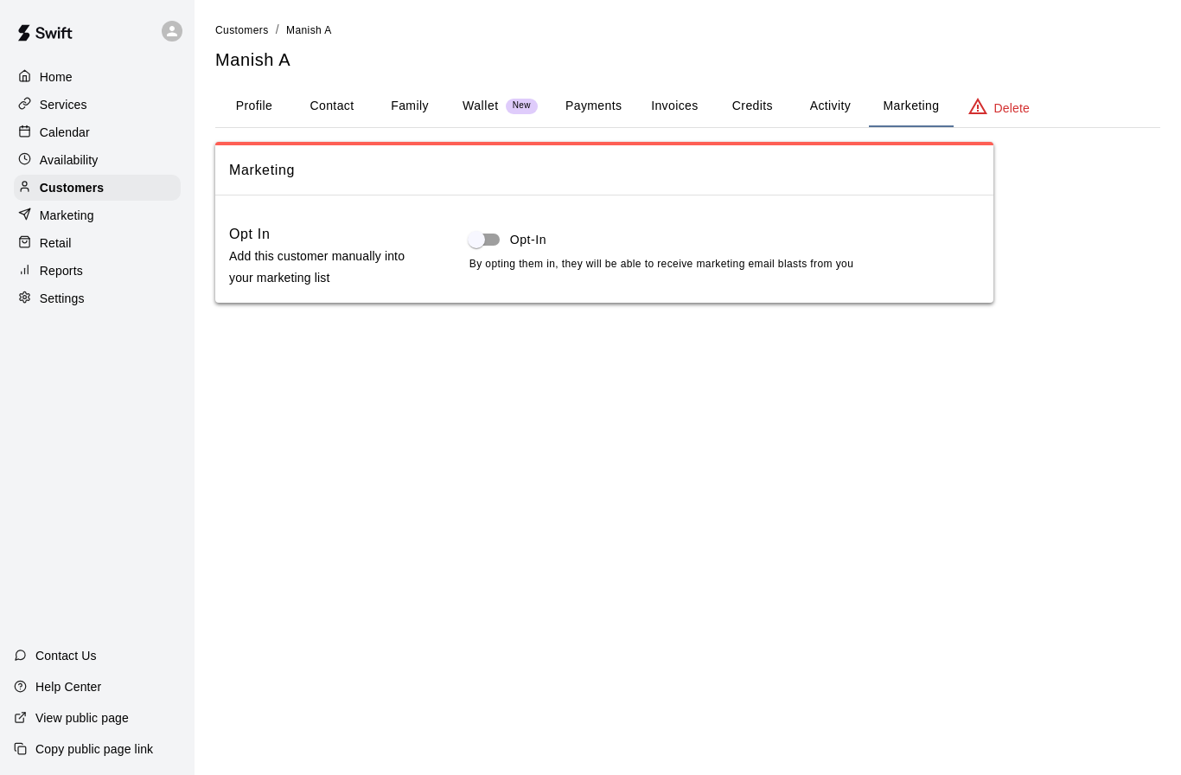
click at [836, 108] on button "Activity" at bounding box center [830, 106] width 78 height 41
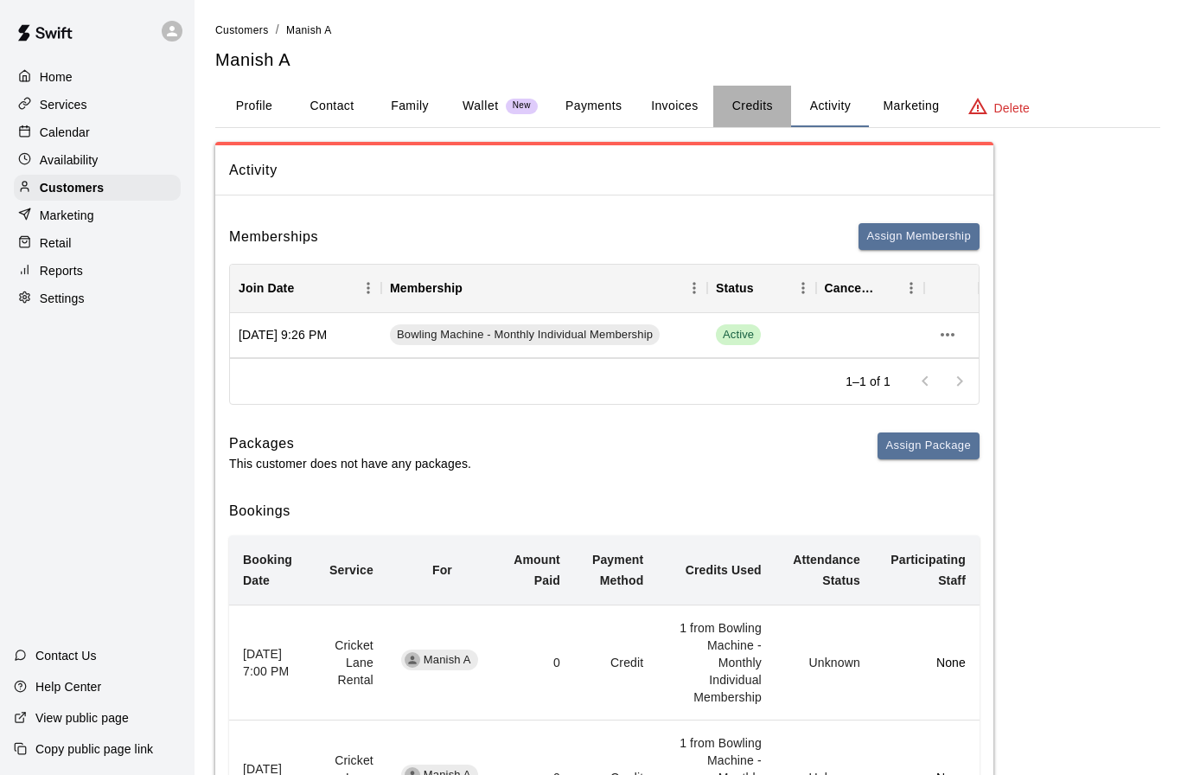
click at [758, 111] on button "Credits" at bounding box center [752, 106] width 78 height 41
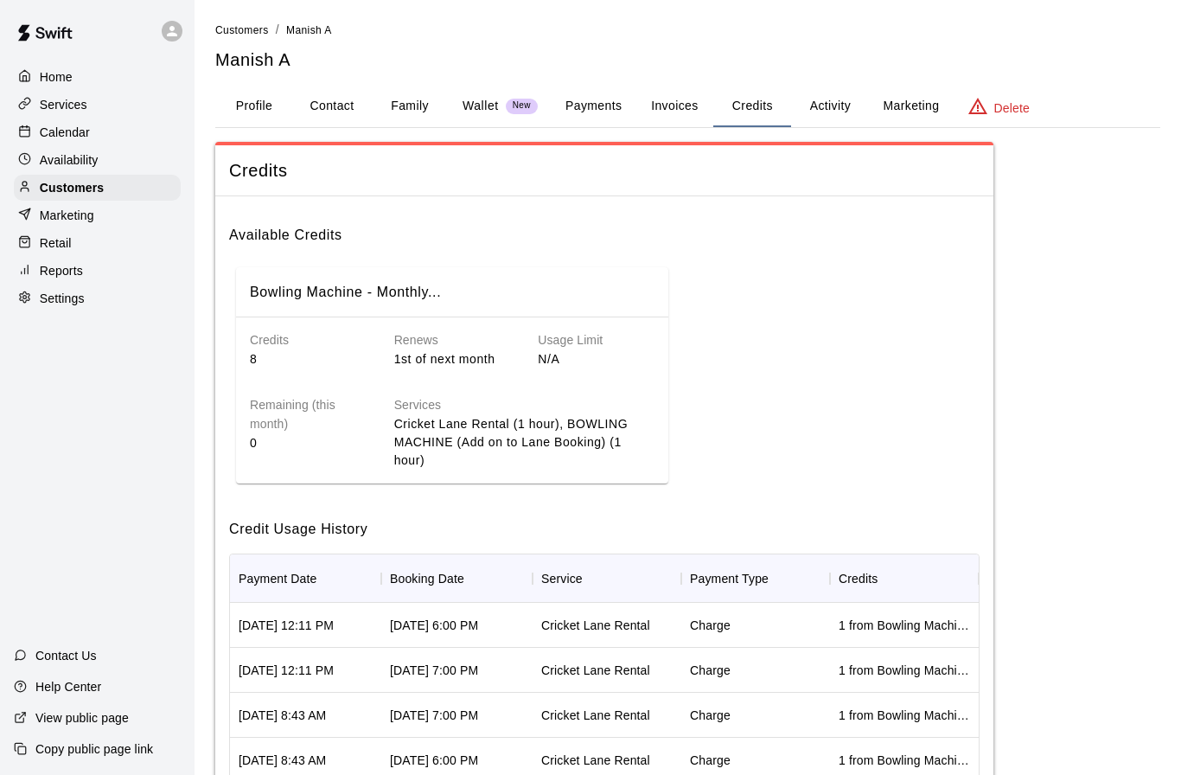
click at [73, 103] on p "Services" at bounding box center [64, 104] width 48 height 17
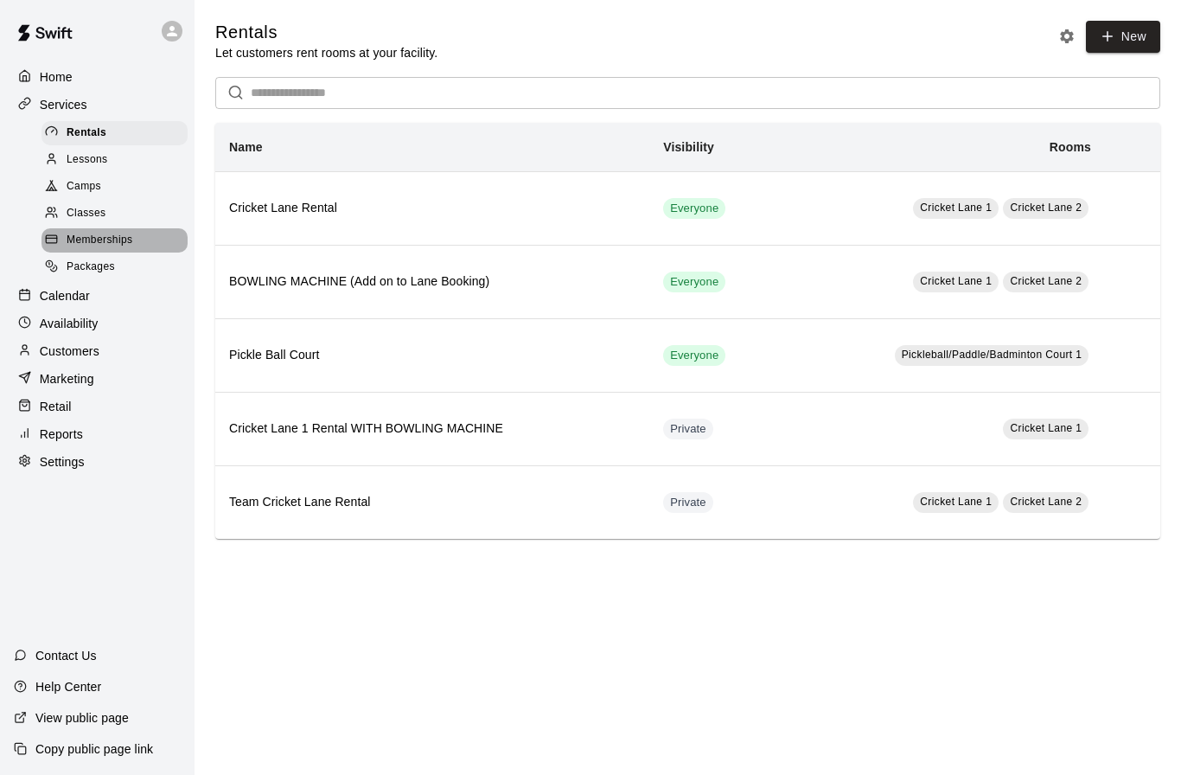
click at [93, 239] on span "Memberships" at bounding box center [100, 240] width 66 height 17
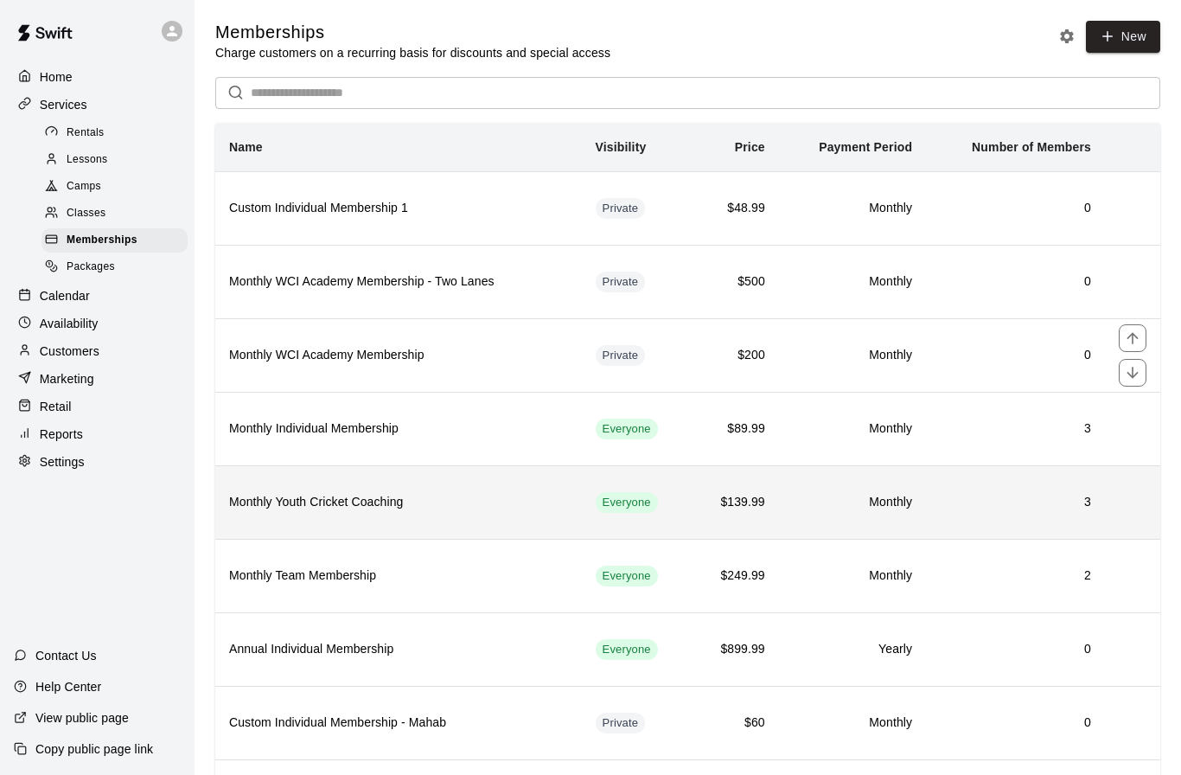
scroll to position [107, 0]
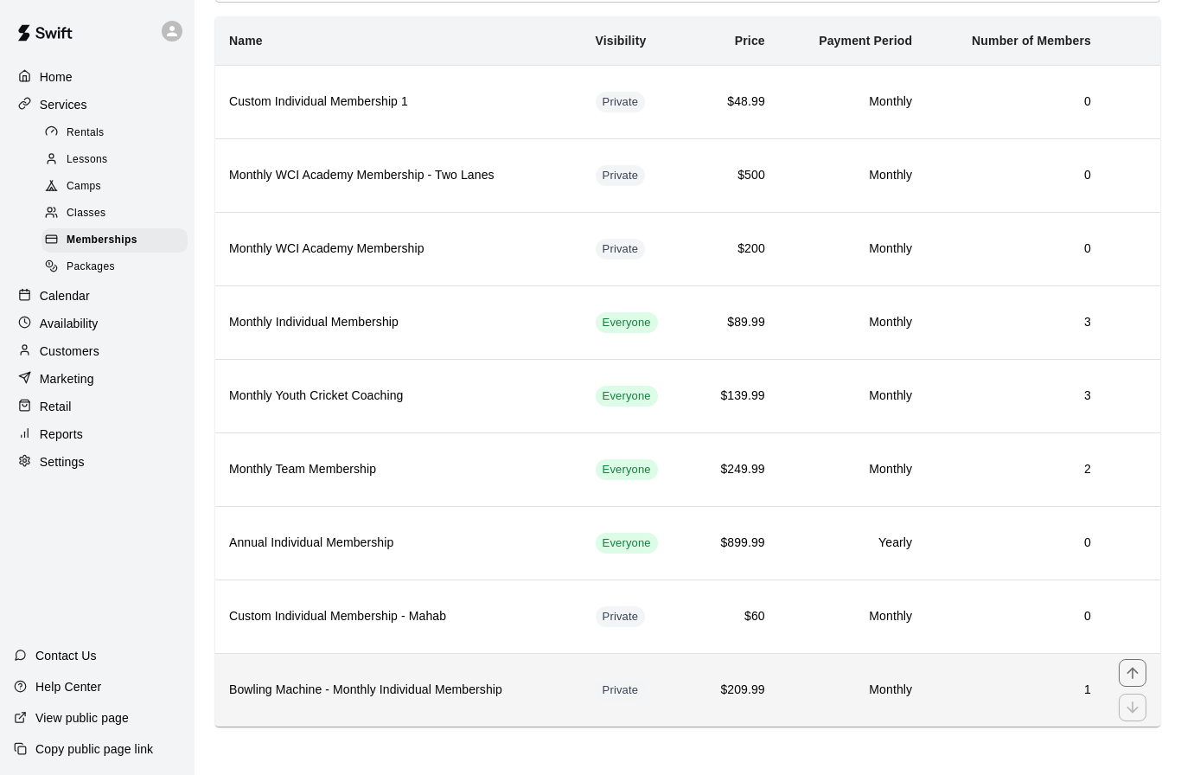
click at [403, 686] on h6 "Bowling Machine - Monthly Individual Membership" at bounding box center [398, 689] width 339 height 19
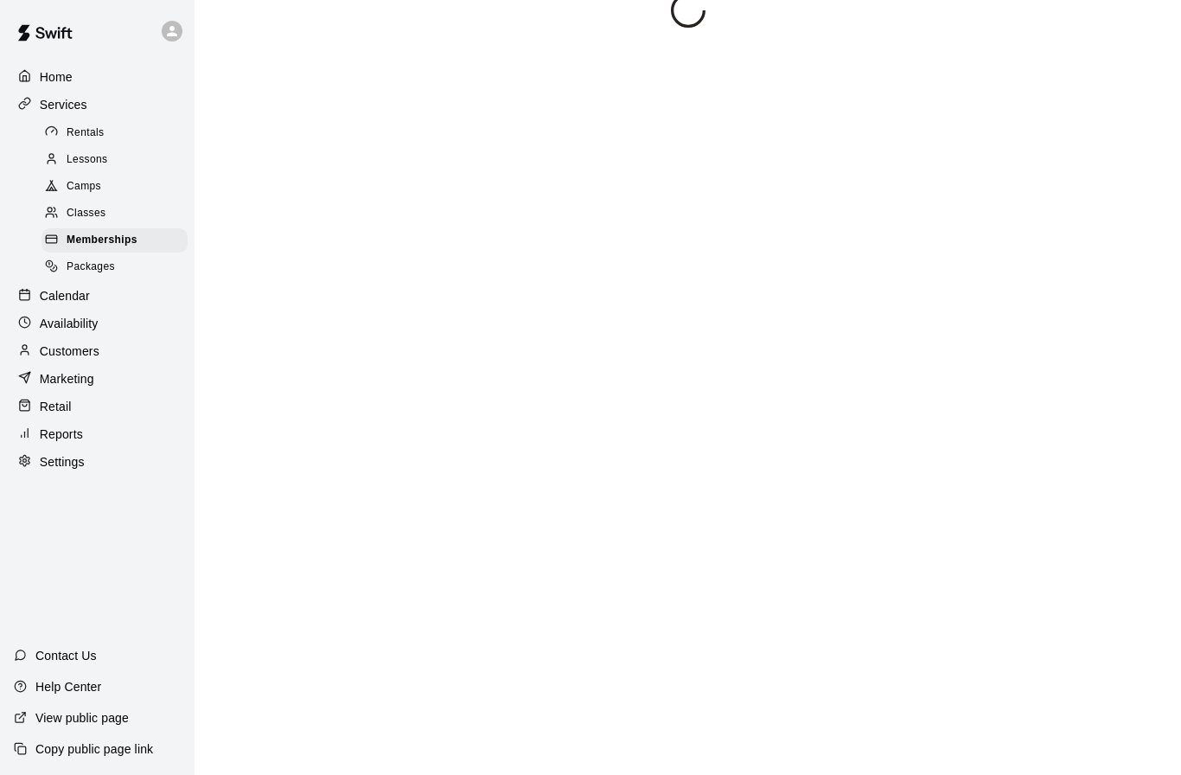
scroll to position [99, 0]
click at [403, 686] on div at bounding box center [687, 380] width 945 height 775
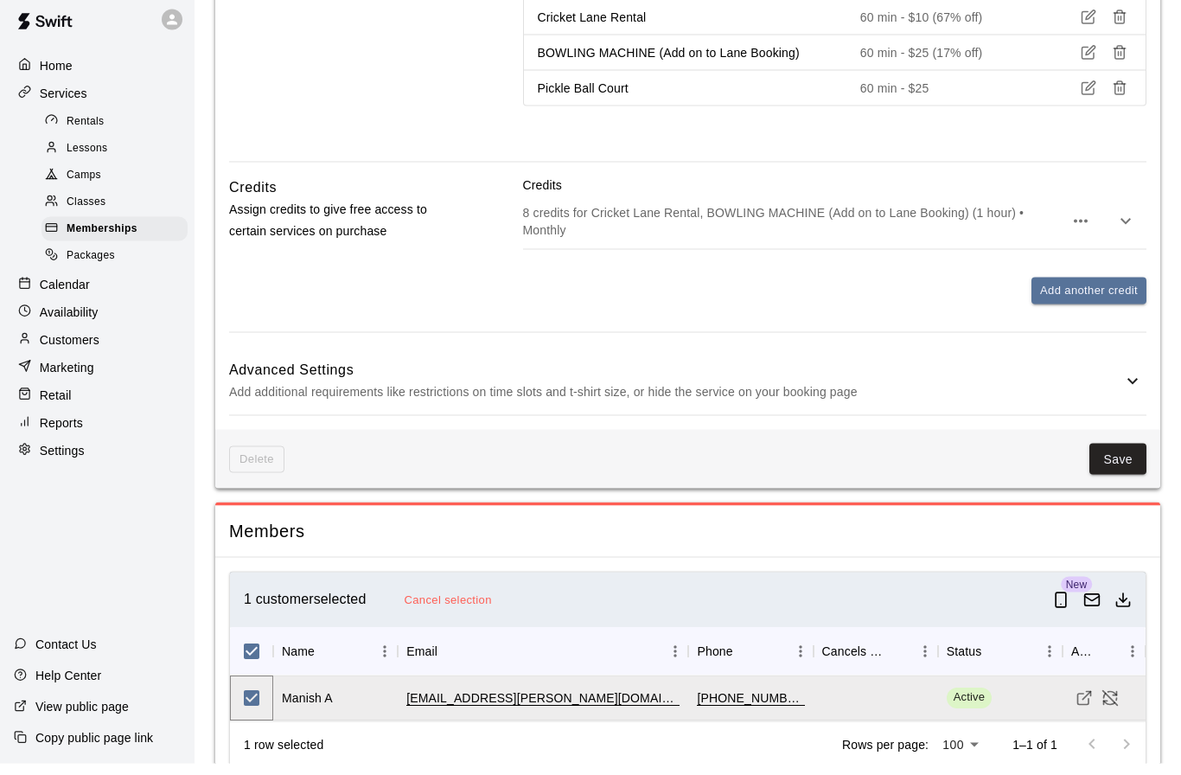
scroll to position [749, 0]
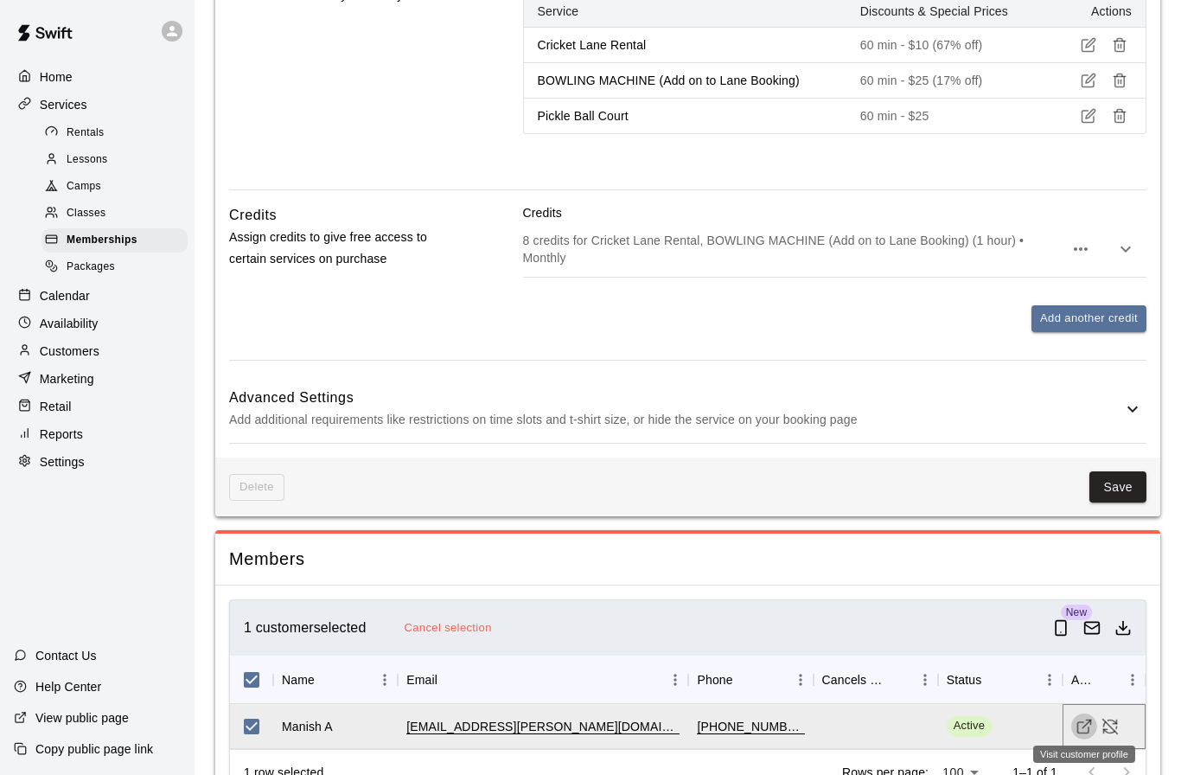
click at [1081, 719] on icon "Visit customer profile" at bounding box center [1083, 726] width 17 height 17
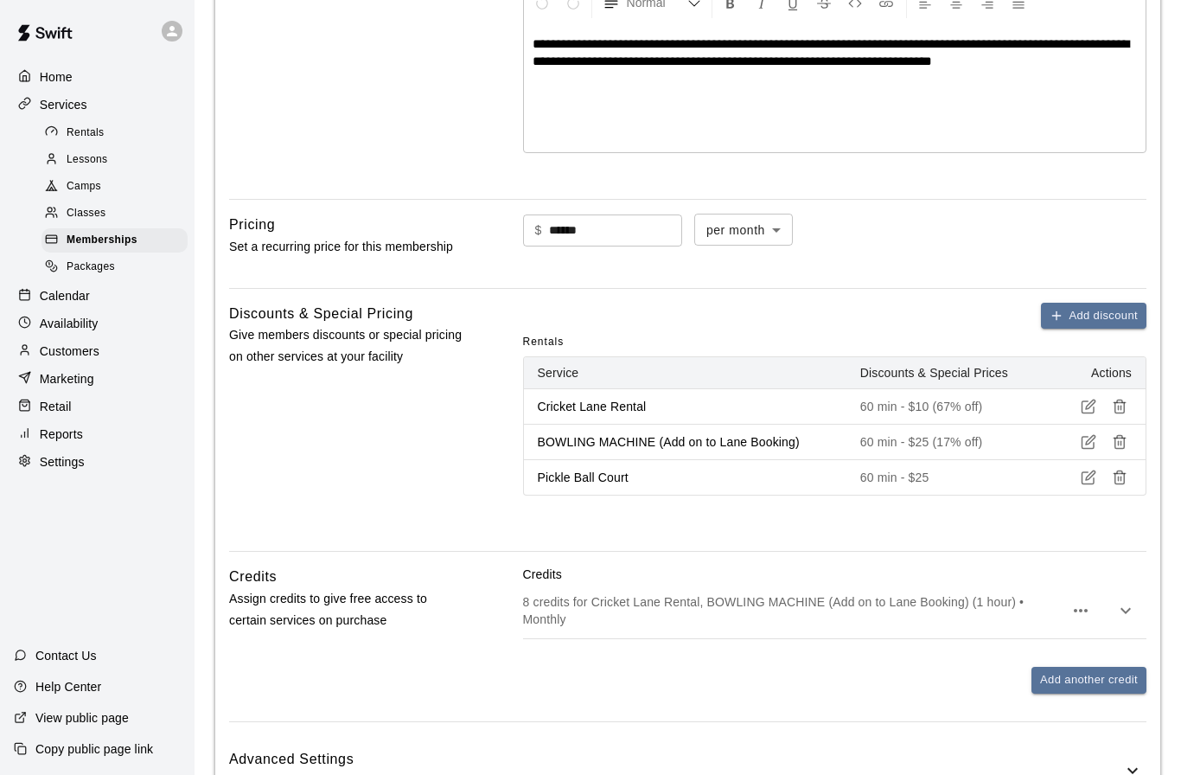
scroll to position [386, 0]
click at [1128, 609] on icon "button" at bounding box center [1125, 611] width 21 height 21
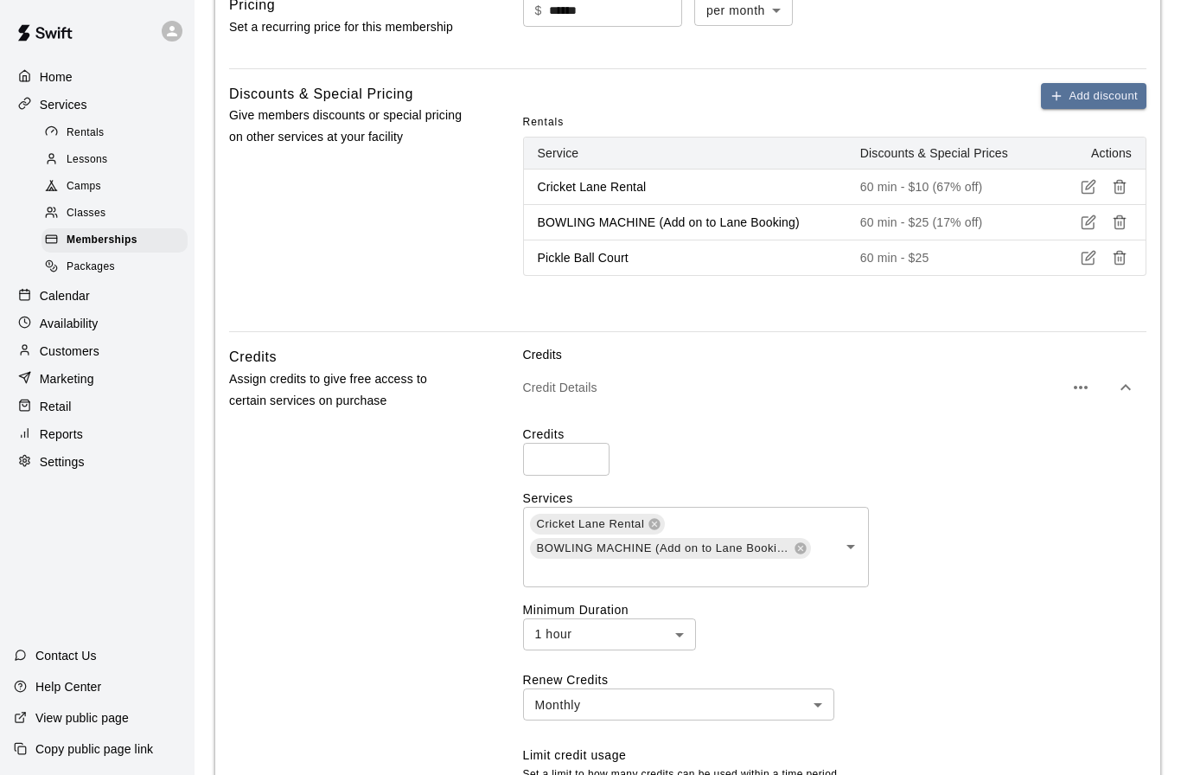
scroll to position [609, 0]
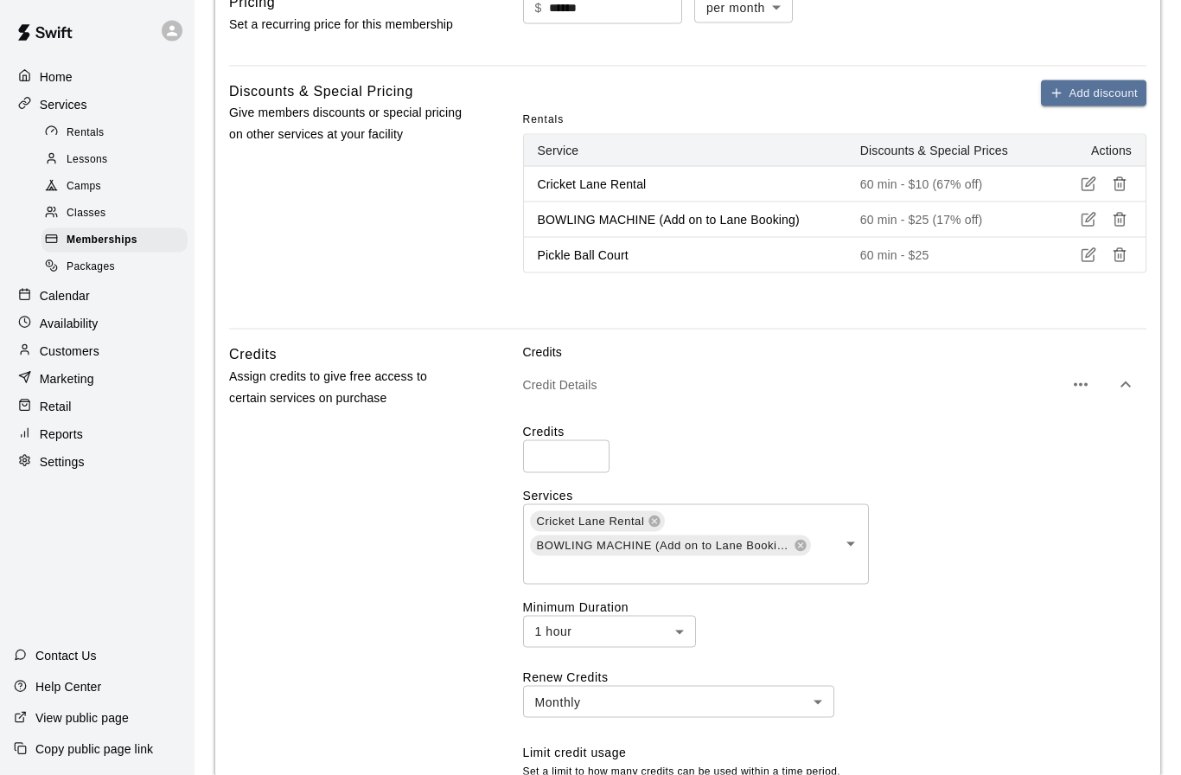
click at [84, 135] on span "Rentals" at bounding box center [86, 132] width 38 height 17
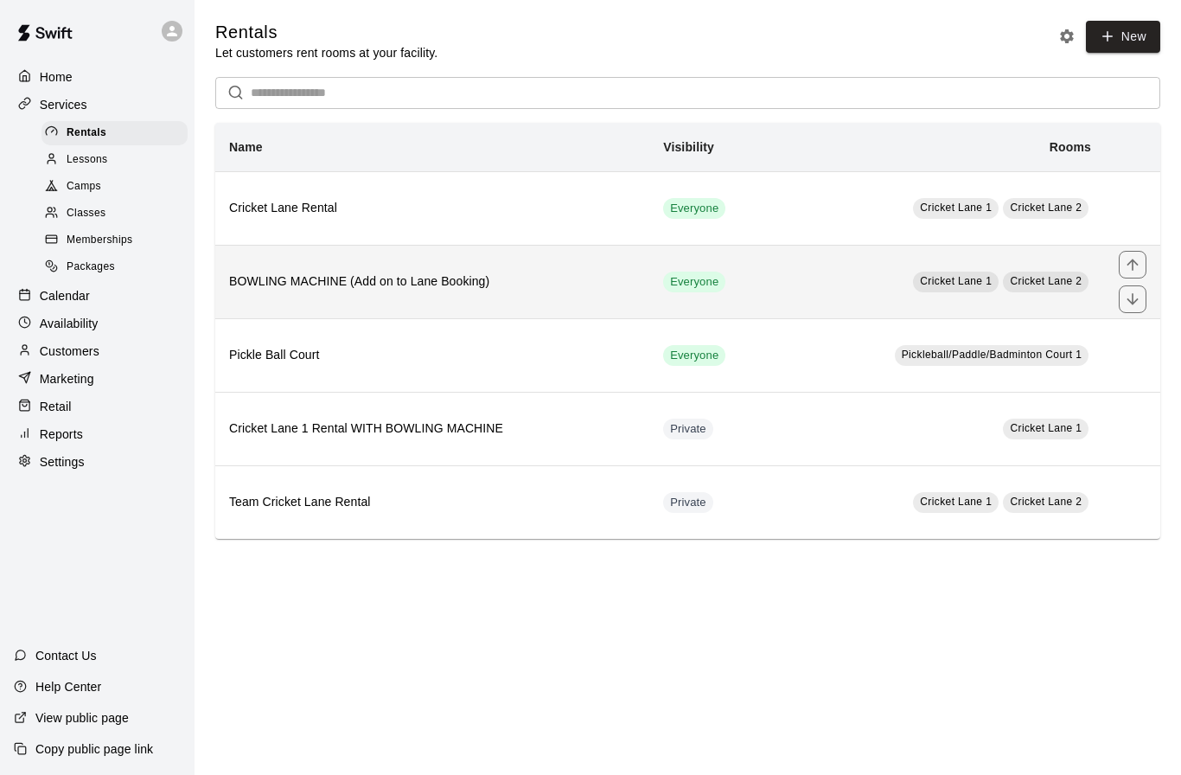
click at [399, 292] on th "BOWLING MACHINE (Add on to Lane Booking)" at bounding box center [432, 281] width 434 height 73
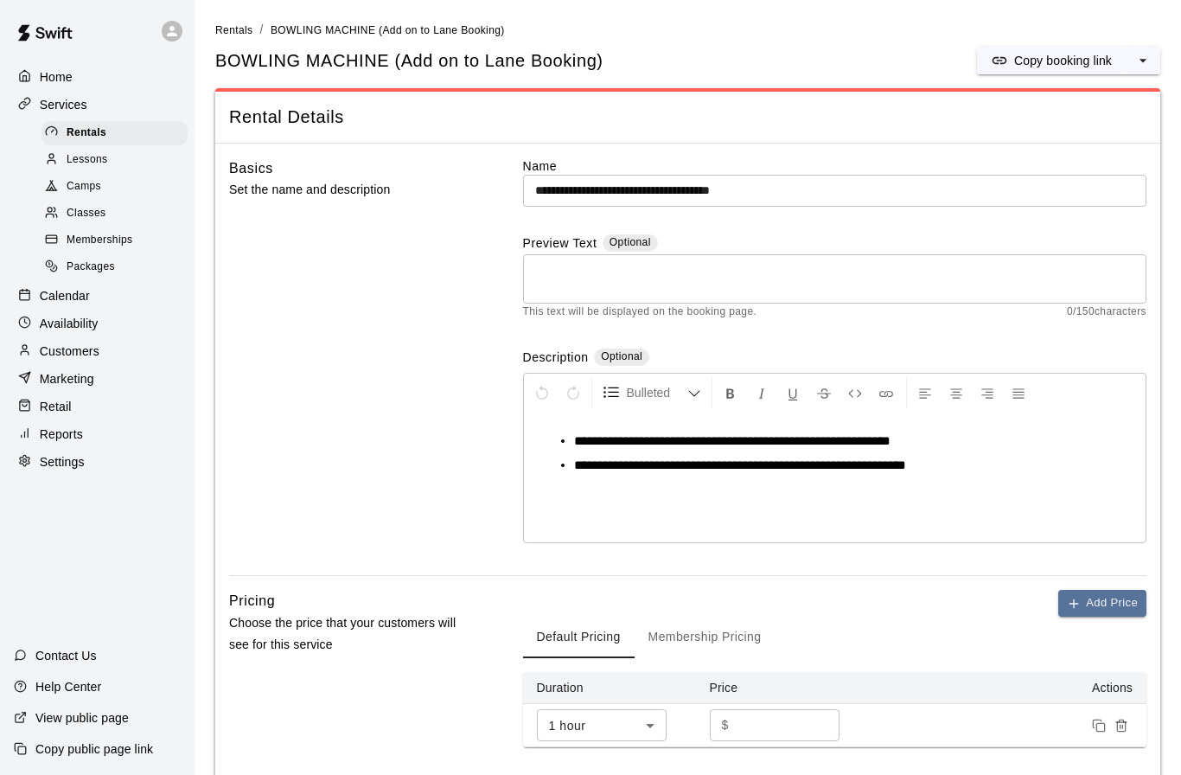
click at [57, 459] on p "Settings" at bounding box center [62, 461] width 45 height 17
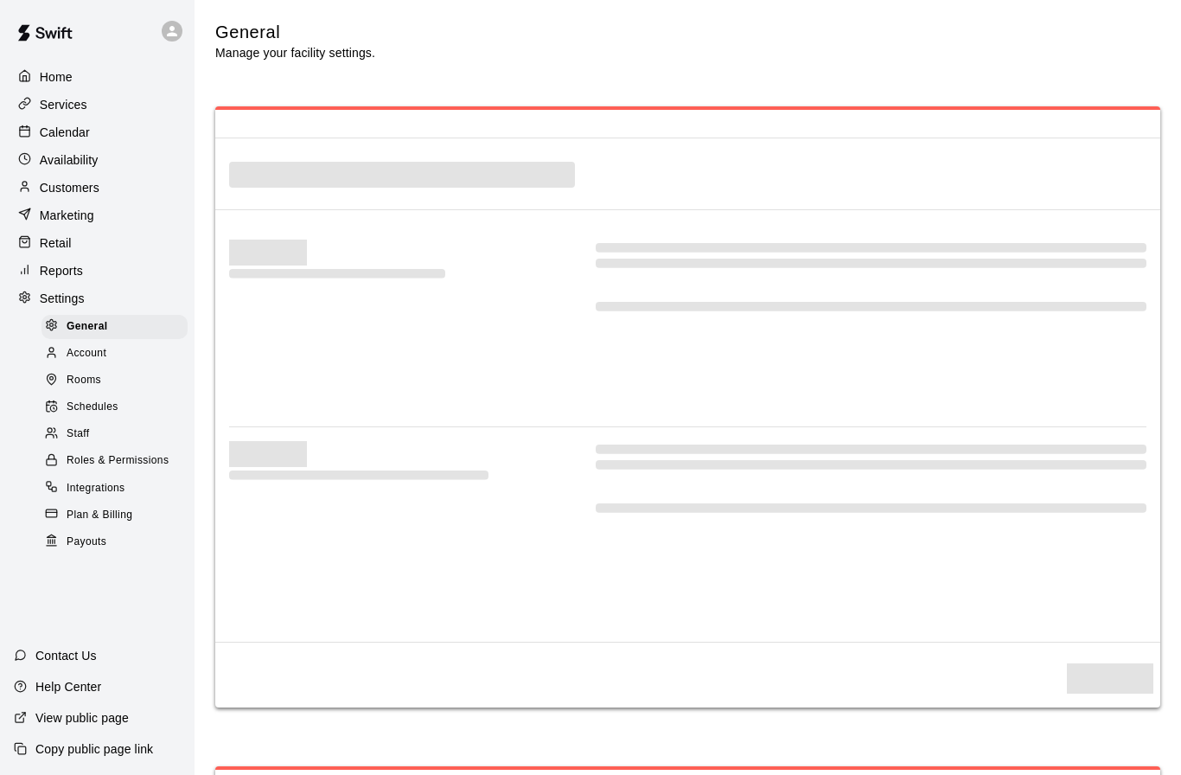
select select "**"
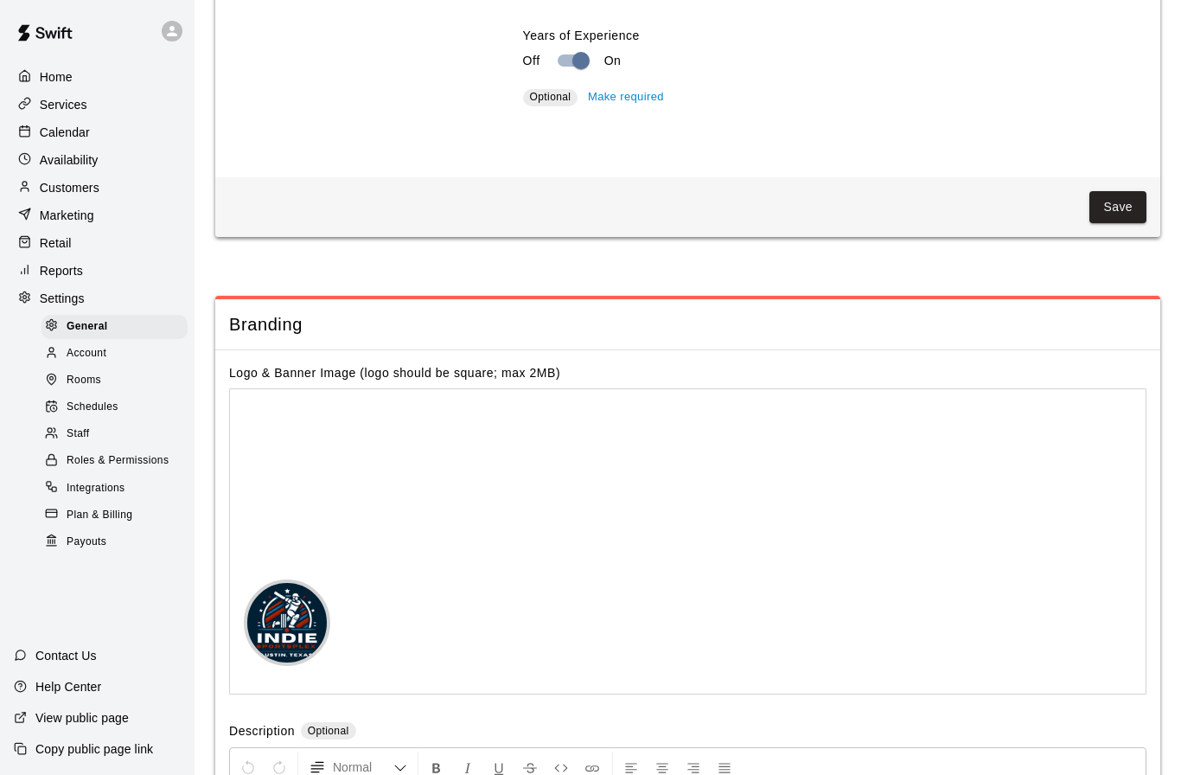
scroll to position [3334, 0]
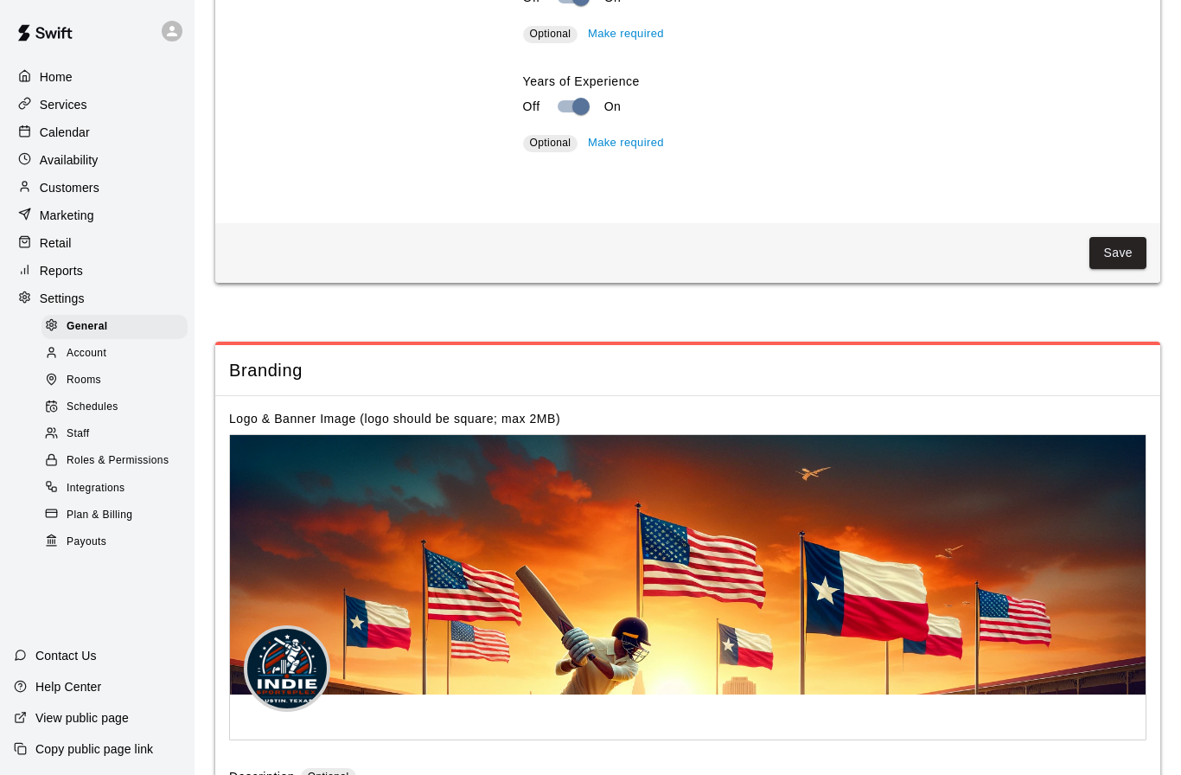
click at [88, 379] on span "Rooms" at bounding box center [84, 380] width 35 height 17
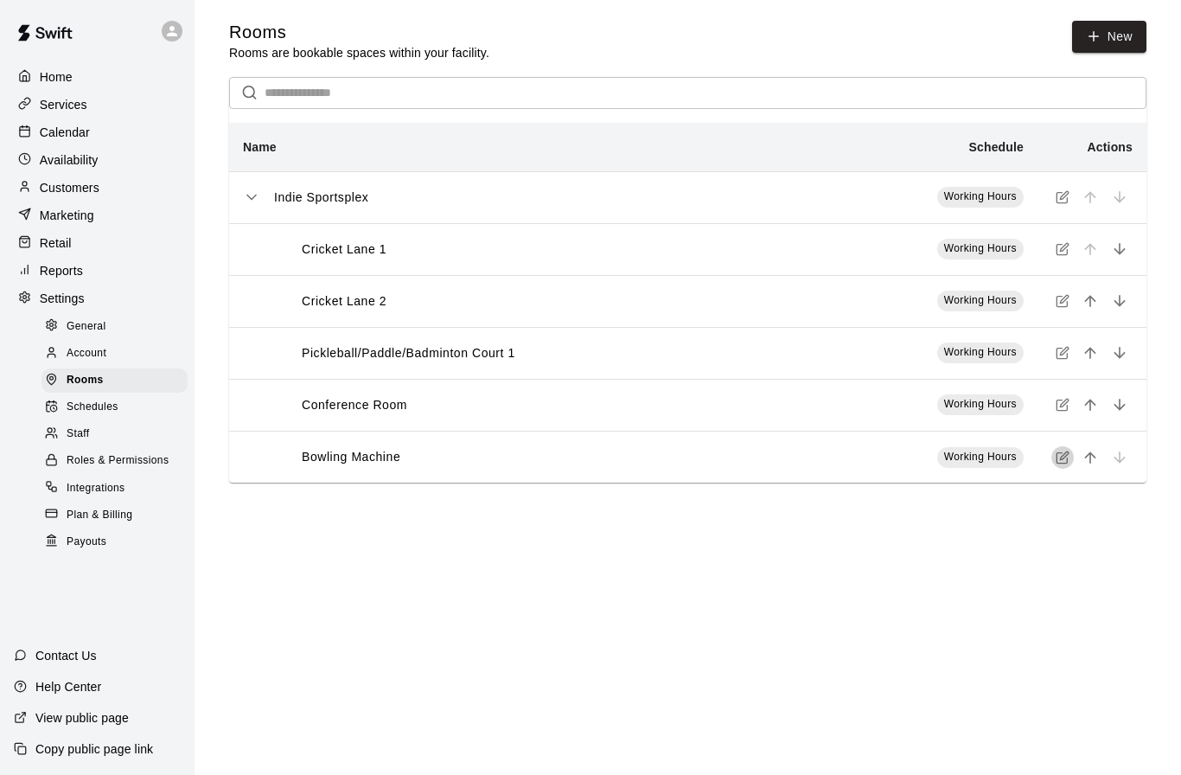
click at [1060, 457] on icon "simple table" at bounding box center [1063, 457] width 14 height 14
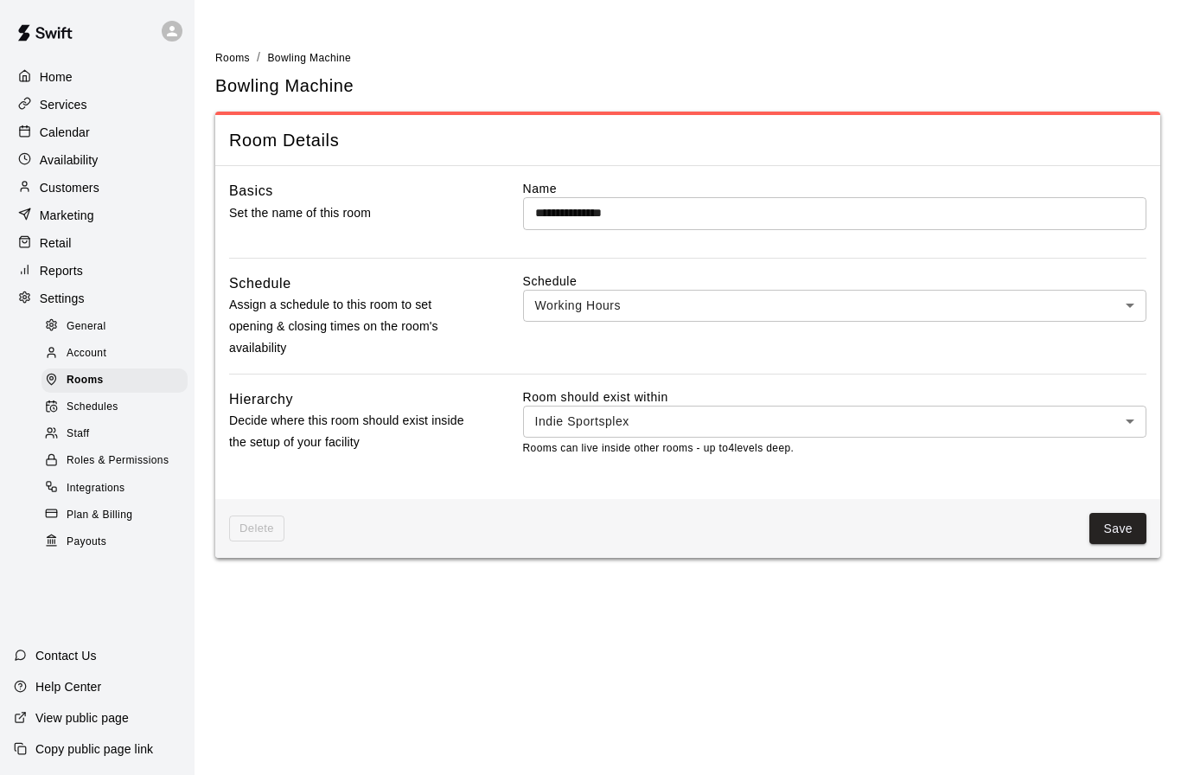
click at [983, 578] on html "**********" at bounding box center [590, 289] width 1181 height 578
click at [268, 507] on div "Delete Save" at bounding box center [687, 529] width 945 height 60
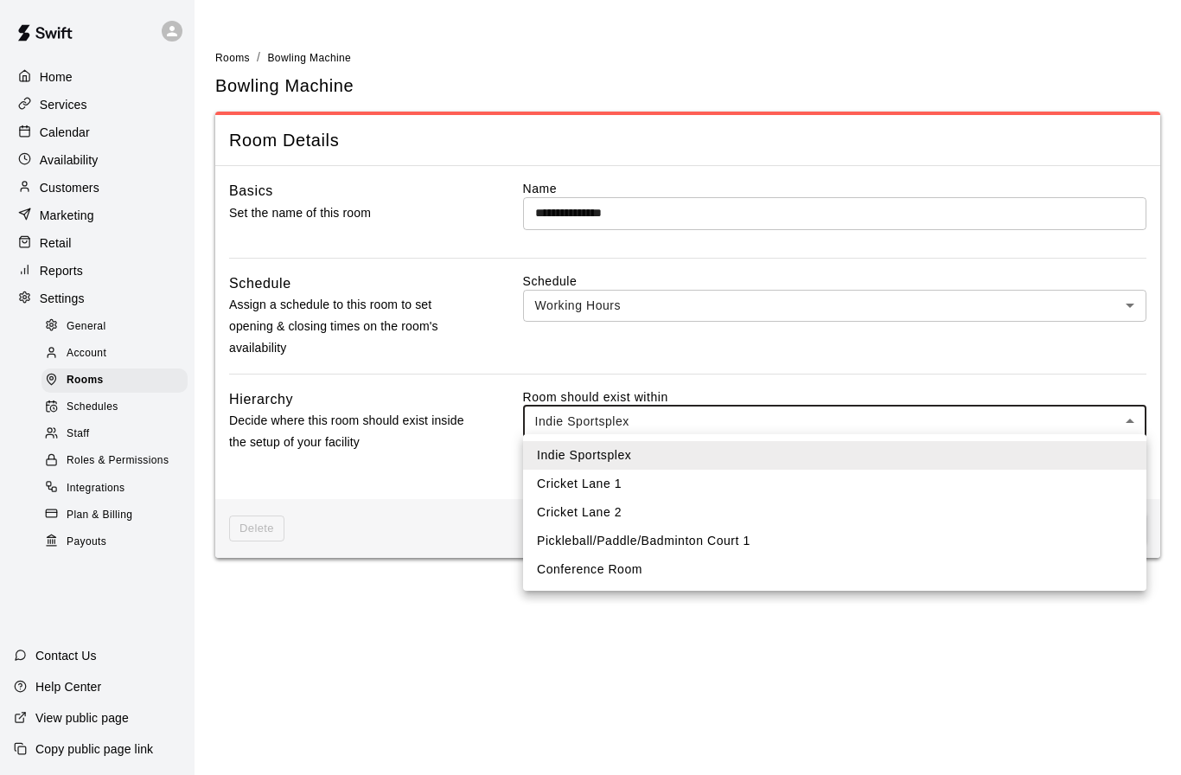
click at [1132, 418] on body "**********" at bounding box center [590, 289] width 1181 height 578
click at [392, 673] on div at bounding box center [590, 387] width 1181 height 775
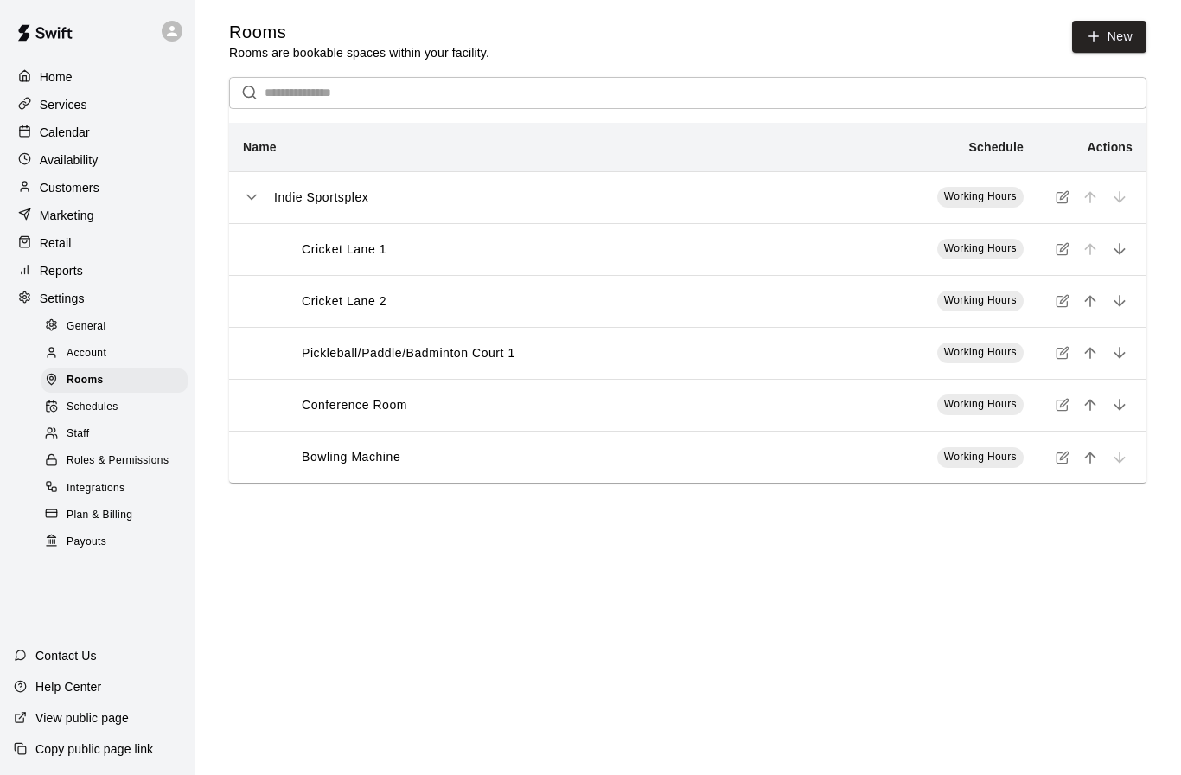
click at [392, 465] on p "Bowling Machine" at bounding box center [351, 457] width 99 height 18
click at [501, 517] on html "Home Services Calendar Availability Customers Marketing Retail Reports Settings…" at bounding box center [590, 258] width 1181 height 517
click at [85, 120] on div "Calendar" at bounding box center [97, 132] width 167 height 26
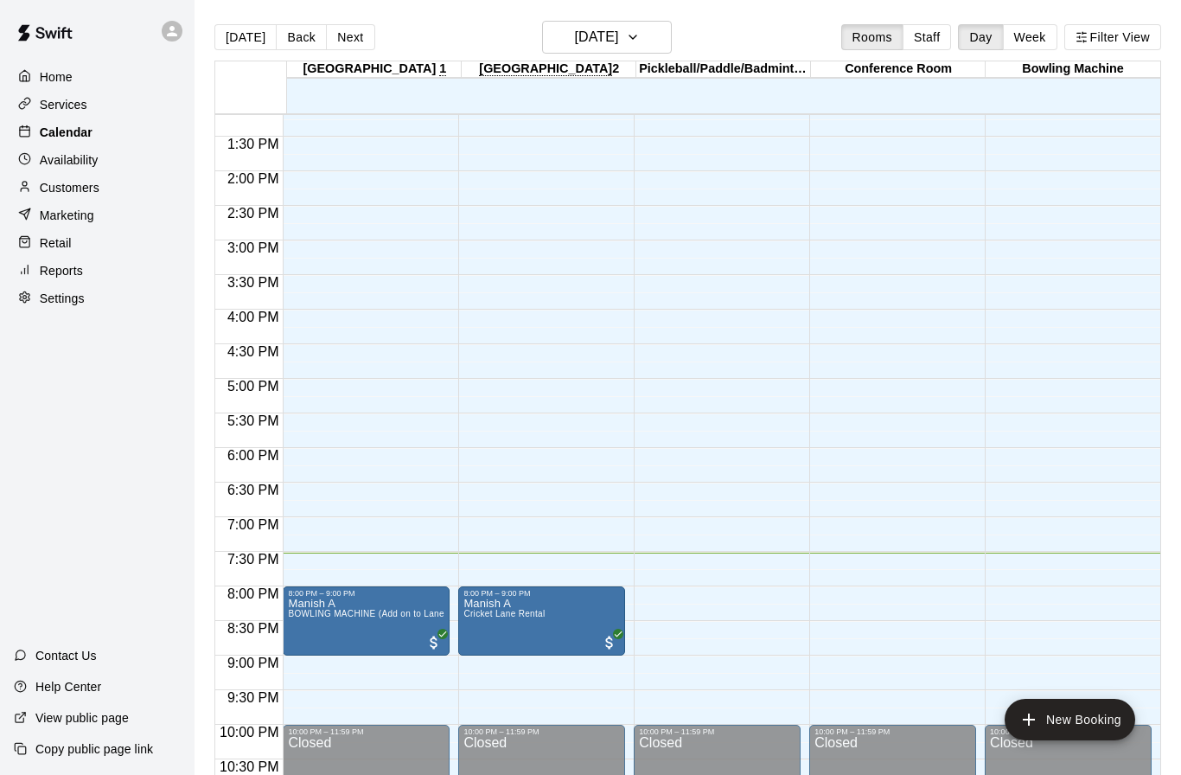
scroll to position [910, 0]
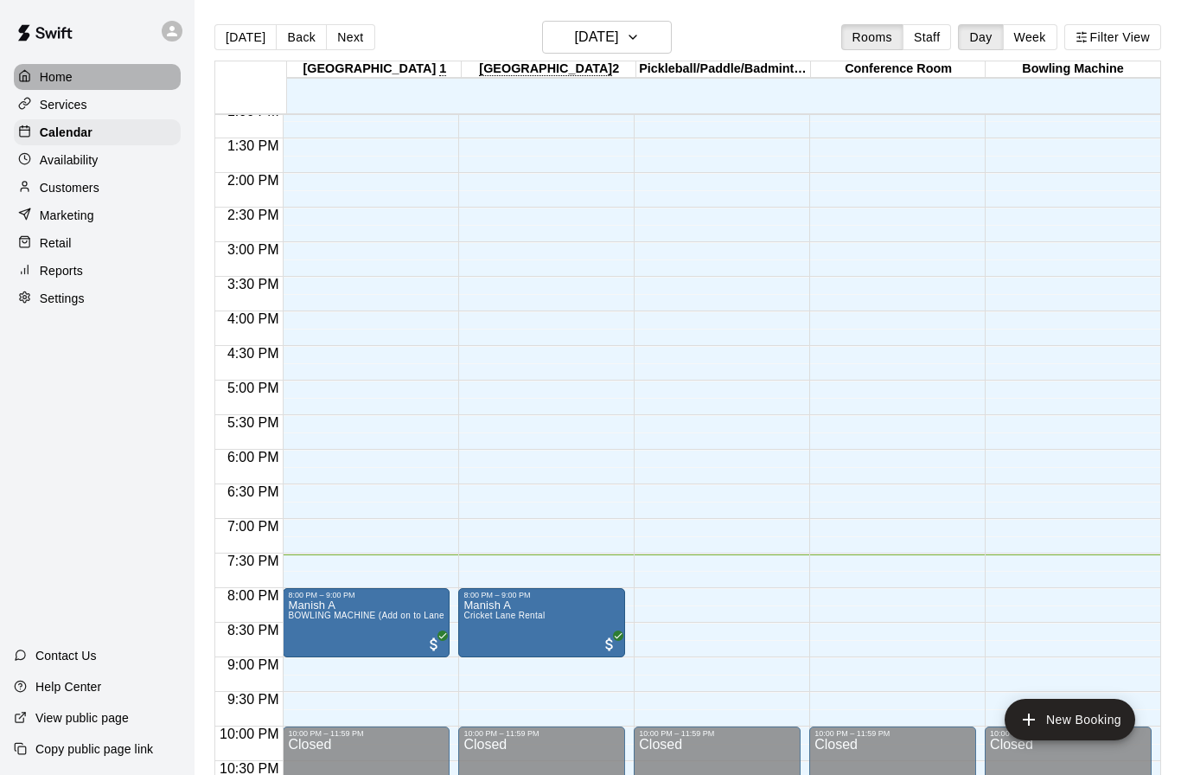
click at [67, 82] on p "Home" at bounding box center [56, 76] width 33 height 17
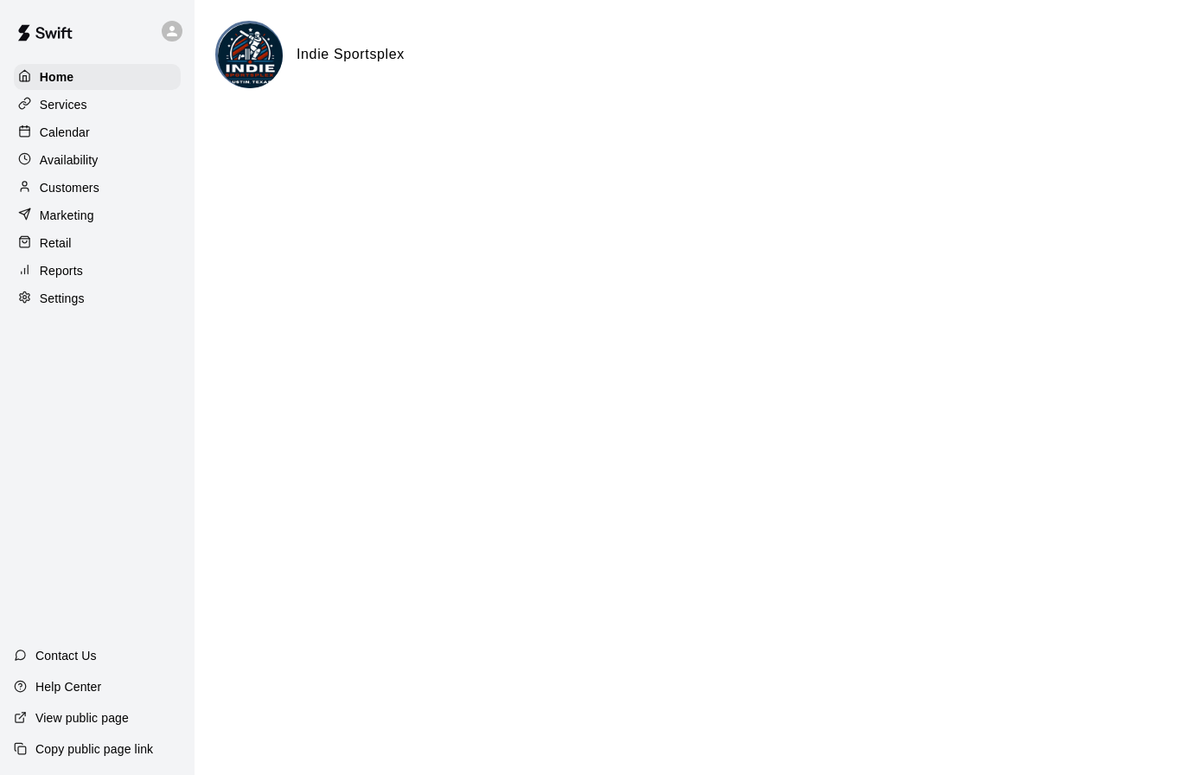
click at [70, 105] on p "Services" at bounding box center [64, 104] width 48 height 17
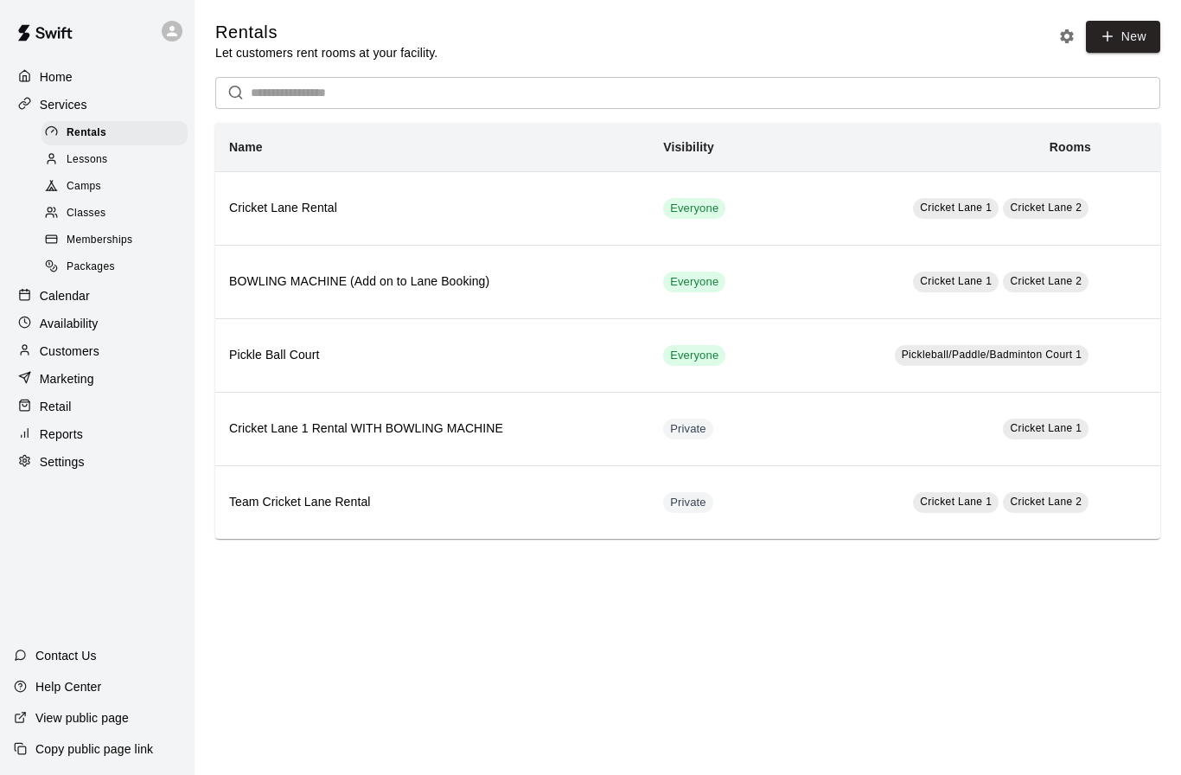
click at [103, 267] on span "Packages" at bounding box center [91, 266] width 48 height 17
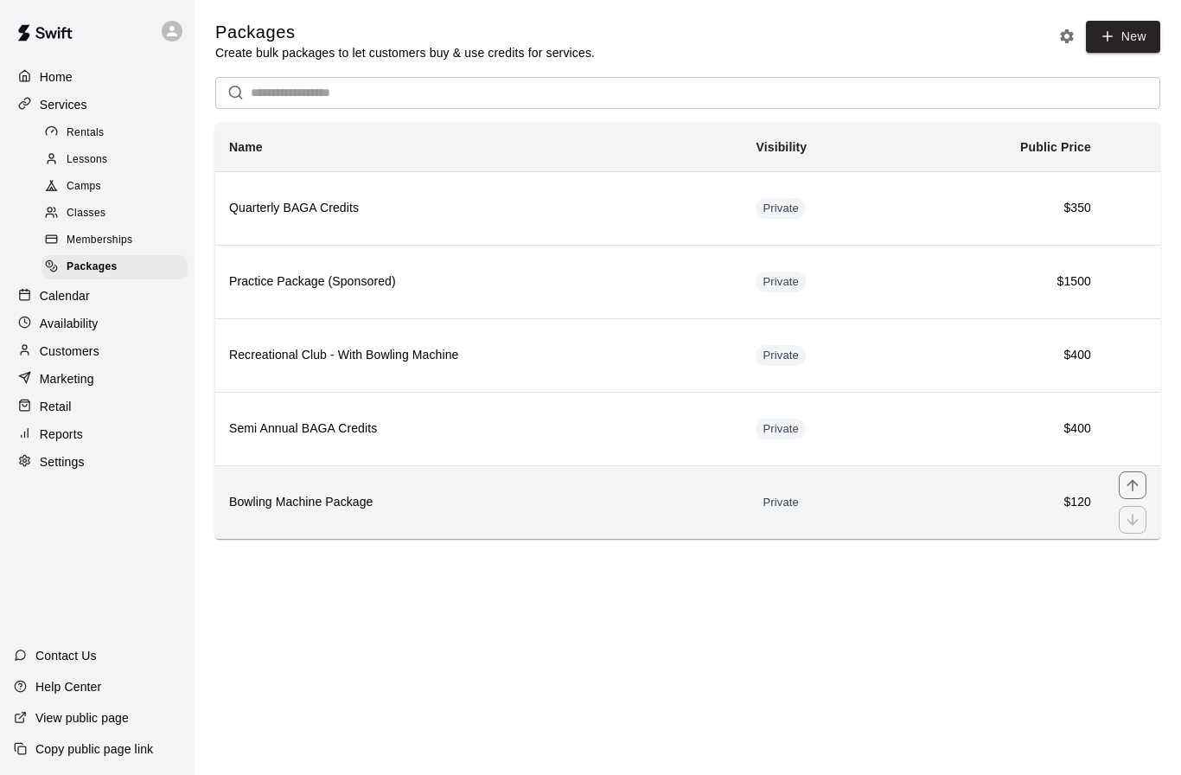
click at [416, 503] on h6 "Bowling Machine Package" at bounding box center [478, 502] width 499 height 19
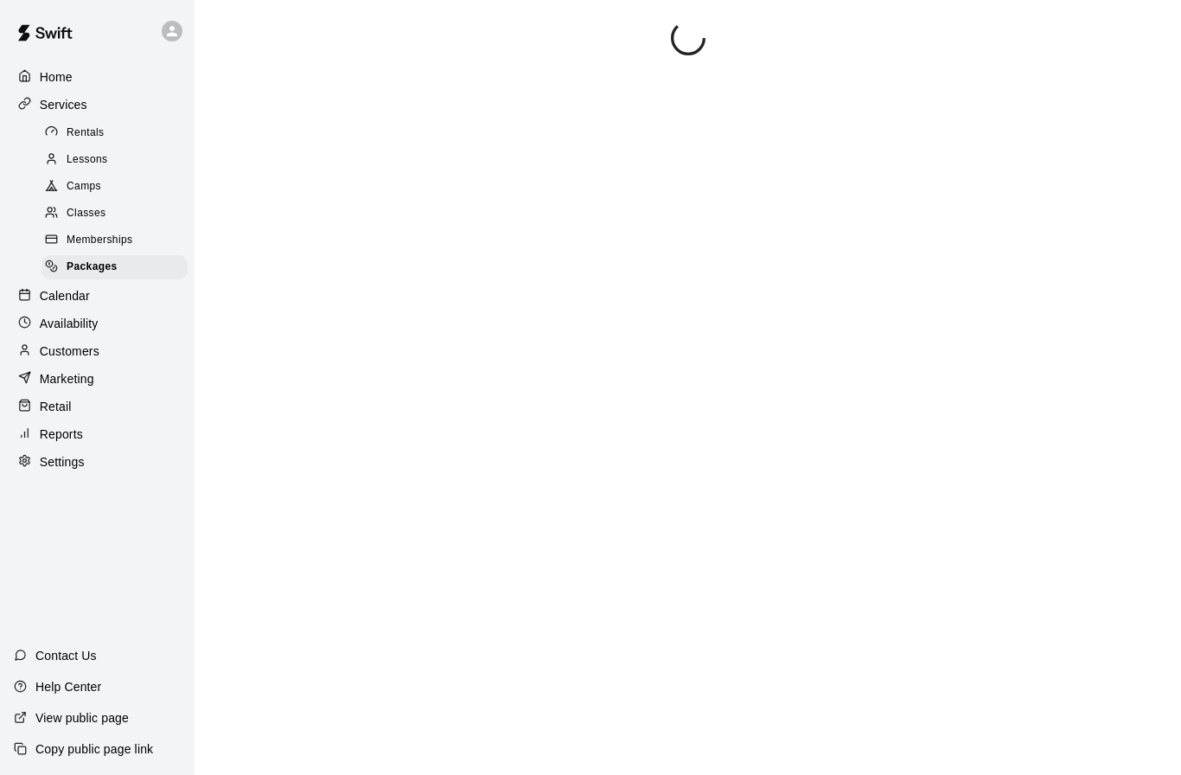
click at [416, 503] on div at bounding box center [687, 408] width 945 height 775
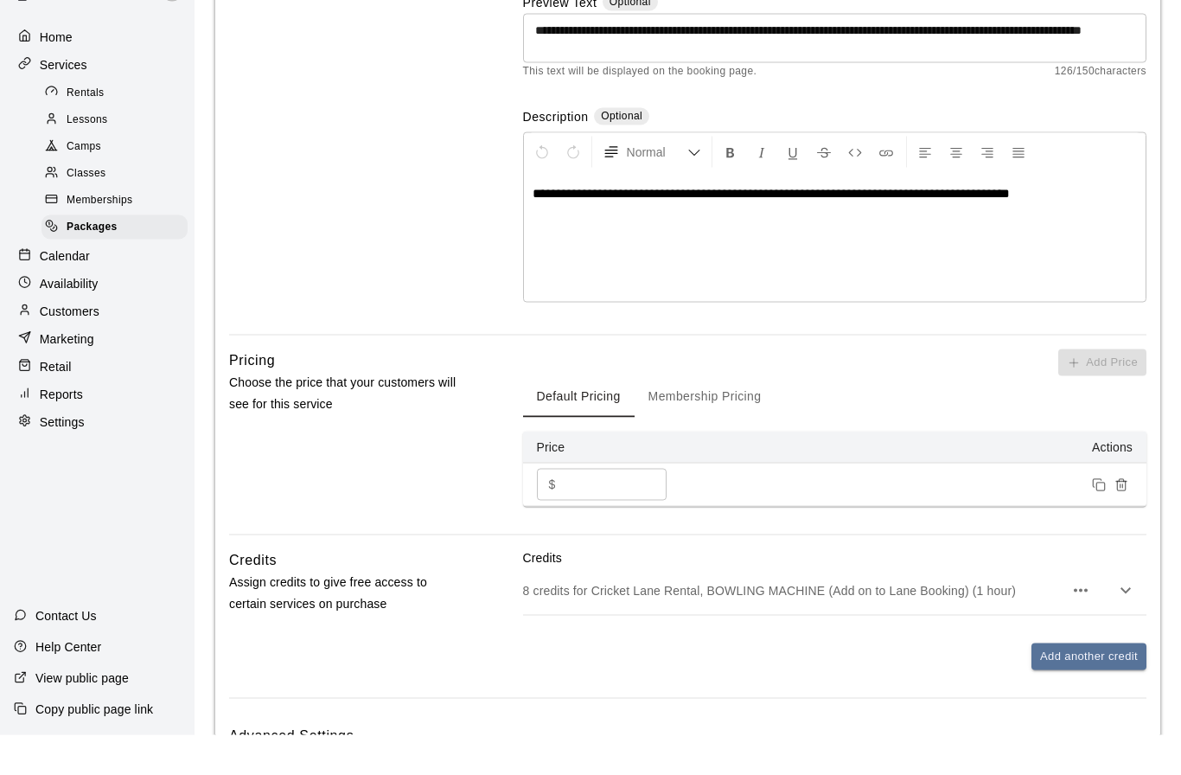
scroll to position [255, 0]
click at [792, 622] on p "8 credits for Cricket Lane Rental, BOWLING MACHINE (Add on to Lane Booking) (1 …" at bounding box center [793, 630] width 540 height 17
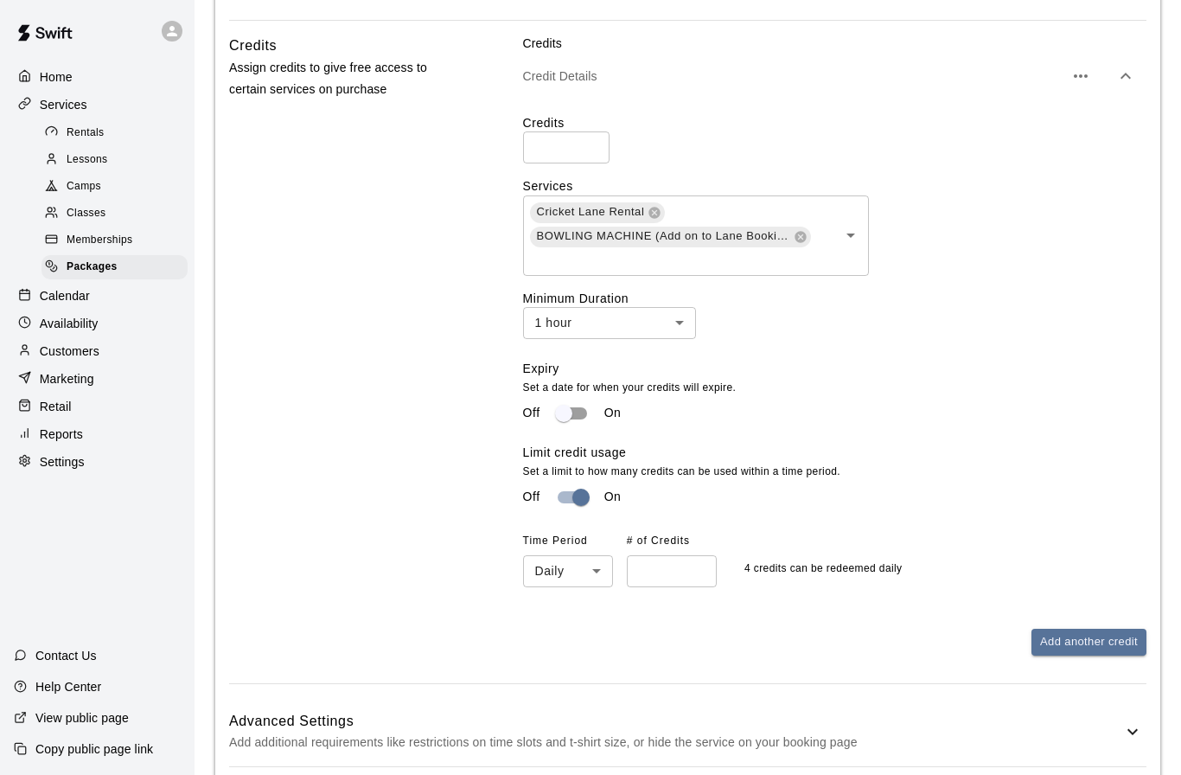
scroll to position [818, 0]
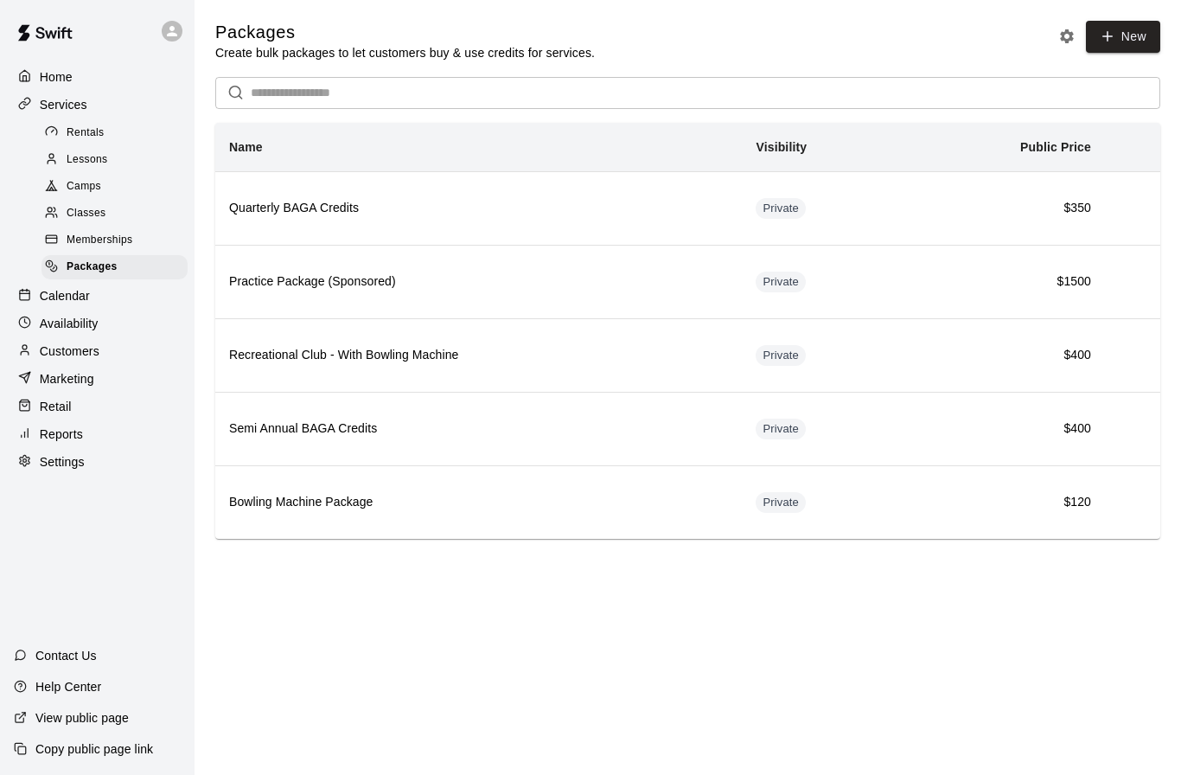
click at [95, 140] on span "Rentals" at bounding box center [86, 132] width 38 height 17
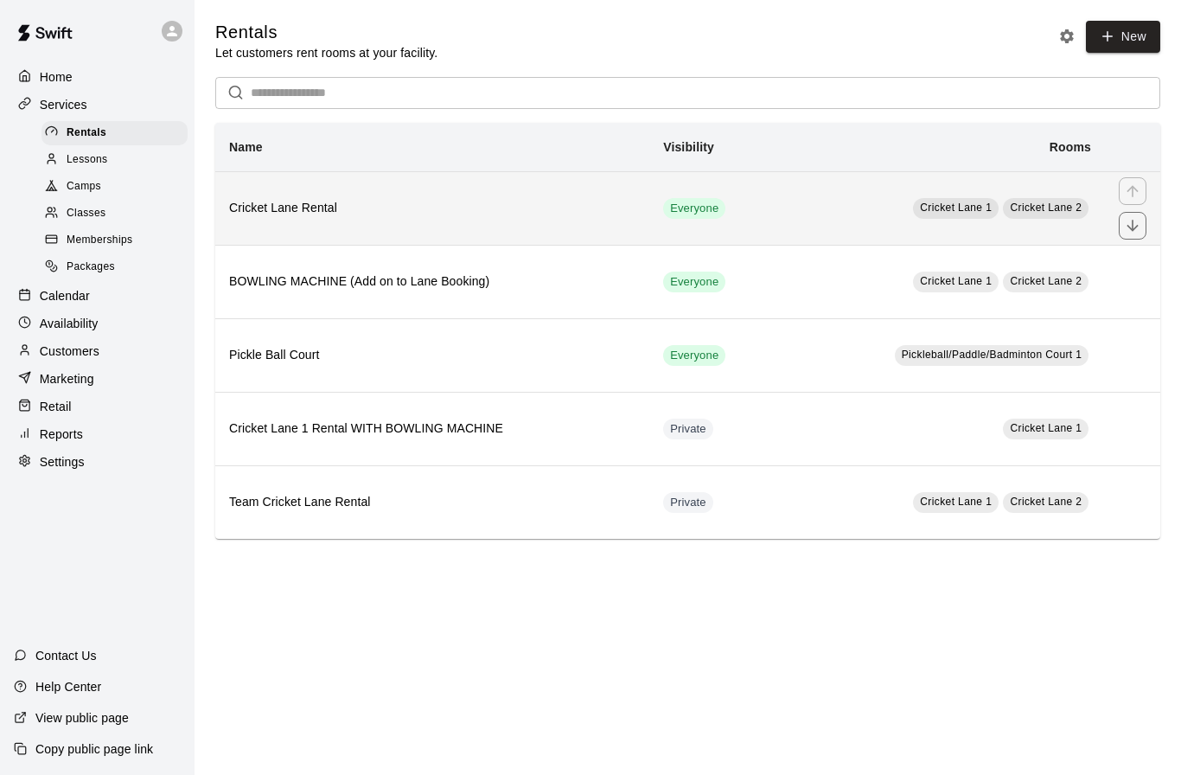
click at [297, 219] on th "Cricket Lane Rental" at bounding box center [432, 207] width 434 height 73
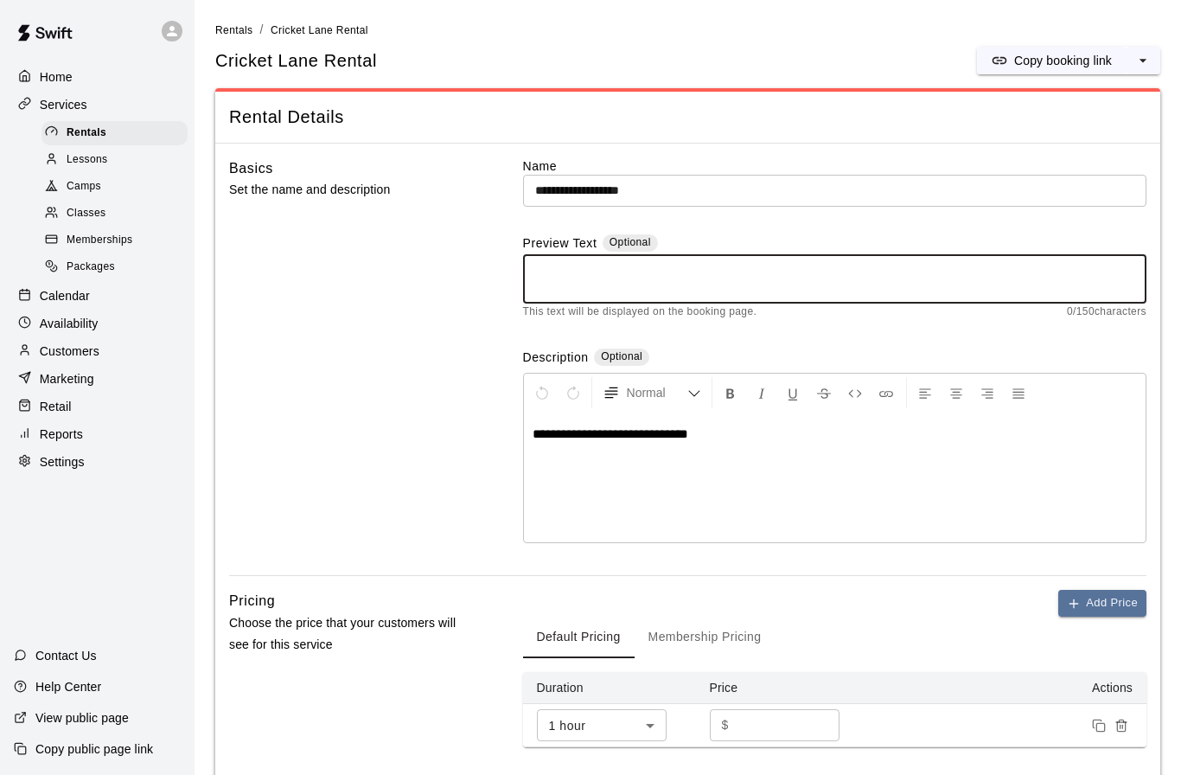
click at [603, 268] on textarea at bounding box center [834, 279] width 599 height 35
click at [539, 269] on textarea "**********" at bounding box center [834, 279] width 599 height 35
type textarea "**********"
click at [414, 401] on div "Basics Set the name and description" at bounding box center [348, 366] width 239 height 418
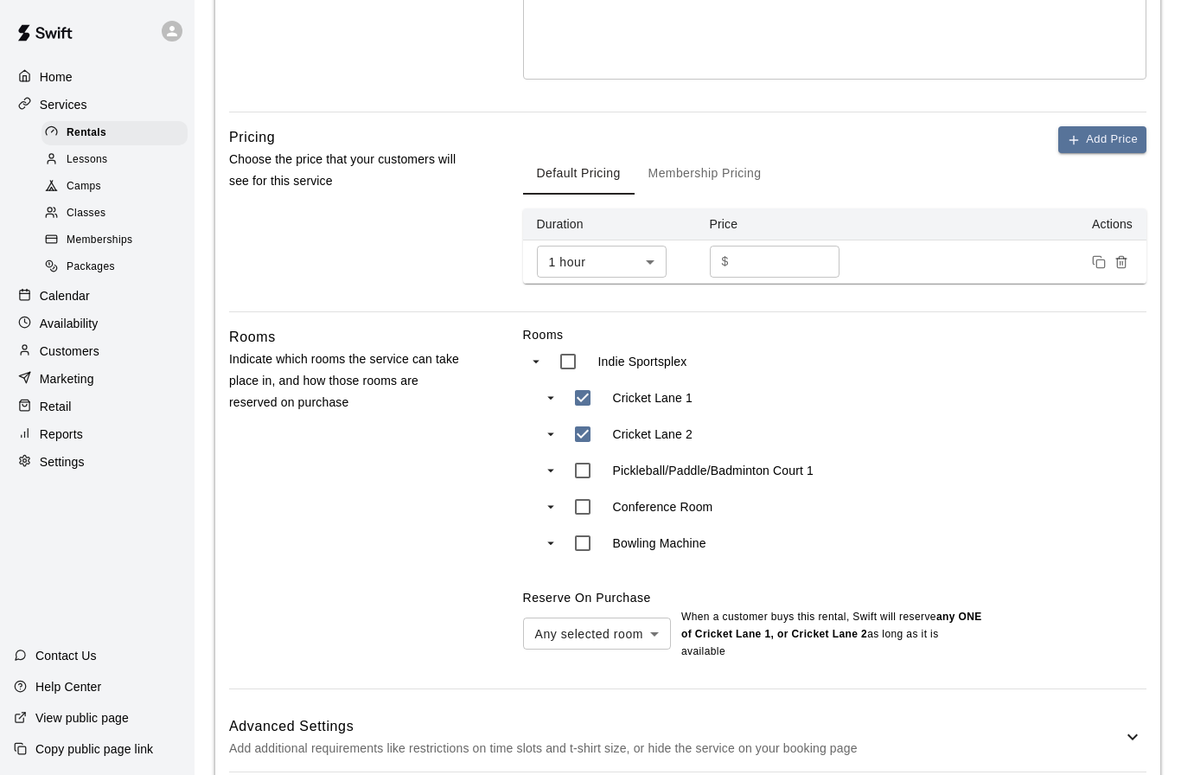
scroll to position [478, 0]
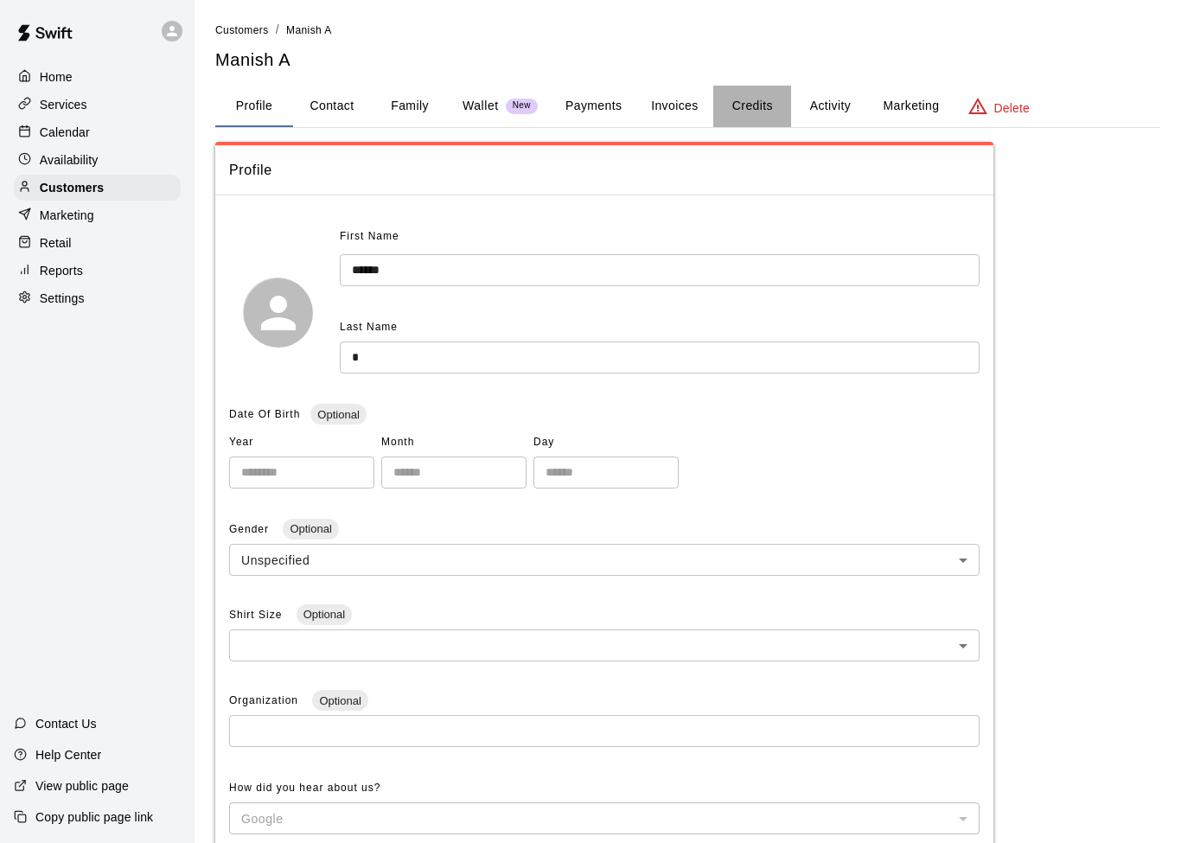
click at [750, 113] on button "Credits" at bounding box center [752, 106] width 78 height 41
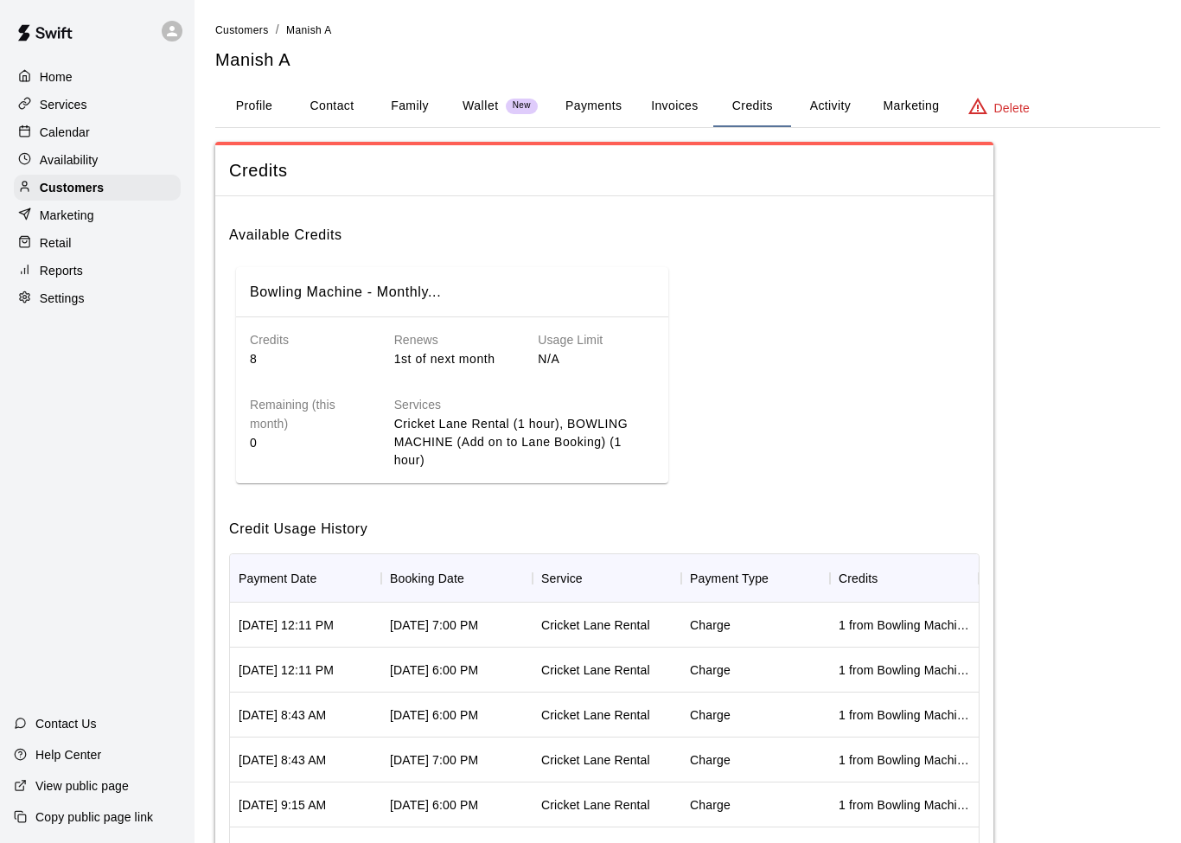
click at [251, 354] on p "8" at bounding box center [308, 359] width 117 height 18
click at [260, 452] on div "Remaining (this month) 0" at bounding box center [294, 418] width 144 height 101
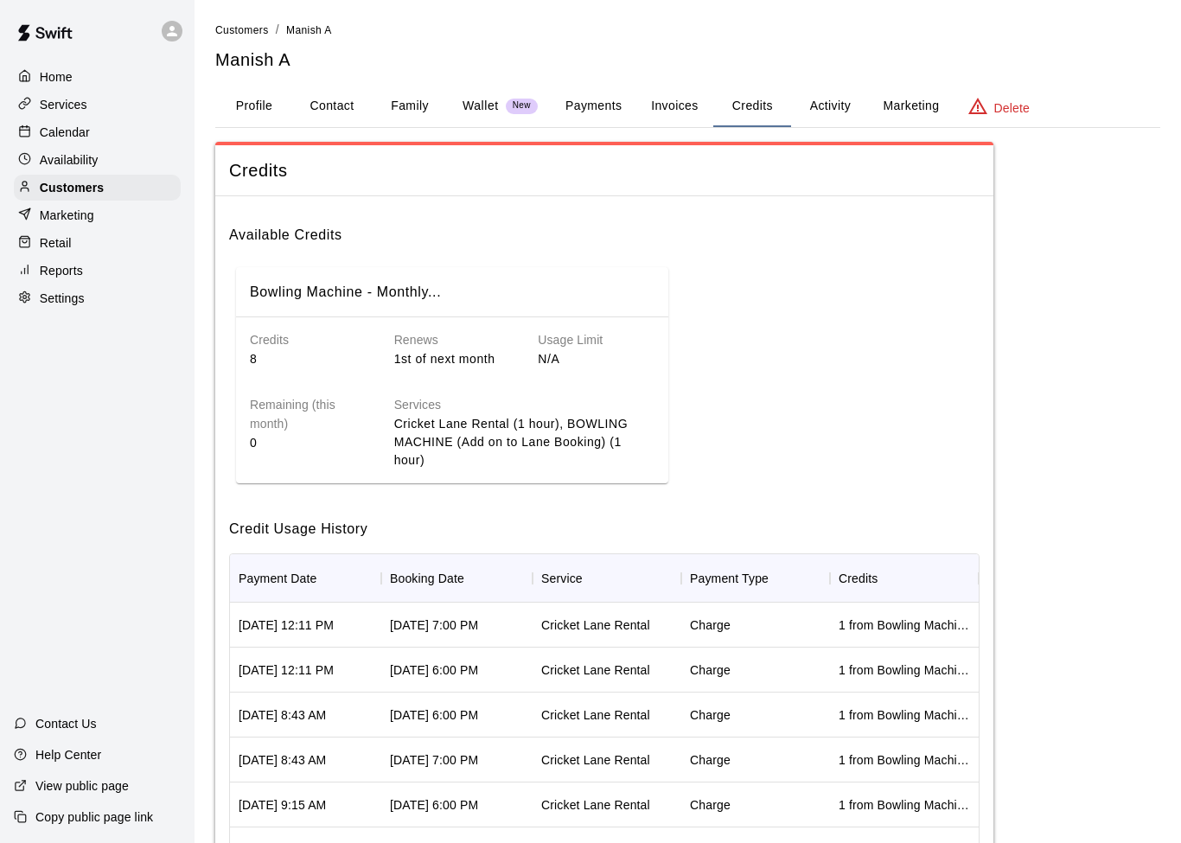
click at [453, 363] on p "1st of next month" at bounding box center [452, 359] width 117 height 18
click at [472, 429] on p "Cricket Lane Rental (1 hour), BOWLING MACHINE (Add on to Lane Booking) (1 hour)" at bounding box center [524, 442] width 260 height 54
click at [600, 116] on button "Payments" at bounding box center [594, 106] width 84 height 41
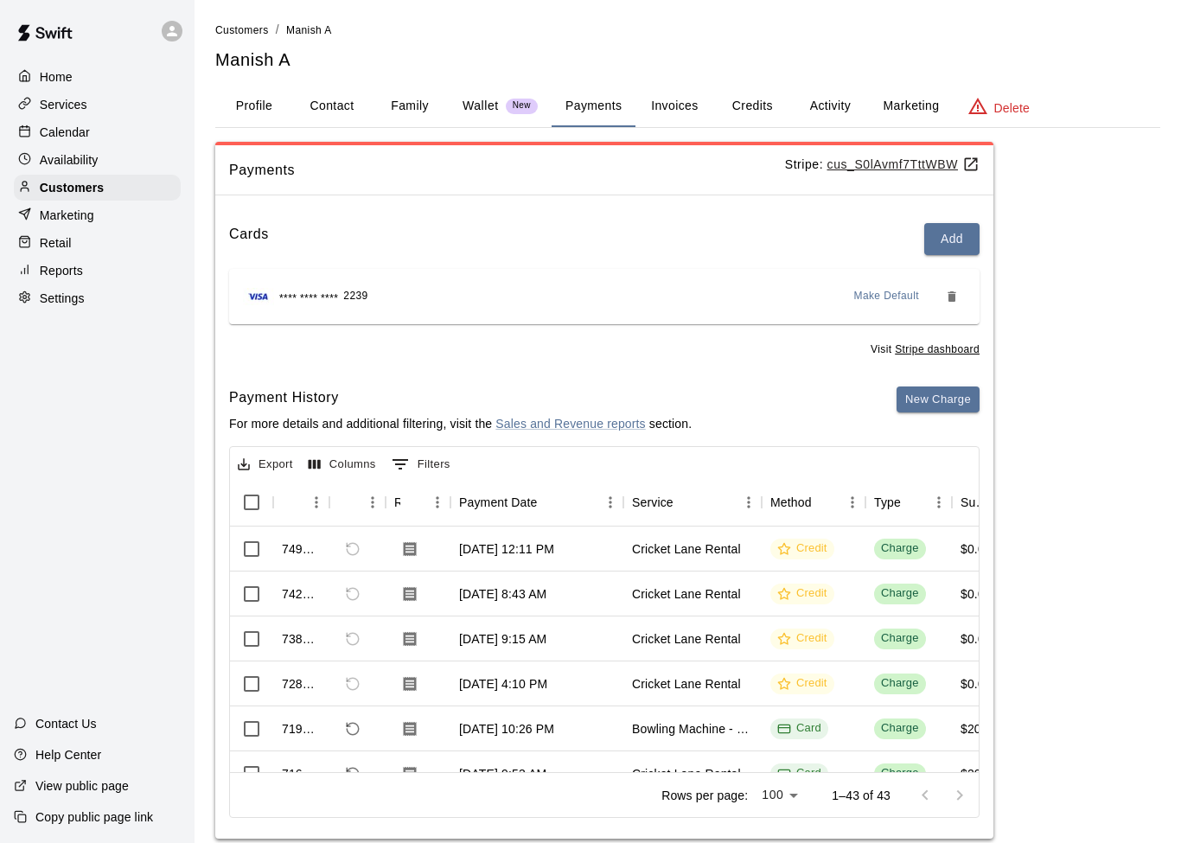
click at [469, 106] on p "Wallet" at bounding box center [481, 106] width 36 height 18
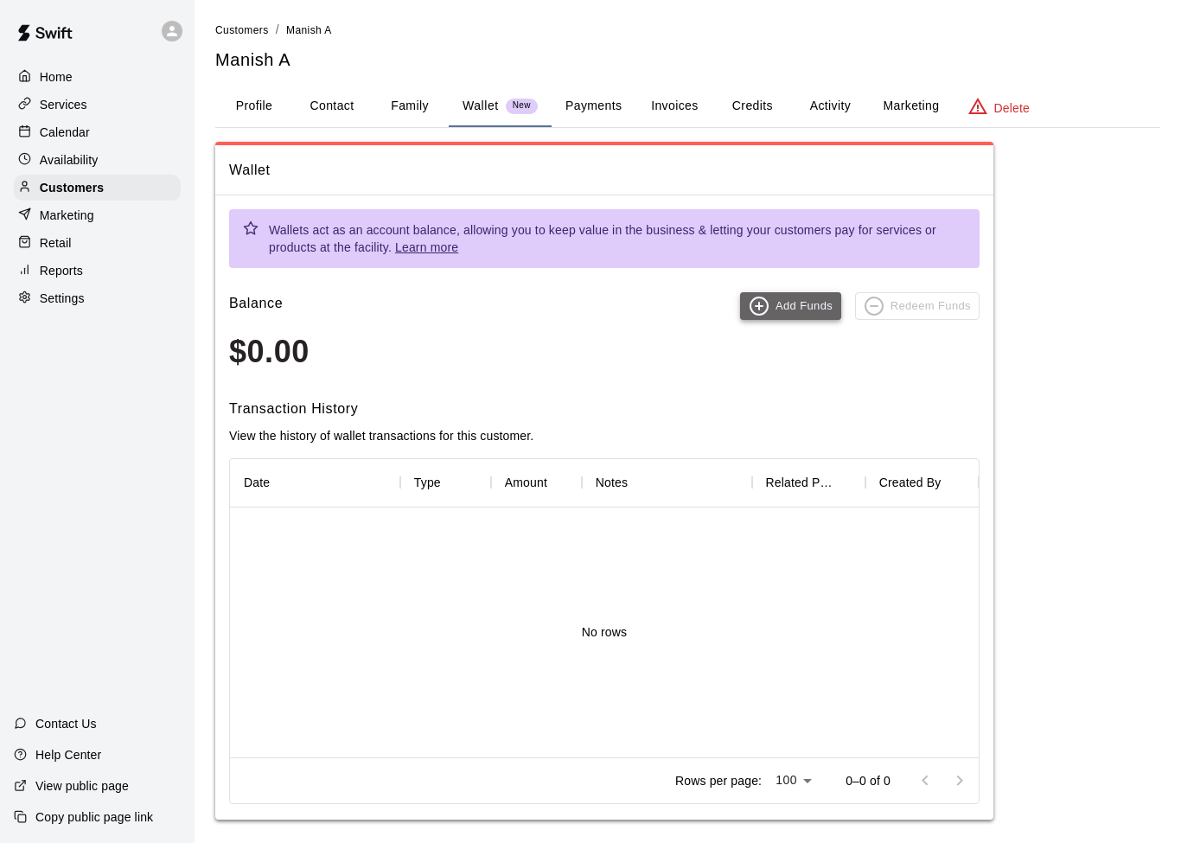
click at [788, 303] on button "Add Funds" at bounding box center [790, 306] width 101 height 28
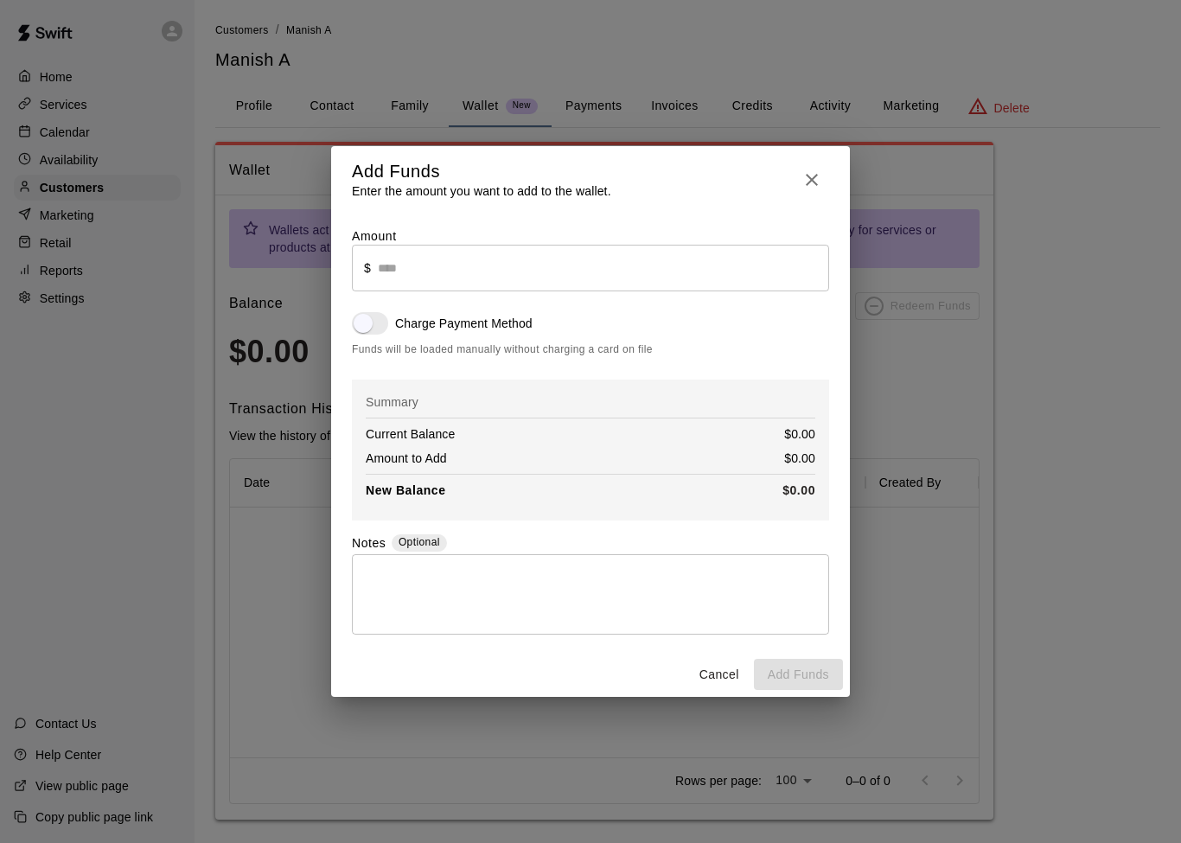
click at [813, 177] on icon "button" at bounding box center [812, 180] width 12 height 12
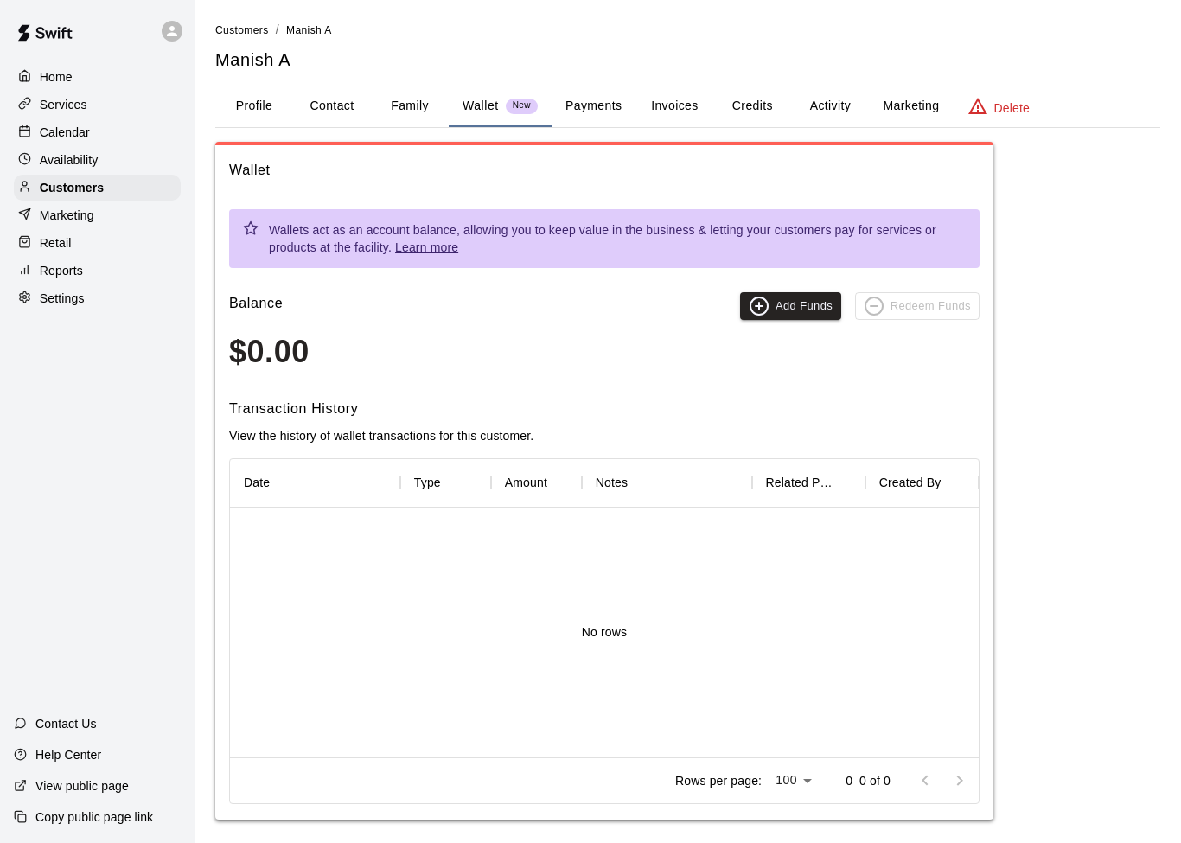
click at [418, 108] on button "Family" at bounding box center [410, 106] width 78 height 41
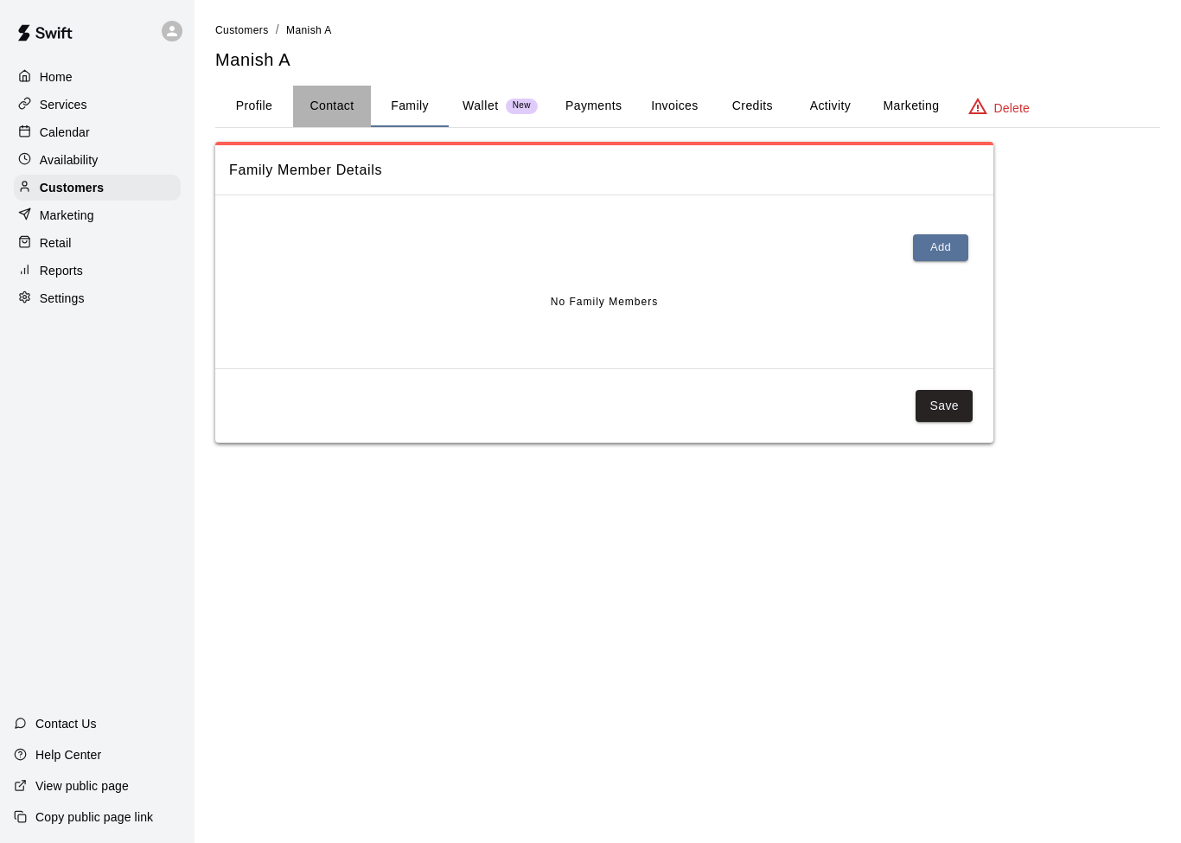
click at [329, 112] on button "Contact" at bounding box center [332, 106] width 78 height 41
select select "**"
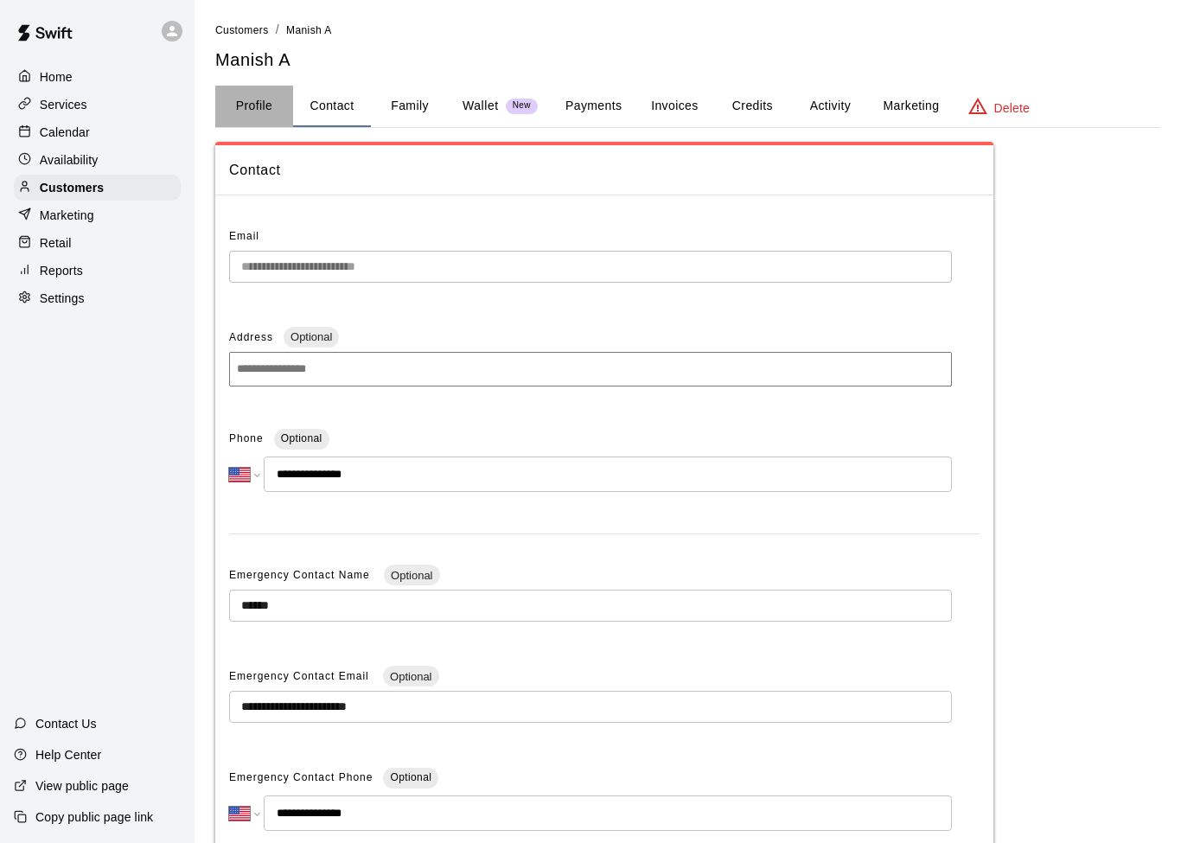
click at [259, 113] on button "Profile" at bounding box center [254, 106] width 78 height 41
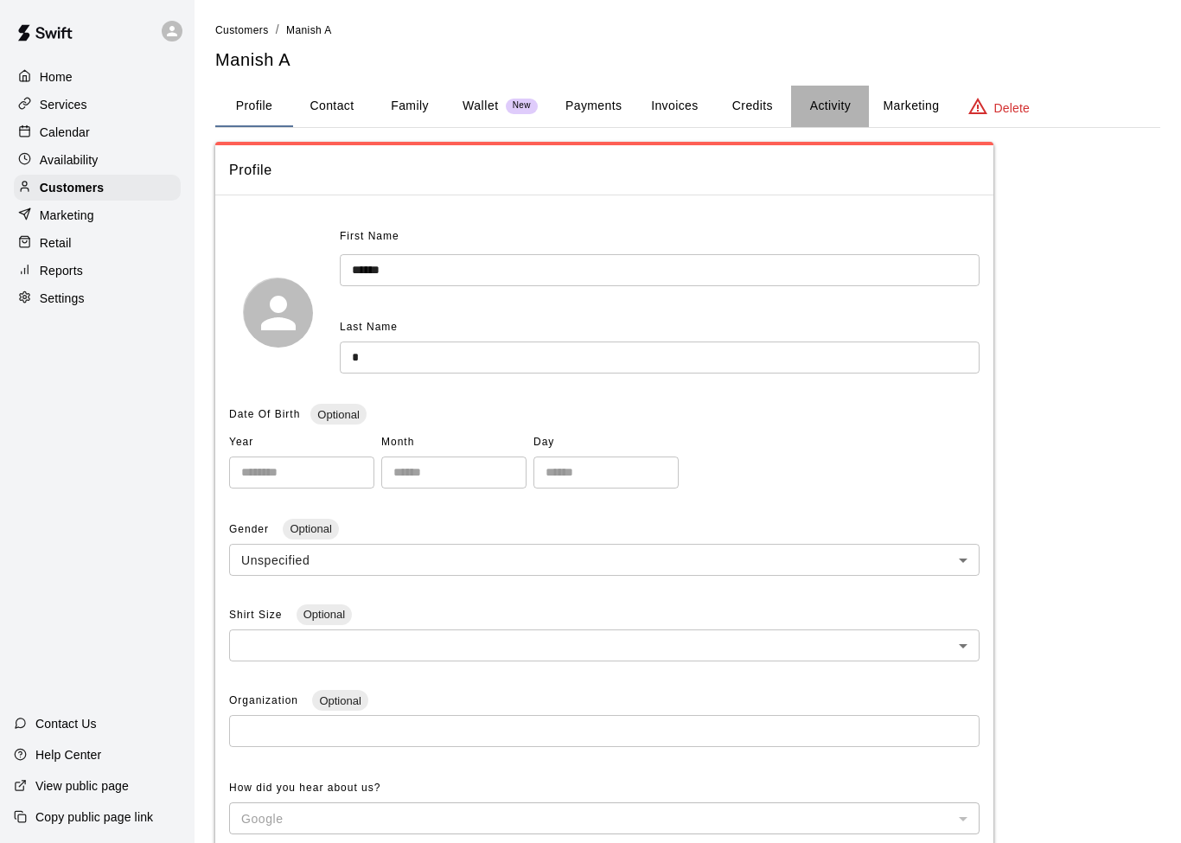
click at [840, 102] on button "Activity" at bounding box center [830, 106] width 78 height 41
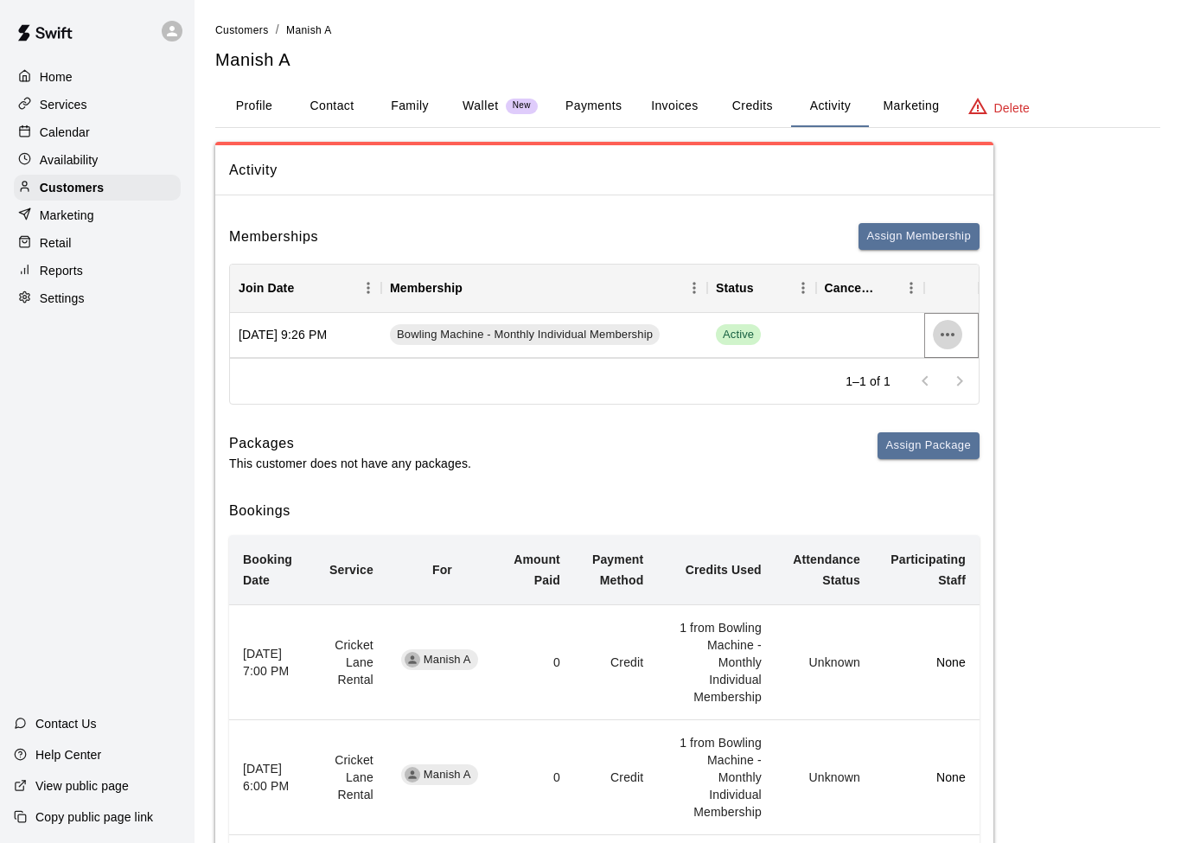
click at [949, 333] on icon "more actions" at bounding box center [948, 334] width 14 height 3
click at [1055, 325] on div at bounding box center [590, 421] width 1181 height 843
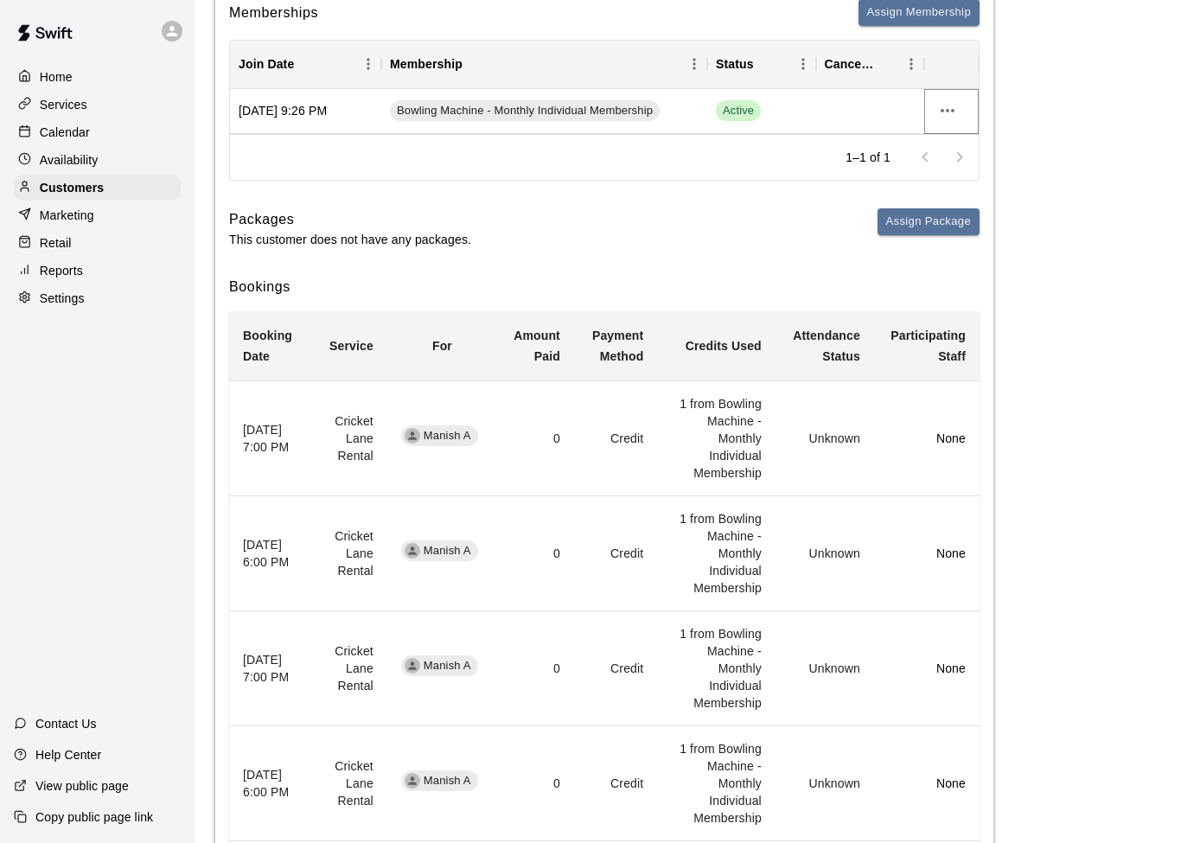
scroll to position [223, 0]
click at [920, 221] on button "Assign Package" at bounding box center [928, 222] width 102 height 27
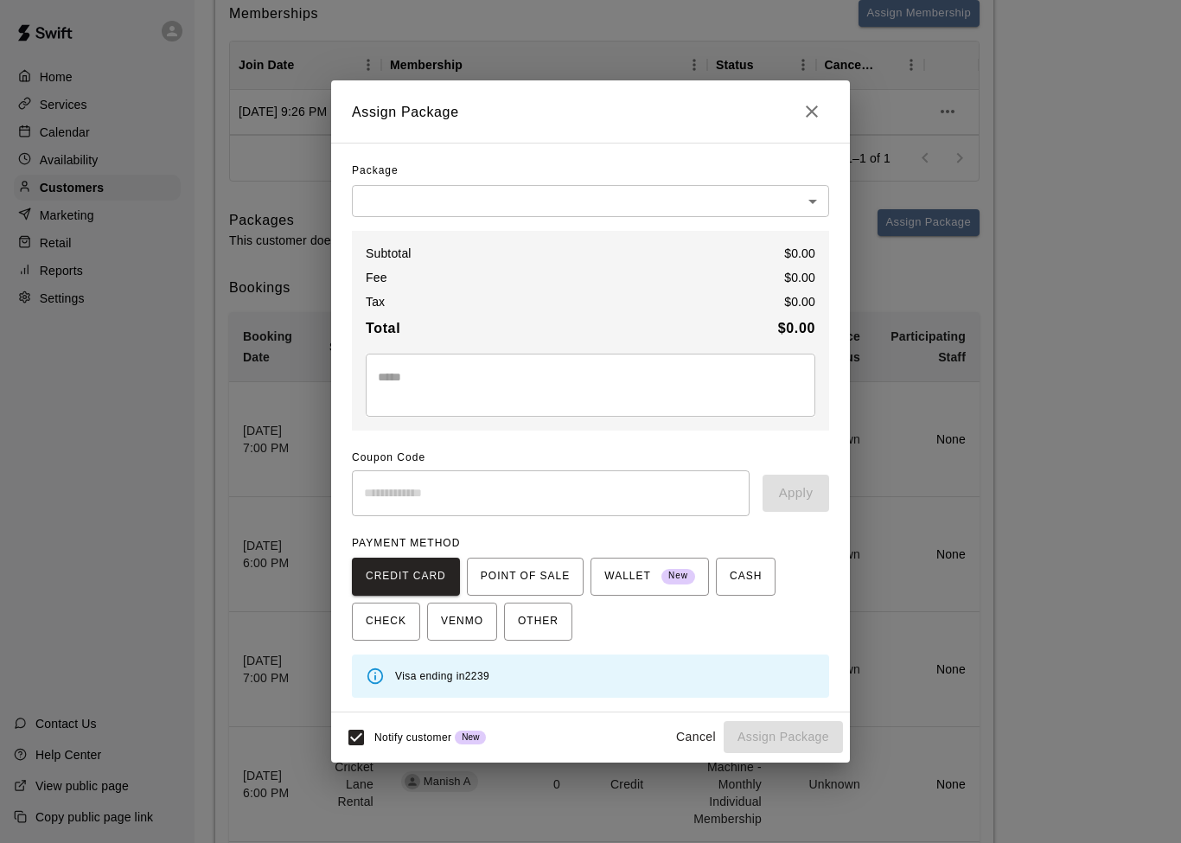
click at [816, 209] on body "Home Services Calendar Availability Customers Marketing Retail Reports Settings…" at bounding box center [590, 670] width 1181 height 1786
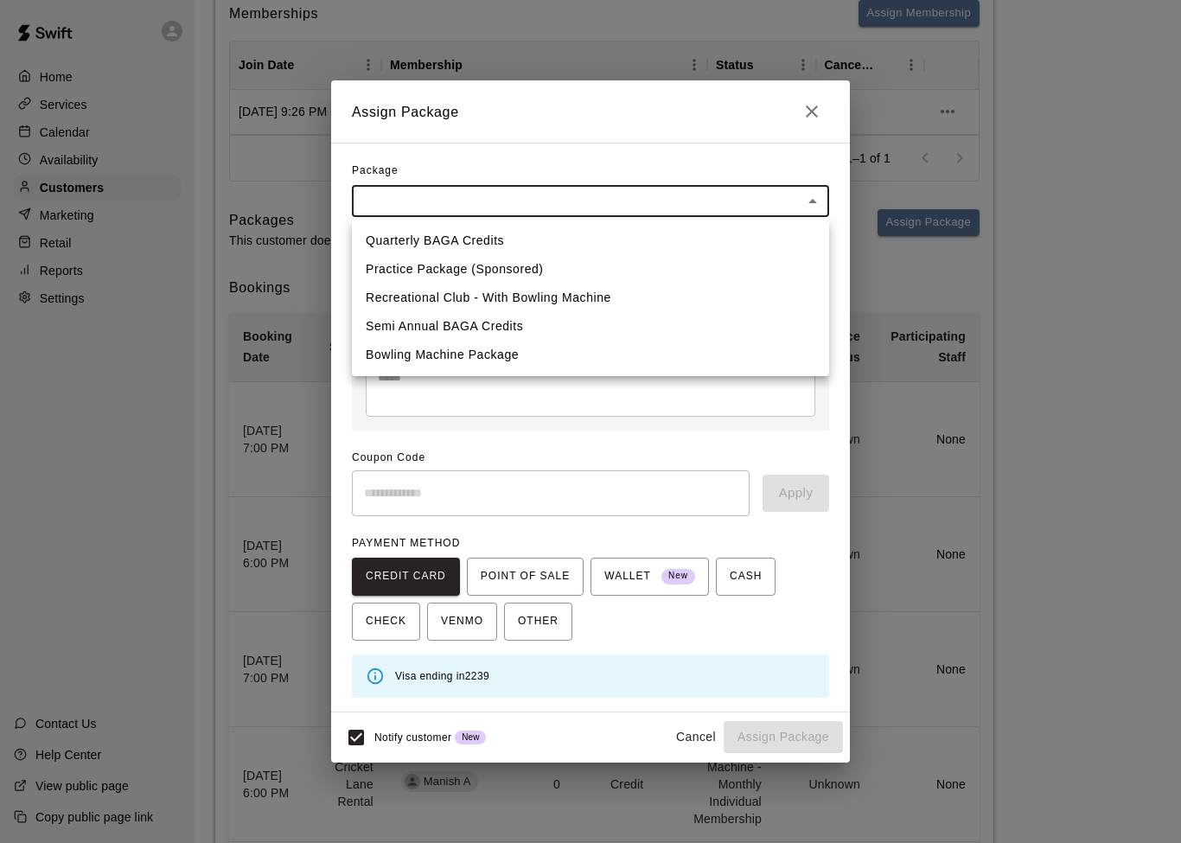
click at [1099, 333] on div at bounding box center [590, 421] width 1181 height 843
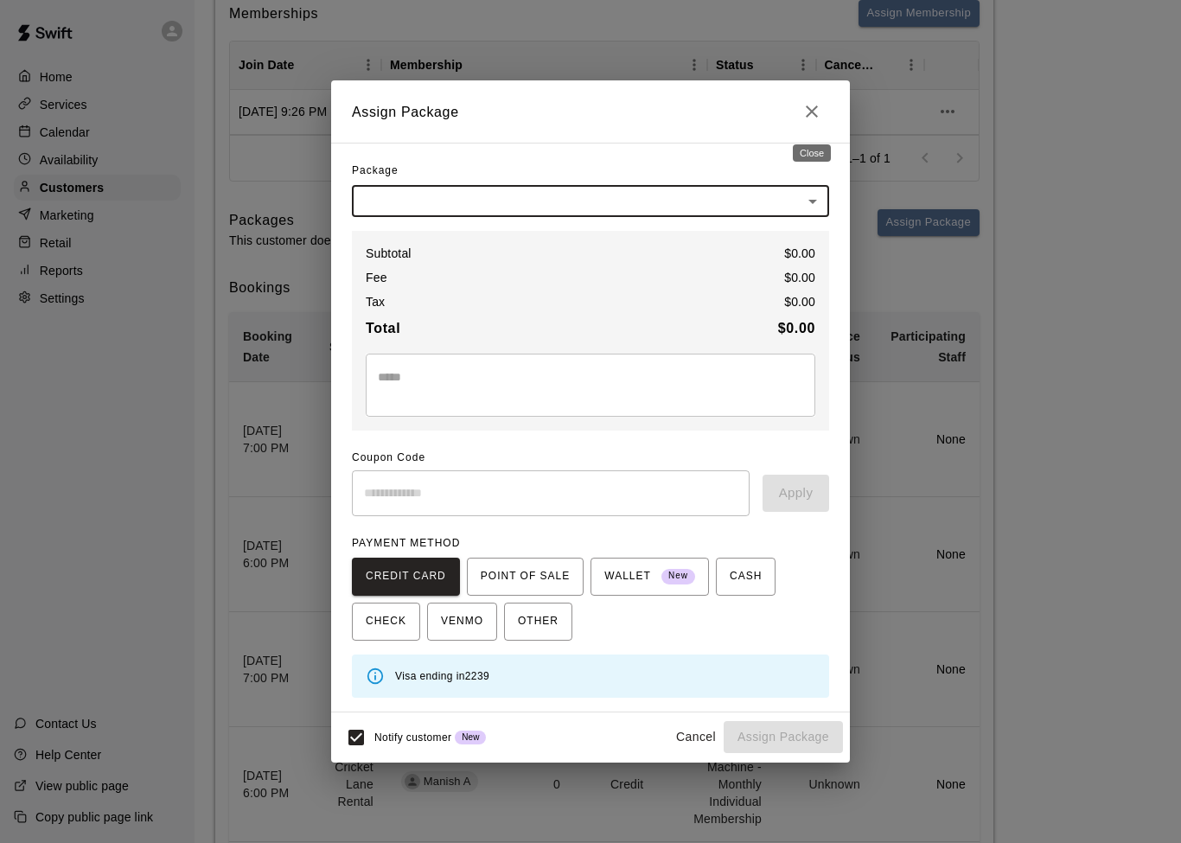
click at [813, 121] on icon "Close" at bounding box center [811, 111] width 21 height 21
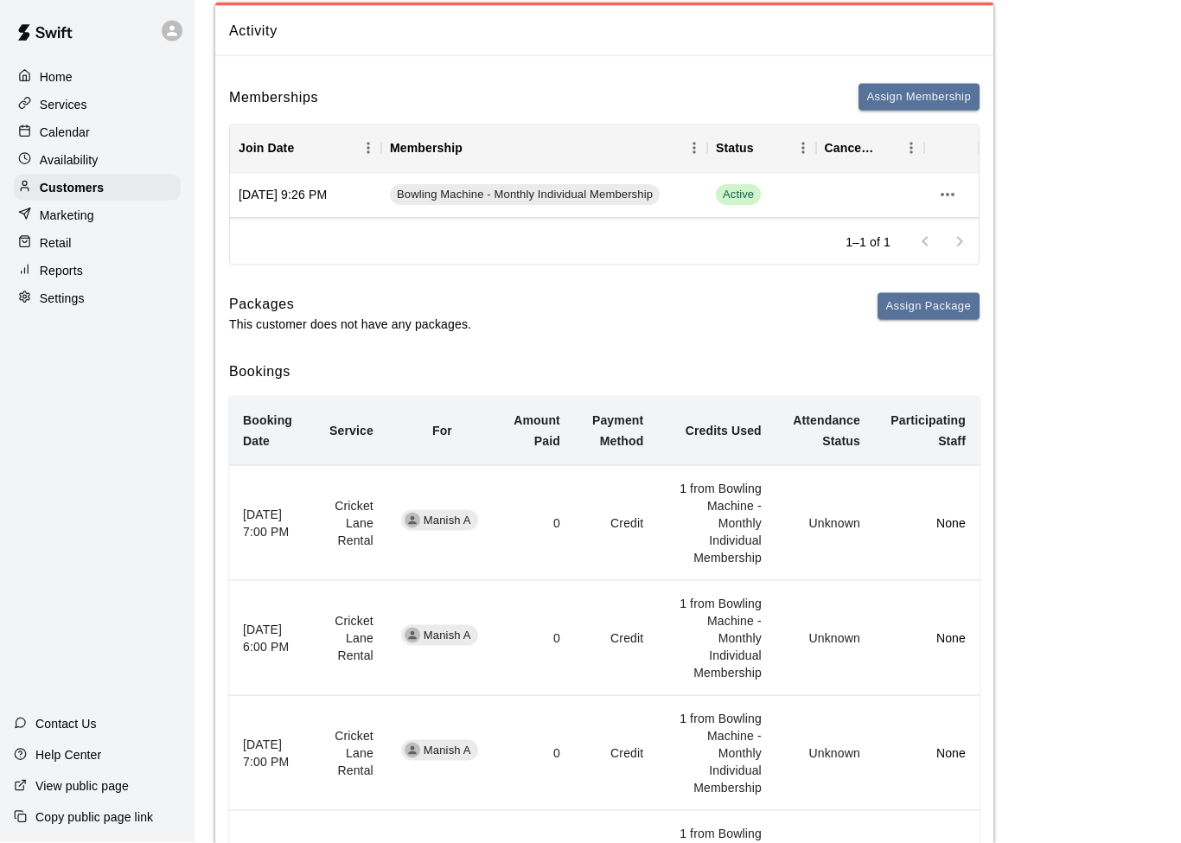
scroll to position [0, 0]
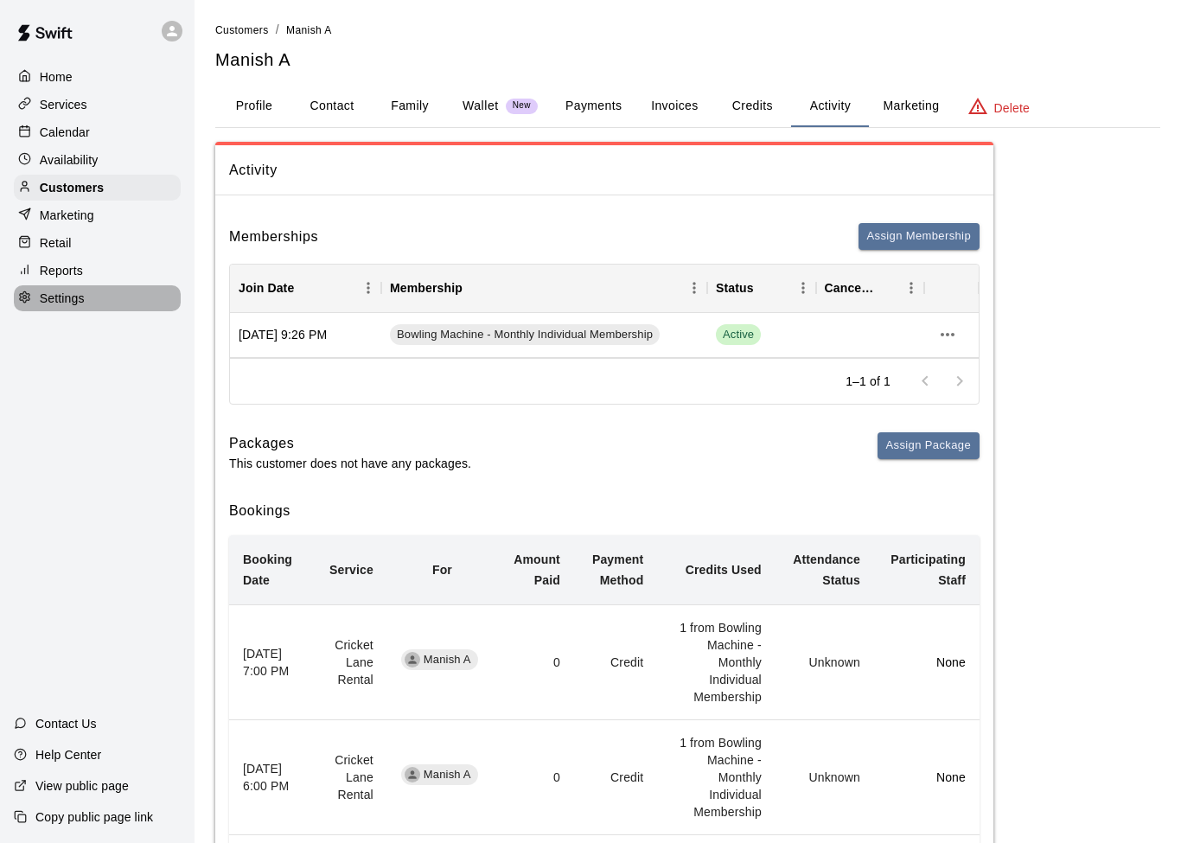
click at [53, 300] on p "Settings" at bounding box center [62, 298] width 45 height 17
select select "**"
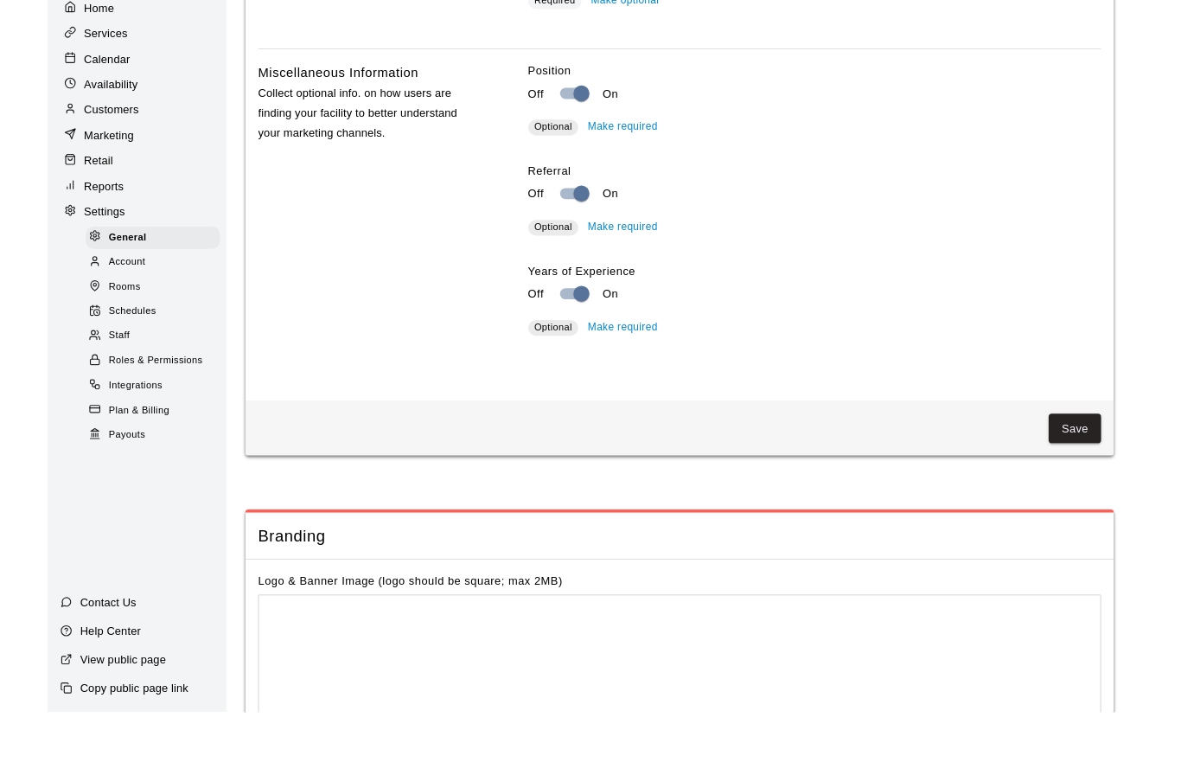
scroll to position [3488, 0]
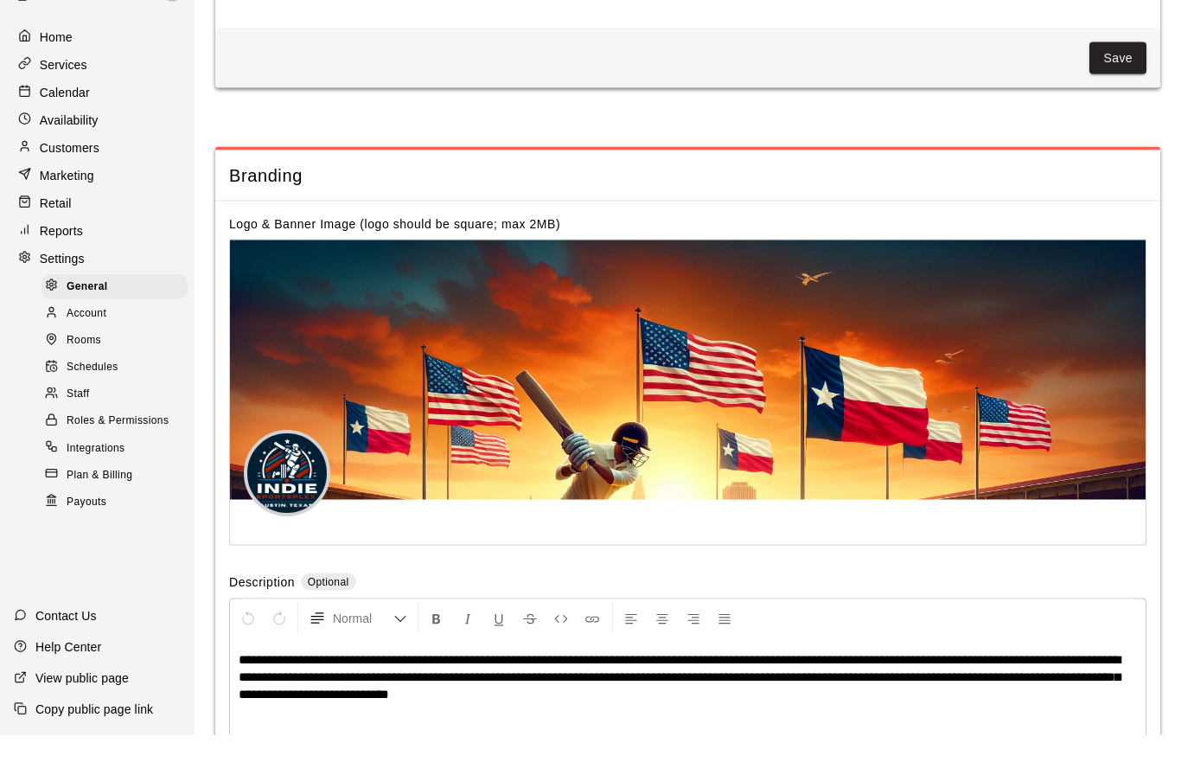
click at [104, 452] on span "Roles & Permissions" at bounding box center [118, 460] width 102 height 17
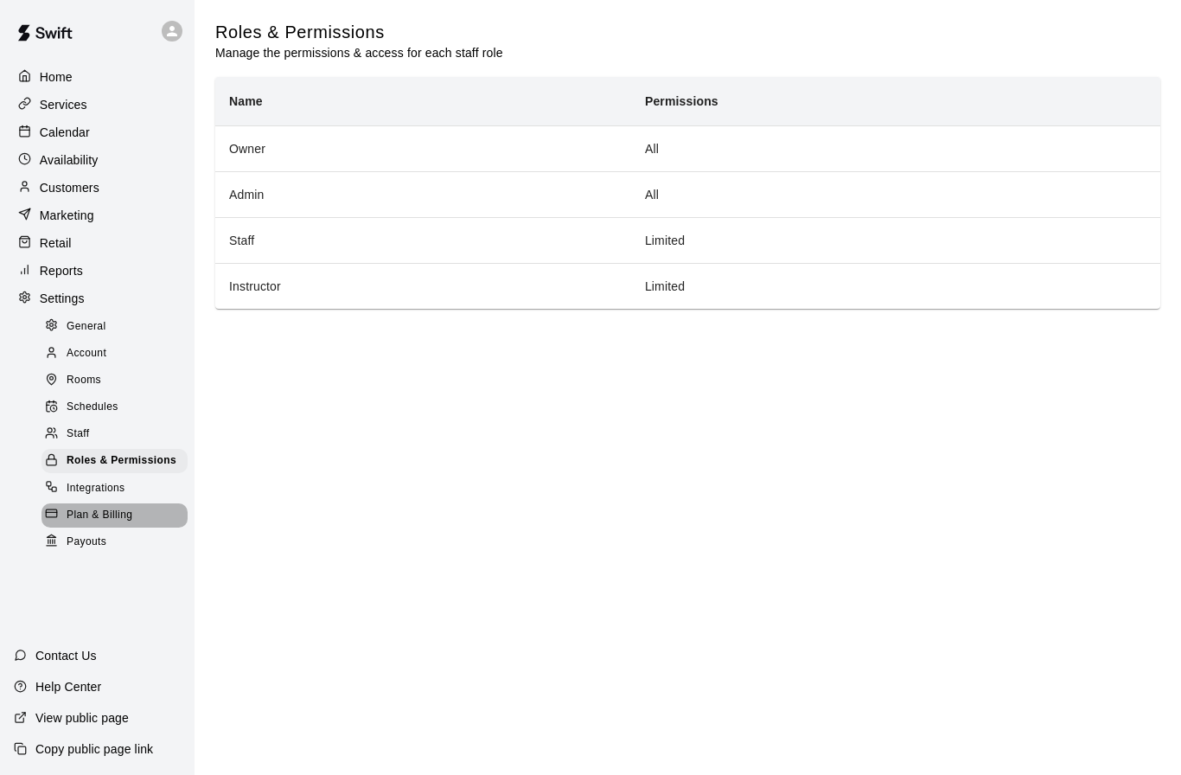
click at [103, 518] on span "Plan & Billing" at bounding box center [100, 515] width 66 height 17
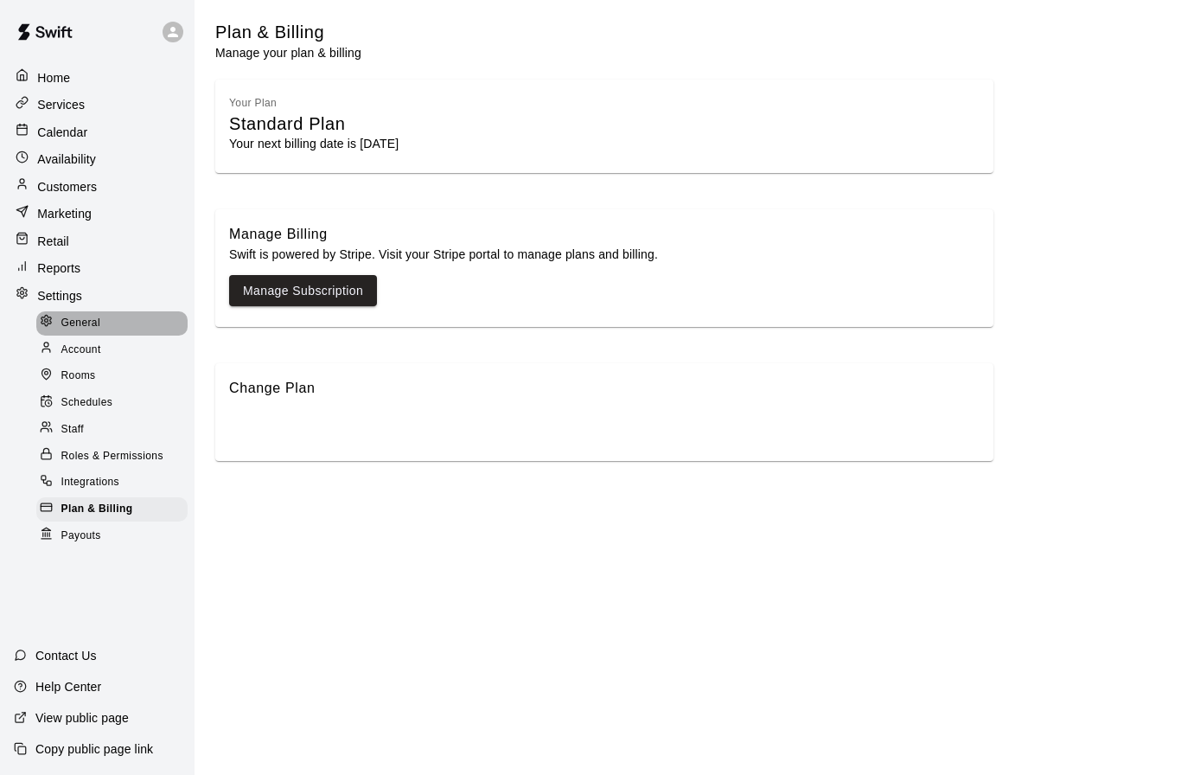
click at [92, 326] on span "General" at bounding box center [81, 323] width 40 height 17
select select "**"
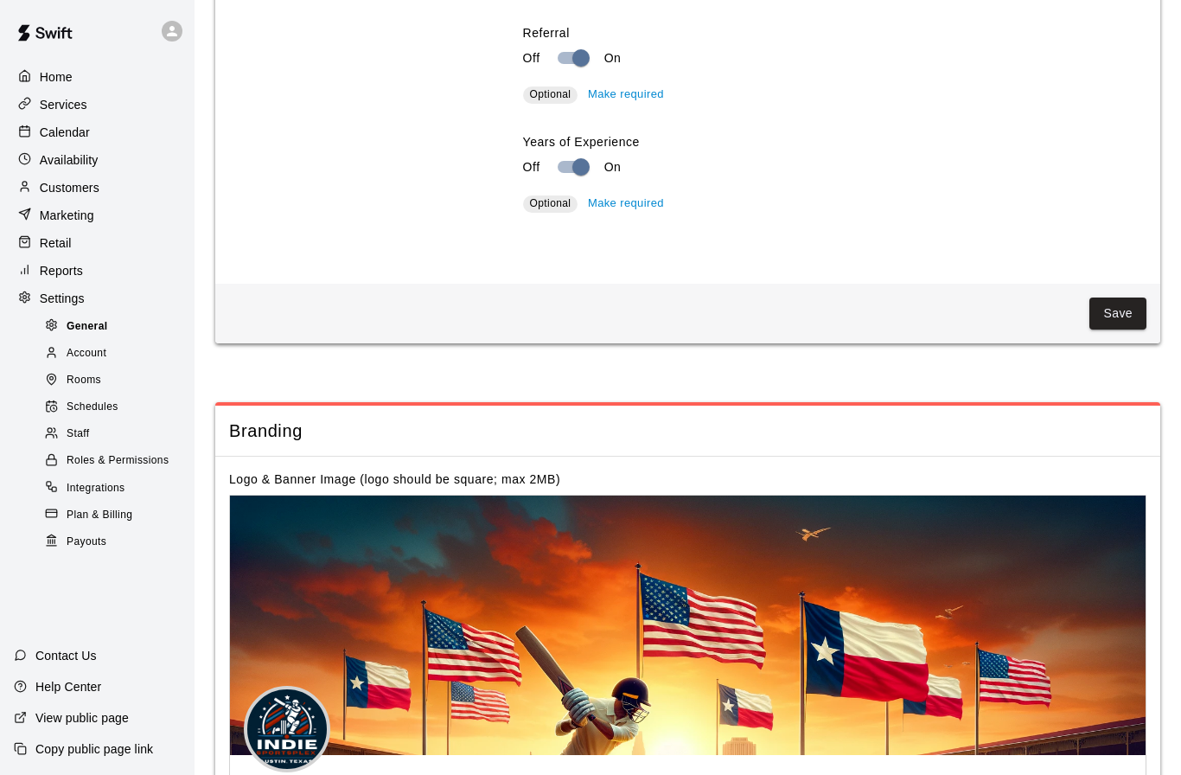
scroll to position [3640, 0]
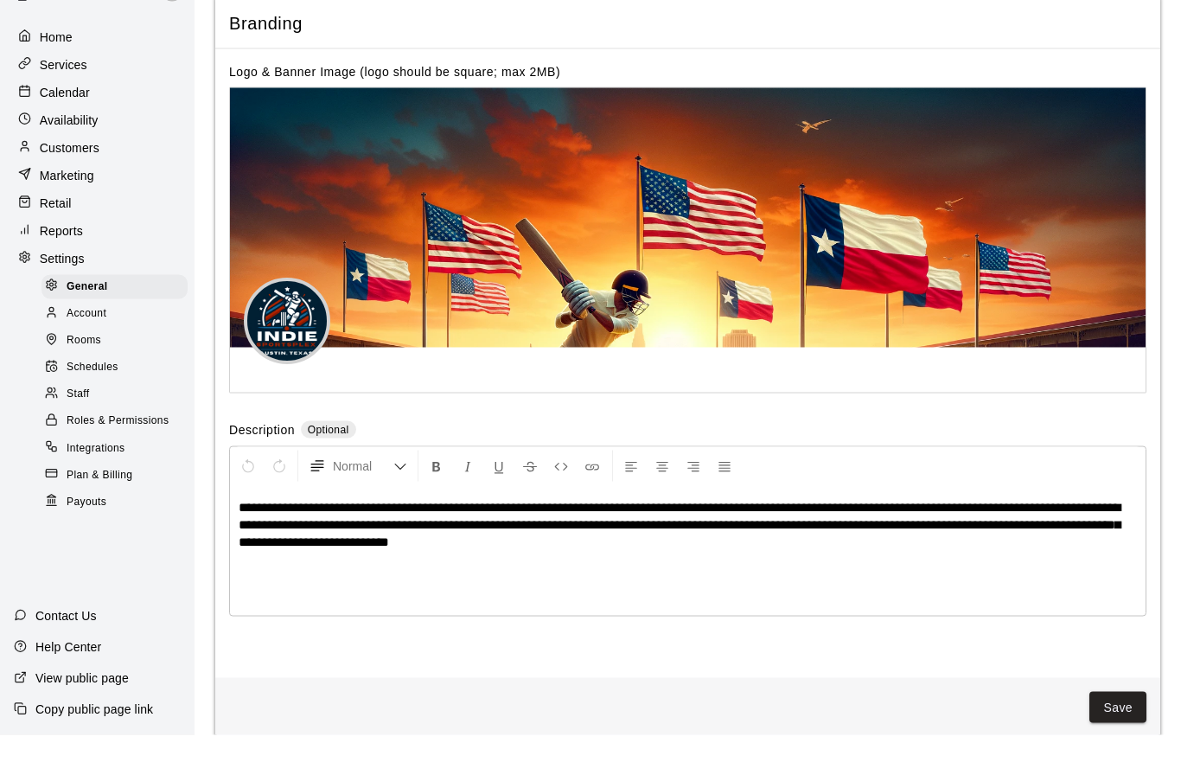
click at [48, 179] on p "Customers" at bounding box center [70, 187] width 60 height 17
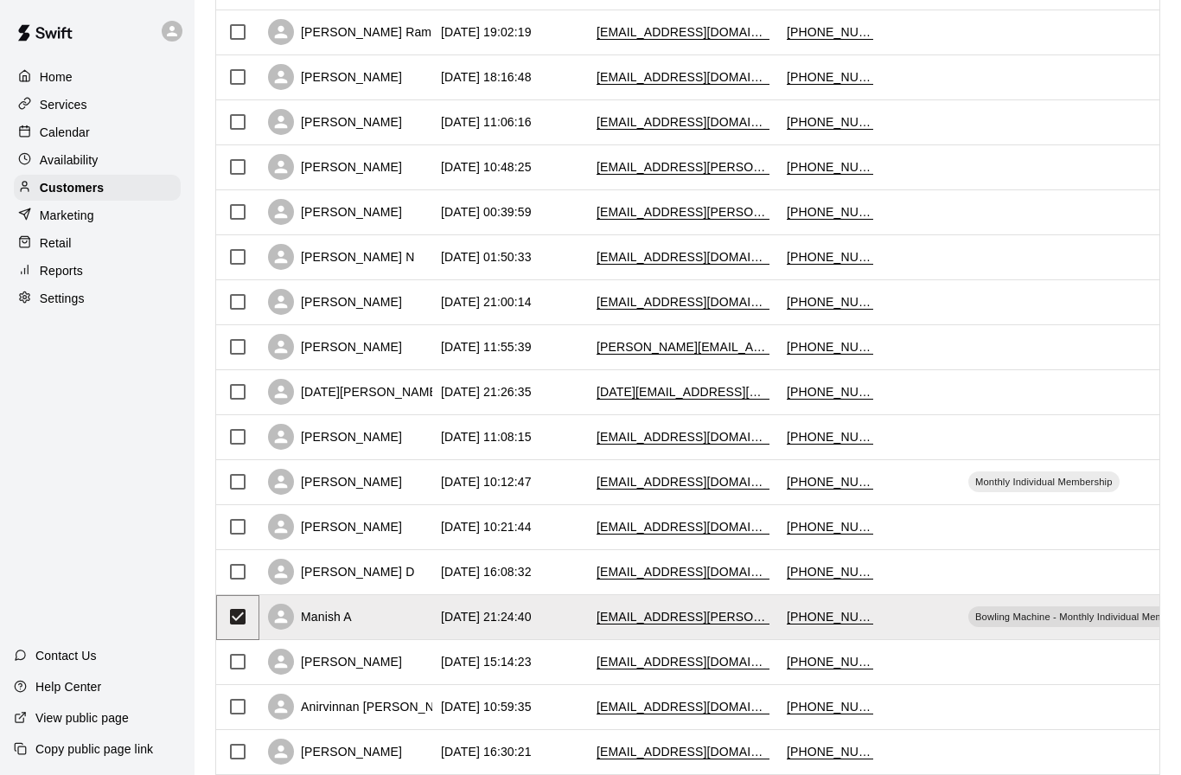
scroll to position [489, 0]
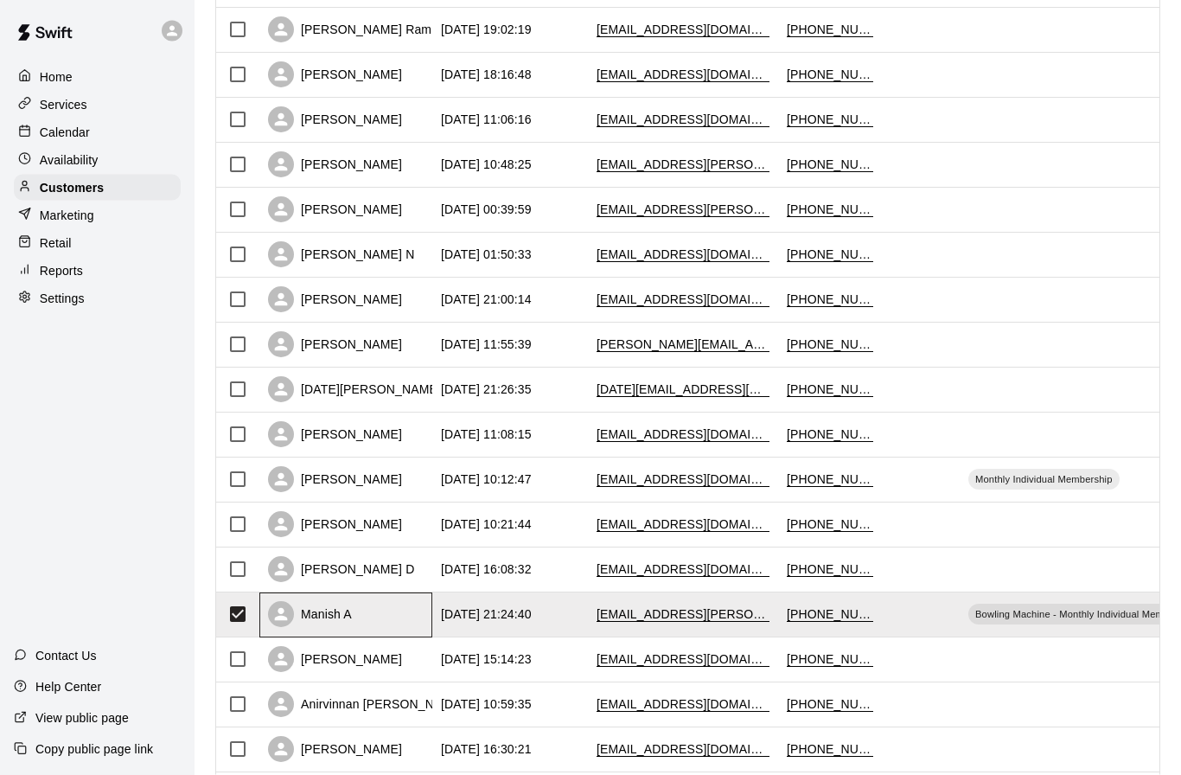
click at [344, 619] on div "Manish A" at bounding box center [310, 615] width 84 height 26
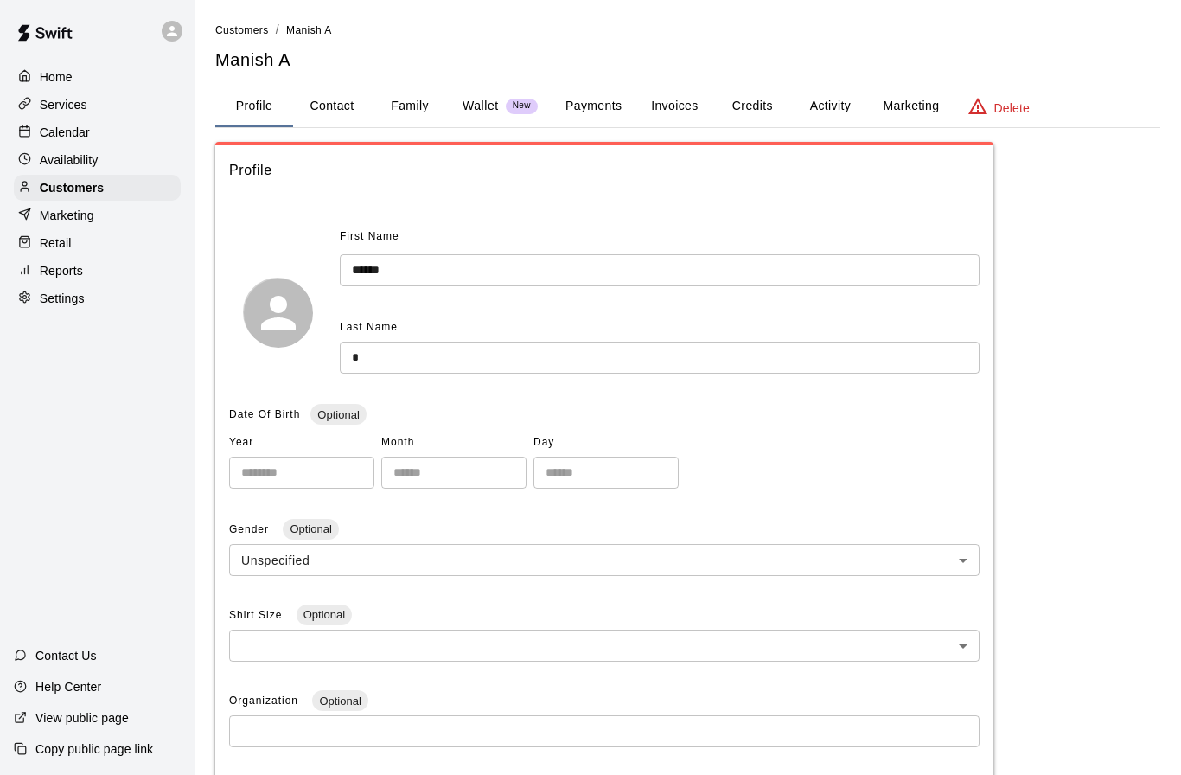
click at [324, 112] on button "Contact" at bounding box center [332, 106] width 78 height 41
select select "**"
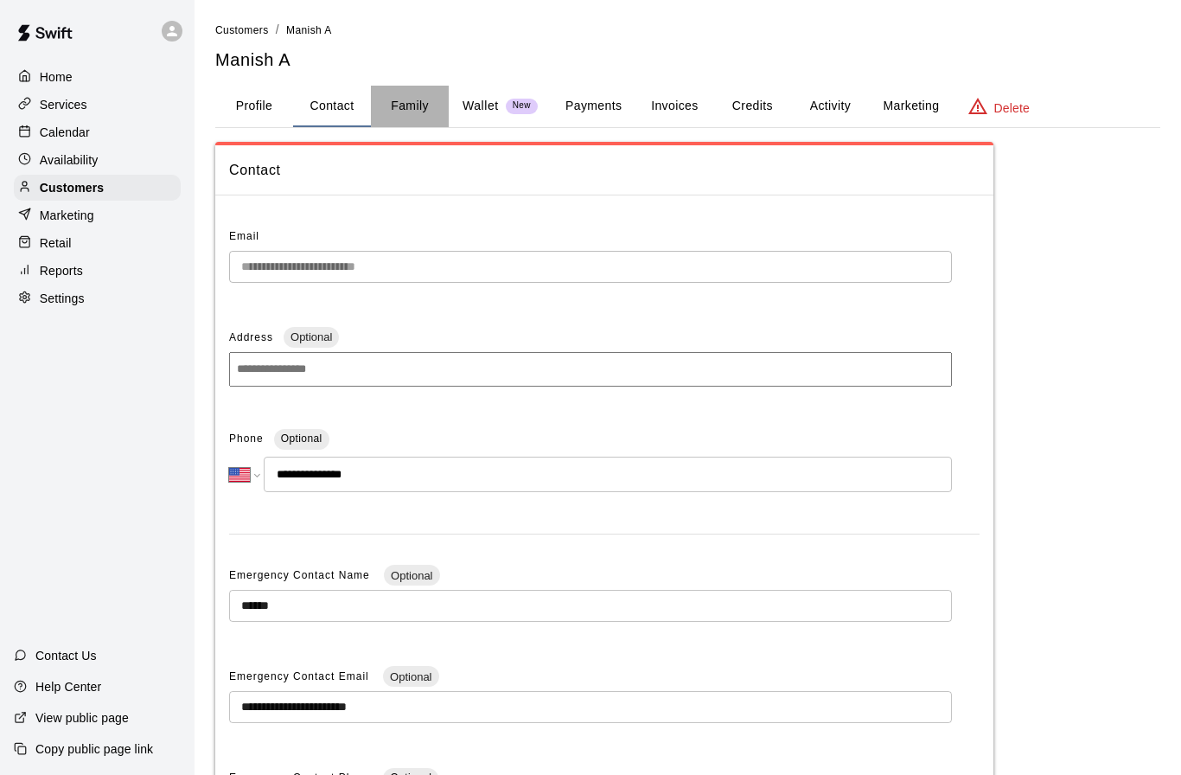
click at [418, 103] on button "Family" at bounding box center [410, 106] width 78 height 41
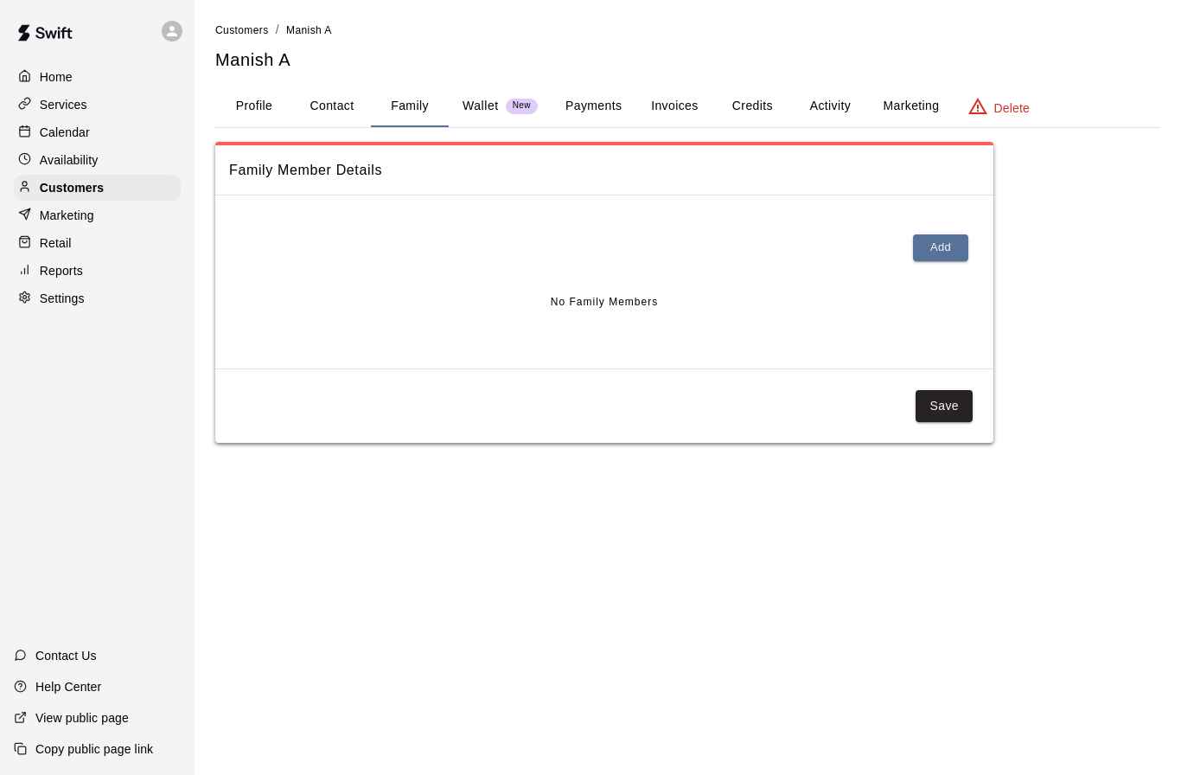
click at [485, 102] on p "Wallet" at bounding box center [481, 106] width 36 height 18
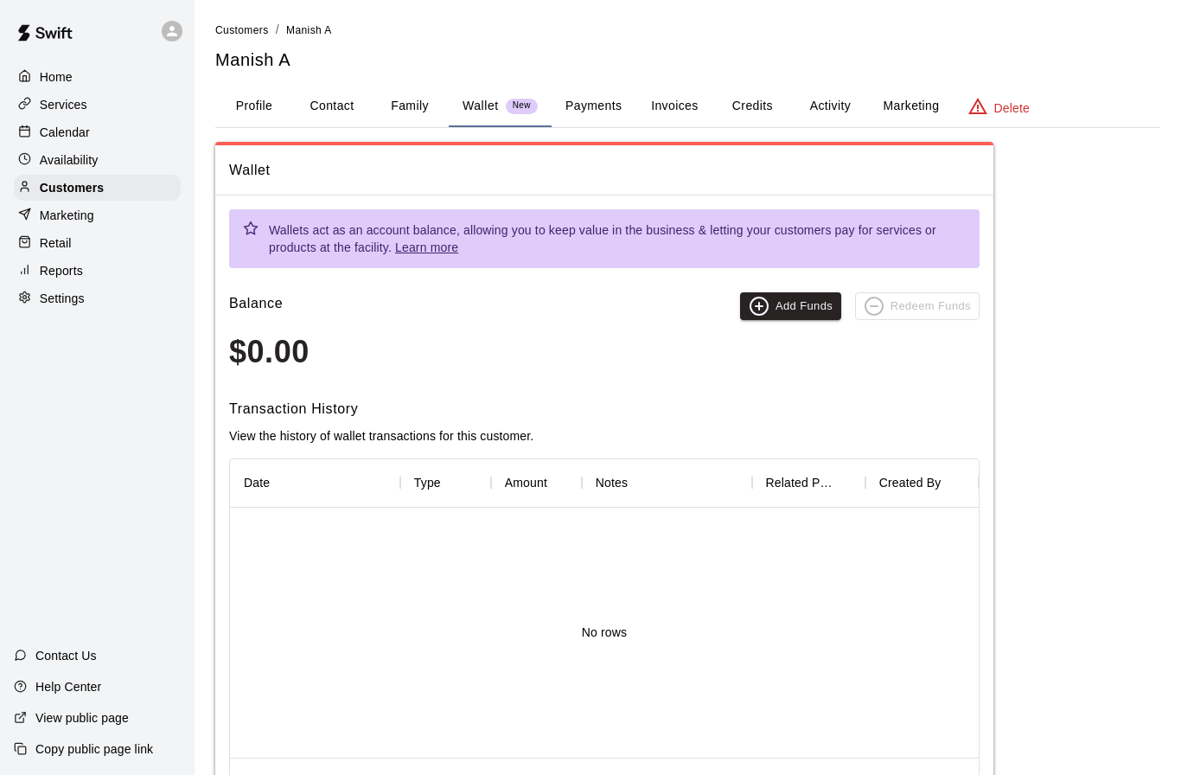
scroll to position [78, 0]
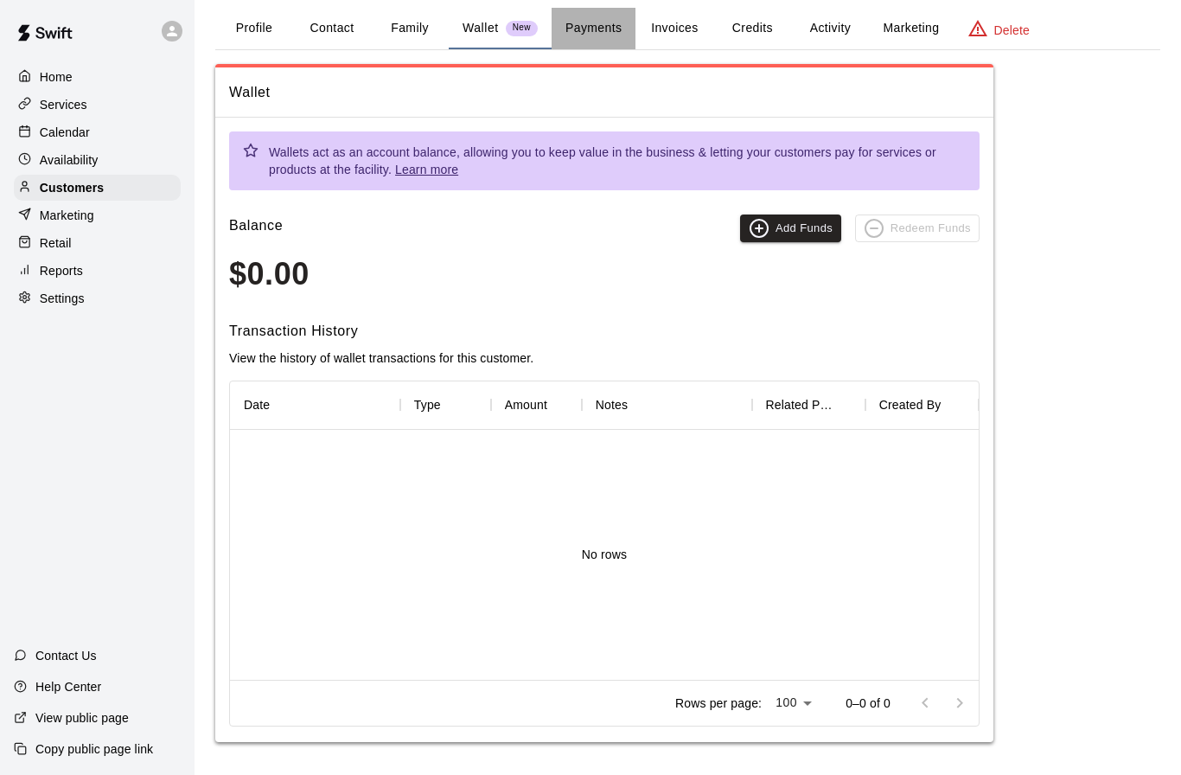
drag, startPoint x: 584, startPoint y: 38, endPoint x: 584, endPoint y: 79, distance: 40.6
click at [584, 38] on button "Payments" at bounding box center [594, 28] width 84 height 41
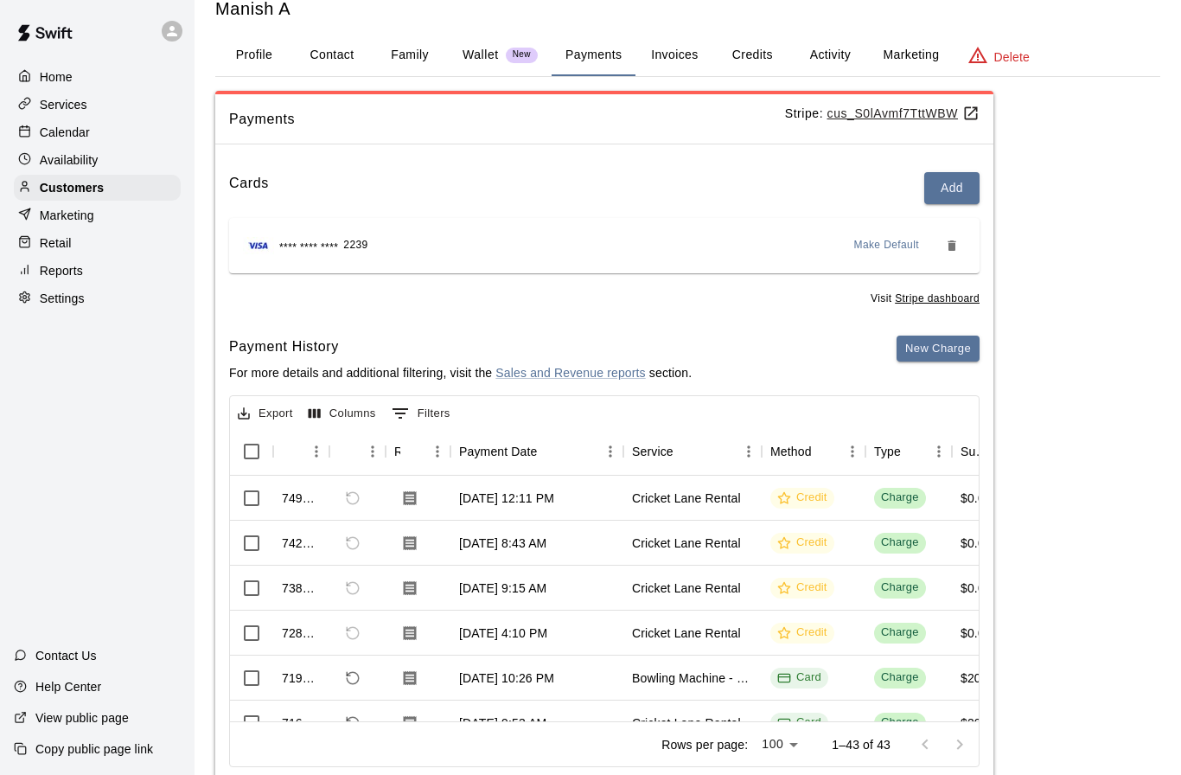
scroll to position [0, 0]
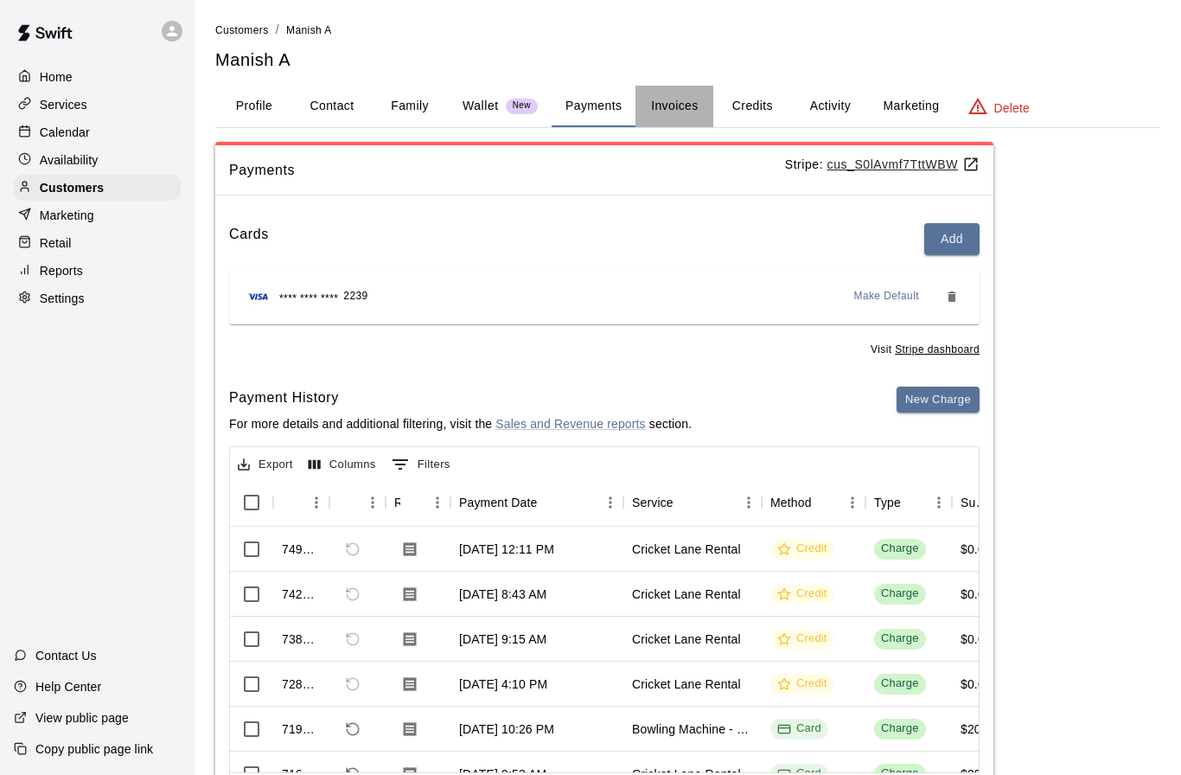
click at [672, 105] on button "Invoices" at bounding box center [674, 106] width 78 height 41
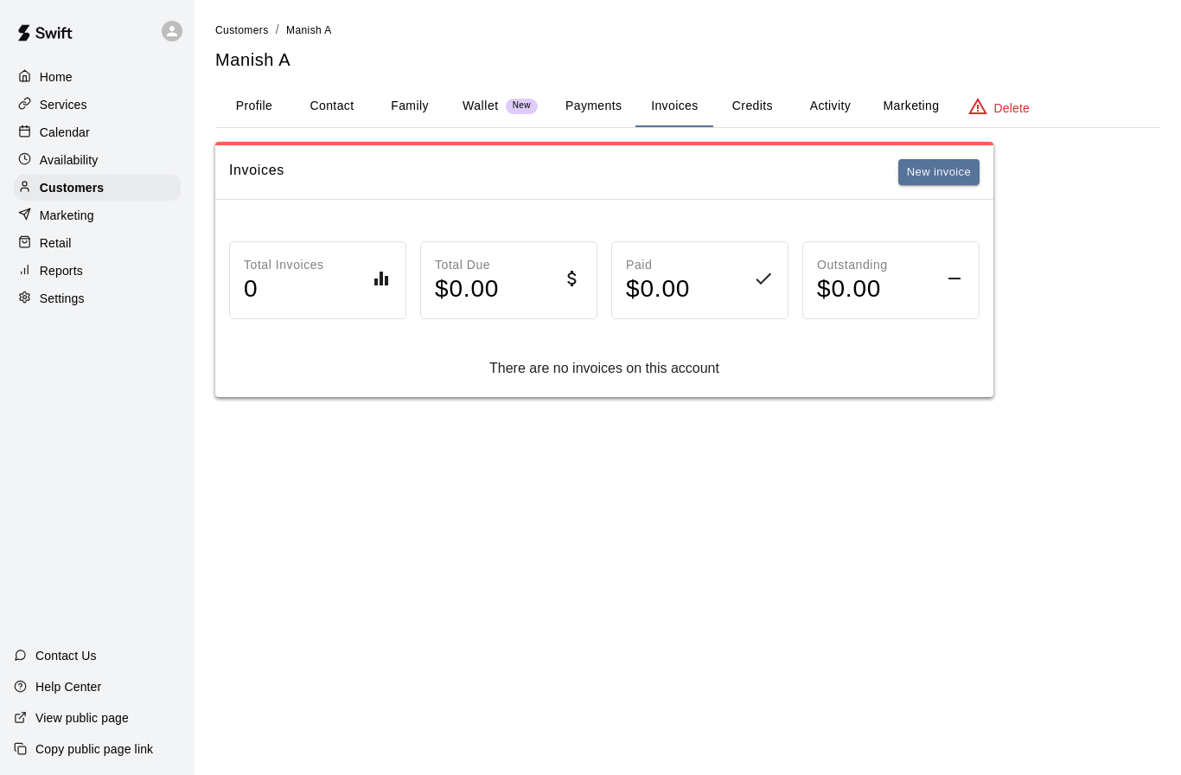
click at [747, 105] on button "Credits" at bounding box center [752, 106] width 78 height 41
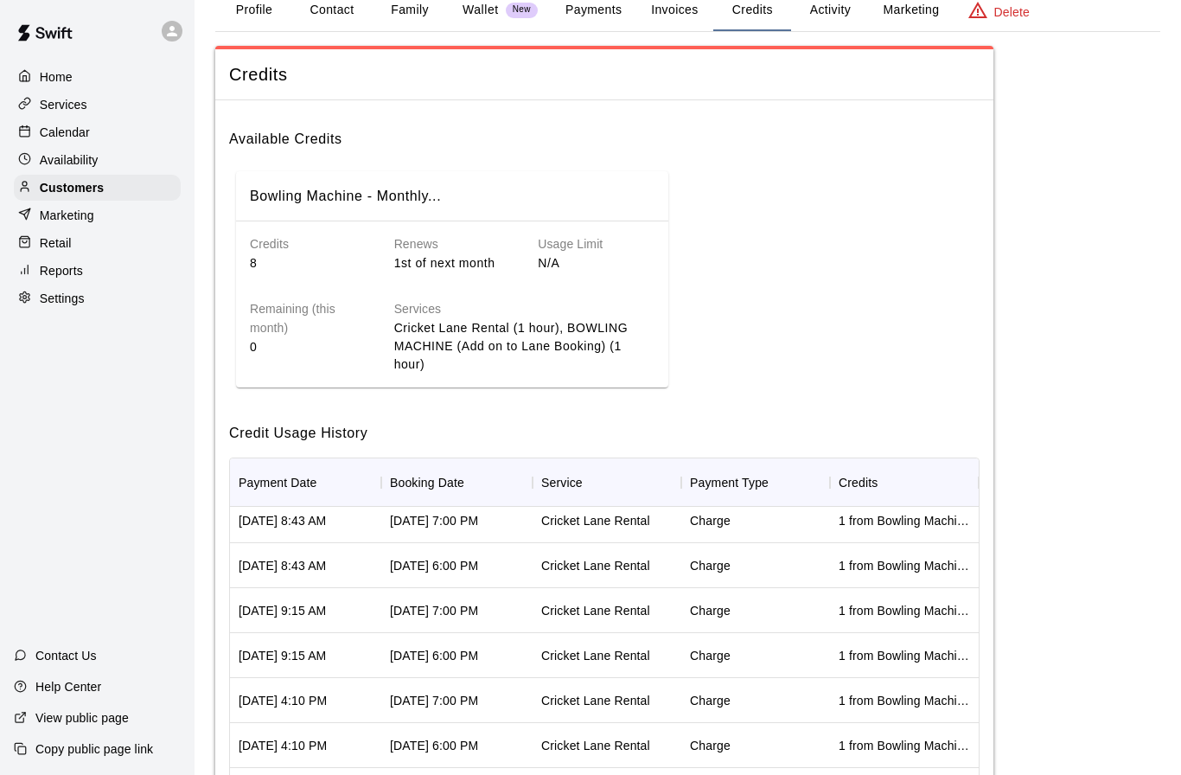
scroll to position [132, 0]
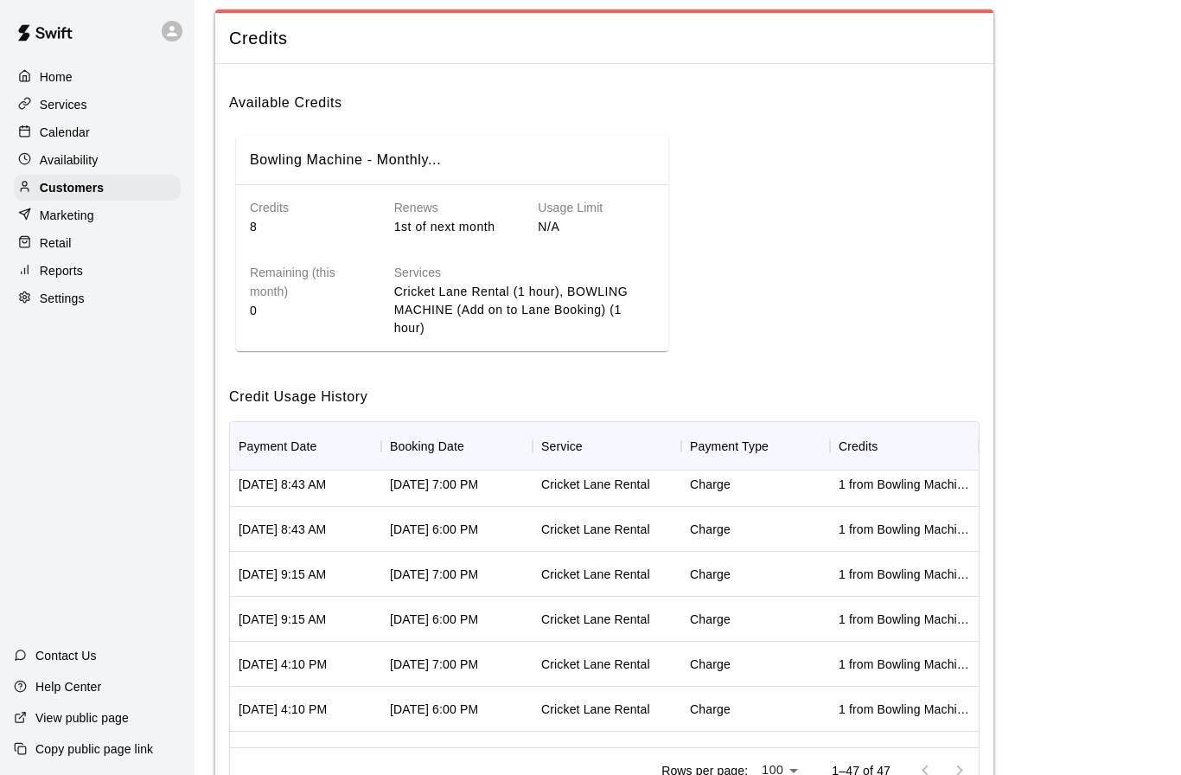
click at [544, 255] on div "Services Cricket Lane Rental (1 hour), BOWLING MACHINE (Add on to Lane Booking)…" at bounding box center [511, 286] width 288 height 101
click at [1044, 293] on div "Credits Available Credits Bowling Machine - Monthly... Credits 8 Renews 1st of …" at bounding box center [687, 412] width 945 height 805
click at [65, 130] on p "Calendar" at bounding box center [65, 132] width 50 height 17
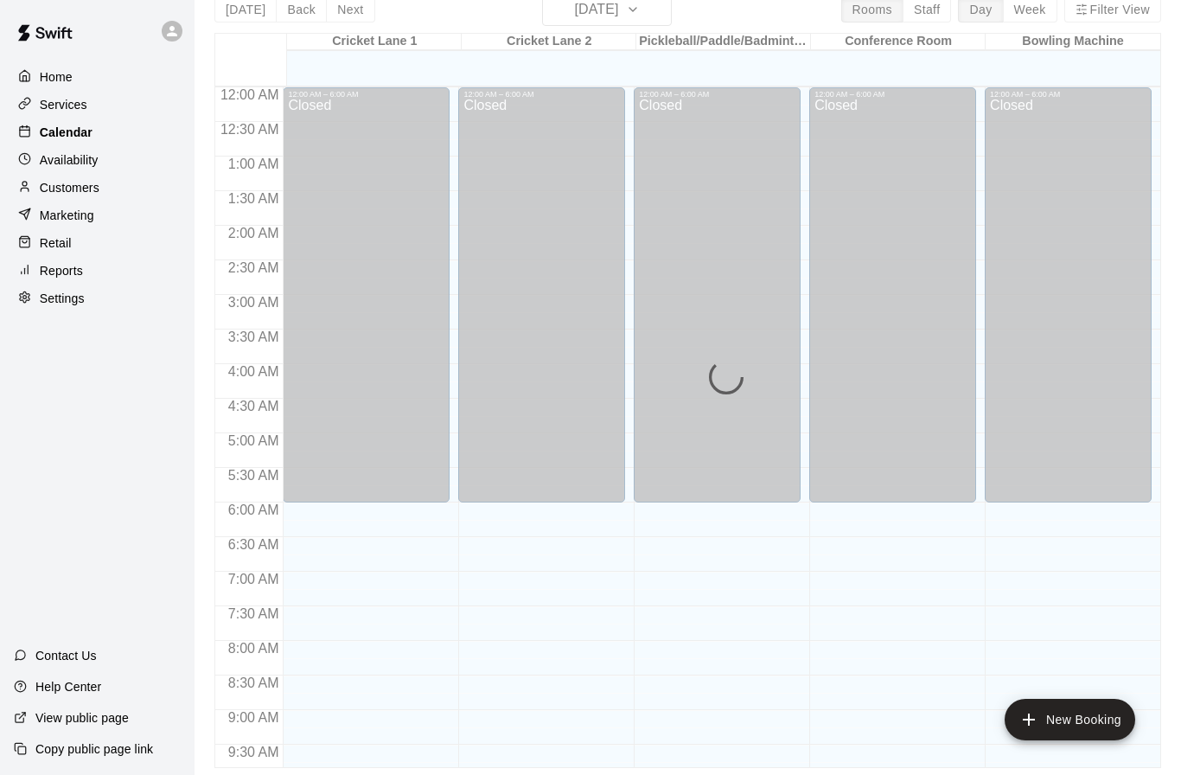
scroll to position [858, 0]
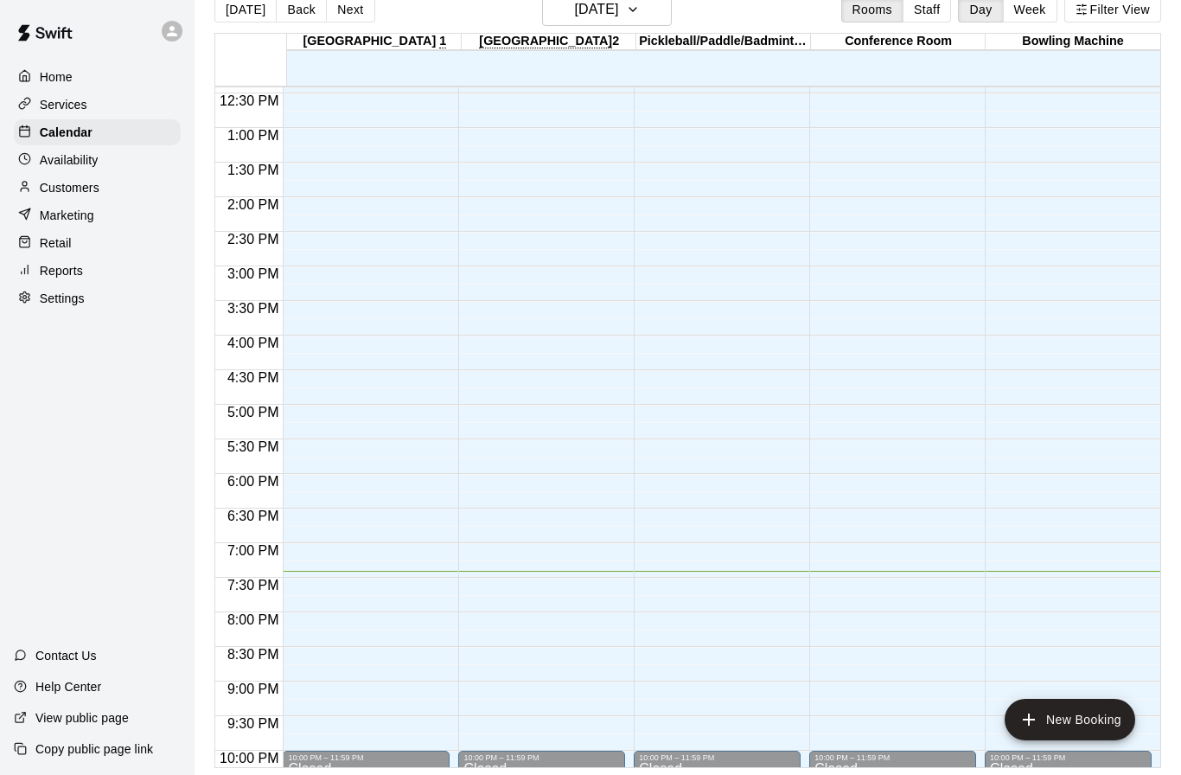
click at [79, 187] on p "Customers" at bounding box center [70, 187] width 60 height 17
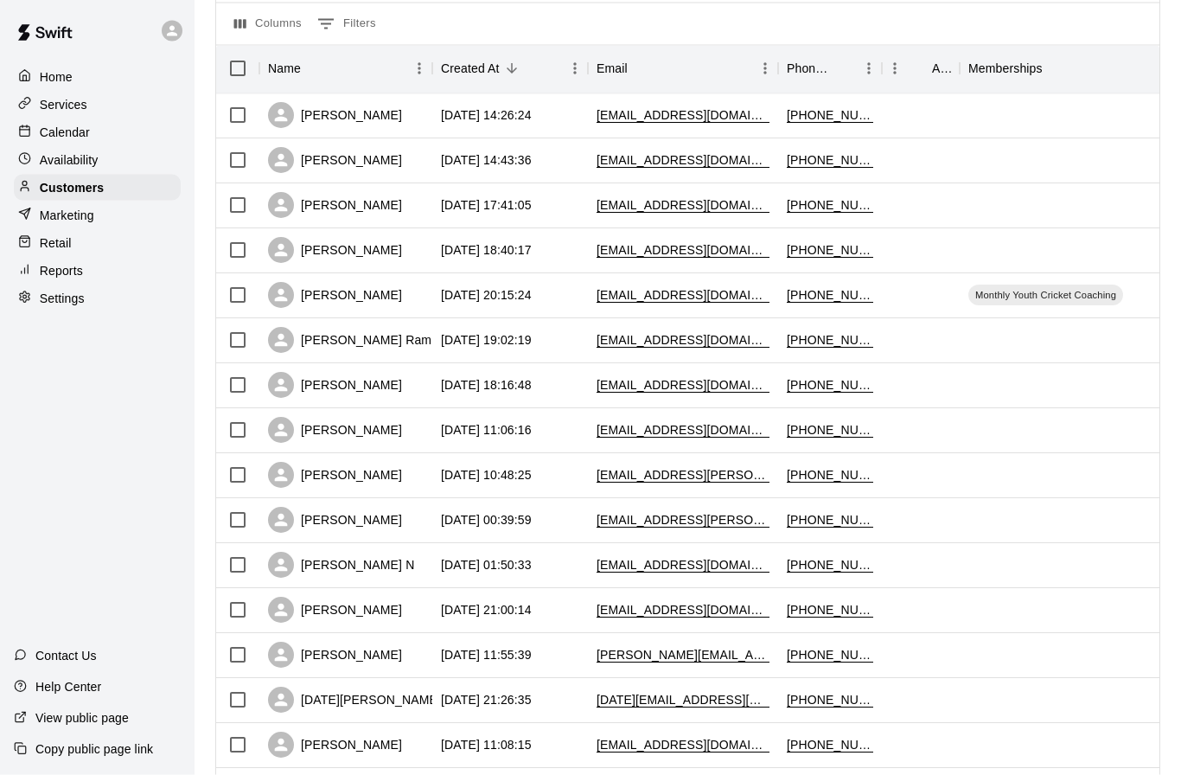
scroll to position [111, 0]
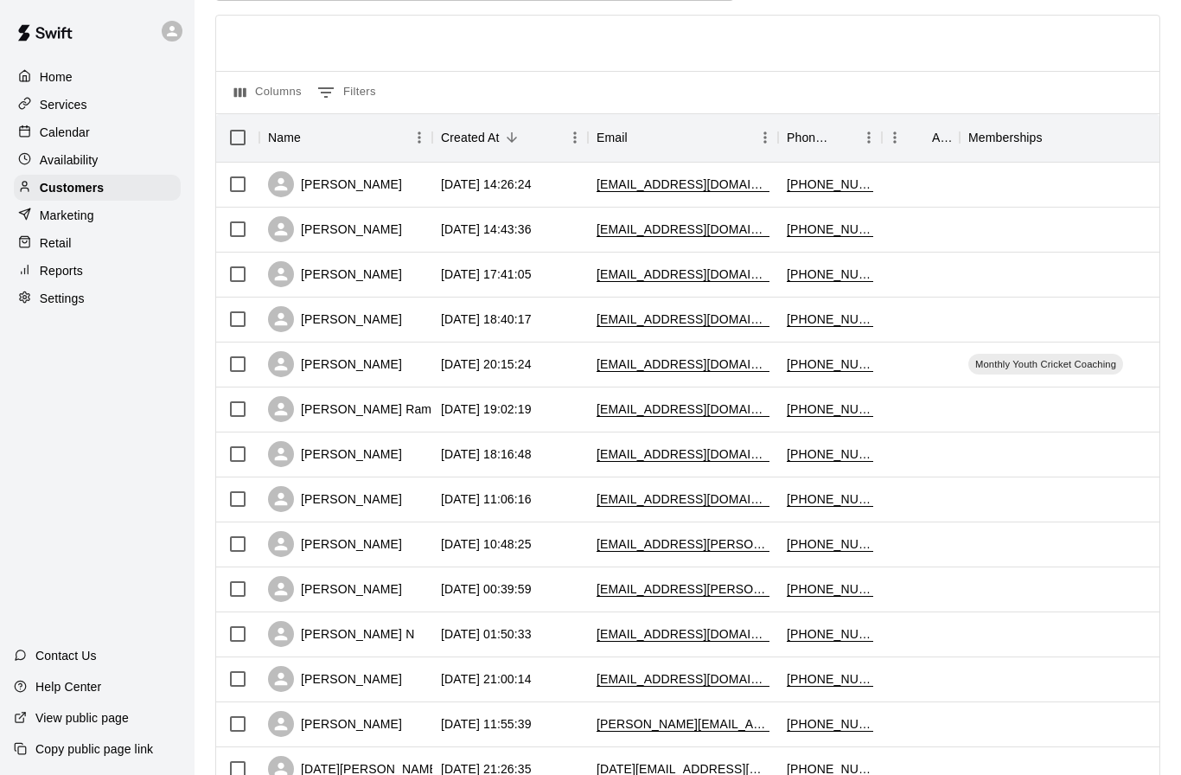
click at [79, 105] on p "Services" at bounding box center [64, 104] width 48 height 17
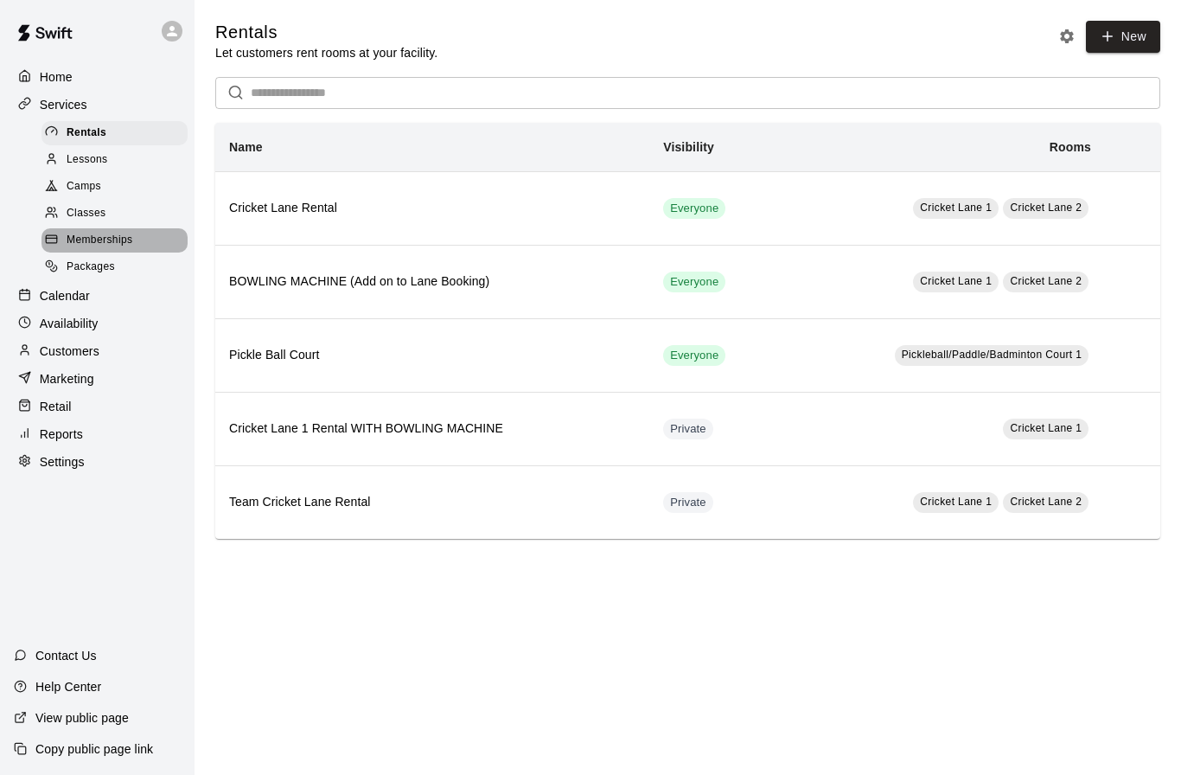
click at [97, 240] on span "Memberships" at bounding box center [100, 240] width 66 height 17
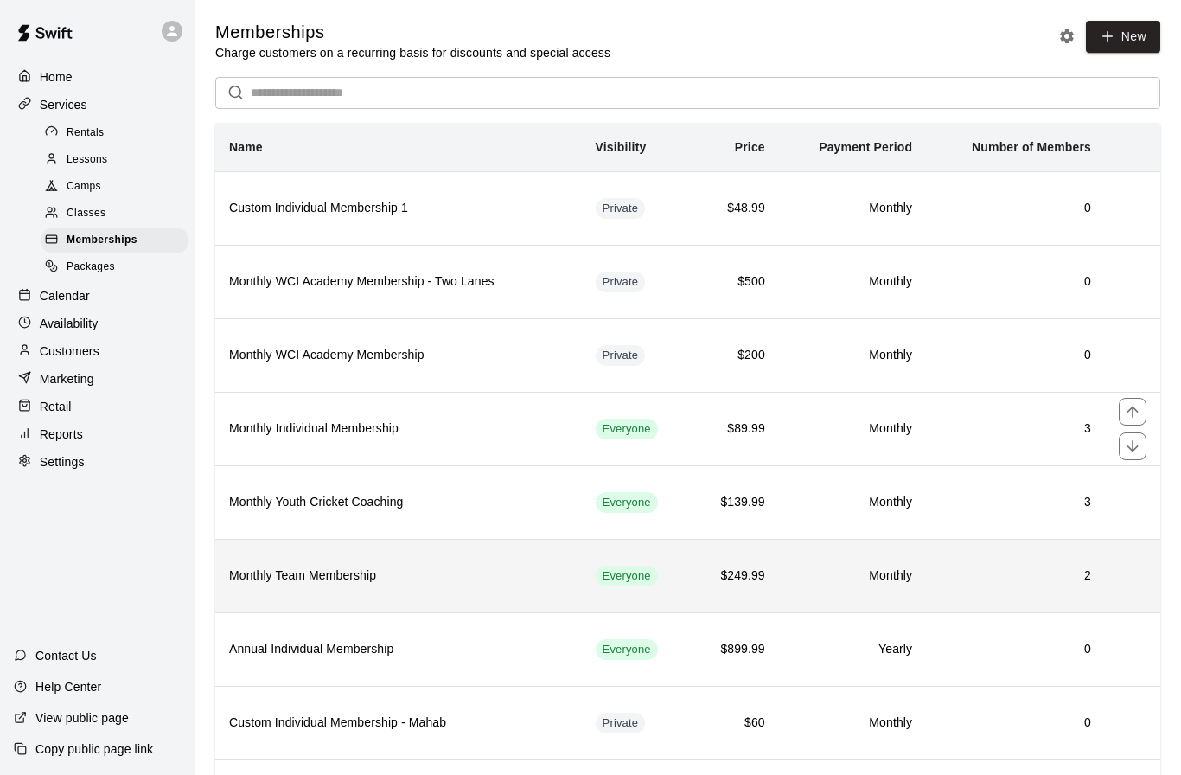
scroll to position [107, 0]
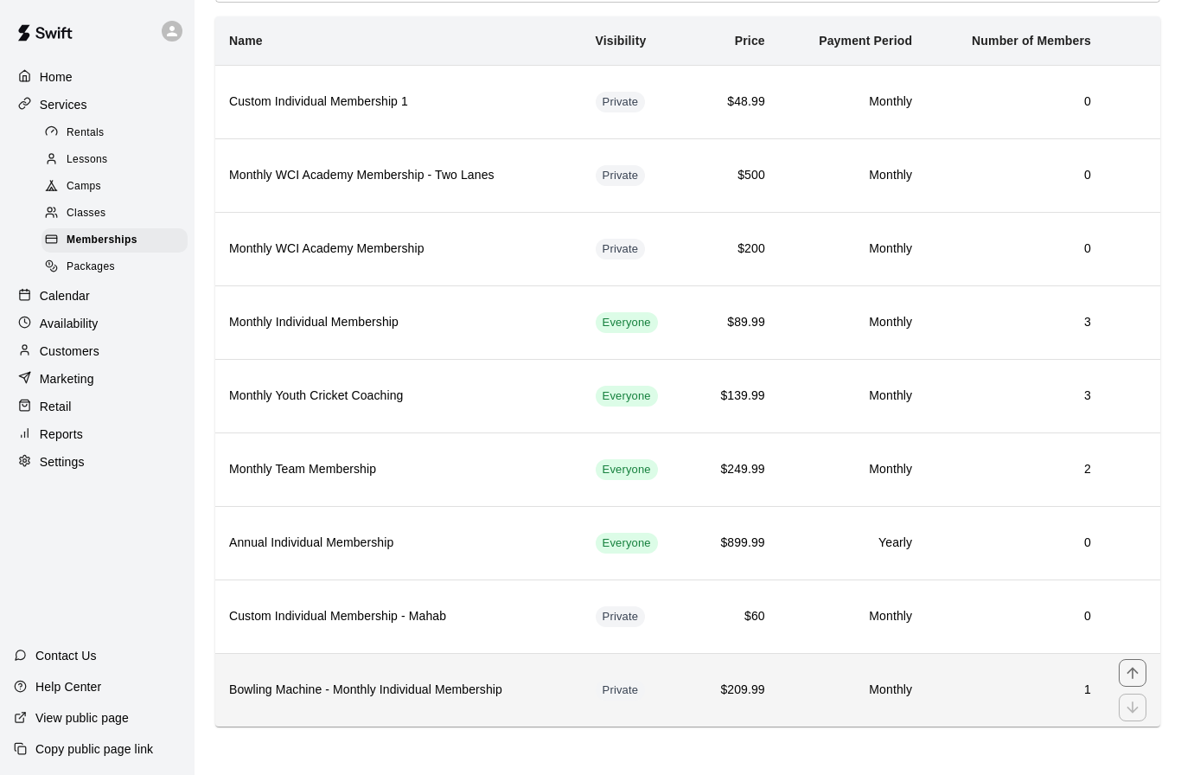
click at [365, 694] on h6 "Bowling Machine - Monthly Individual Membership" at bounding box center [398, 689] width 339 height 19
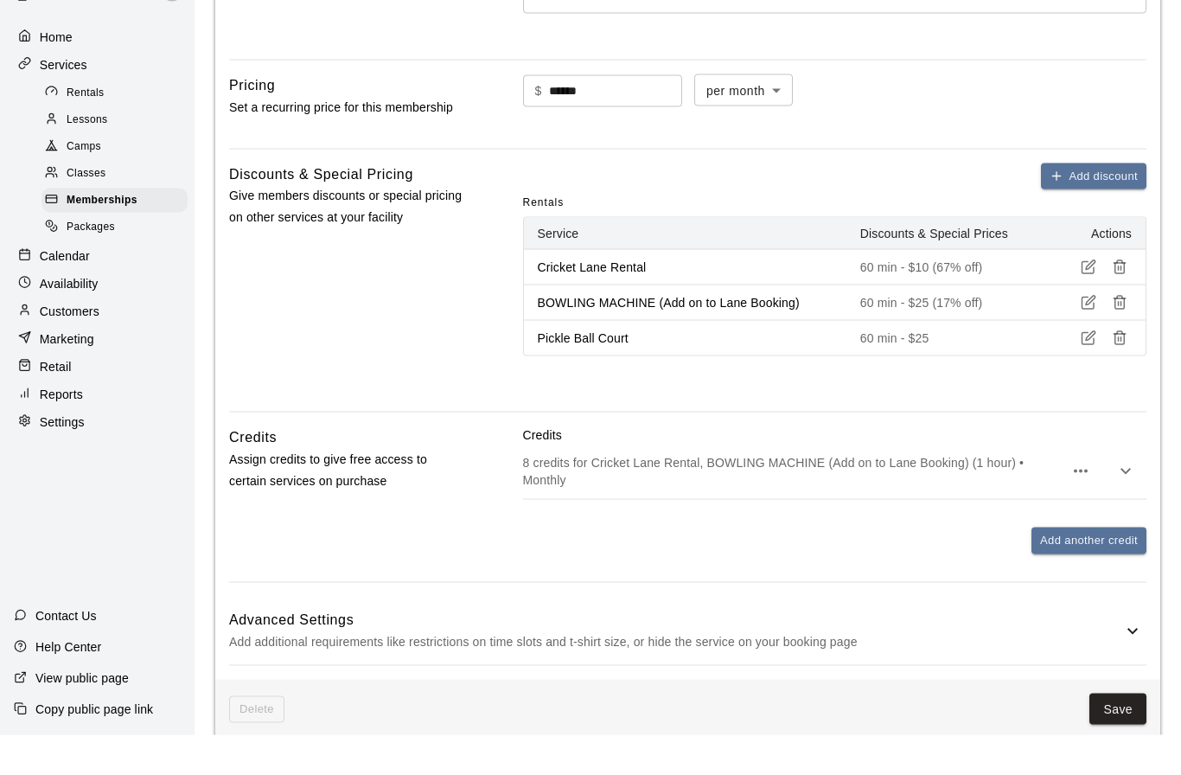
scroll to position [495, 0]
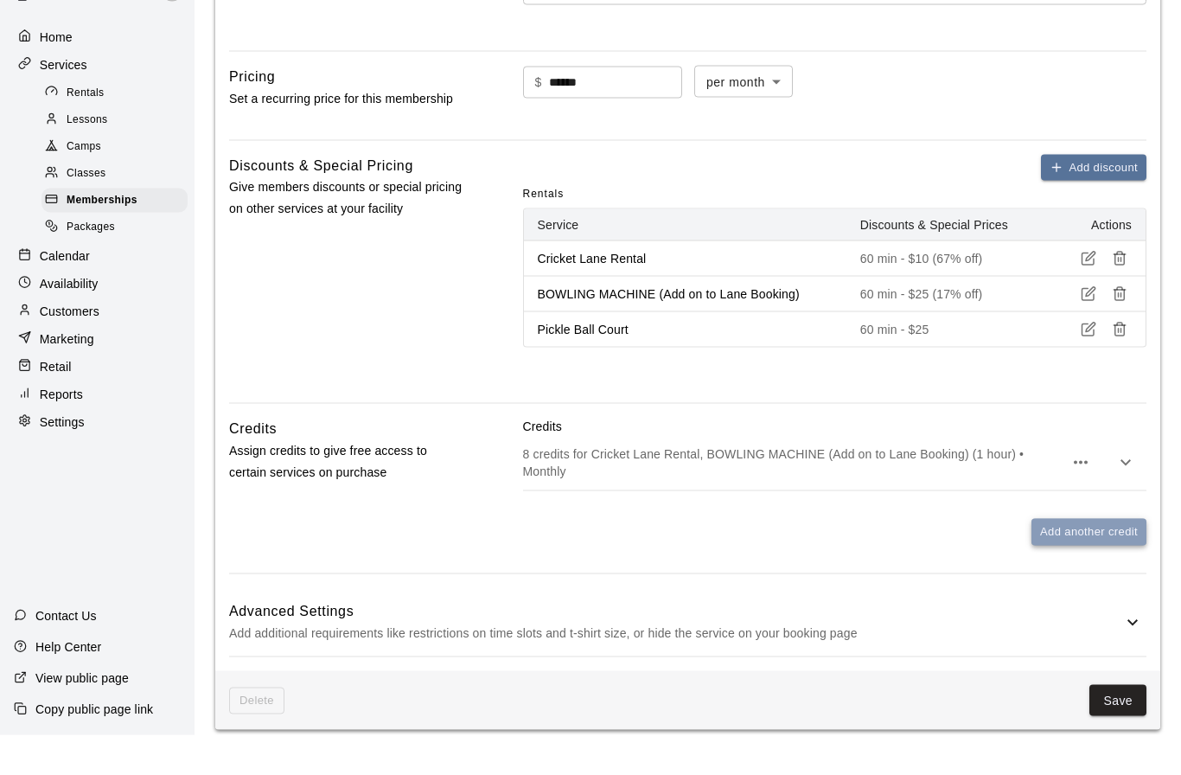
click at [1101, 558] on button "Add another credit" at bounding box center [1088, 571] width 115 height 27
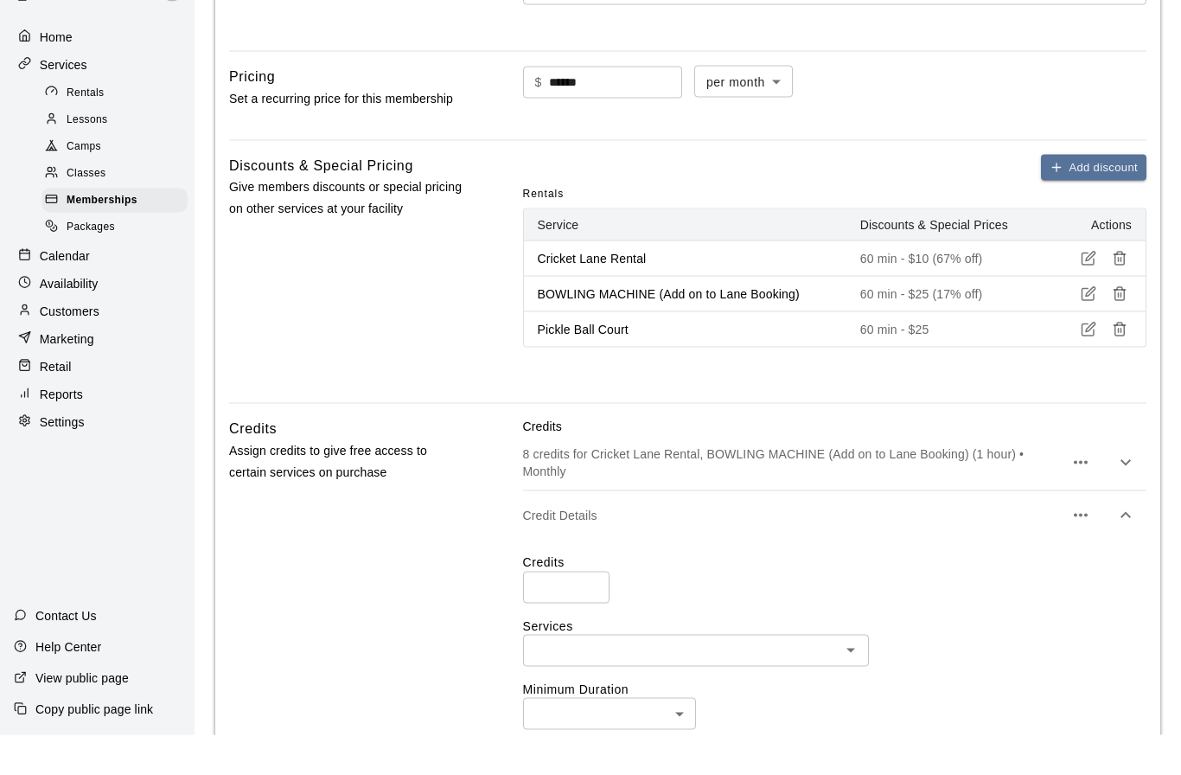
scroll to position [536, 0]
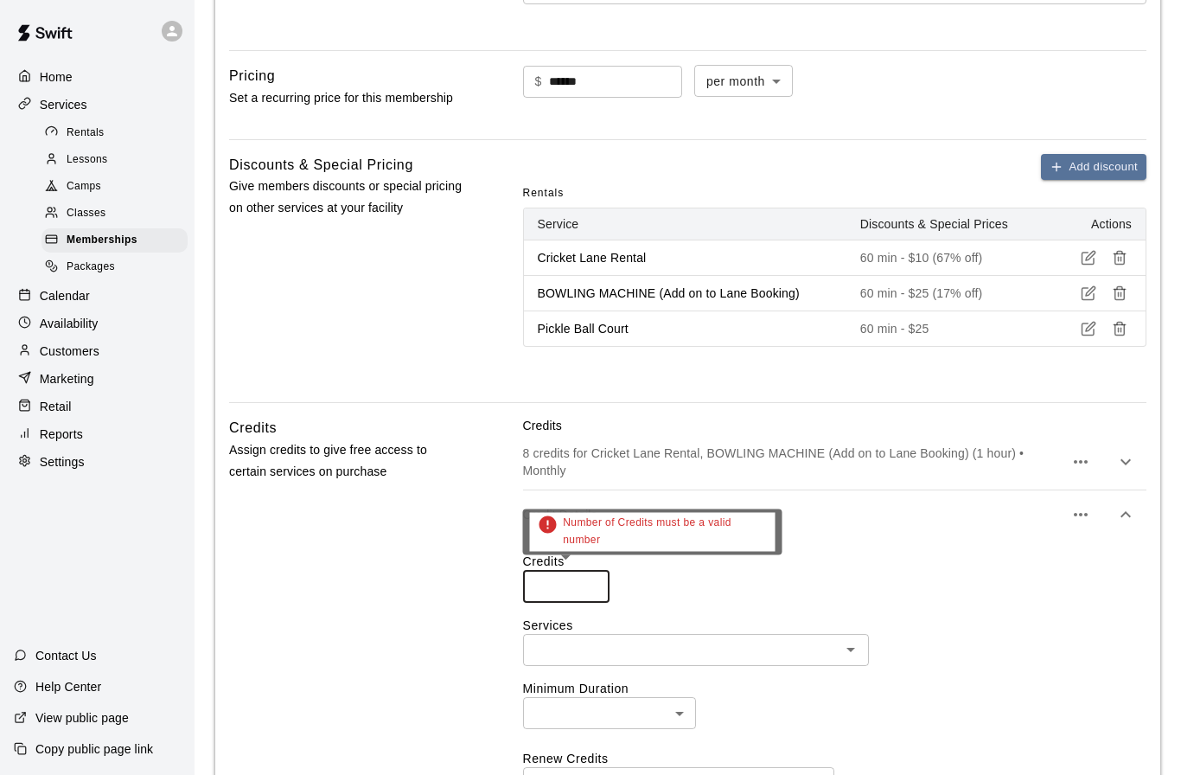
click at [562, 586] on input "number" at bounding box center [566, 587] width 86 height 32
type input "*"
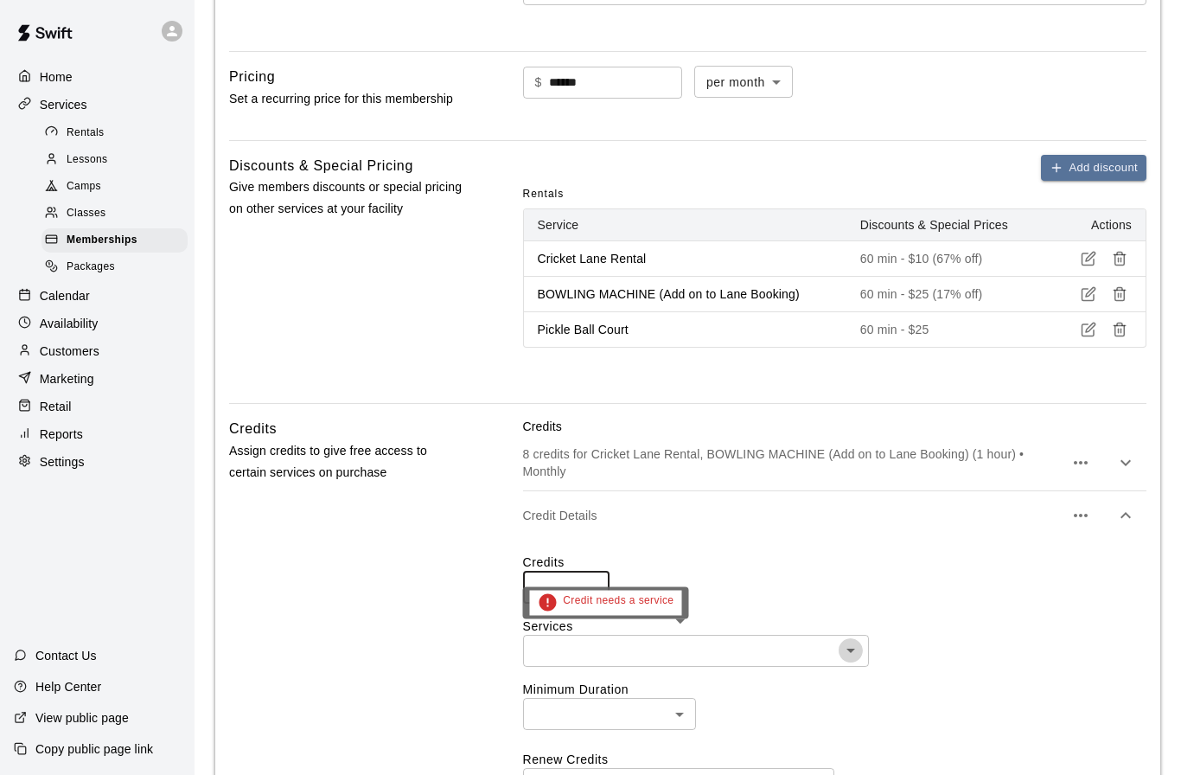
click at [845, 646] on icon "Open" at bounding box center [850, 650] width 21 height 21
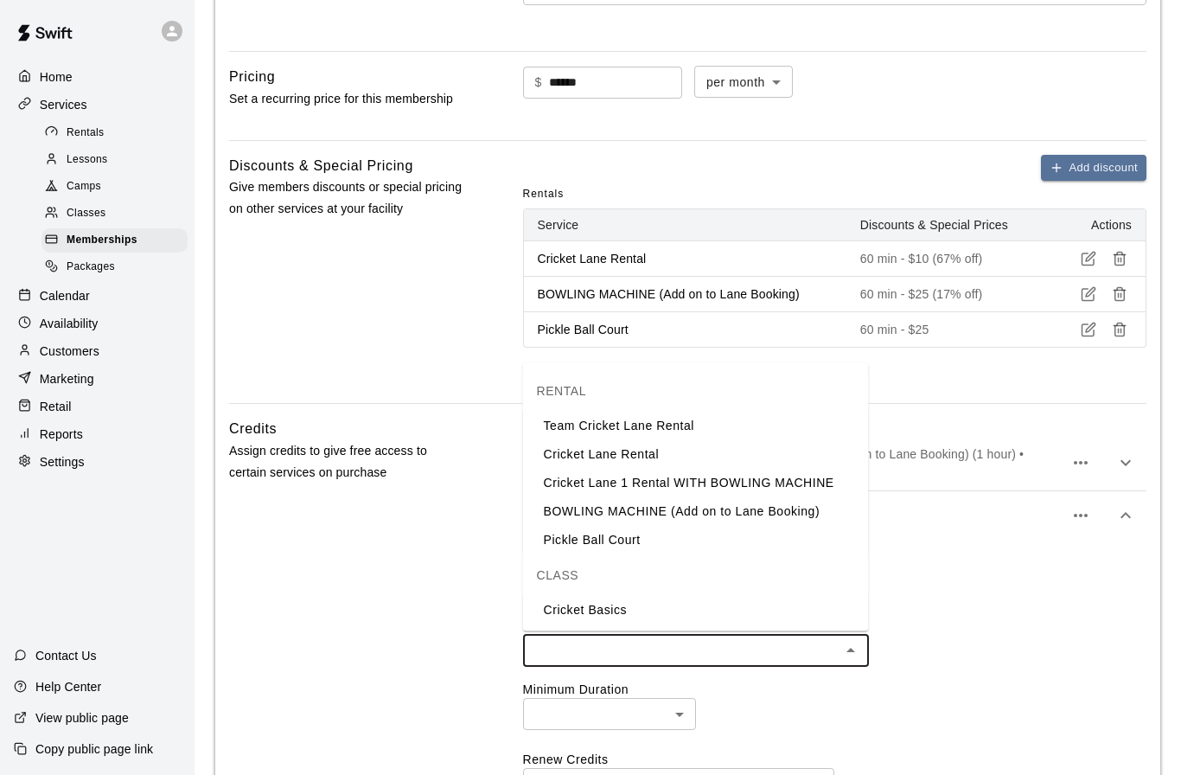
click at [652, 455] on li "Cricket Lane Rental" at bounding box center [696, 454] width 346 height 29
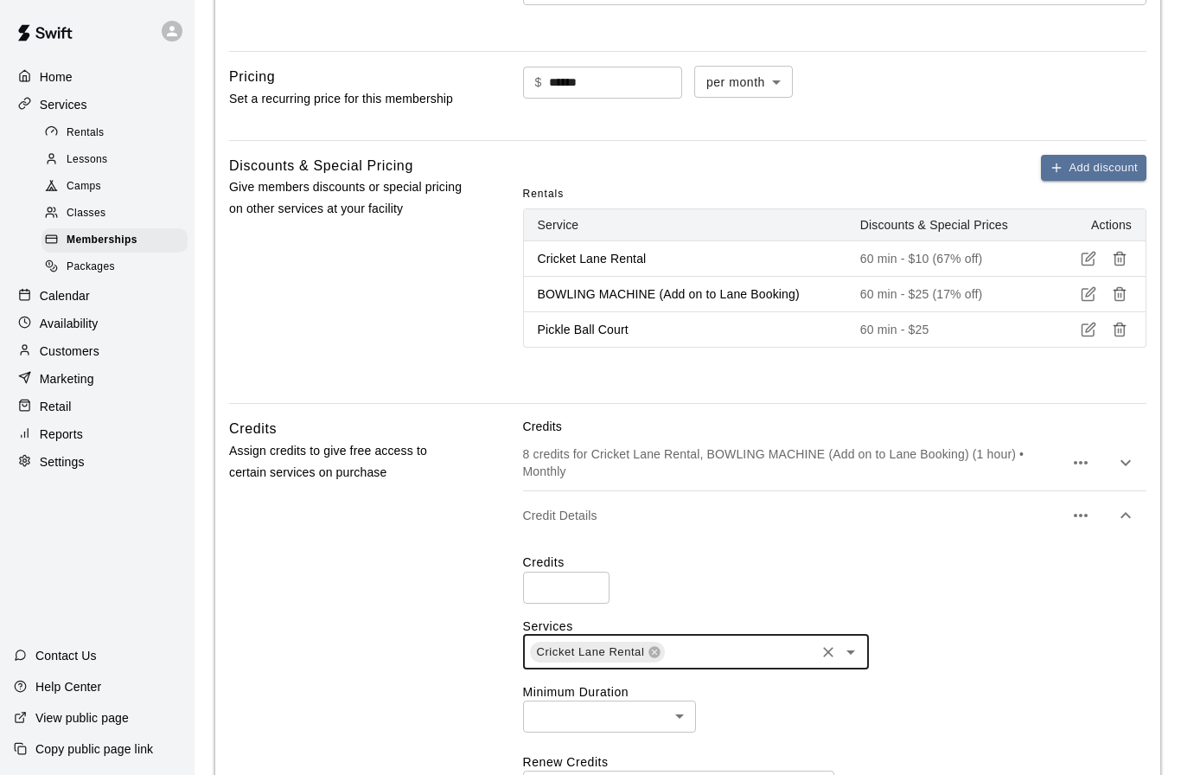
click at [852, 649] on icon "Open" at bounding box center [850, 651] width 21 height 21
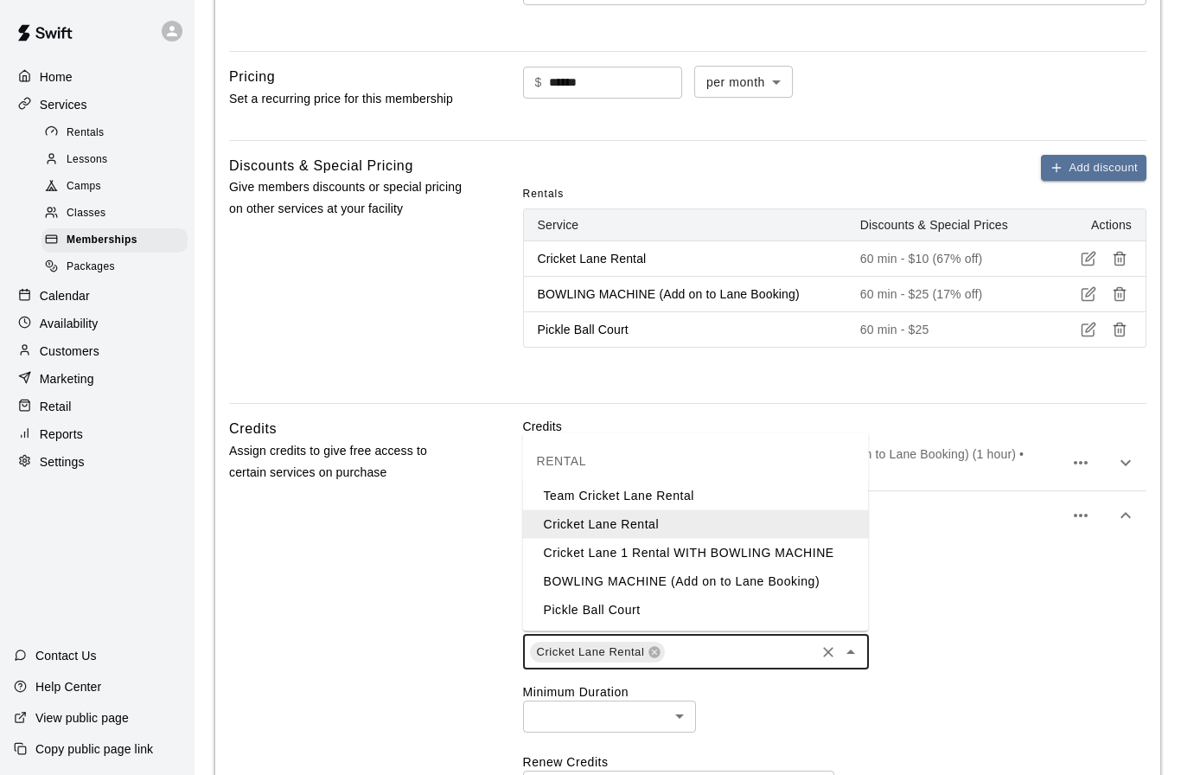
click at [741, 580] on li "BOWLING MACHINE (Add on to Lane Booking)" at bounding box center [696, 581] width 346 height 29
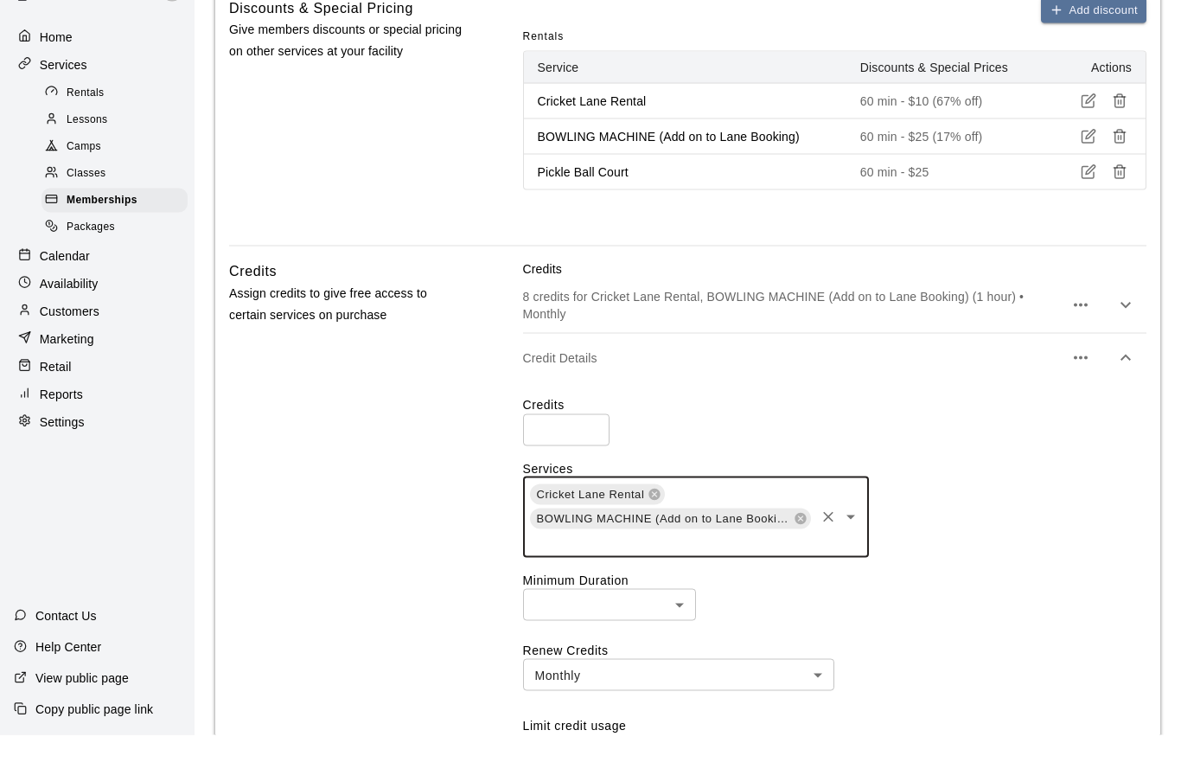
scroll to position [675, 0]
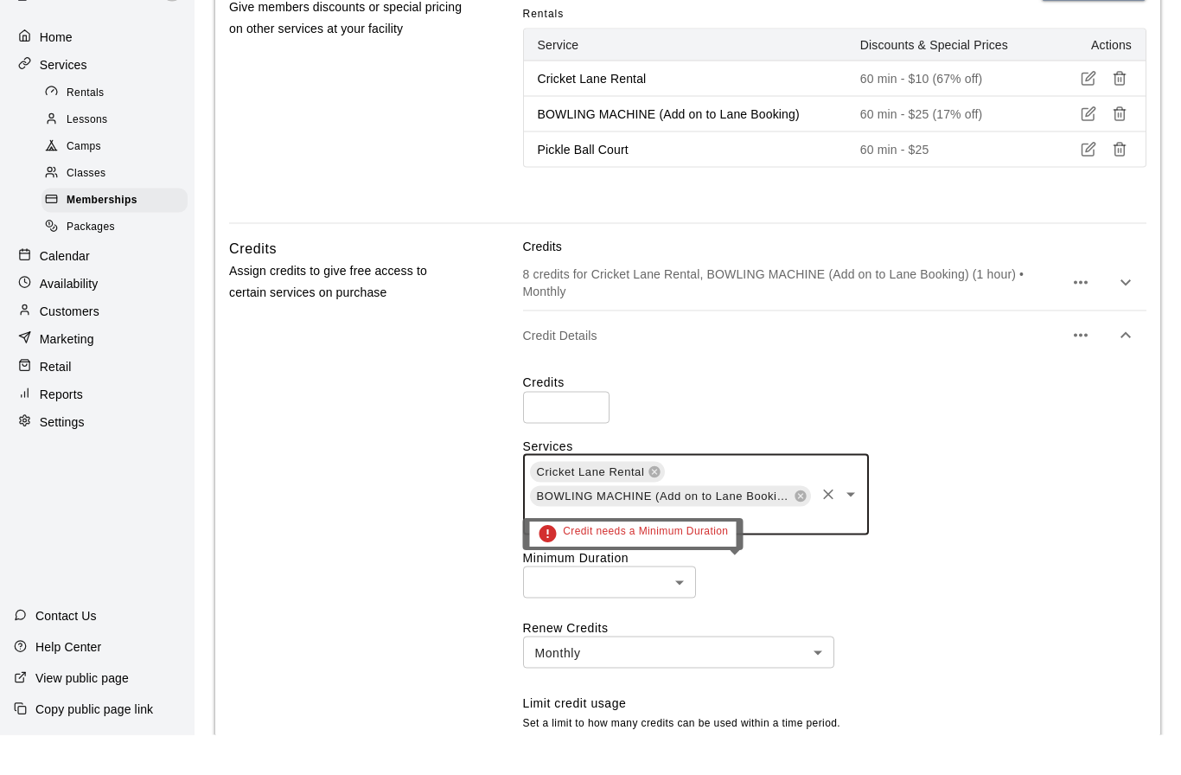
click at [677, 583] on body "**********" at bounding box center [590, 365] width 1181 height 2080
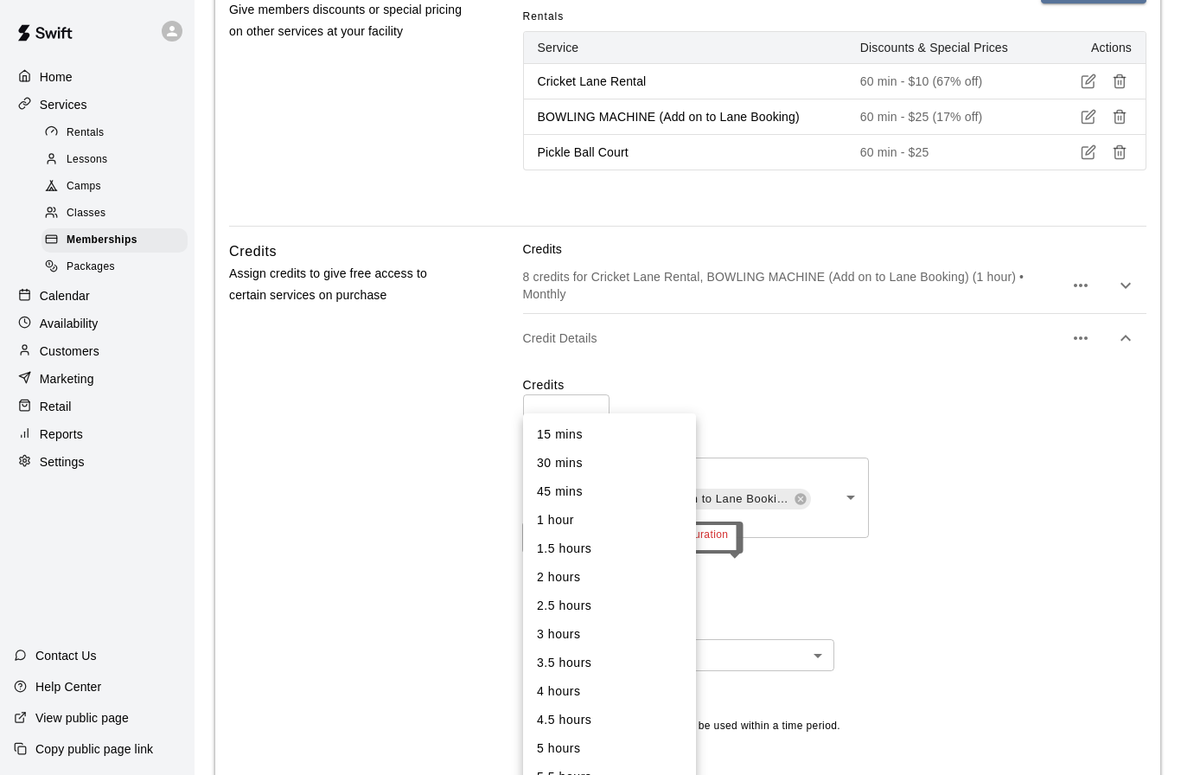
scroll to position [707, 0]
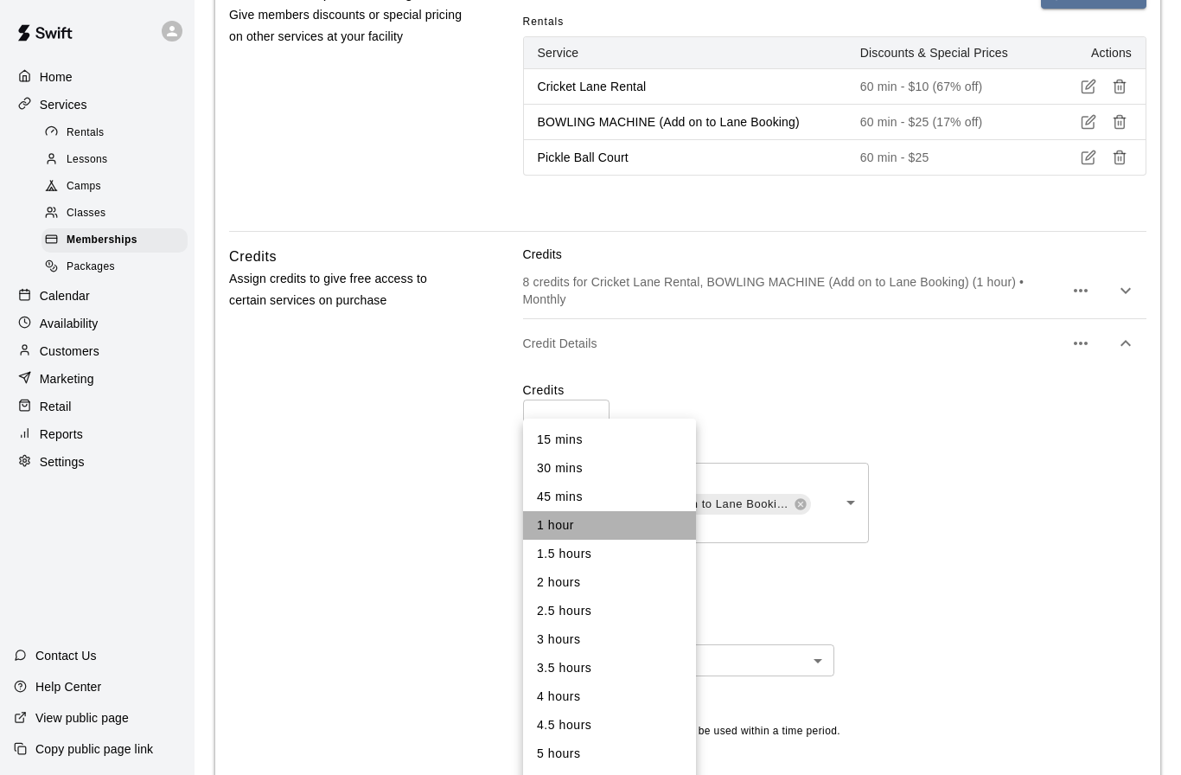
click at [561, 528] on li "1 hour" at bounding box center [609, 525] width 173 height 29
type input "**"
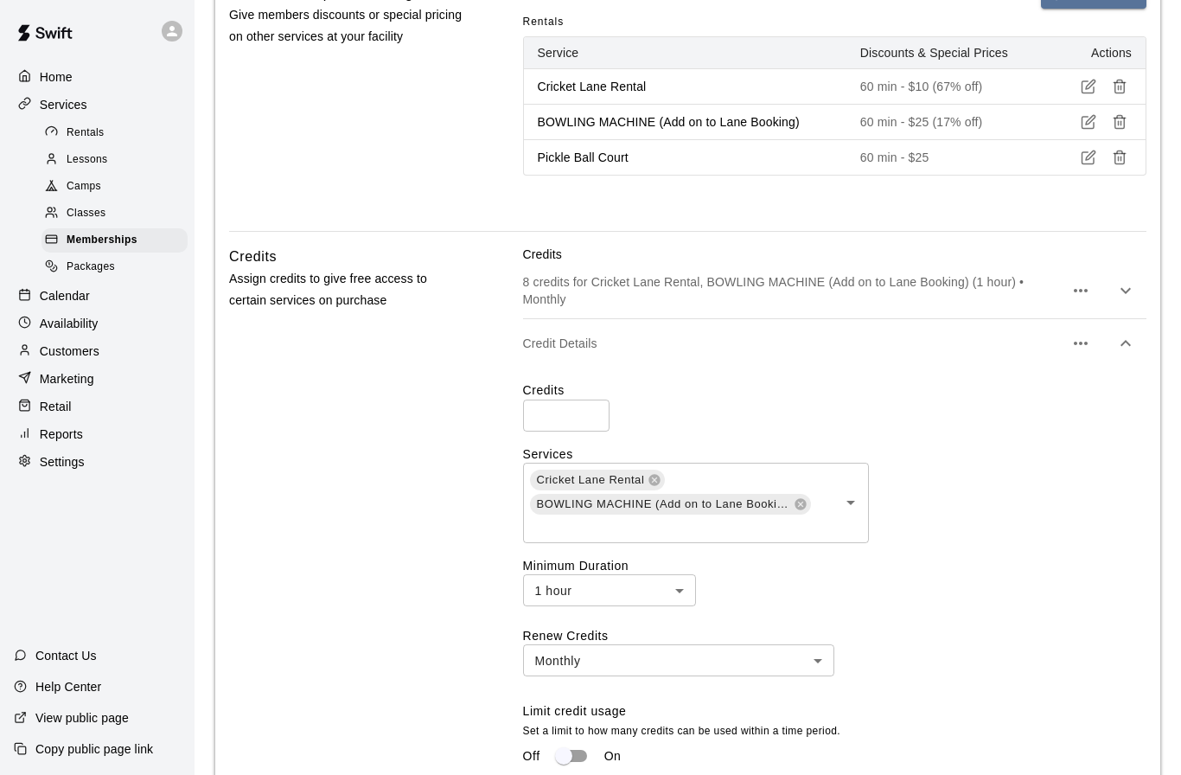
click at [1006, 628] on div "Renew Credits Monthly ******* ​ Limit credit usage Set a limit to how many cred…" at bounding box center [834, 699] width 623 height 145
click at [813, 661] on body "**********" at bounding box center [590, 333] width 1181 height 2080
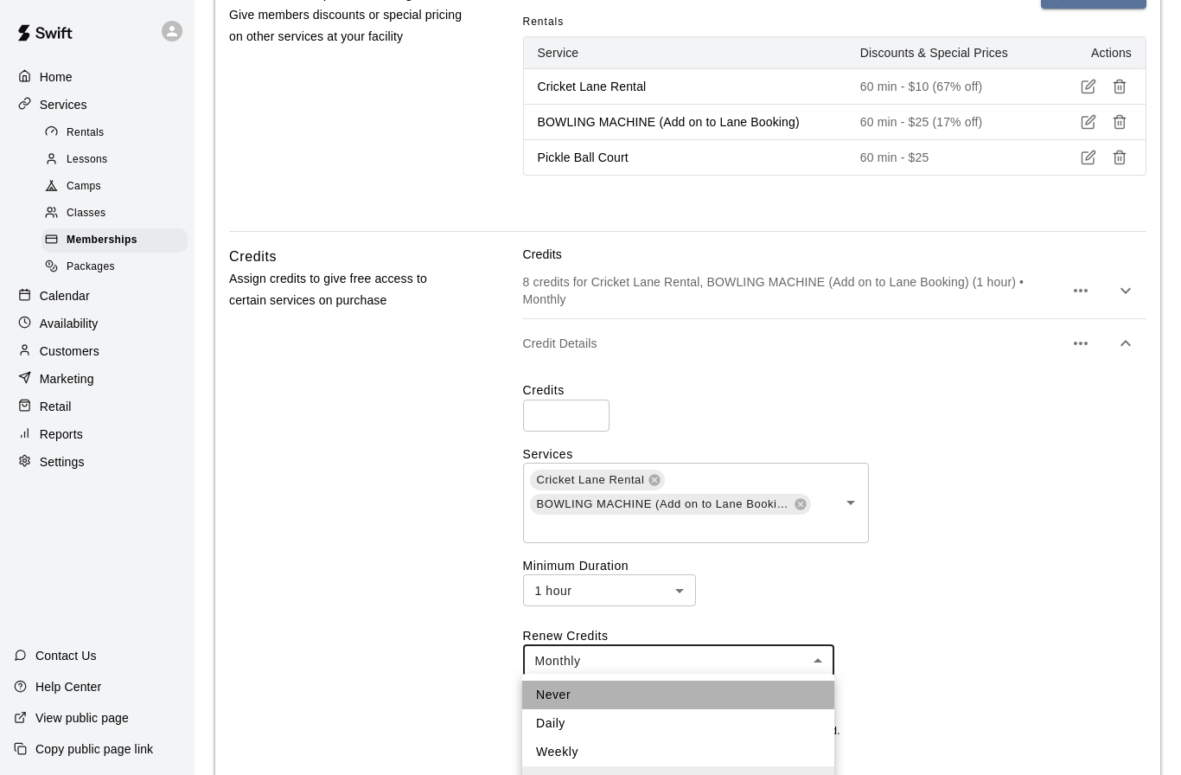
click at [564, 695] on li "Never" at bounding box center [678, 694] width 312 height 29
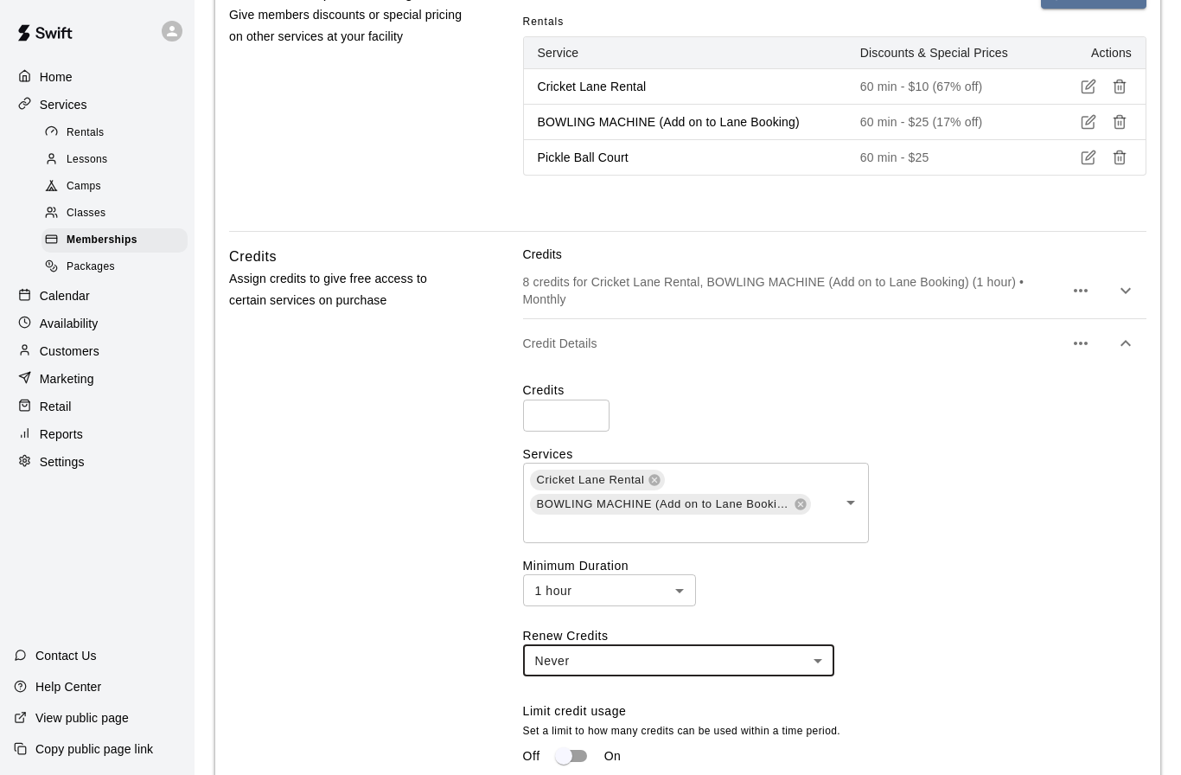
type input "*****"
click at [977, 617] on div "Credits * ​ Services Cricket Lane Rental BOWLING MACHINE (Add on to Lane Bookin…" at bounding box center [834, 583] width 623 height 405
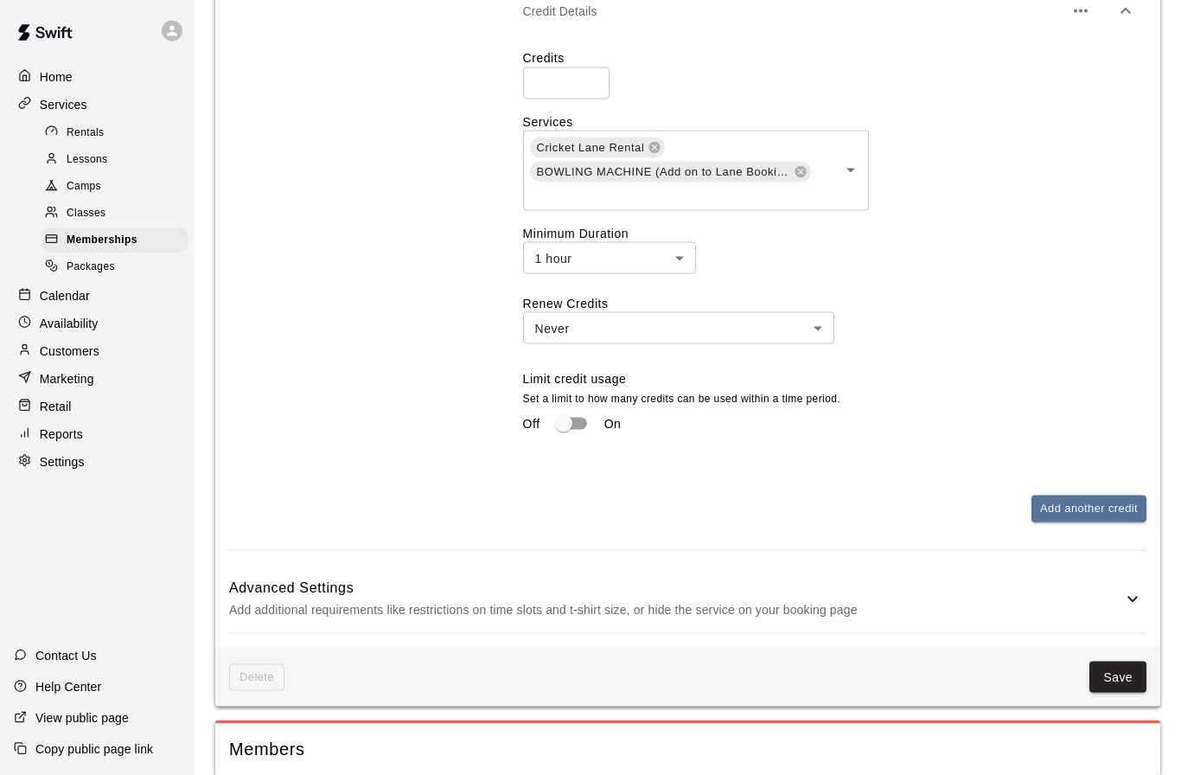
scroll to position [1040, 0]
click at [1132, 678] on button "Save" at bounding box center [1117, 676] width 57 height 32
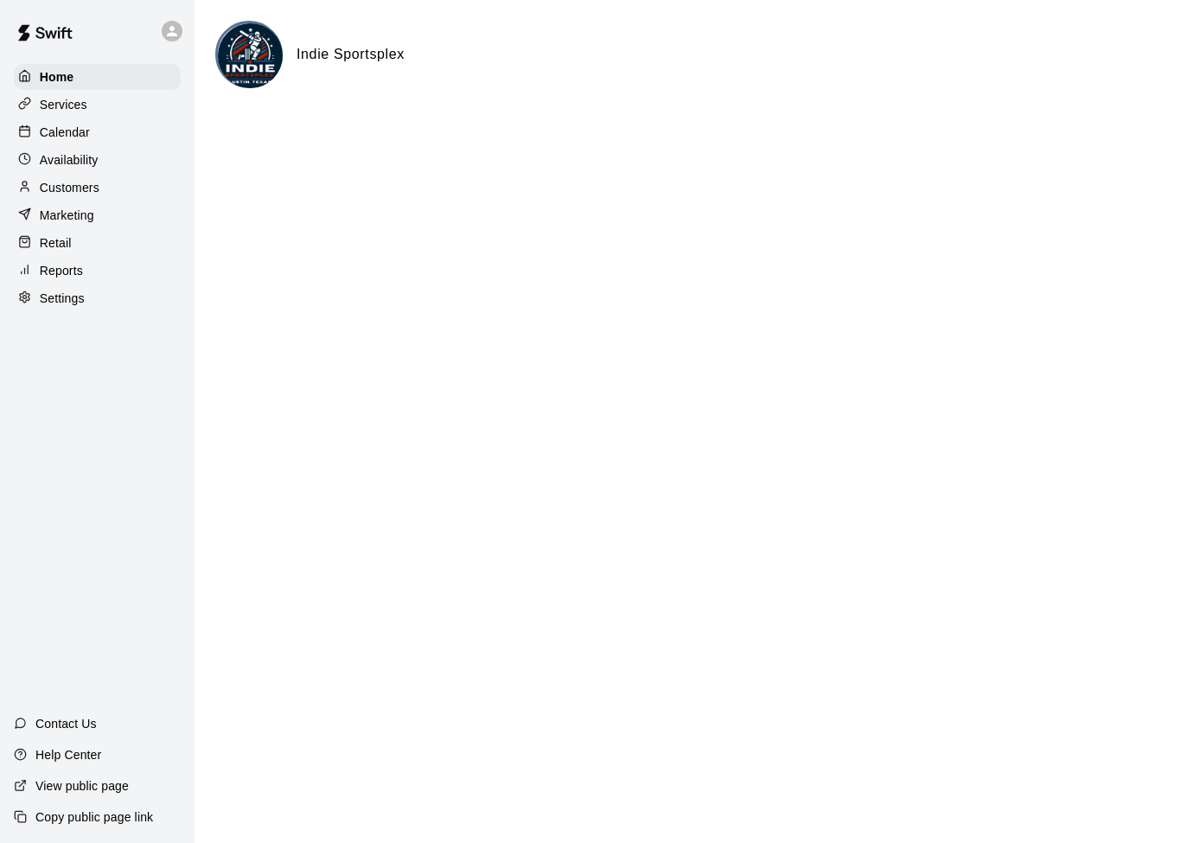
click at [73, 107] on p "Services" at bounding box center [64, 104] width 48 height 17
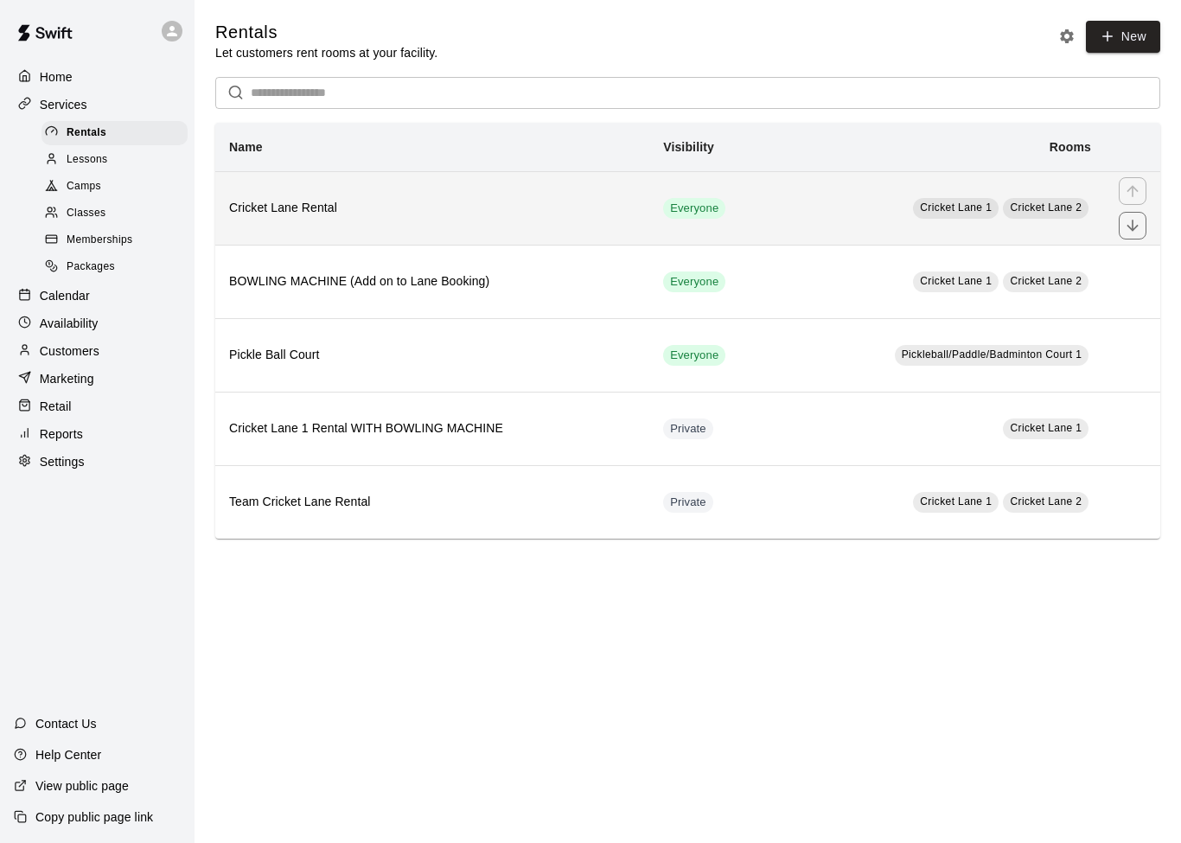
click at [302, 231] on th "Cricket Lane Rental" at bounding box center [432, 207] width 434 height 73
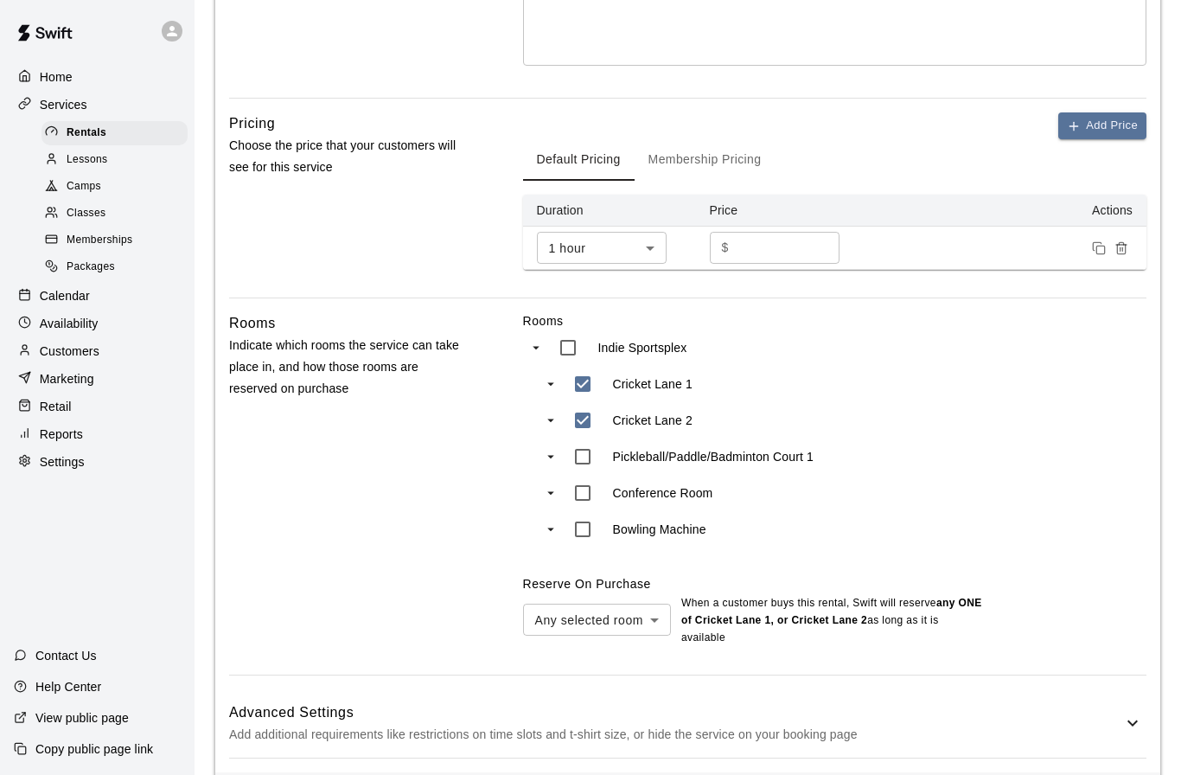
scroll to position [454, 0]
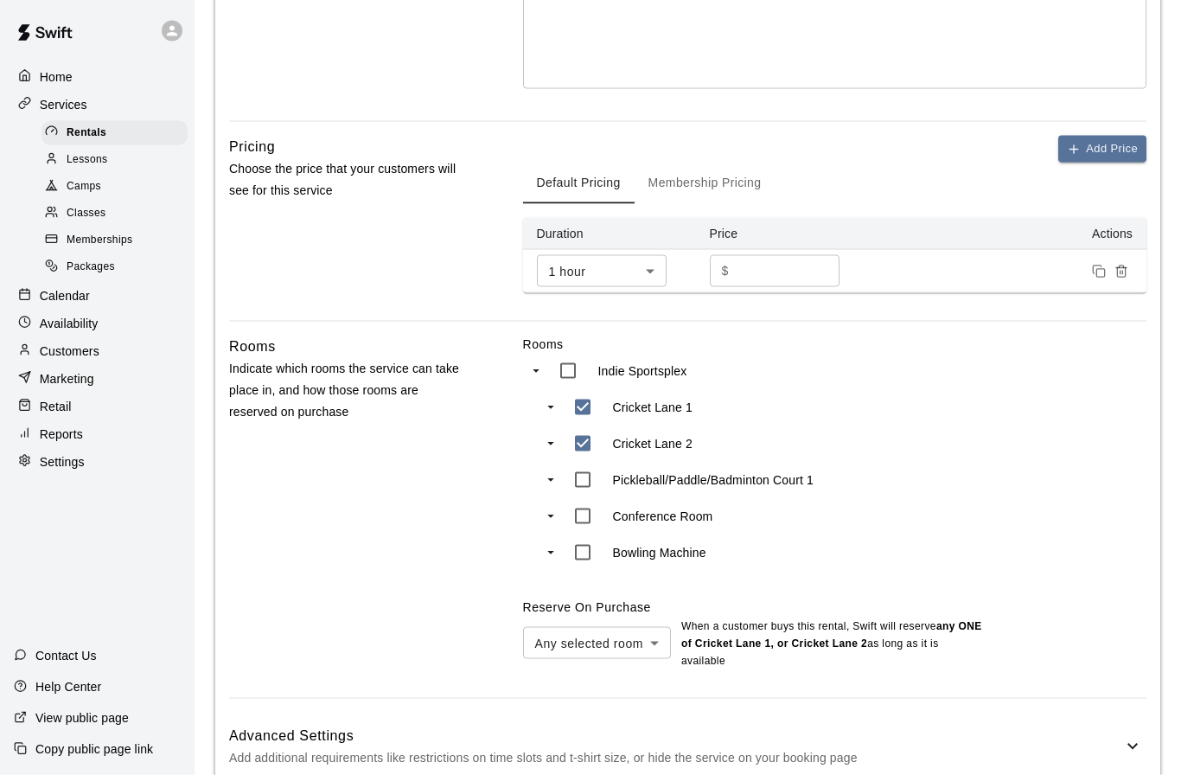
click at [98, 163] on span "Lessons" at bounding box center [87, 159] width 41 height 17
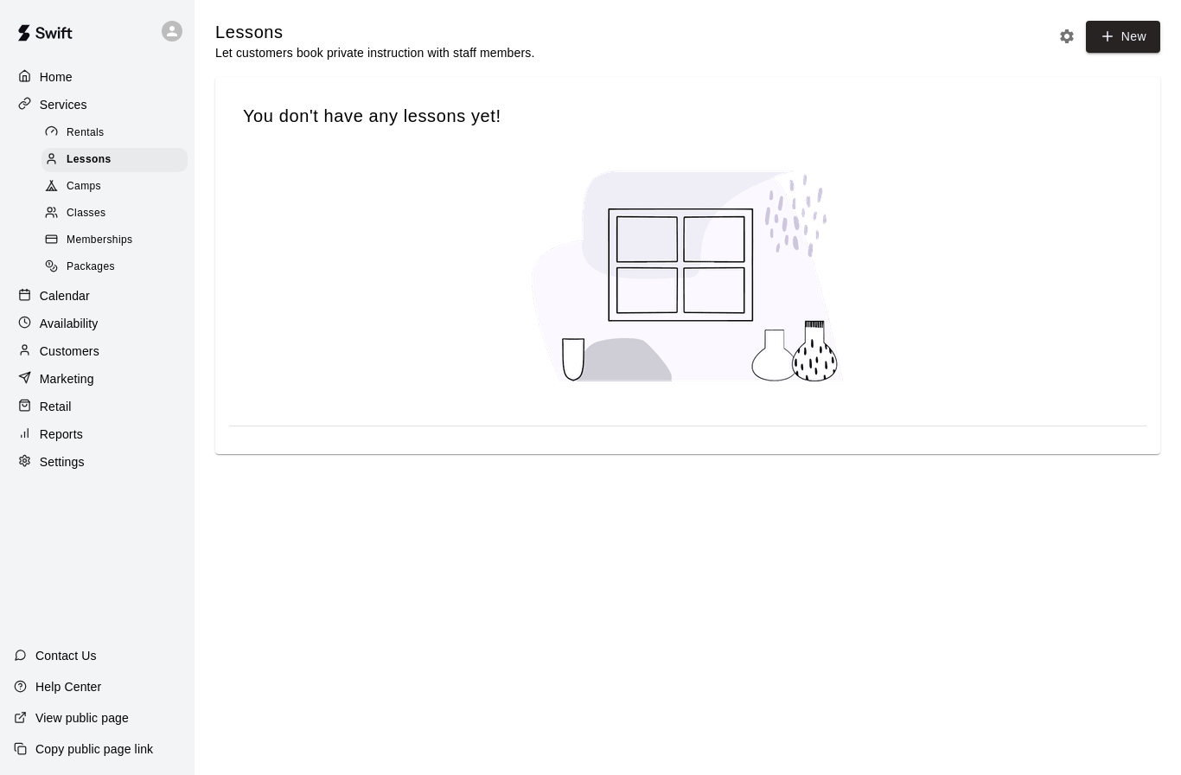
click at [85, 213] on span "Classes" at bounding box center [86, 213] width 39 height 17
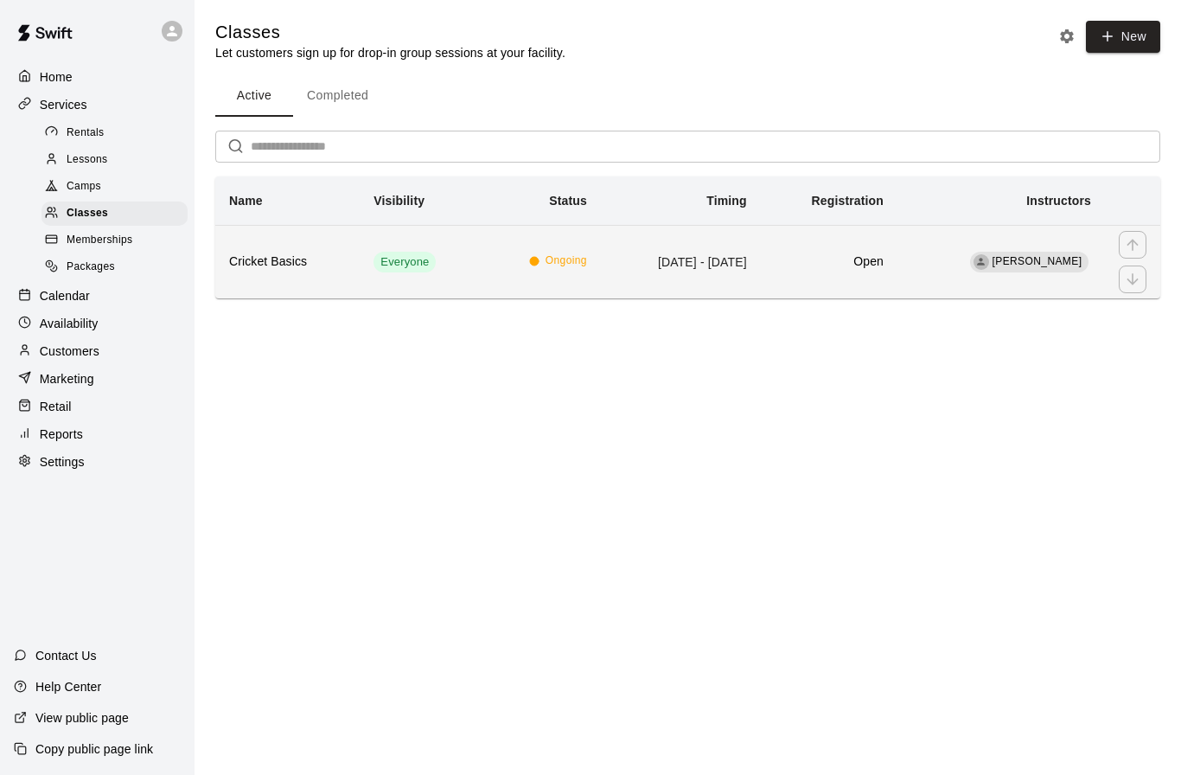
click at [297, 281] on th "Cricket Basics" at bounding box center [287, 261] width 144 height 73
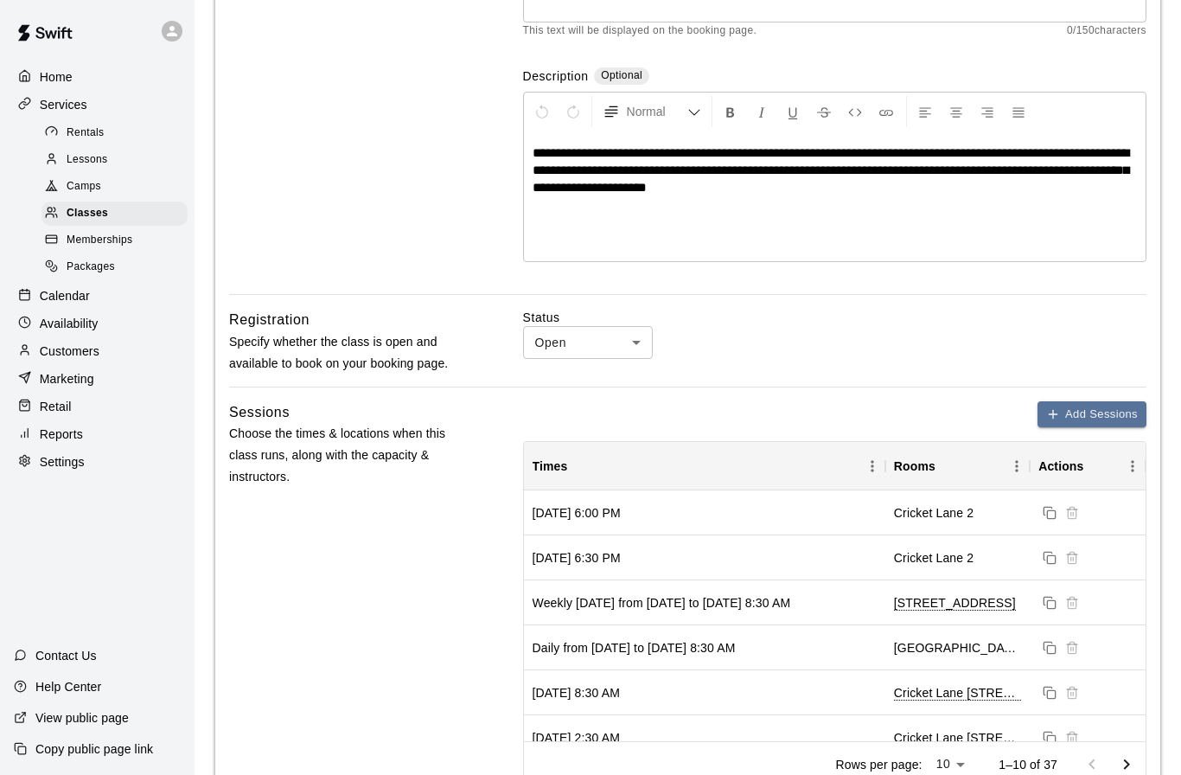
scroll to position [255, 0]
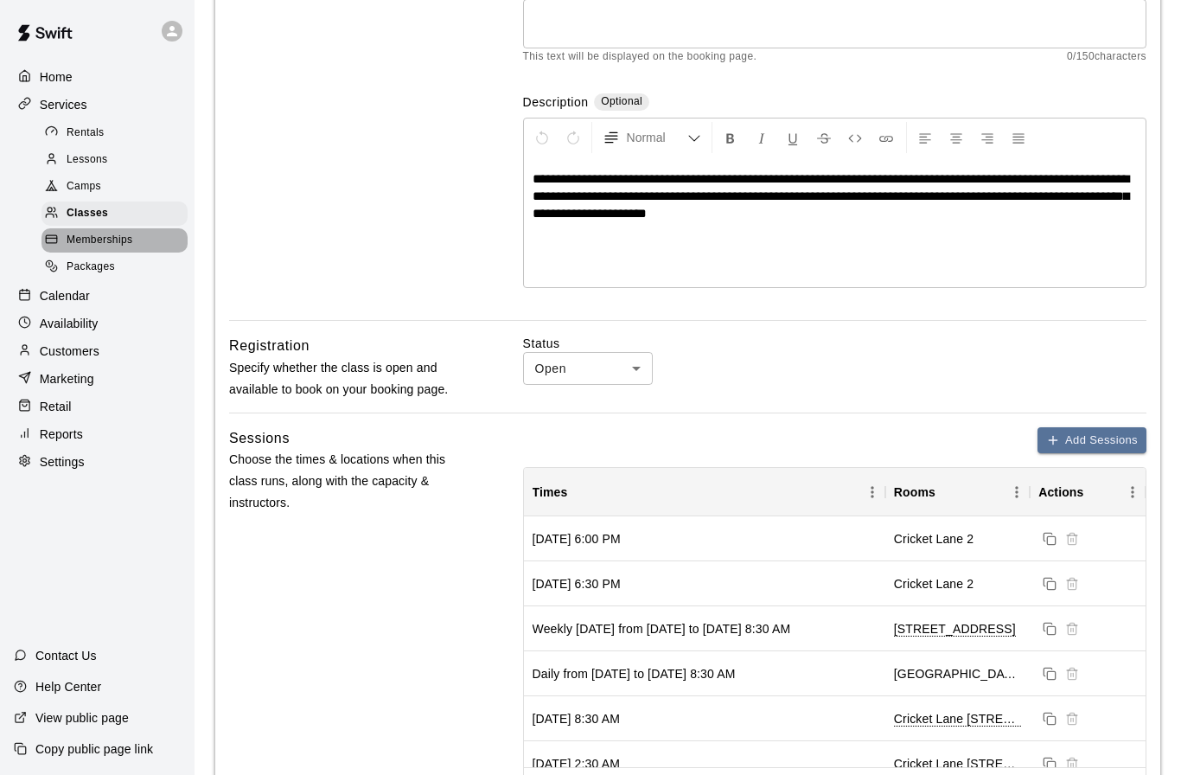
click at [122, 244] on span "Memberships" at bounding box center [100, 240] width 66 height 17
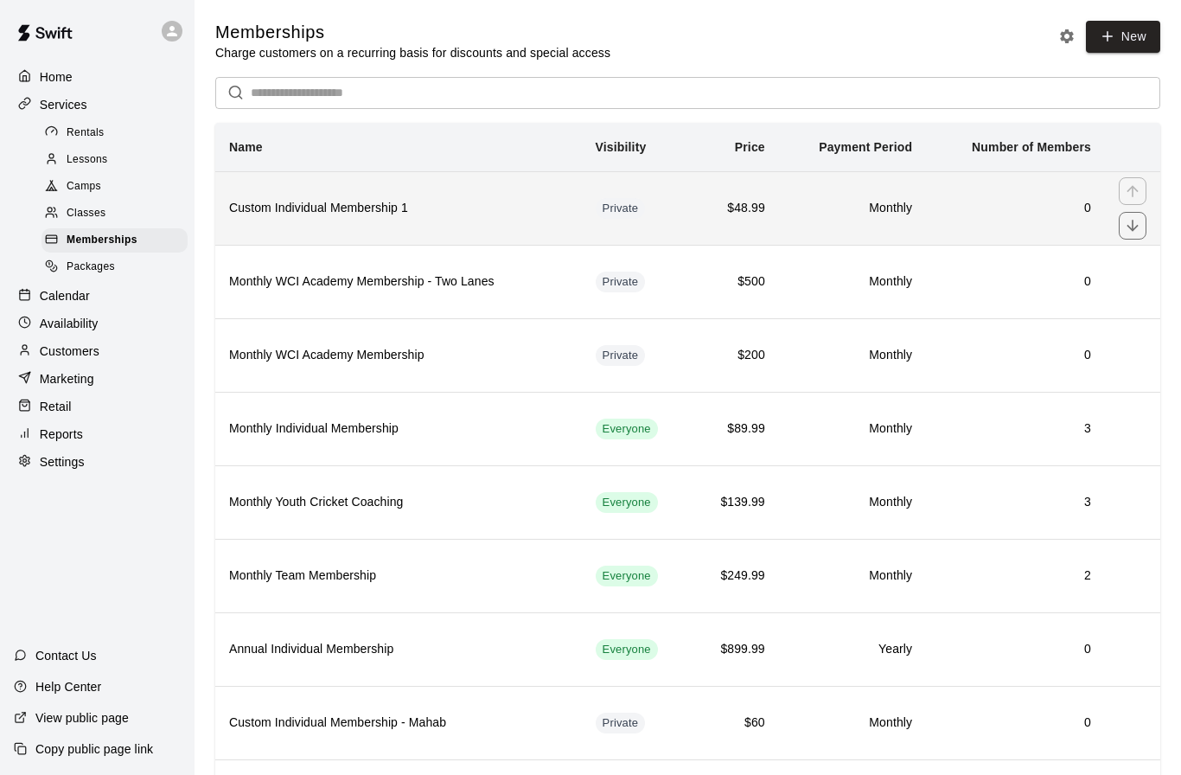
click at [377, 231] on th "Custom Individual Membership 1" at bounding box center [398, 207] width 367 height 73
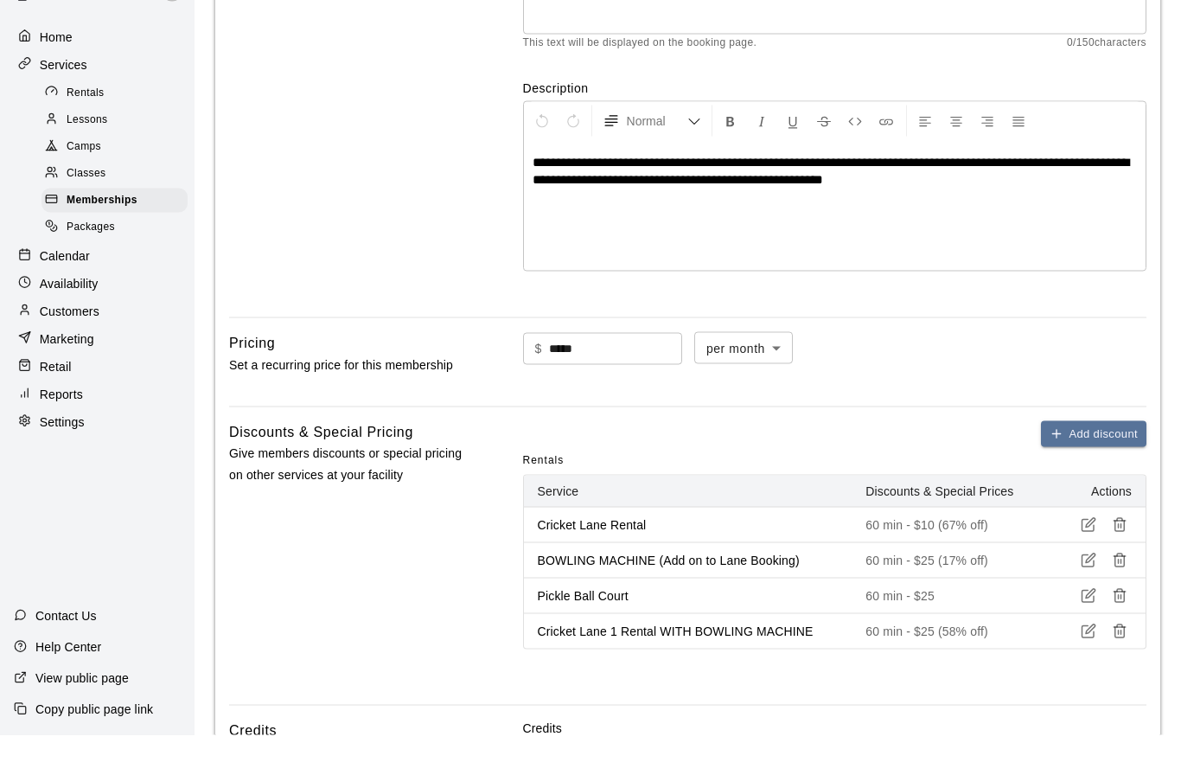
scroll to position [240, 0]
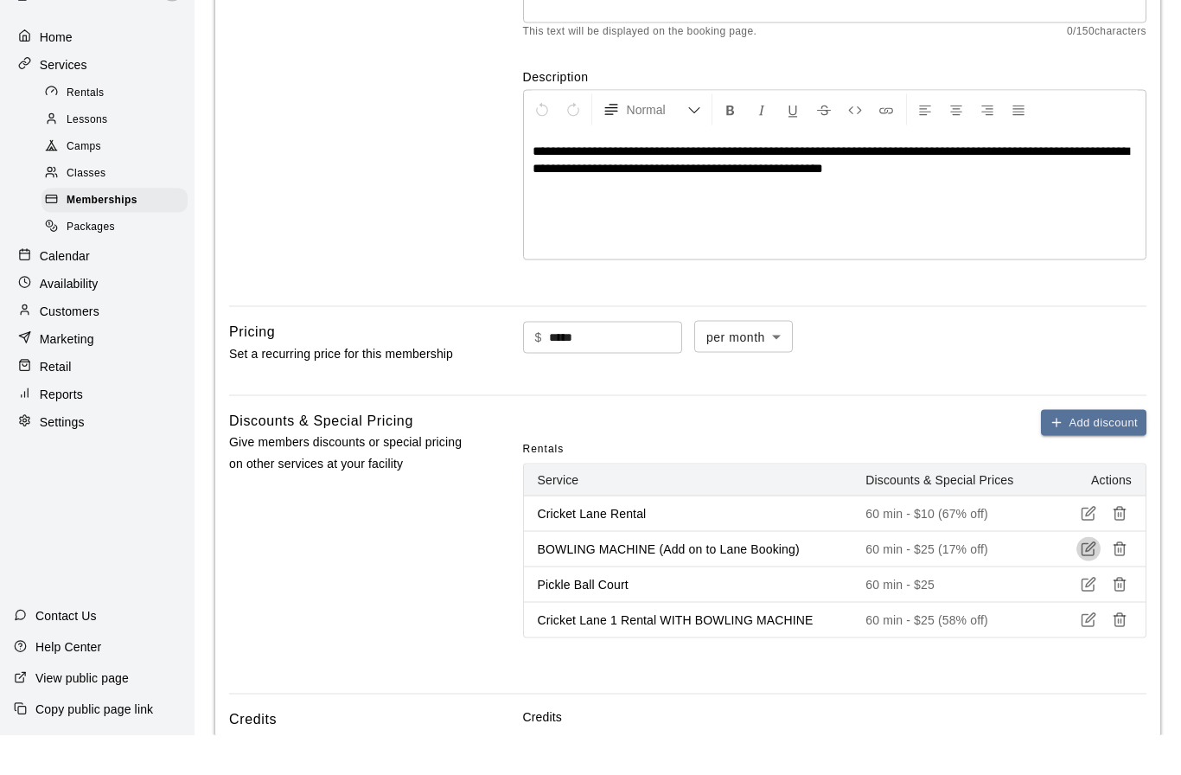
click at [1087, 583] on icon "button" at bounding box center [1091, 588] width 10 height 10
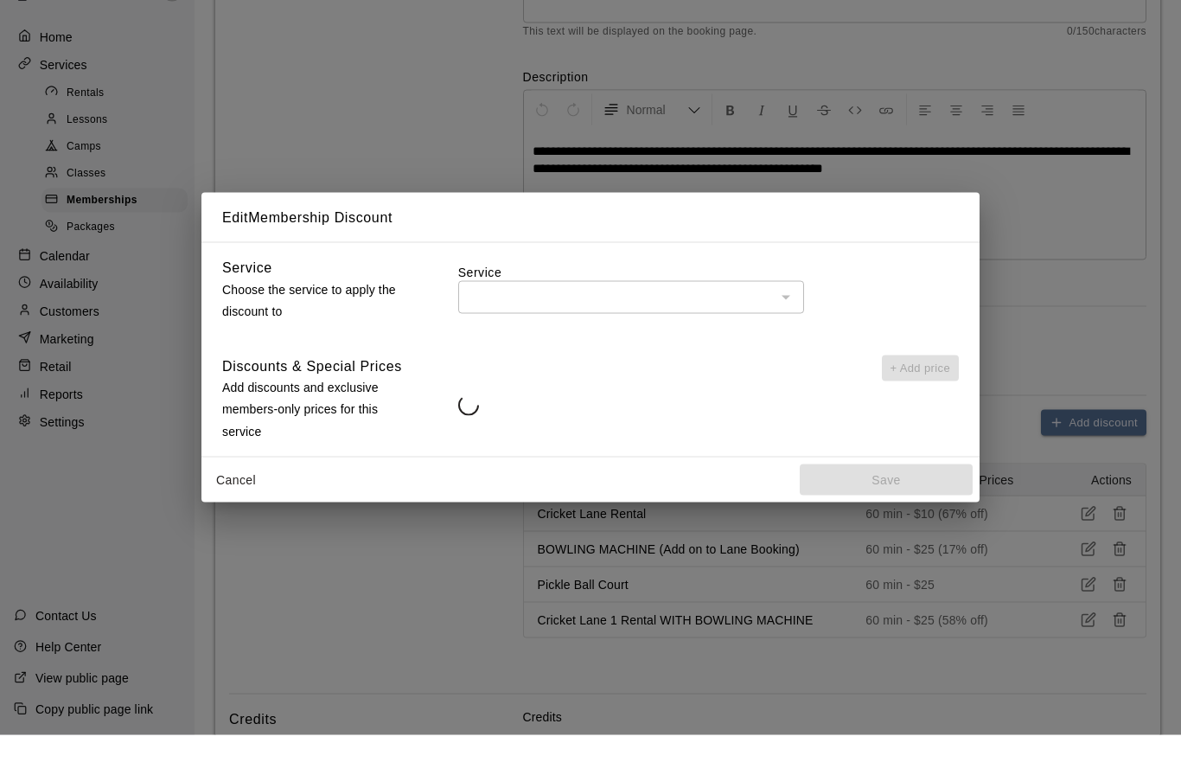
type input "**********"
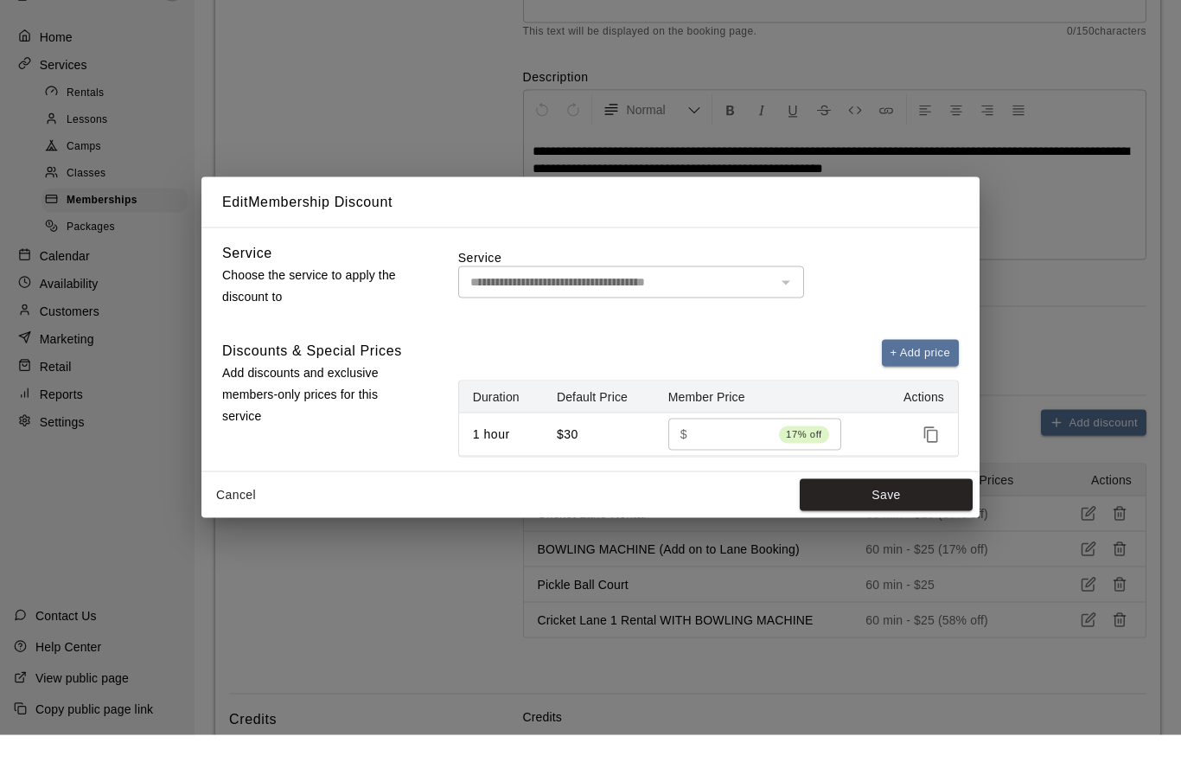
scroll to position [281, 0]
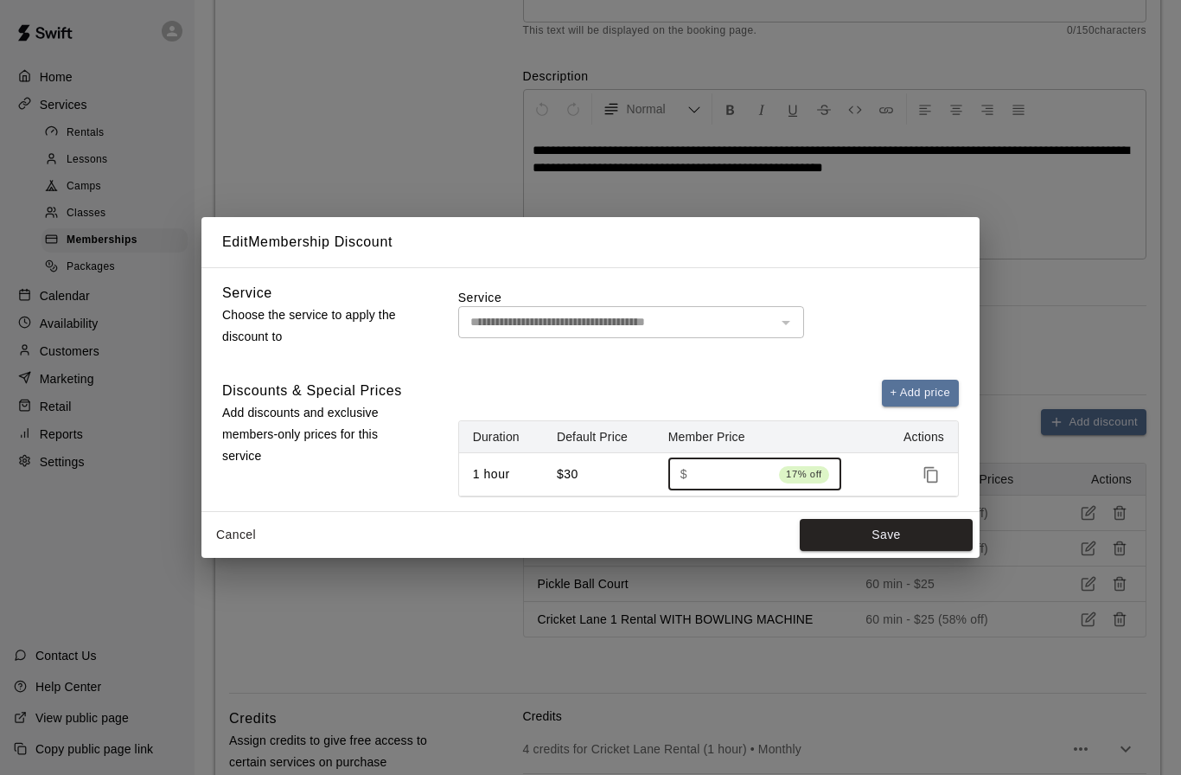
click at [720, 490] on input "**" at bounding box center [733, 474] width 78 height 32
type input "*"
type input "**"
click at [877, 551] on button "Save" at bounding box center [886, 535] width 173 height 32
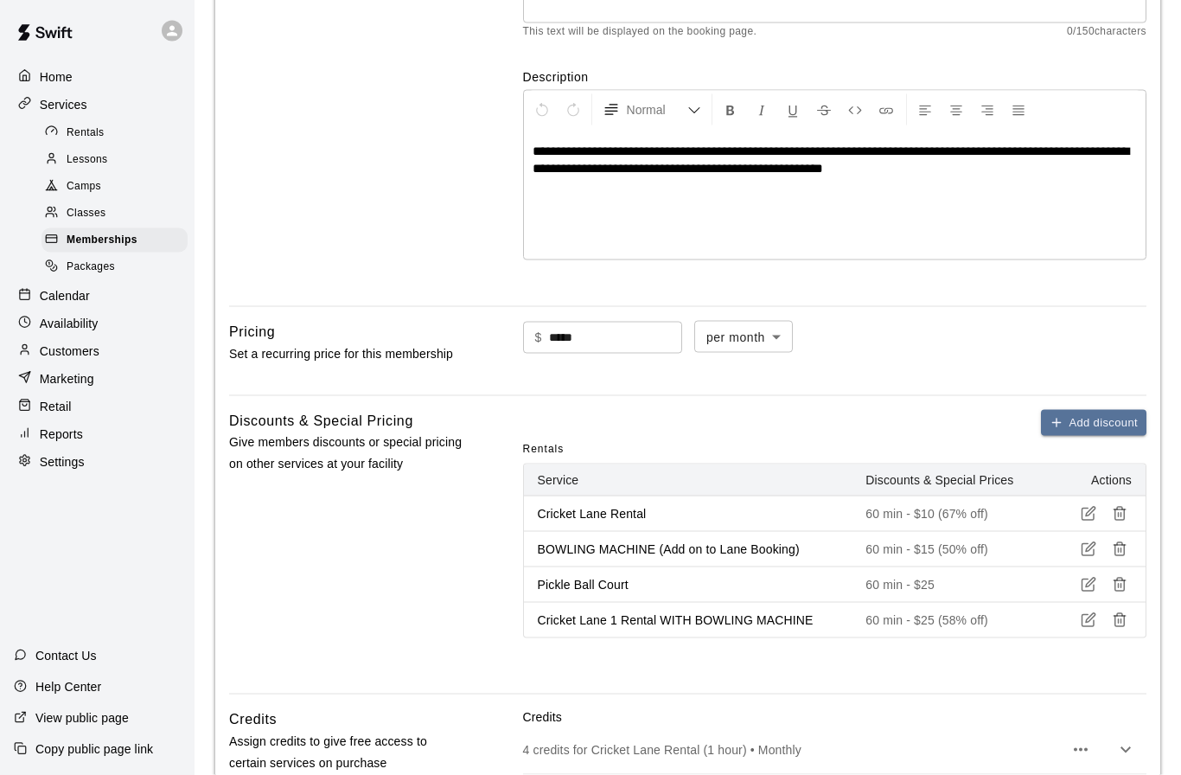
click at [940, 584] on p "60 min - $25" at bounding box center [946, 584] width 163 height 17
click at [1086, 581] on icon "button" at bounding box center [1091, 582] width 10 height 10
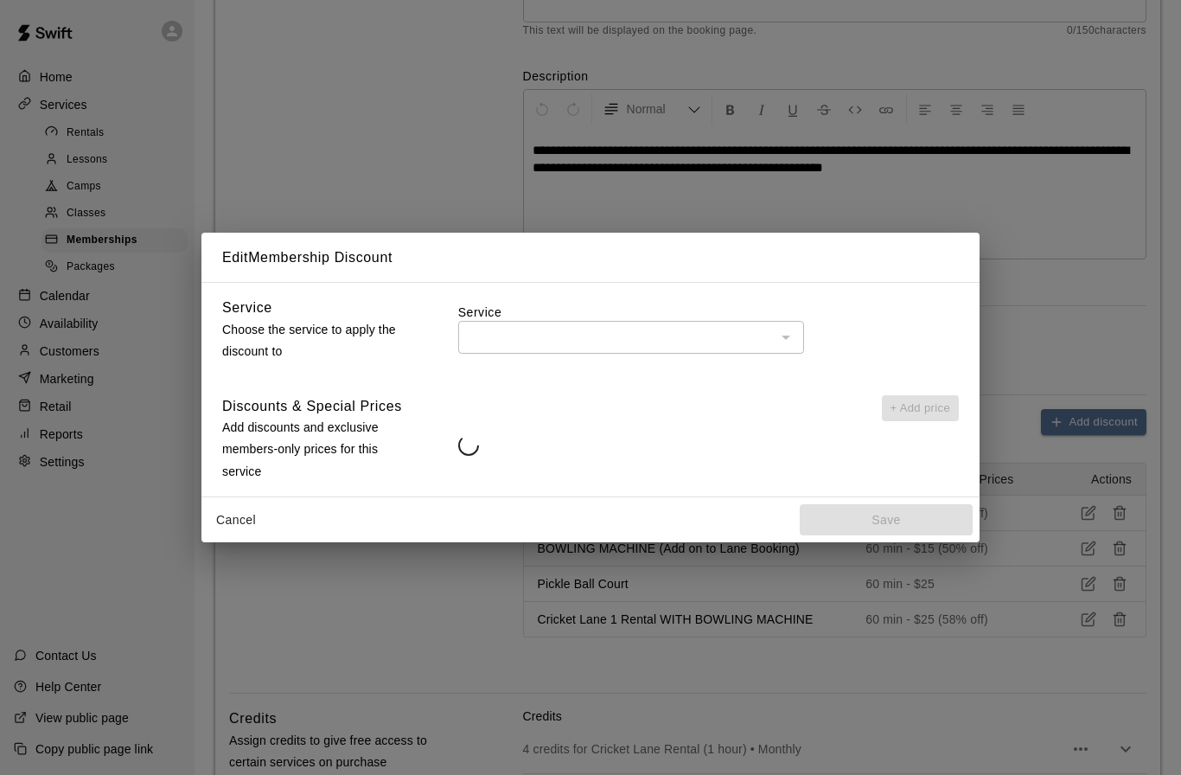
type input "**********"
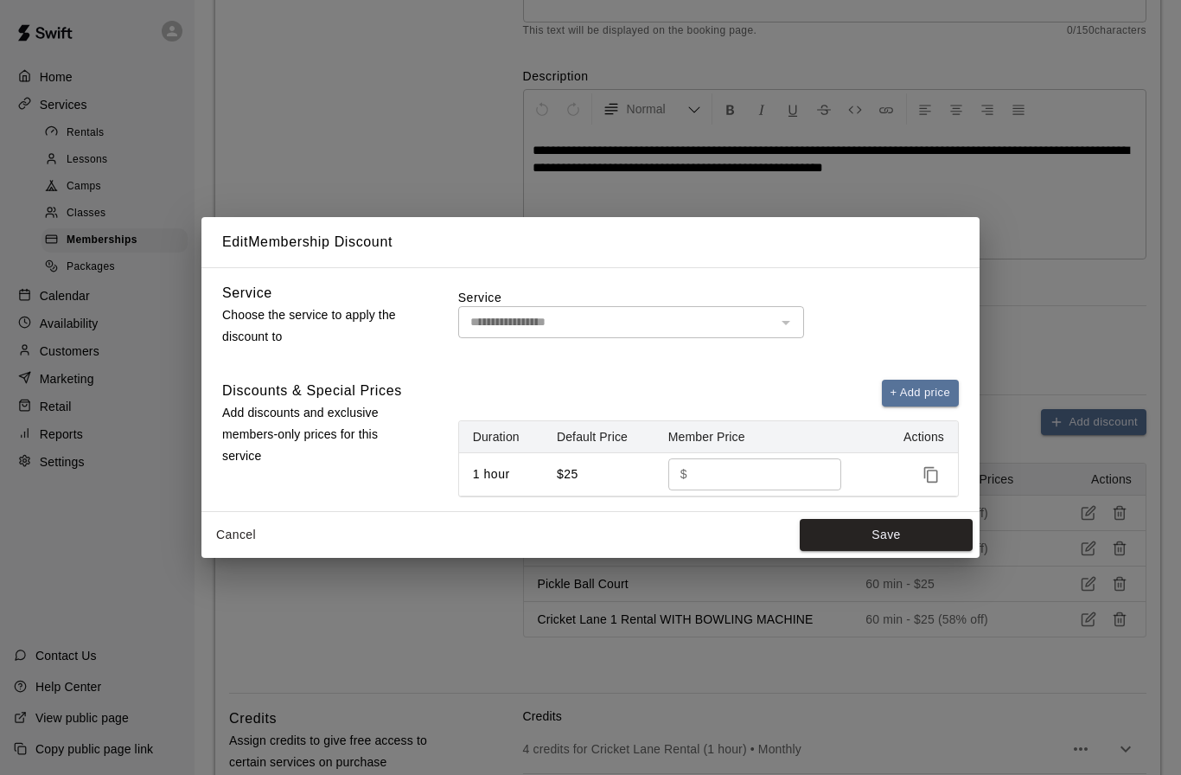
click at [749, 490] on input "**" at bounding box center [758, 474] width 128 height 32
type input "*"
type input "**"
click at [894, 551] on button "Save" at bounding box center [886, 535] width 173 height 32
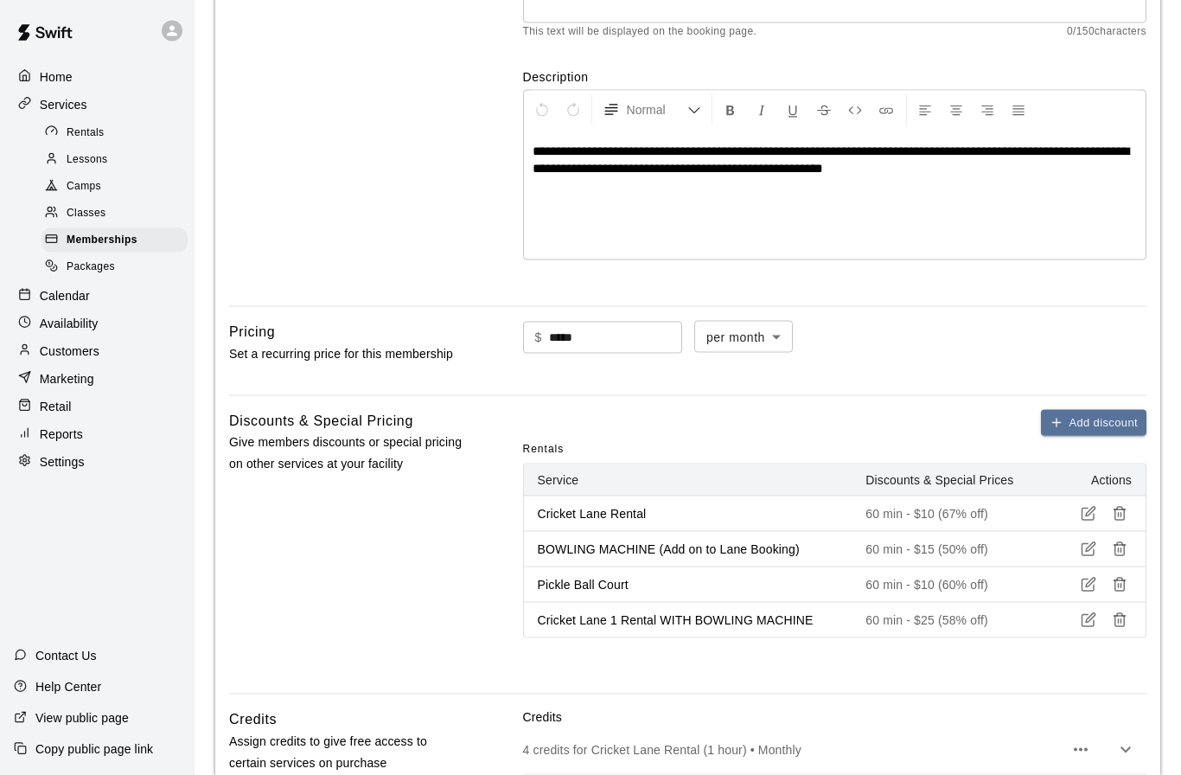
scroll to position [281, 0]
click at [1120, 617] on icon "button" at bounding box center [1120, 619] width 16 height 16
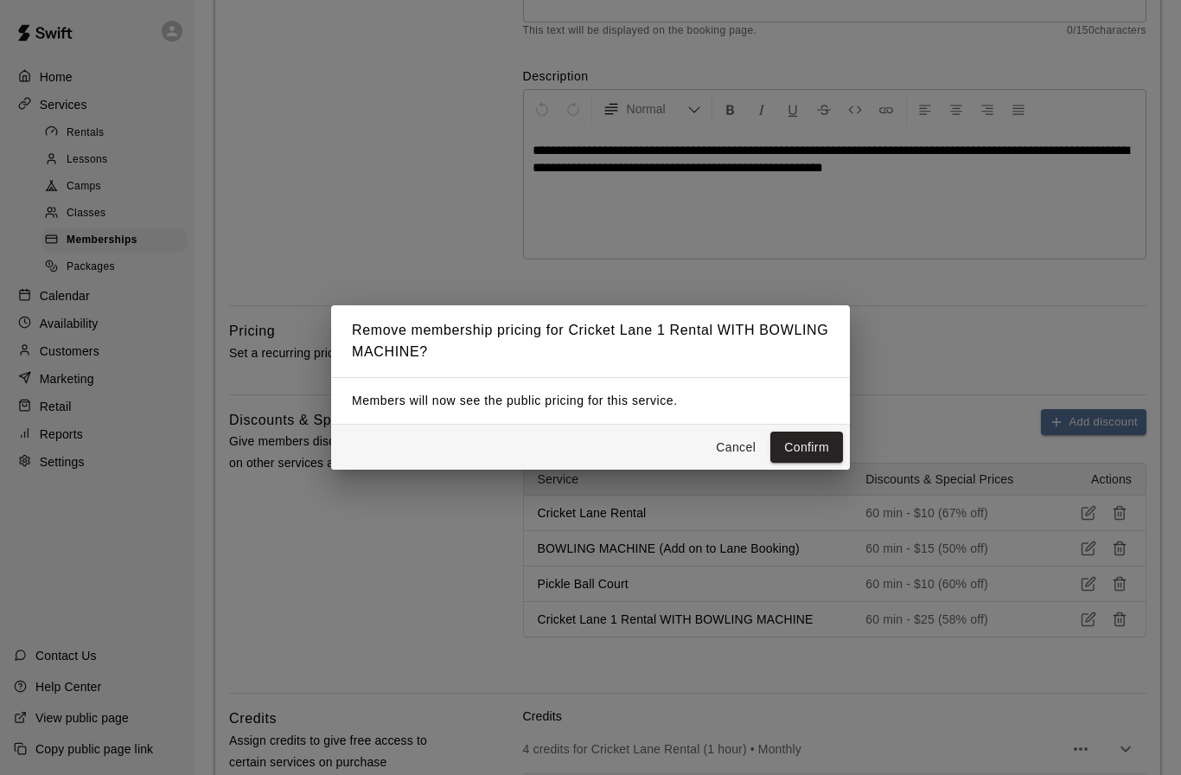
click at [813, 463] on button "Confirm" at bounding box center [806, 447] width 73 height 32
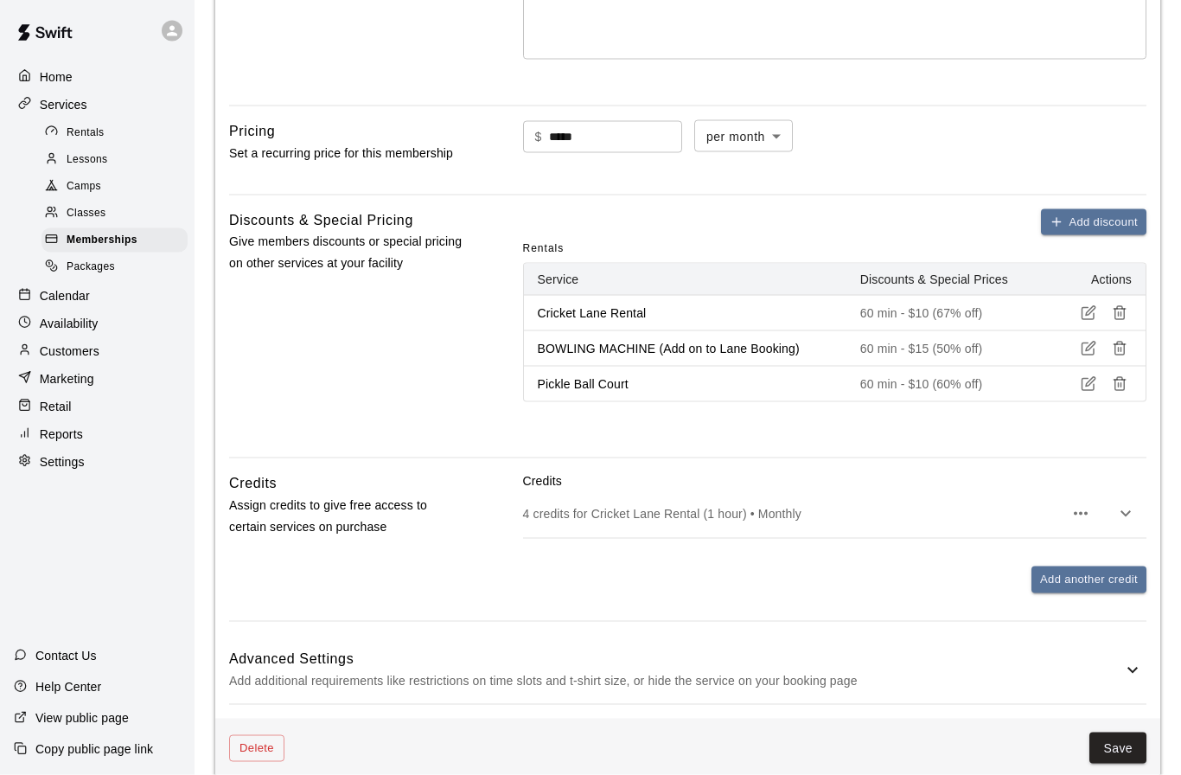
scroll to position [532, 0]
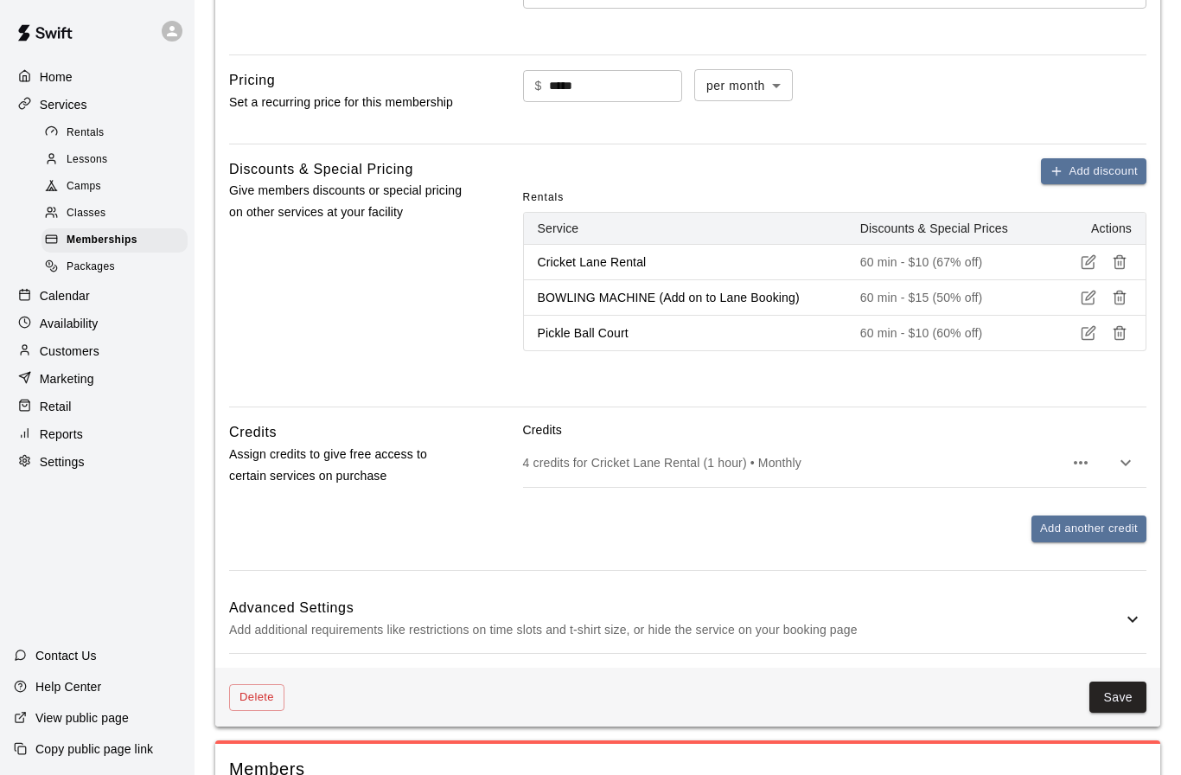
click at [1123, 690] on button "Save" at bounding box center [1117, 697] width 57 height 32
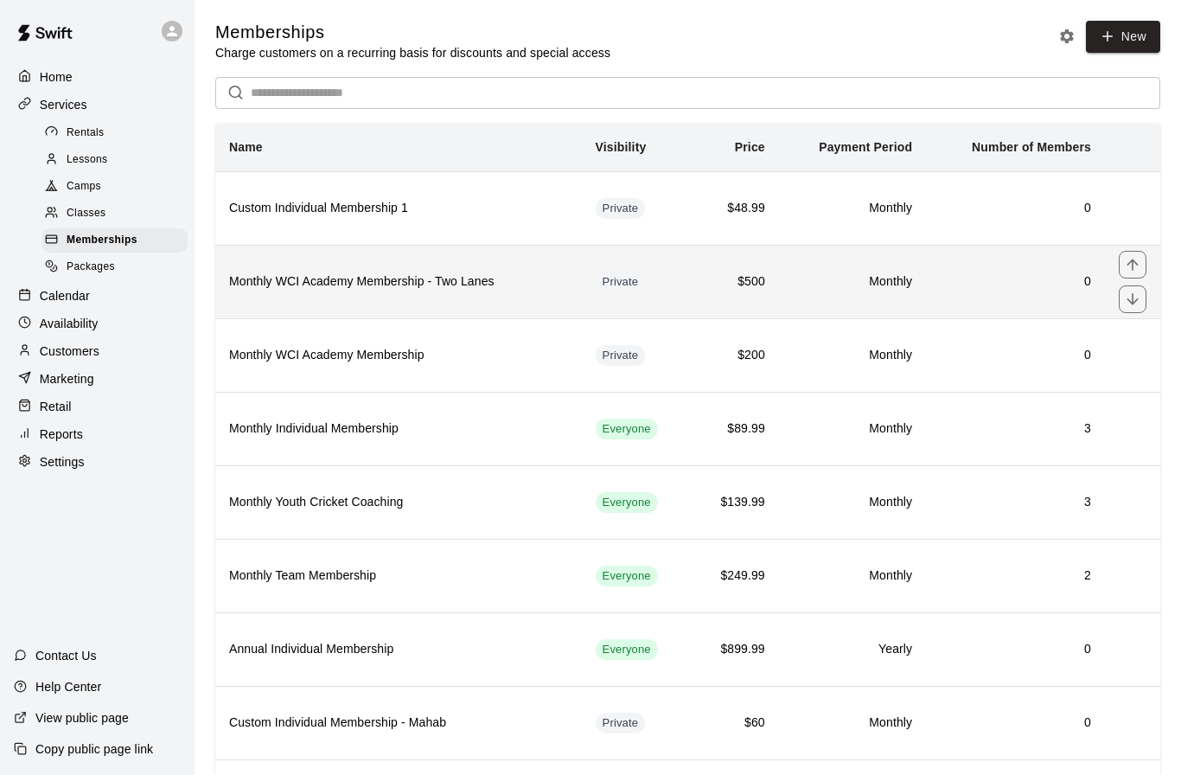
click at [315, 294] on th "Monthly WCI Academy Membership - Two Lanes" at bounding box center [398, 281] width 367 height 73
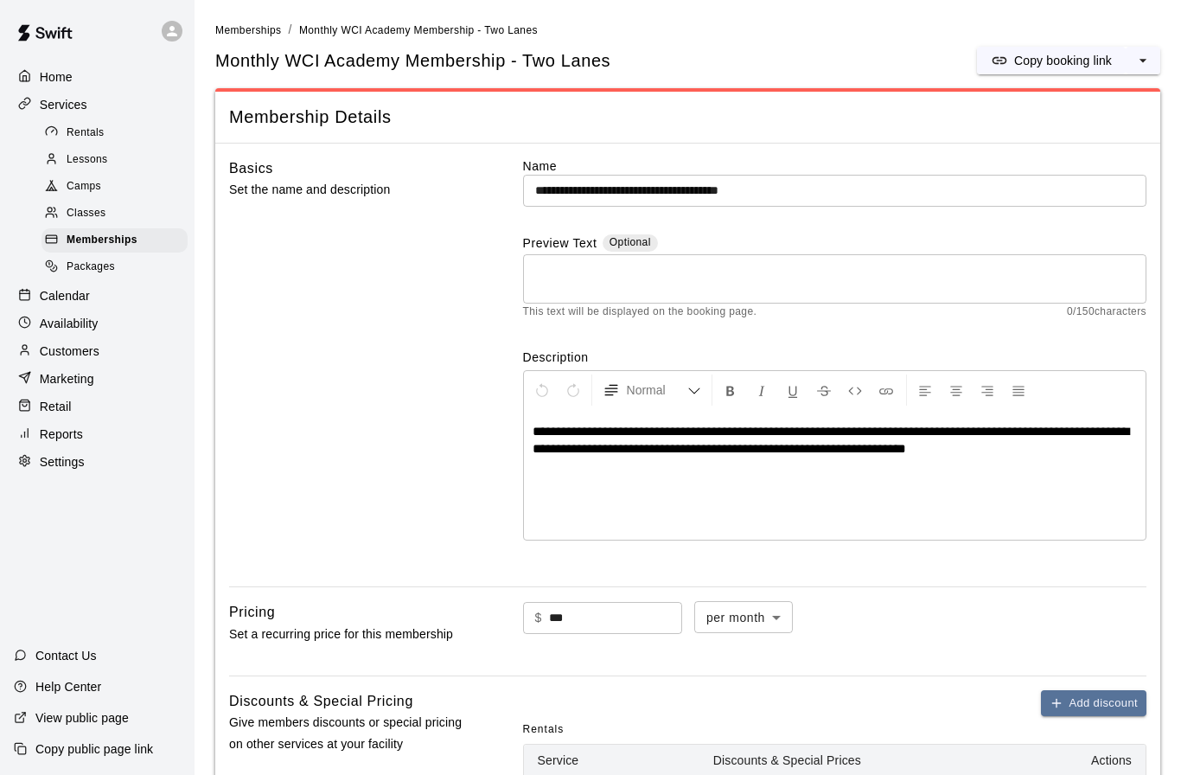
scroll to position [28, 0]
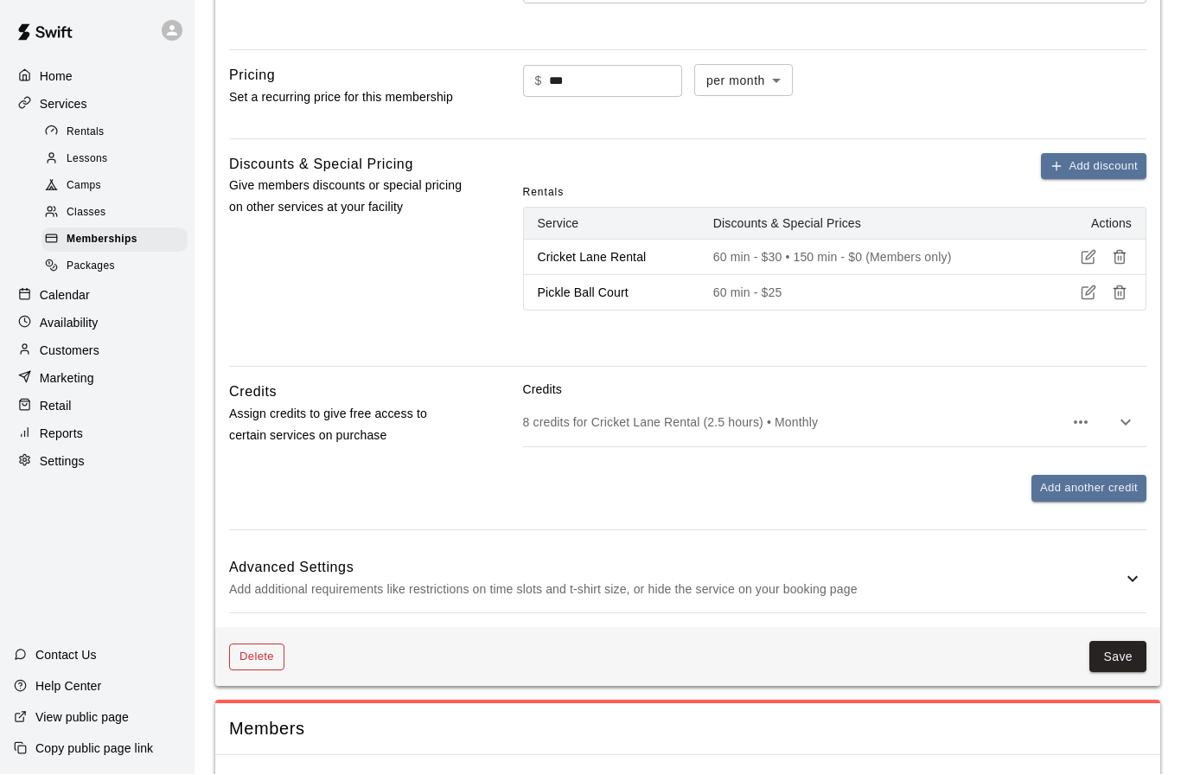
click at [258, 651] on button "Delete" at bounding box center [256, 657] width 55 height 27
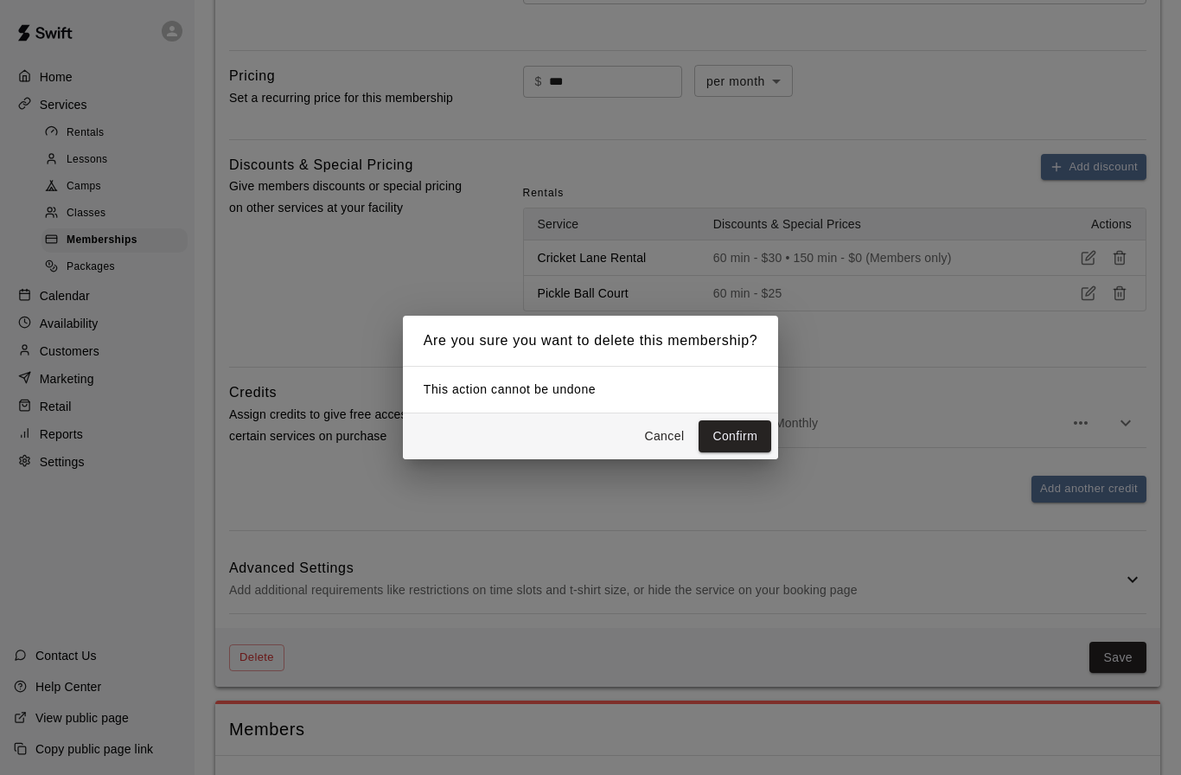
scroll to position [496, 0]
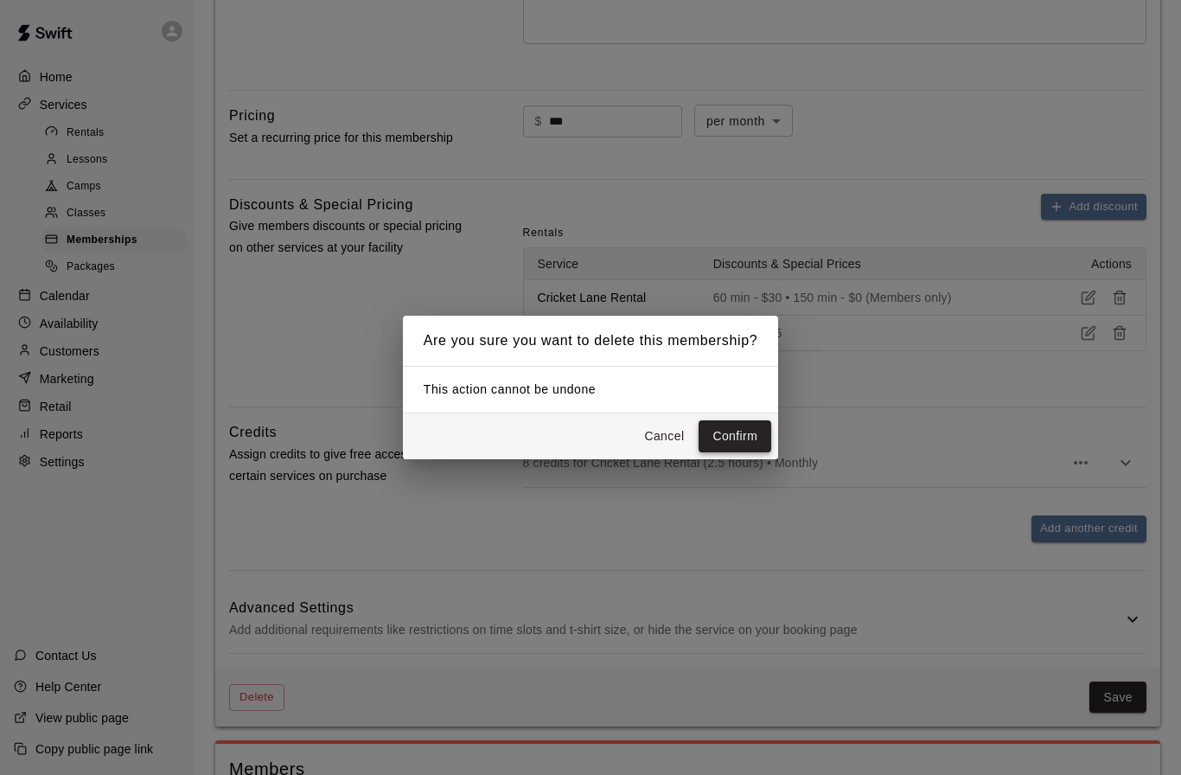
click at [745, 452] on button "Confirm" at bounding box center [735, 436] width 73 height 32
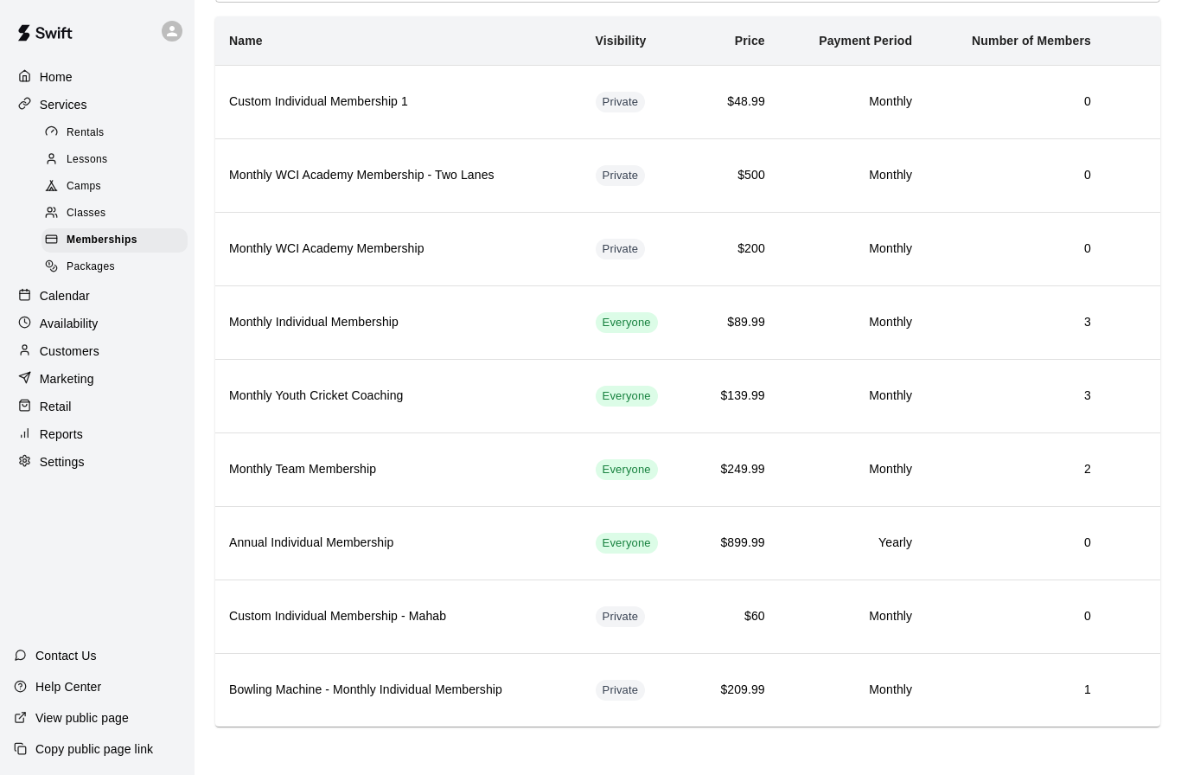
scroll to position [34, 0]
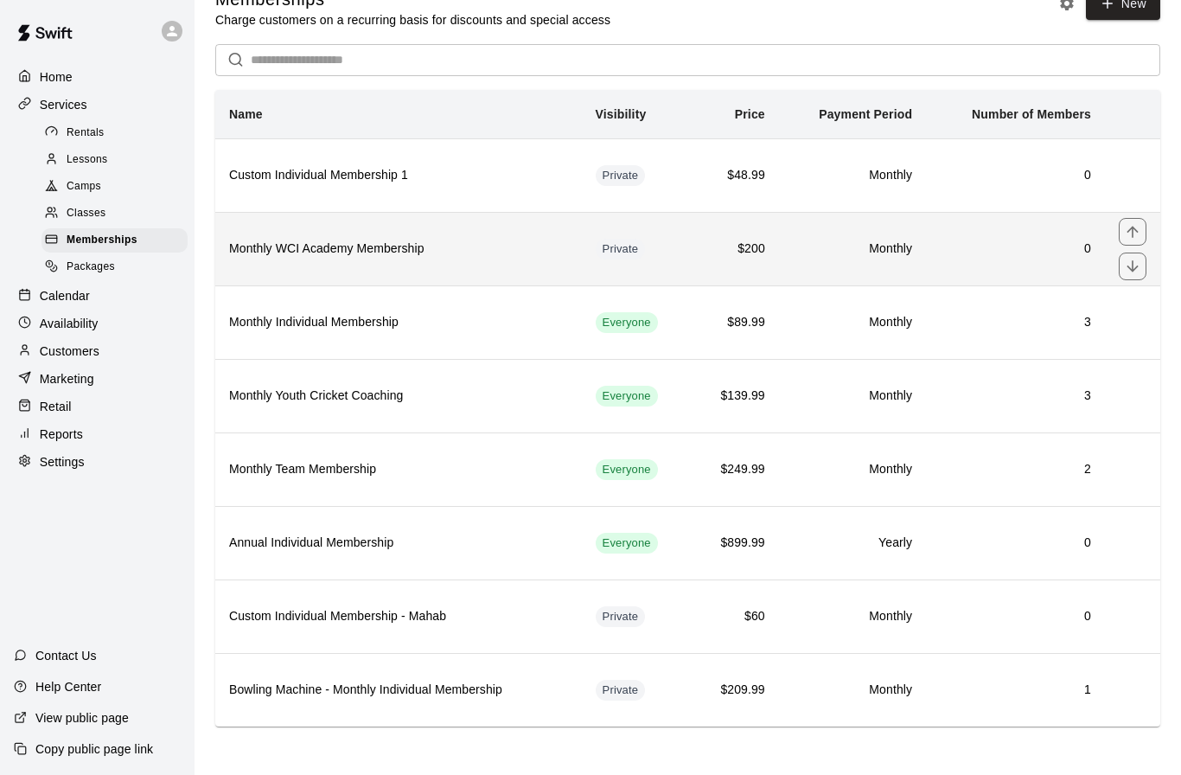
click at [392, 256] on h6 "Monthly WCI Academy Membership" at bounding box center [398, 248] width 339 height 19
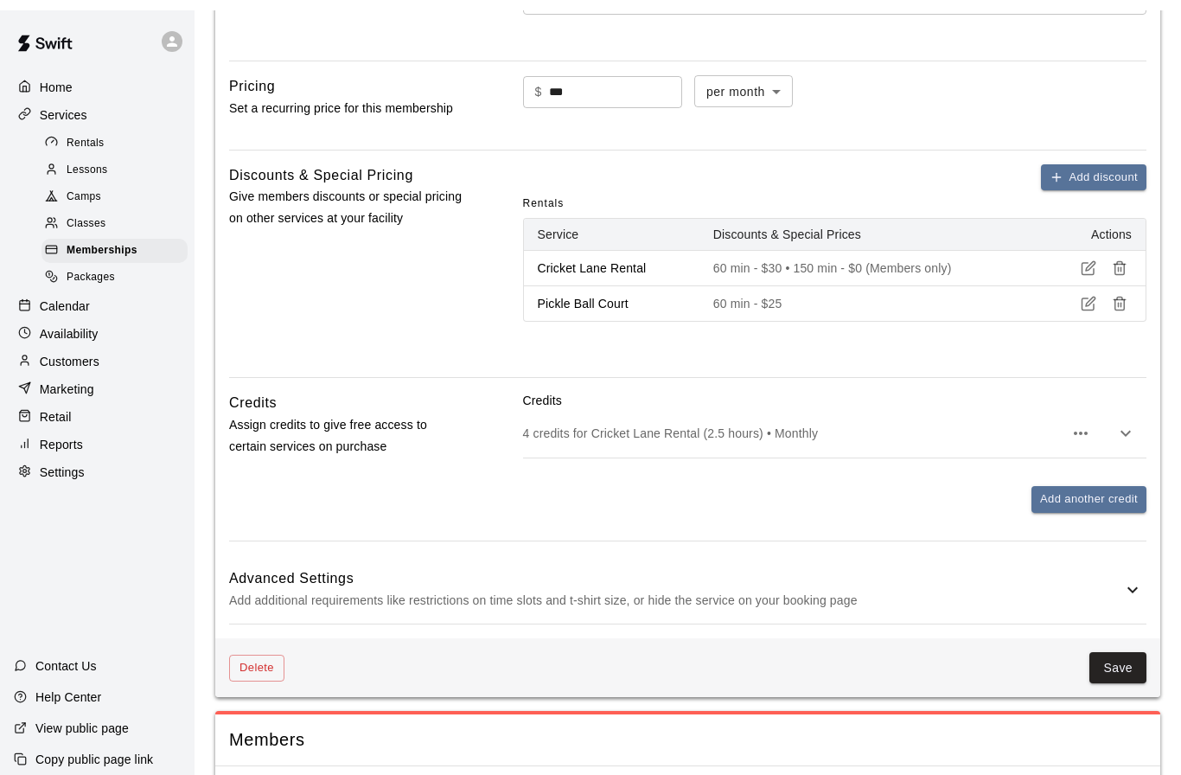
scroll to position [536, 0]
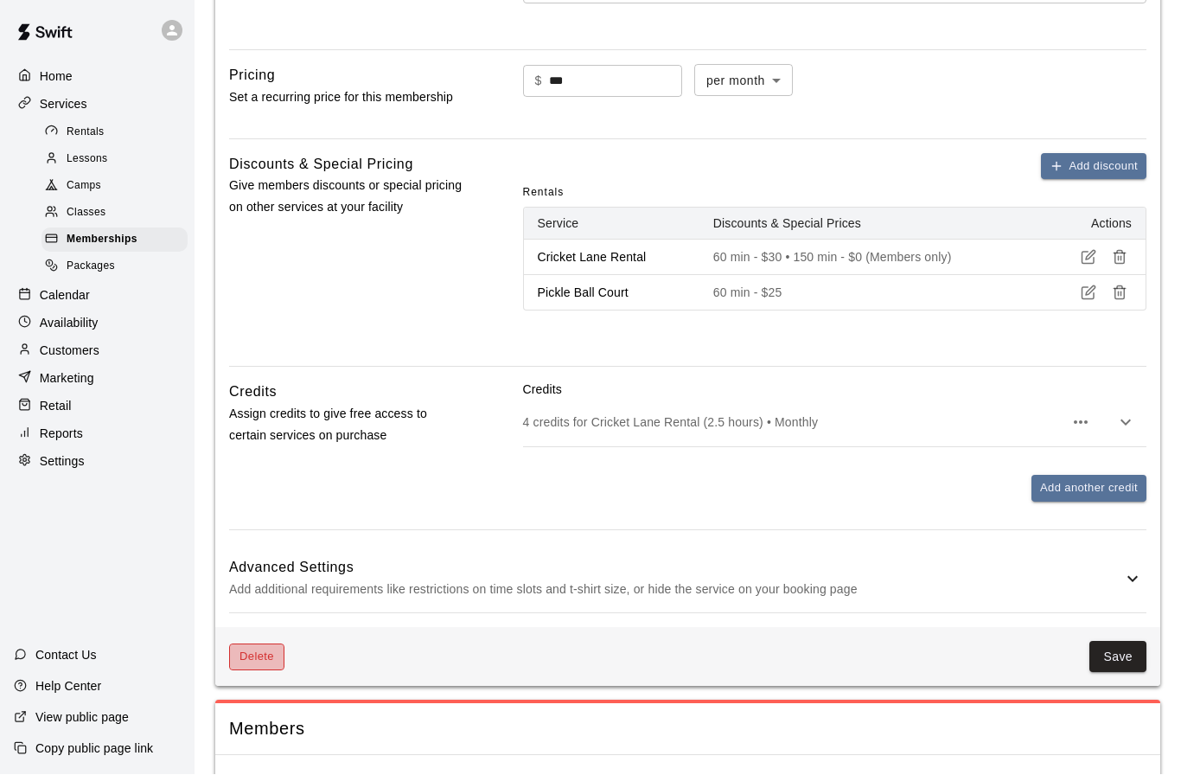
click at [254, 657] on button "Delete" at bounding box center [256, 657] width 55 height 27
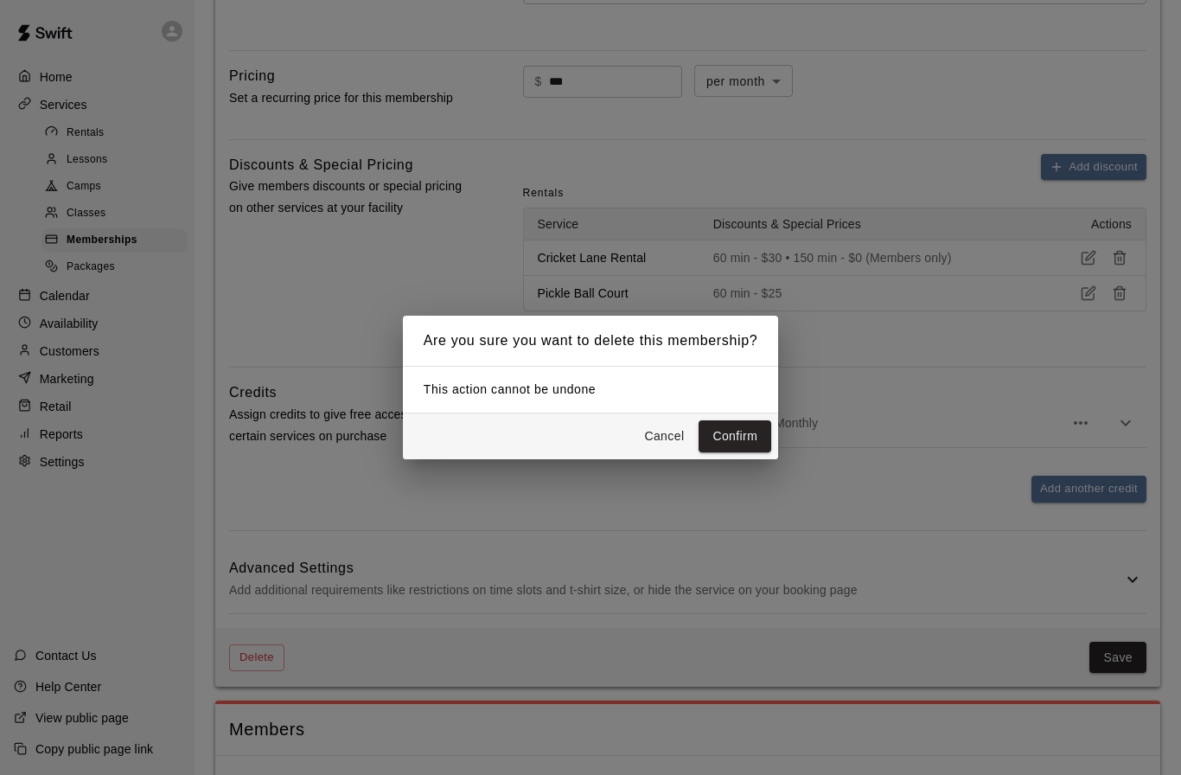
scroll to position [496, 0]
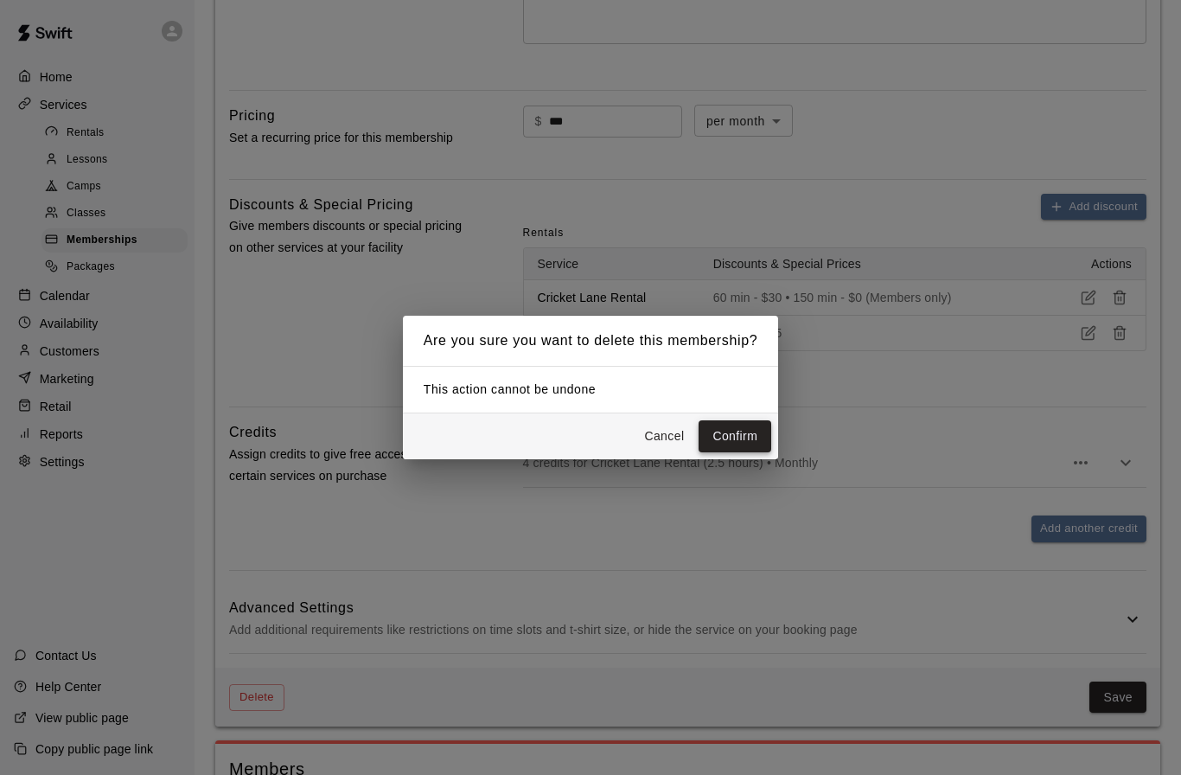
click at [724, 452] on button "Confirm" at bounding box center [735, 436] width 73 height 32
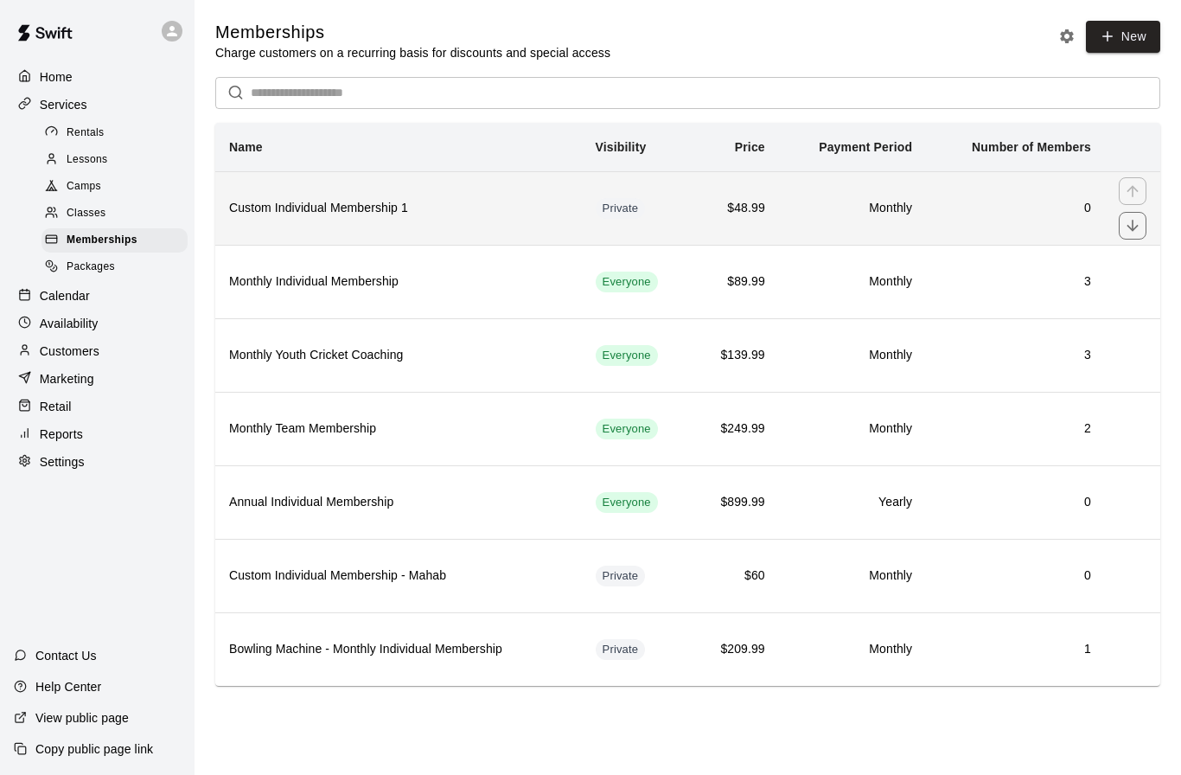
click at [405, 222] on th "Custom Individual Membership 1" at bounding box center [398, 207] width 367 height 73
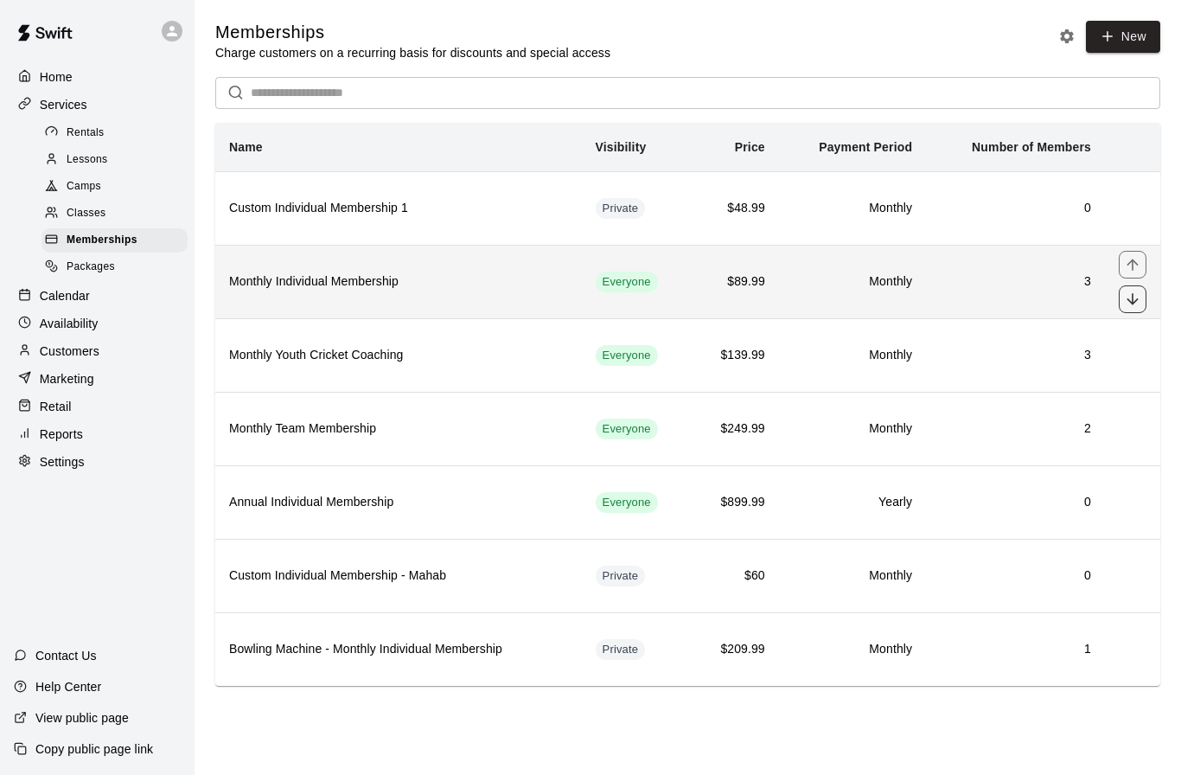
click at [1136, 303] on icon "move item down" at bounding box center [1132, 298] width 17 height 17
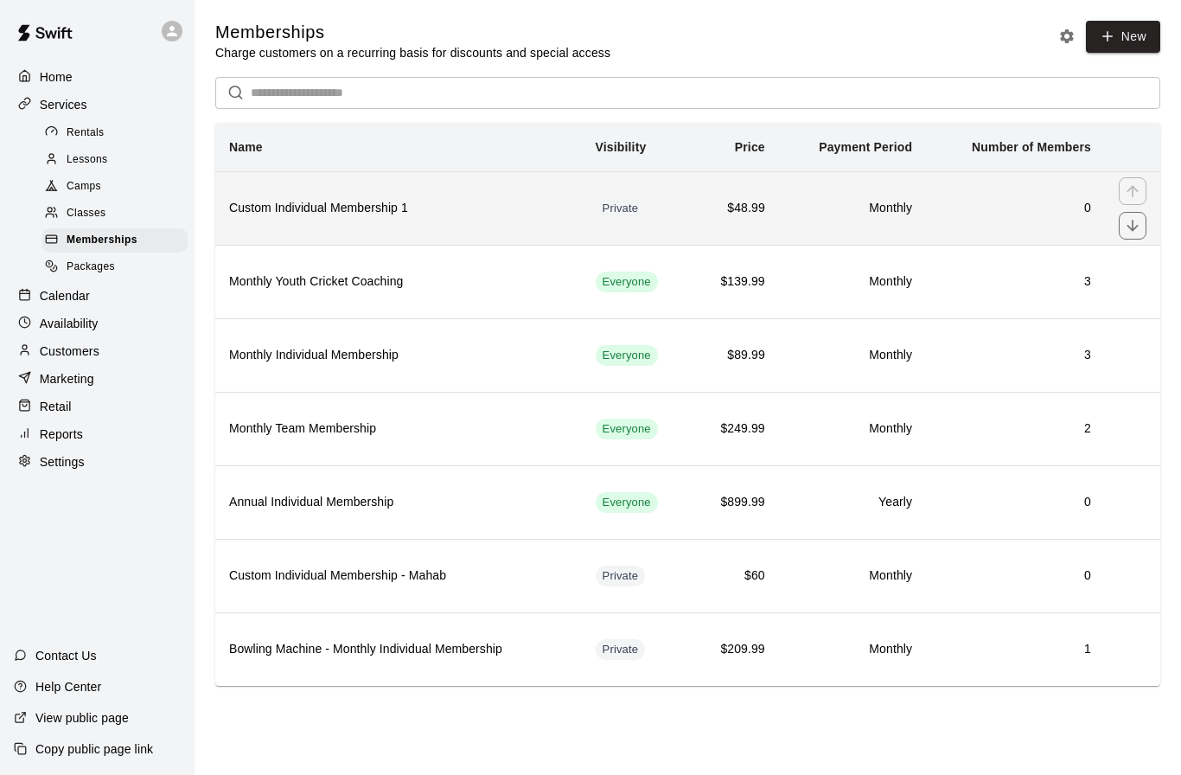
click at [453, 214] on h6 "Custom Individual Membership 1" at bounding box center [398, 208] width 339 height 19
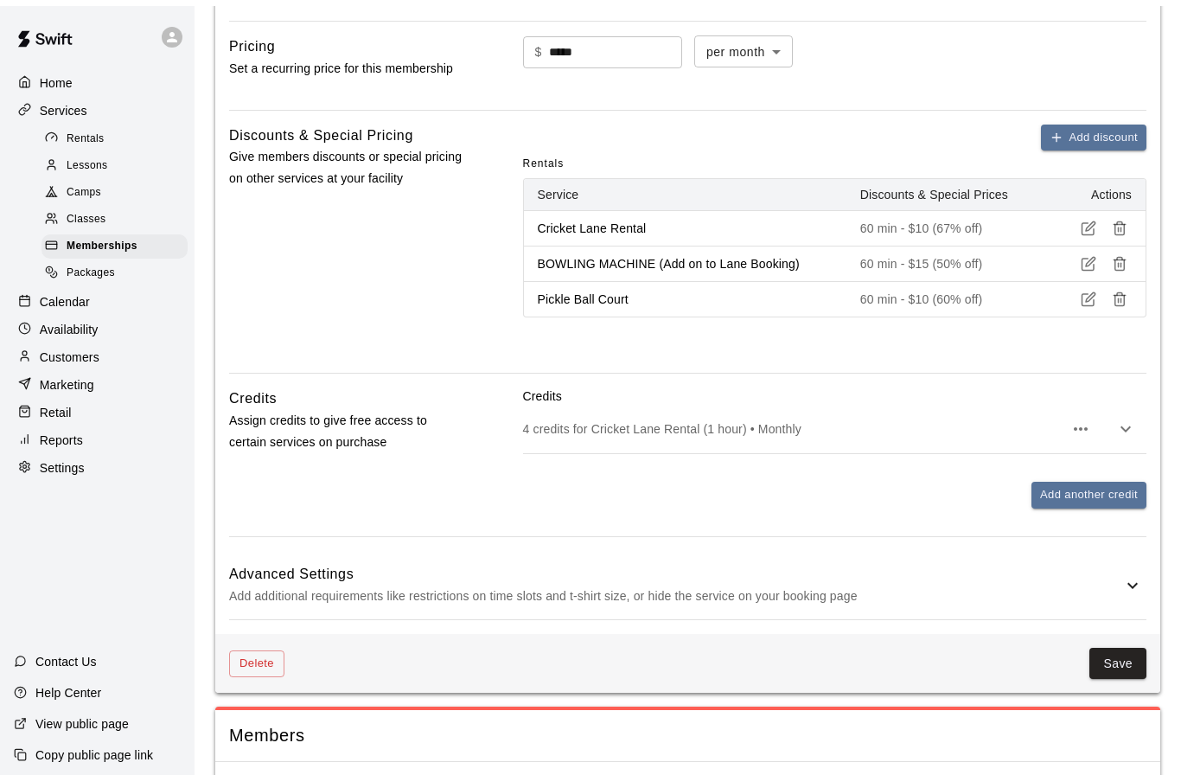
scroll to position [571, 0]
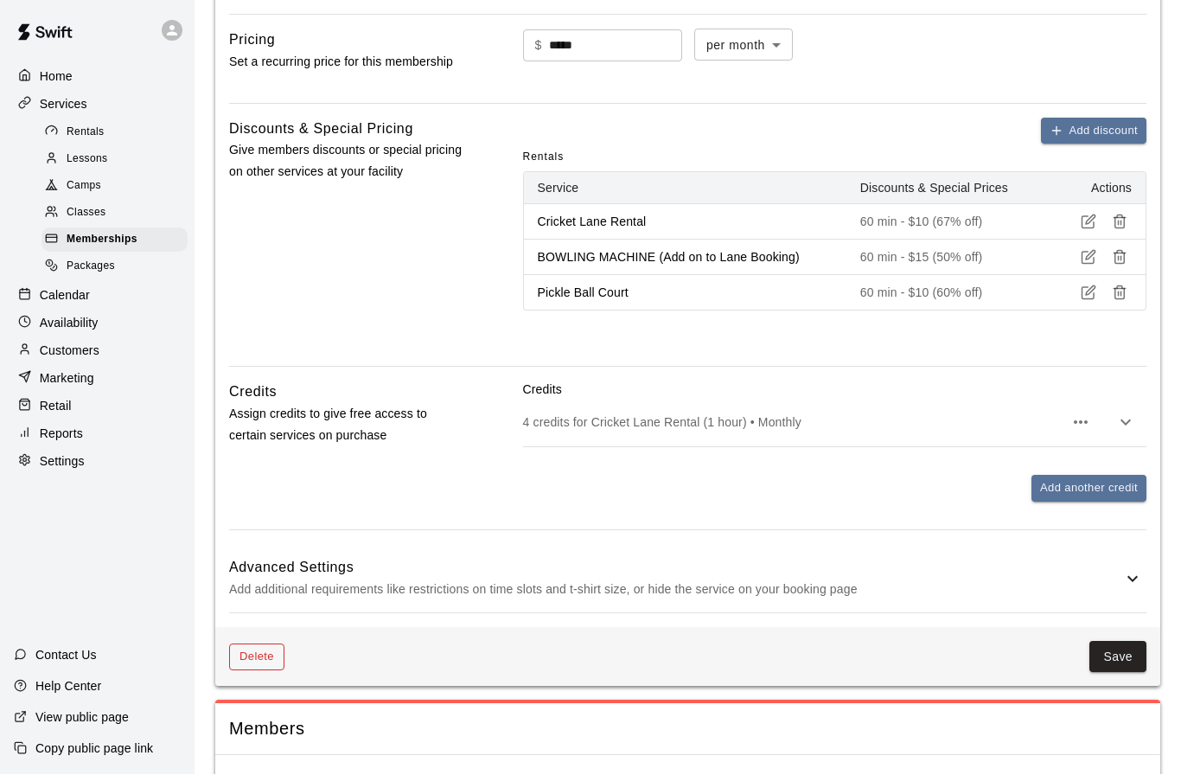
click at [257, 648] on button "Delete" at bounding box center [256, 657] width 55 height 27
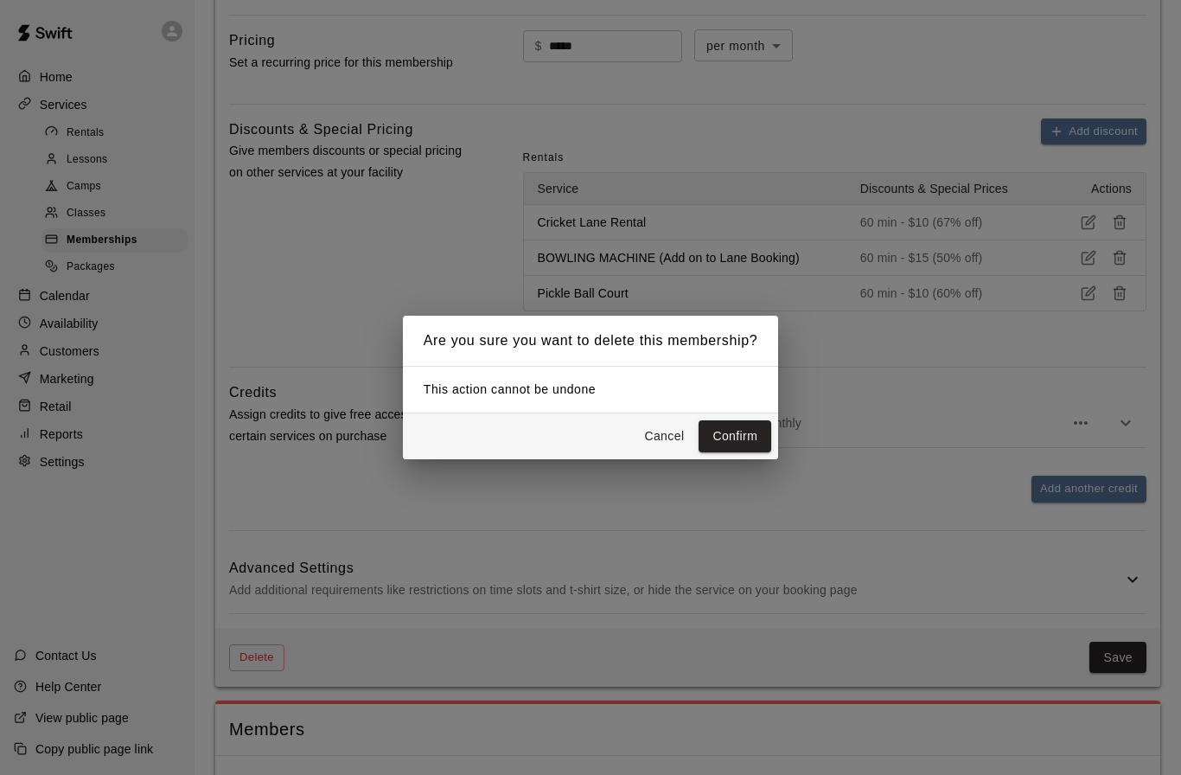
scroll to position [532, 0]
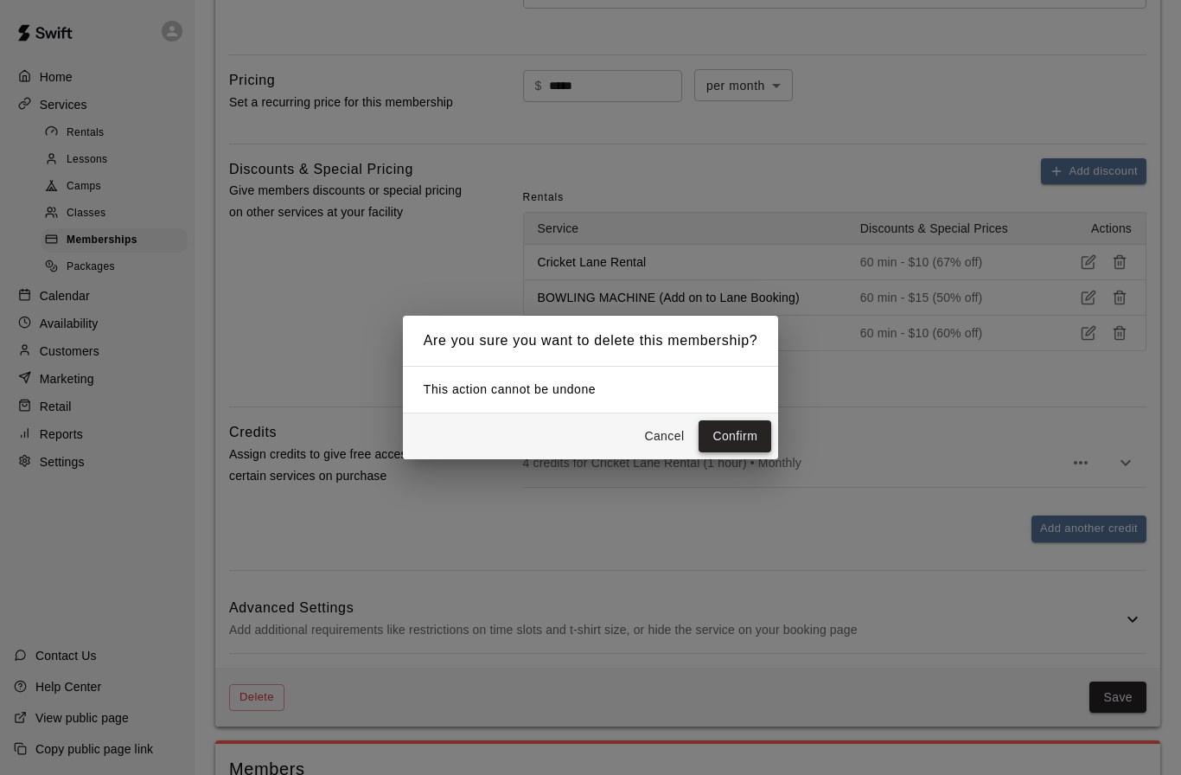
click at [758, 452] on button "Confirm" at bounding box center [735, 436] width 73 height 32
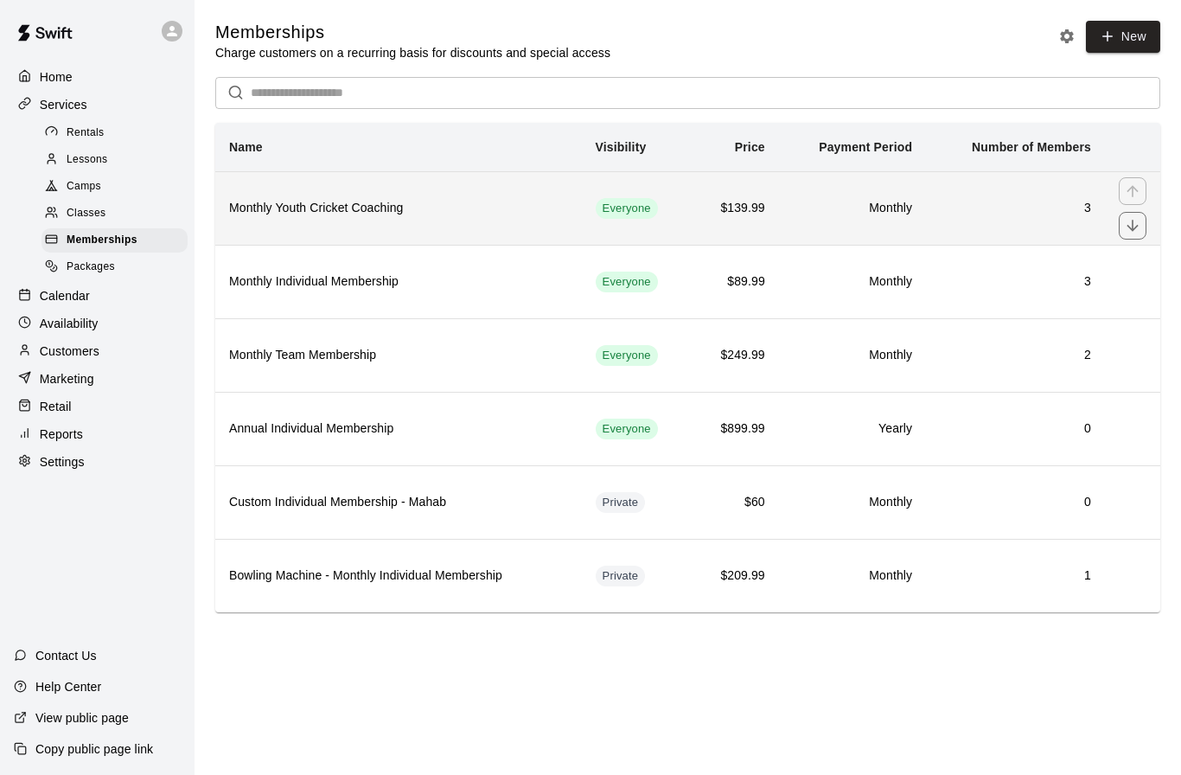
click at [345, 214] on h6 "Monthly Youth Cricket Coaching" at bounding box center [398, 208] width 339 height 19
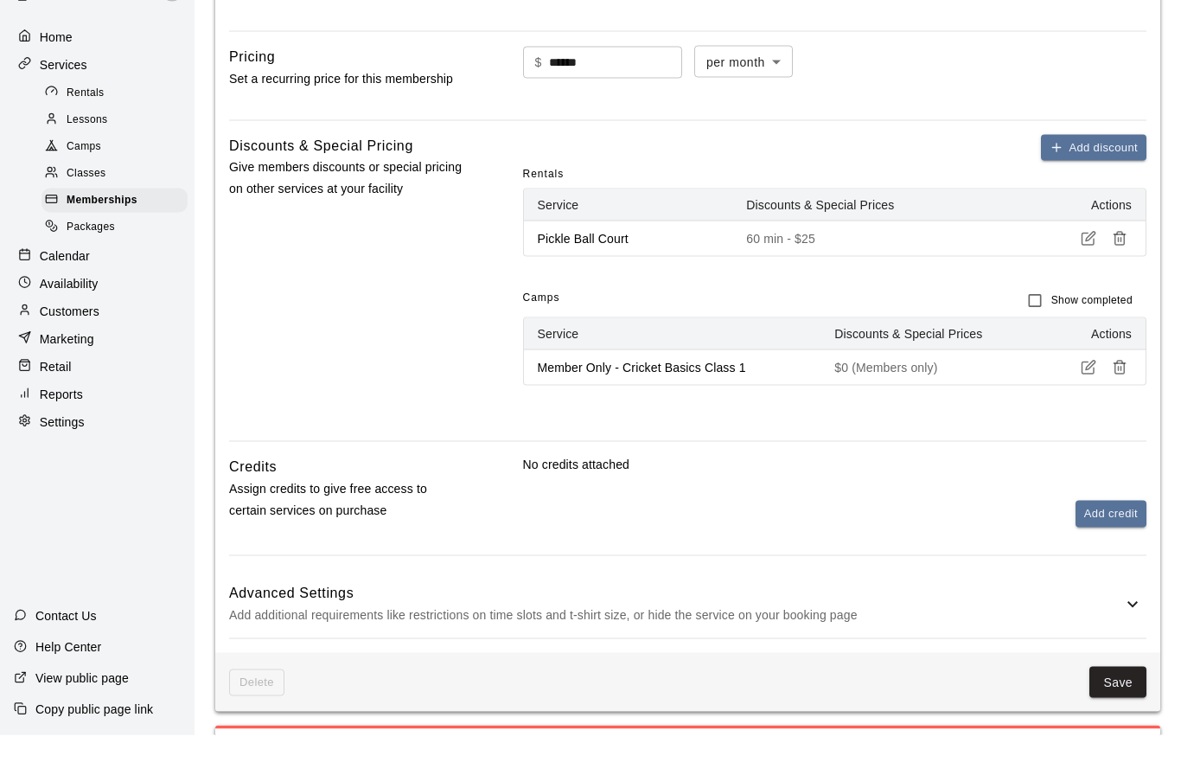
scroll to position [550, 0]
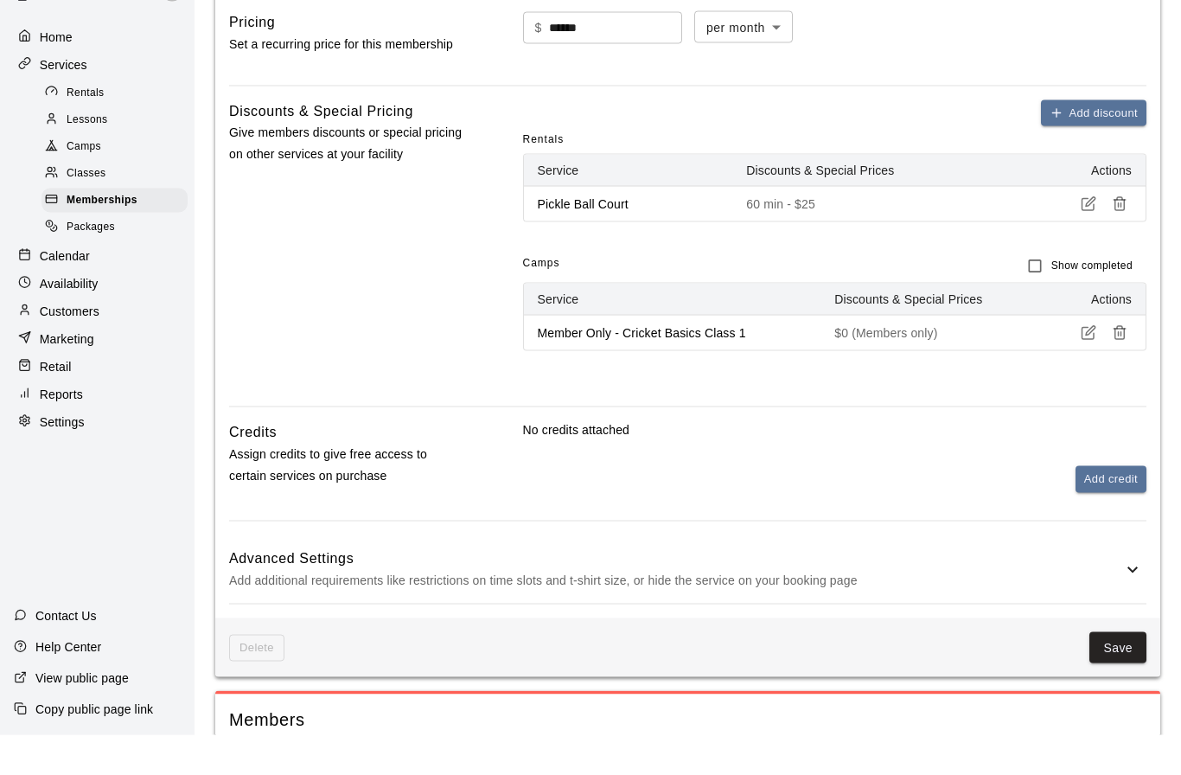
click at [1088, 236] on icon "button" at bounding box center [1089, 244] width 16 height 16
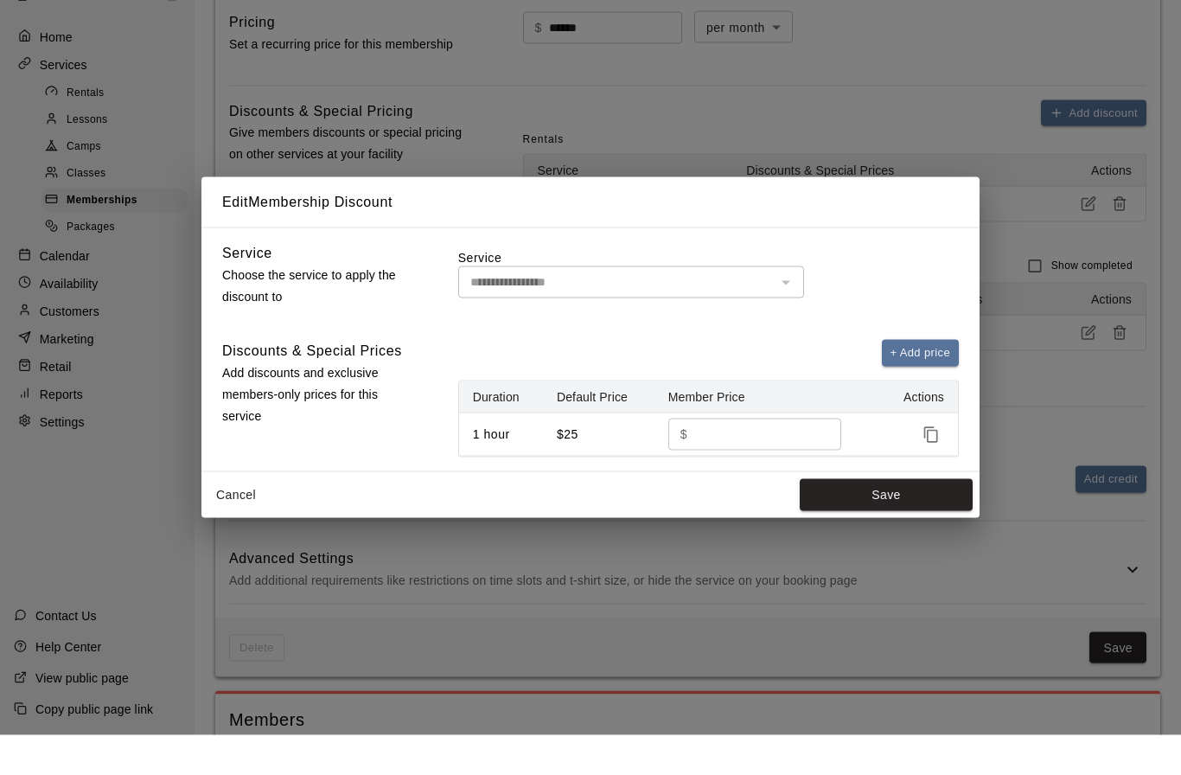
scroll to position [590, 0]
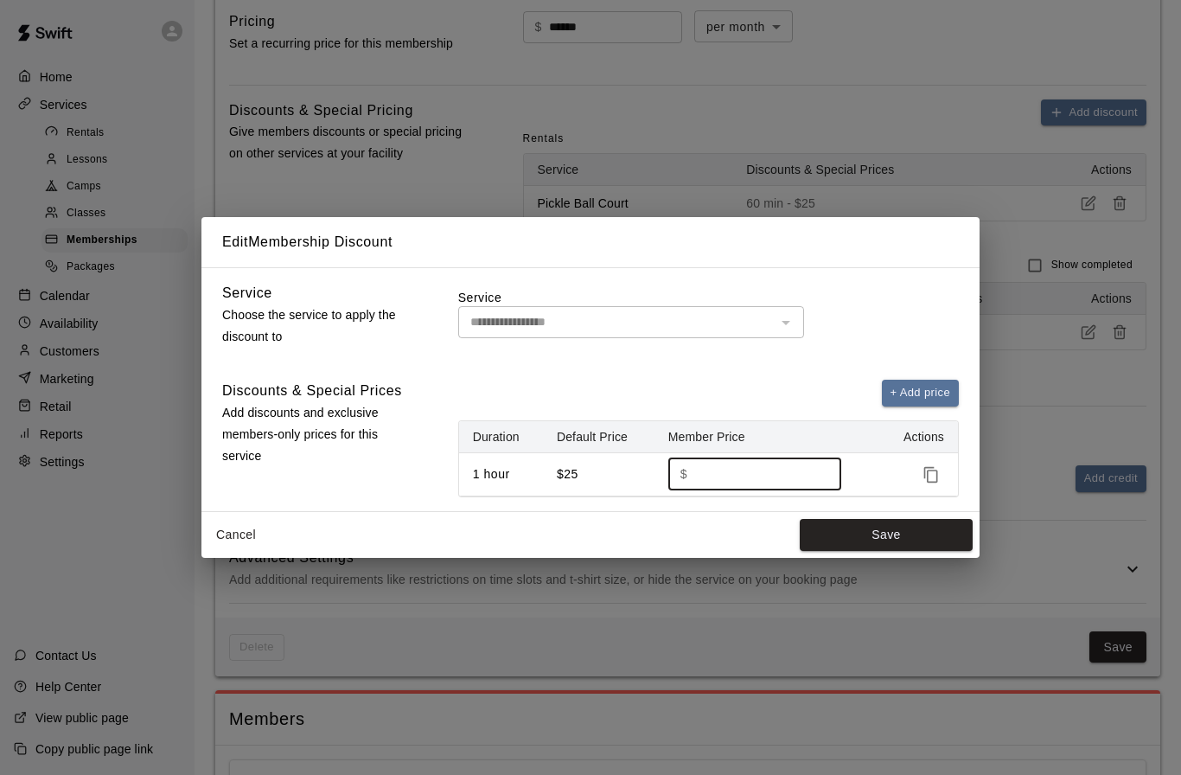
click at [719, 490] on input "**" at bounding box center [758, 474] width 128 height 32
type input "*"
type input "**"
click at [868, 551] on button "Save" at bounding box center [886, 535] width 173 height 32
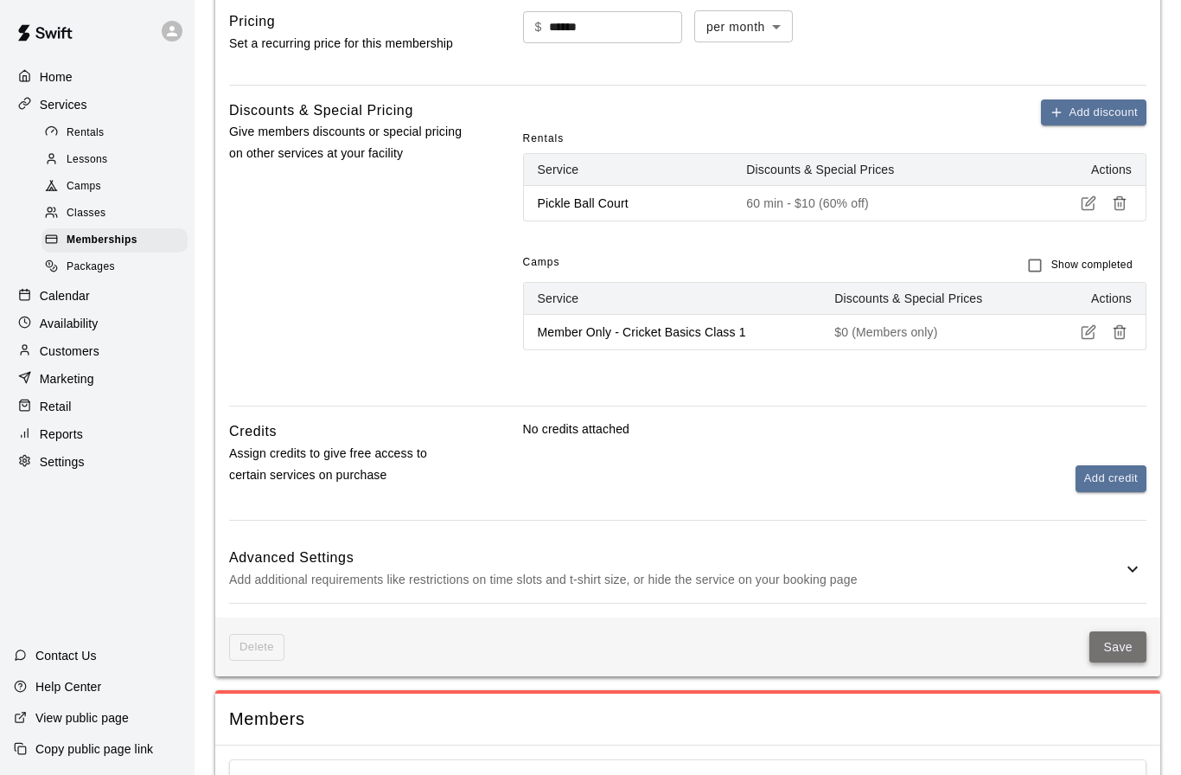
click at [1125, 638] on button "Save" at bounding box center [1117, 647] width 57 height 32
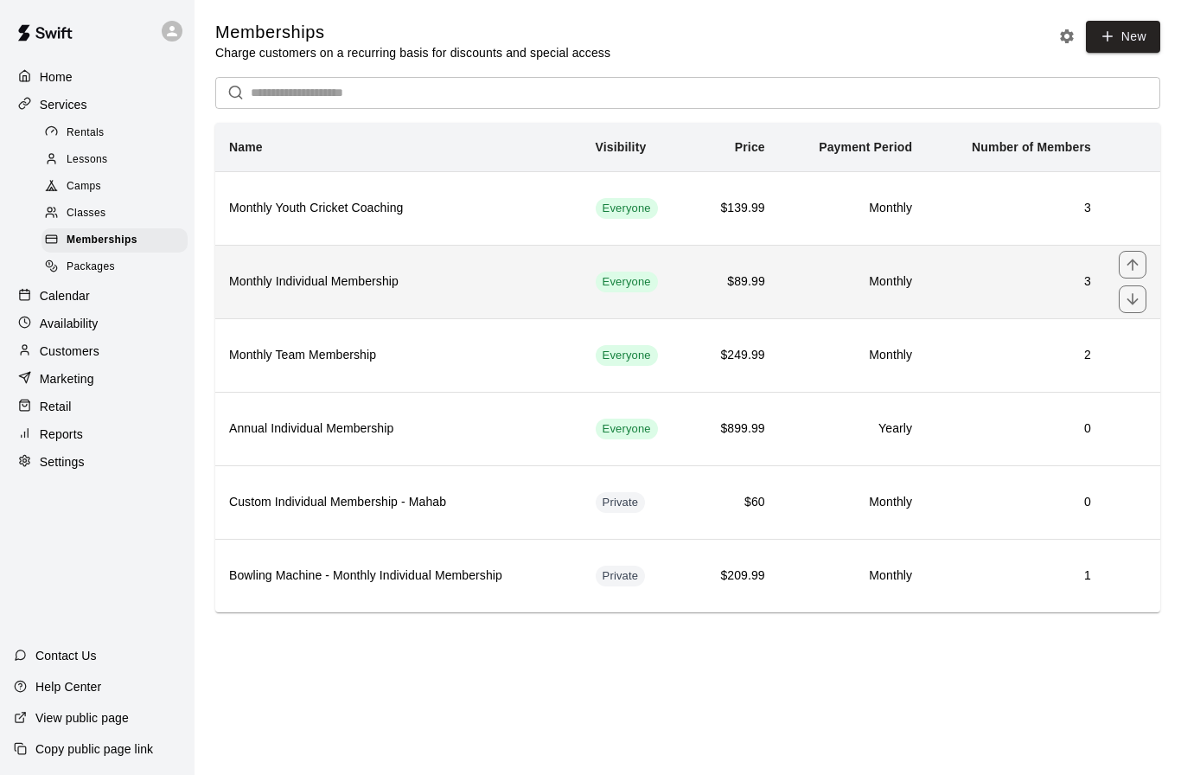
click at [341, 286] on h6 "Monthly Individual Membership" at bounding box center [398, 281] width 339 height 19
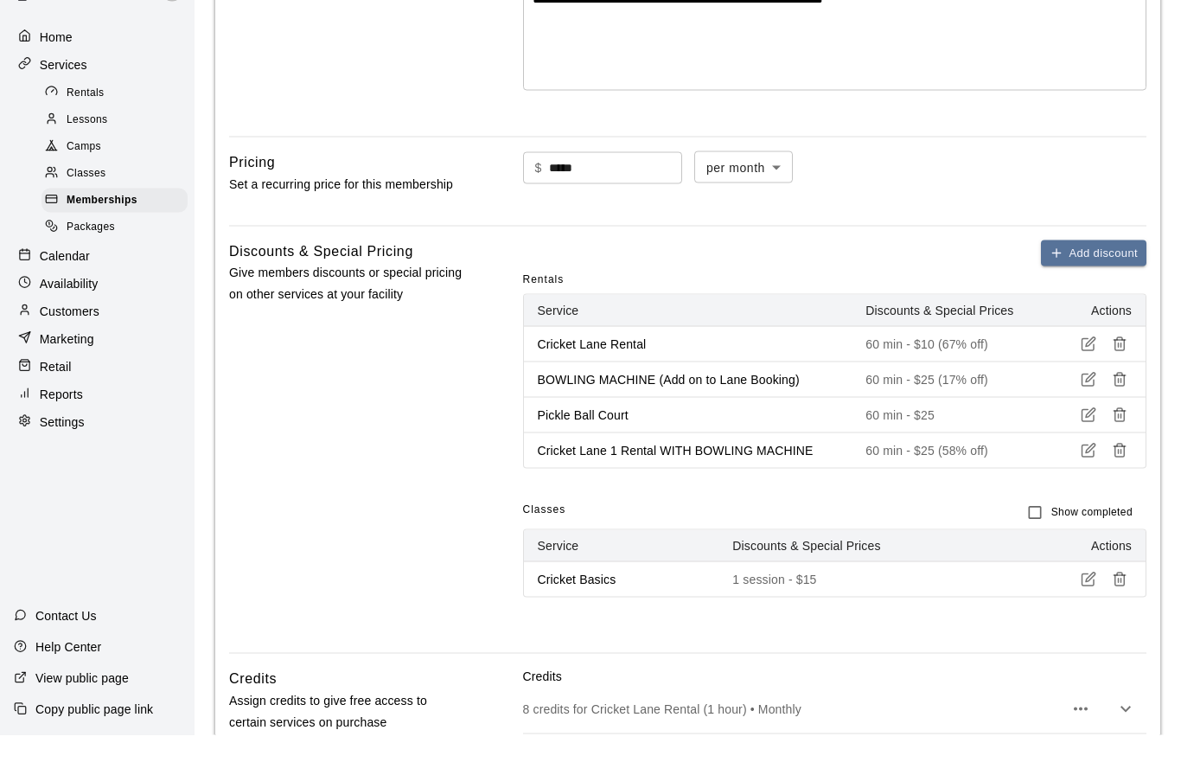
scroll to position [411, 0]
click at [1120, 482] on icon "button" at bounding box center [1120, 490] width 16 height 16
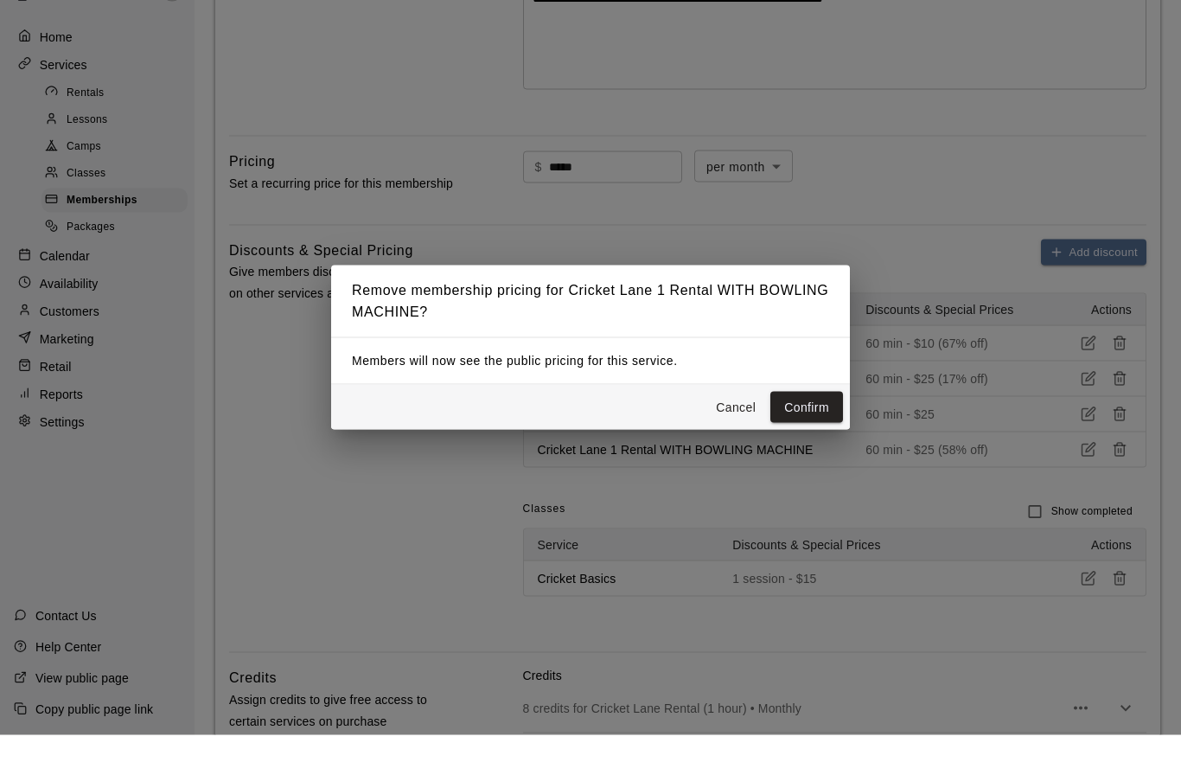
scroll to position [451, 0]
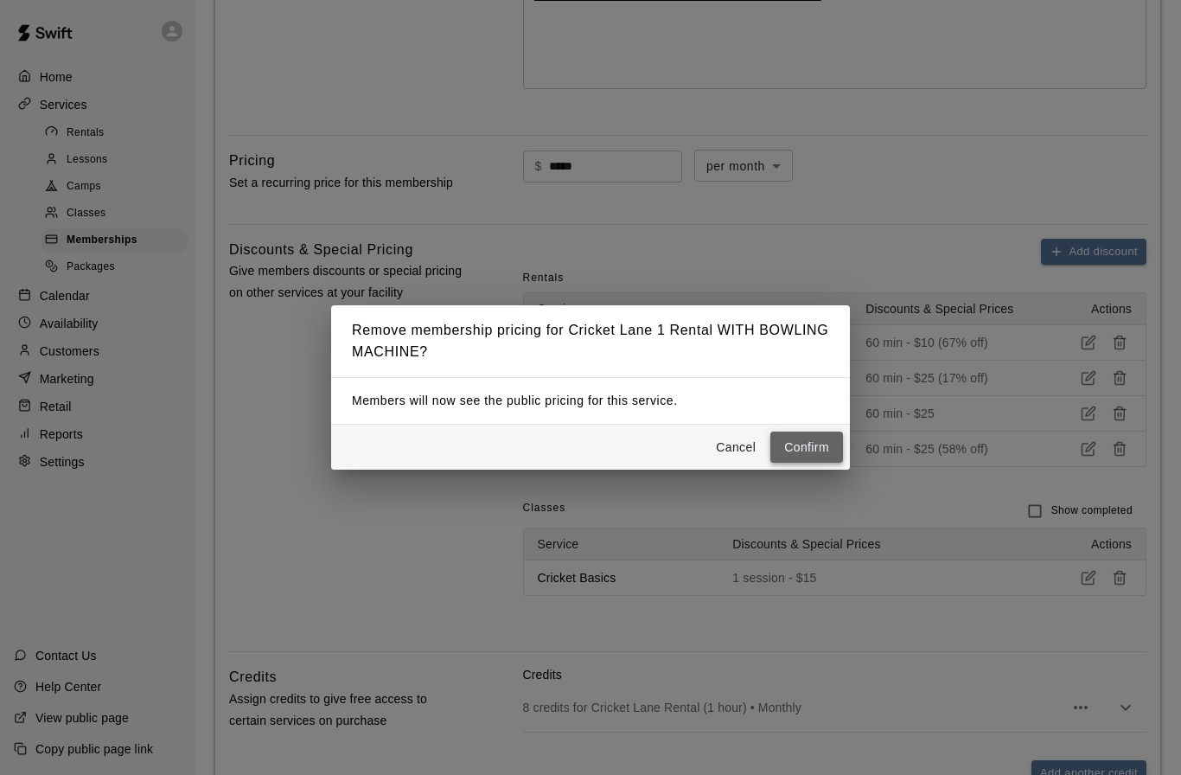
click at [813, 463] on button "Confirm" at bounding box center [806, 447] width 73 height 32
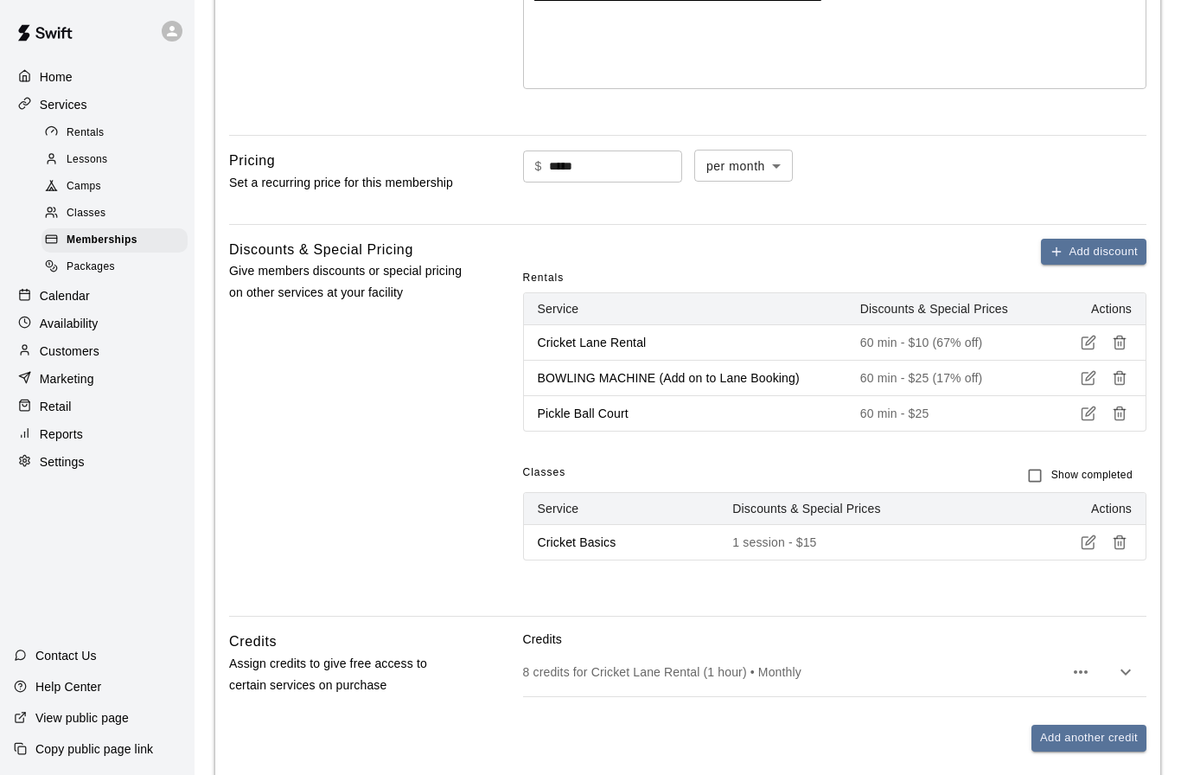
click at [866, 372] on p "60 min - $25 (17% off)" at bounding box center [944, 377] width 168 height 17
click at [1086, 378] on icon "button" at bounding box center [1091, 377] width 10 height 10
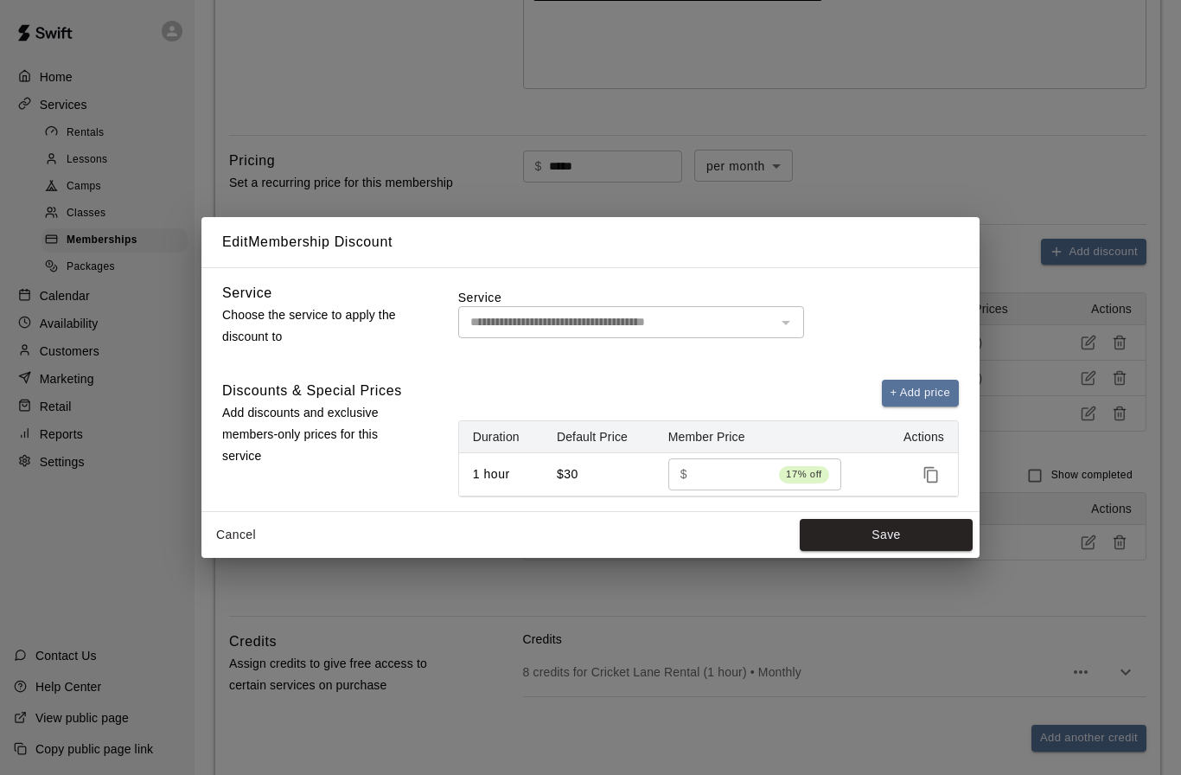
click at [725, 490] on input "**" at bounding box center [733, 474] width 78 height 32
type input "*"
type input "**"
click at [868, 551] on button "Save" at bounding box center [886, 535] width 173 height 32
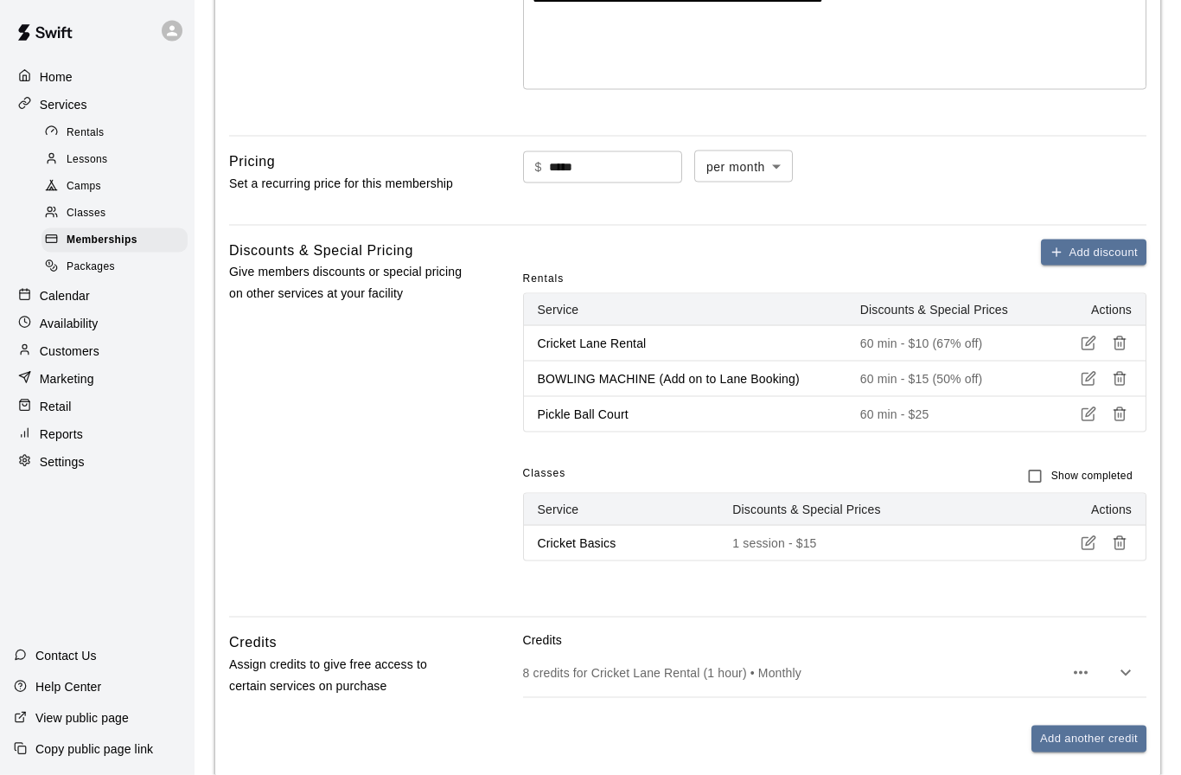
click at [1088, 413] on icon "button" at bounding box center [1089, 414] width 16 height 16
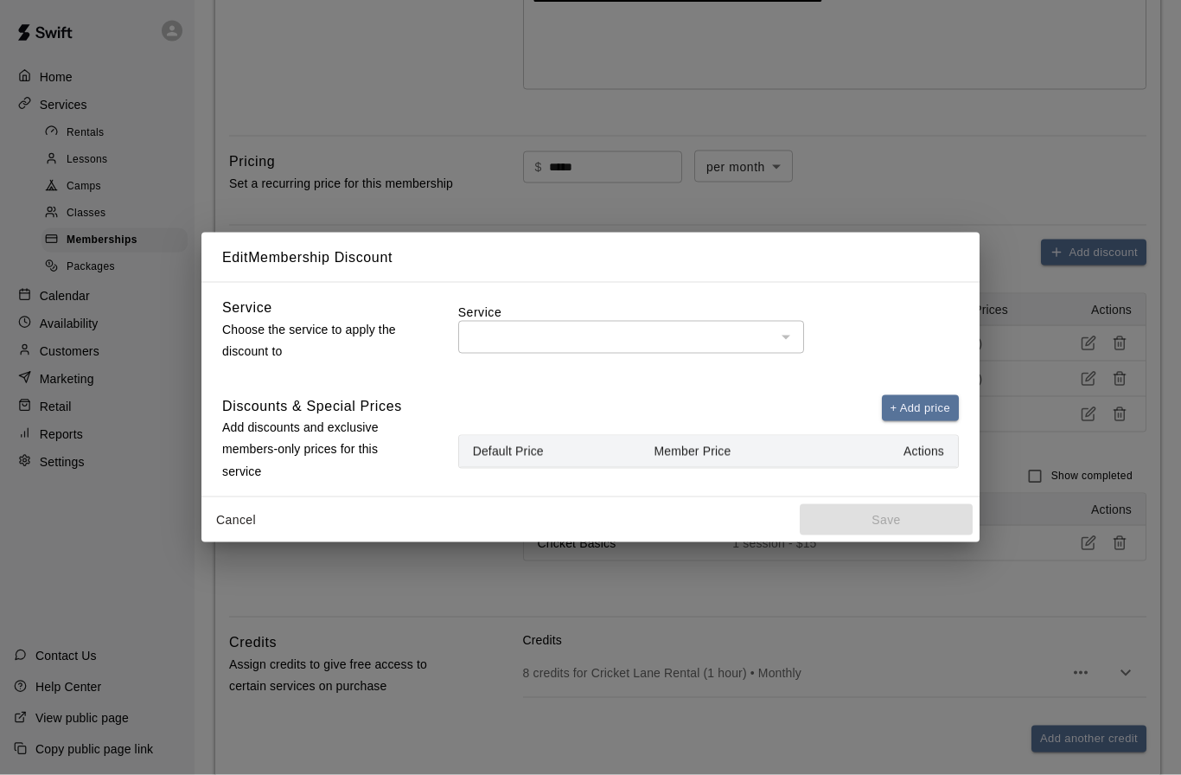
type input "**********"
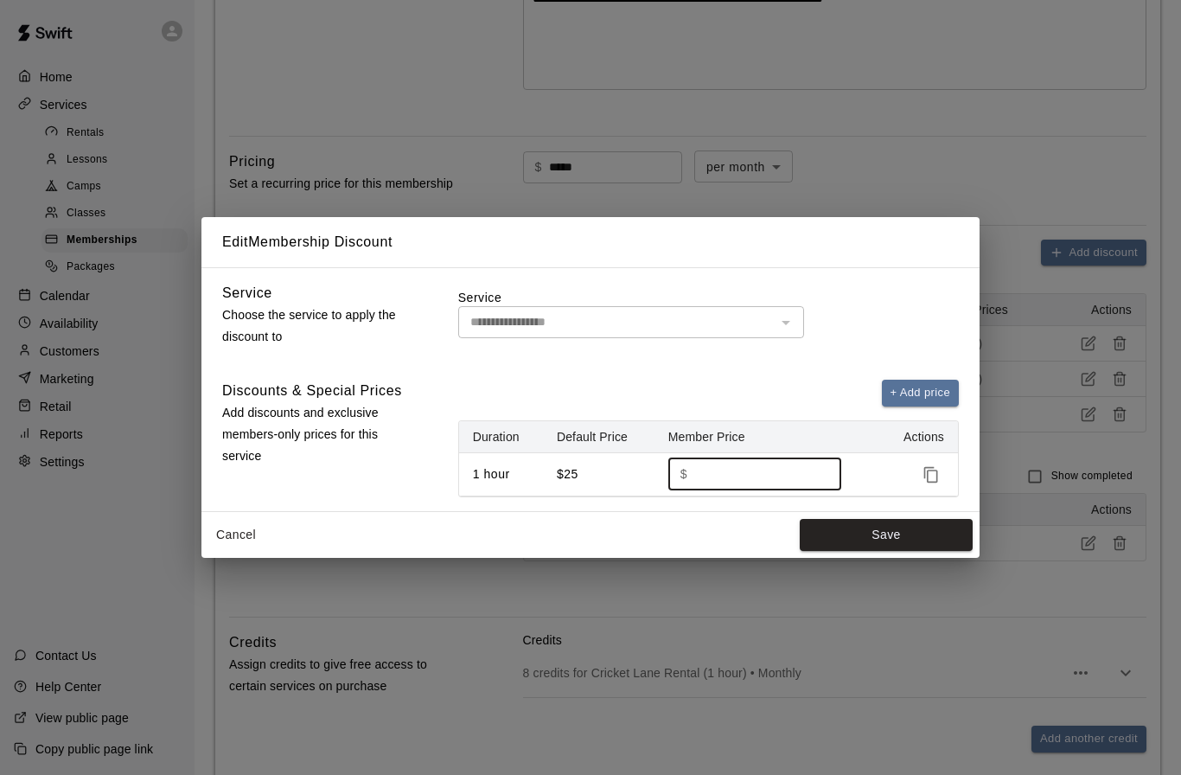
type input "*"
type input "**"
click at [858, 551] on button "Save" at bounding box center [886, 535] width 173 height 32
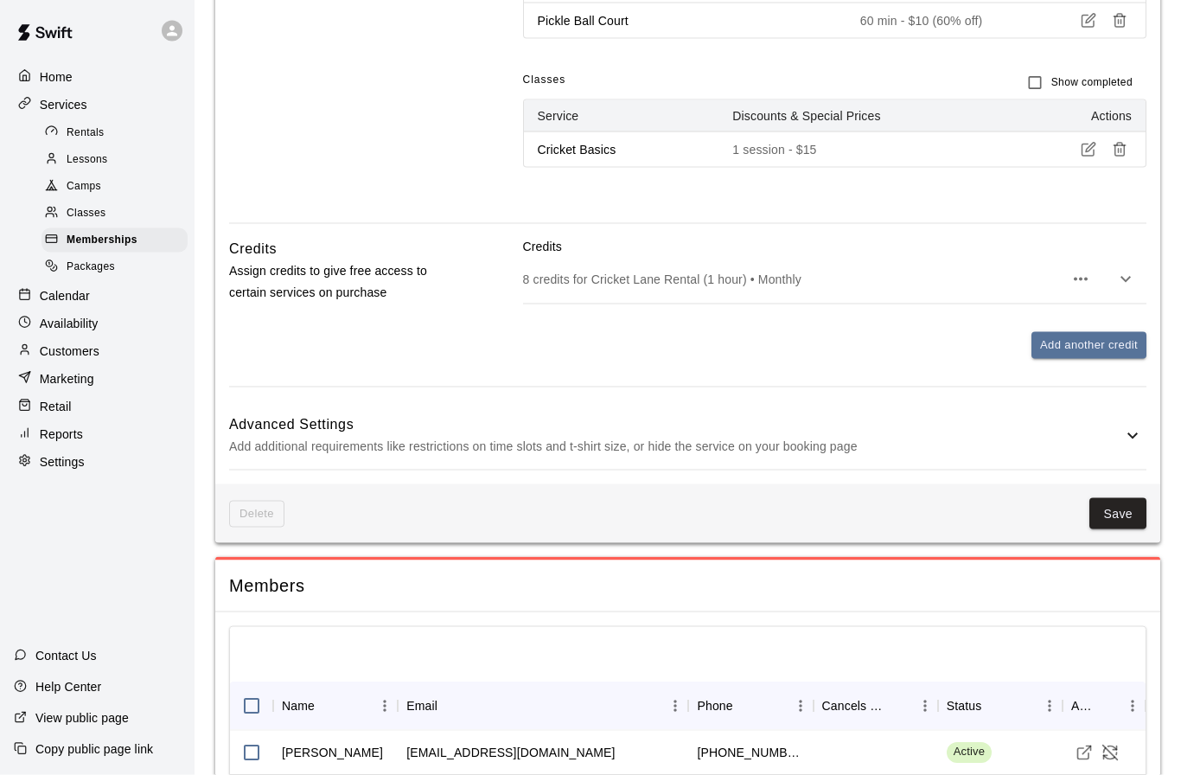
scroll to position [845, 0]
click at [1111, 507] on button "Save" at bounding box center [1117, 513] width 57 height 32
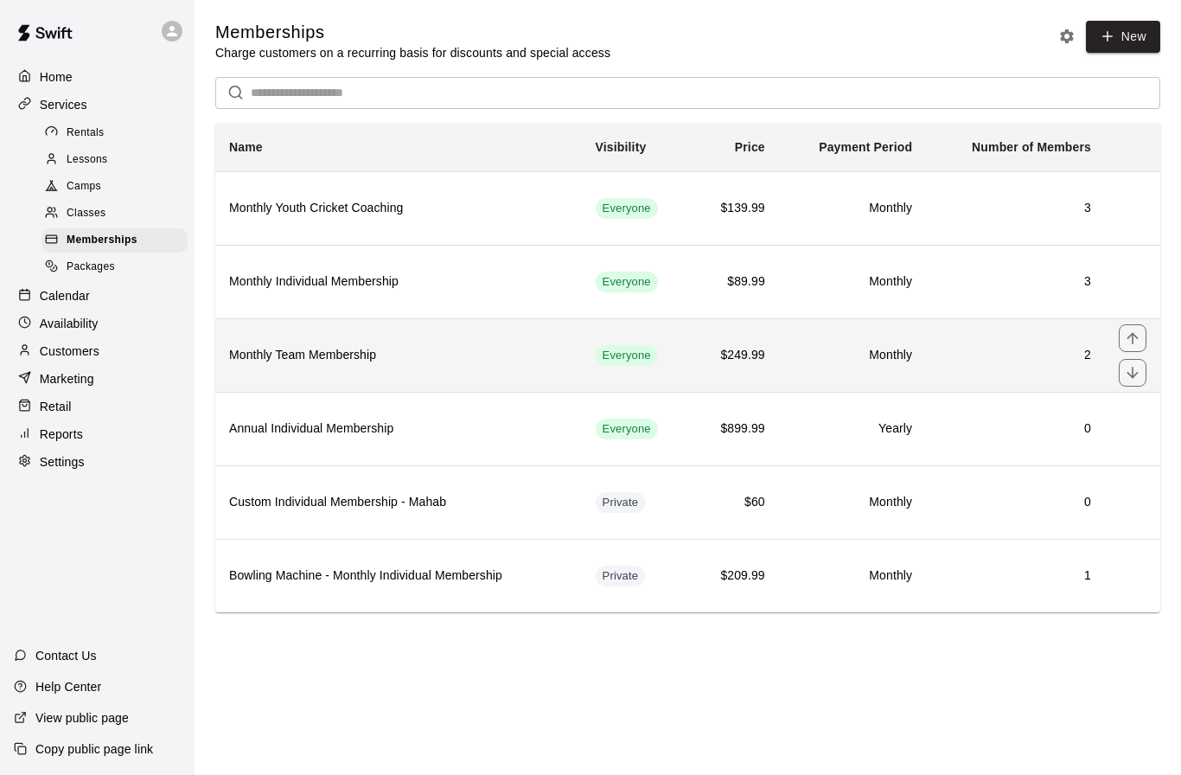
click at [333, 374] on th "Monthly Team Membership" at bounding box center [398, 354] width 367 height 73
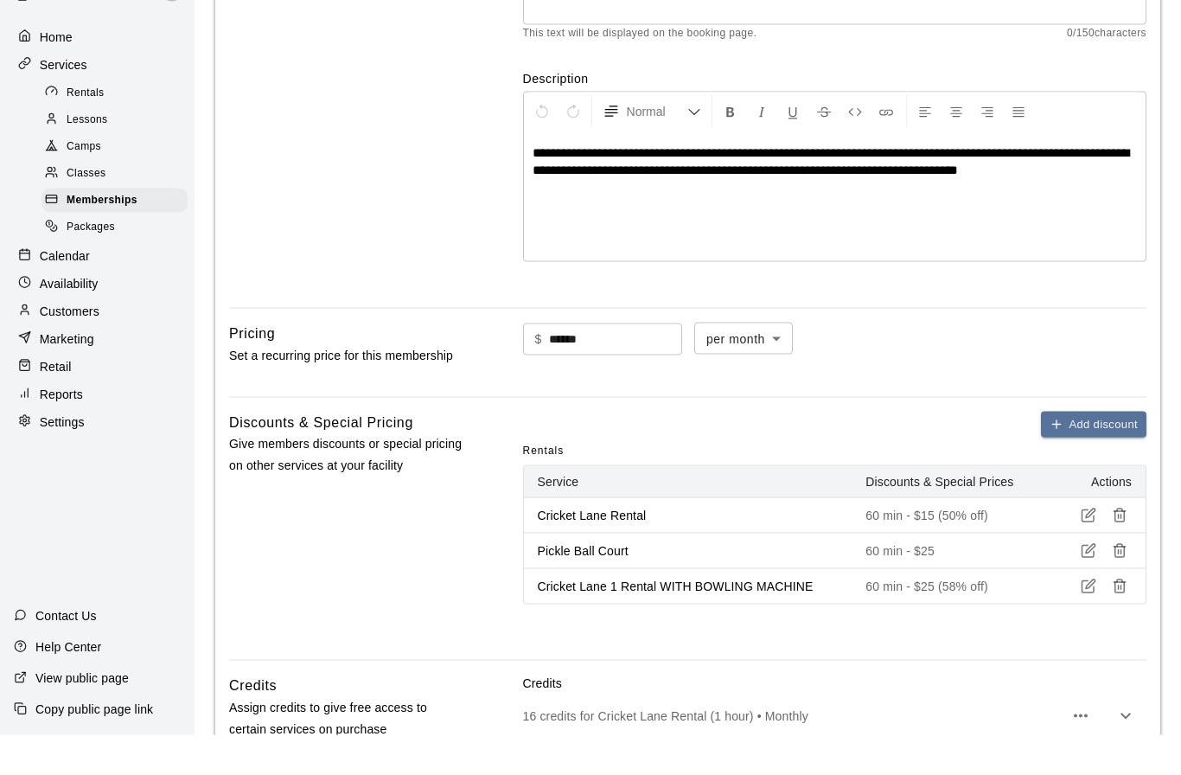
scroll to position [265, 0]
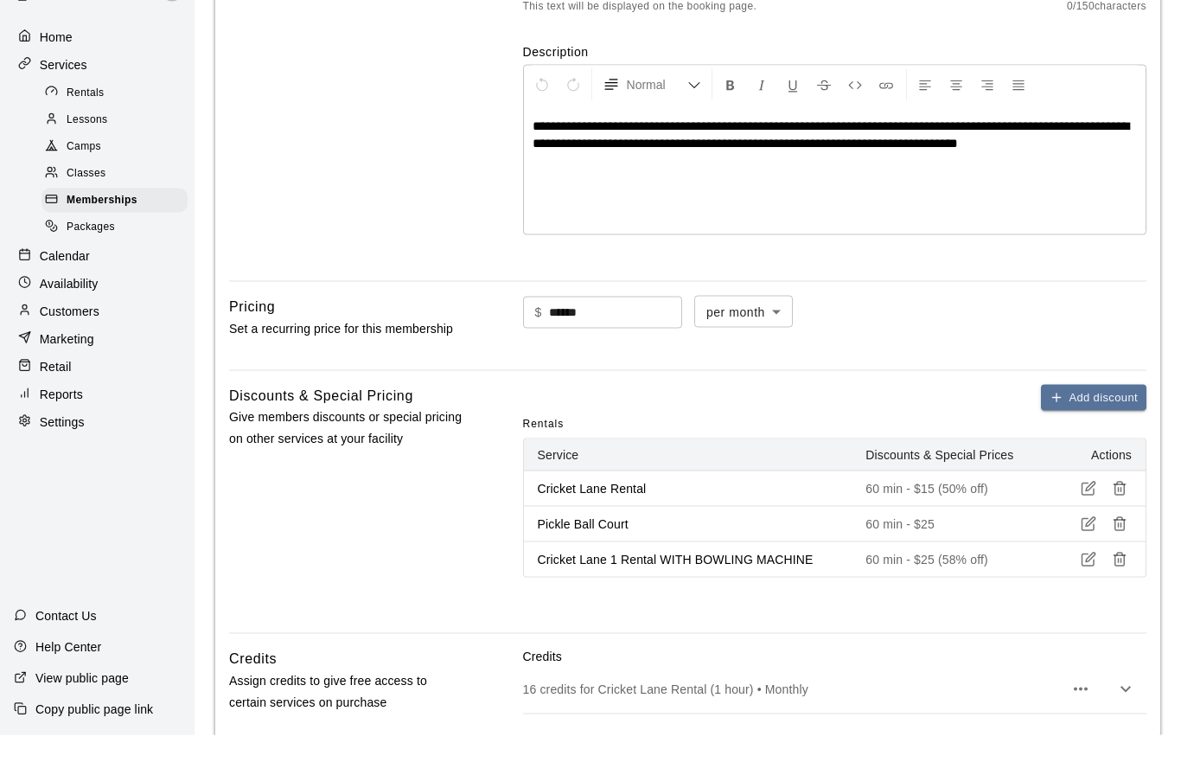
click at [1121, 599] on line "button" at bounding box center [1121, 601] width 0 height 4
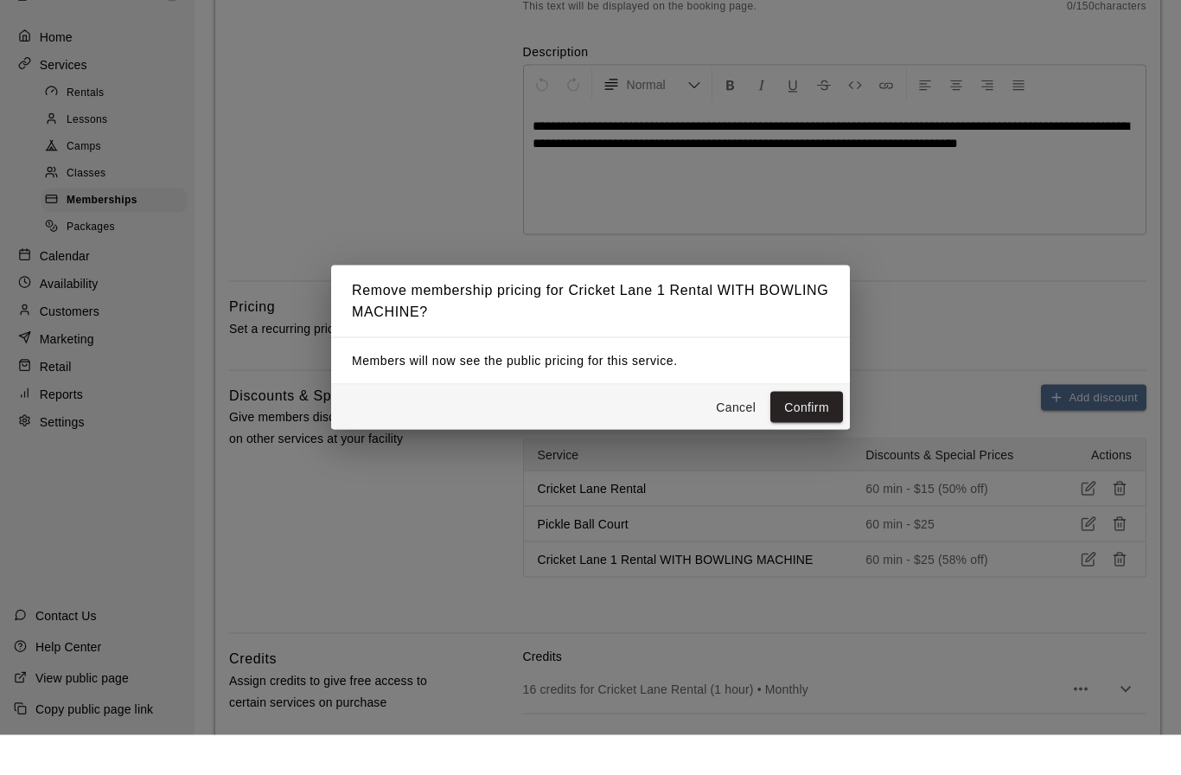
scroll to position [306, 0]
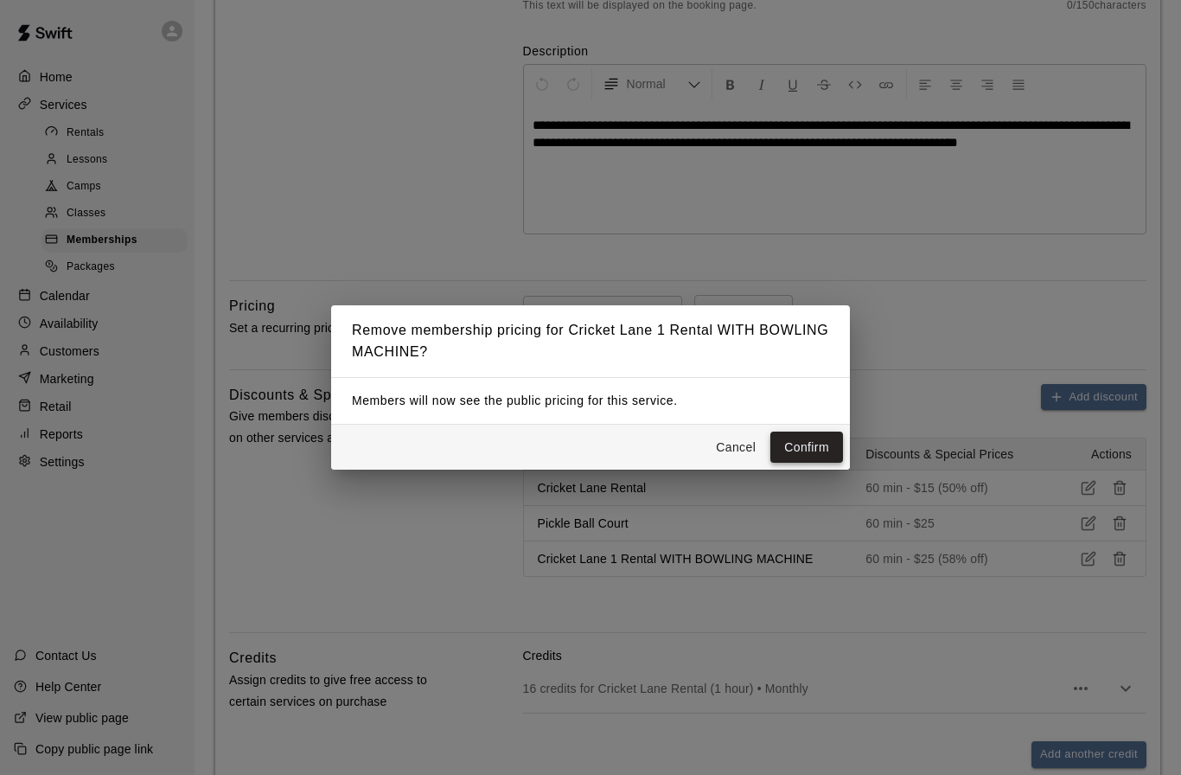
click at [808, 463] on button "Confirm" at bounding box center [806, 447] width 73 height 32
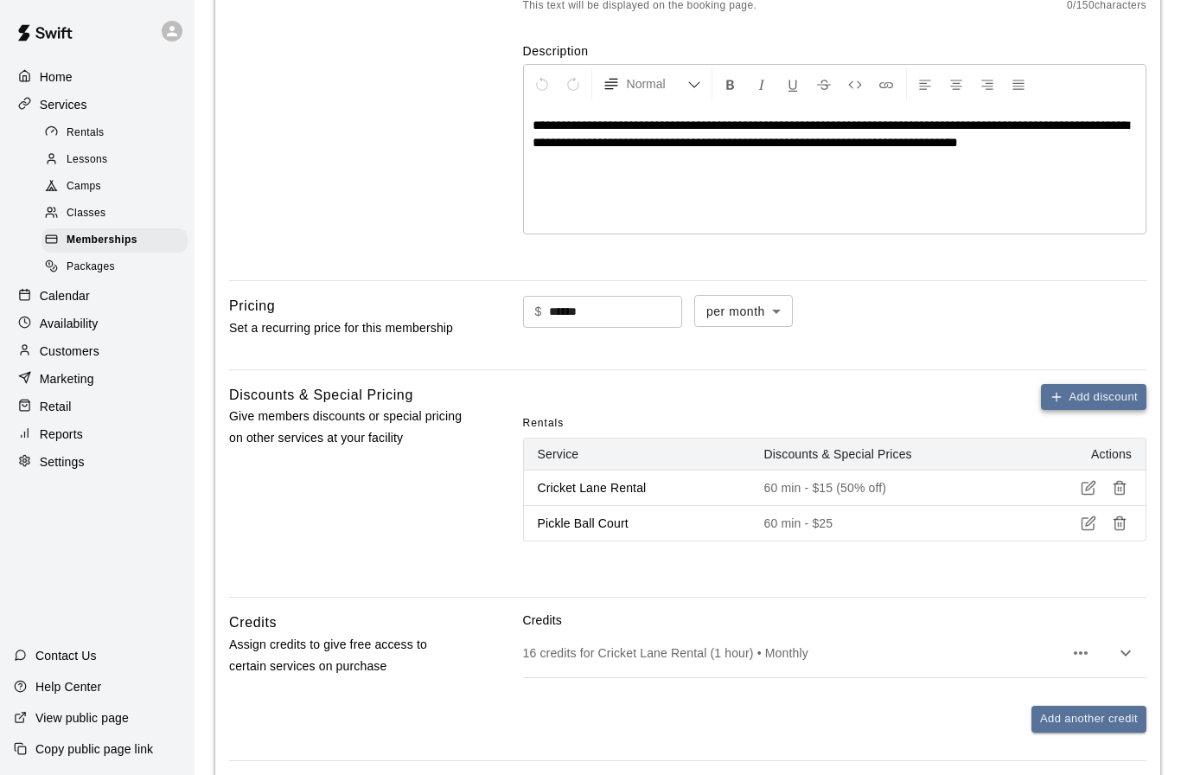
click at [1065, 399] on button "Add discount" at bounding box center [1093, 397] width 105 height 27
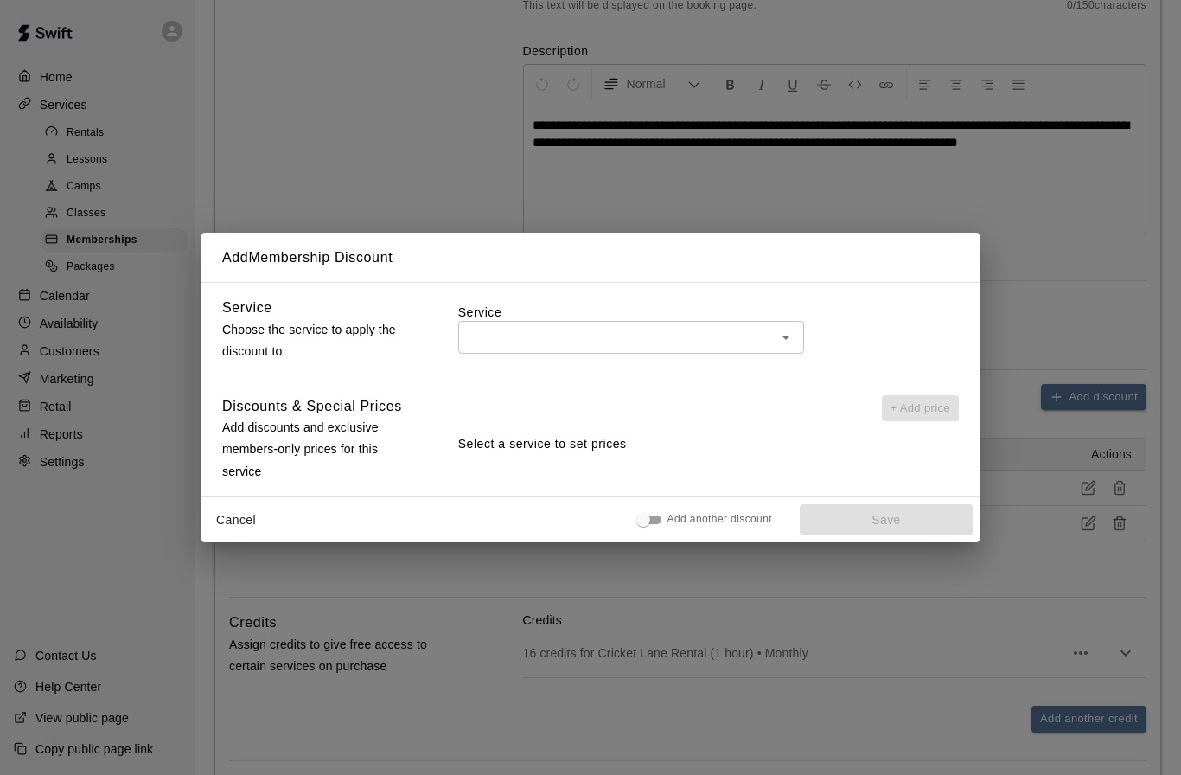
click at [782, 348] on icon "Open" at bounding box center [785, 337] width 21 height 21
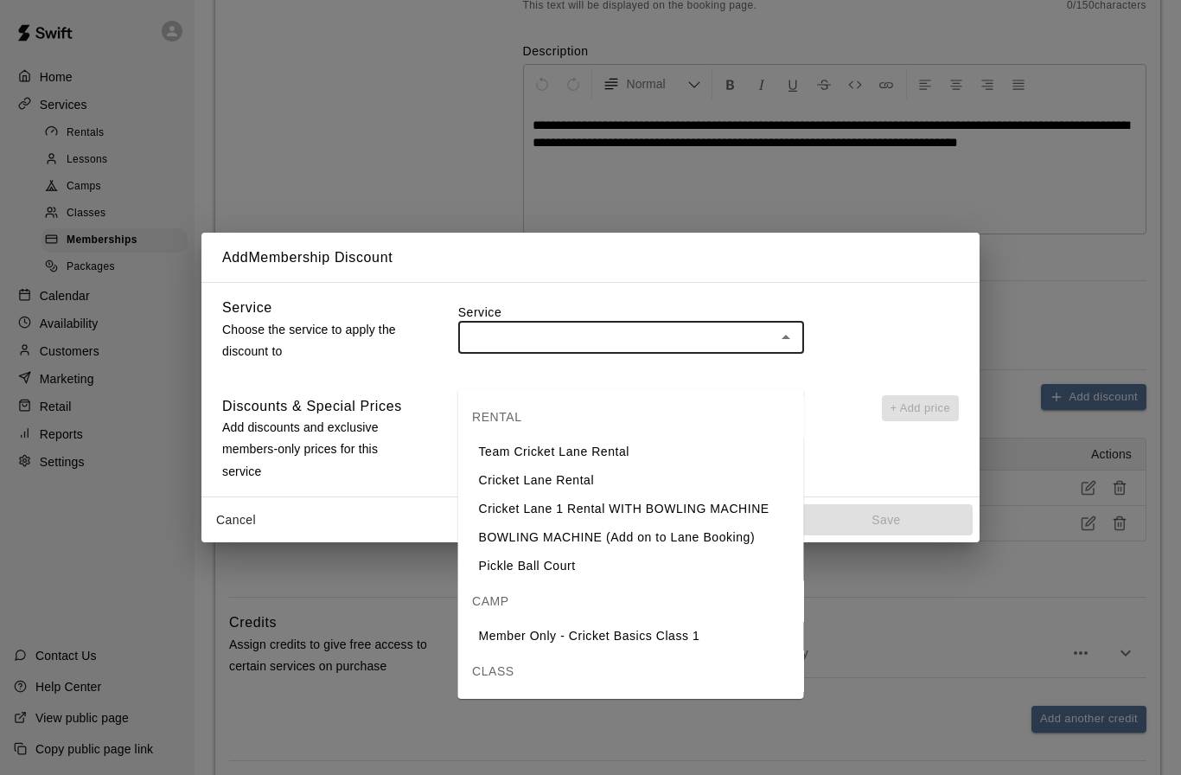
click at [623, 541] on li "BOWLING MACHINE (Add on to Lane Booking)" at bounding box center [631, 537] width 346 height 29
type input "**********"
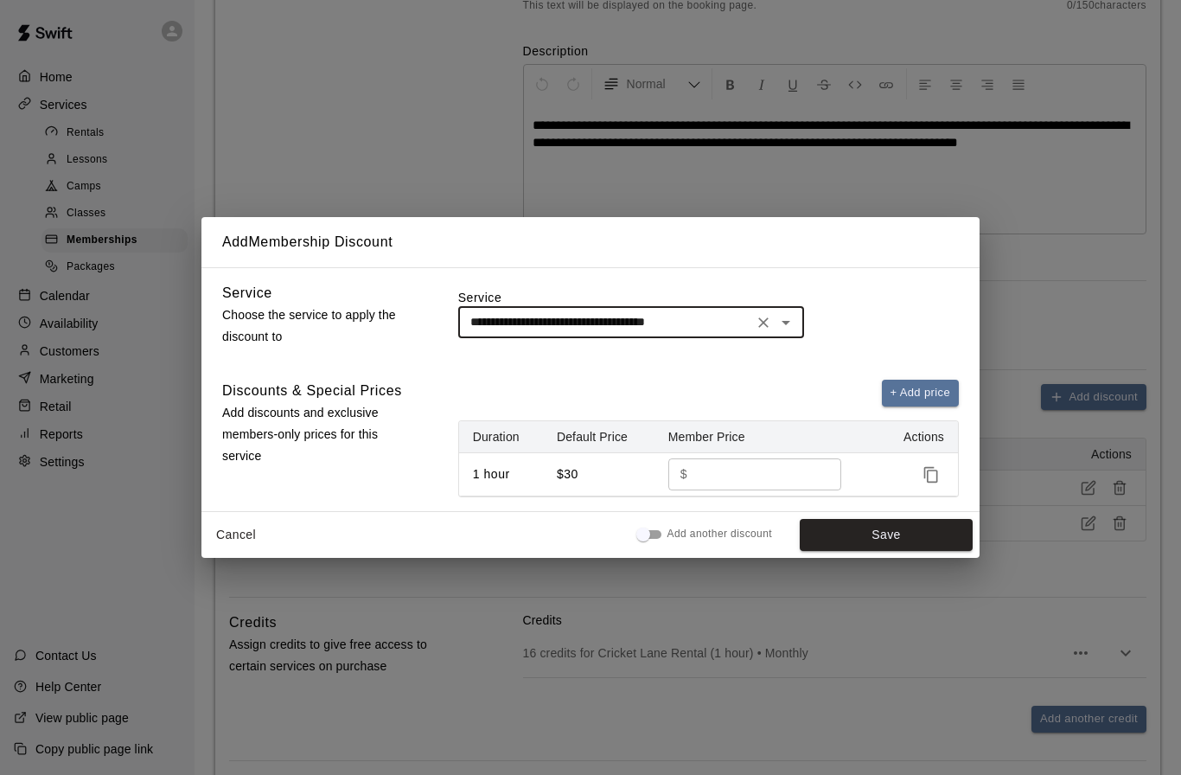
click at [721, 490] on input "**" at bounding box center [758, 474] width 128 height 32
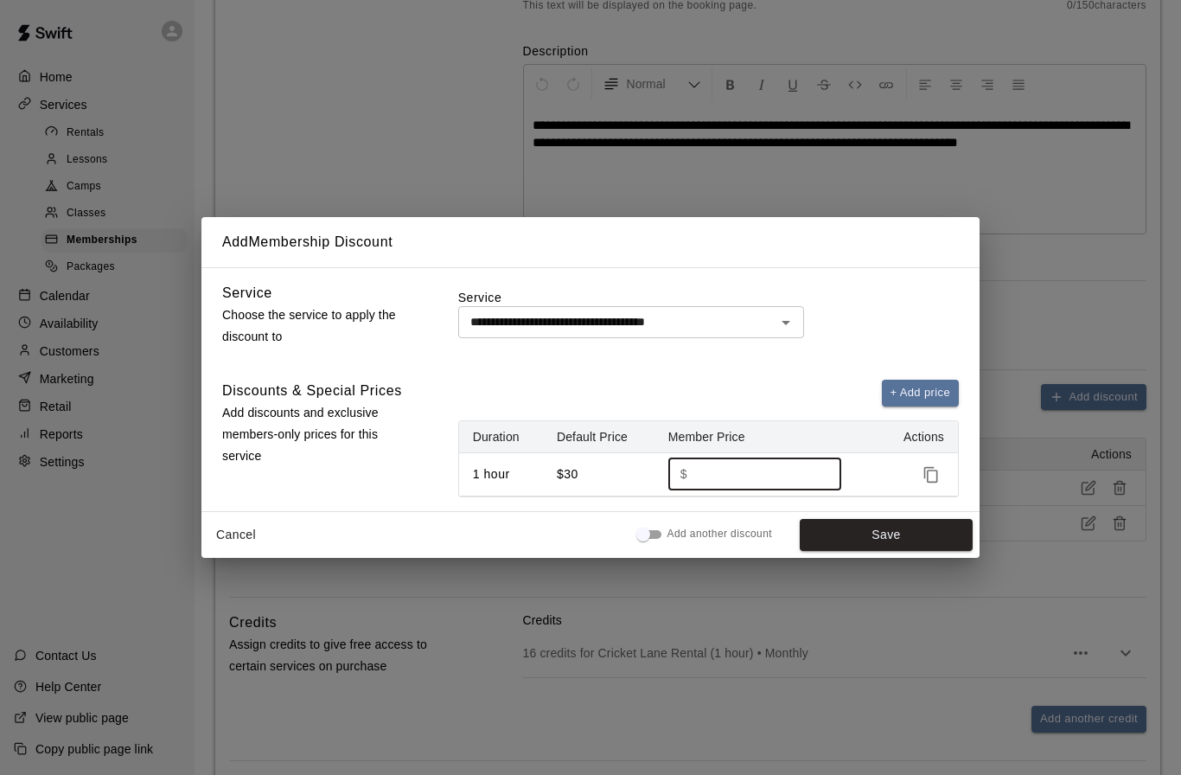
type input "*"
type input "**"
click at [844, 551] on button "Save" at bounding box center [886, 535] width 173 height 32
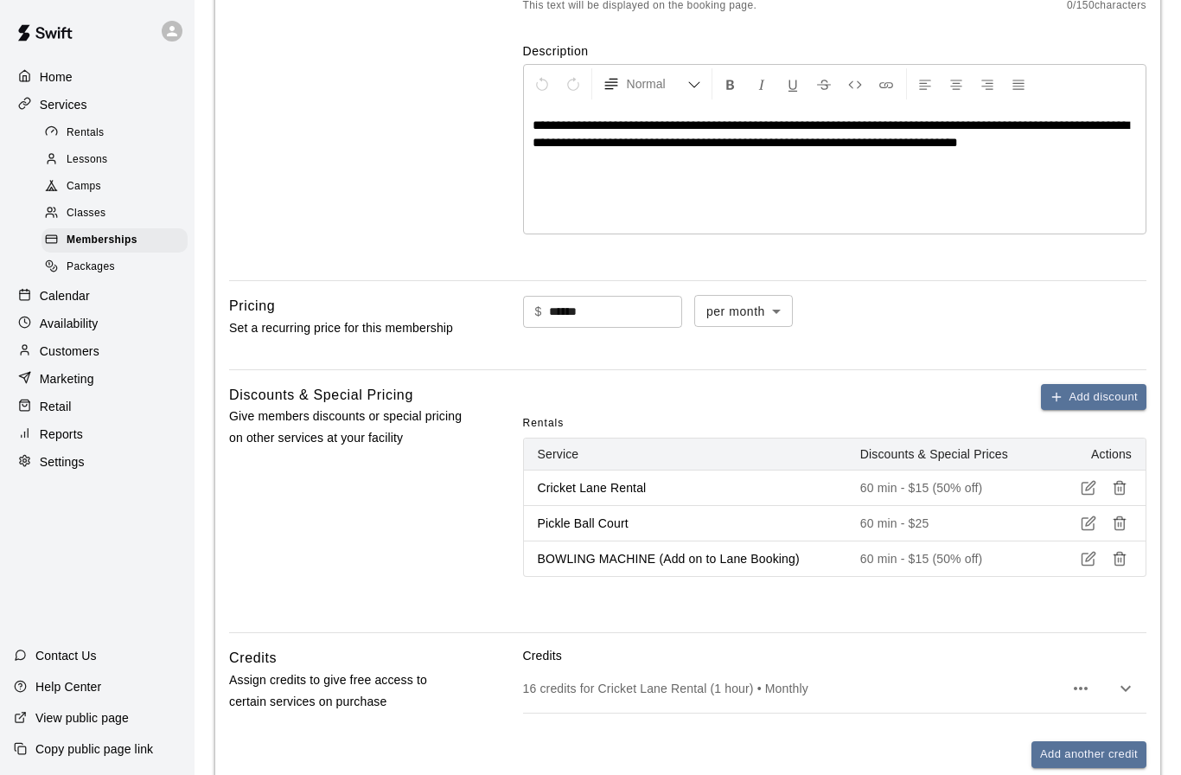
click at [1094, 518] on icon "button" at bounding box center [1089, 523] width 16 height 16
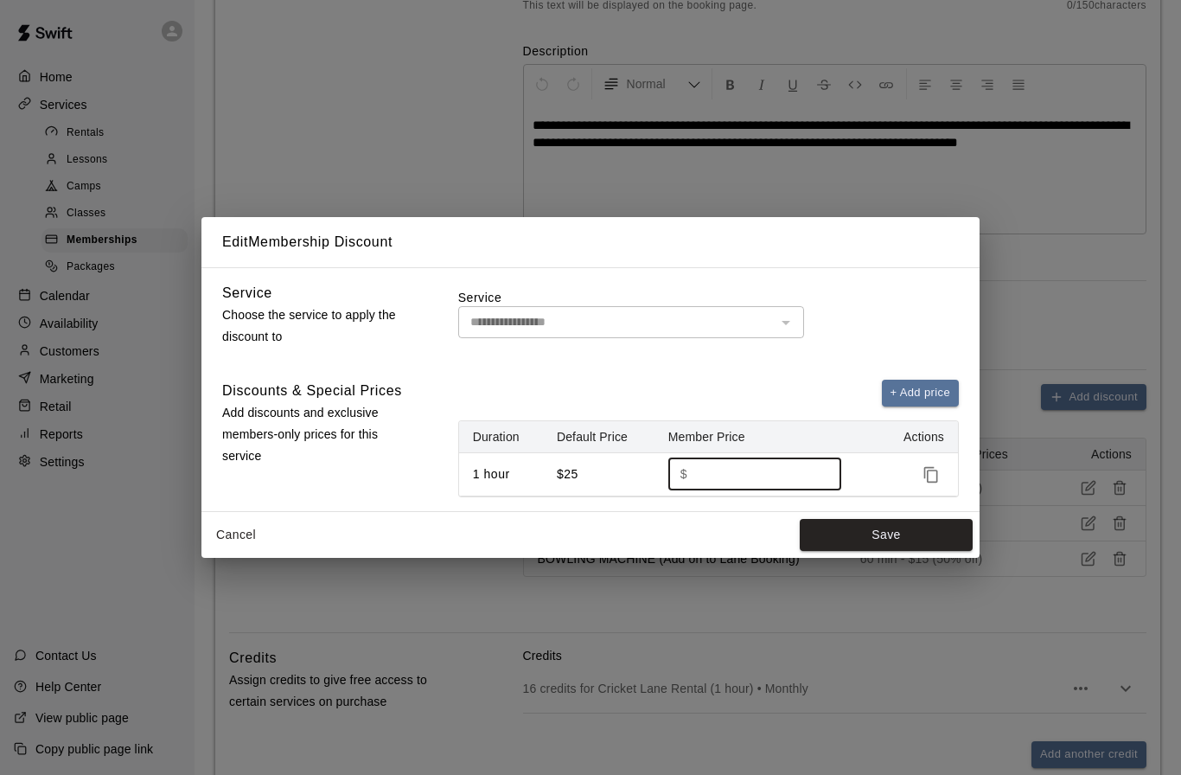
click at [753, 490] on input "**" at bounding box center [758, 474] width 128 height 32
type input "*"
type input "**"
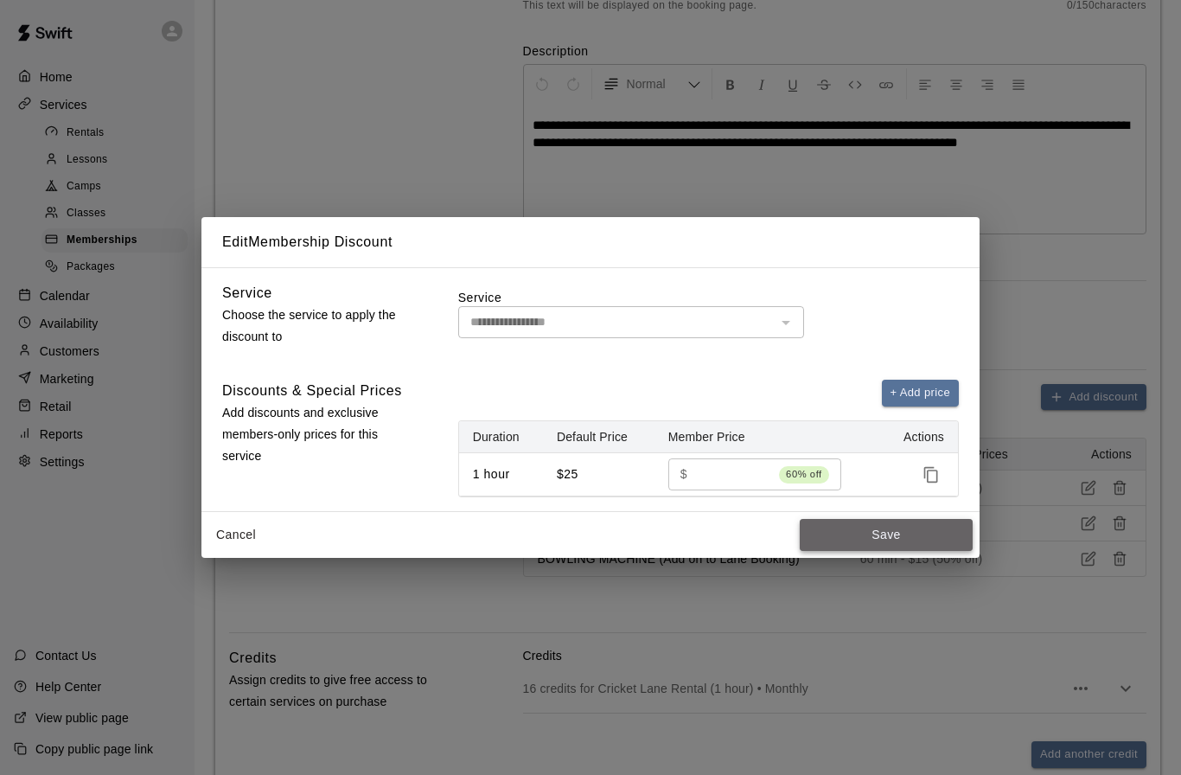
click at [867, 551] on button "Save" at bounding box center [886, 535] width 173 height 32
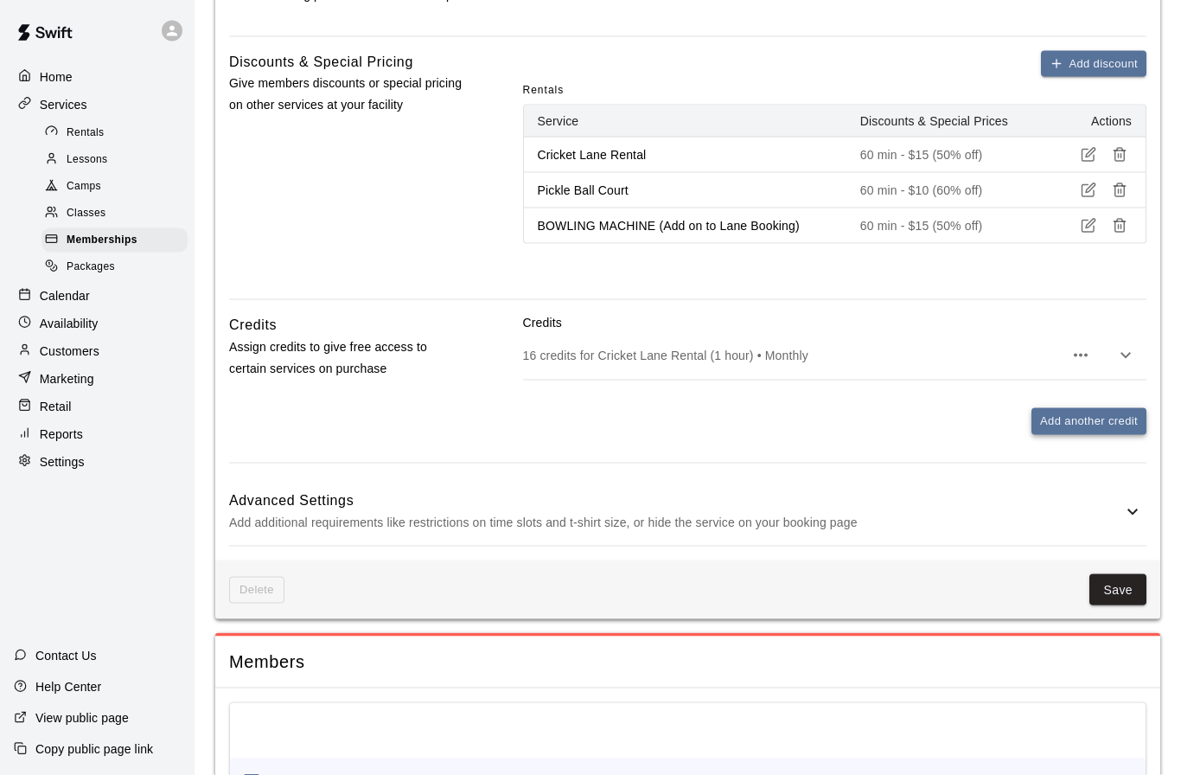
scroll to position [640, 0]
click at [1131, 353] on icon "button" at bounding box center [1125, 354] width 21 height 21
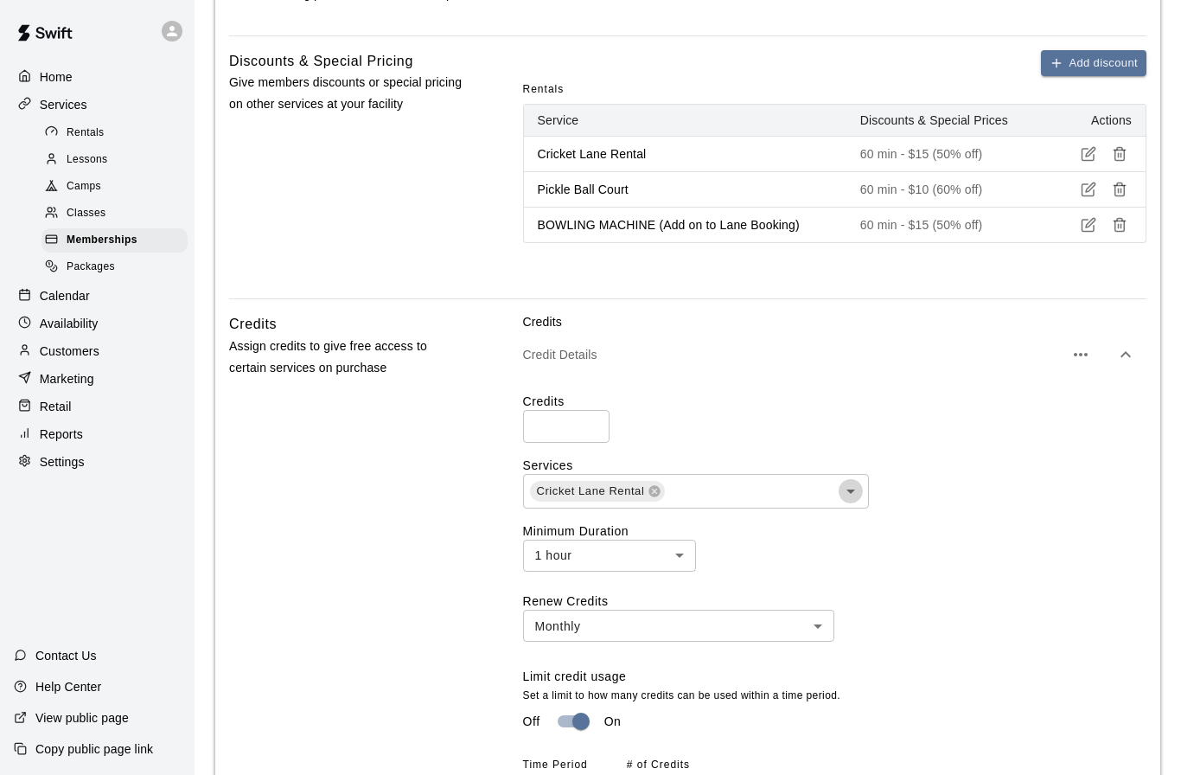
click at [852, 488] on icon "Open" at bounding box center [850, 491] width 21 height 21
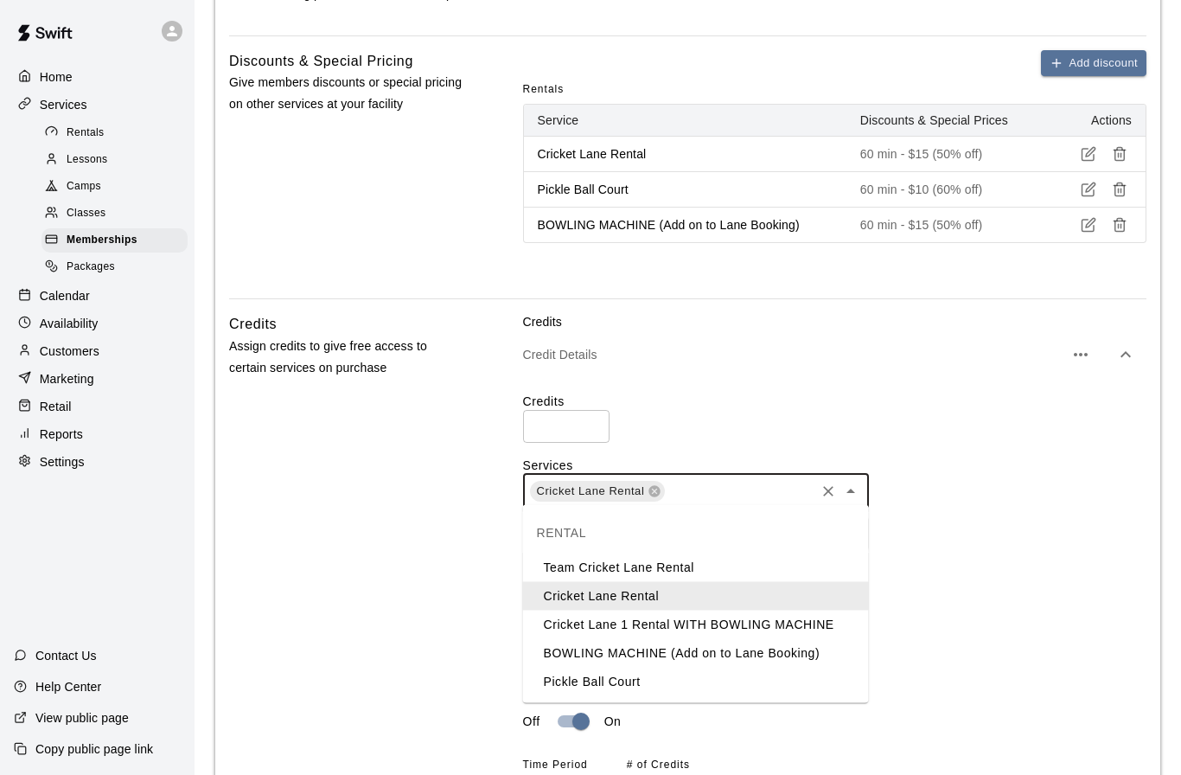
scroll to position [639, 0]
click at [638, 653] on li "BOWLING MACHINE (Add on to Lane Booking)" at bounding box center [696, 654] width 346 height 29
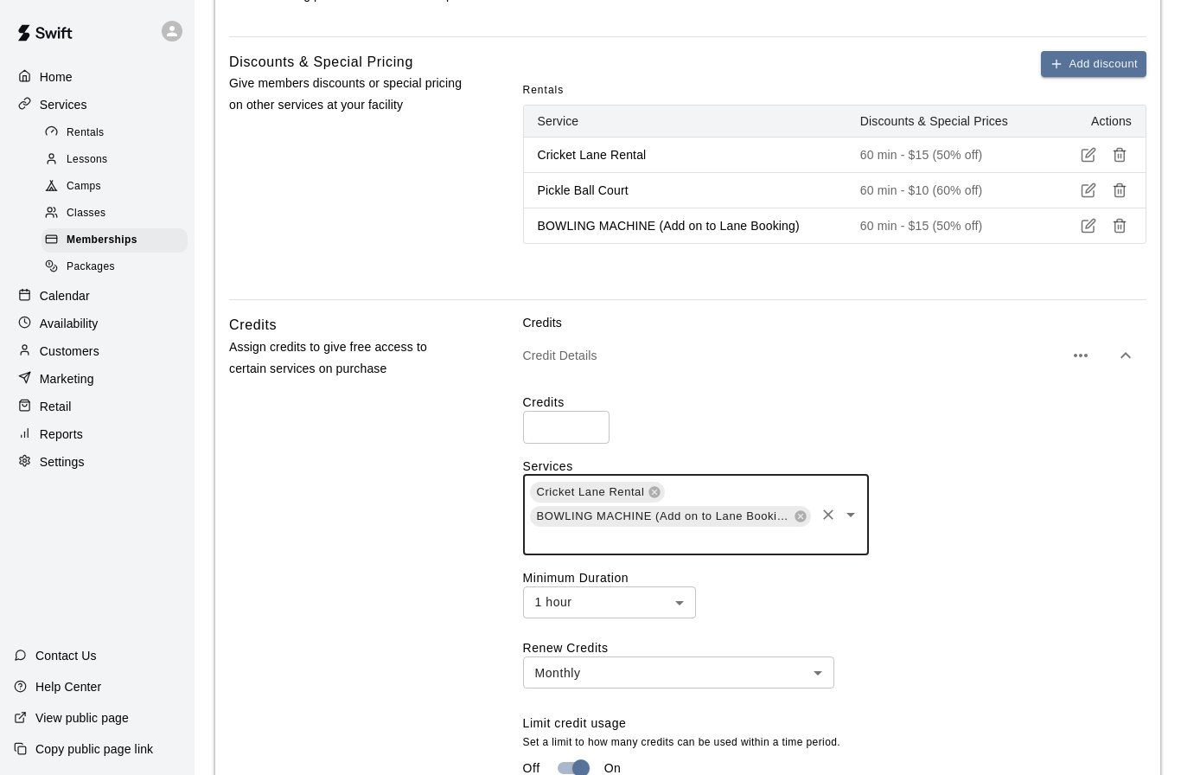
click at [852, 508] on icon "Open" at bounding box center [850, 514] width 21 height 21
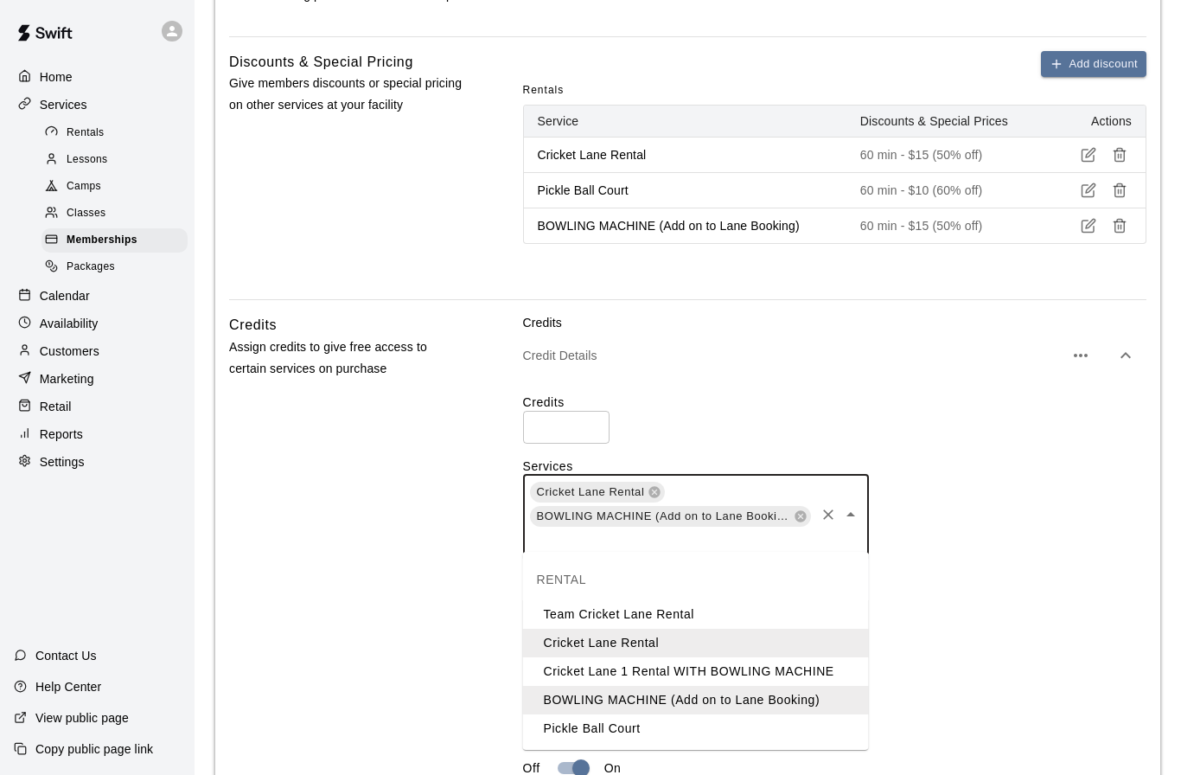
click at [591, 729] on li "Pickle Ball Court" at bounding box center [696, 728] width 346 height 29
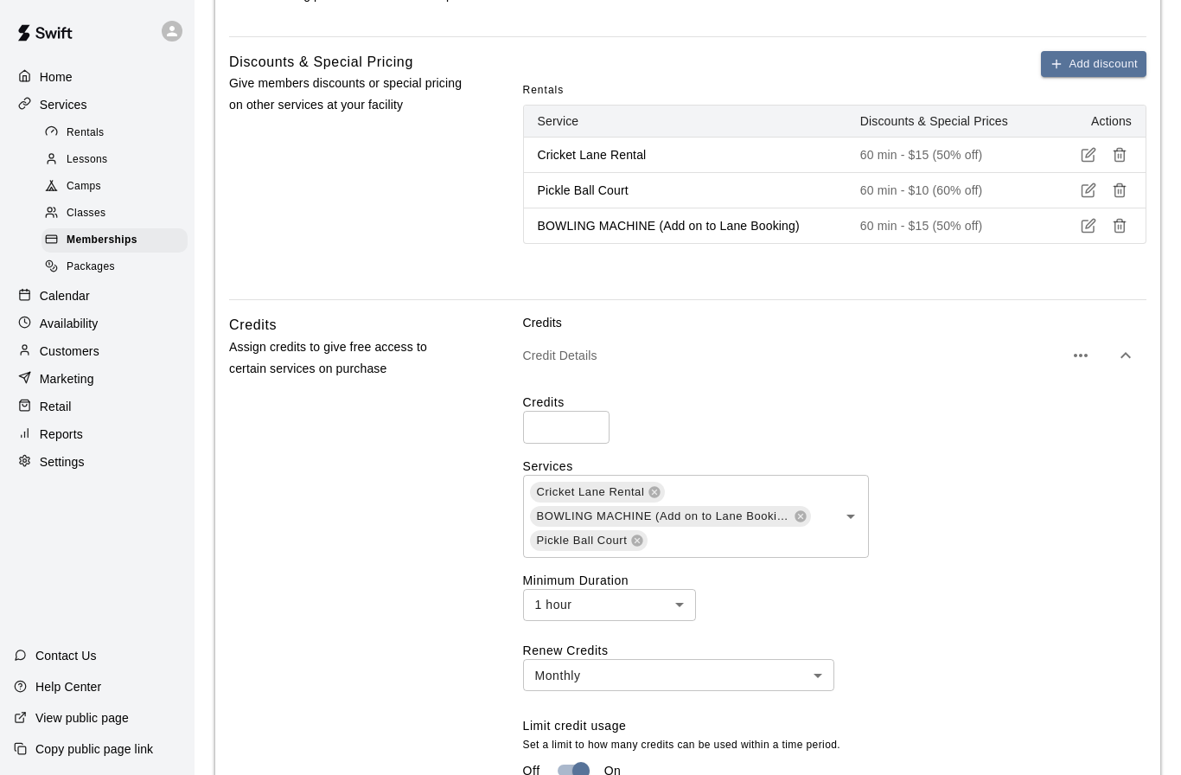
click at [970, 571] on label "Minimum Duration" at bounding box center [834, 579] width 623 height 17
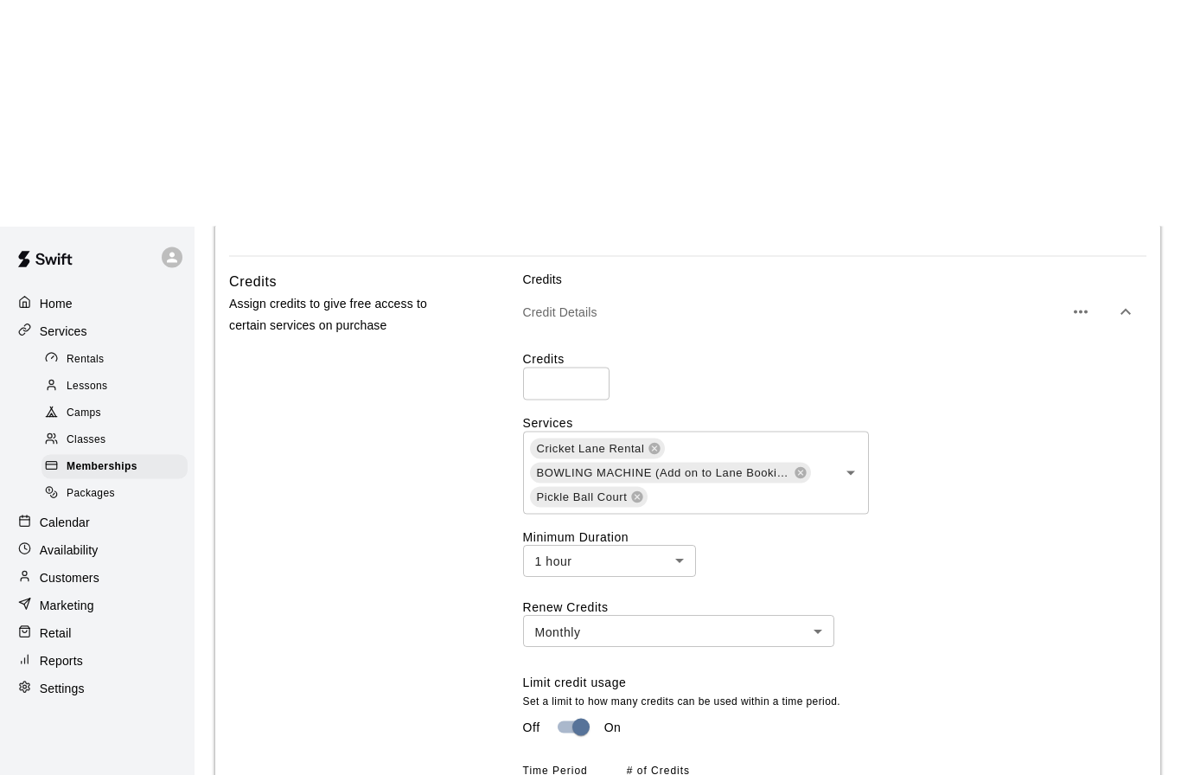
scroll to position [909, 0]
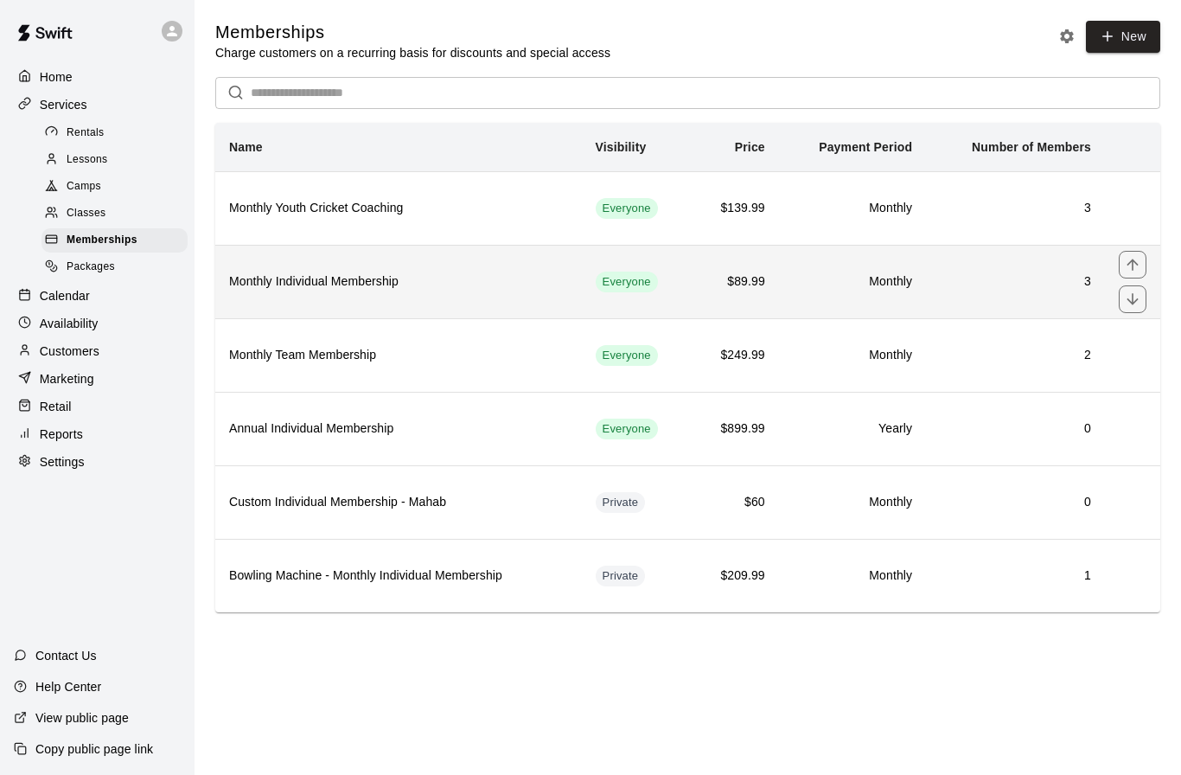
click at [347, 291] on h6 "Monthly Individual Membership" at bounding box center [398, 281] width 339 height 19
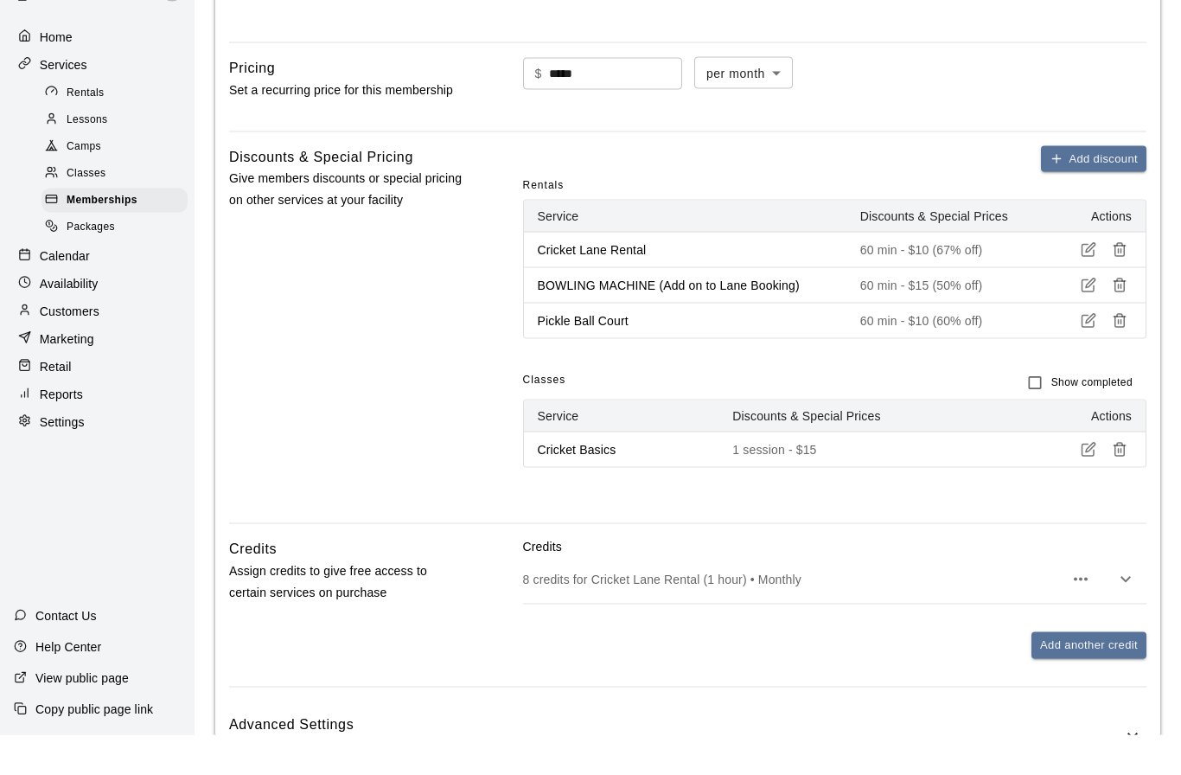
scroll to position [530, 0]
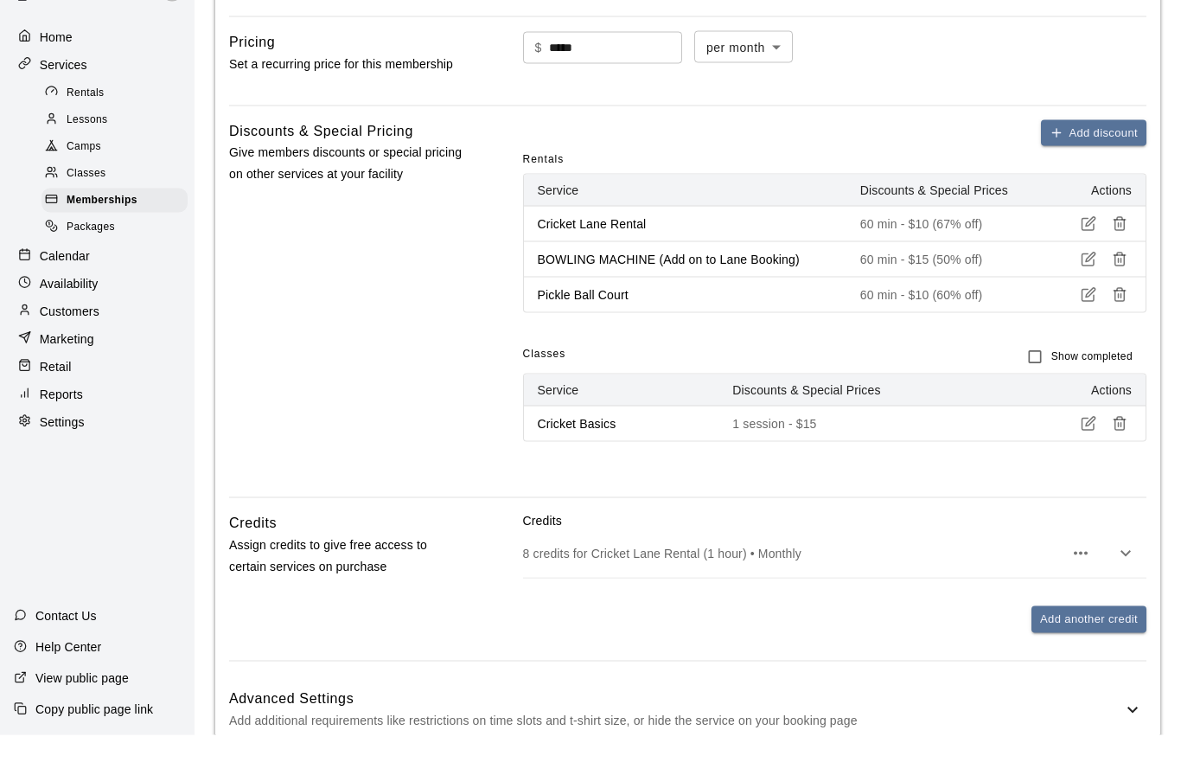
click at [1129, 583] on icon "button" at bounding box center [1125, 593] width 21 height 21
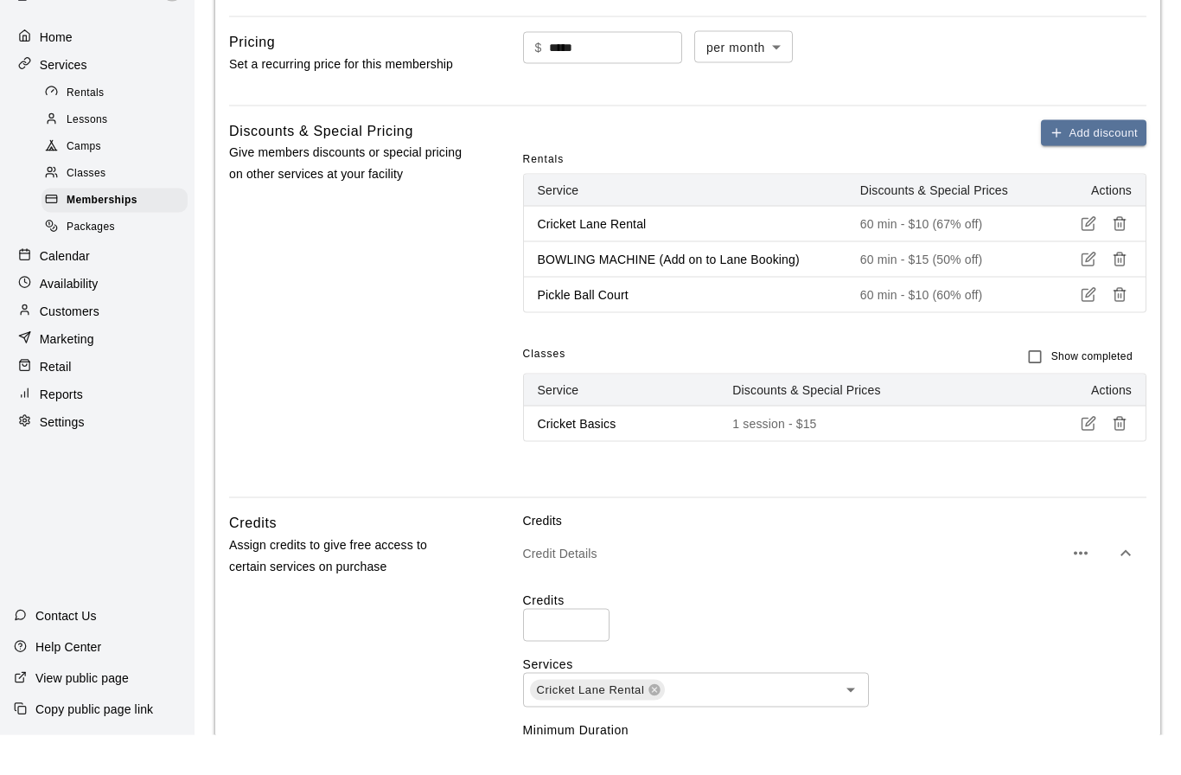
scroll to position [571, 0]
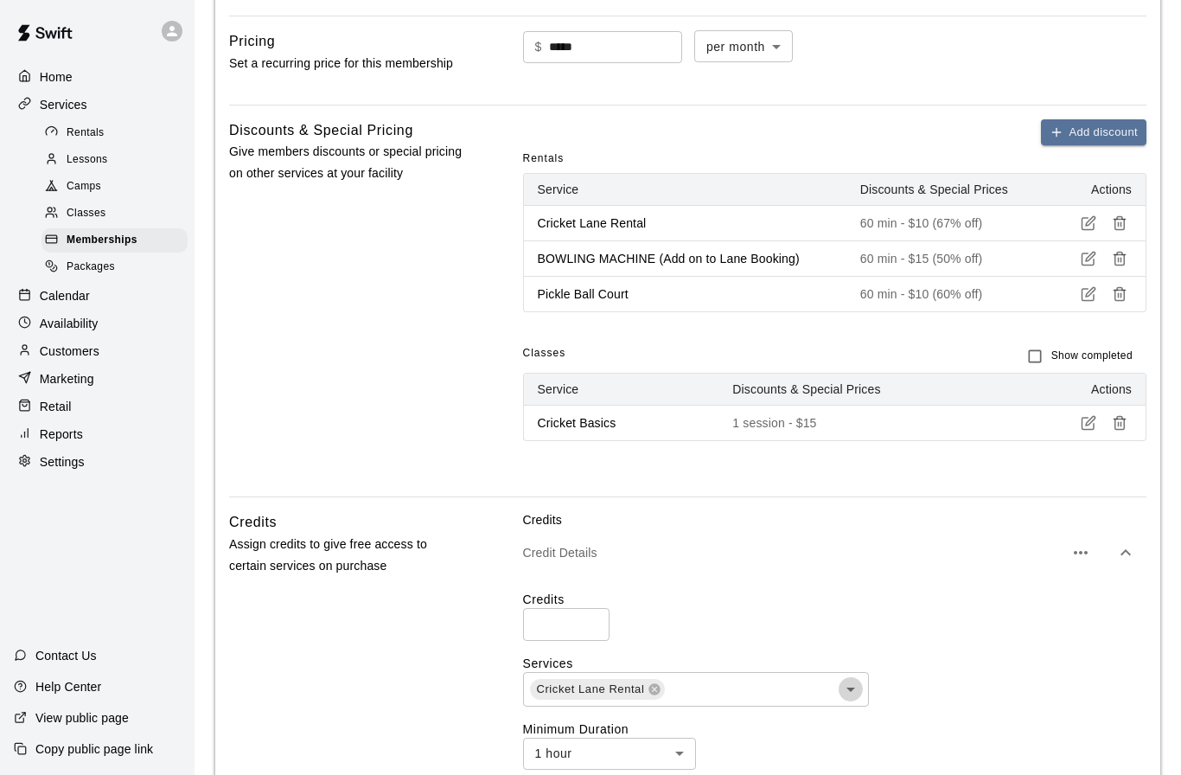
click at [850, 687] on icon "Open" at bounding box center [850, 689] width 9 height 4
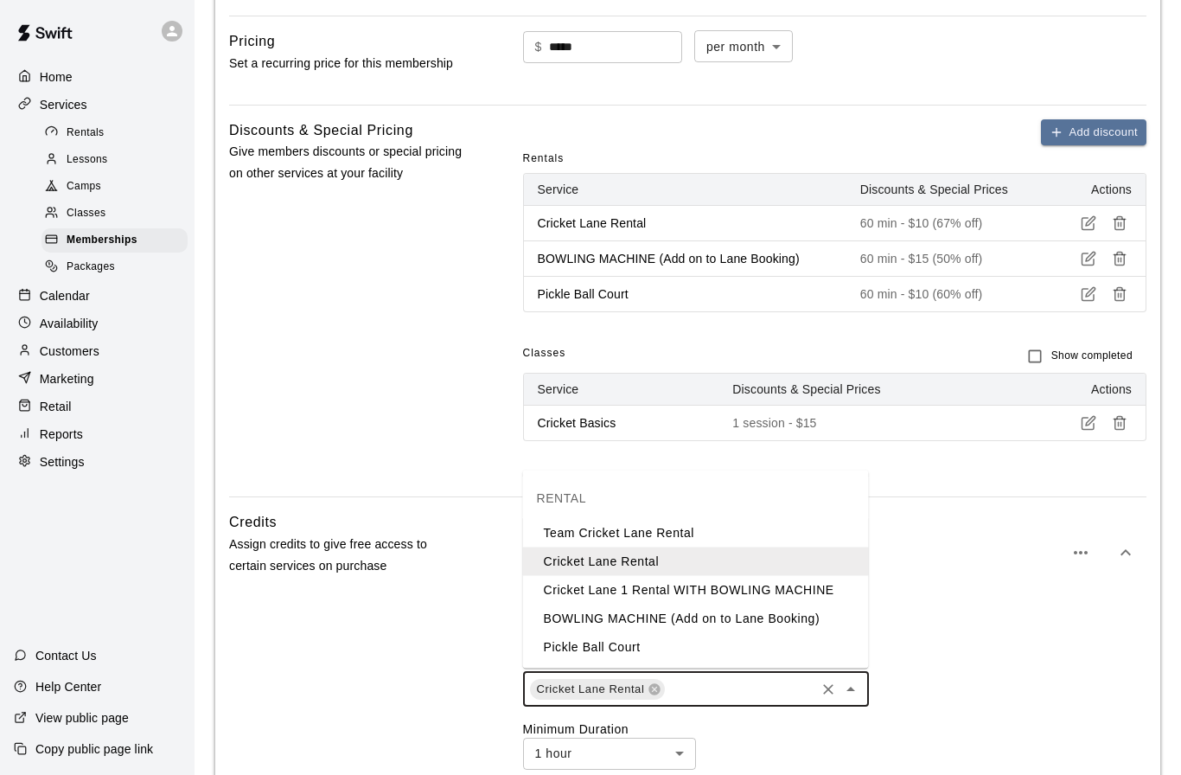
click at [775, 622] on li "BOWLING MACHINE (Add on to Lane Booking)" at bounding box center [696, 618] width 346 height 29
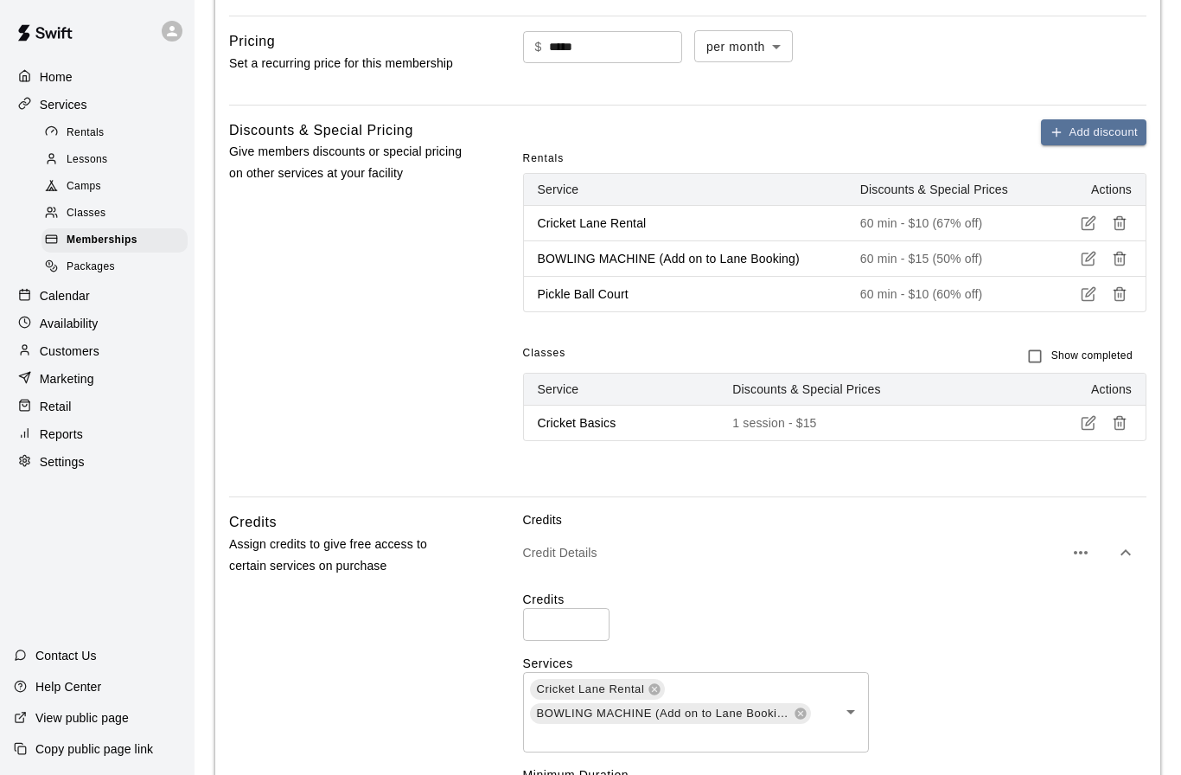
click at [853, 710] on icon "Open" at bounding box center [850, 712] width 9 height 4
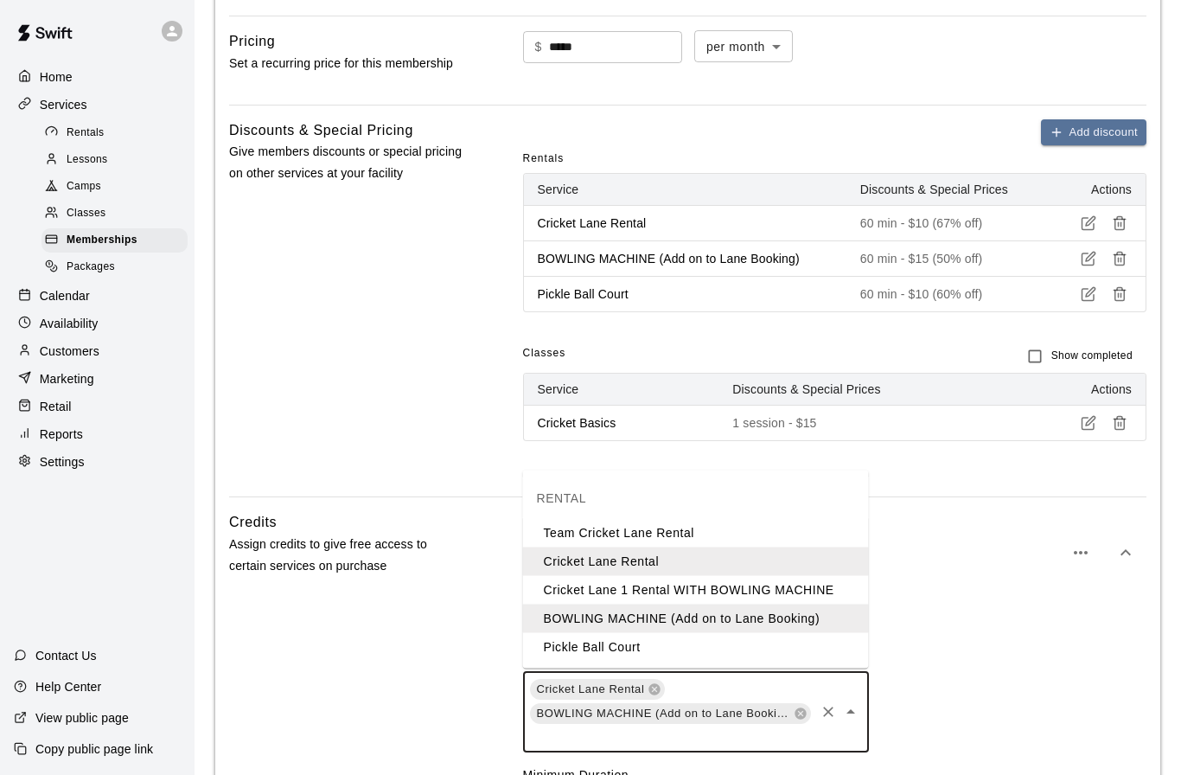
click at [632, 646] on li "Pickle Ball Court" at bounding box center [696, 647] width 346 height 29
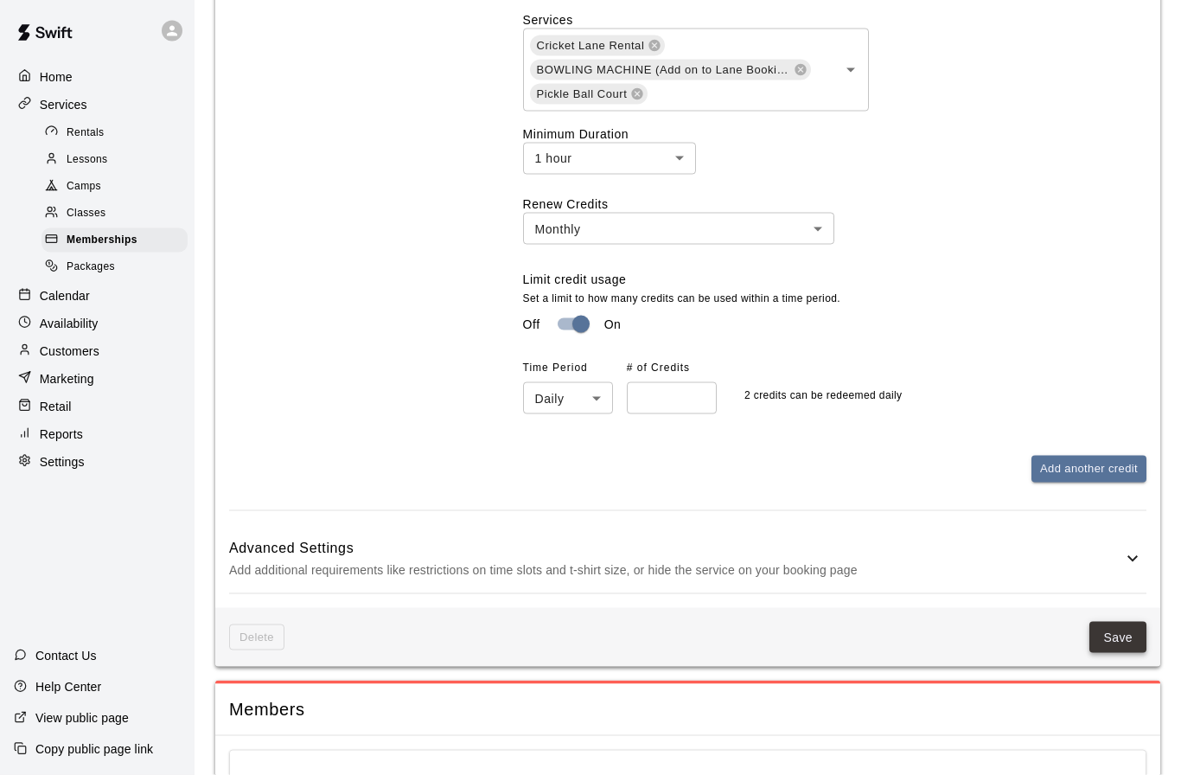
scroll to position [1215, 0]
click at [1101, 632] on button "Save" at bounding box center [1117, 637] width 57 height 32
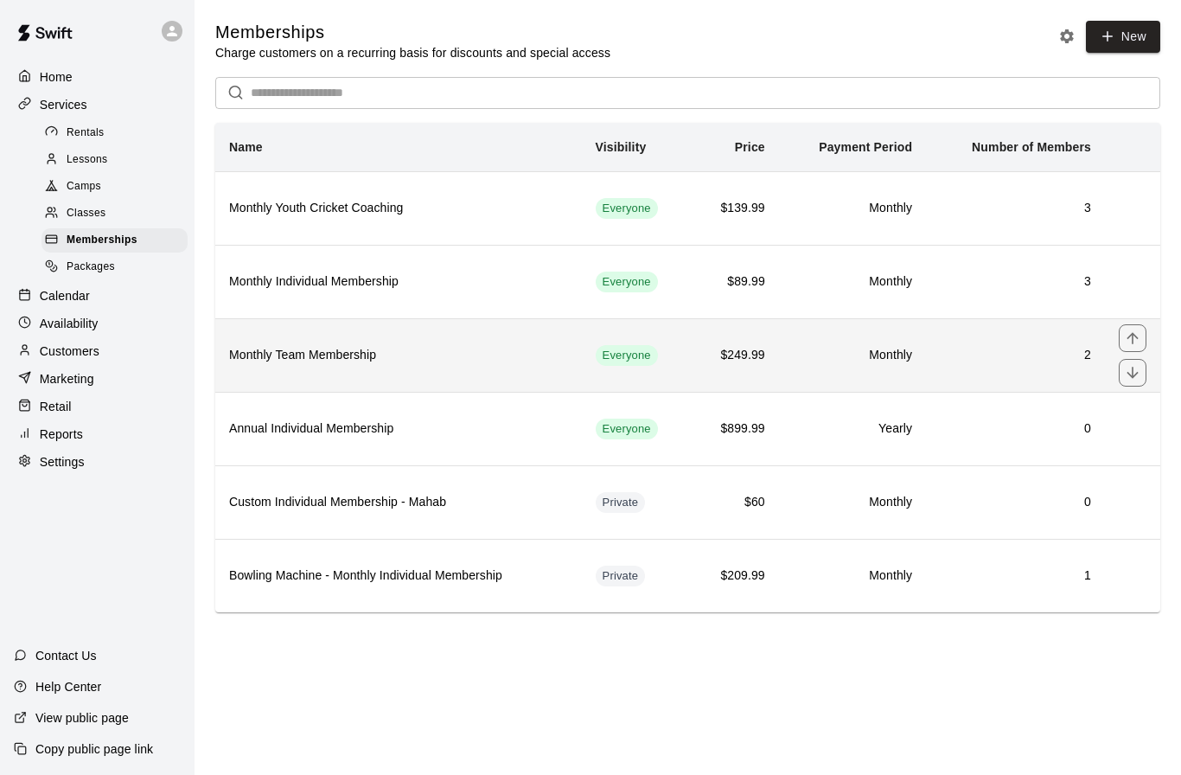
click at [271, 359] on h6 "Monthly Team Membership" at bounding box center [398, 355] width 339 height 19
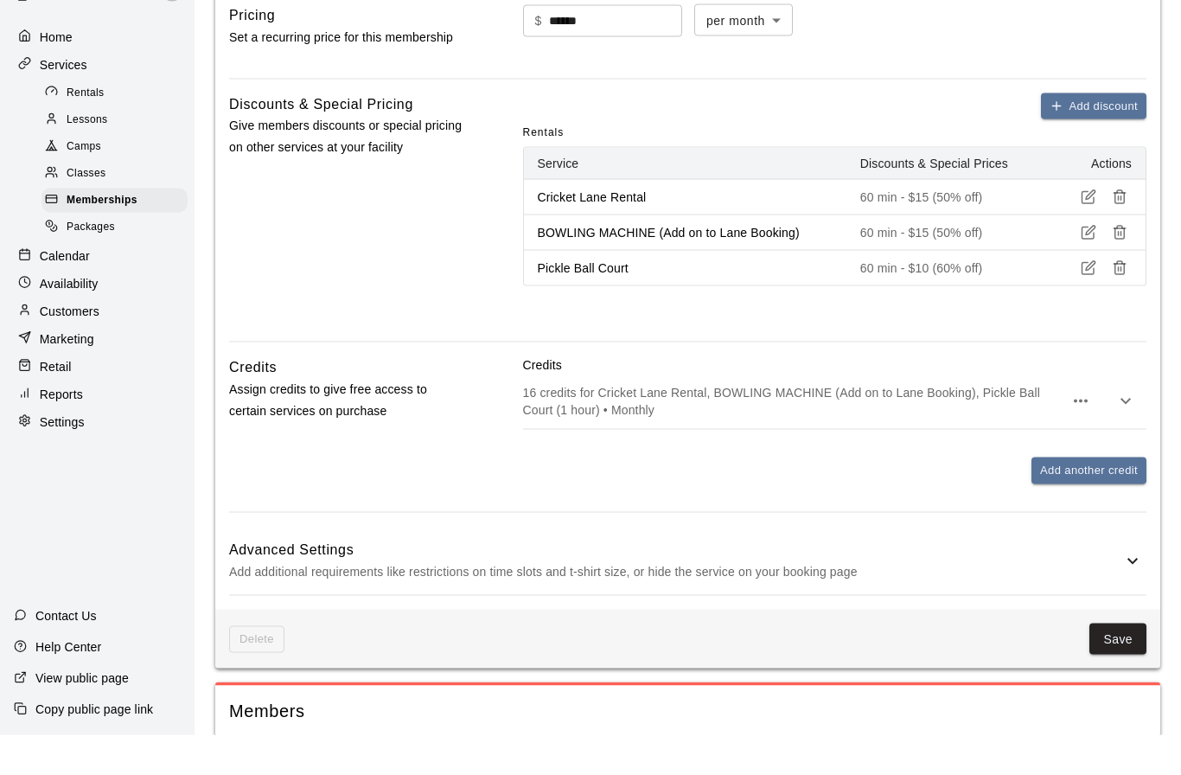
scroll to position [586, 0]
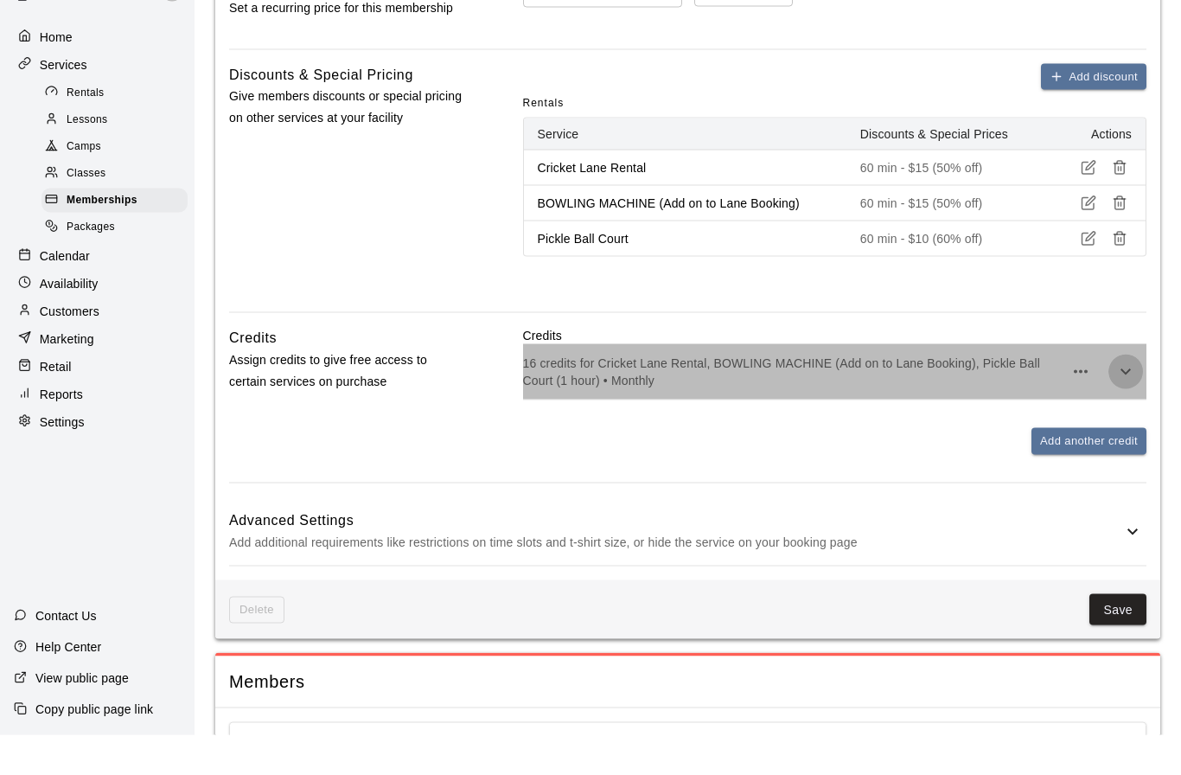
click at [1126, 409] on icon "button" at bounding box center [1125, 412] width 10 height 6
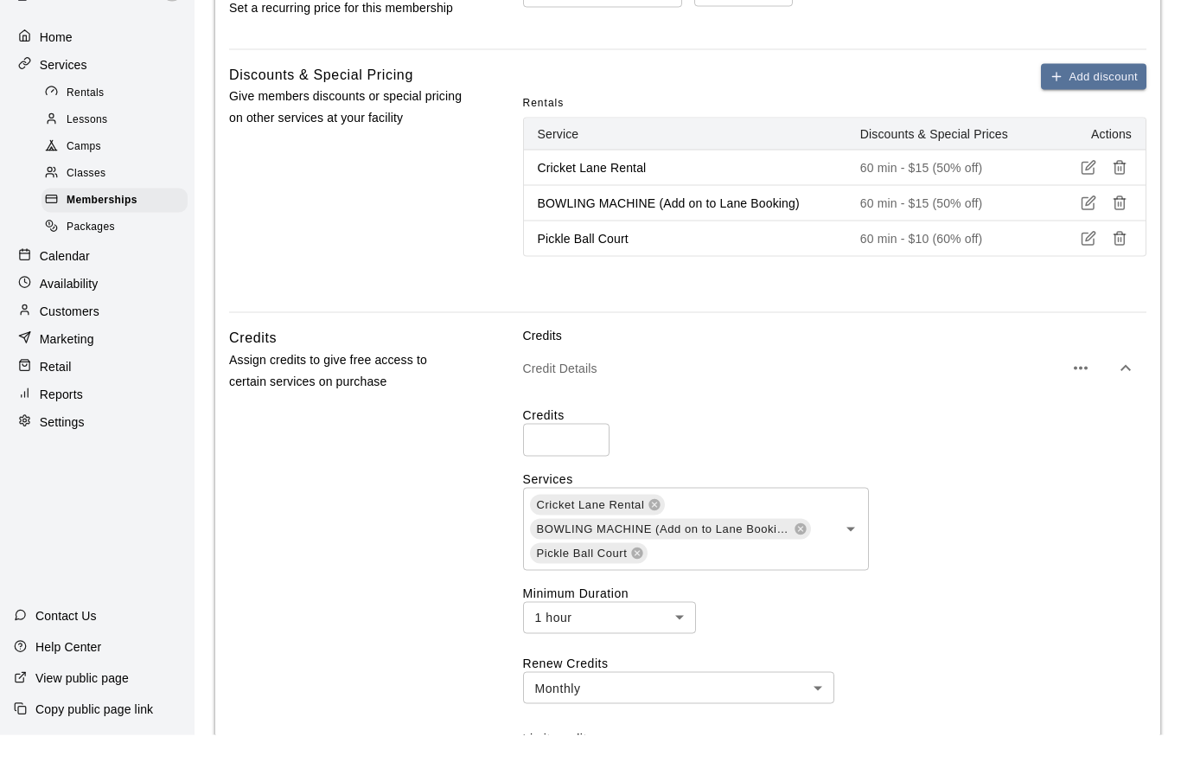
scroll to position [627, 0]
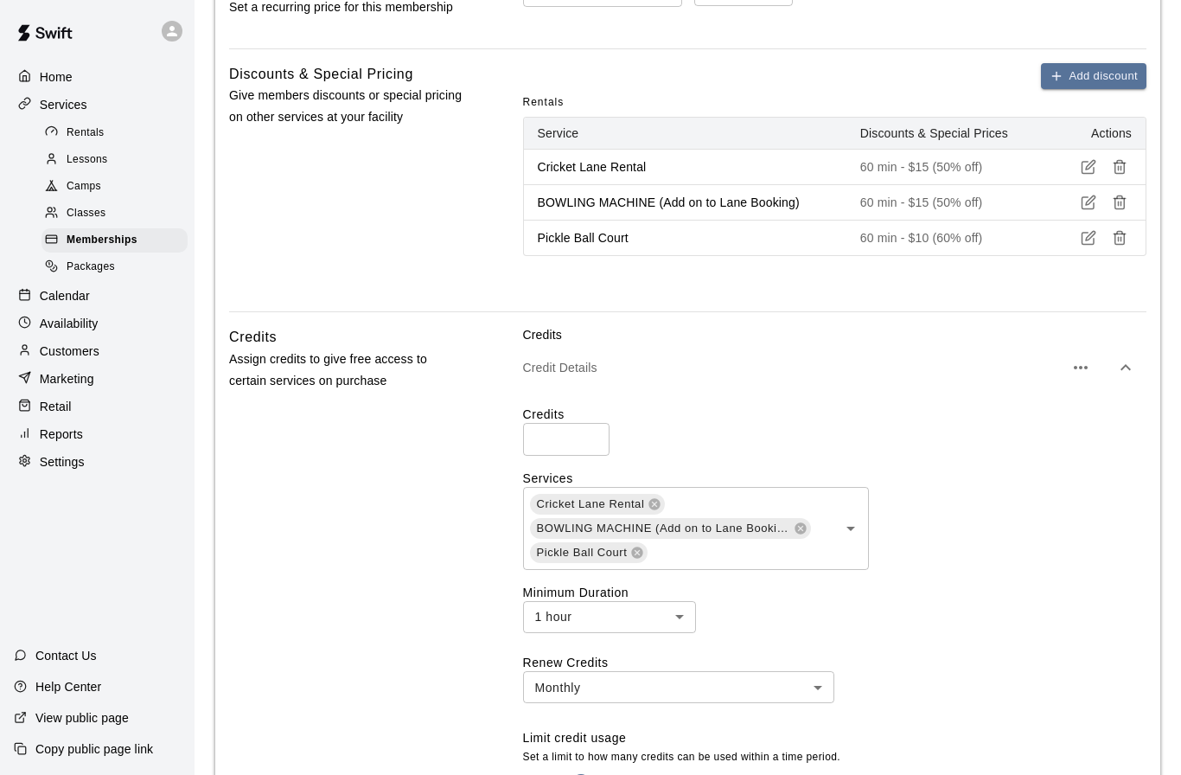
click at [1043, 539] on div "Cricket Lane Rental BOWLING MACHINE (Add on to Lane Booking) Pickle Ball Court ​" at bounding box center [834, 528] width 623 height 83
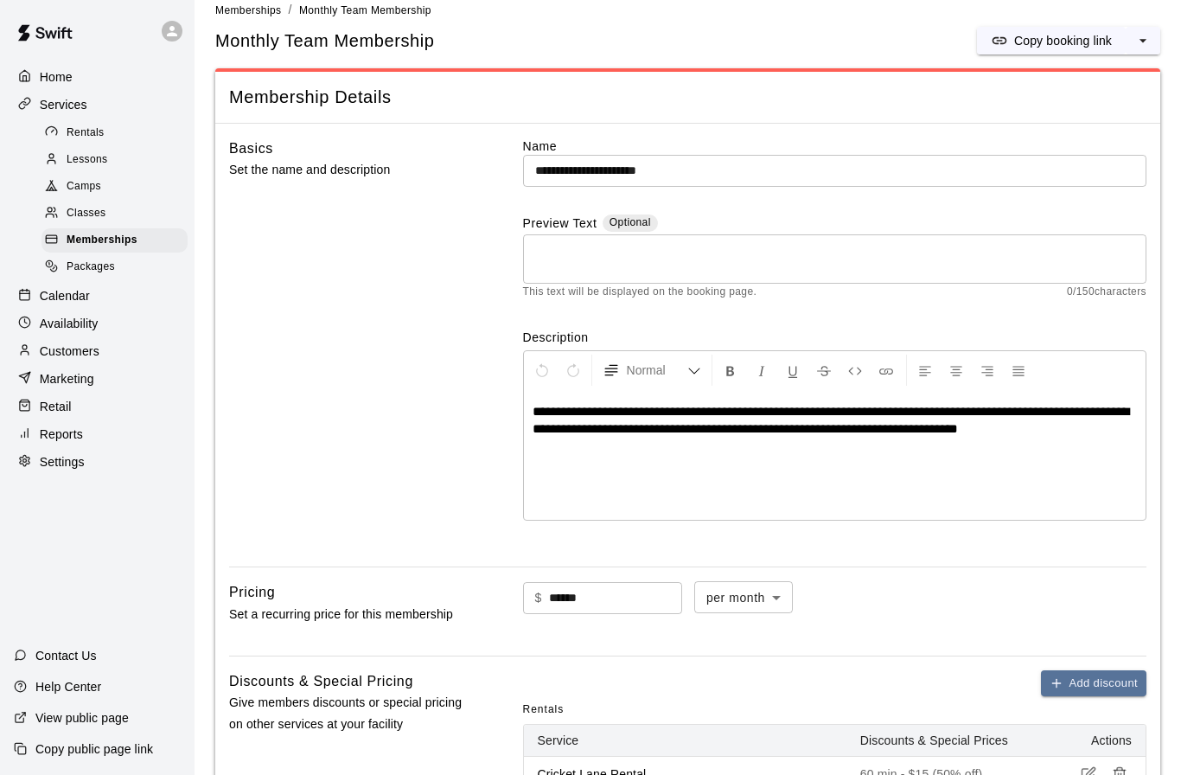
scroll to position [0, 0]
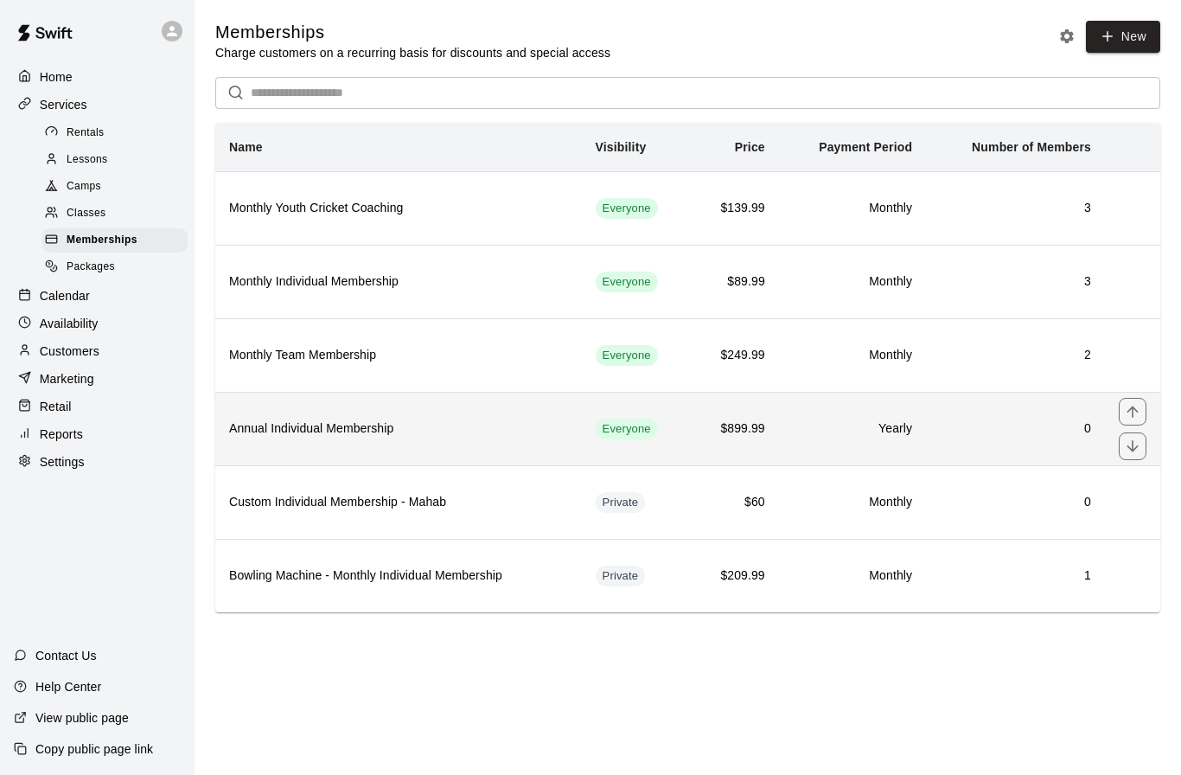
click at [348, 441] on th "Annual Individual Membership" at bounding box center [398, 428] width 367 height 73
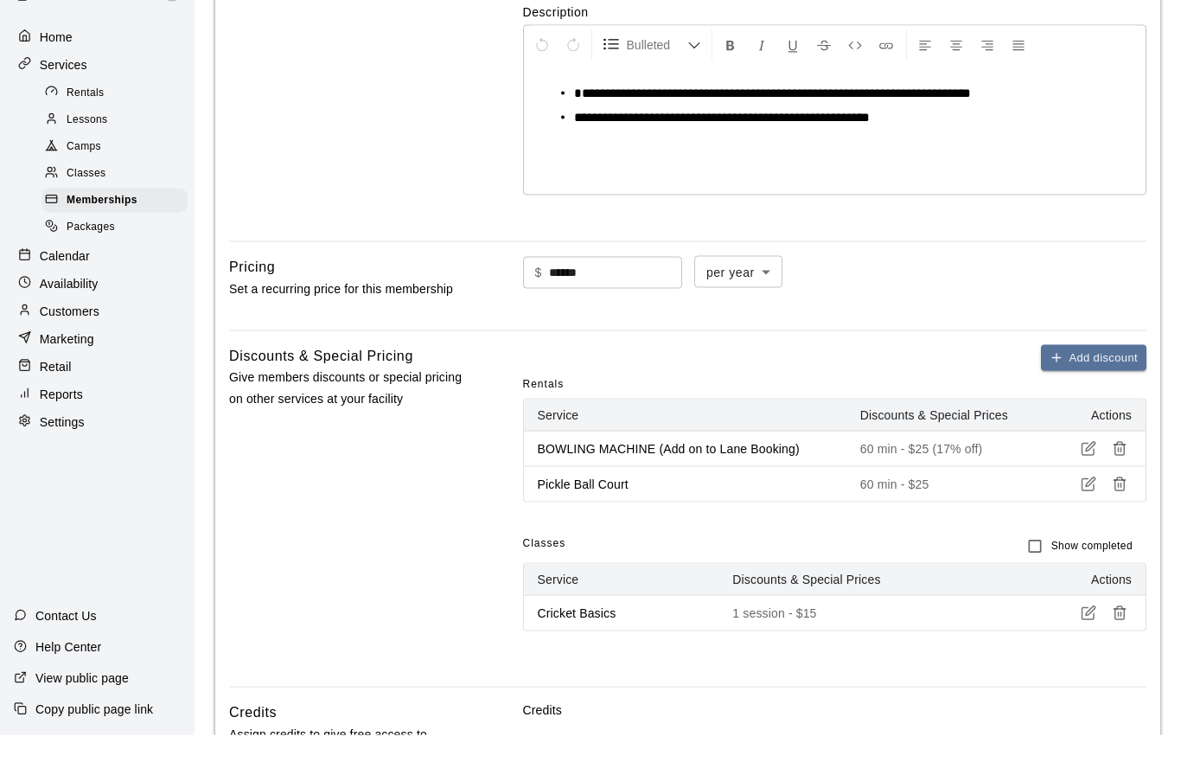
scroll to position [306, 0]
click at [916, 514] on p "60 min - $25" at bounding box center [944, 522] width 168 height 17
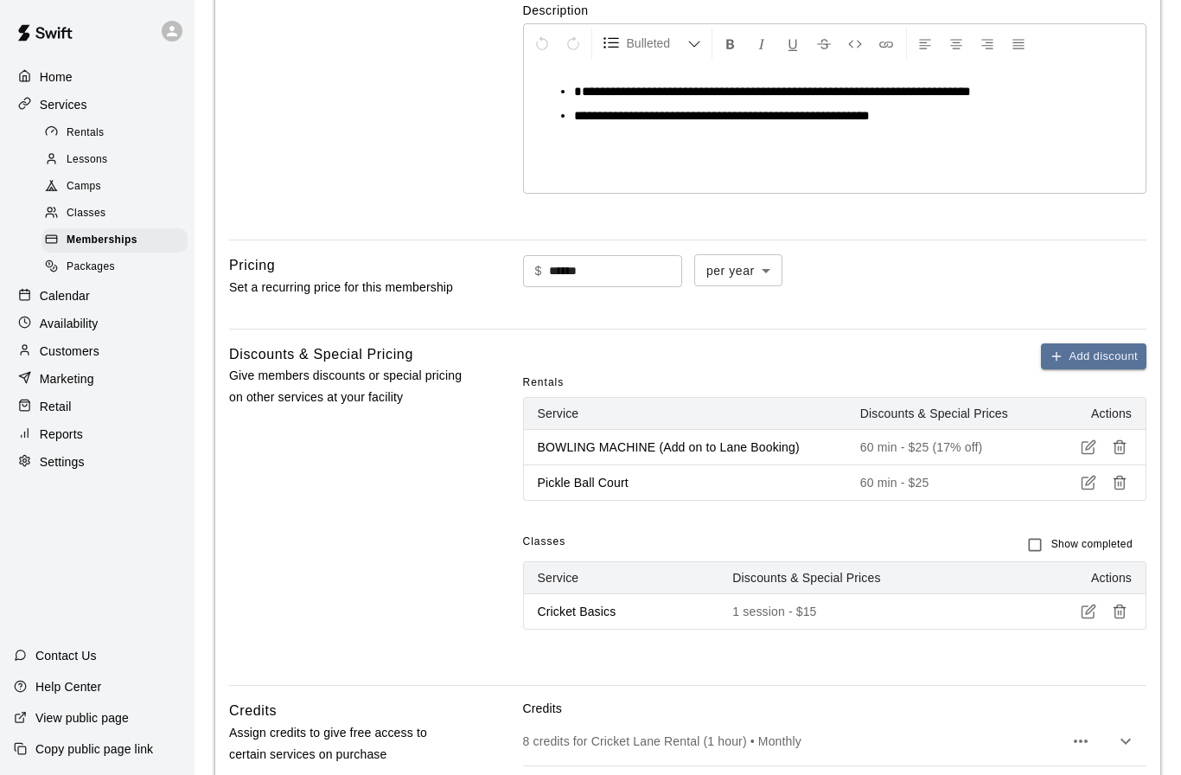
click at [1088, 476] on icon "button" at bounding box center [1089, 483] width 16 height 16
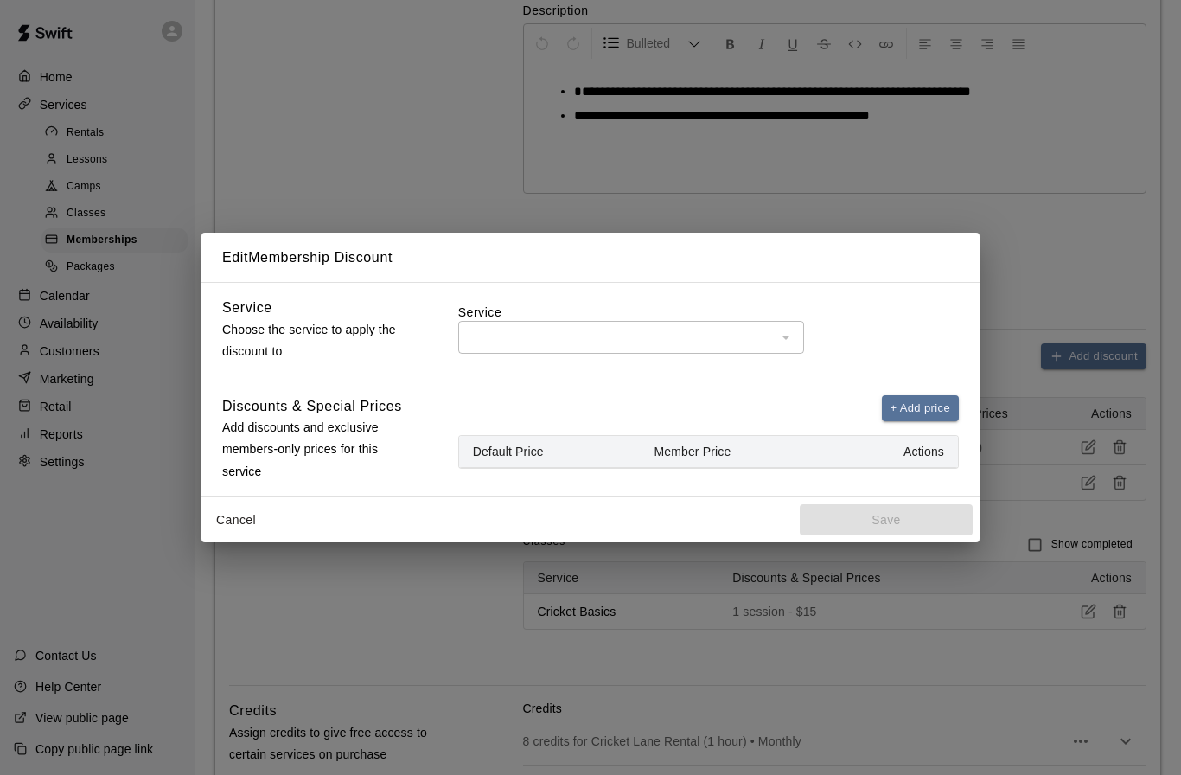
type input "**********"
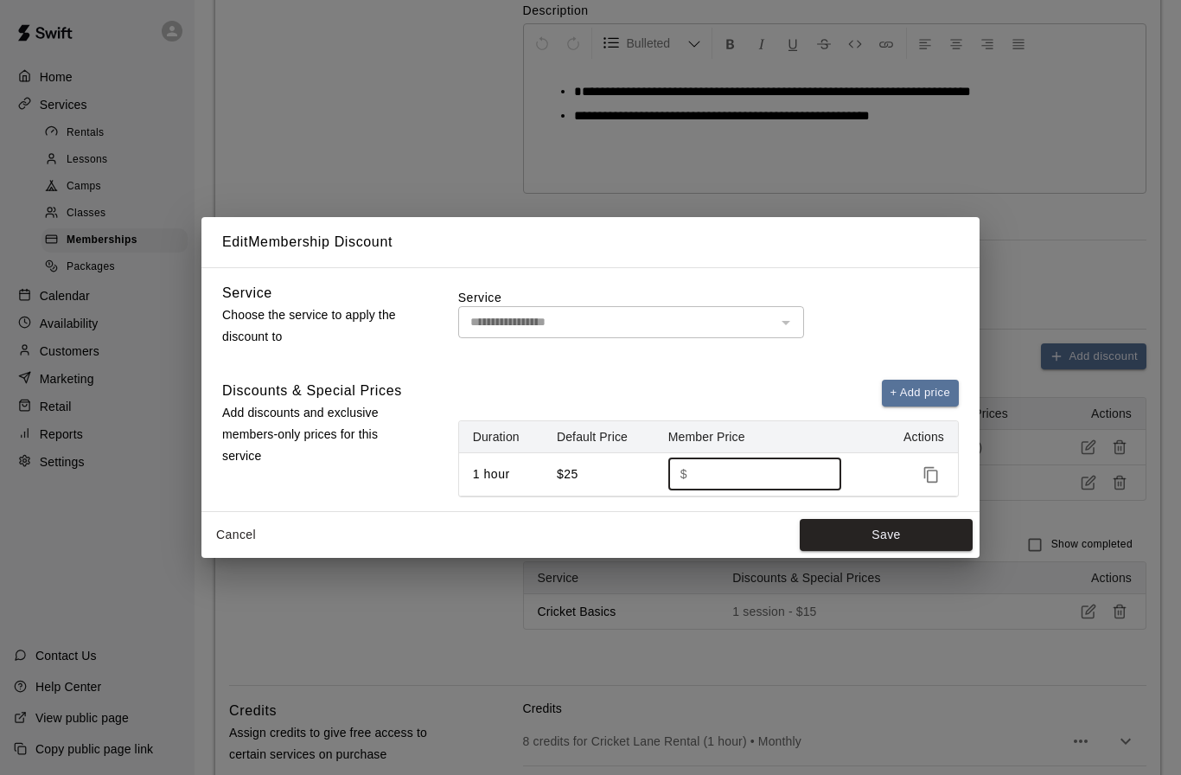
scroll to position [346, 0]
type input "*"
type input "**"
click at [858, 551] on button "Save" at bounding box center [886, 535] width 173 height 32
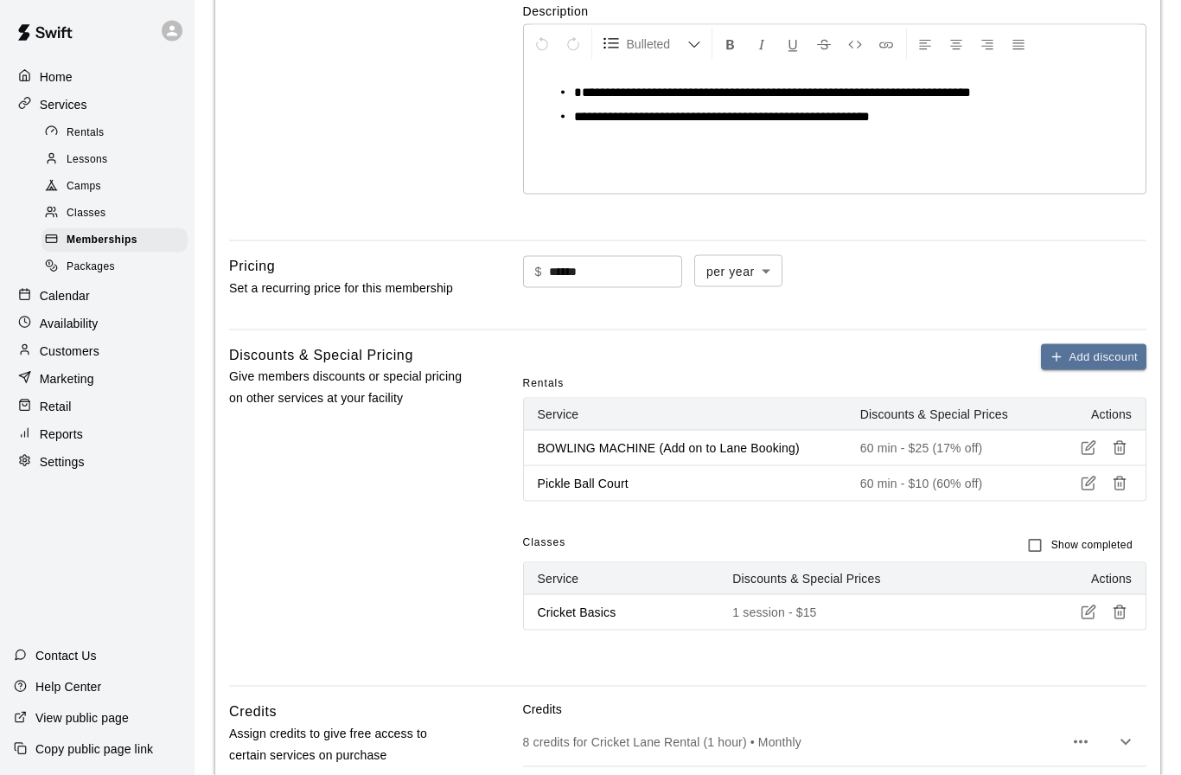
scroll to position [347, 0]
click at [1091, 449] on icon "button" at bounding box center [1089, 447] width 16 height 16
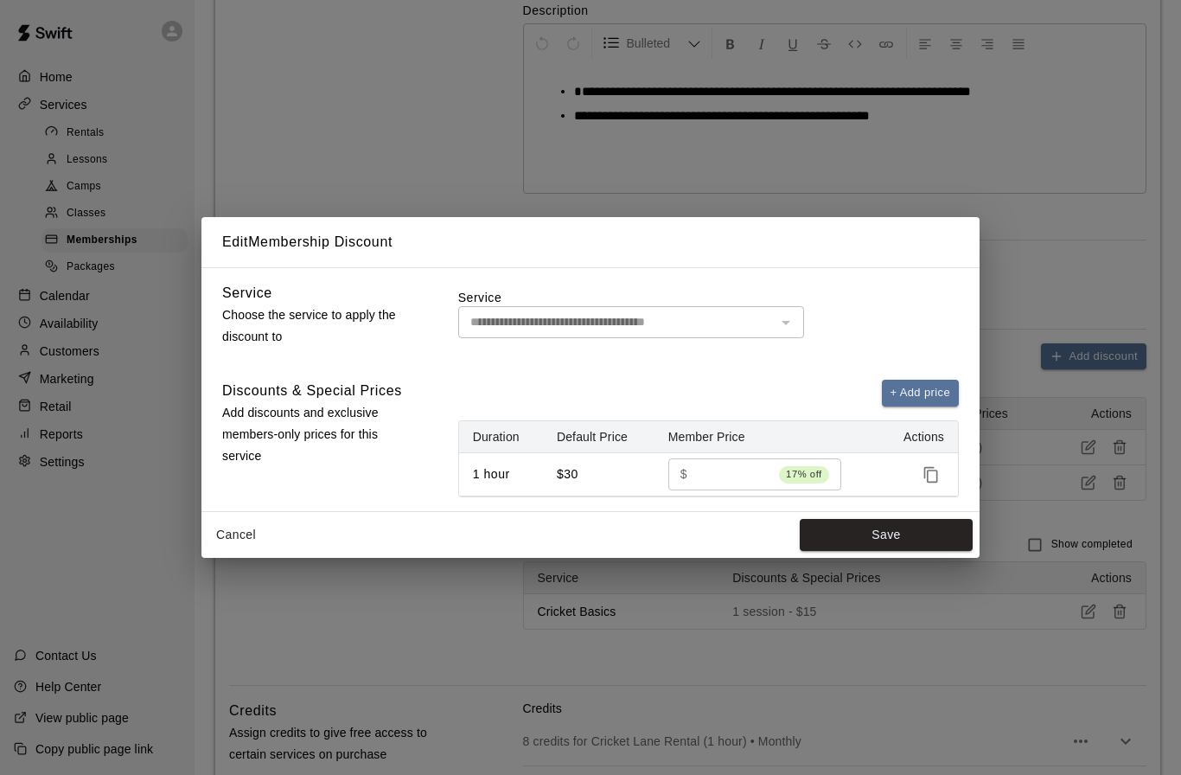
click at [718, 490] on input "**" at bounding box center [733, 474] width 78 height 32
type input "*"
type input "**"
click at [851, 551] on button "Save" at bounding box center [886, 535] width 173 height 32
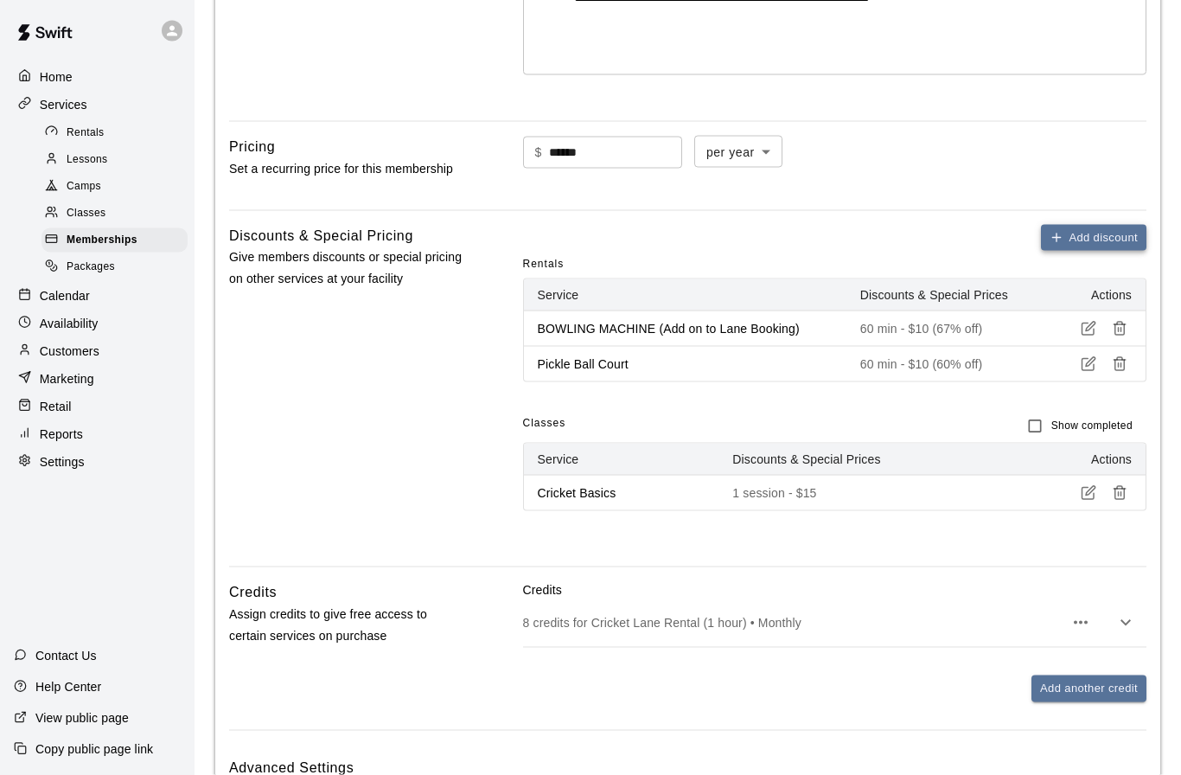
scroll to position [466, 0]
click at [1088, 233] on button "Add discount" at bounding box center [1093, 237] width 105 height 27
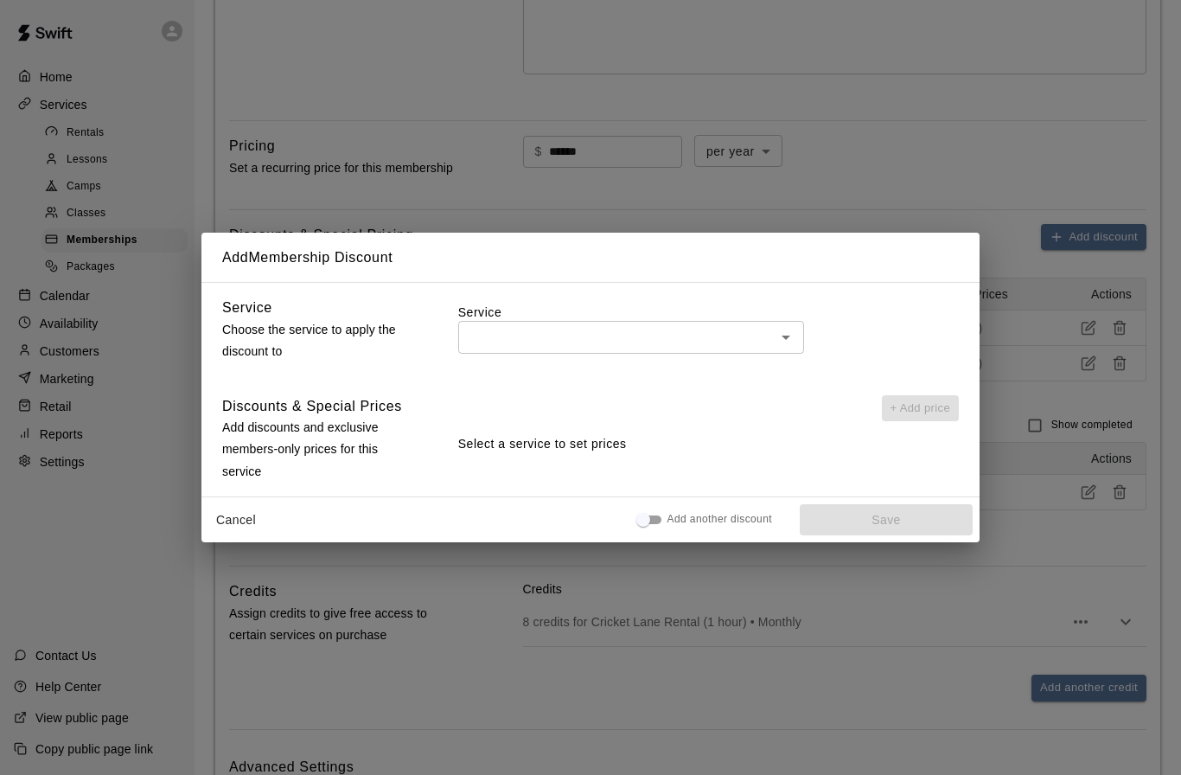
click at [783, 348] on icon "Open" at bounding box center [785, 337] width 21 height 21
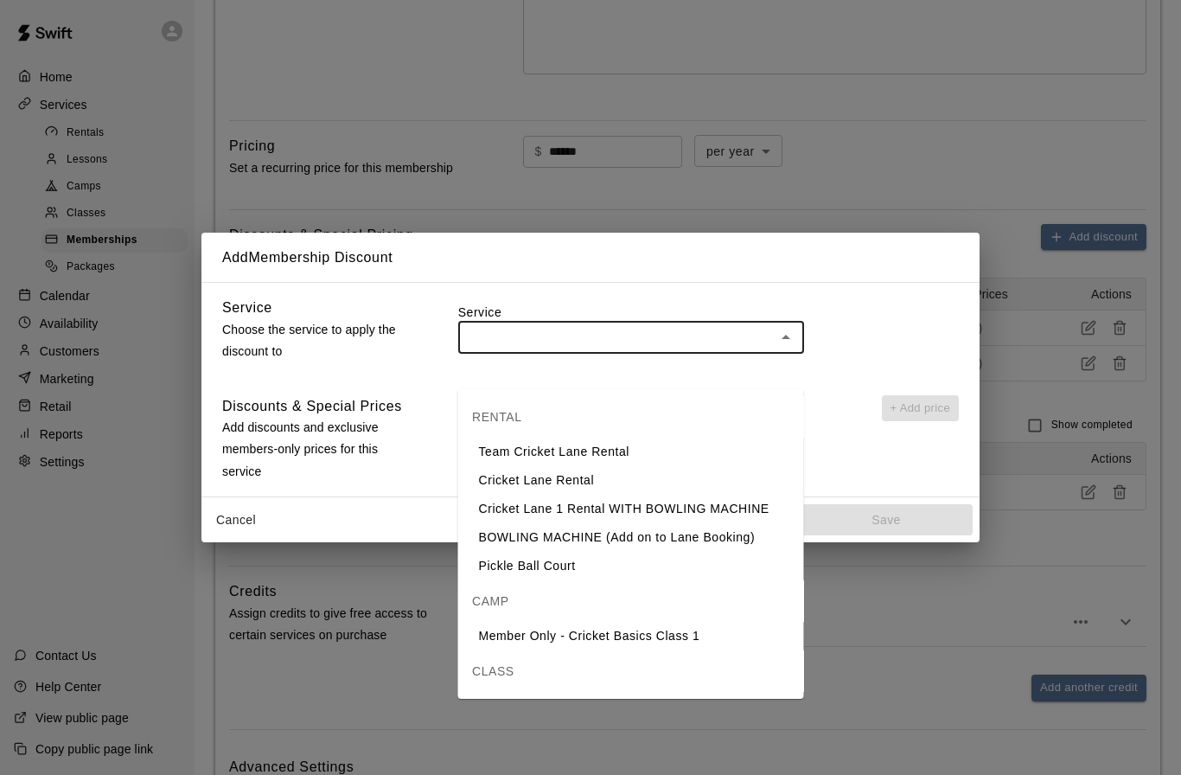
scroll to position [465, 0]
click at [599, 479] on li "Cricket Lane Rental" at bounding box center [631, 481] width 346 height 29
type input "**********"
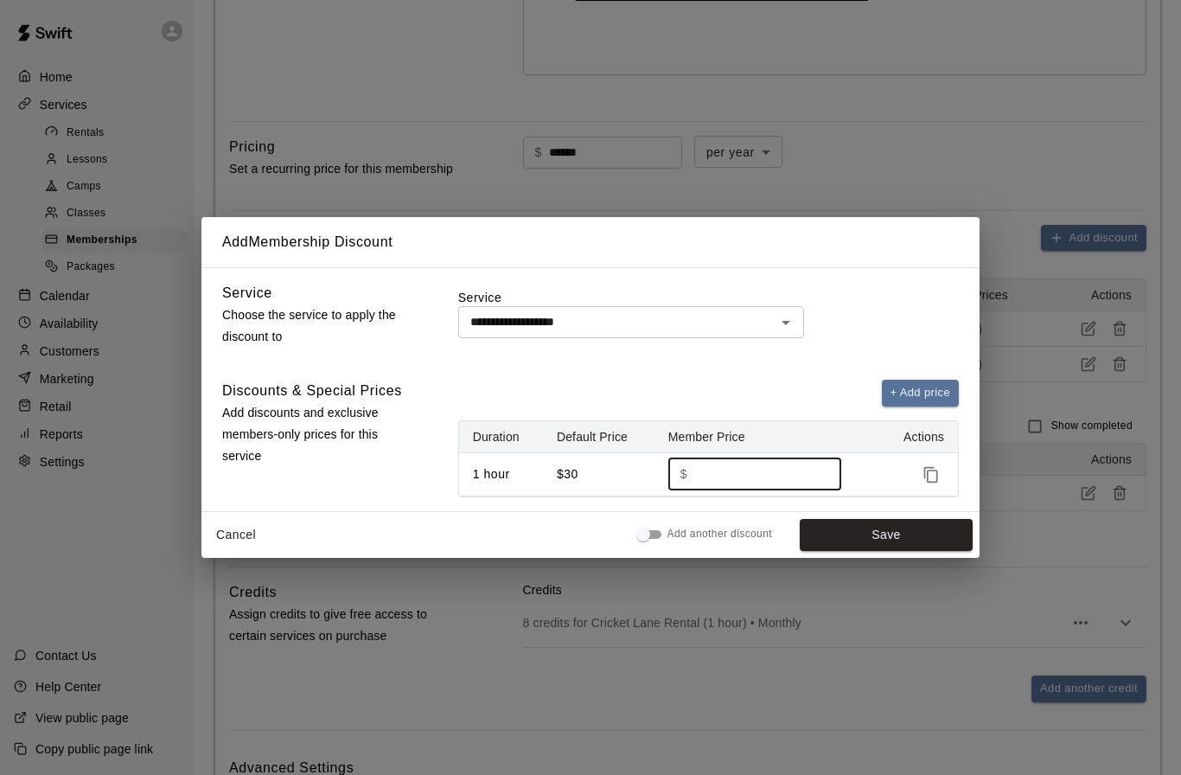
click at [715, 490] on input "**" at bounding box center [758, 474] width 128 height 32
type input "*"
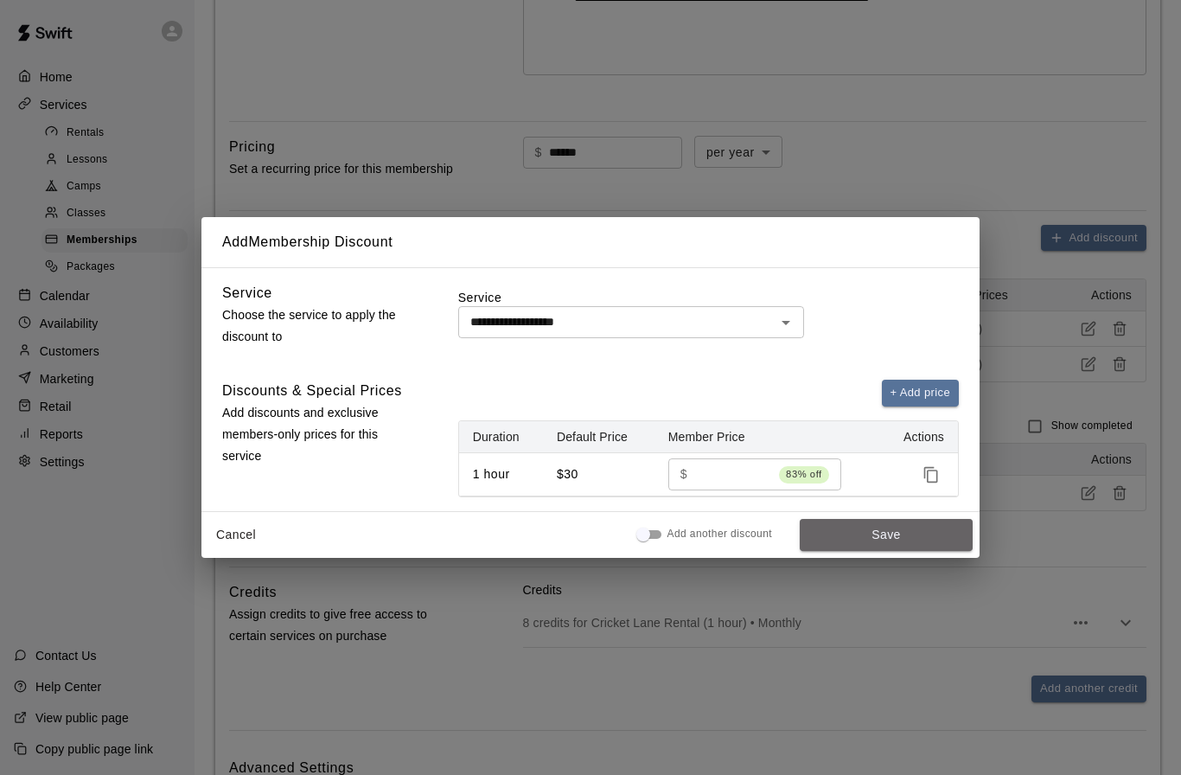
click at [871, 551] on button "Save" at bounding box center [886, 535] width 173 height 32
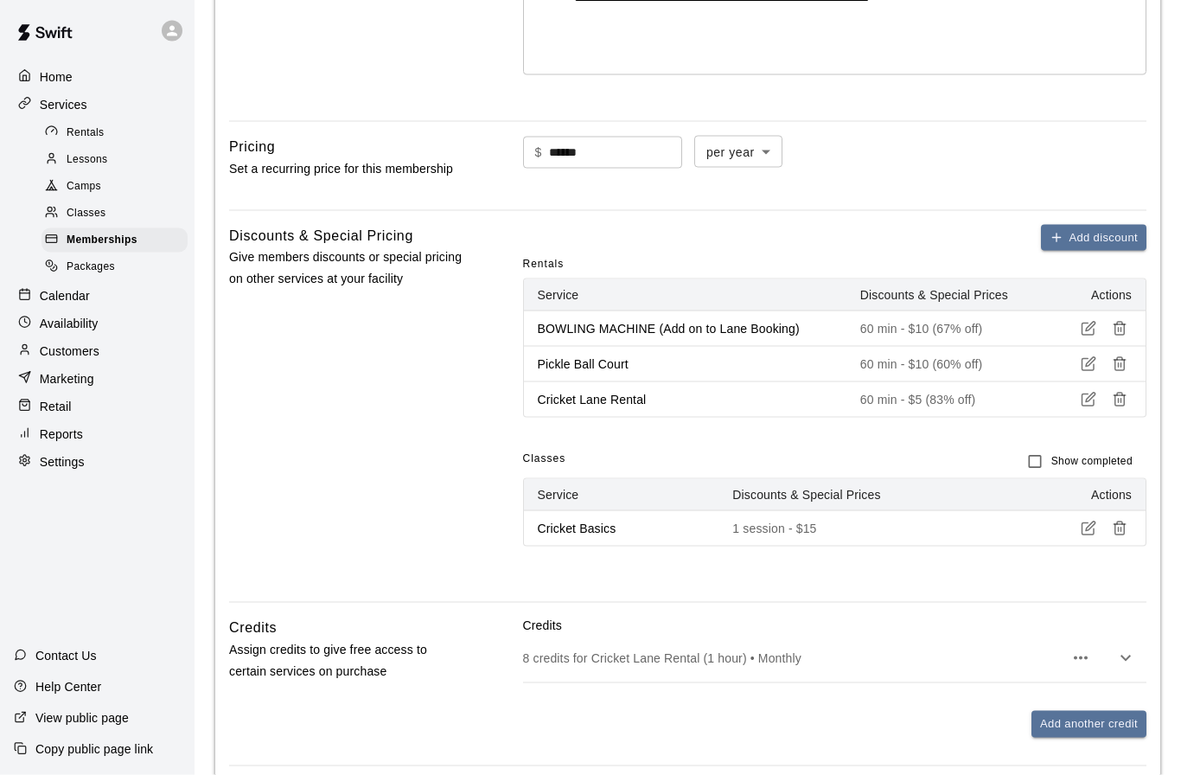
click at [370, 428] on div "Discounts & Special Pricing Give members discounts or special pricing on other …" at bounding box center [348, 414] width 239 height 378
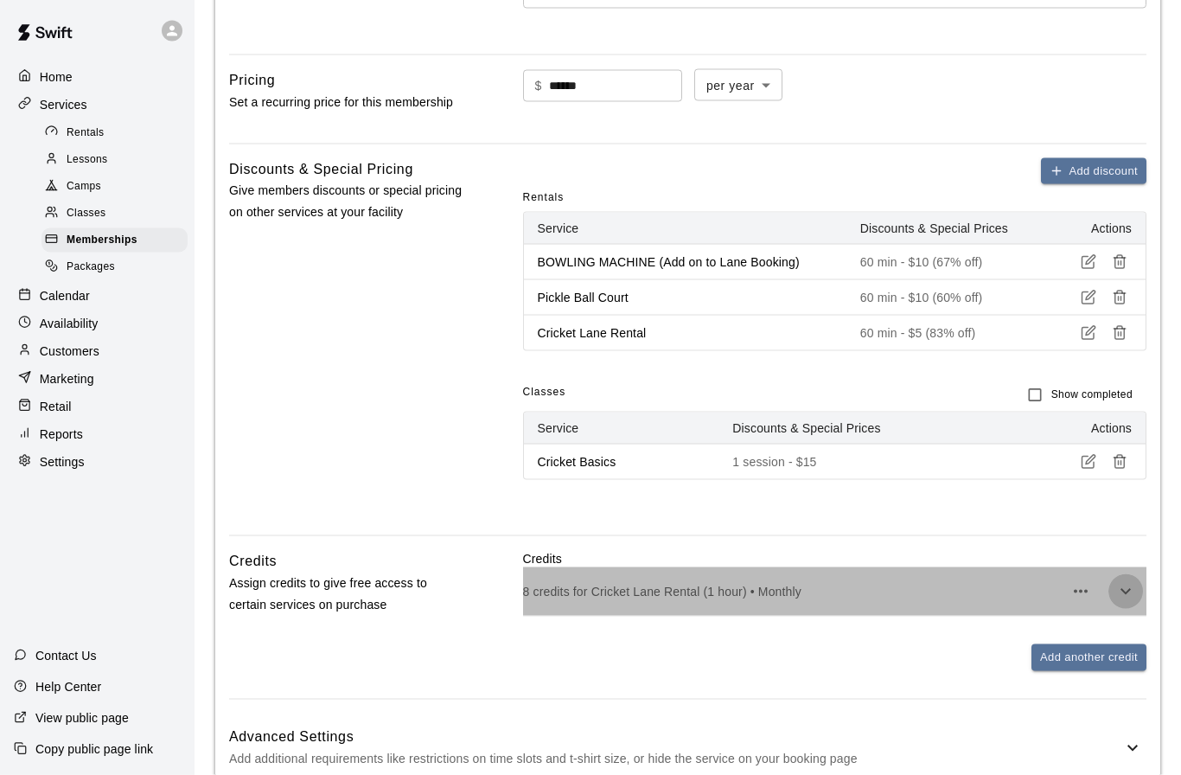
scroll to position [533, 0]
click at [1126, 590] on icon "button" at bounding box center [1125, 590] width 21 height 21
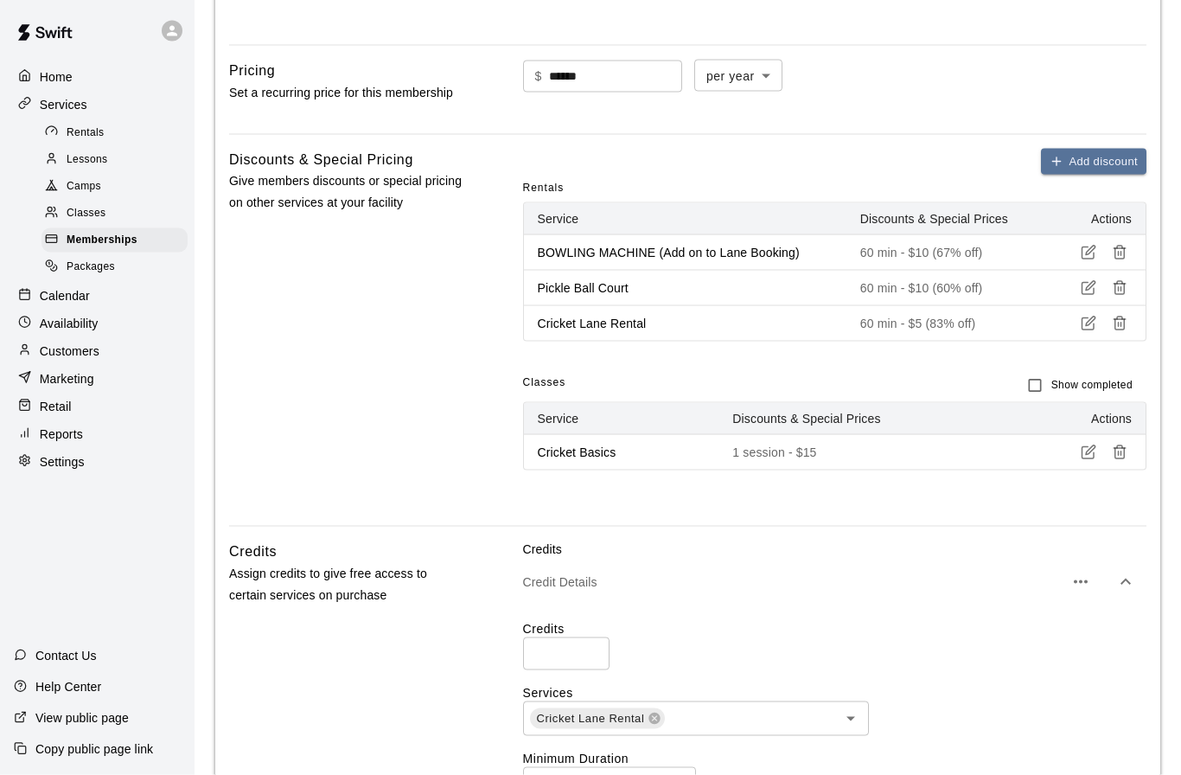
scroll to position [564, 0]
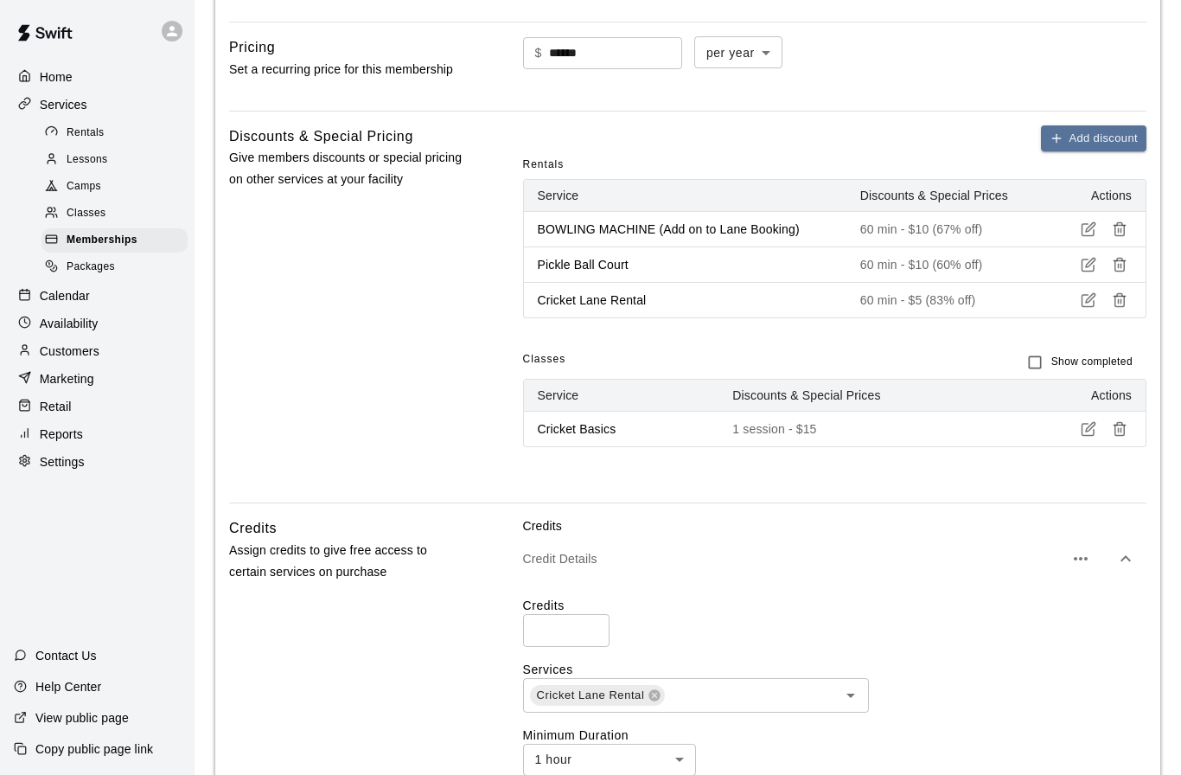
click at [554, 633] on input "*" at bounding box center [566, 630] width 86 height 32
type input "**"
click at [982, 679] on div "Cricket Lane Rental ​" at bounding box center [834, 696] width 623 height 35
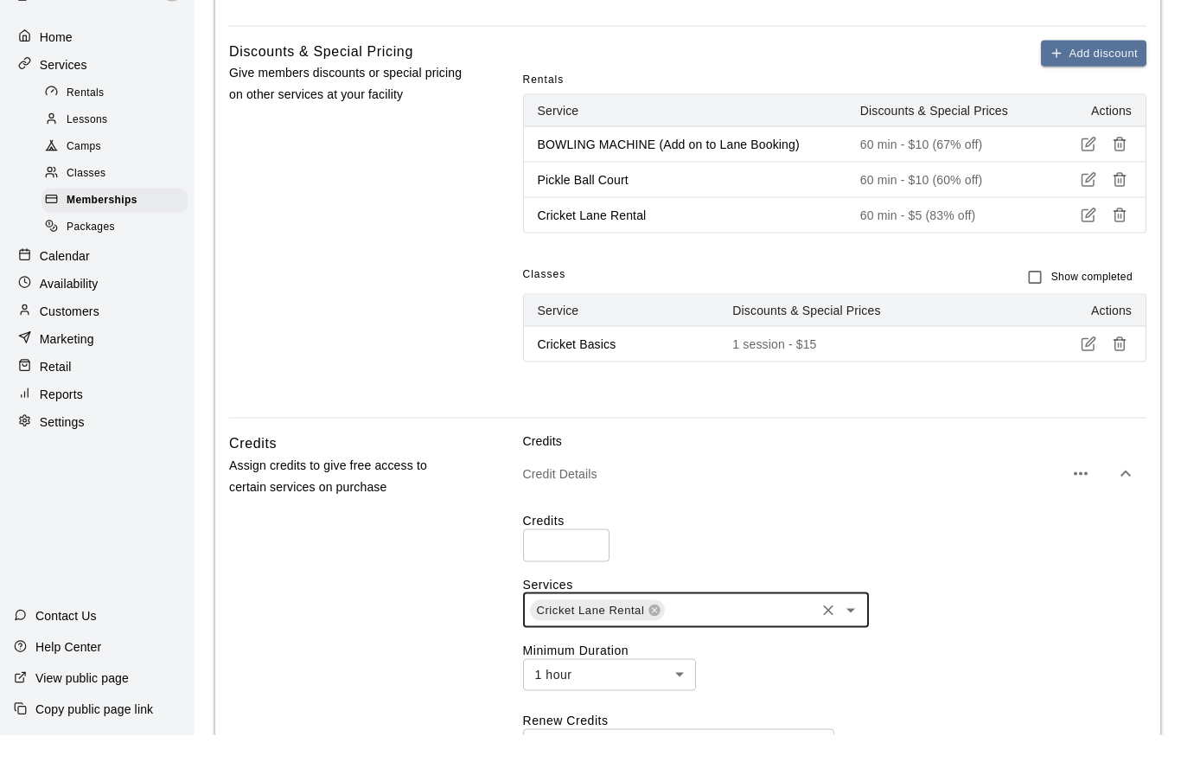
scroll to position [666, 0]
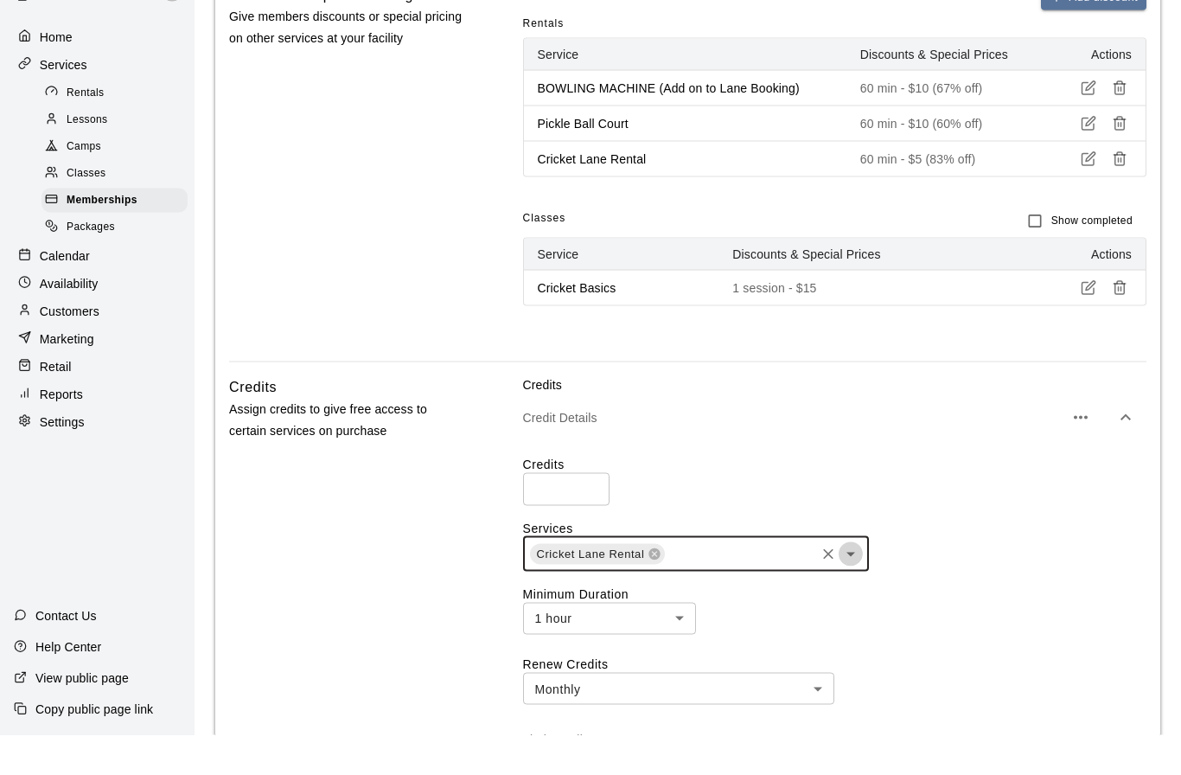
click at [853, 592] on icon "Open" at bounding box center [850, 594] width 9 height 4
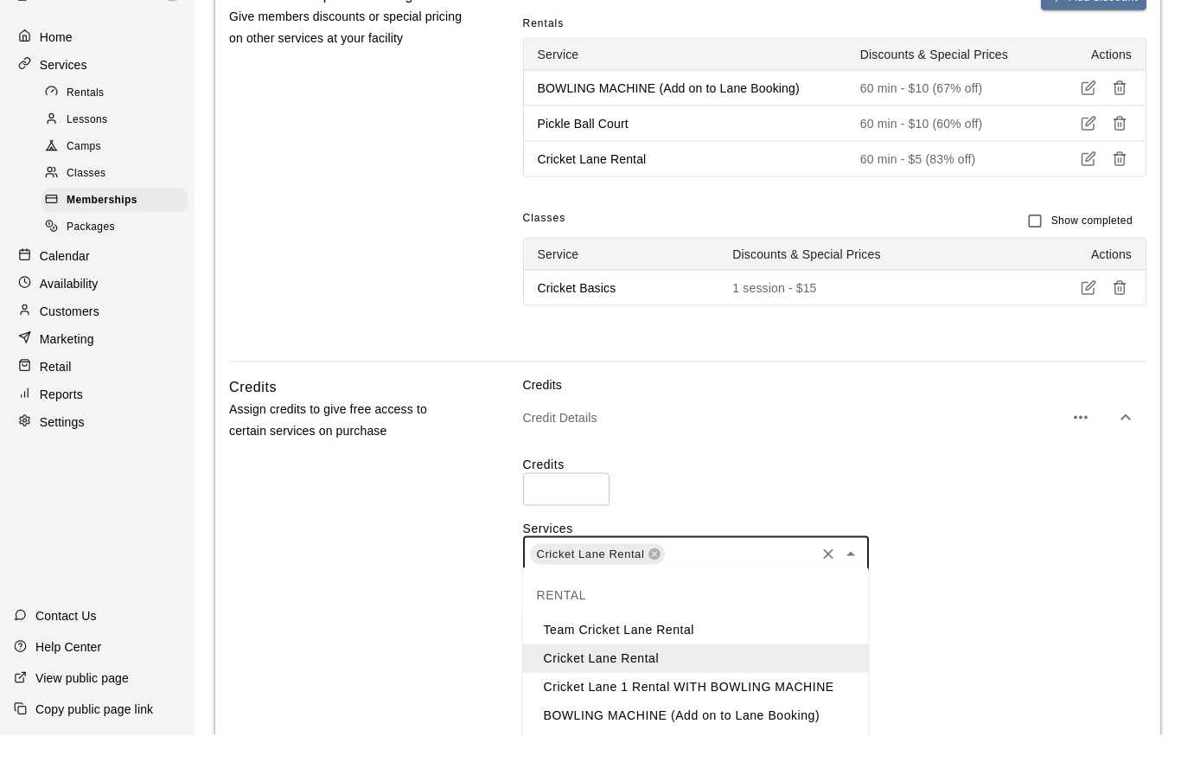
click at [667, 742] on li "BOWLING MACHINE (Add on to Lane Booking)" at bounding box center [696, 756] width 346 height 29
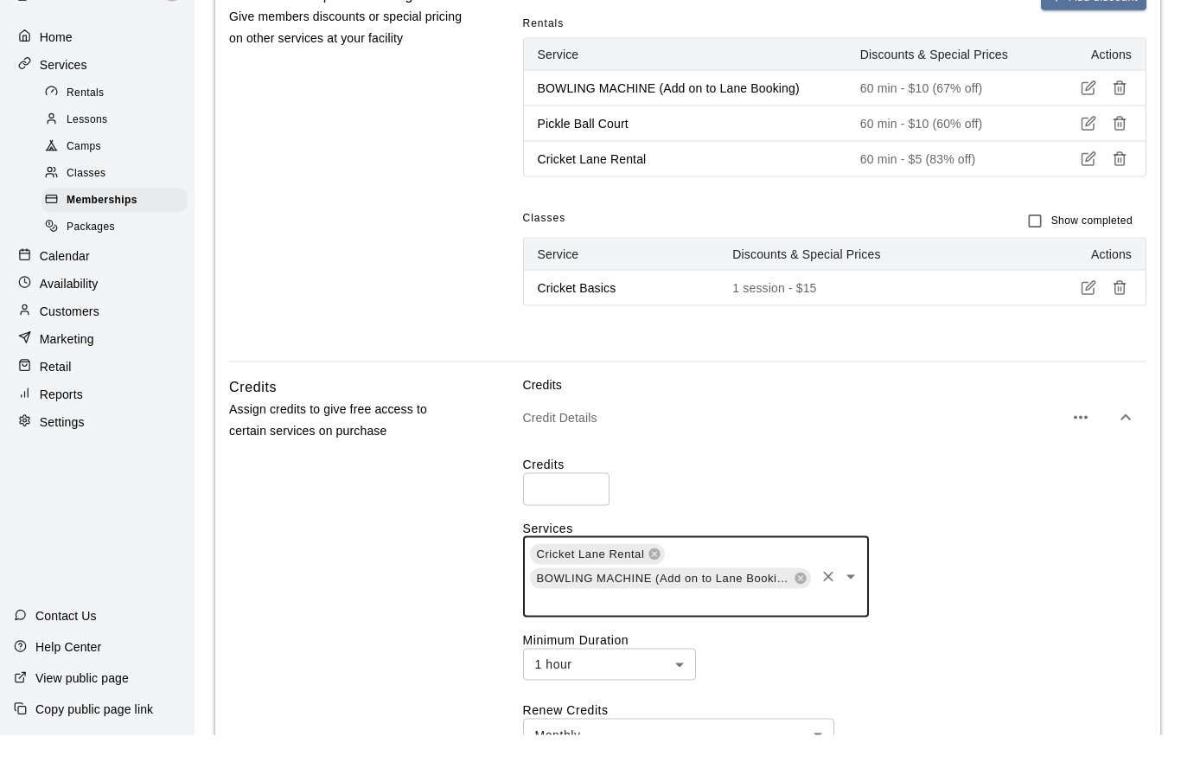
click at [847, 606] on icon "Open" at bounding box center [850, 616] width 21 height 21
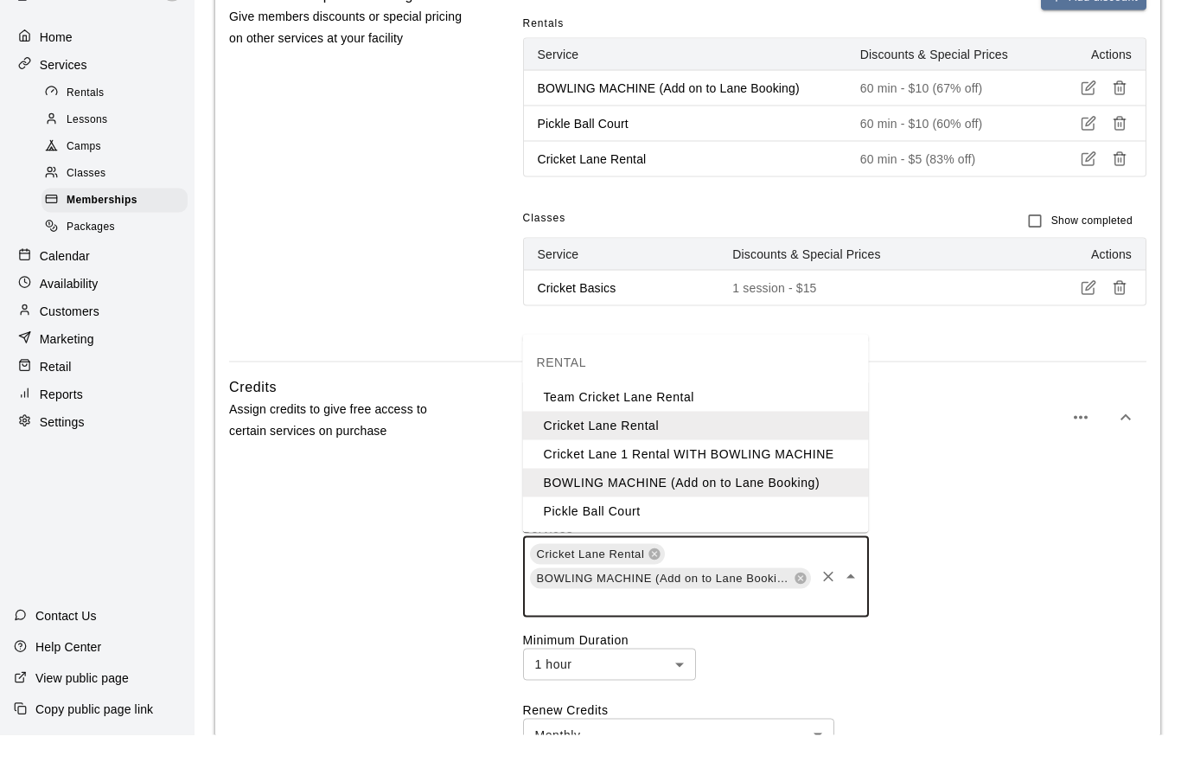
click at [623, 538] on li "Pickle Ball Court" at bounding box center [696, 552] width 346 height 29
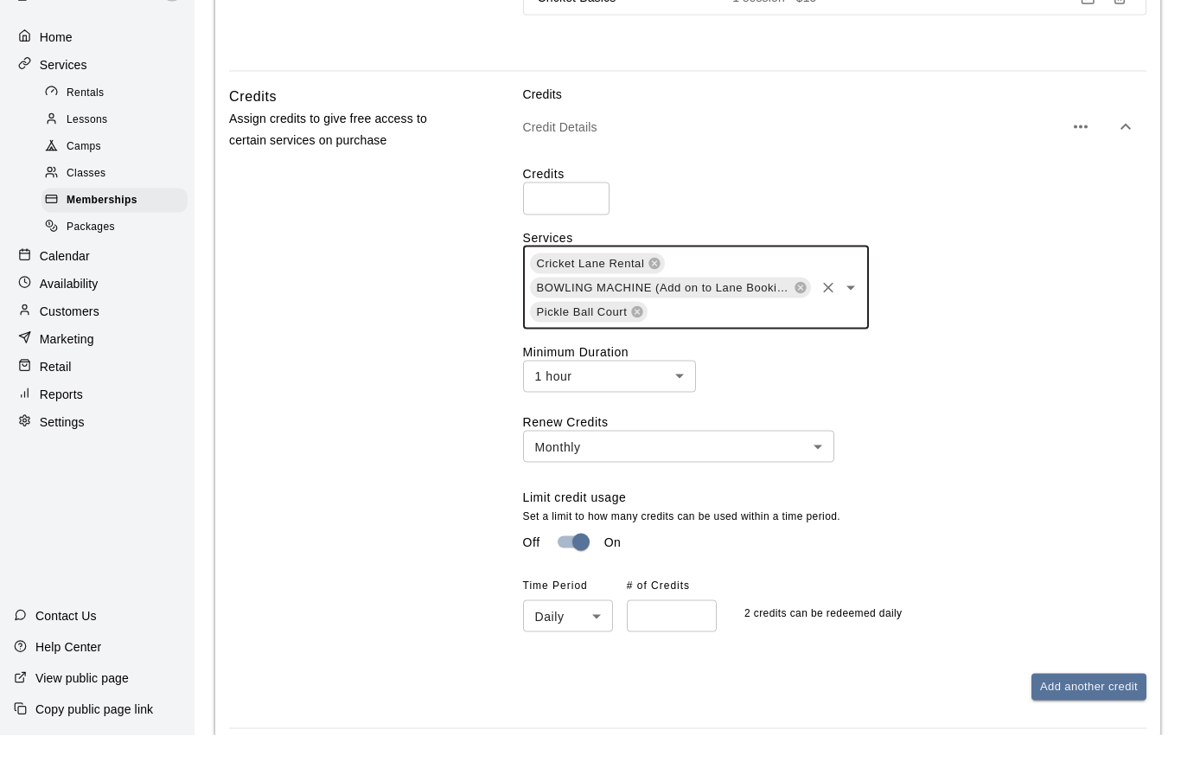
scroll to position [961, 0]
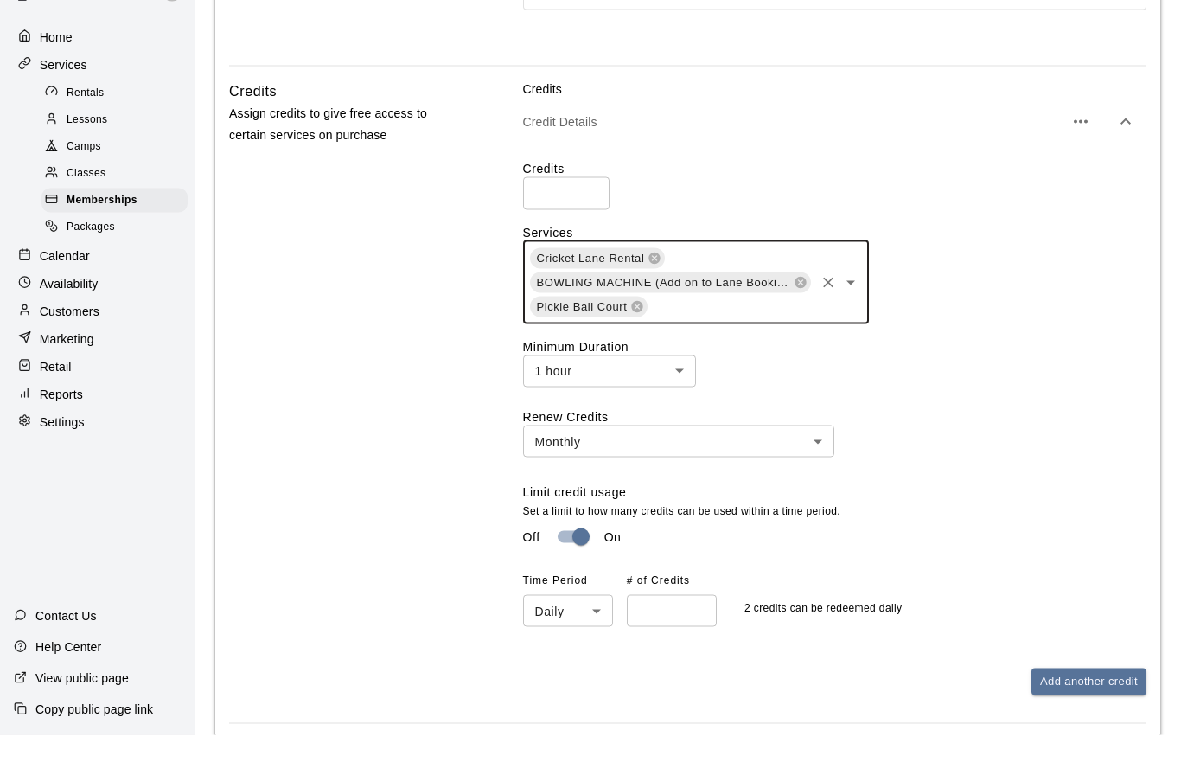
click at [816, 443] on body "**********" at bounding box center [590, 41] width 1181 height 2005
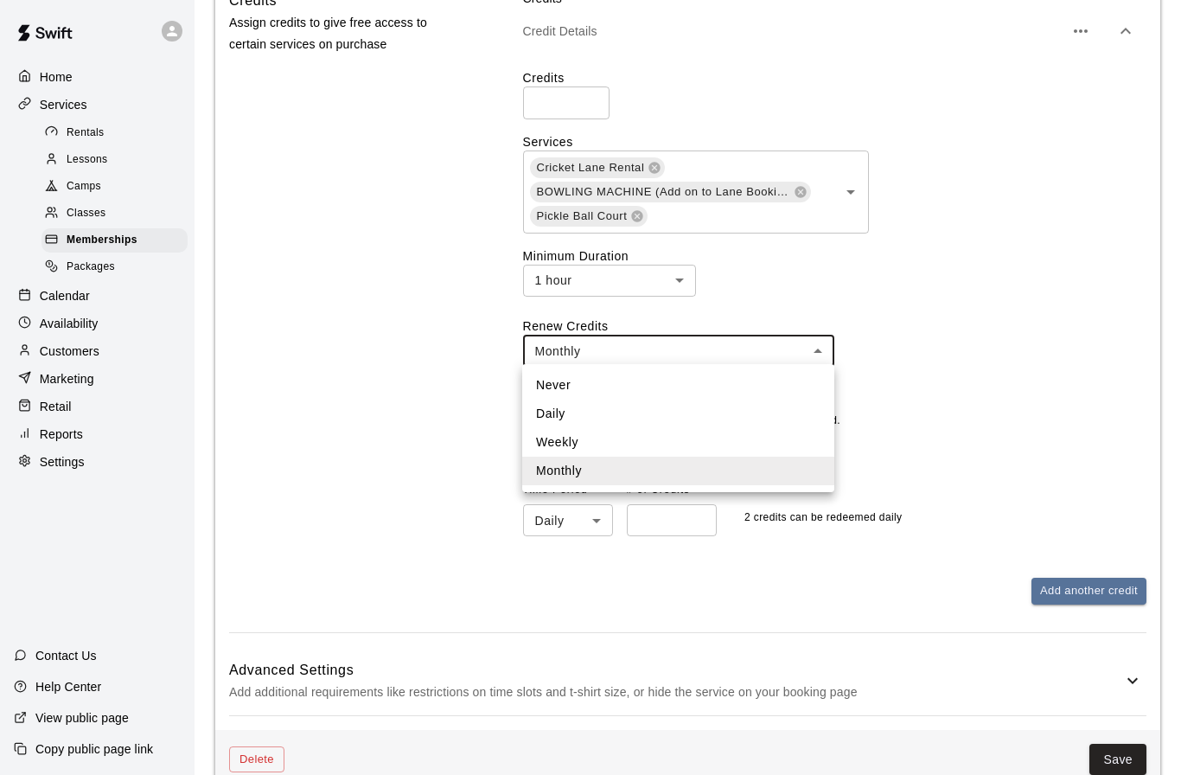
scroll to position [1090, 0]
click at [574, 392] on li "Never" at bounding box center [678, 387] width 312 height 29
type input "*****"
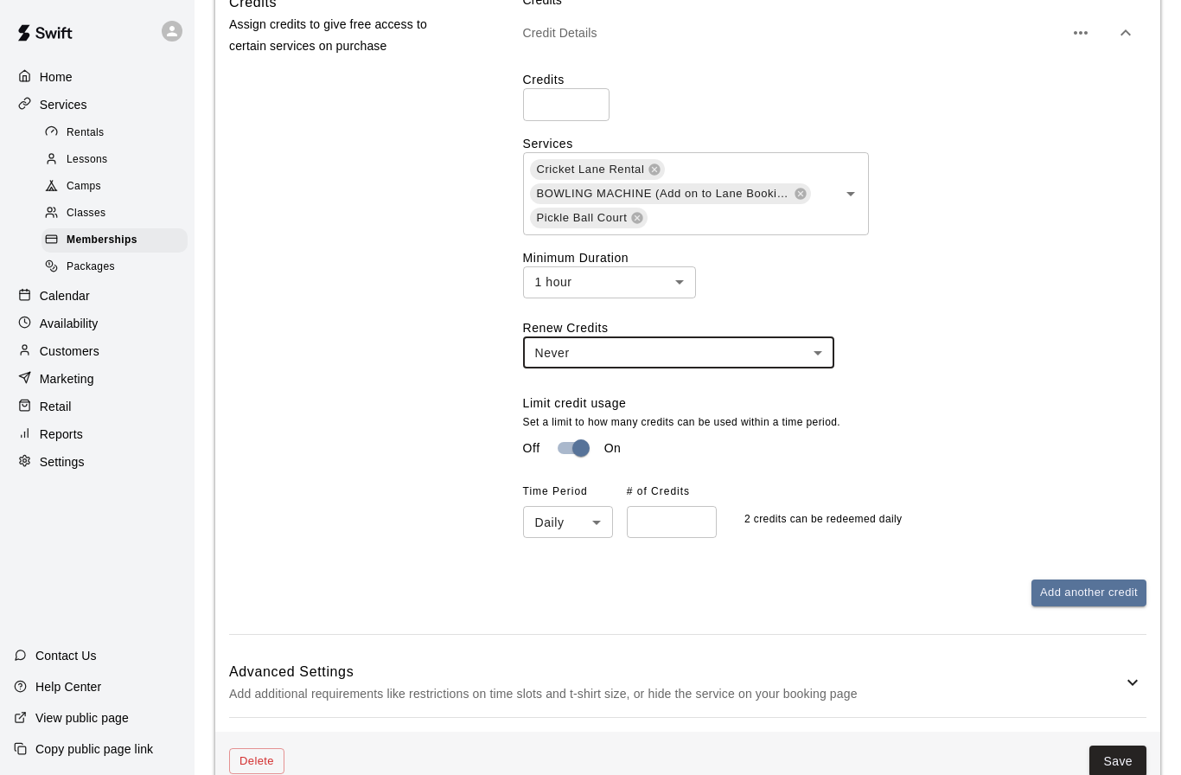
click at [1008, 438] on div "Off On" at bounding box center [834, 447] width 623 height 33
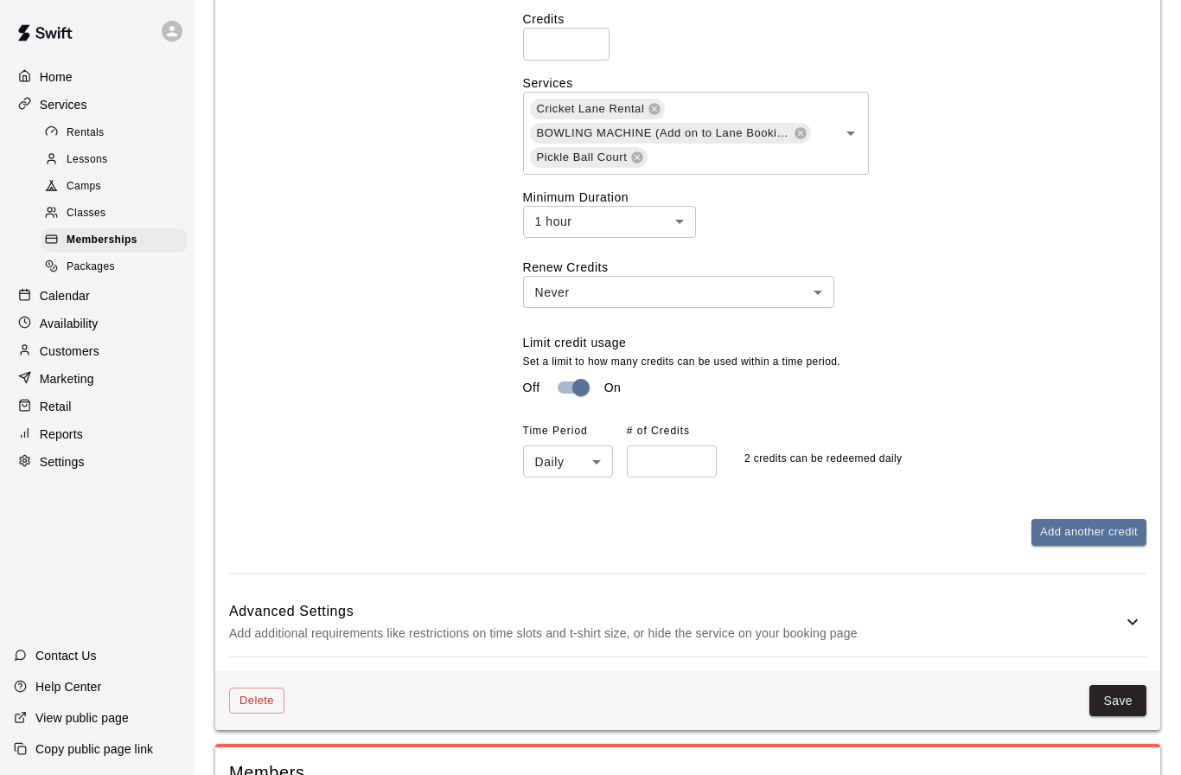
scroll to position [1153, 0]
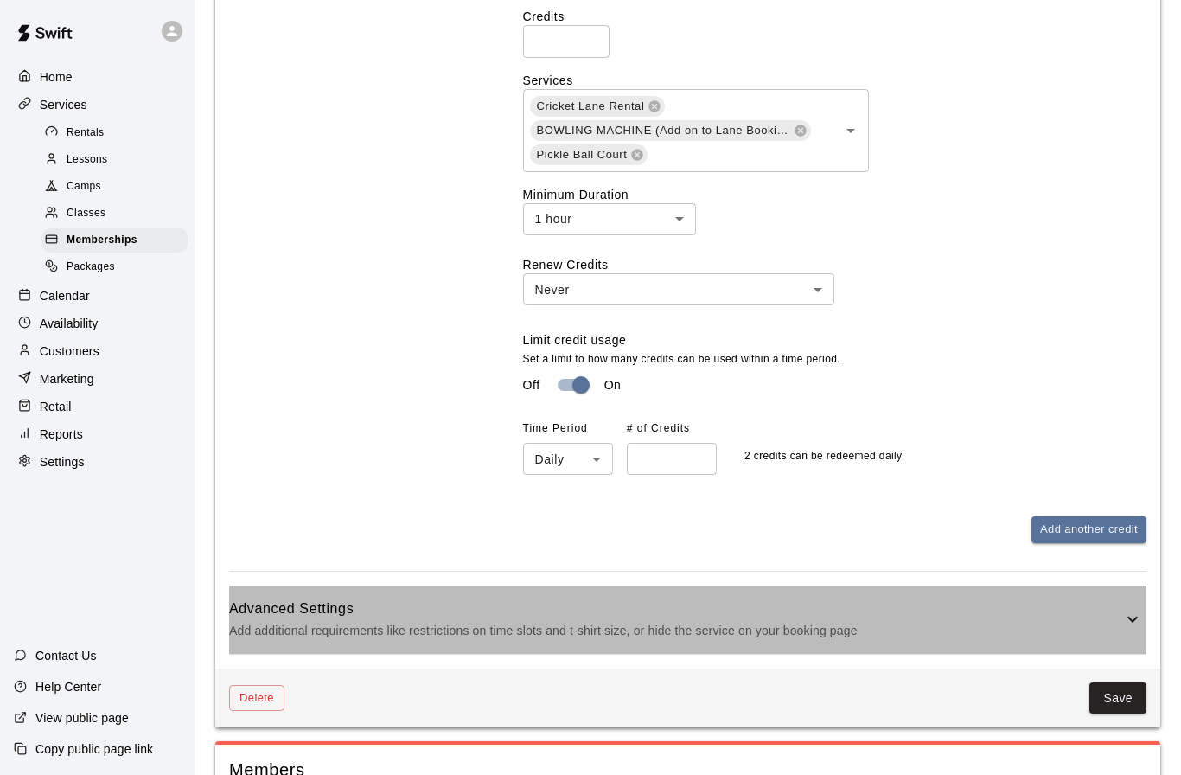
click at [1133, 610] on icon at bounding box center [1132, 619] width 21 height 21
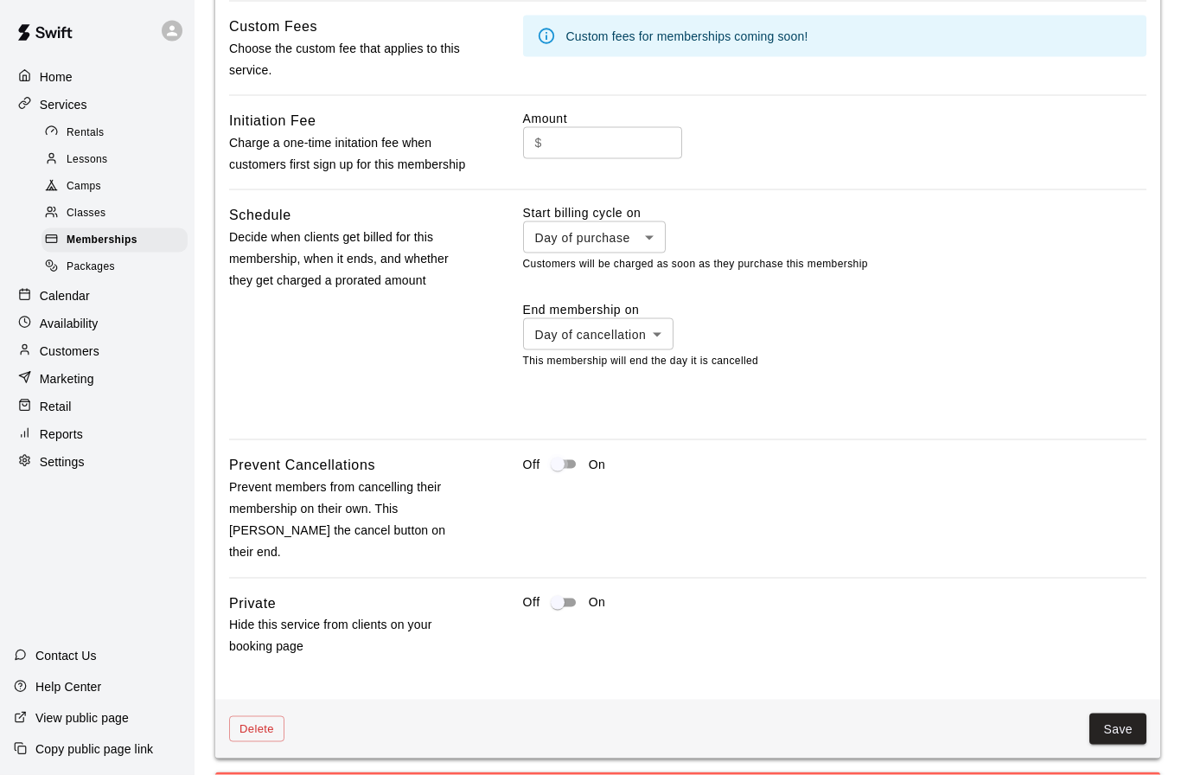
scroll to position [1945, 0]
click at [1124, 726] on button "Save" at bounding box center [1117, 728] width 57 height 32
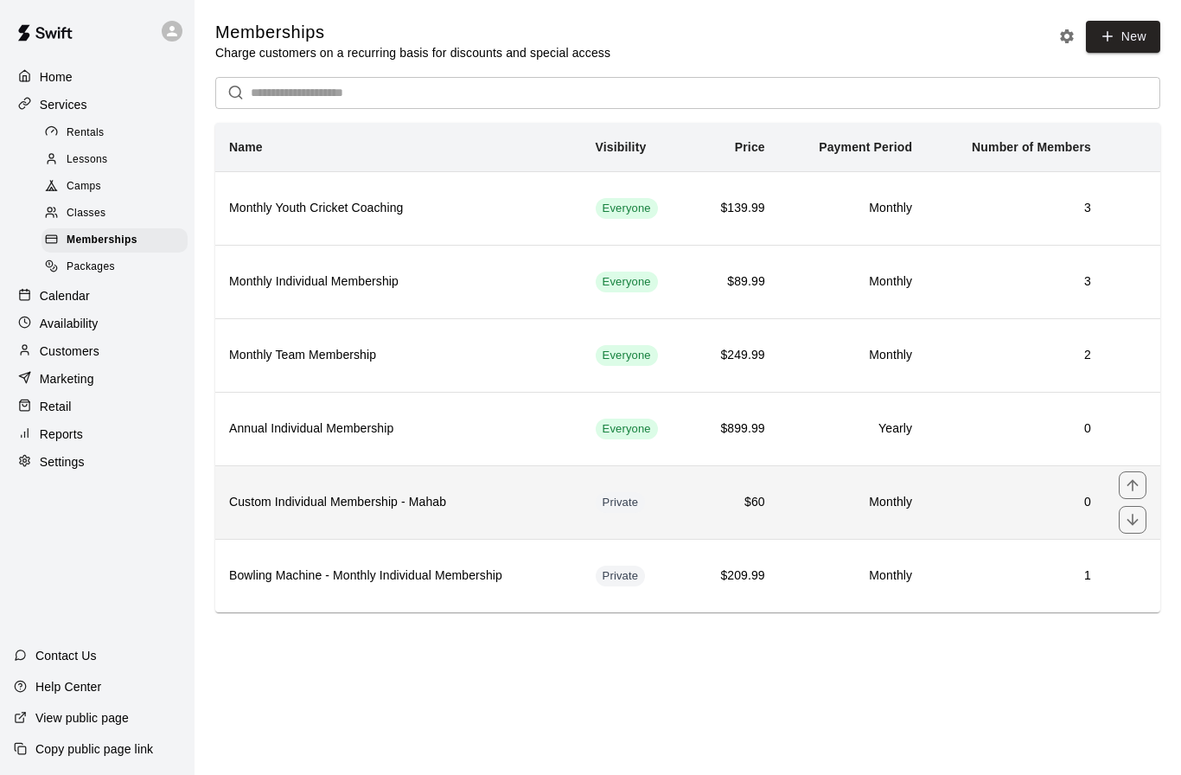
click at [314, 497] on h6 "Custom Individual Membership - Mahab" at bounding box center [398, 502] width 339 height 19
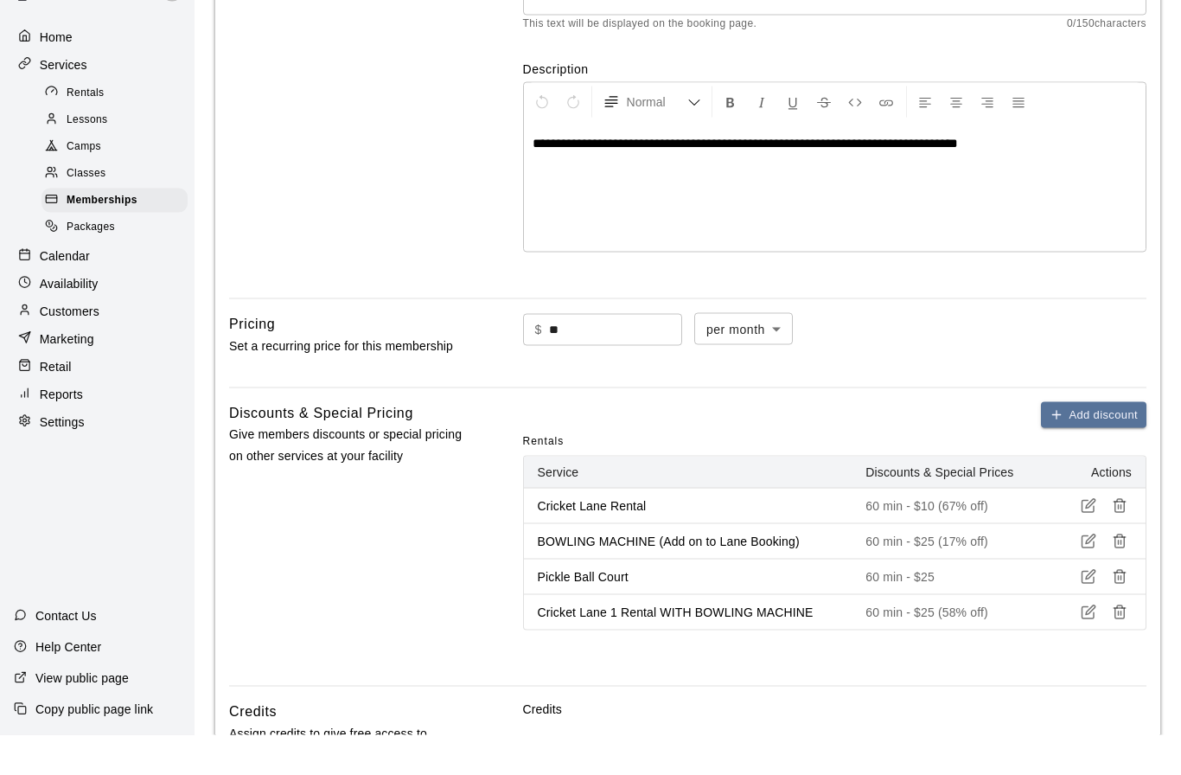
scroll to position [266, 0]
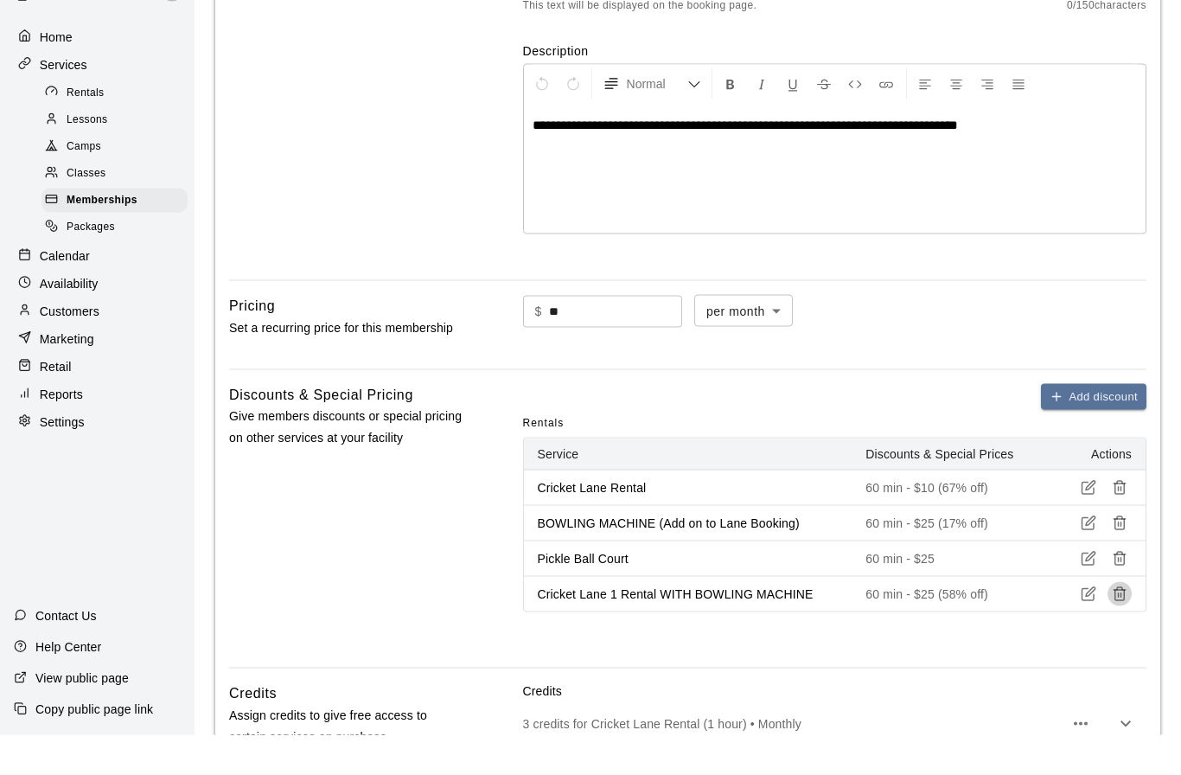
click at [1120, 626] on icon "button" at bounding box center [1120, 634] width 16 height 16
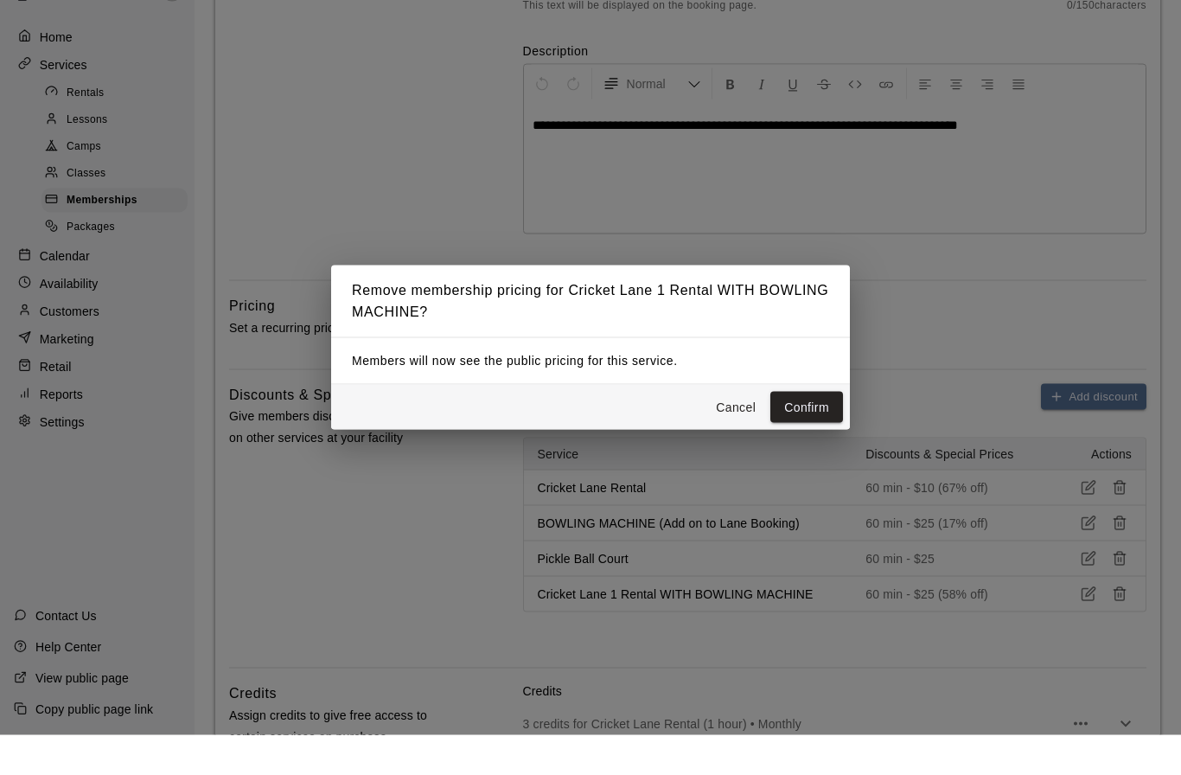
scroll to position [307, 0]
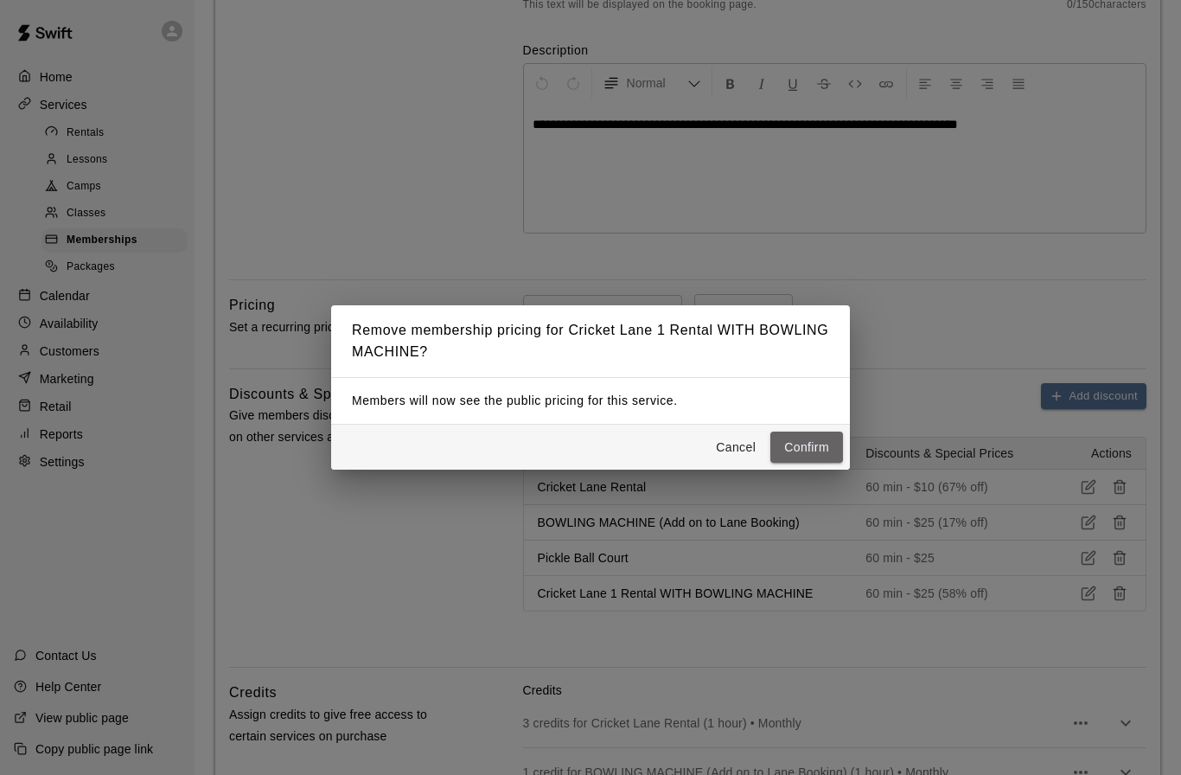
click at [801, 463] on button "Confirm" at bounding box center [806, 447] width 73 height 32
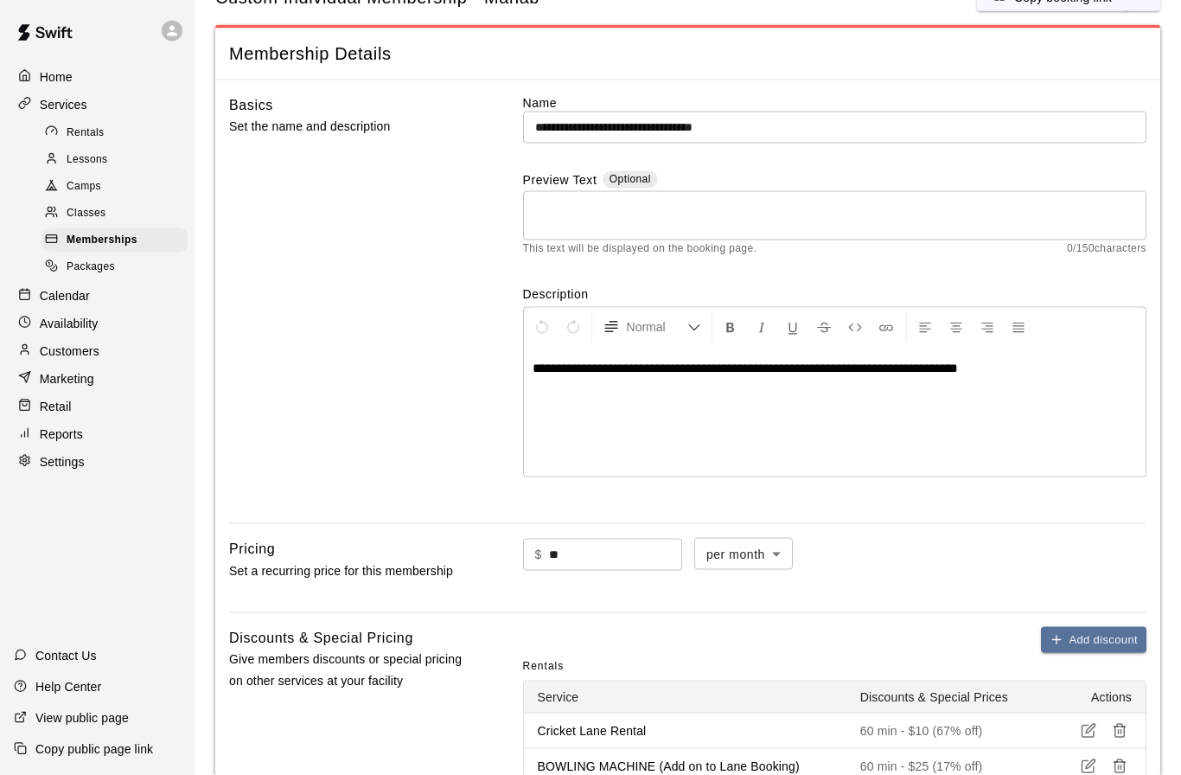
scroll to position [0, 0]
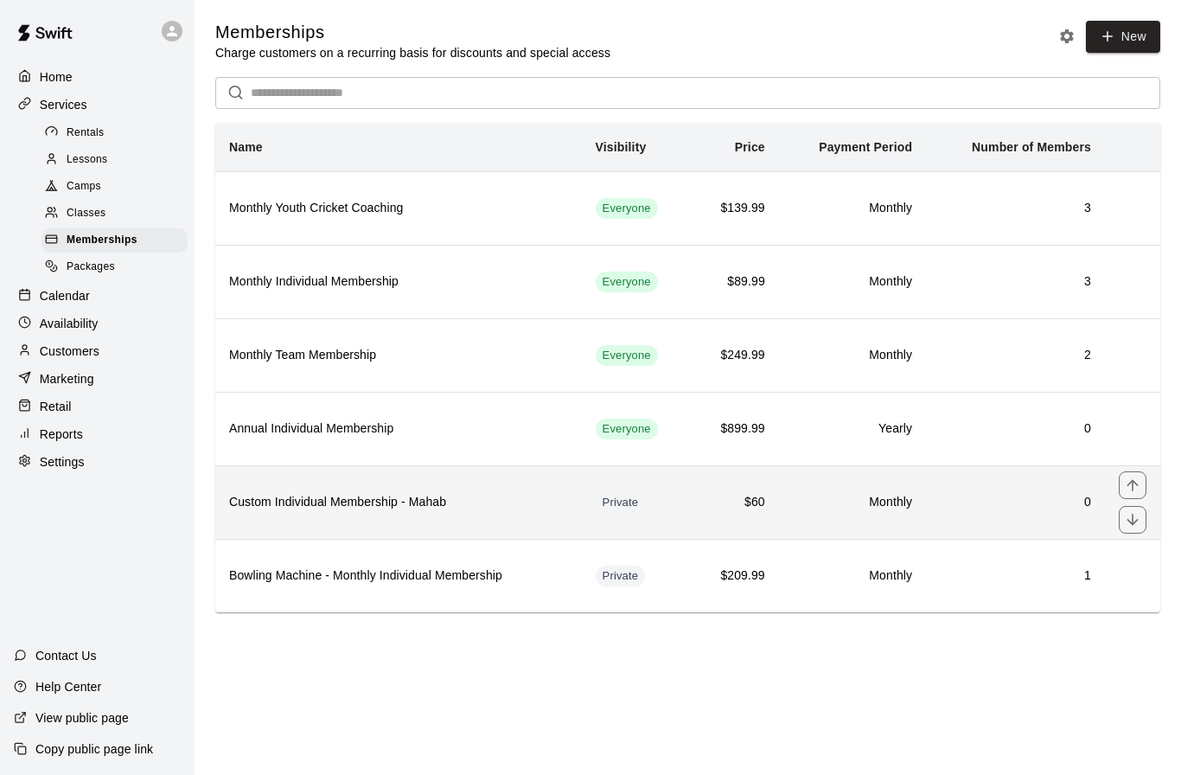
click at [971, 511] on h6 "0" at bounding box center [1015, 502] width 151 height 19
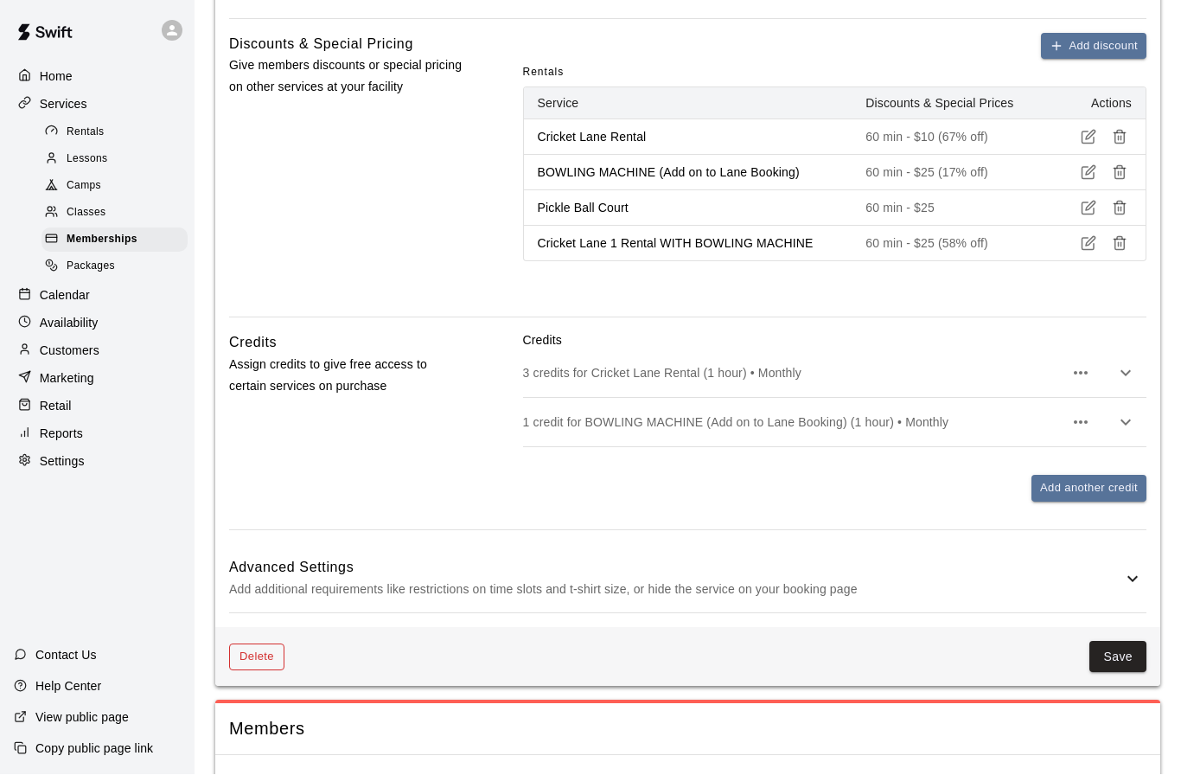
scroll to position [616, 0]
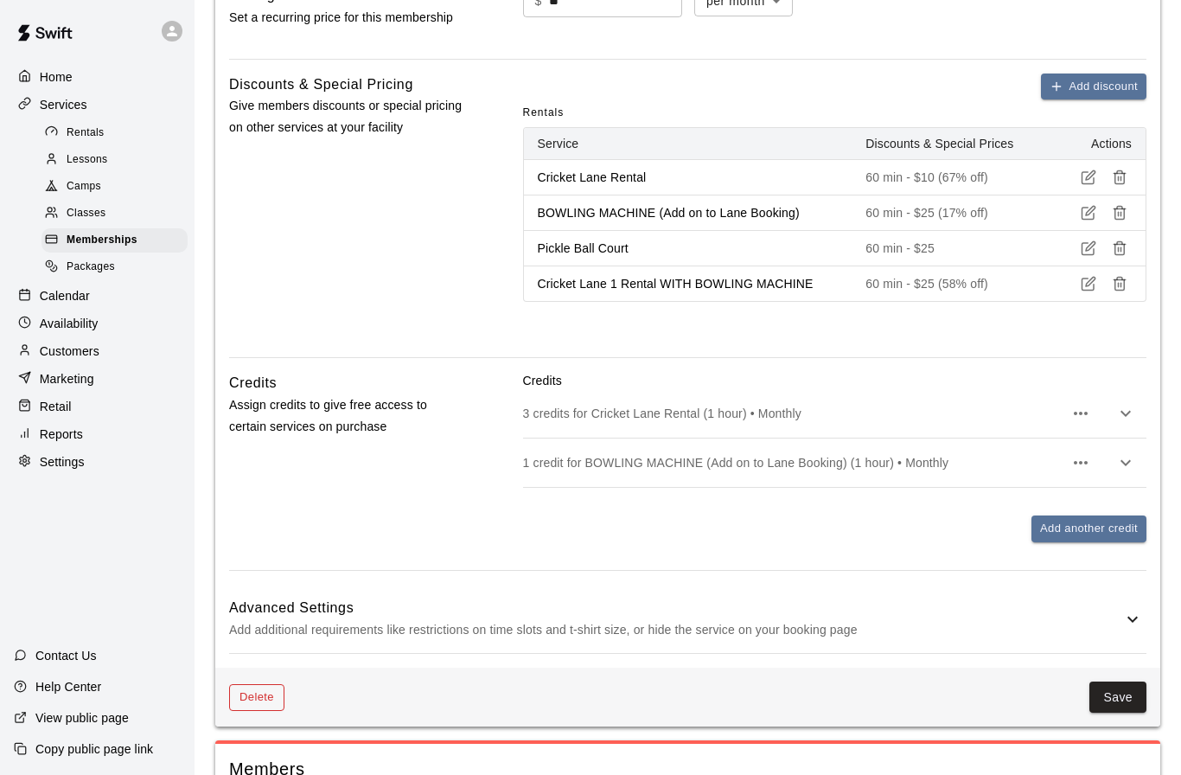
click at [246, 689] on button "Delete" at bounding box center [256, 697] width 55 height 27
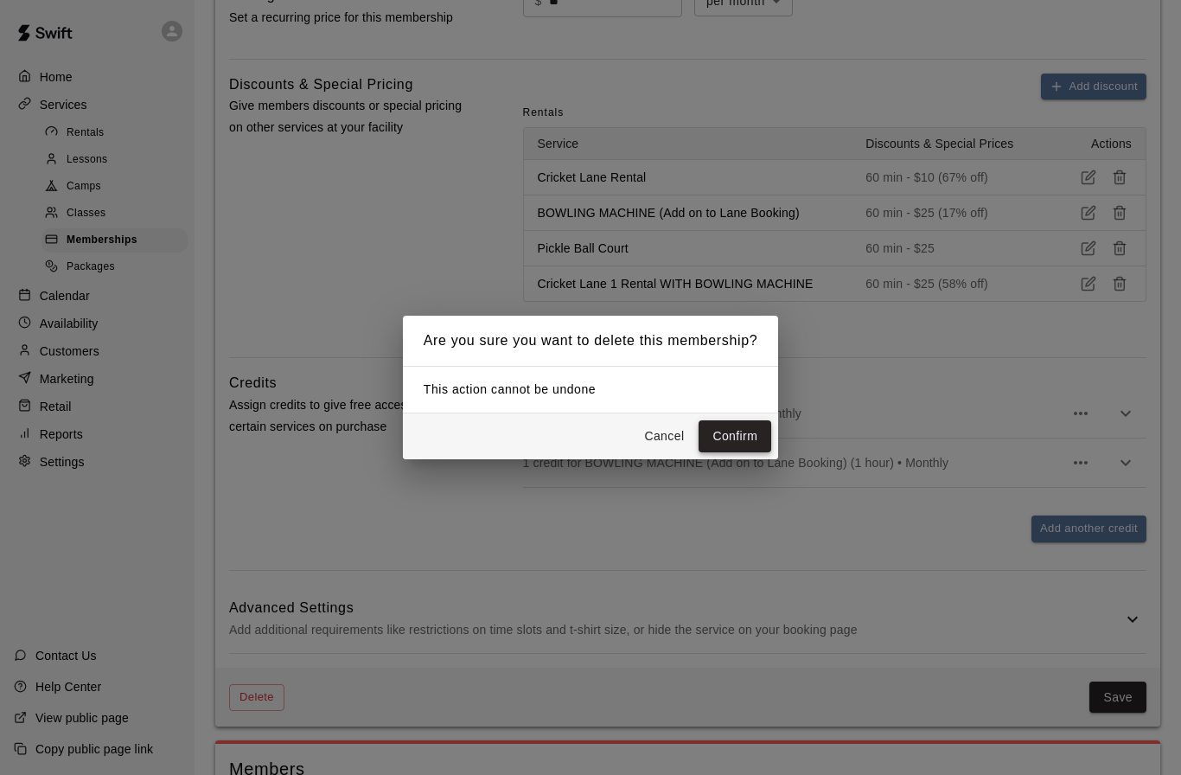
click at [726, 452] on button "Confirm" at bounding box center [735, 436] width 73 height 32
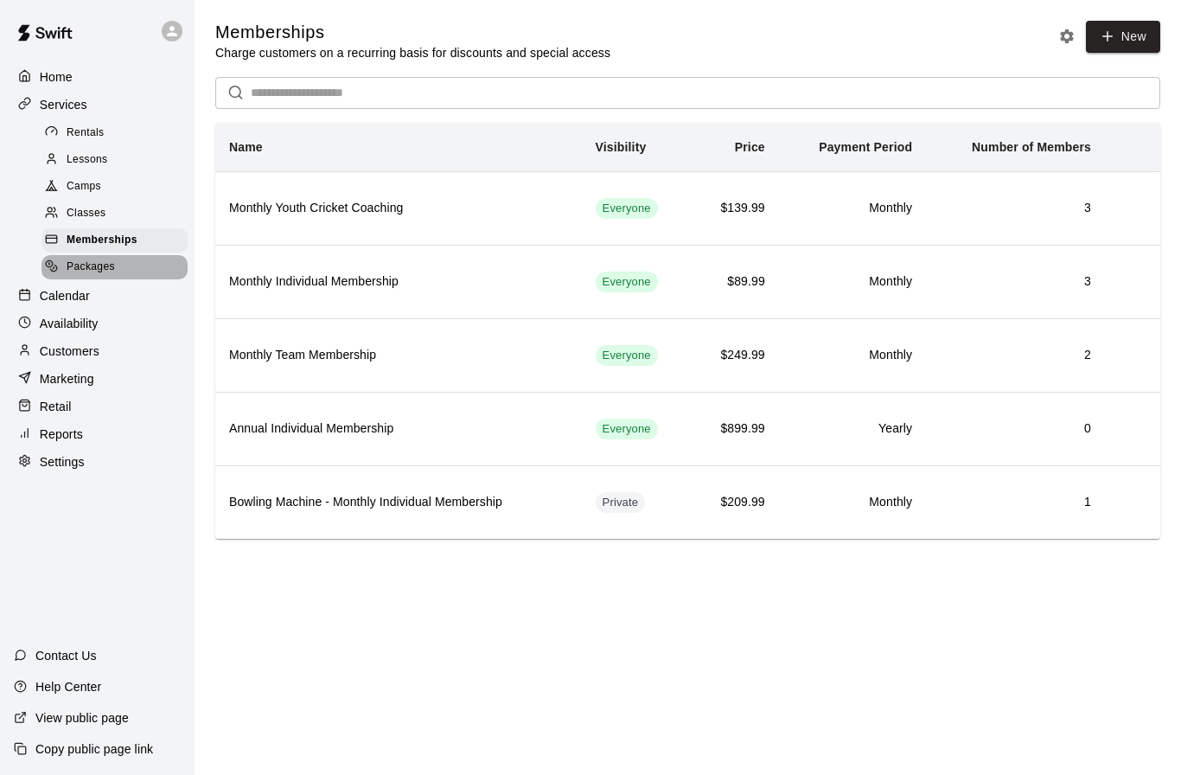
click at [107, 262] on span "Packages" at bounding box center [91, 266] width 48 height 17
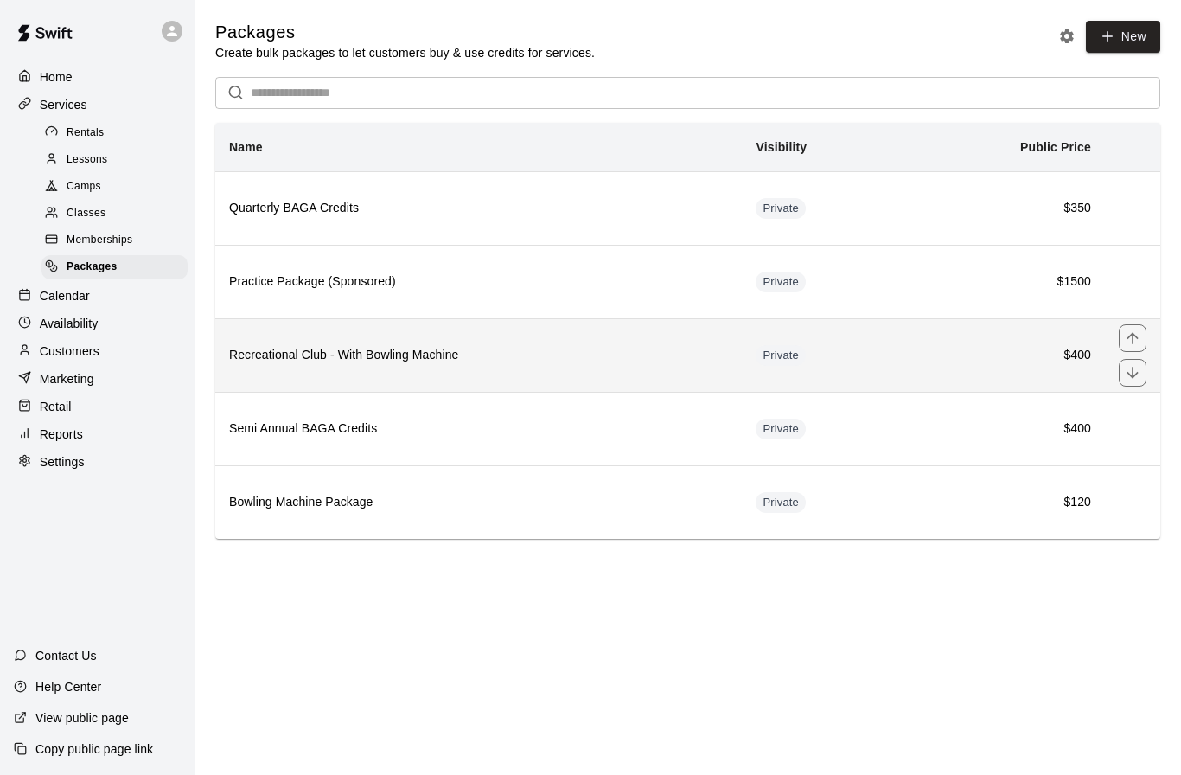
click at [408, 368] on th "Recreational Club - With Bowling Machine" at bounding box center [478, 354] width 526 height 73
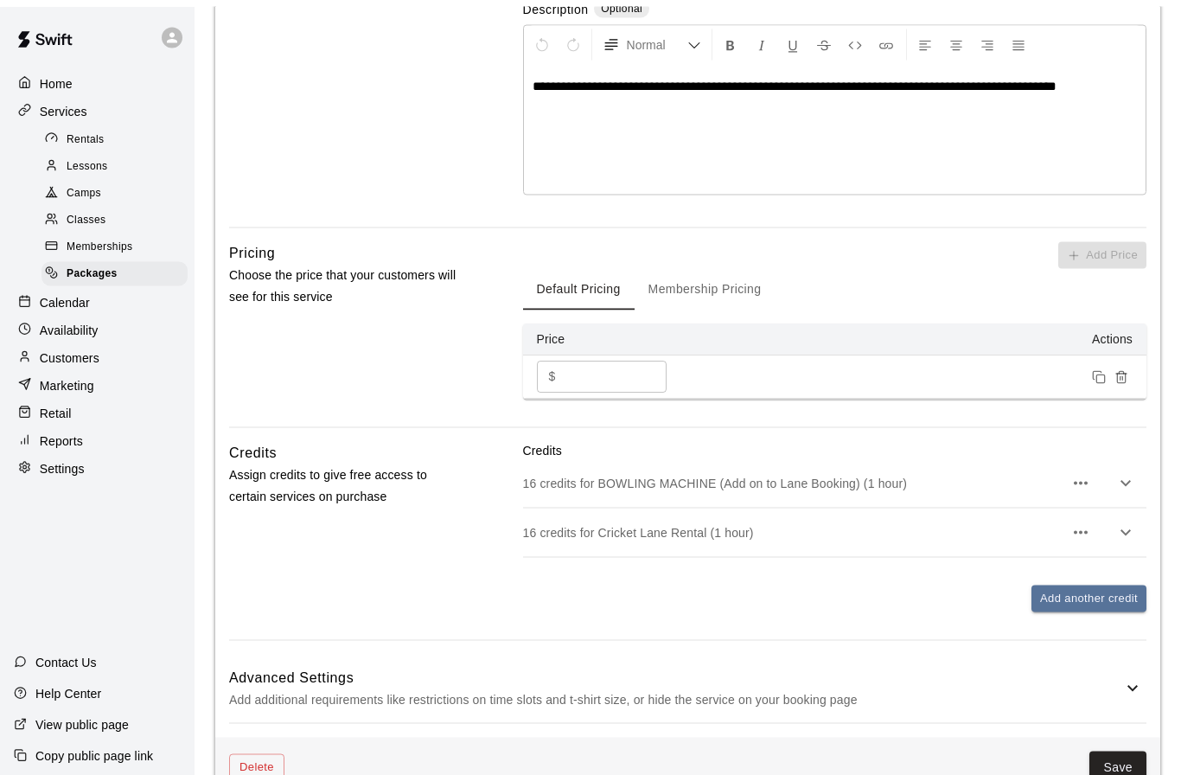
scroll to position [409, 0]
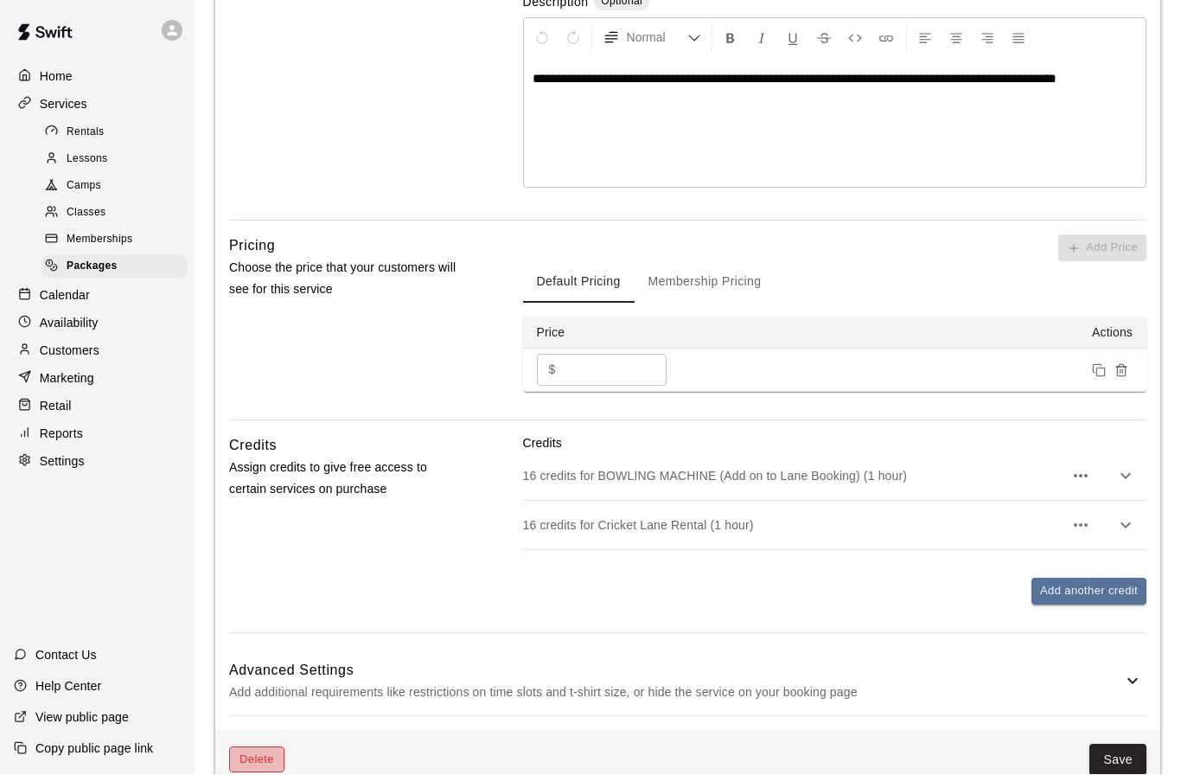
click at [265, 756] on button "Delete" at bounding box center [256, 760] width 55 height 27
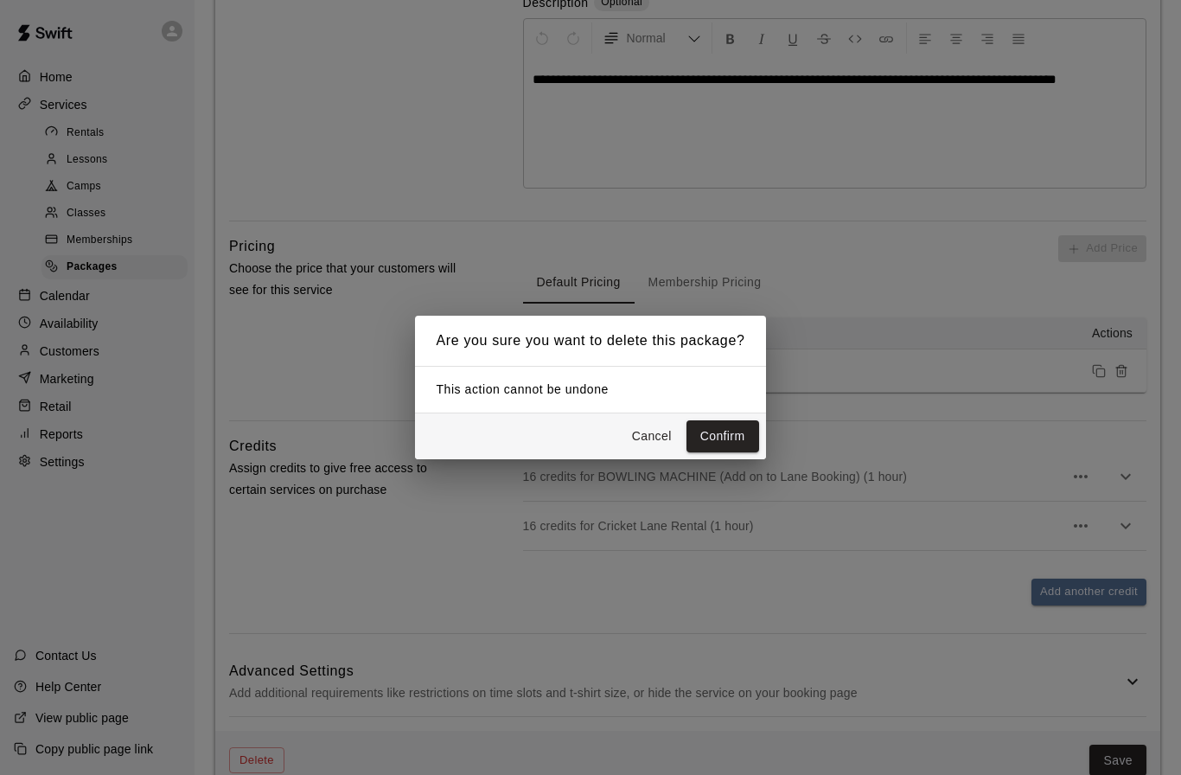
scroll to position [369, 0]
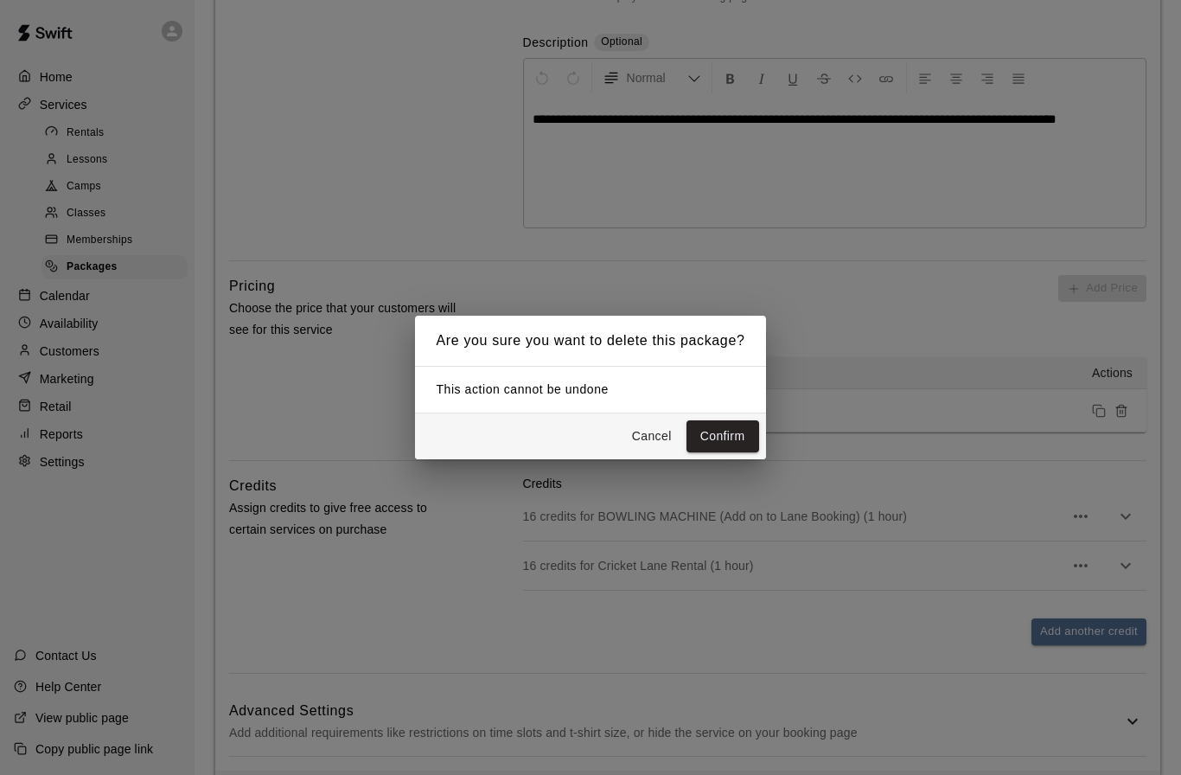
click at [730, 452] on button "Confirm" at bounding box center [722, 436] width 73 height 32
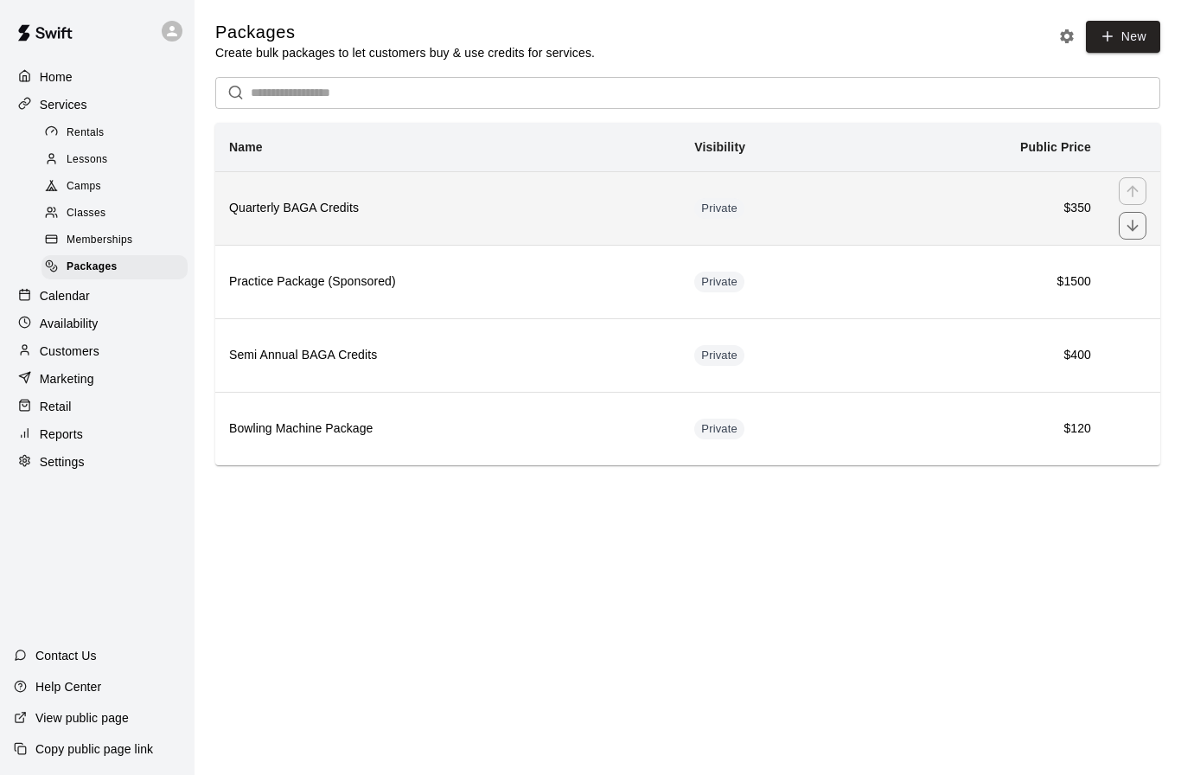
click at [358, 206] on h6 "Quarterly BAGA Credits" at bounding box center [447, 208] width 437 height 19
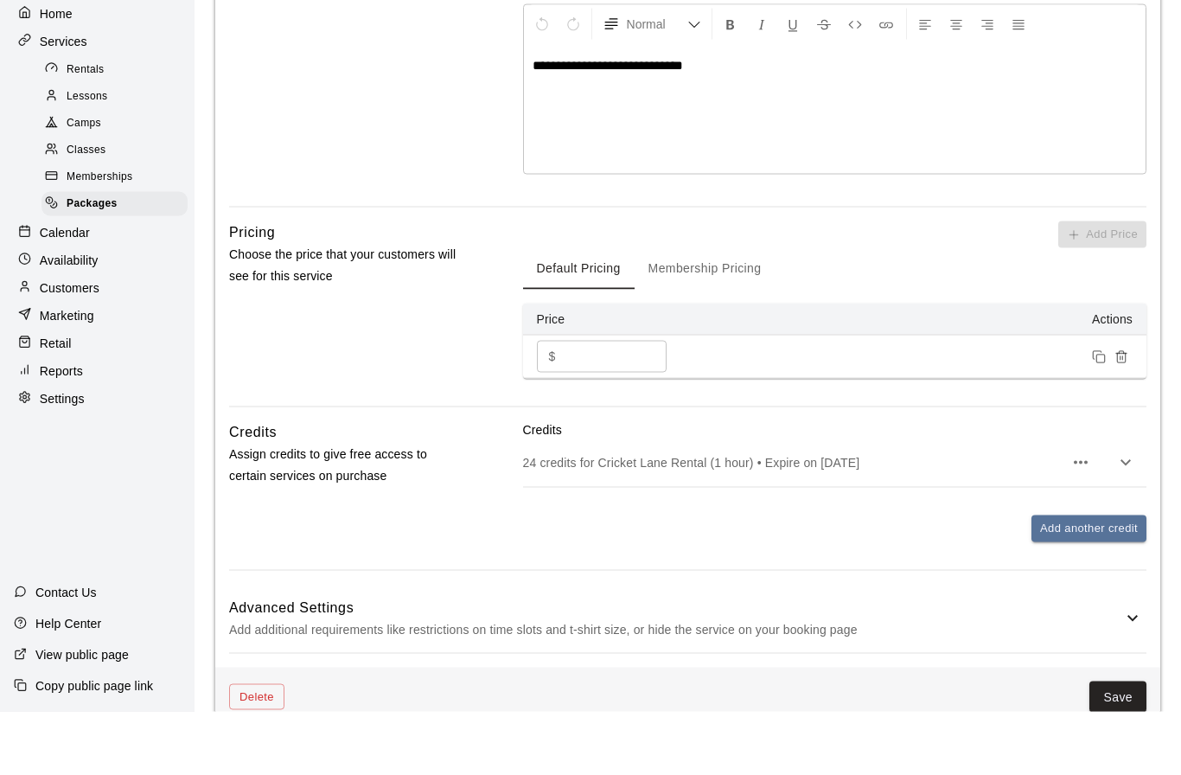
scroll to position [360, 0]
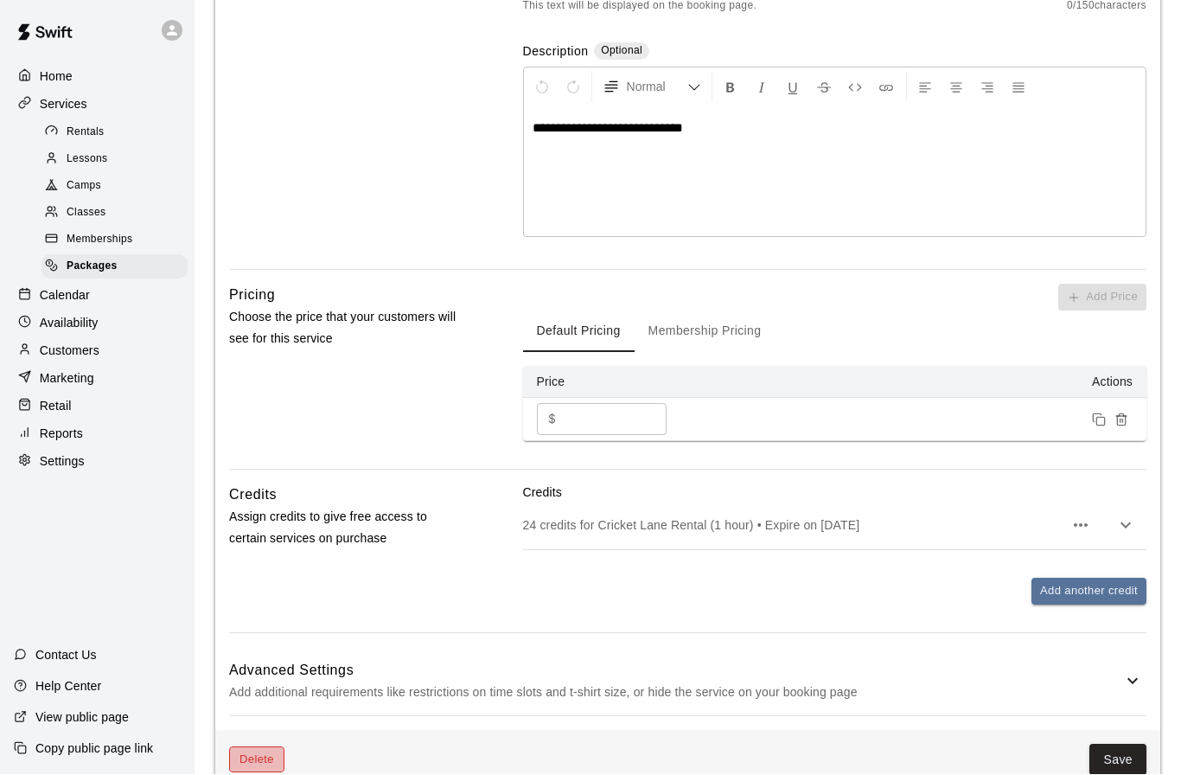
click at [262, 749] on button "Delete" at bounding box center [256, 760] width 55 height 27
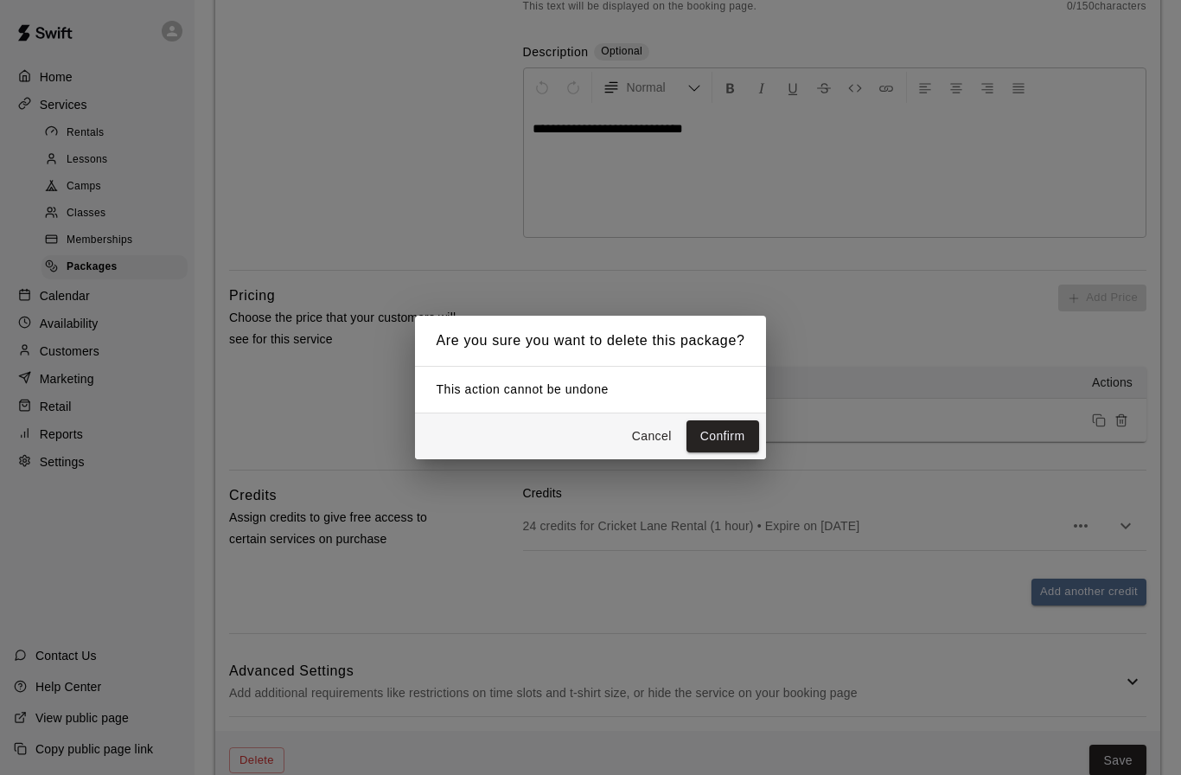
scroll to position [320, 0]
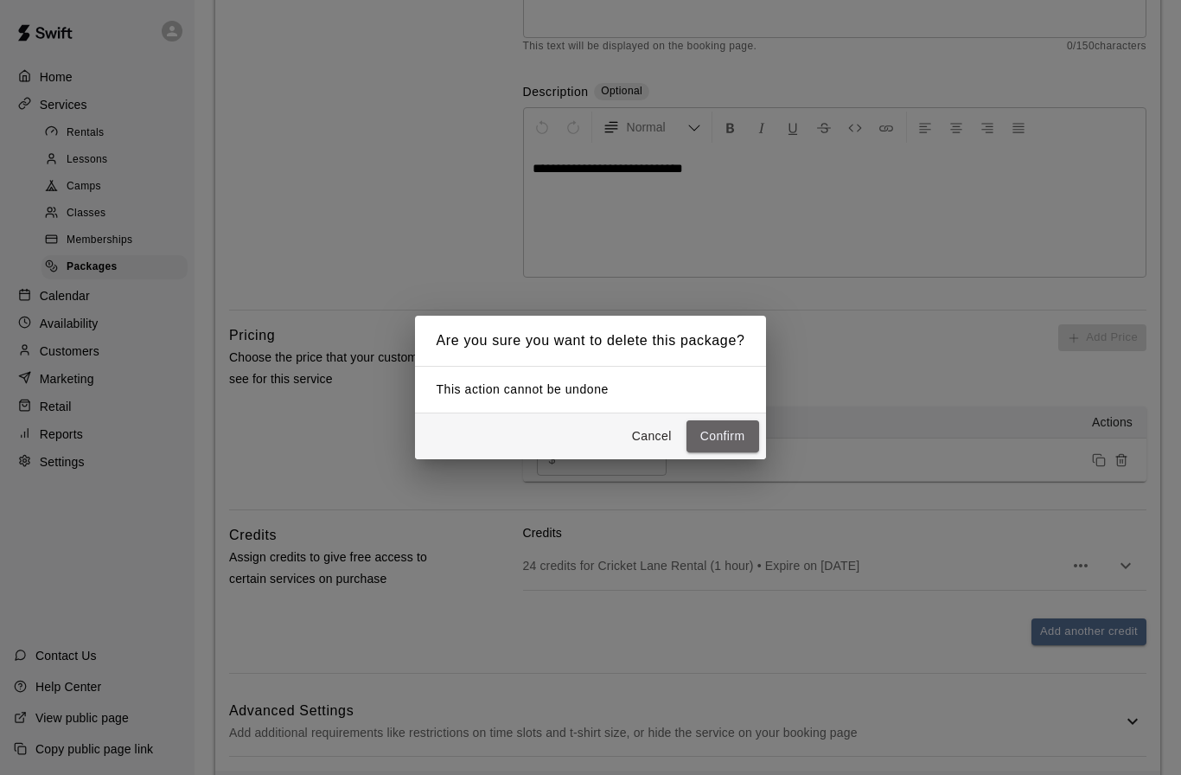
click at [728, 452] on button "Confirm" at bounding box center [722, 436] width 73 height 32
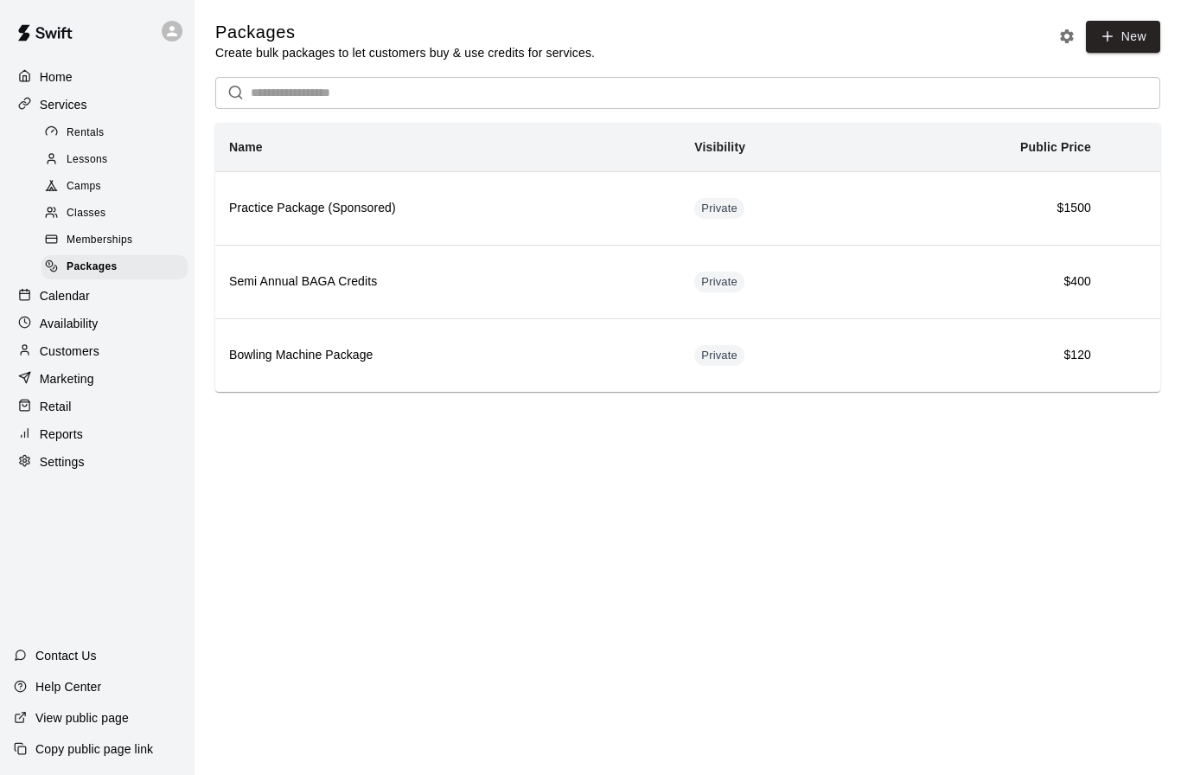
click at [526, 440] on html "Home Services Rentals Lessons Camps Classes Memberships Packages Calendar Avail…" at bounding box center [590, 220] width 1181 height 440
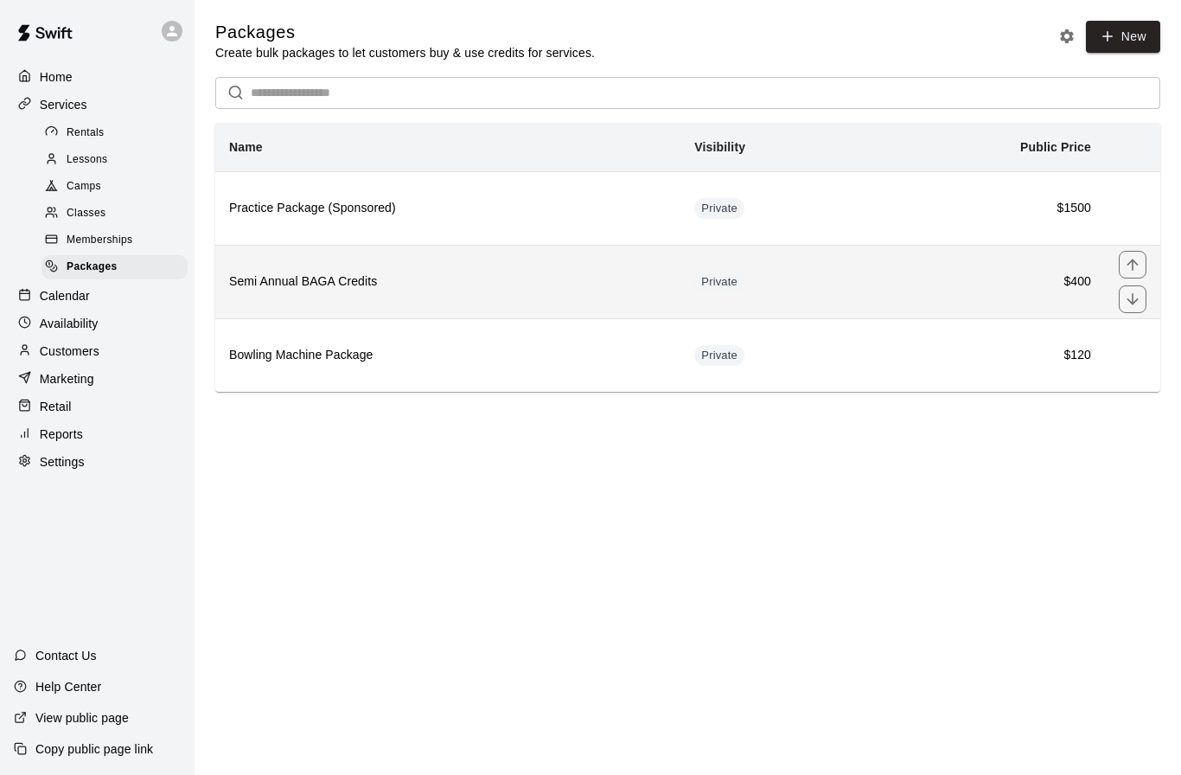
click at [357, 289] on h6 "Semi Annual BAGA Credits" at bounding box center [447, 281] width 437 height 19
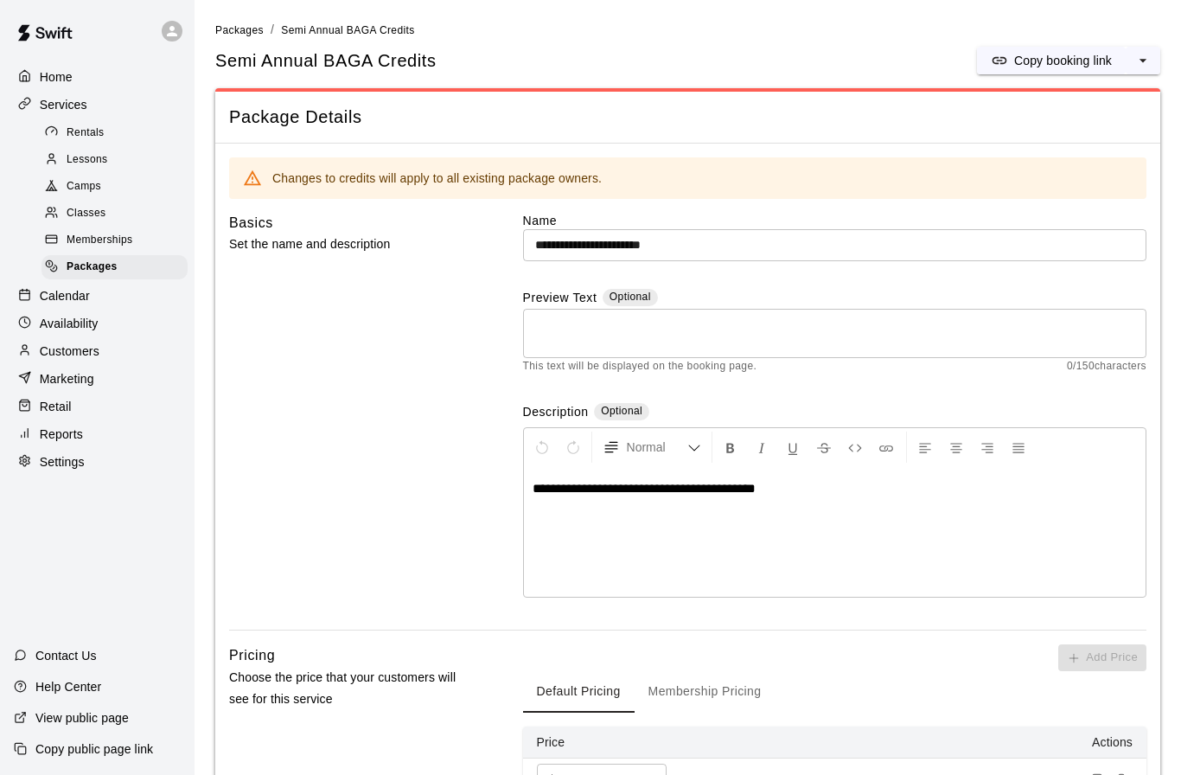
click at [92, 245] on span "Memberships" at bounding box center [100, 240] width 66 height 17
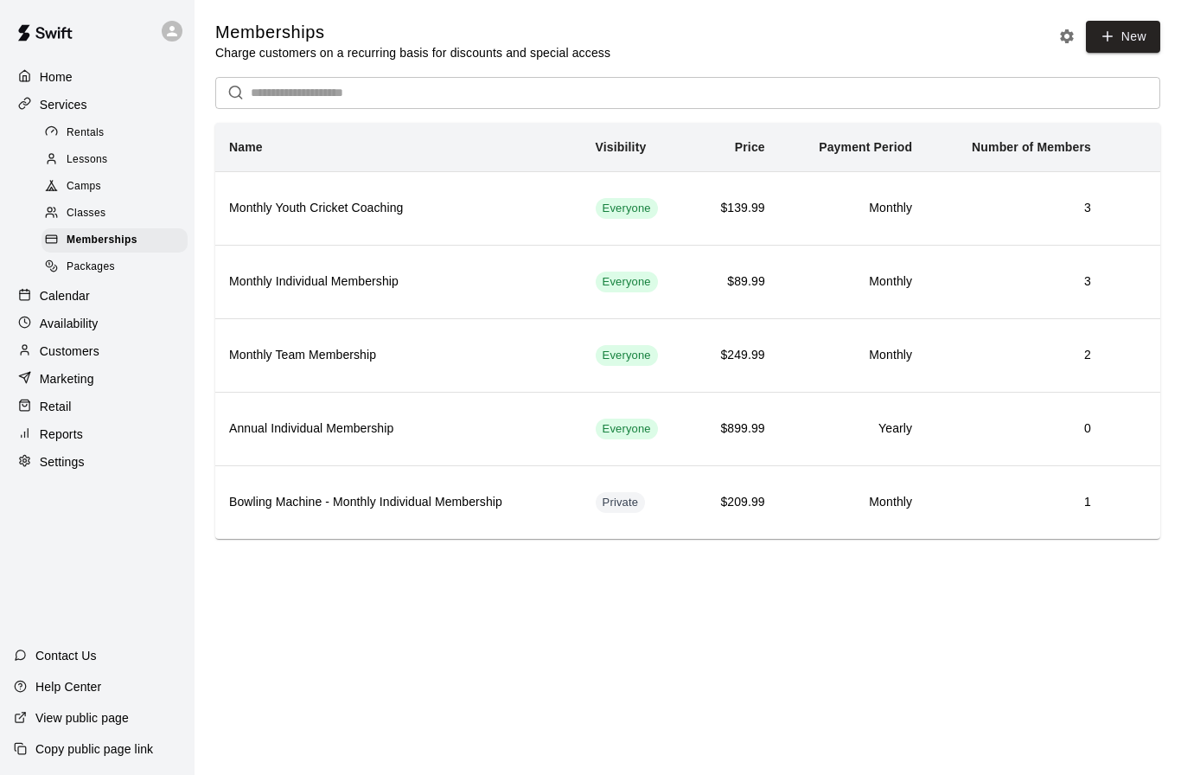
click at [60, 460] on p "Settings" at bounding box center [62, 461] width 45 height 17
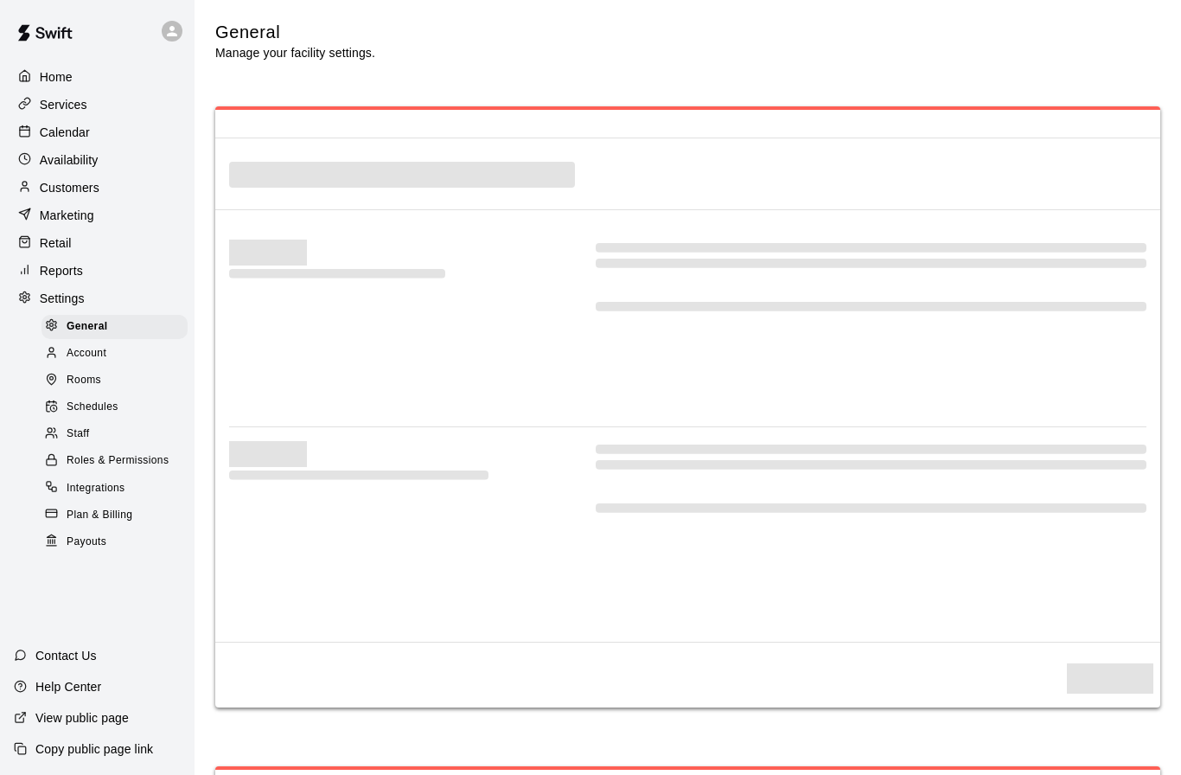
select select "**"
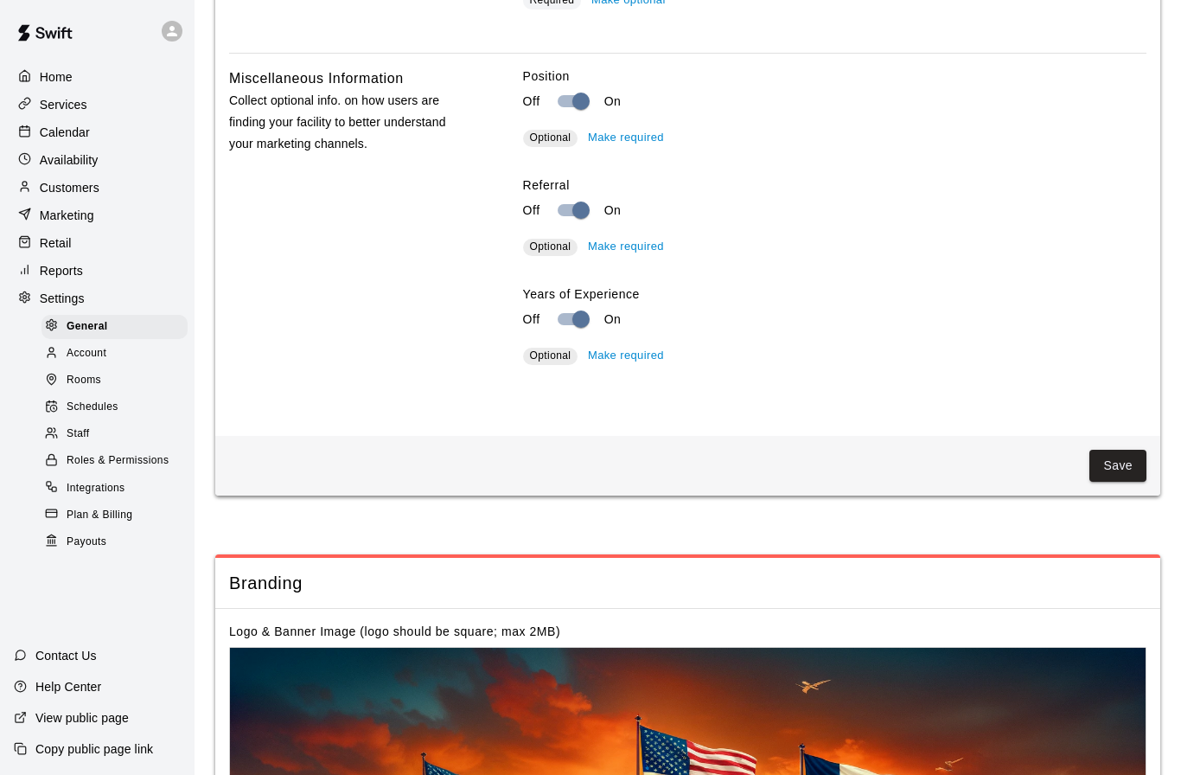
scroll to position [3488, 0]
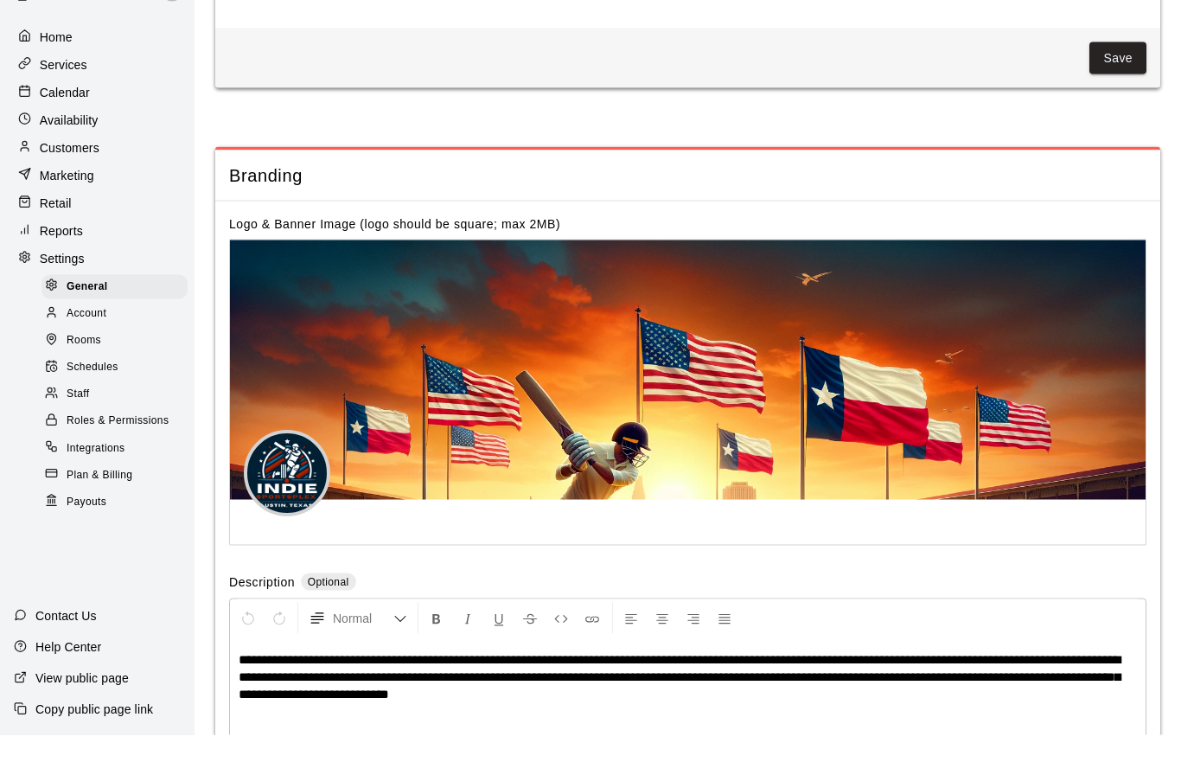
click at [91, 372] on span "Rooms" at bounding box center [84, 380] width 35 height 17
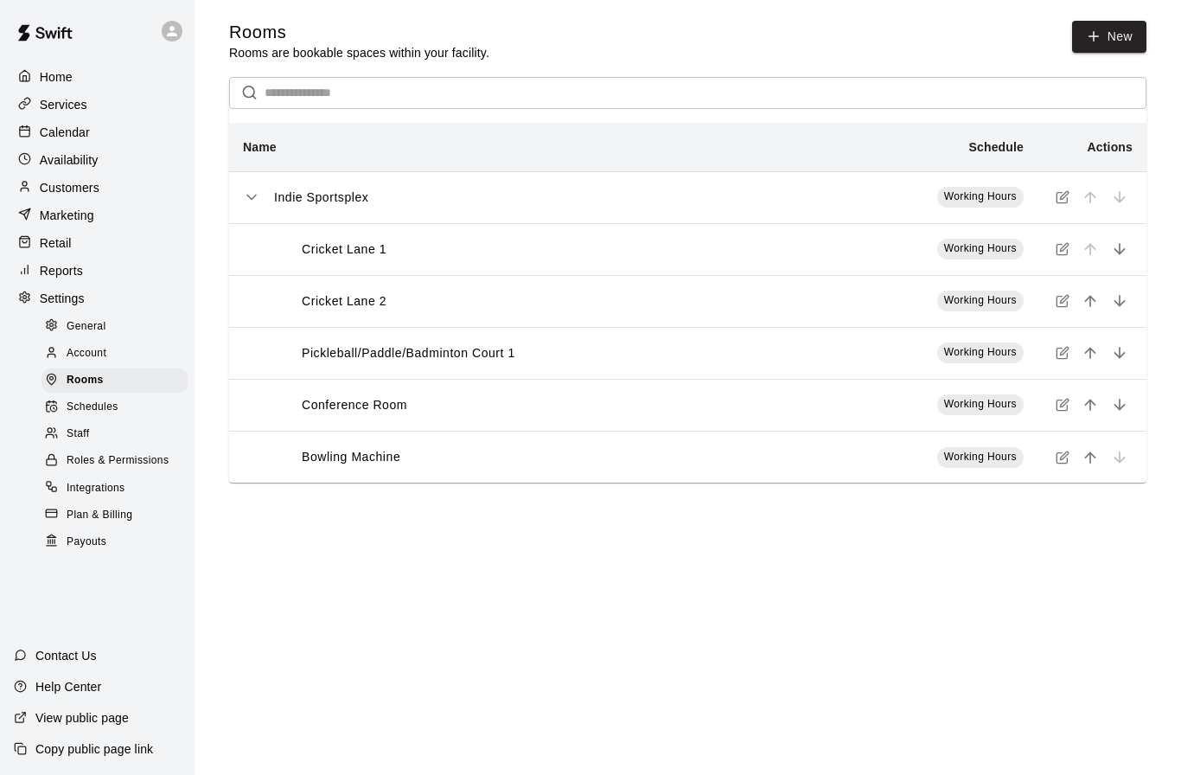
click at [580, 453] on div "Bowling Machine" at bounding box center [536, 457] width 530 height 18
click at [1062, 462] on icon "simple table" at bounding box center [1063, 457] width 14 height 14
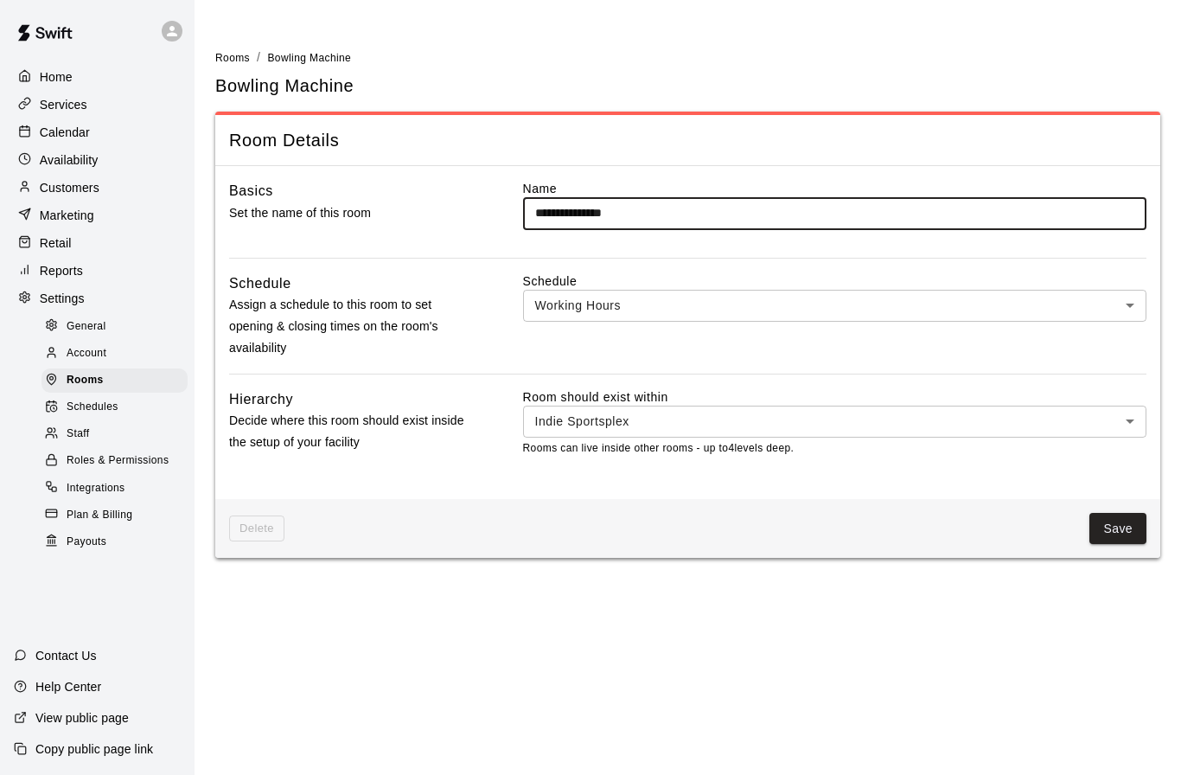
click at [81, 411] on span "Schedules" at bounding box center [93, 407] width 52 height 17
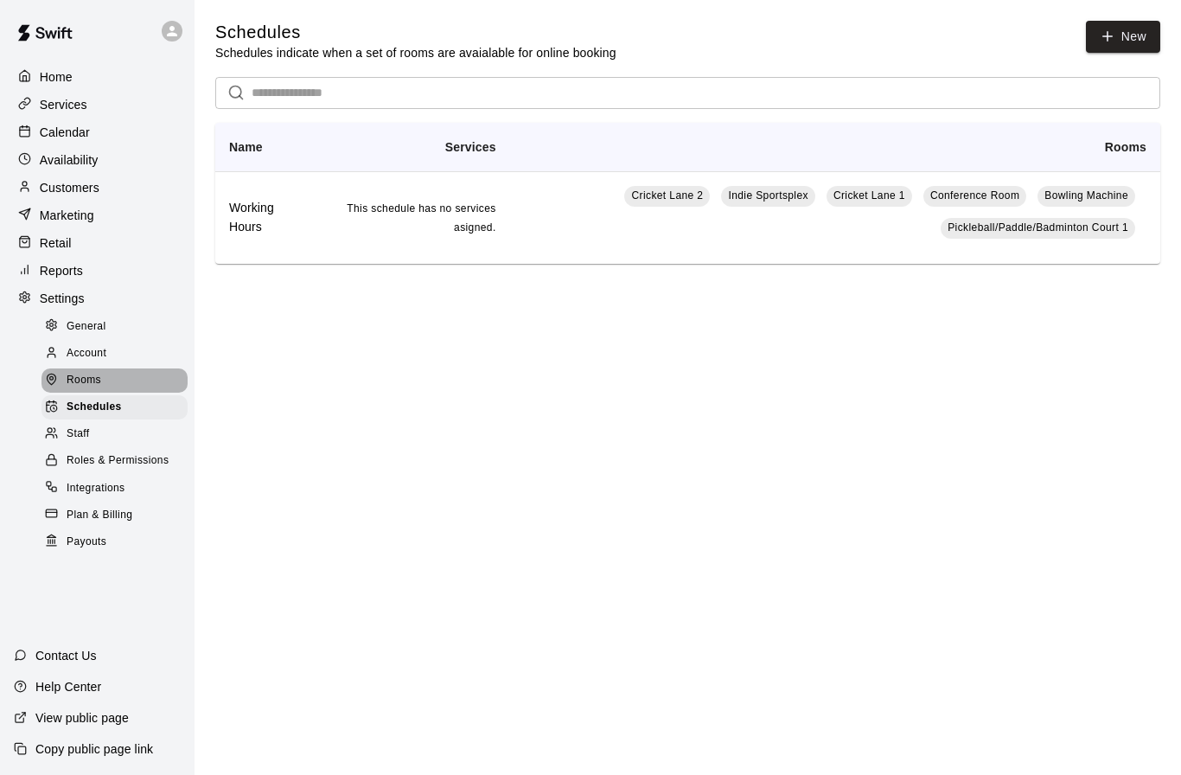
click at [79, 386] on span "Rooms" at bounding box center [84, 380] width 35 height 17
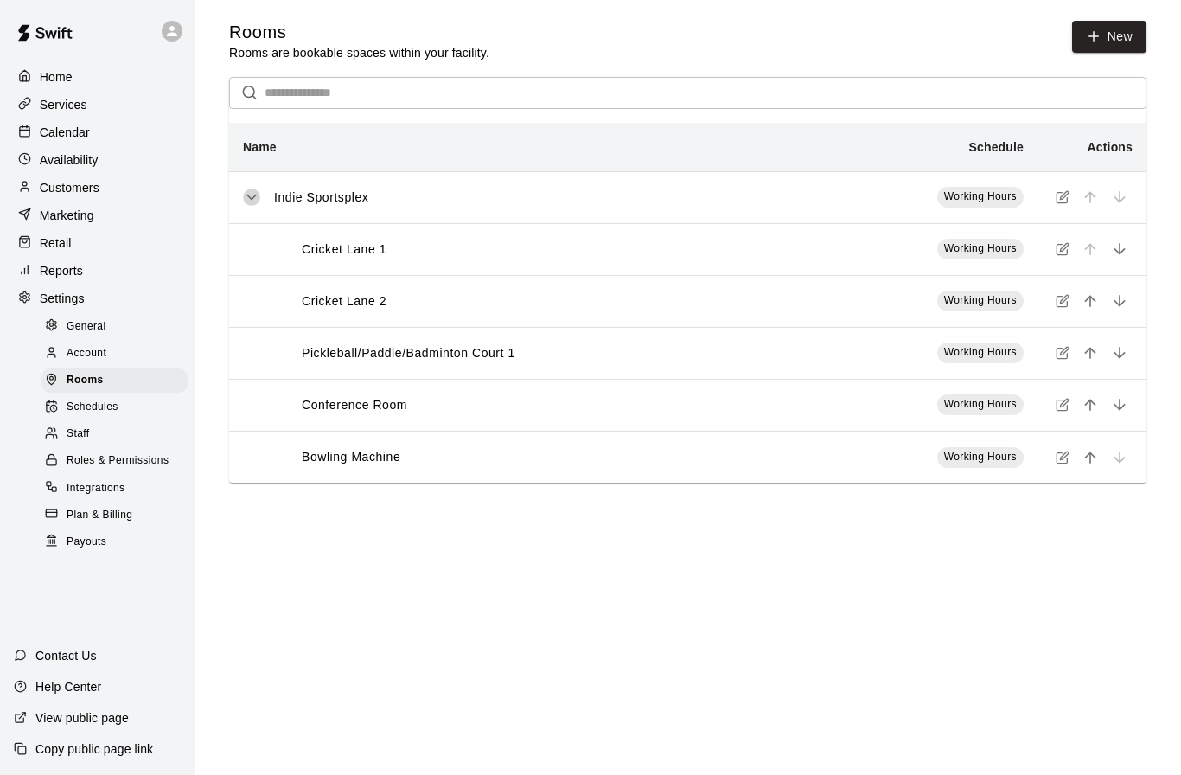
click at [252, 197] on icon "simple table" at bounding box center [251, 196] width 17 height 17
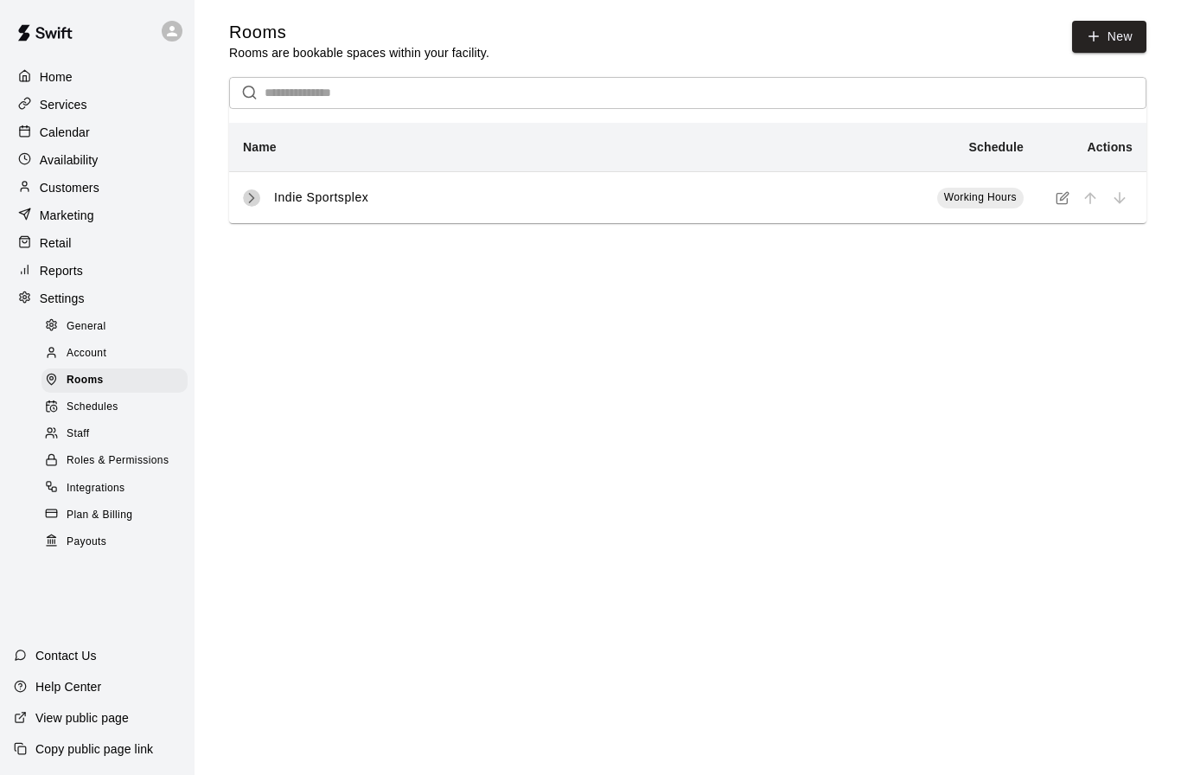
click at [252, 197] on icon "simple table" at bounding box center [252, 198] width 4 height 9
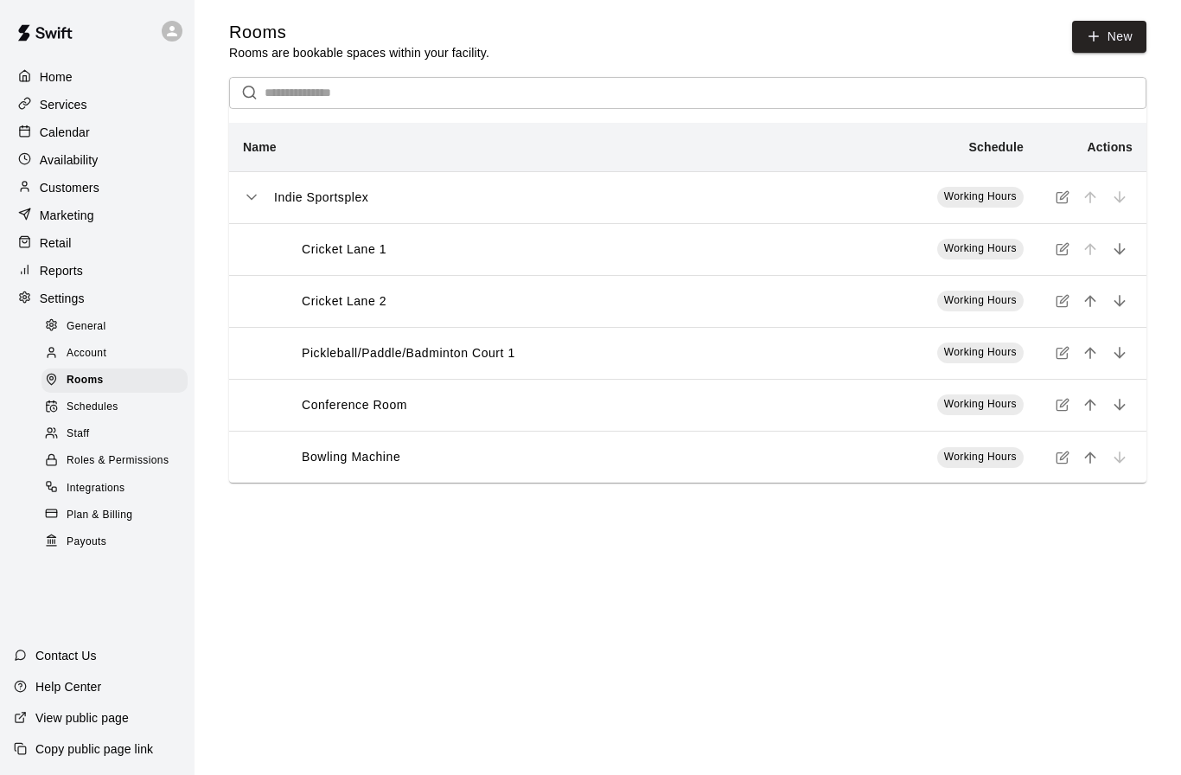
click at [1063, 457] on icon "simple table" at bounding box center [1063, 457] width 14 height 14
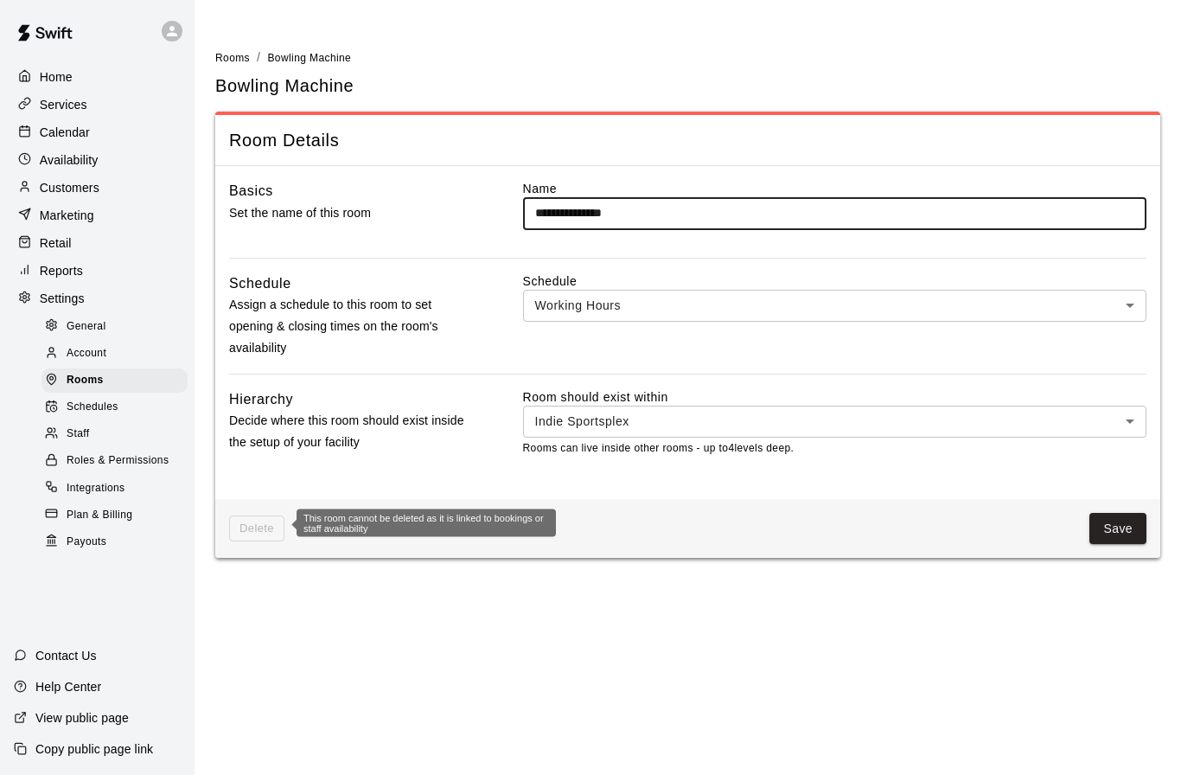
click at [259, 526] on span "Delete" at bounding box center [256, 528] width 55 height 27
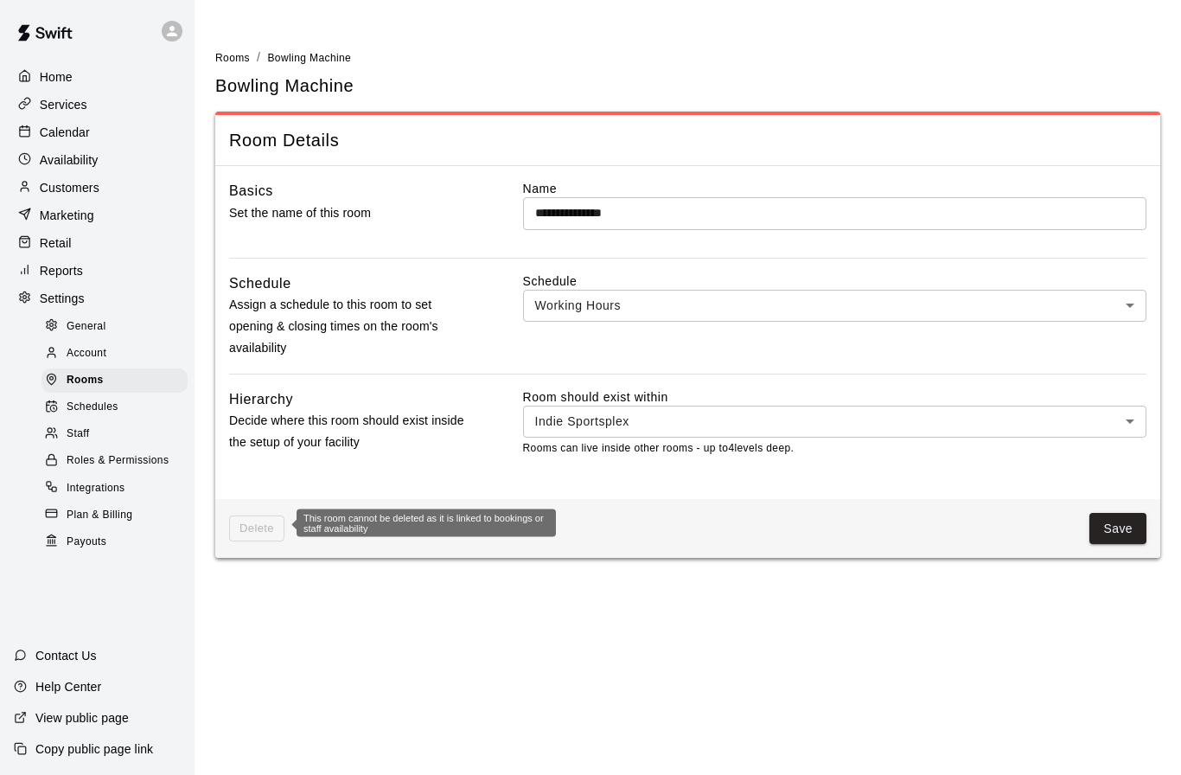
click at [259, 526] on span "Delete" at bounding box center [256, 528] width 55 height 27
click at [286, 544] on div "Delete Save" at bounding box center [687, 529] width 945 height 60
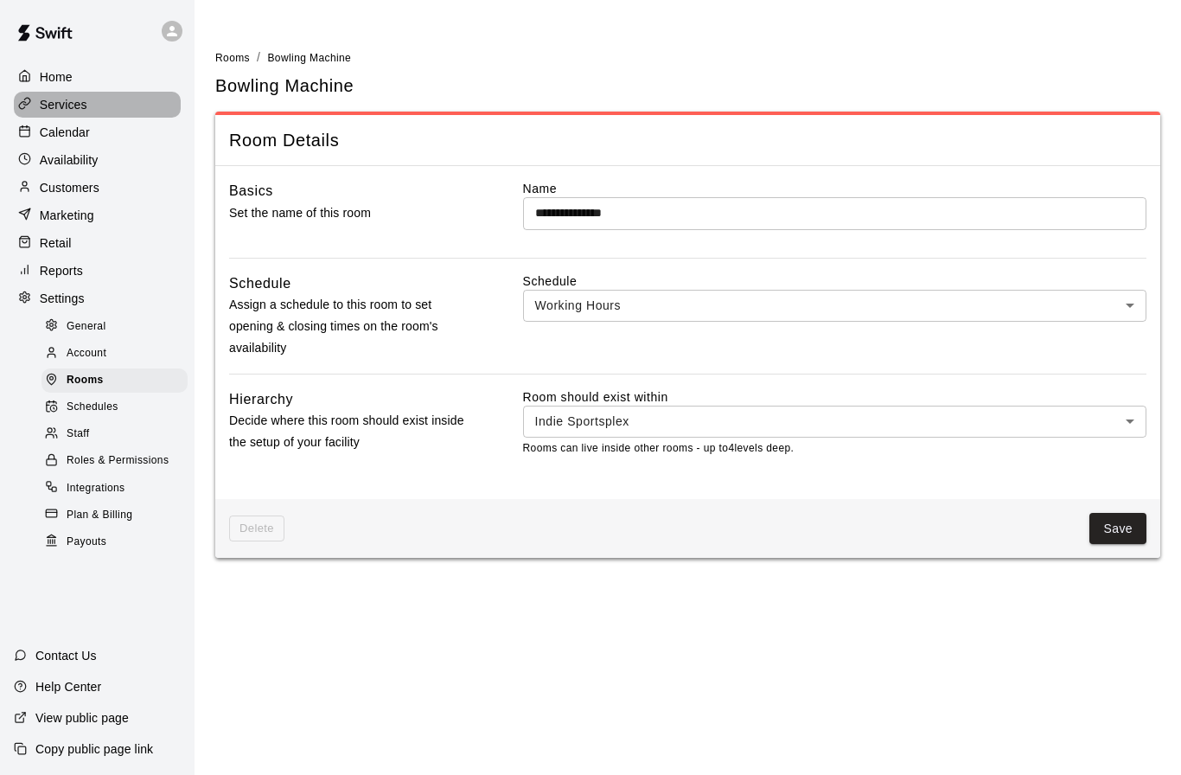
click at [77, 111] on p "Services" at bounding box center [64, 104] width 48 height 17
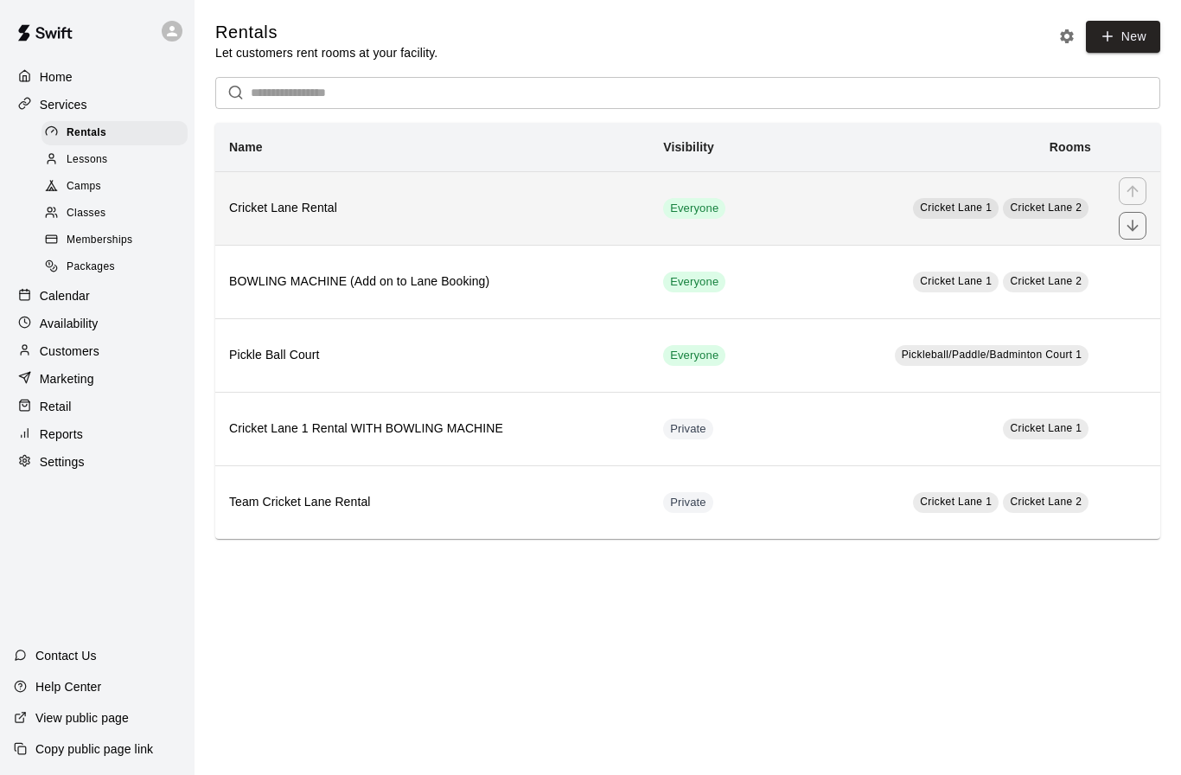
click at [373, 225] on th "Cricket Lane Rental" at bounding box center [432, 207] width 434 height 73
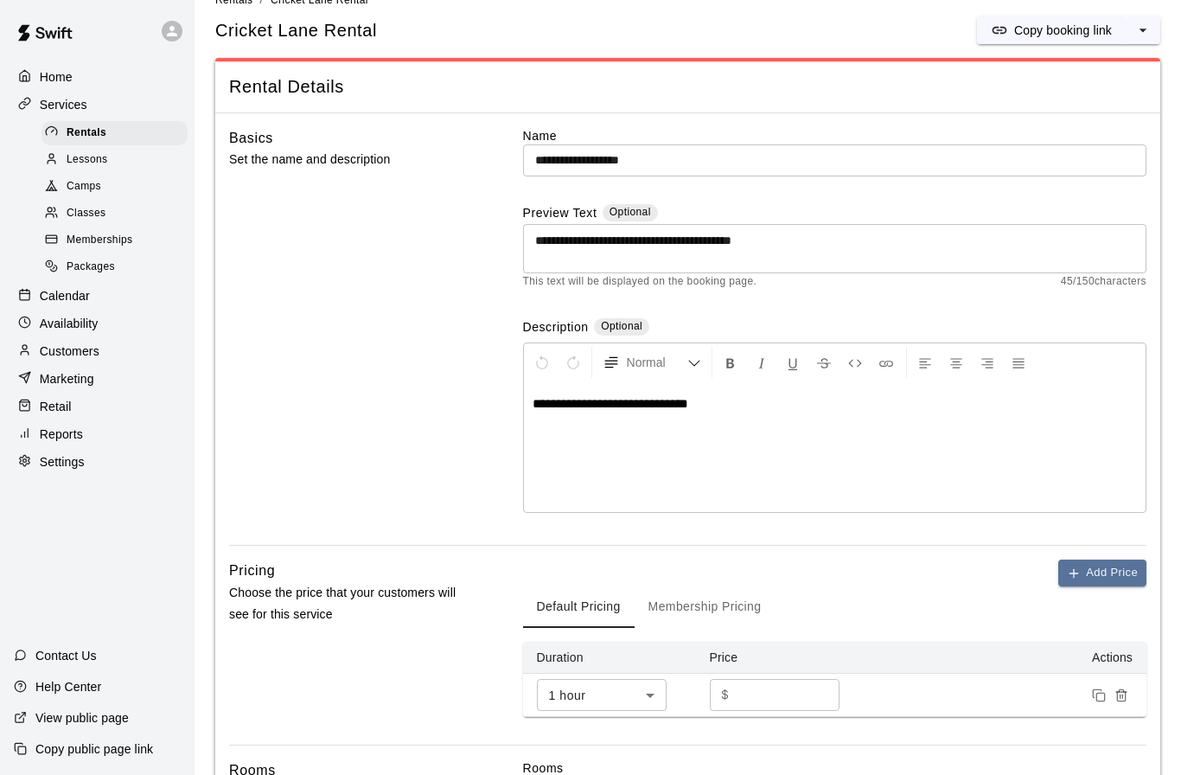
scroll to position [23, 0]
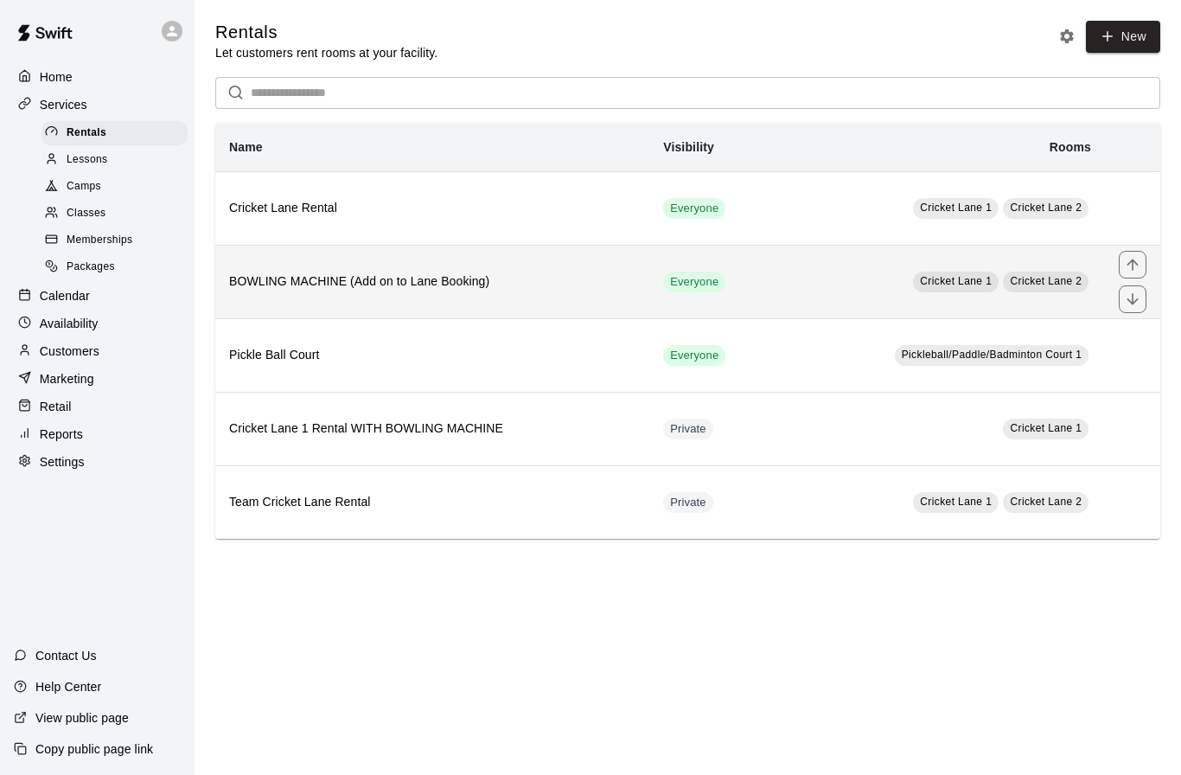
click at [333, 279] on h6 "BOWLING MACHINE (Add on to Lane Booking)" at bounding box center [432, 281] width 406 height 19
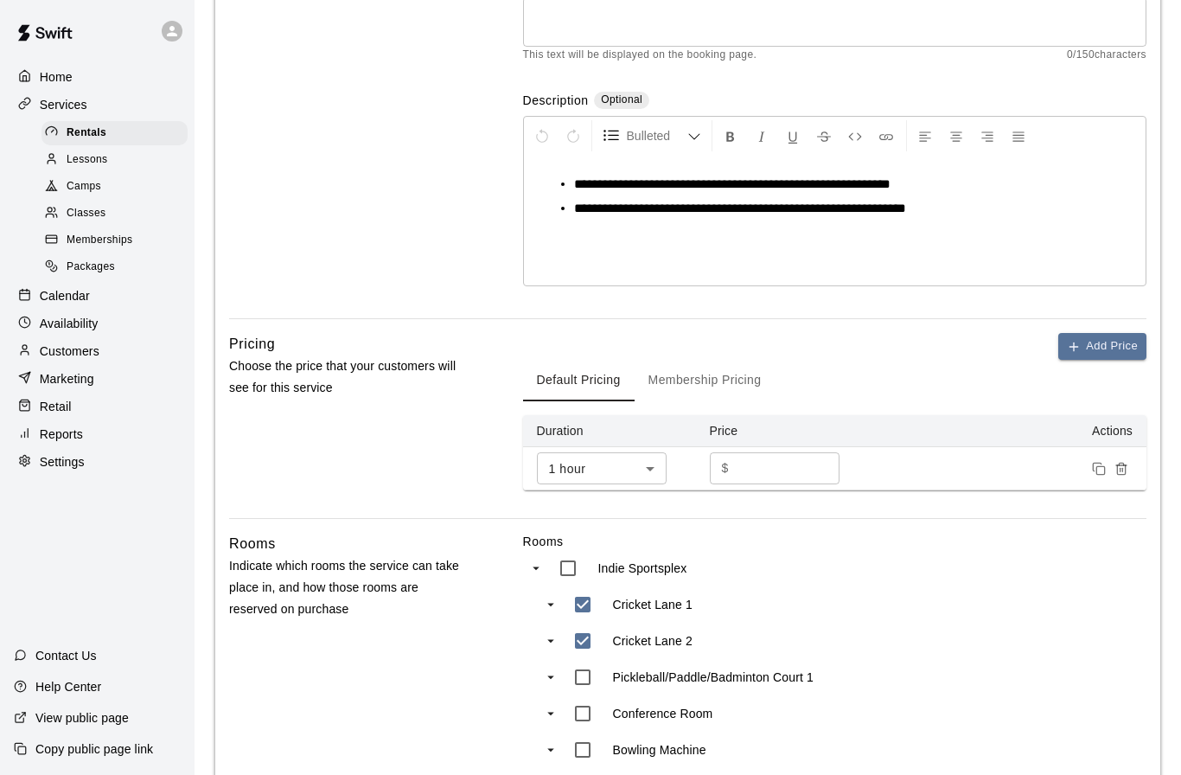
scroll to position [251, 0]
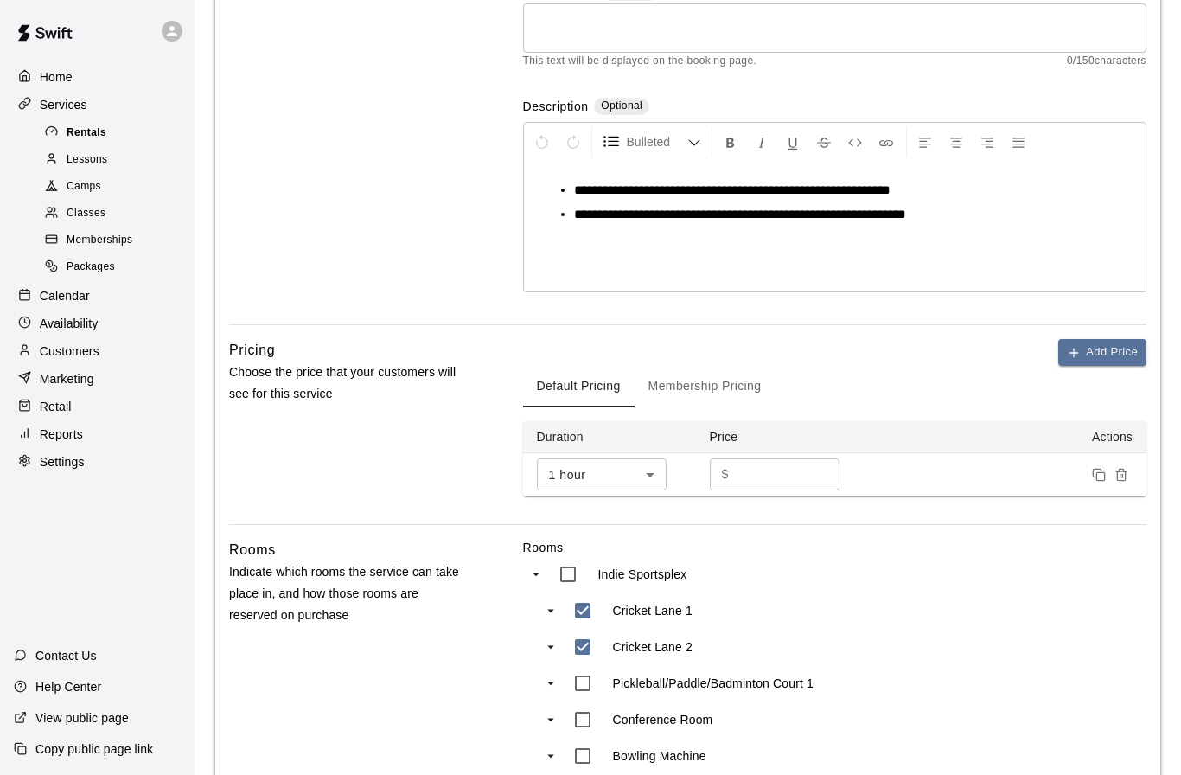
click at [92, 135] on span "Rentals" at bounding box center [87, 132] width 40 height 17
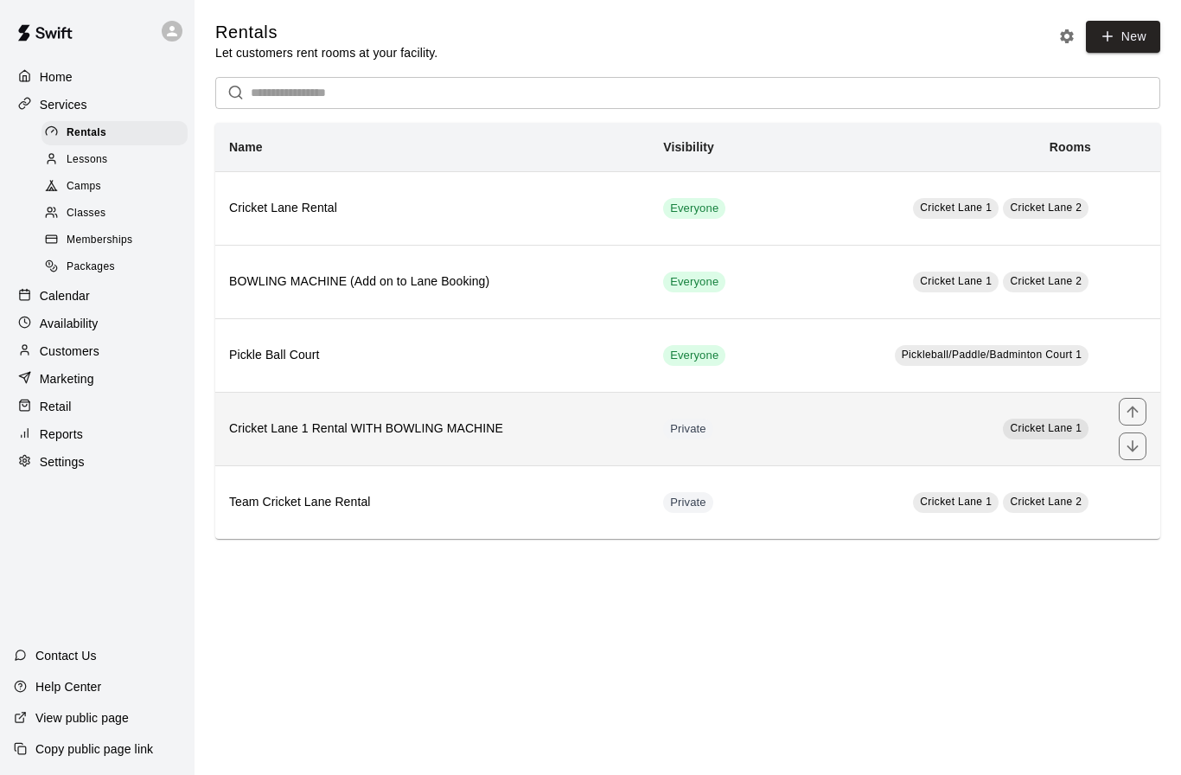
click at [345, 443] on th "Cricket Lane 1 Rental WITH BOWLING MACHINE" at bounding box center [432, 428] width 434 height 73
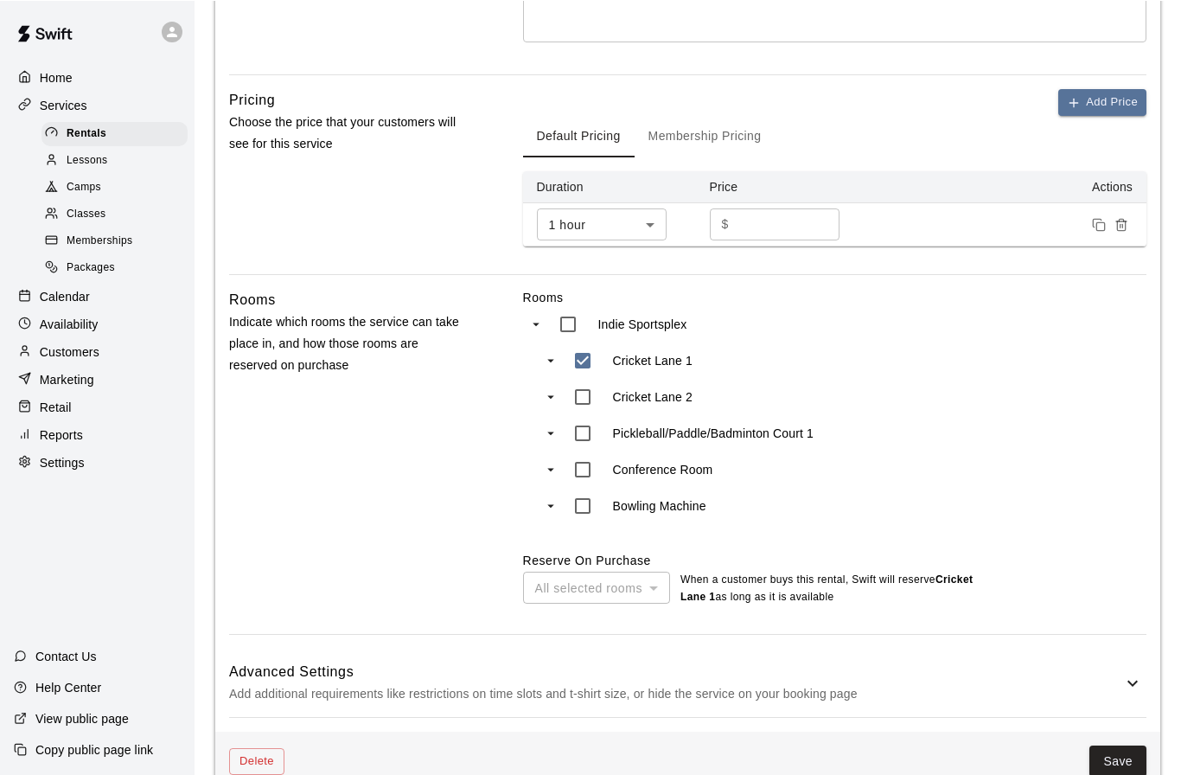
scroll to position [501, 0]
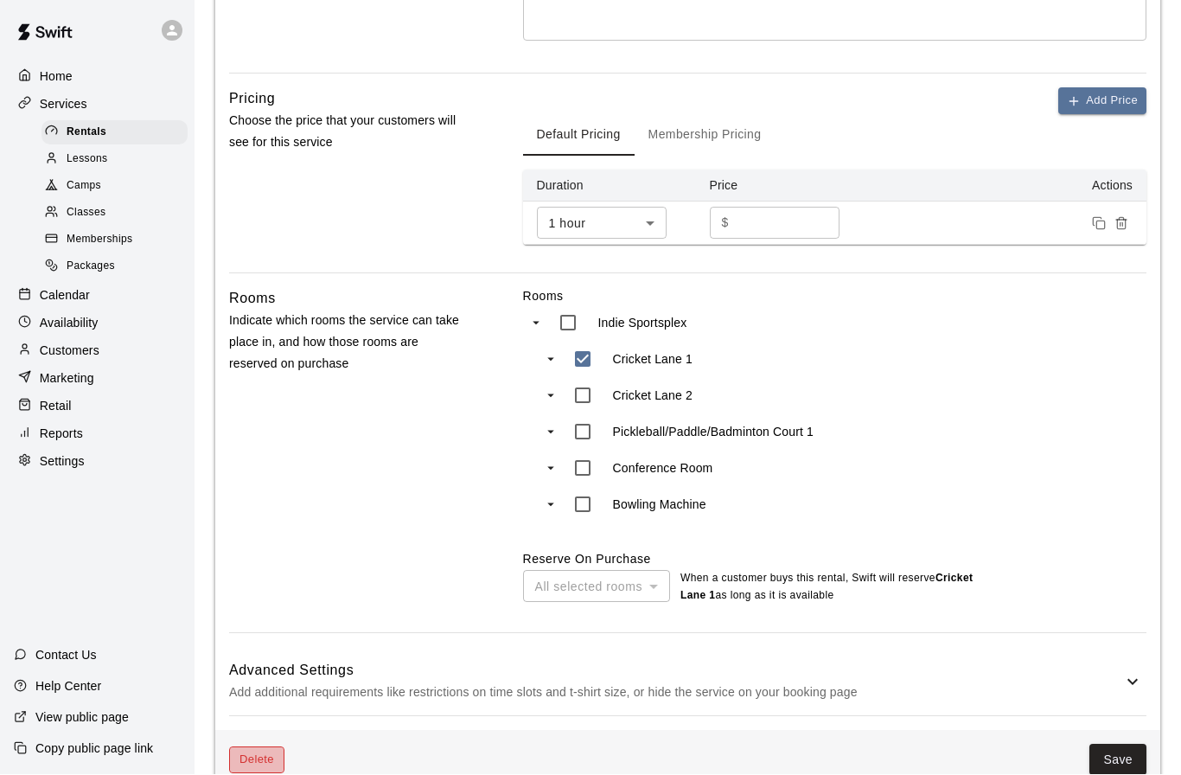
click at [255, 759] on button "Delete" at bounding box center [256, 760] width 55 height 27
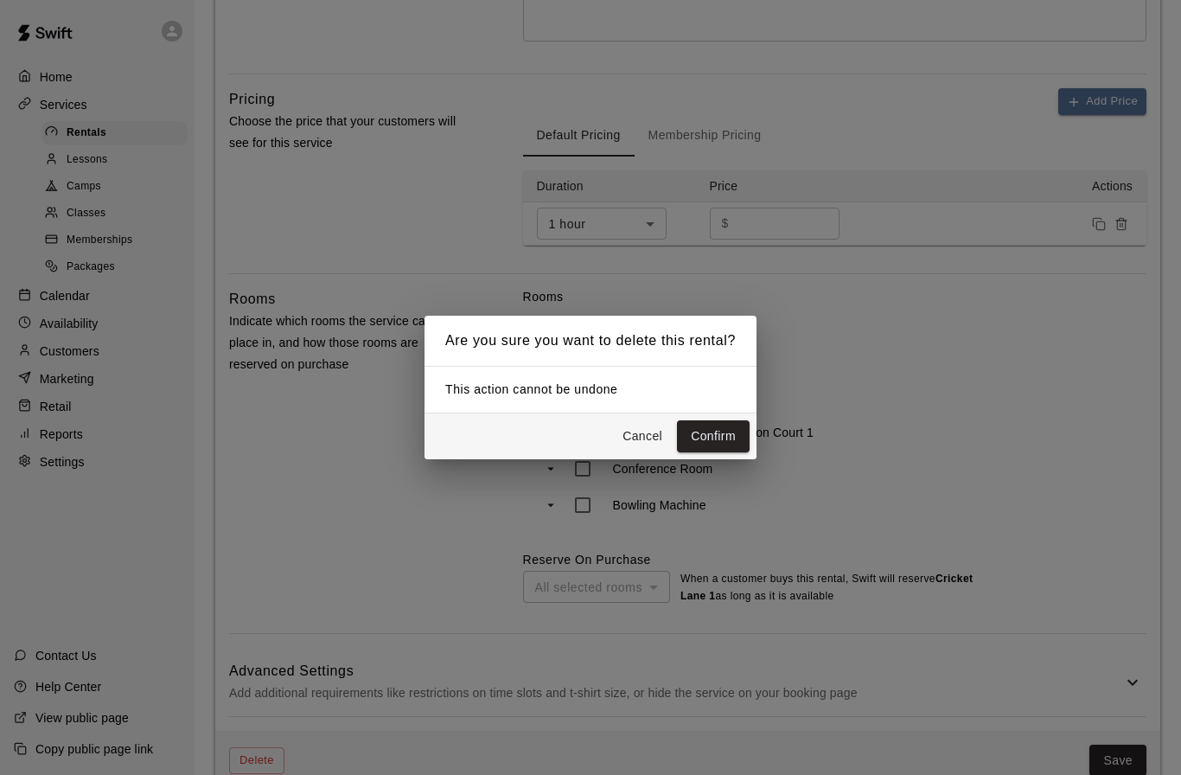
scroll to position [462, 0]
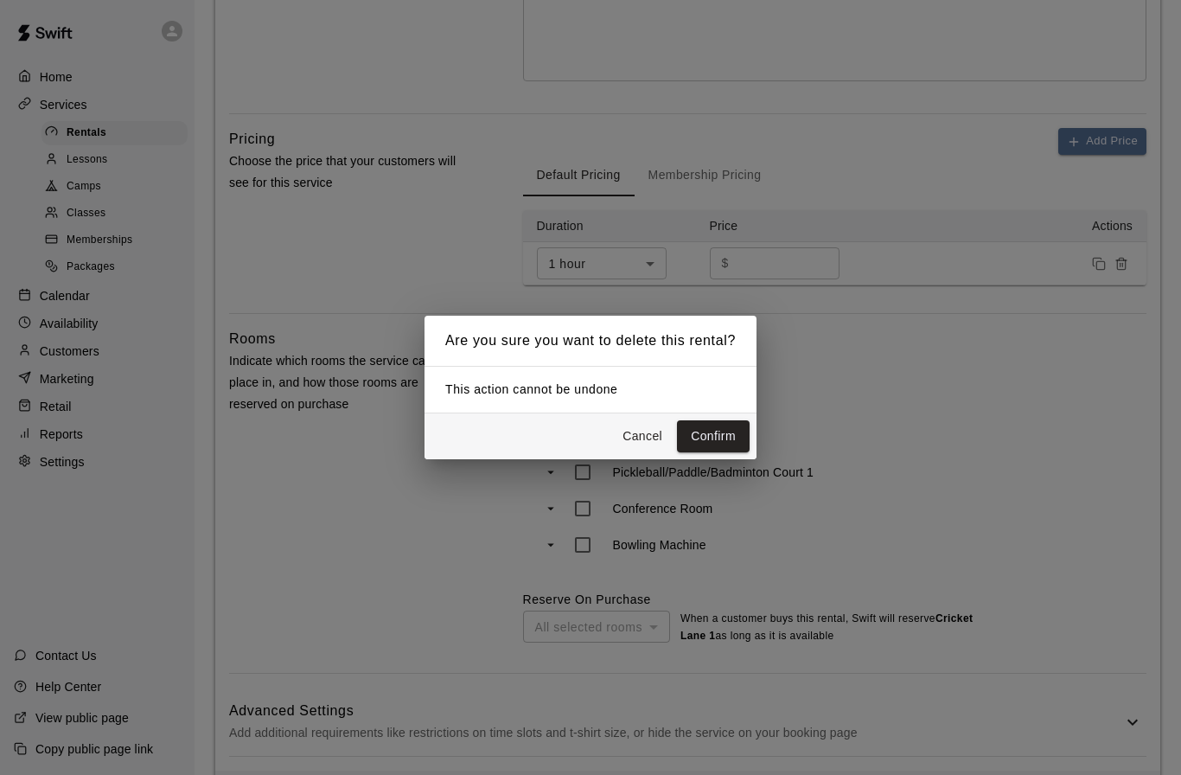
click at [724, 452] on button "Confirm" at bounding box center [713, 436] width 73 height 32
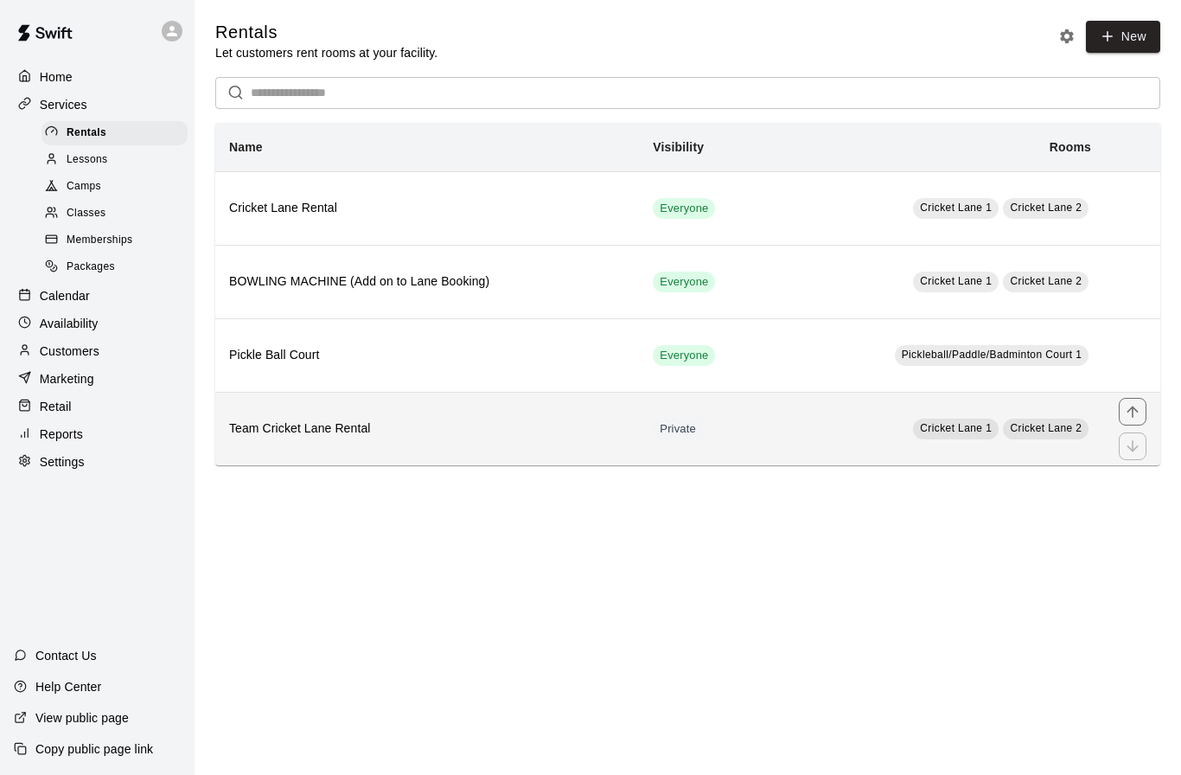
click at [319, 437] on h6 "Team Cricket Lane Rental" at bounding box center [427, 428] width 396 height 19
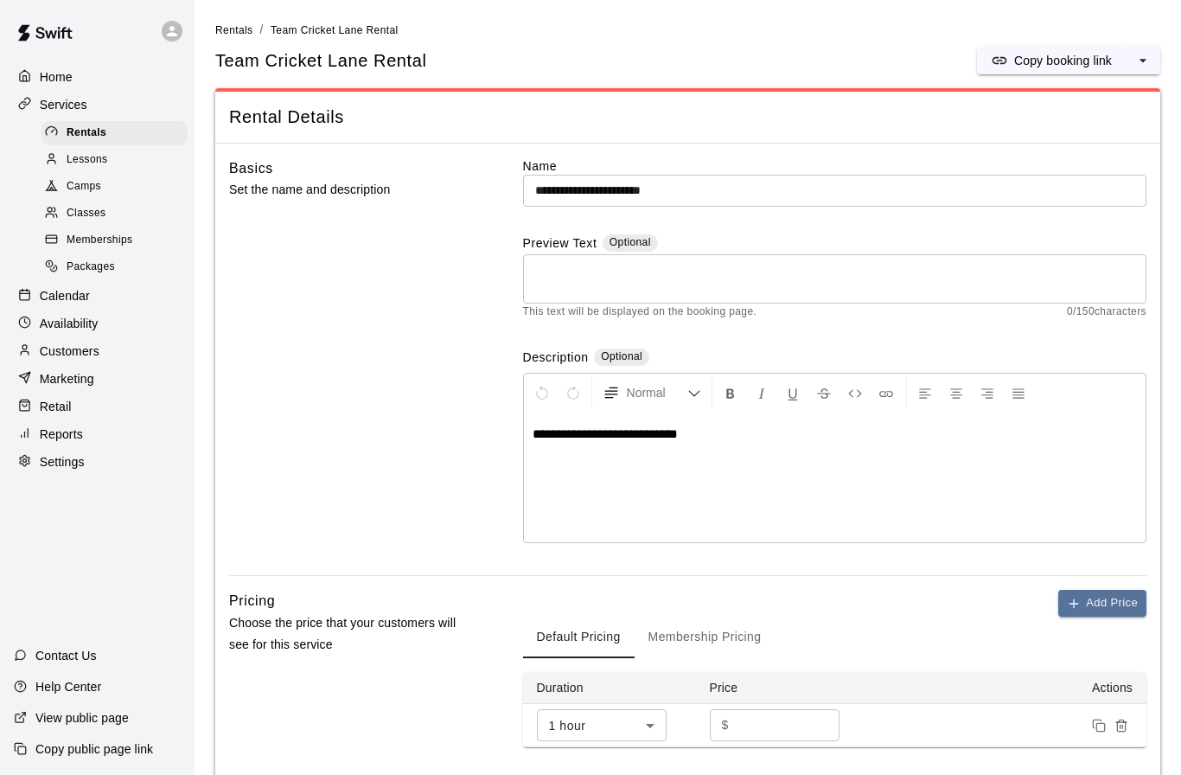
click at [106, 244] on span "Memberships" at bounding box center [100, 240] width 66 height 17
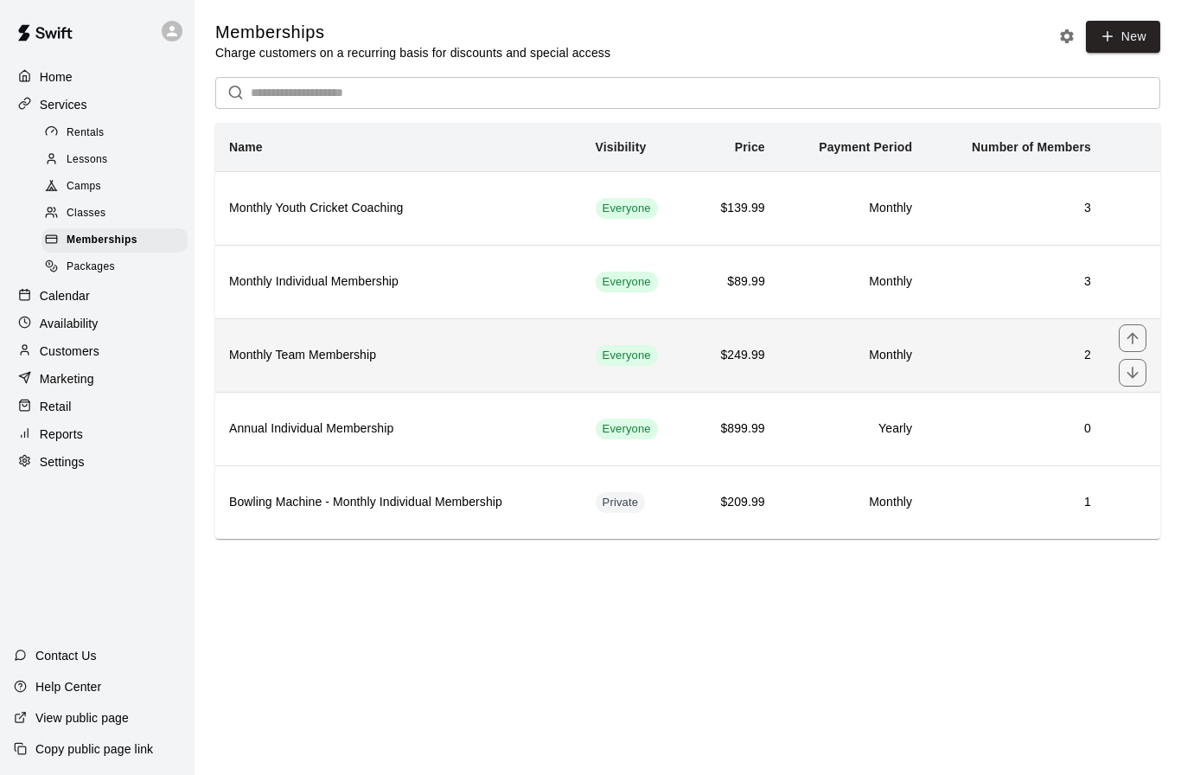
click at [336, 365] on h6 "Monthly Team Membership" at bounding box center [398, 355] width 339 height 19
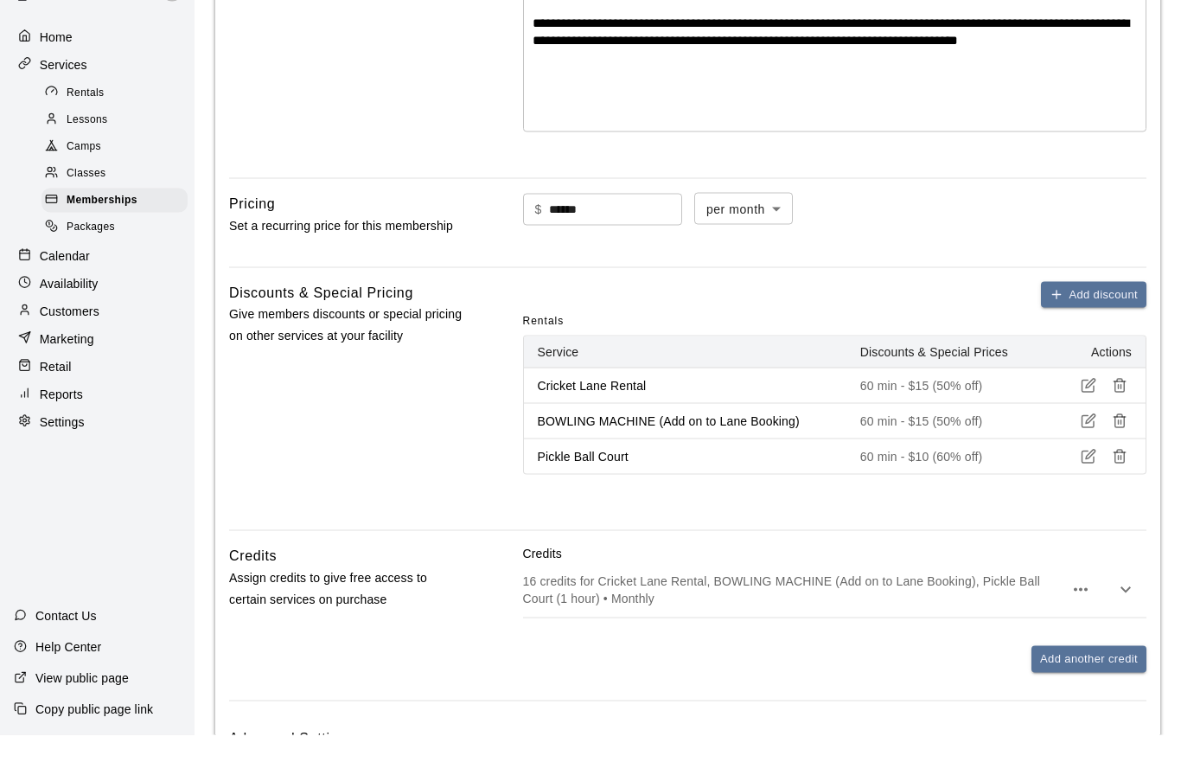
scroll to position [370, 0]
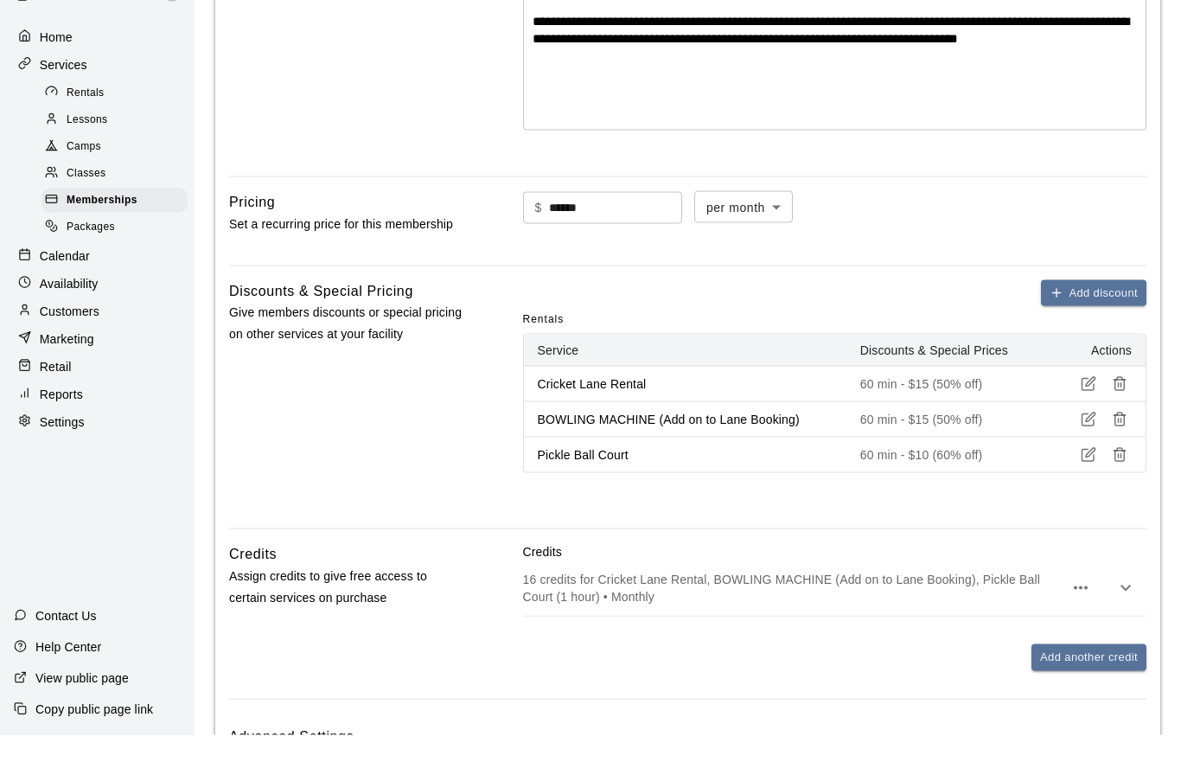
click at [1131, 617] on icon "button" at bounding box center [1125, 627] width 21 height 21
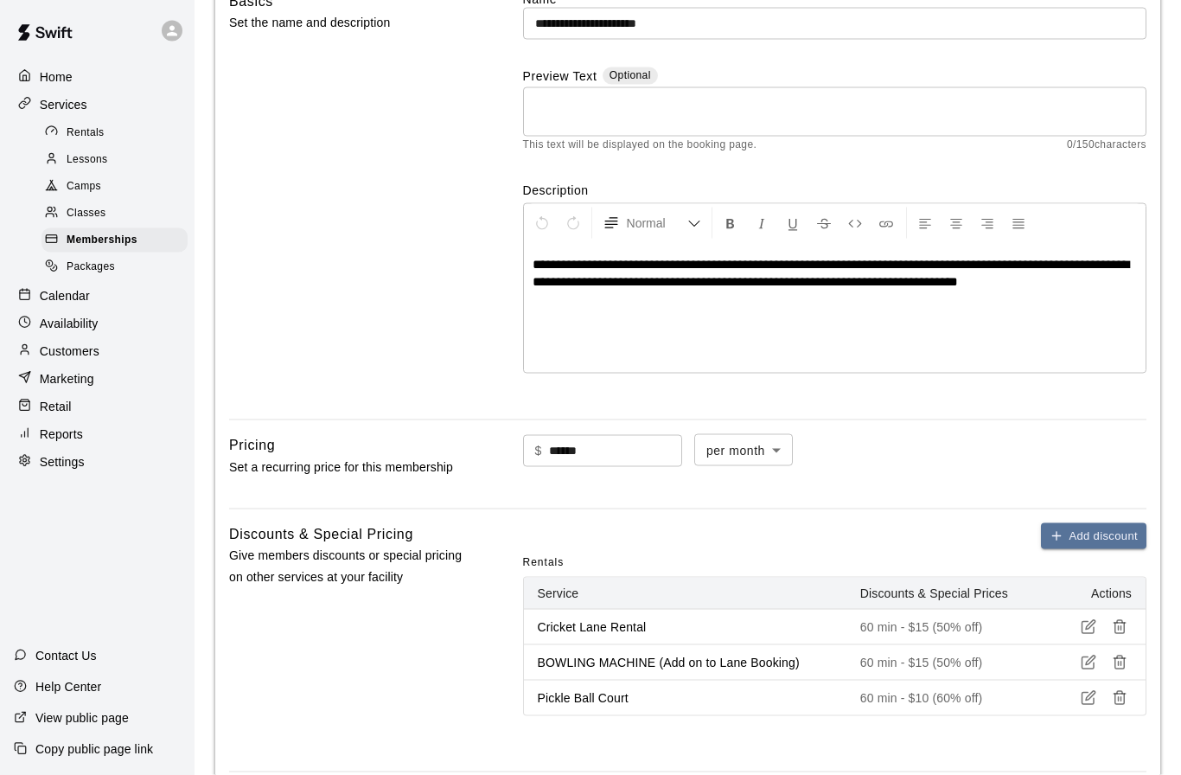
scroll to position [0, 0]
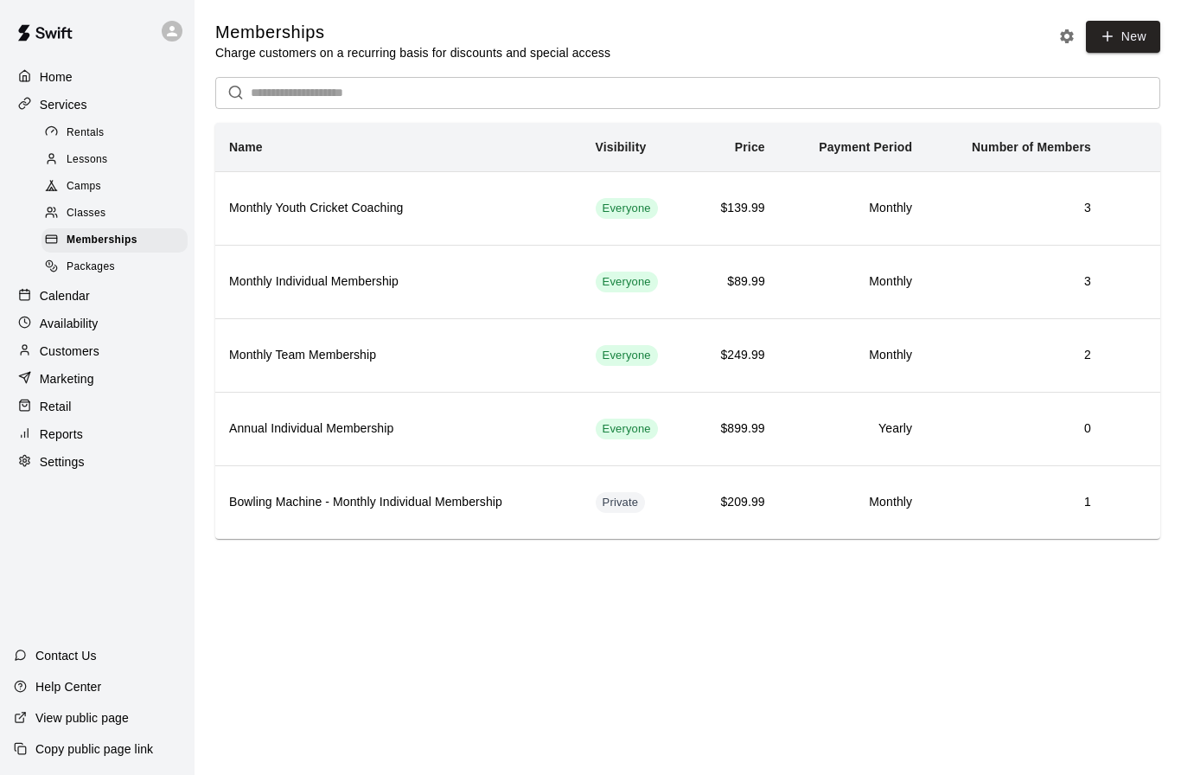
click at [90, 275] on span "Packages" at bounding box center [91, 266] width 48 height 17
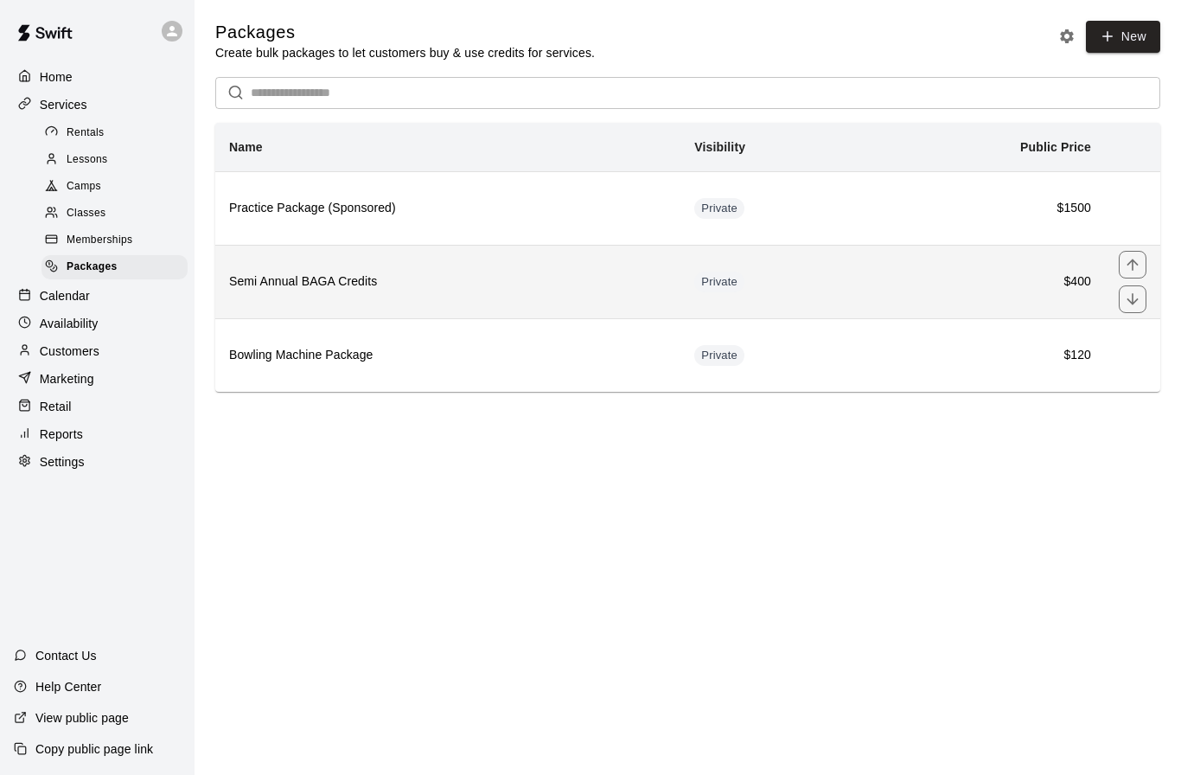
click at [348, 300] on th "Semi Annual BAGA Credits" at bounding box center [447, 281] width 465 height 73
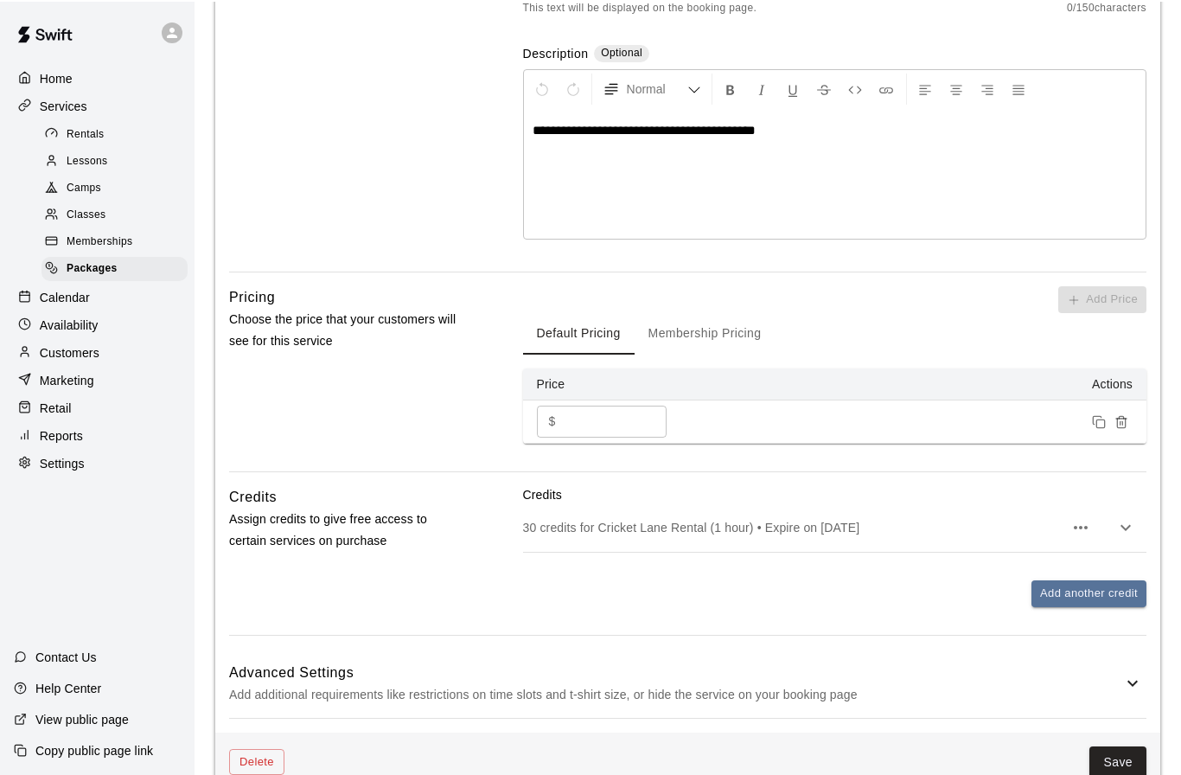
scroll to position [360, 0]
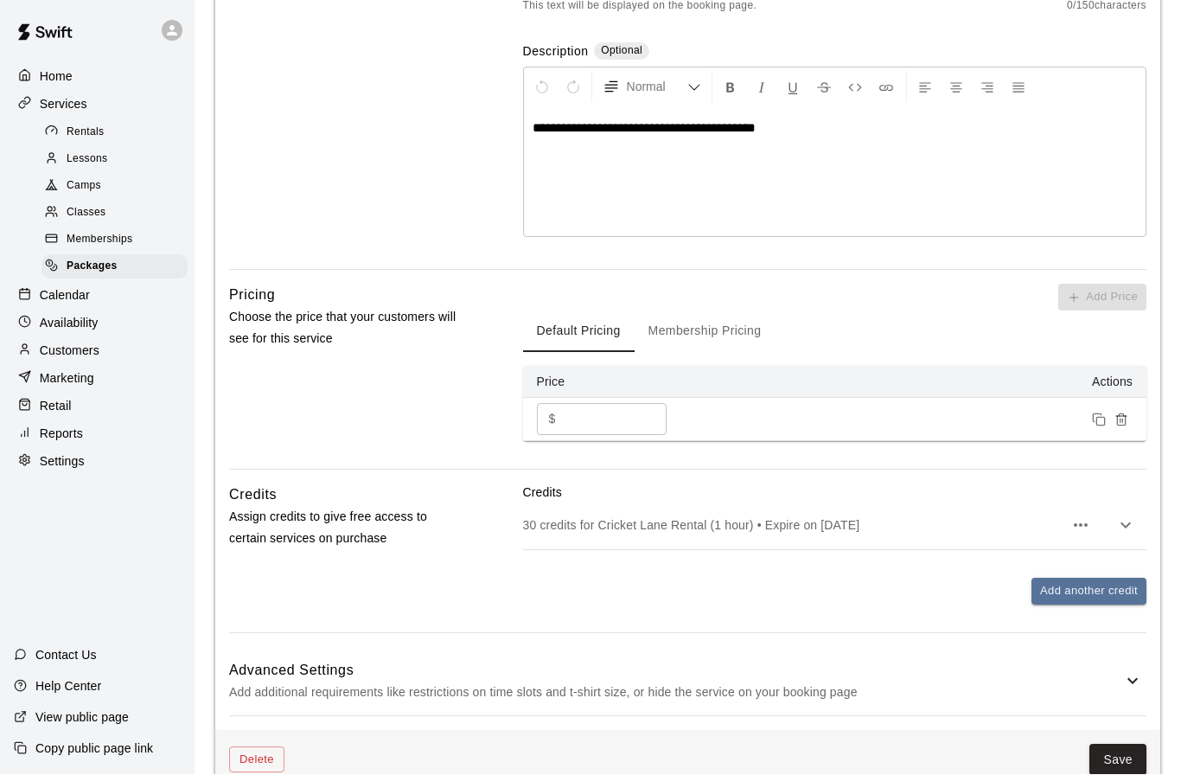
click at [1123, 527] on icon "button" at bounding box center [1125, 525] width 21 height 21
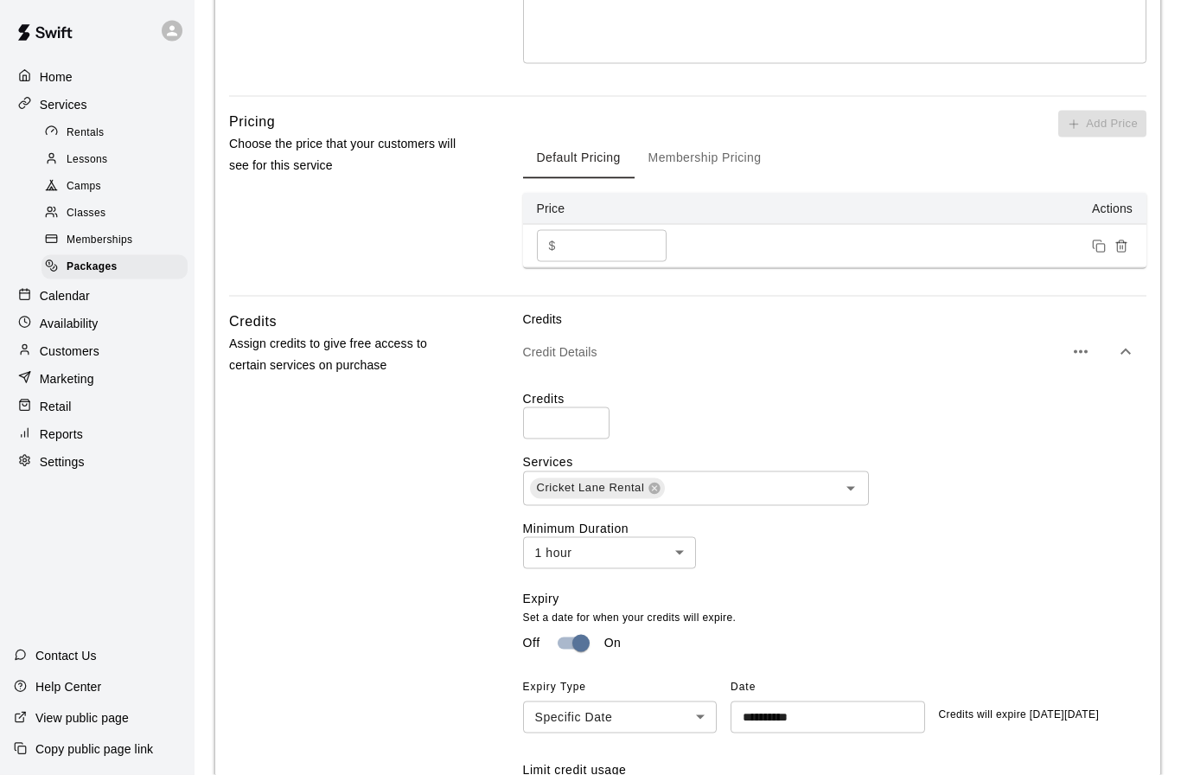
scroll to position [468, 0]
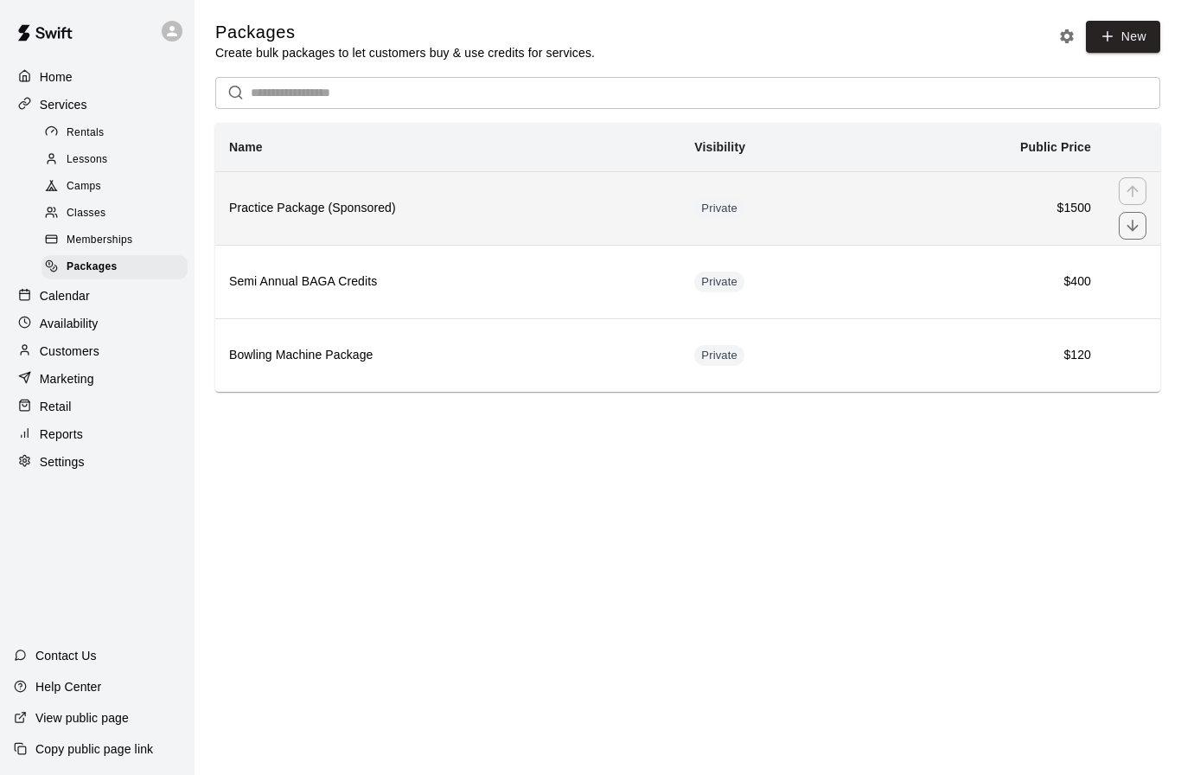
click at [316, 220] on th "Practice Package (Sponsored)" at bounding box center [447, 207] width 465 height 73
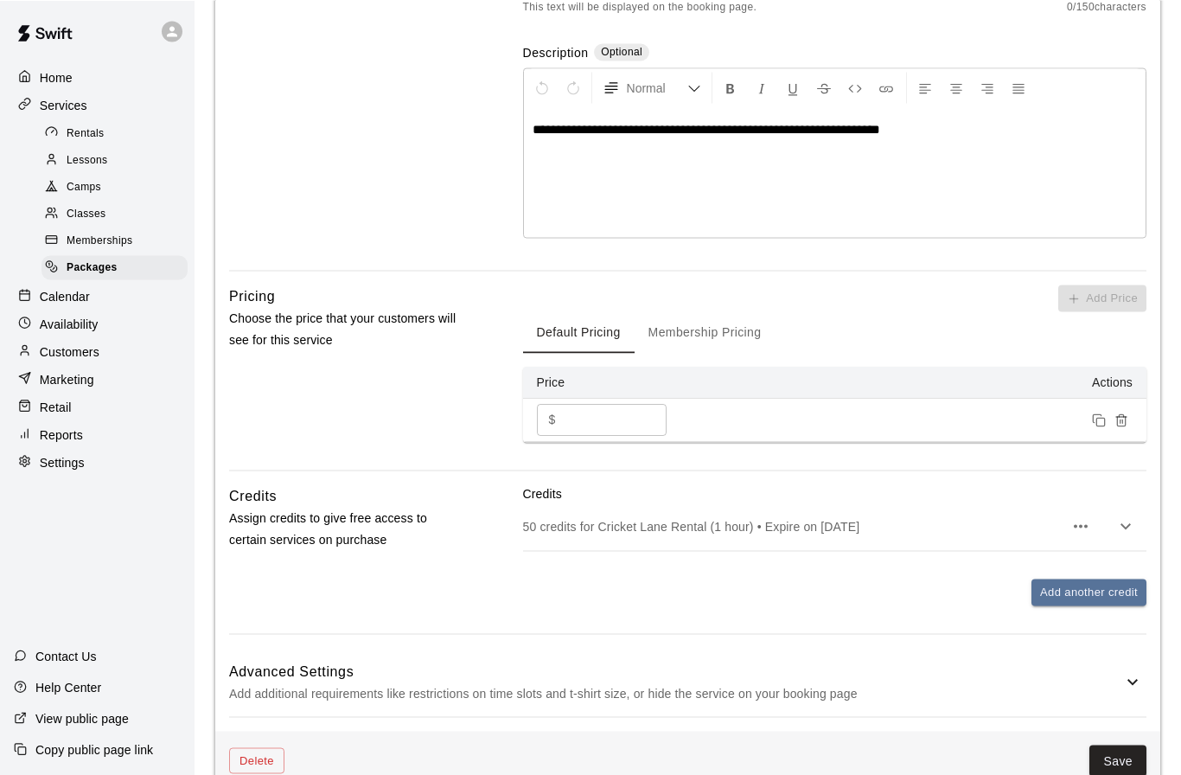
scroll to position [360, 0]
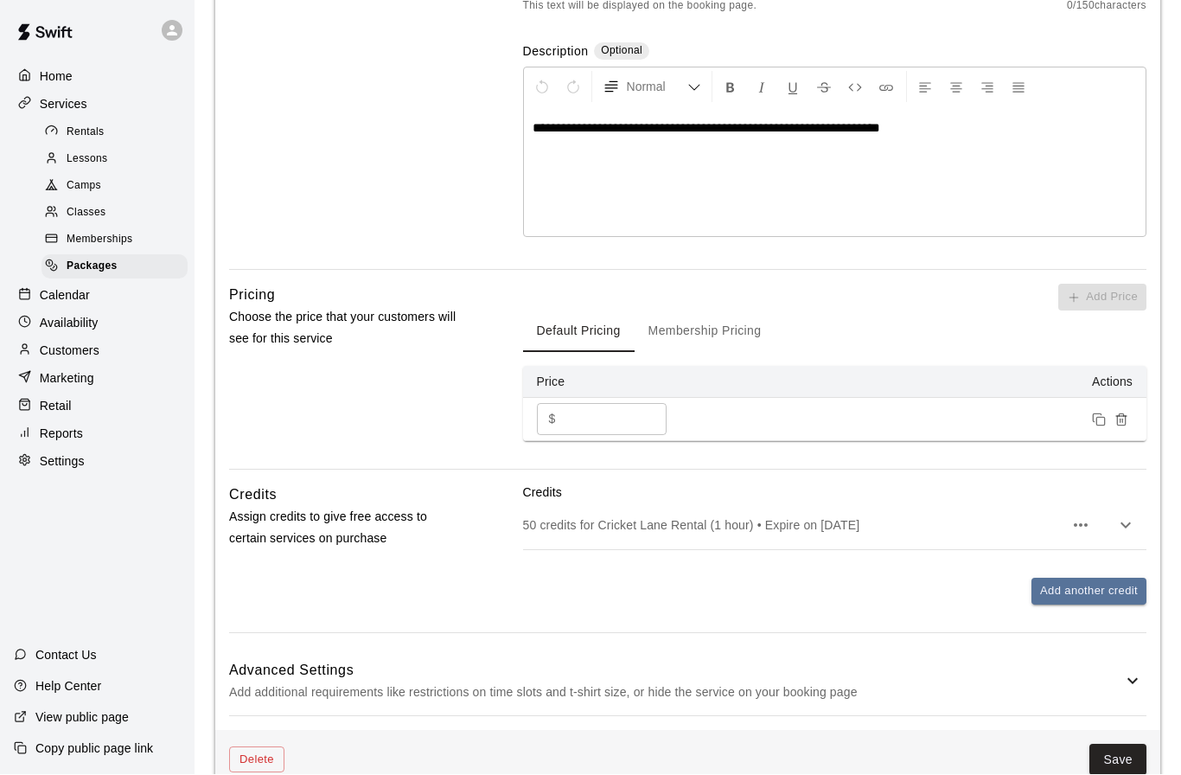
click at [729, 533] on div "50 credits for Cricket Lane Rental (1 hour) • Expire on 2025/12/31" at bounding box center [834, 525] width 623 height 48
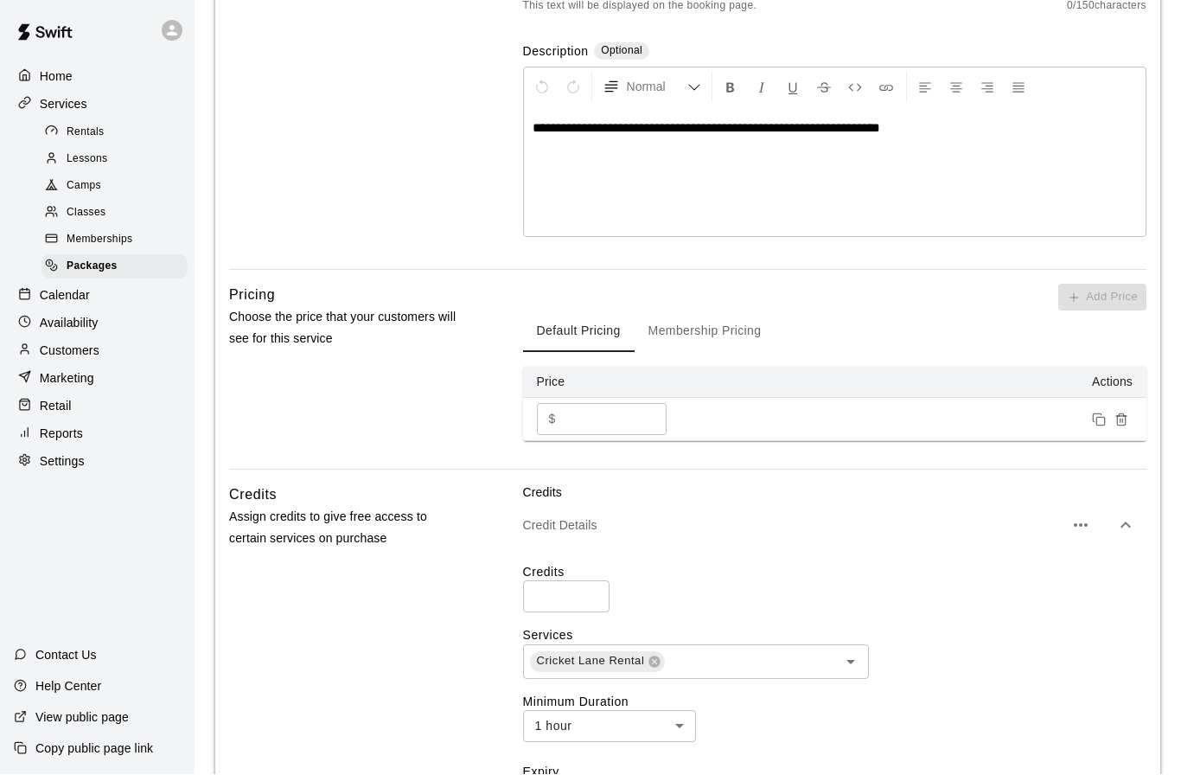
scroll to position [359, 0]
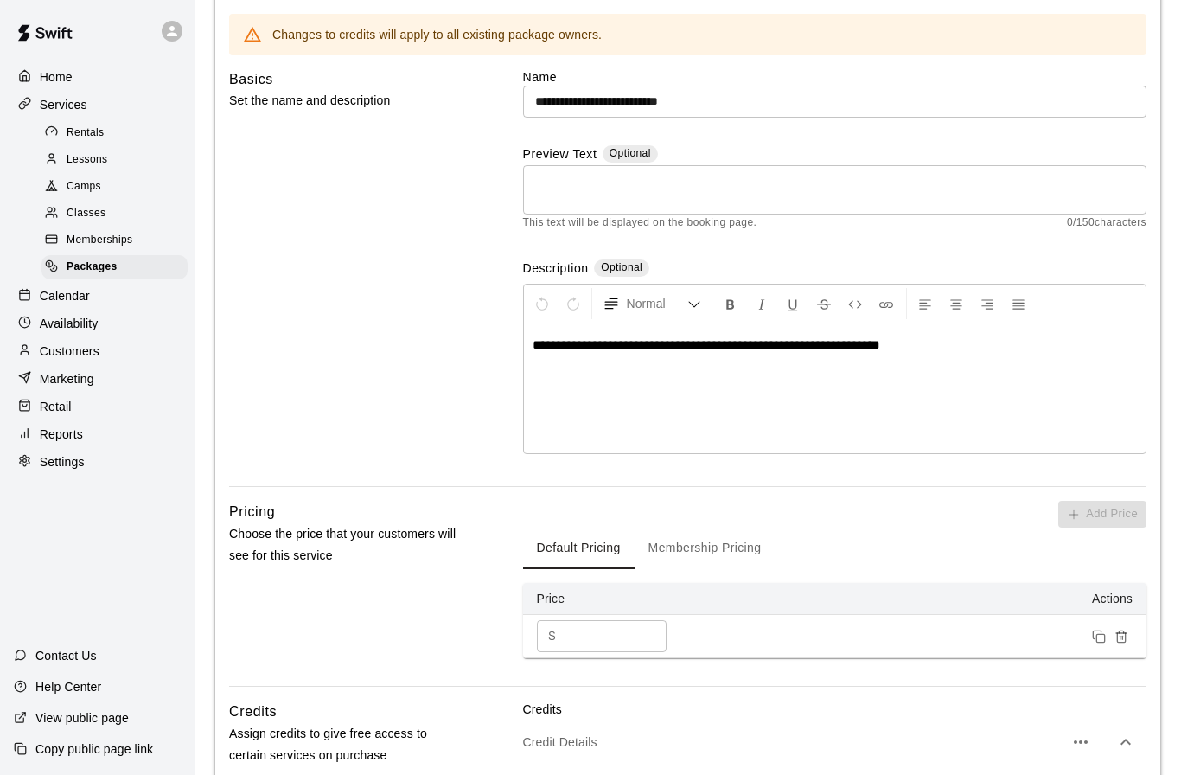
scroll to position [0, 0]
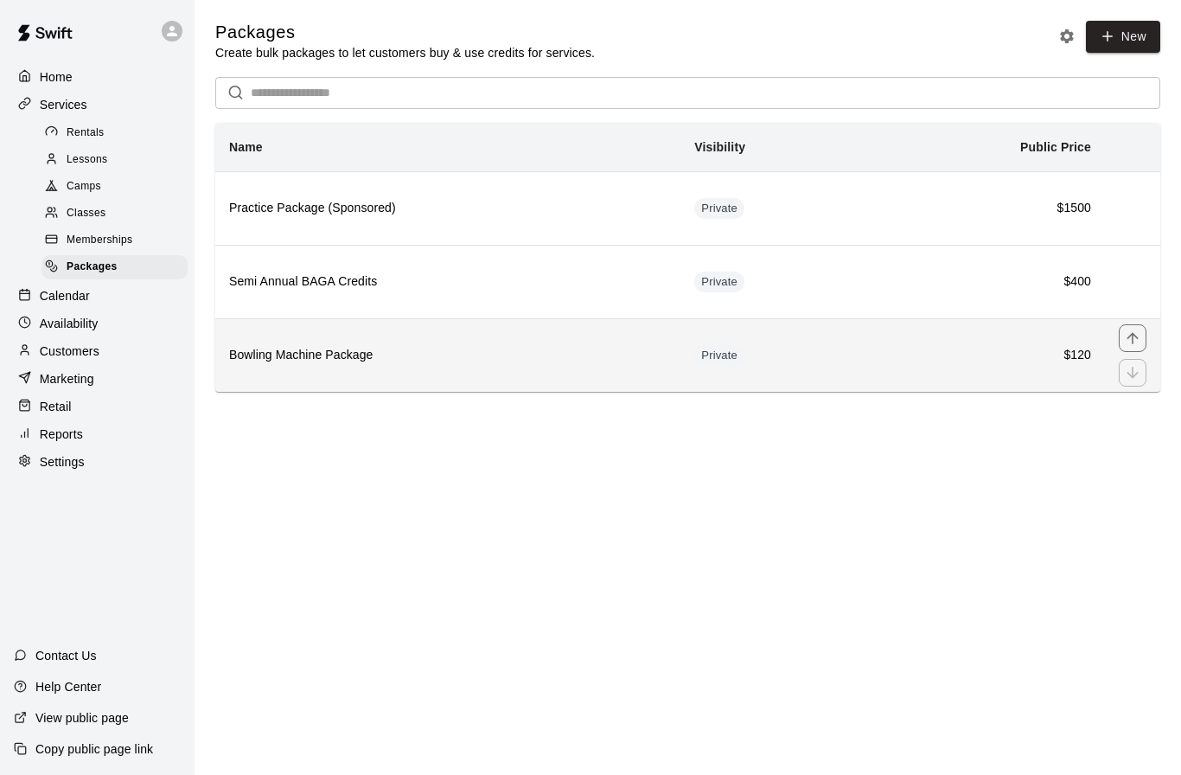
click at [386, 361] on h6 "Bowling Machine Package" at bounding box center [447, 355] width 437 height 19
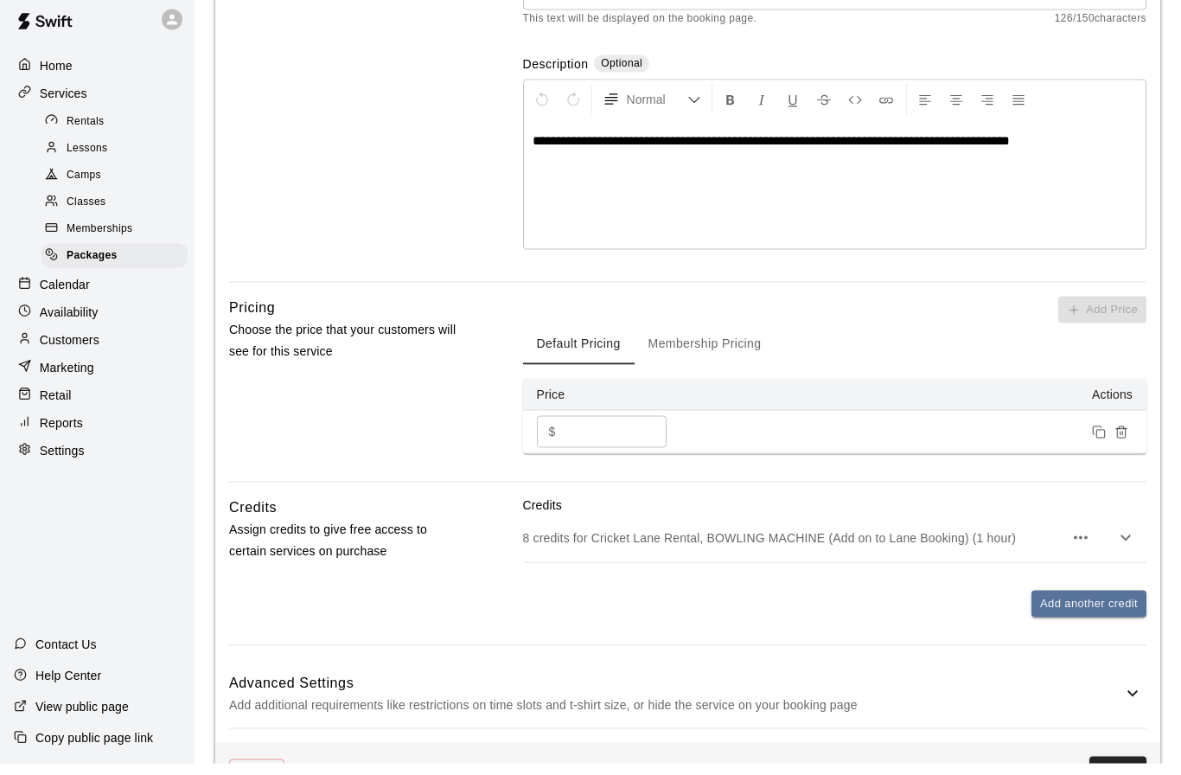
scroll to position [391, 0]
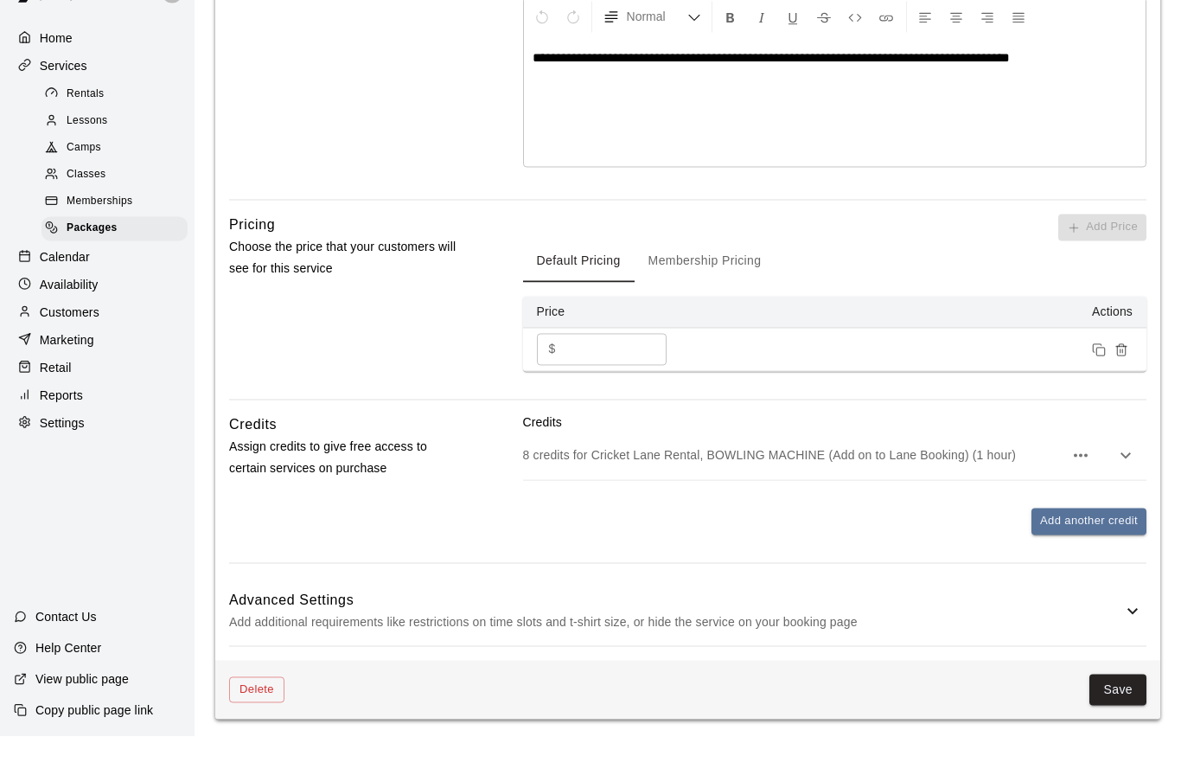
click at [641, 485] on p "8 credits for Cricket Lane Rental, BOWLING MACHINE (Add on to Lane Booking) (1 …" at bounding box center [793, 493] width 540 height 17
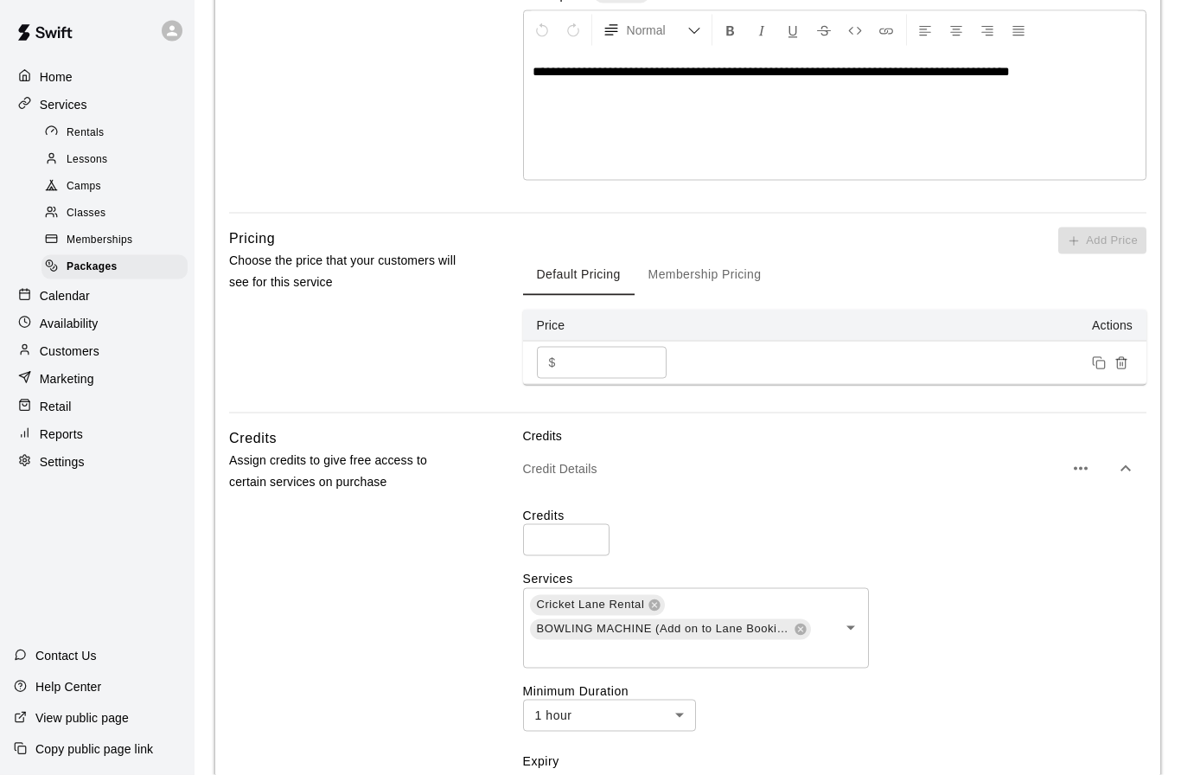
scroll to position [414, 0]
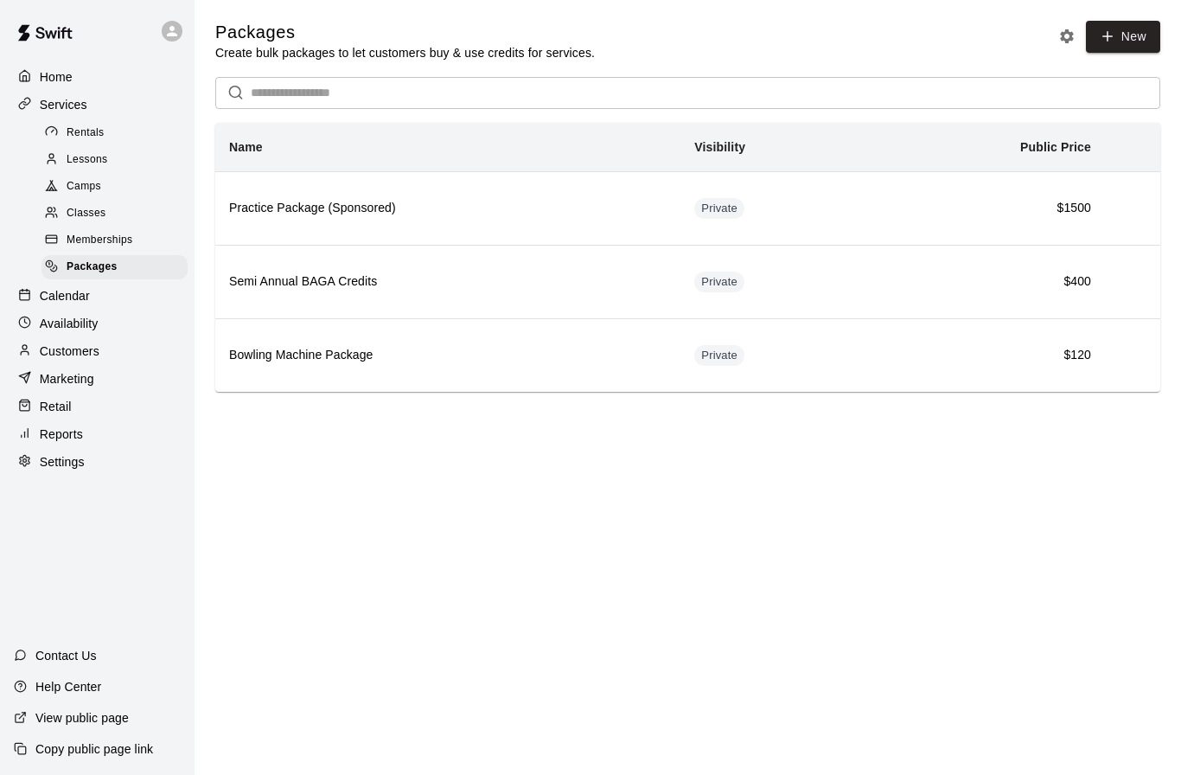
click at [385, 440] on html "Home Services Rentals Lessons Camps Classes Memberships Packages Calendar Avail…" at bounding box center [590, 220] width 1181 height 440
click at [71, 466] on p "Settings" at bounding box center [62, 461] width 45 height 17
select select "**"
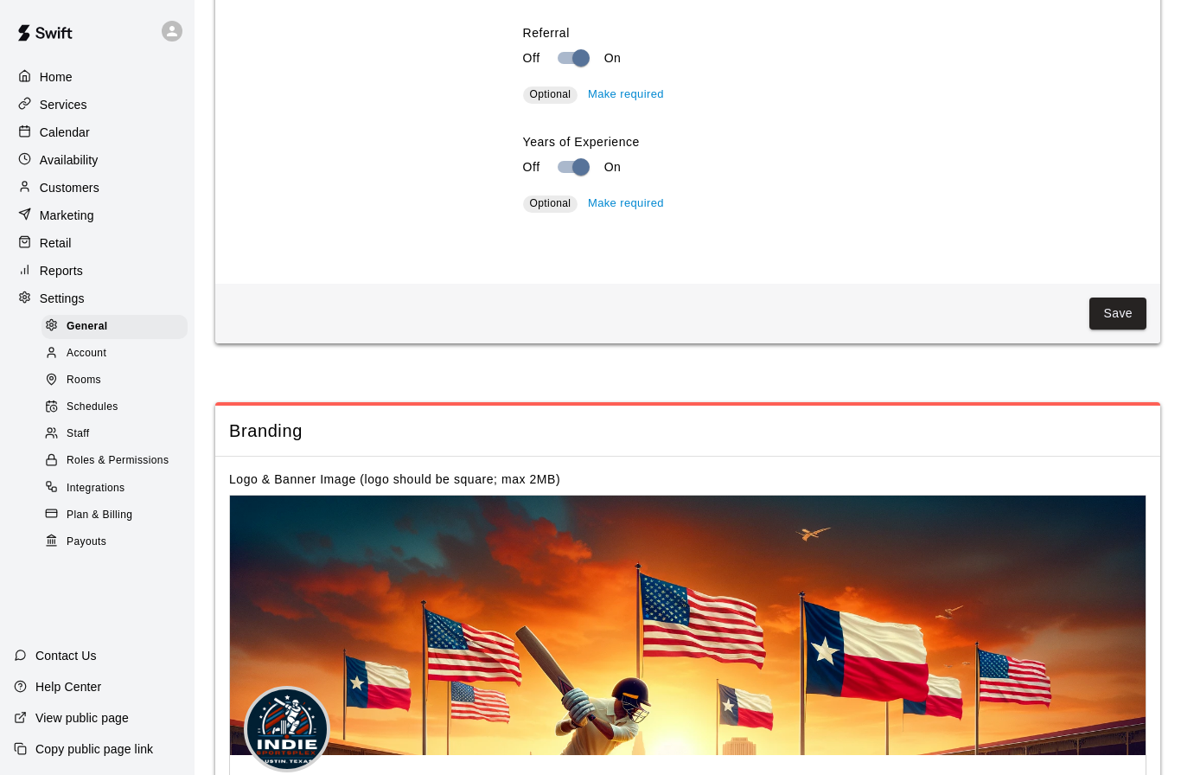
scroll to position [3640, 0]
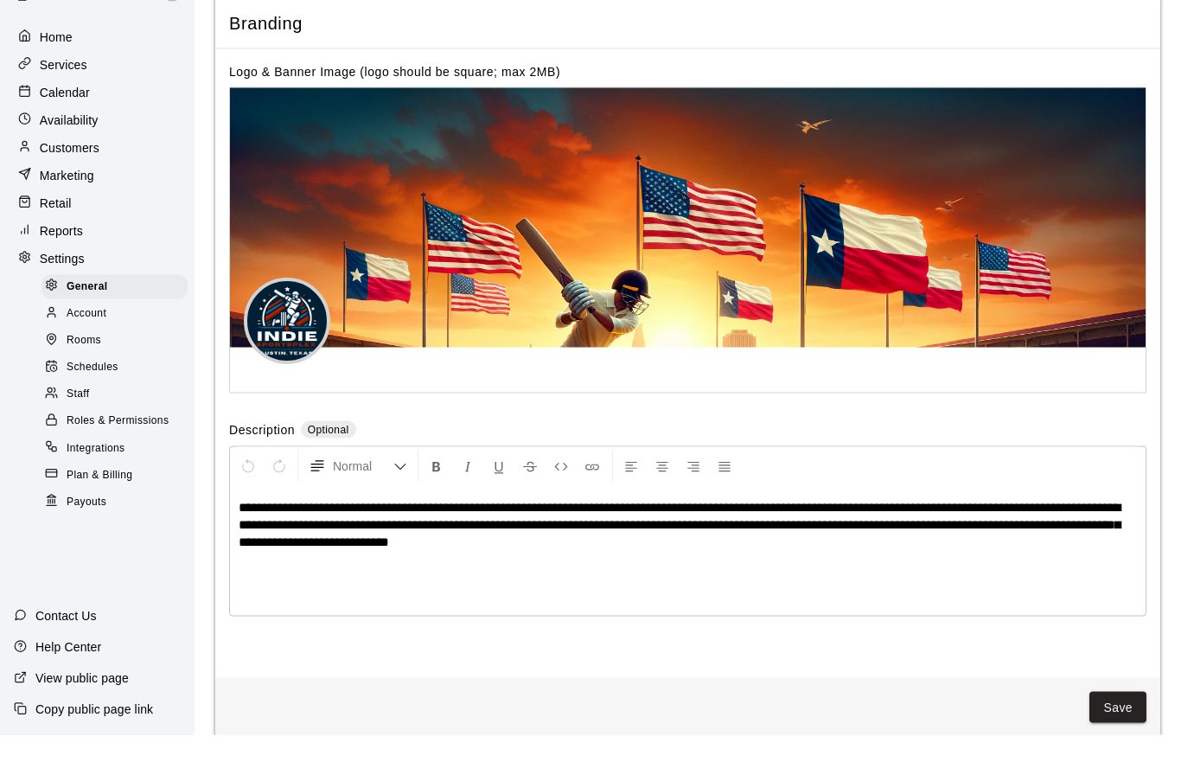
click at [90, 372] on span "Rooms" at bounding box center [84, 380] width 35 height 17
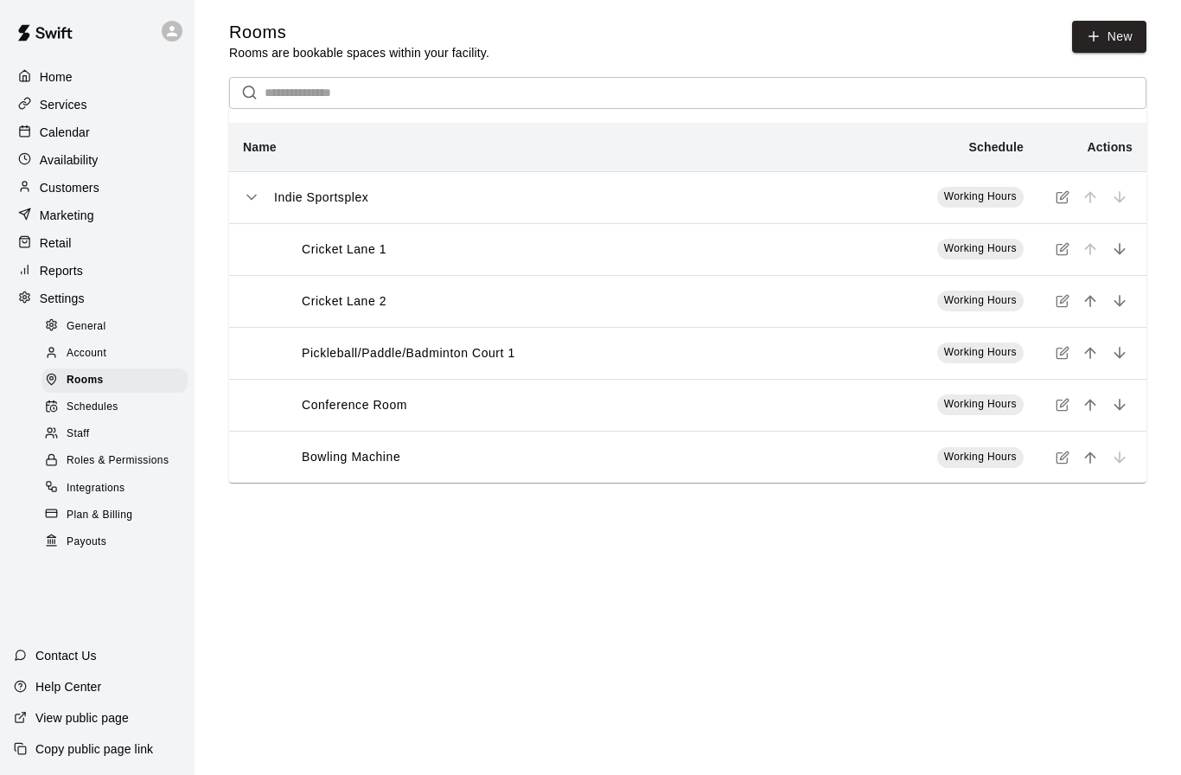
click at [858, 464] on td "Working Hours" at bounding box center [925, 457] width 223 height 52
click at [978, 456] on span "Working Hours" at bounding box center [980, 456] width 73 height 12
click at [1065, 459] on icon "simple table" at bounding box center [1063, 457] width 14 height 14
click at [103, 413] on span "Schedules" at bounding box center [93, 407] width 52 height 17
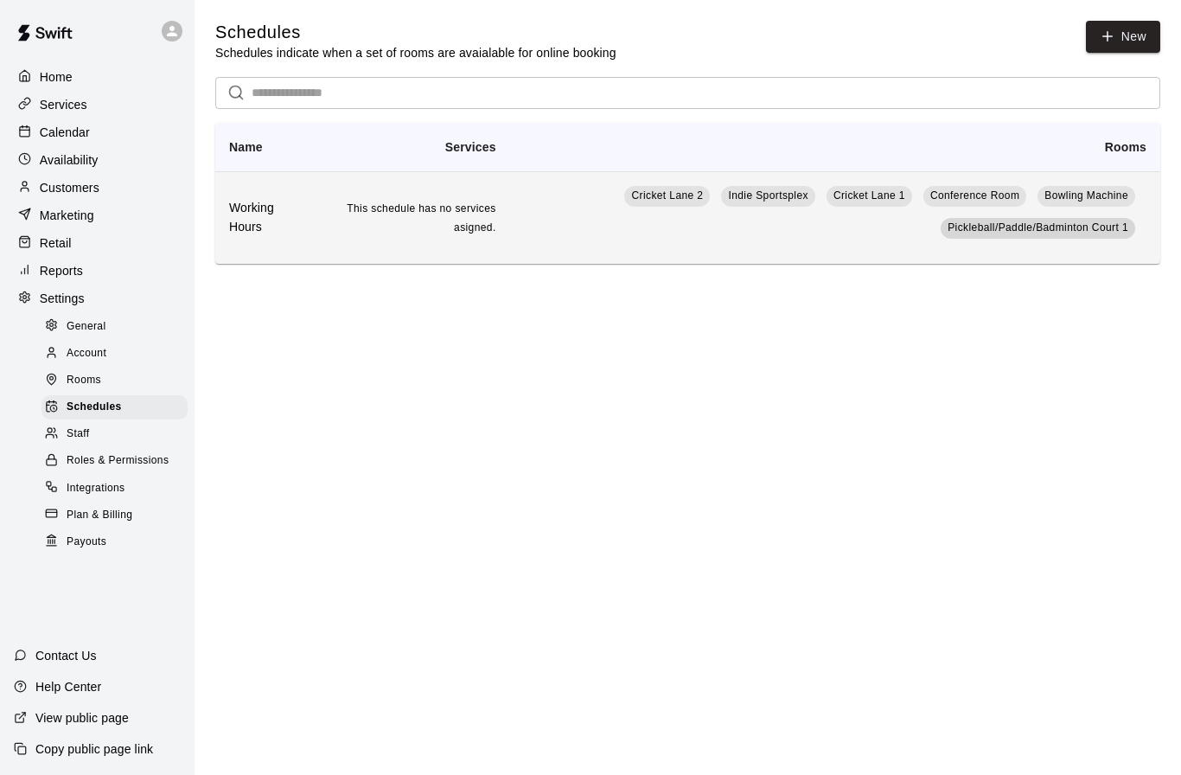
click at [1118, 229] on span "Pickleball/Paddle/Badminton Court 1" at bounding box center [1037, 227] width 181 height 12
click at [392, 238] on td "This schedule has no services asigned." at bounding box center [412, 217] width 193 height 93
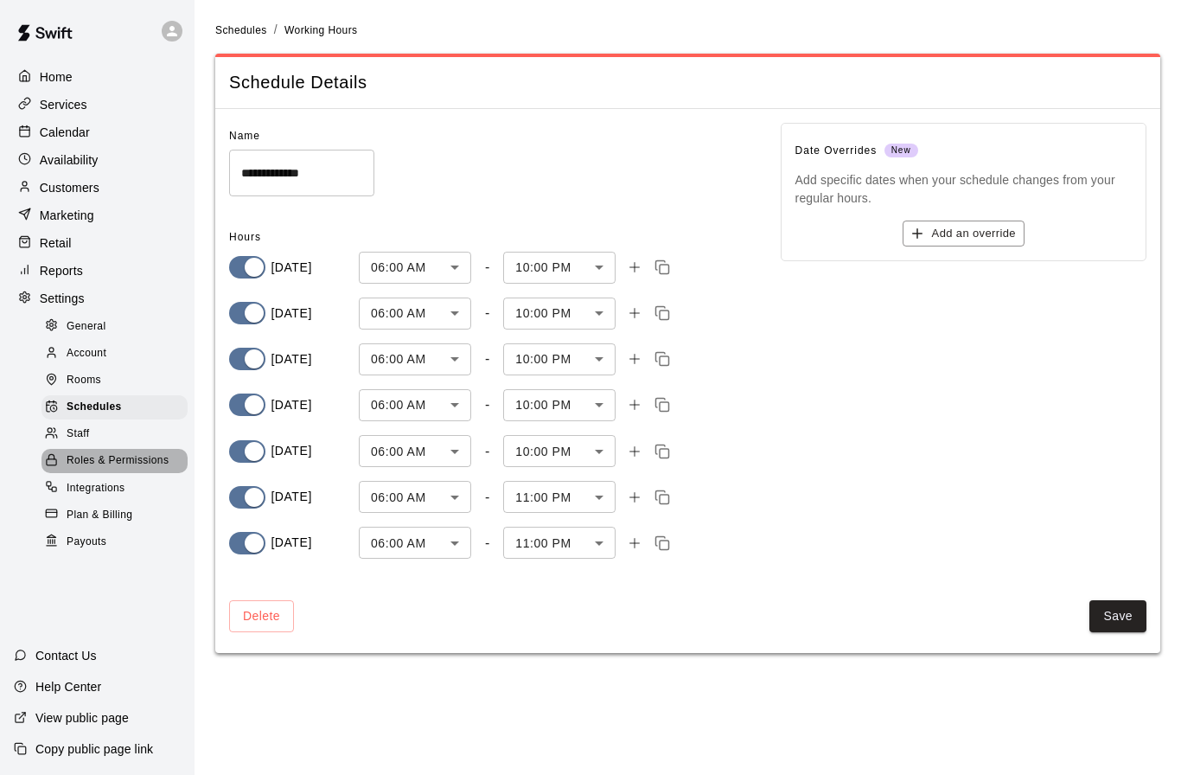
click at [117, 461] on span "Roles & Permissions" at bounding box center [118, 460] width 102 height 17
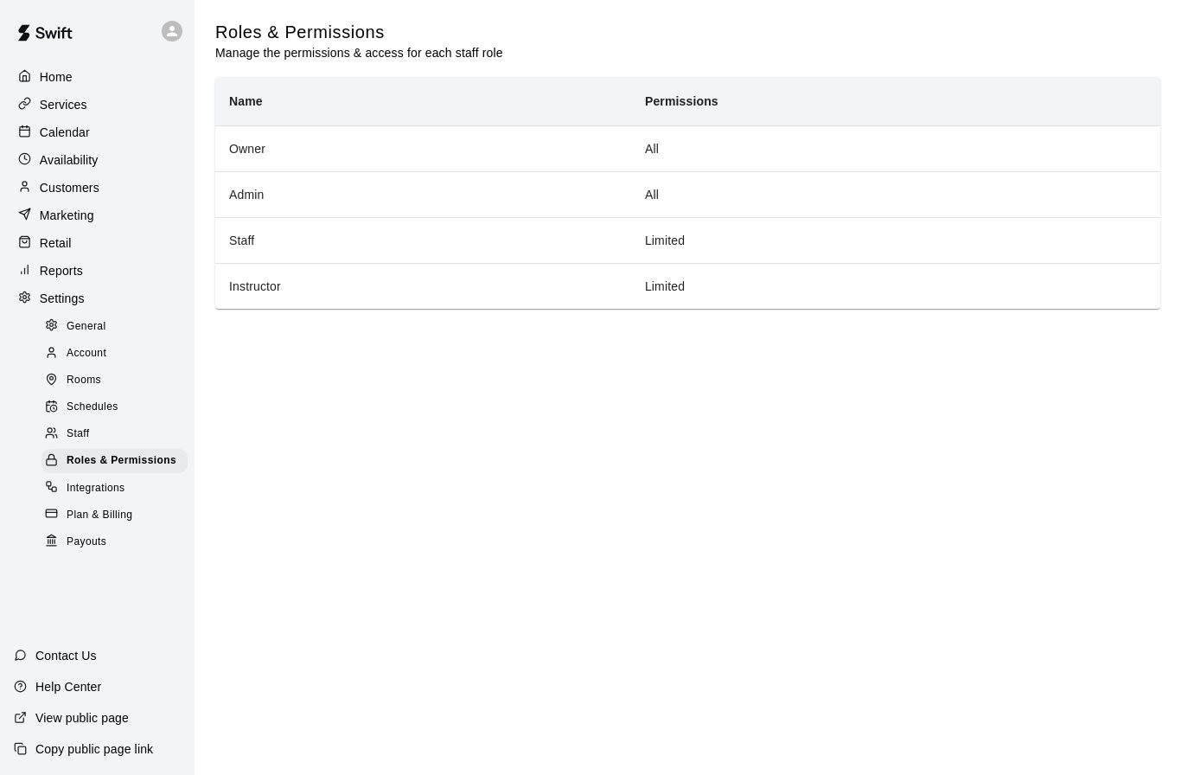
click at [92, 386] on span "Rooms" at bounding box center [84, 380] width 35 height 17
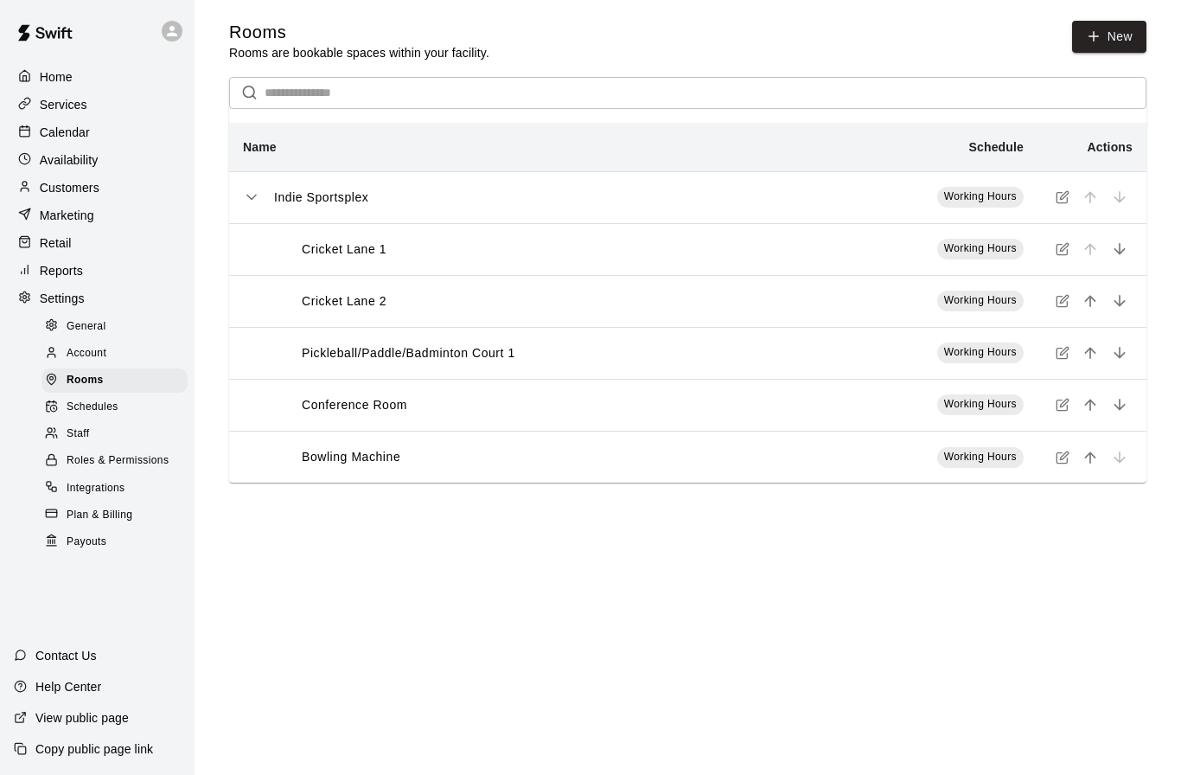
click at [354, 466] on p "Bowling Machine" at bounding box center [351, 457] width 99 height 18
click at [1058, 463] on icon "simple table" at bounding box center [1063, 457] width 14 height 14
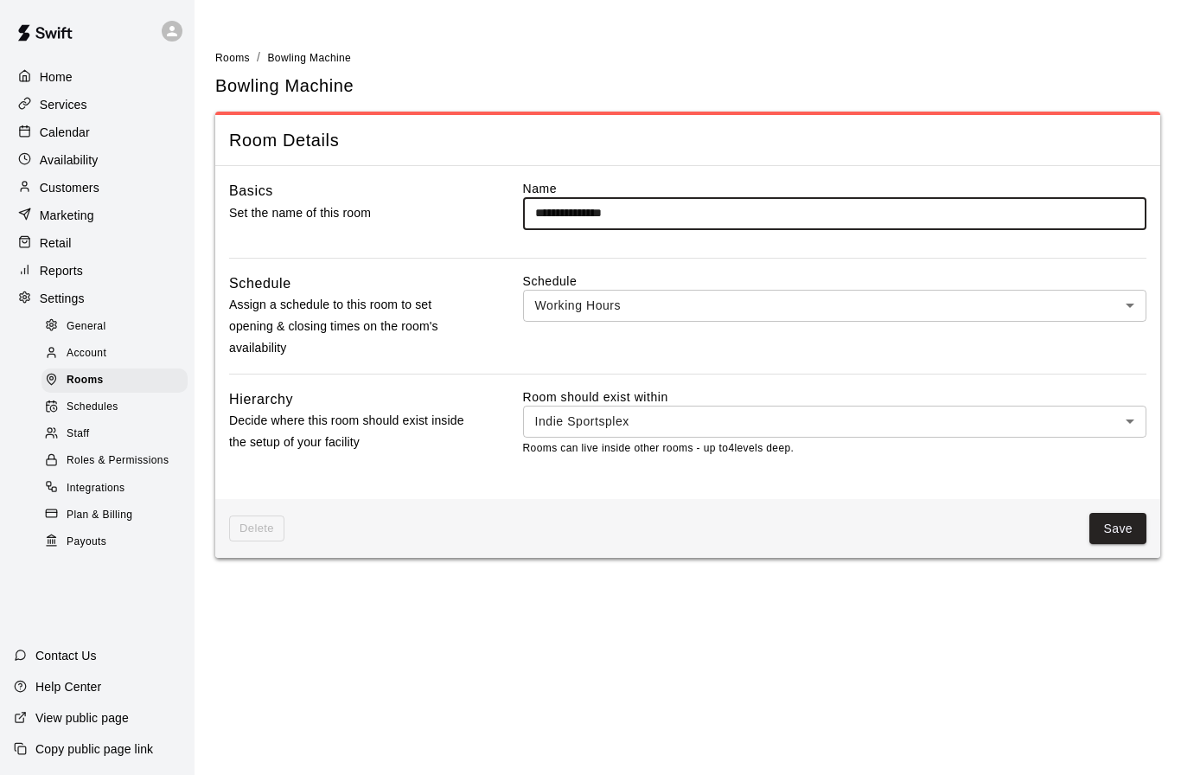
click at [839, 296] on body "**********" at bounding box center [590, 289] width 1181 height 578
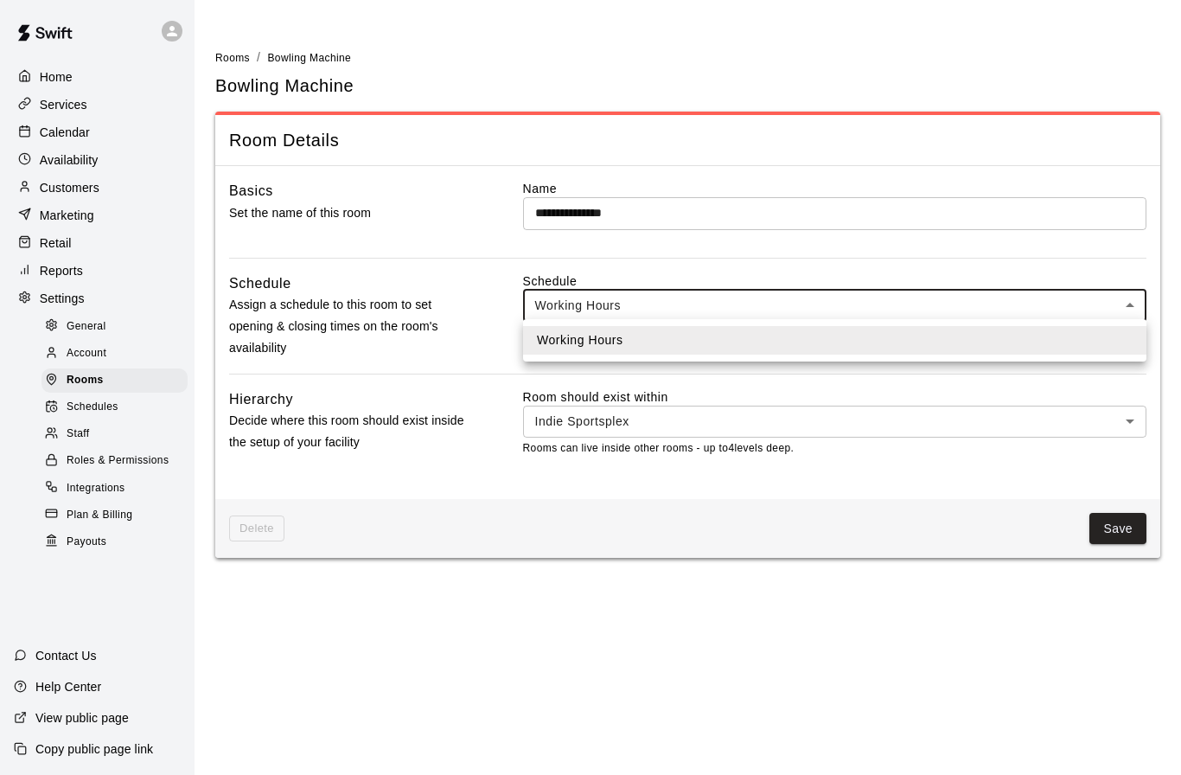
click at [839, 296] on div at bounding box center [590, 387] width 1181 height 775
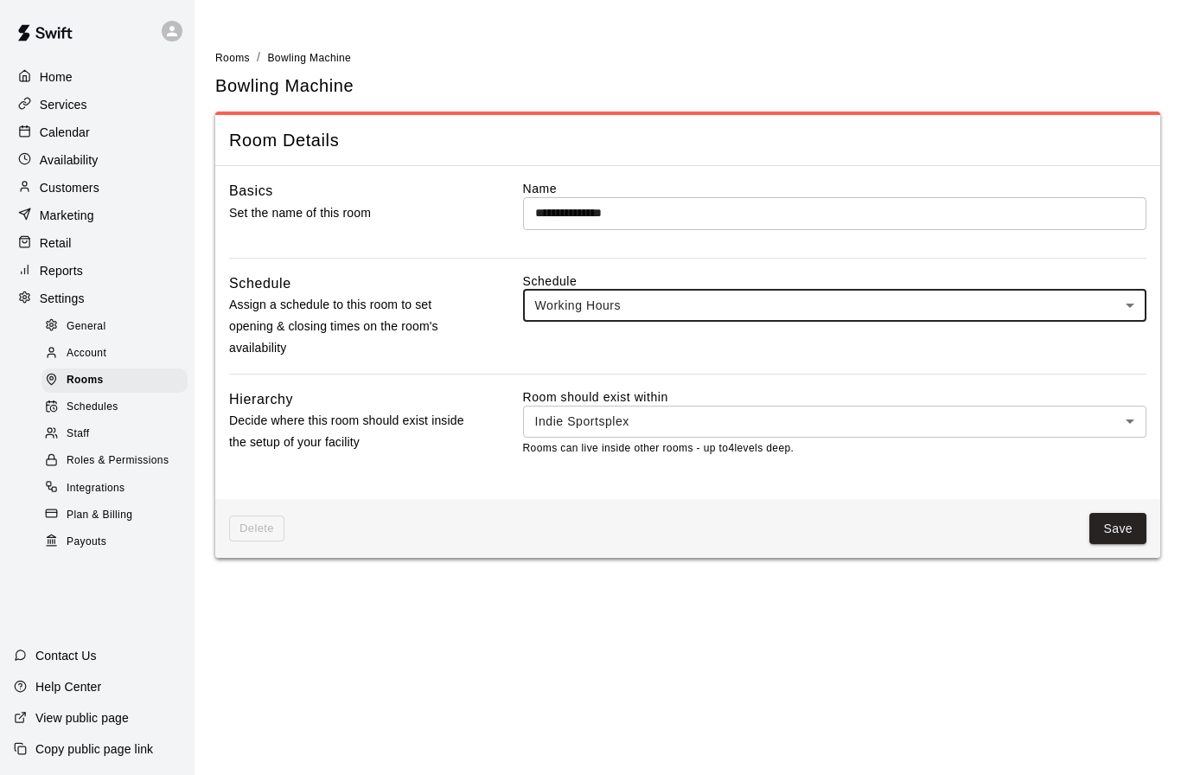
click at [29, 671] on div "Contact Us" at bounding box center [55, 655] width 111 height 31
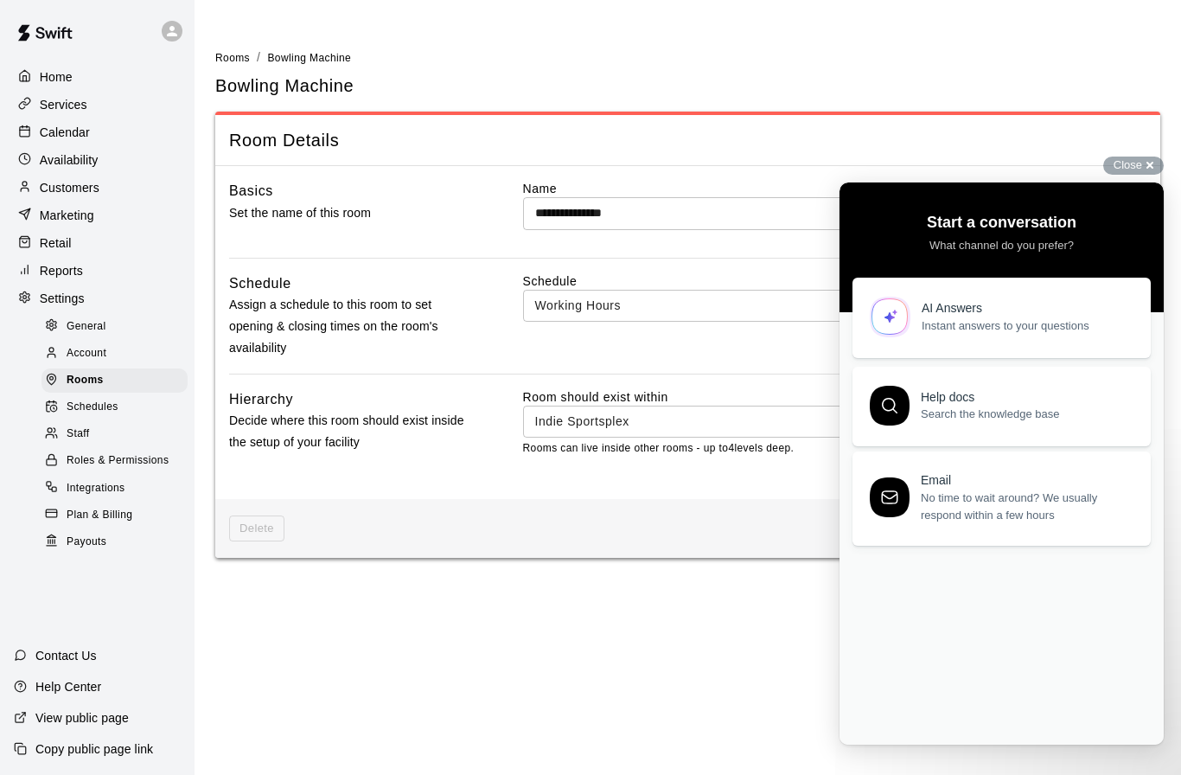
click at [987, 325] on span "Instant answers to your questions" at bounding box center [1026, 325] width 209 height 17
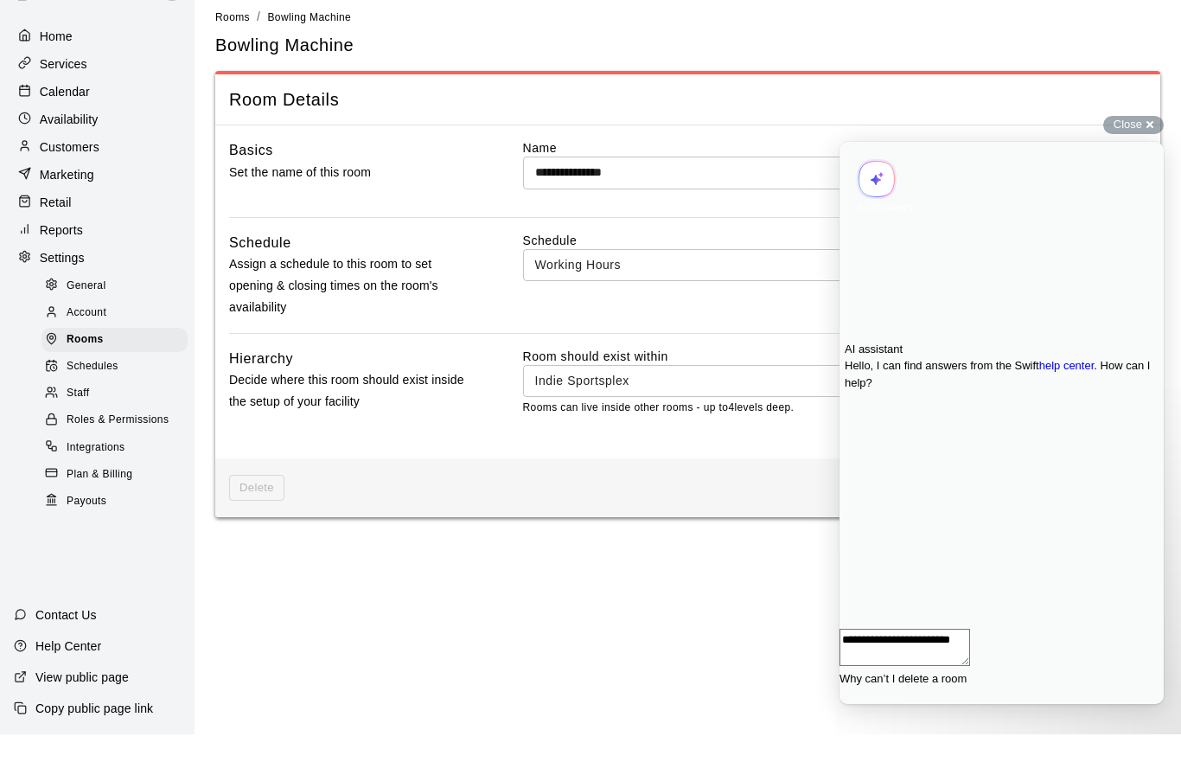
type textarea "**********"
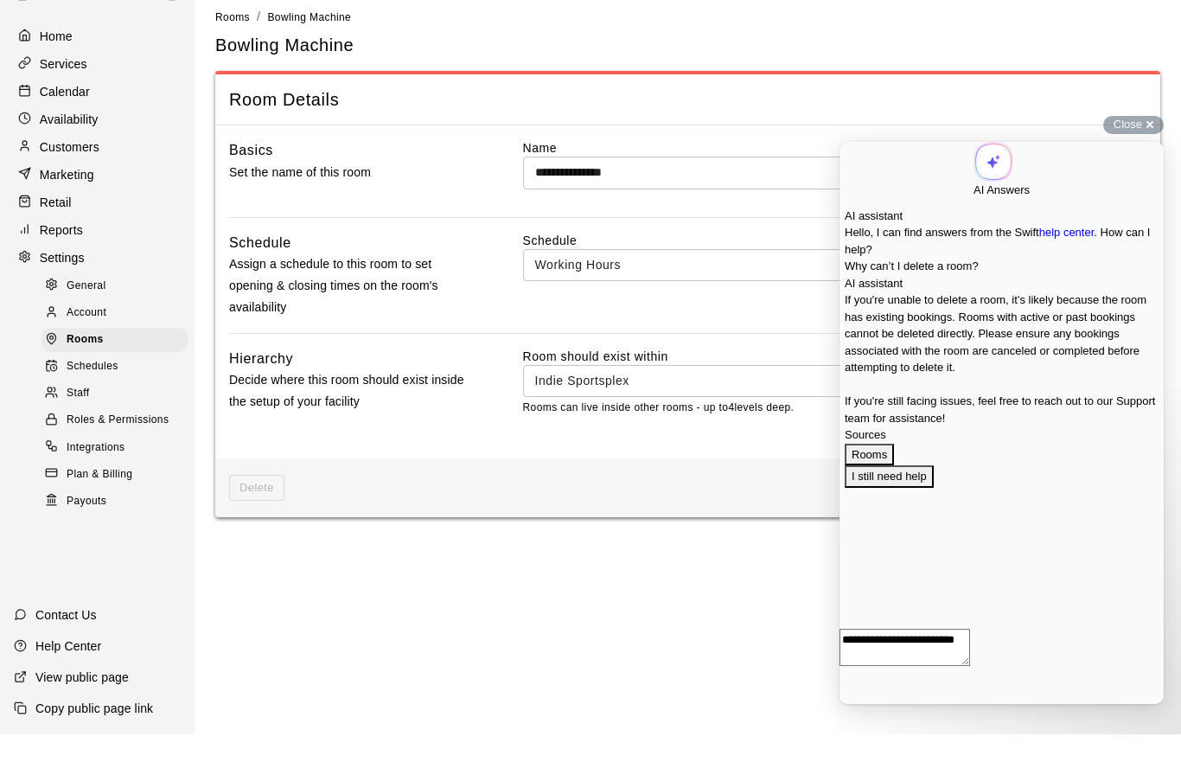
scroll to position [93, 0]
click at [666, 197] on input "**********" at bounding box center [834, 213] width 623 height 32
click at [533, 197] on input "**********" at bounding box center [834, 213] width 623 height 32
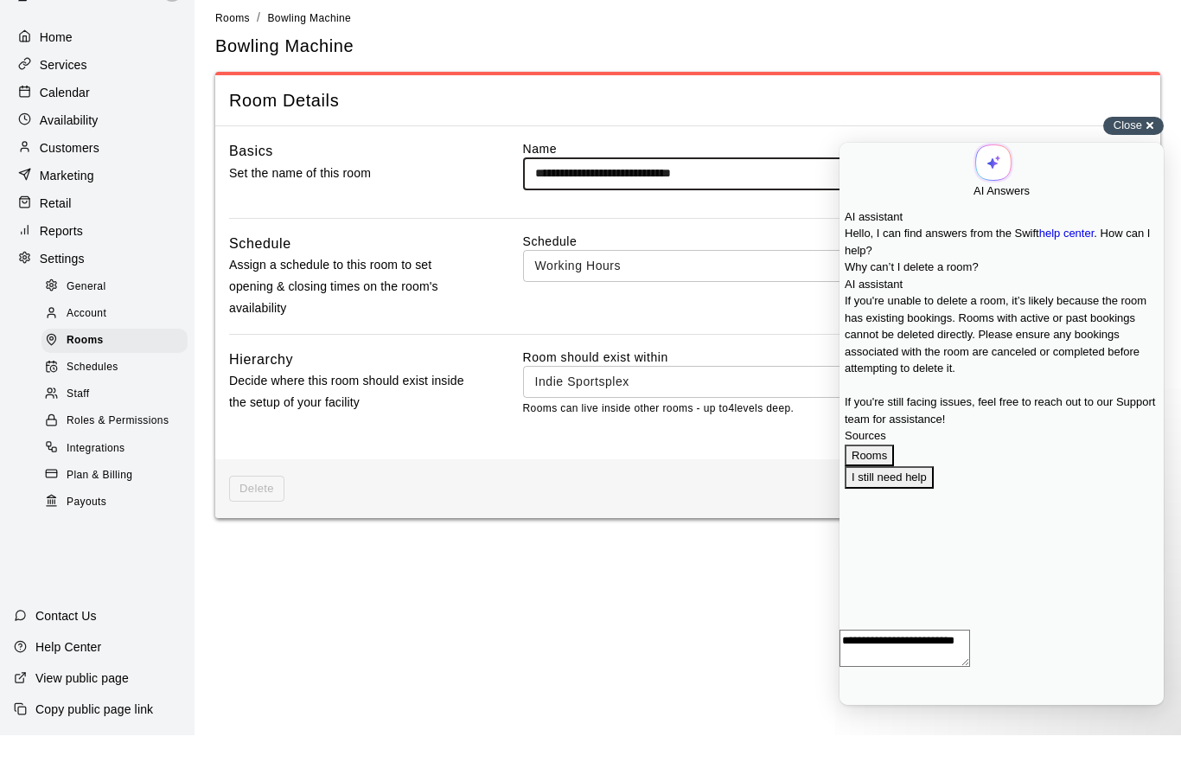
type input "**********"
click at [1139, 158] on span "Close" at bounding box center [1127, 164] width 29 height 13
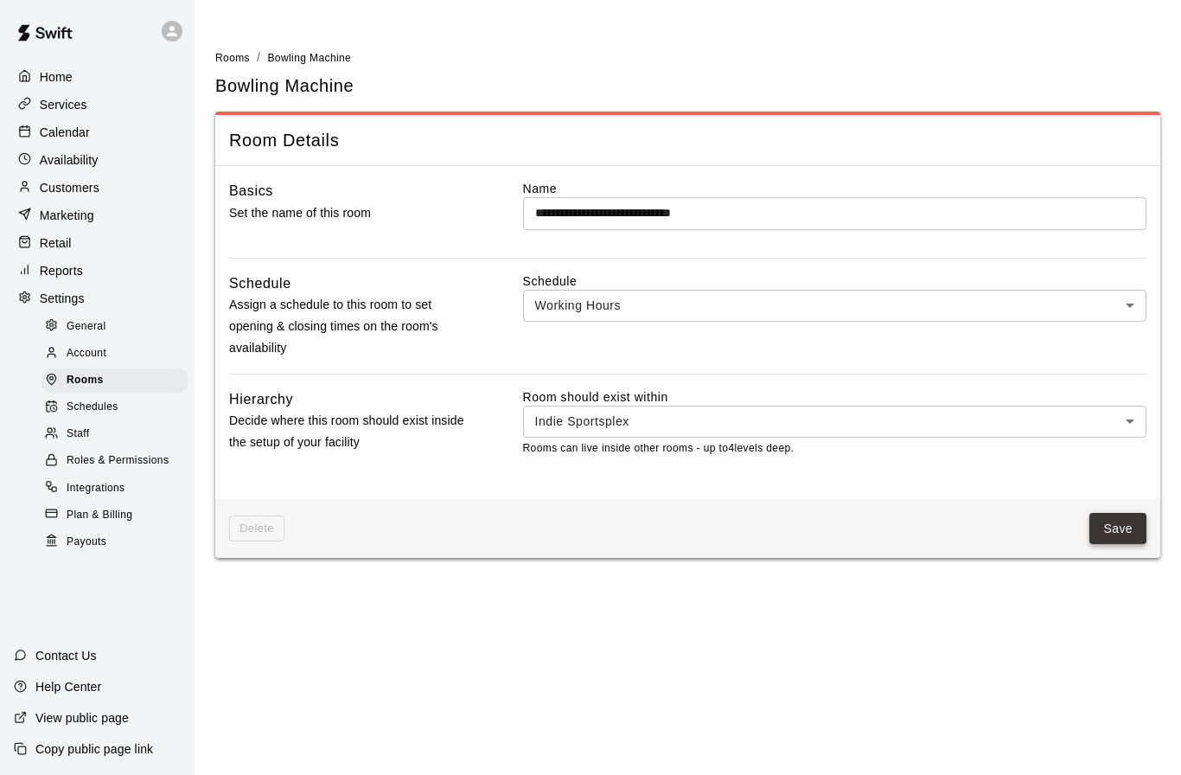
click at [1115, 526] on button "Save" at bounding box center [1117, 529] width 57 height 32
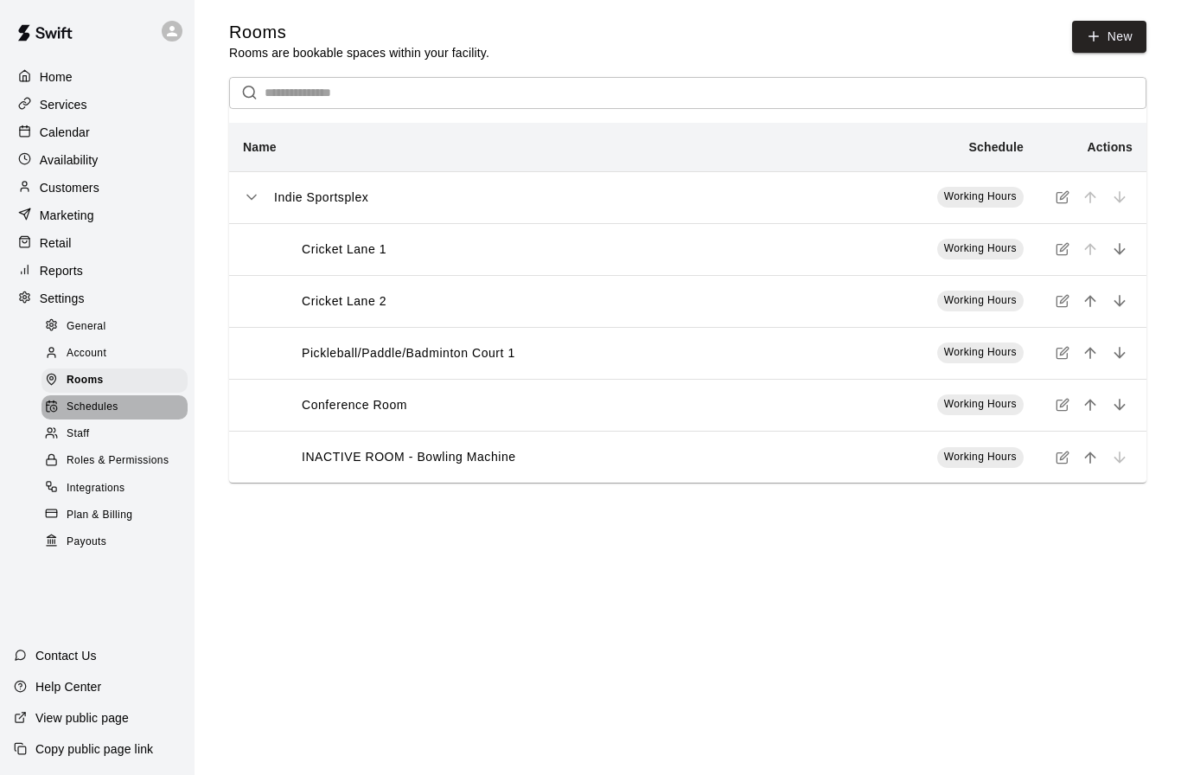
click at [111, 412] on span "Schedules" at bounding box center [93, 407] width 52 height 17
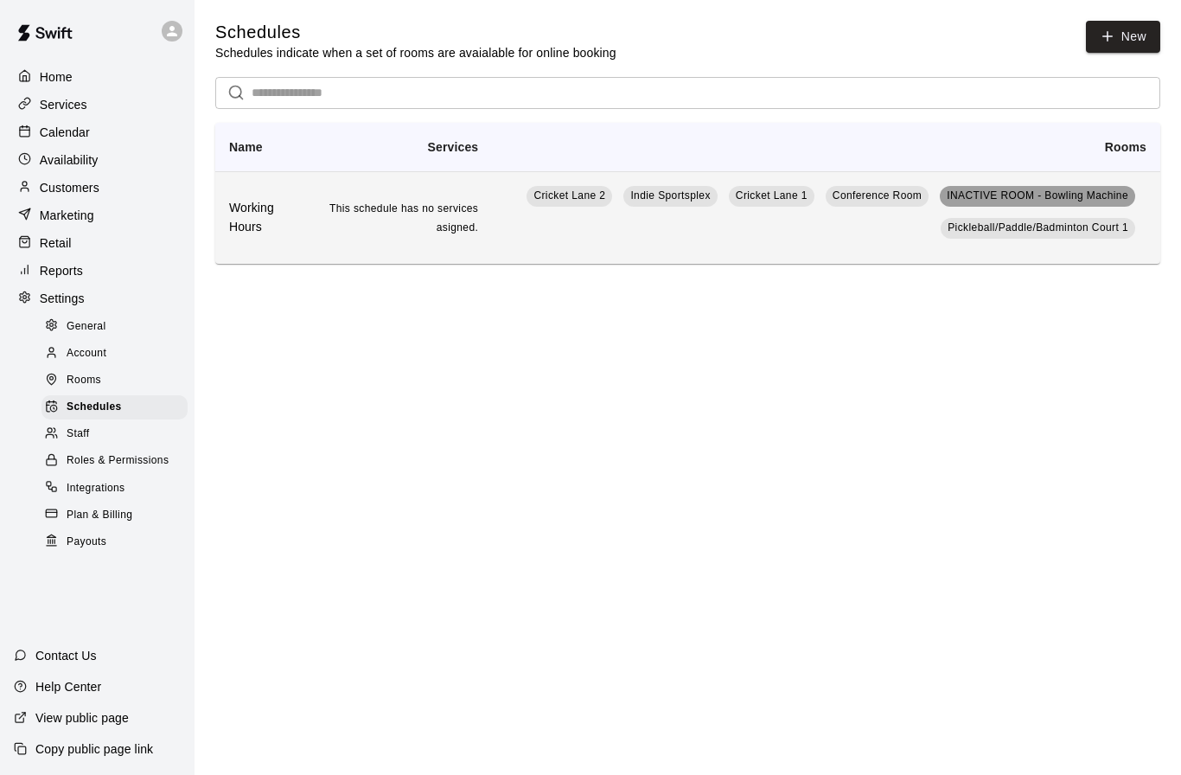
click at [1020, 201] on span "INACTIVE ROOM - Bowling Machine" at bounding box center [1038, 195] width 182 height 12
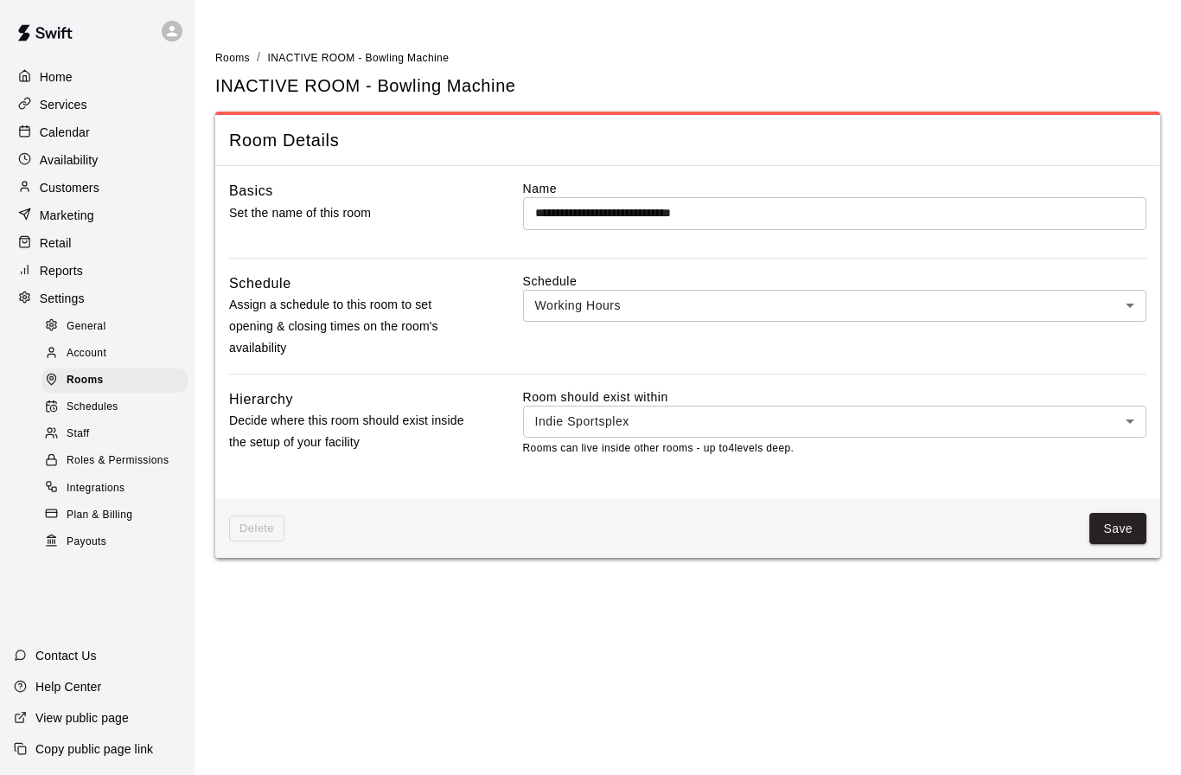
click at [379, 578] on html "**********" at bounding box center [590, 289] width 1181 height 578
click at [61, 79] on p "Home" at bounding box center [56, 76] width 33 height 17
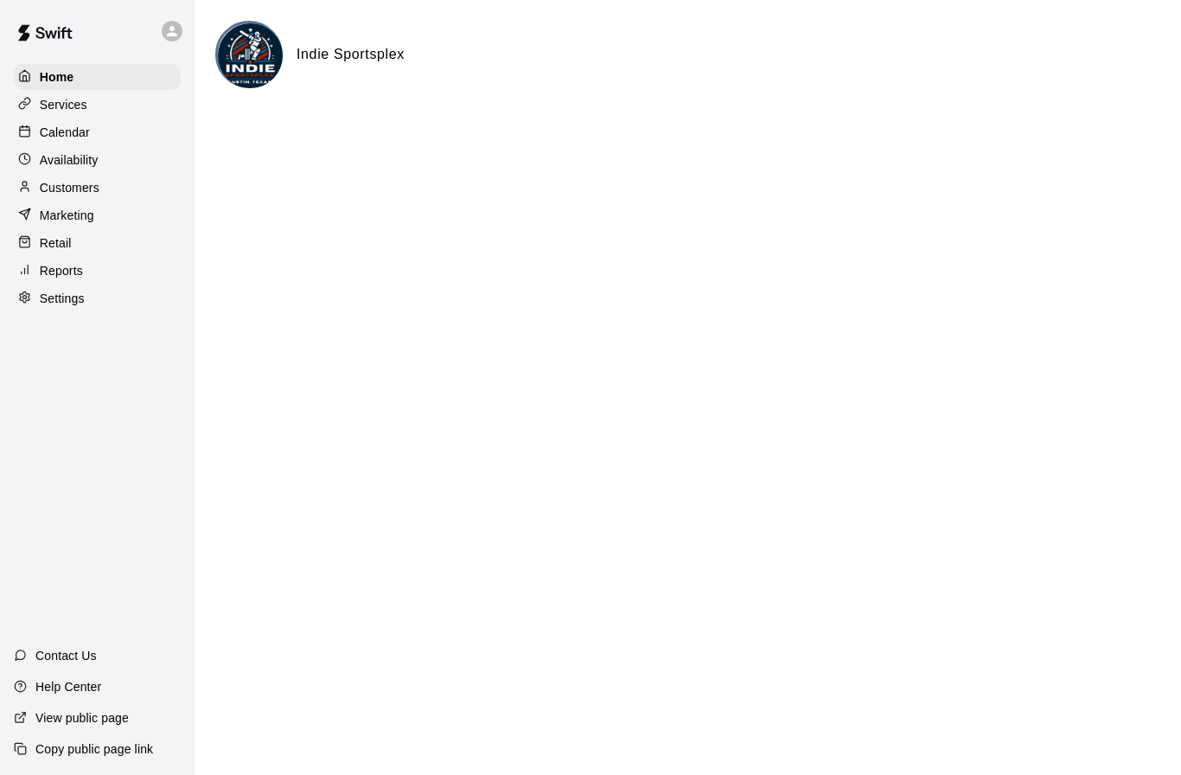
click at [74, 133] on p "Calendar" at bounding box center [65, 132] width 50 height 17
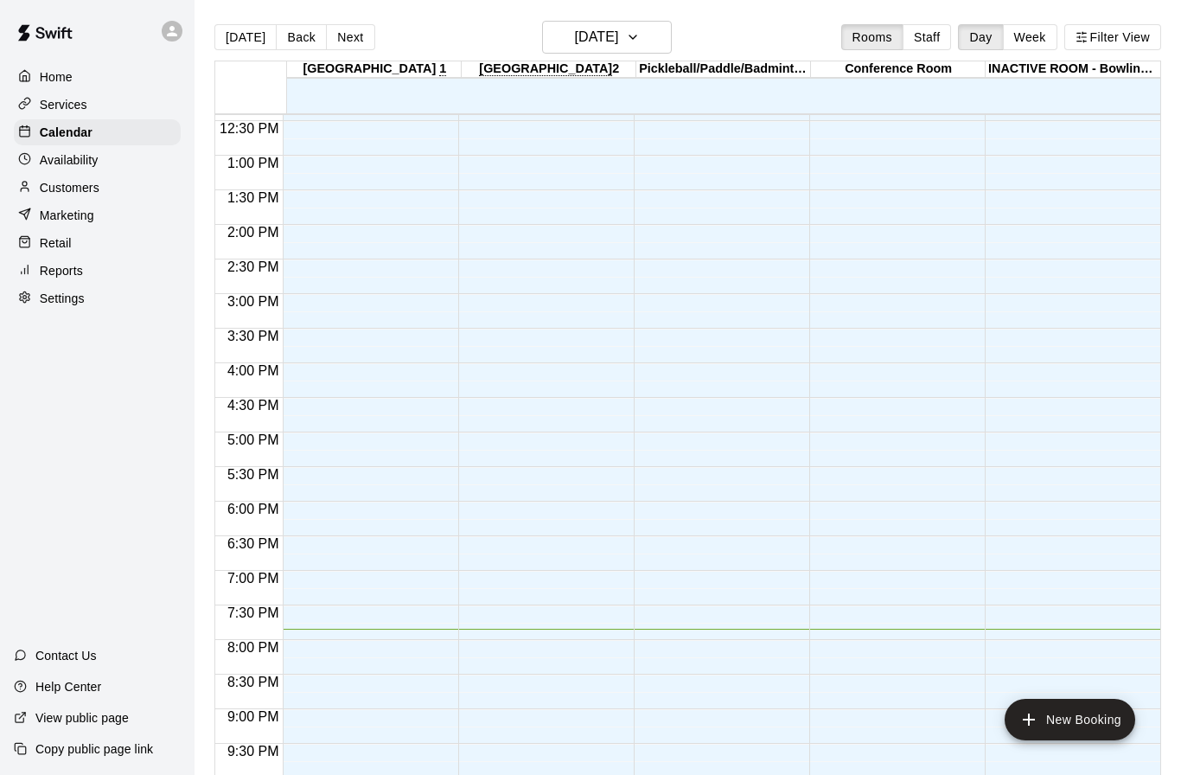
click at [179, 593] on div "Home Services Calendar Availability Customers Marketing Retail Reports Settings…" at bounding box center [97, 387] width 195 height 775
click at [1091, 69] on div "INACTIVE ROOM - Bowling Machine" at bounding box center [1073, 69] width 175 height 16
click at [1091, 70] on div "INACTIVE ROOM - Bowling Machine" at bounding box center [1073, 69] width 175 height 16
click at [1088, 44] on button "Filter View" at bounding box center [1112, 37] width 97 height 26
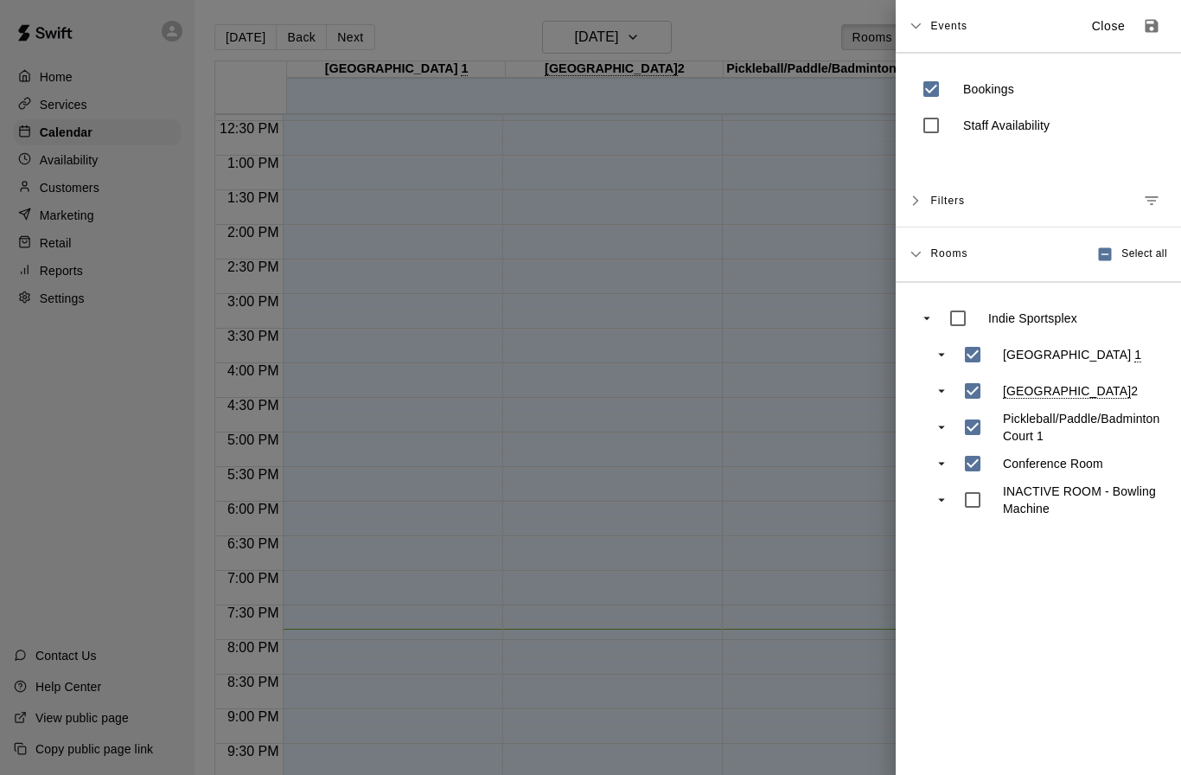
click at [425, 16] on div at bounding box center [590, 387] width 1181 height 775
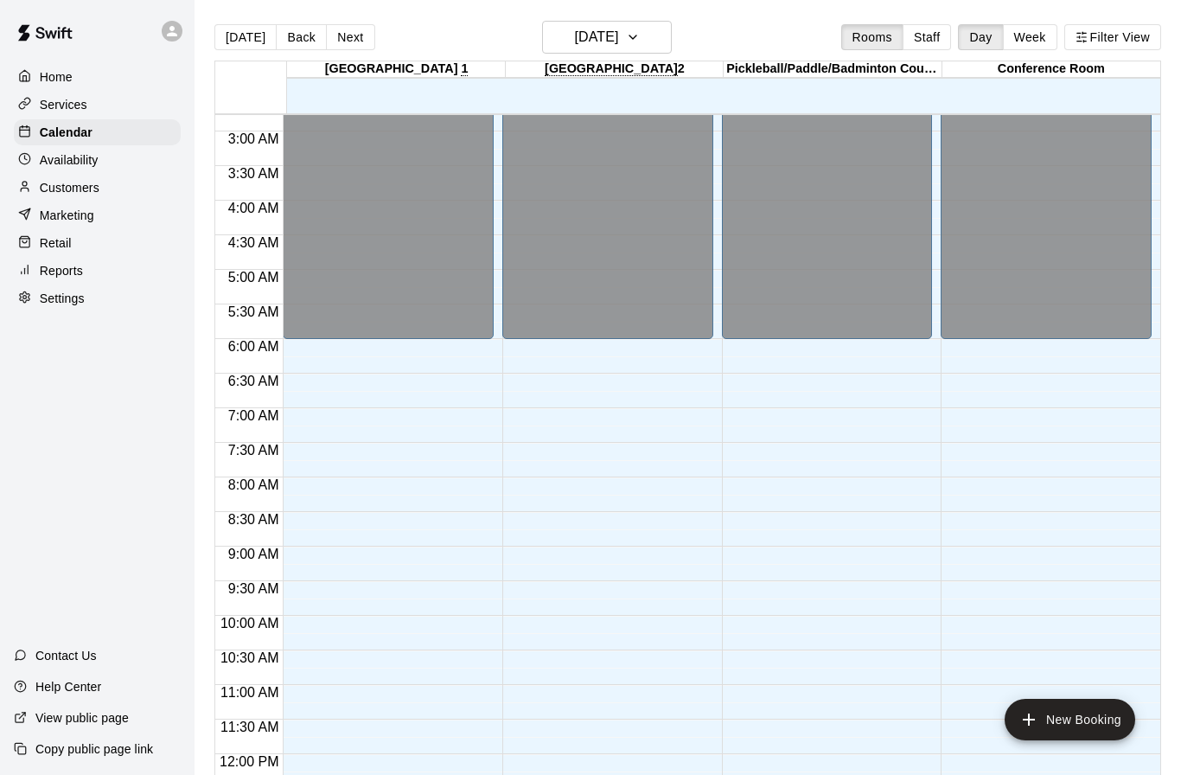
scroll to position [180, 0]
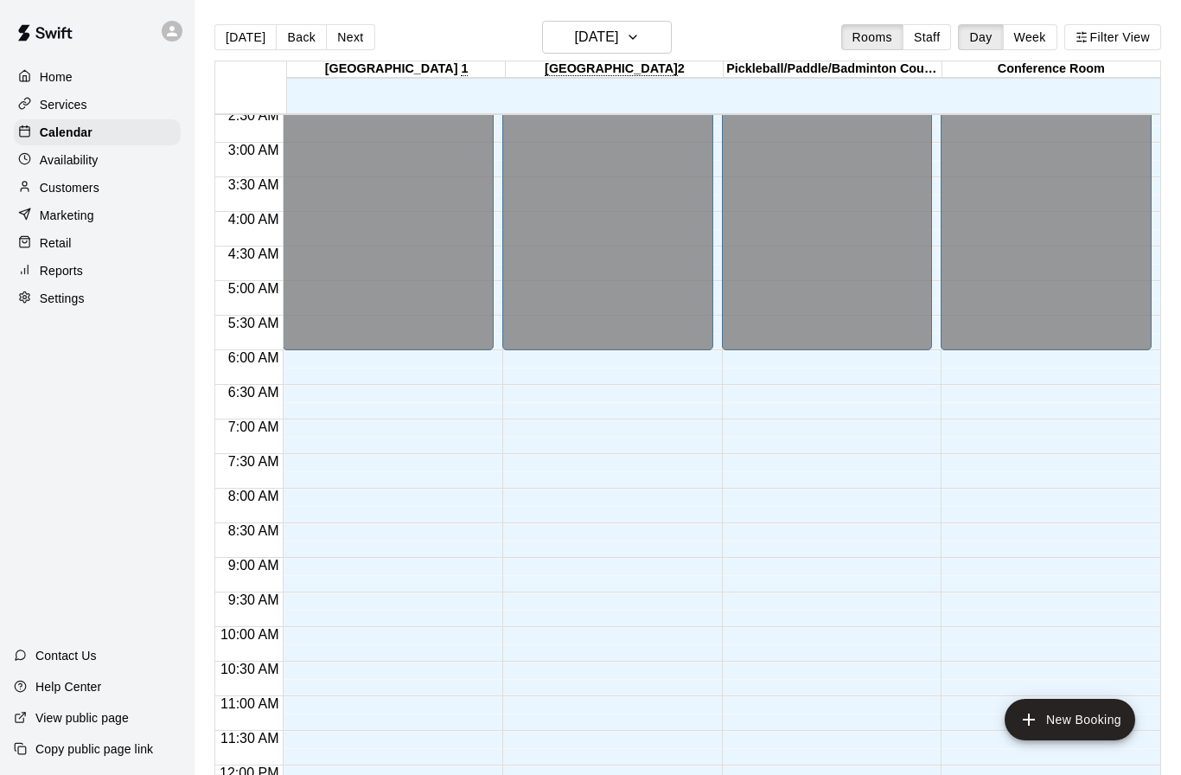
click at [835, 707] on div "12:00 AM – 6:00 AM Closed 10:00 PM – 11:59 PM Closed" at bounding box center [827, 765] width 211 height 1660
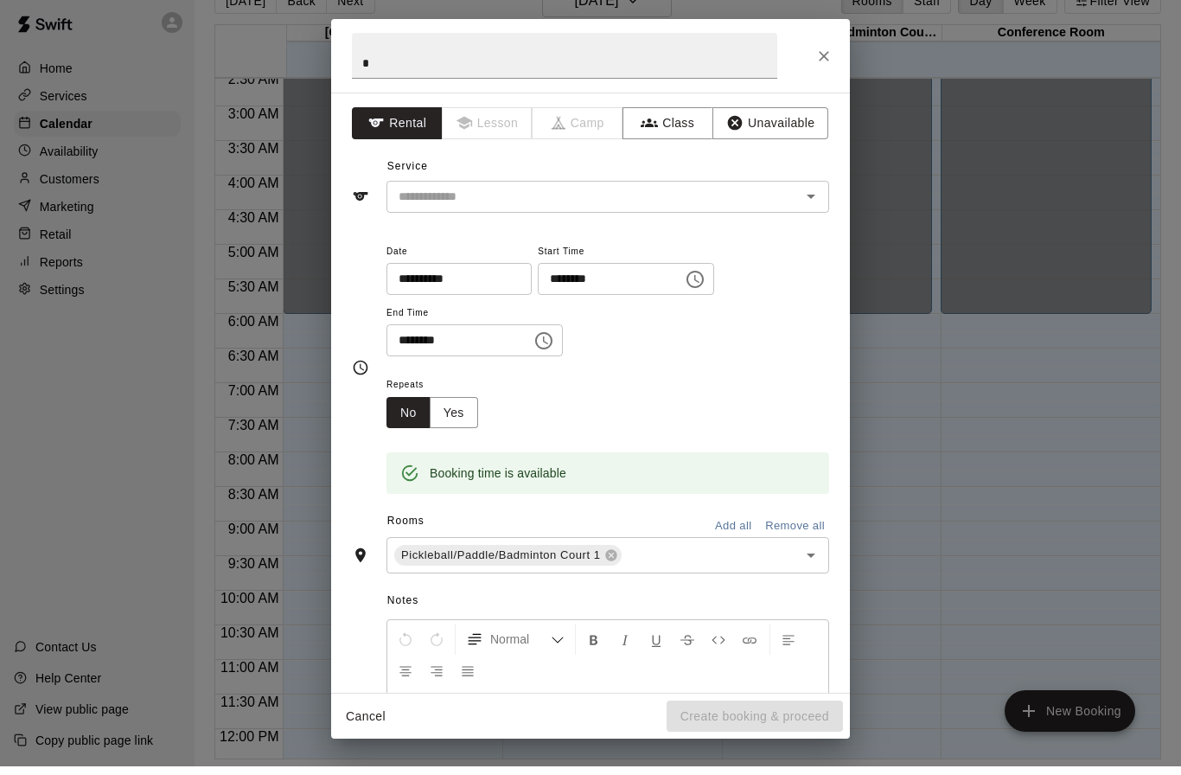
scroll to position [99, 0]
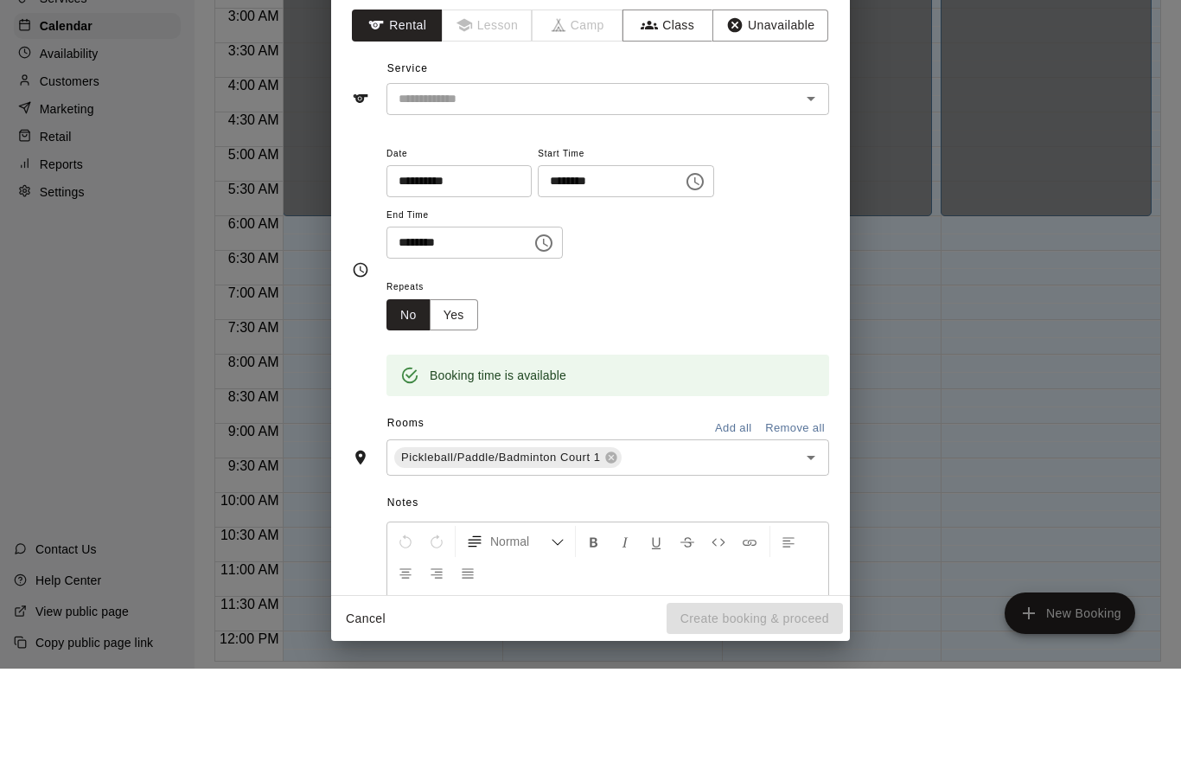
drag, startPoint x: 4, startPoint y: 18, endPoint x: 26, endPoint y: 20, distance: 21.7
click at [26, 19] on div "**********" at bounding box center [590, 387] width 1181 height 775
